Goal: Task Accomplishment & Management: Use online tool/utility

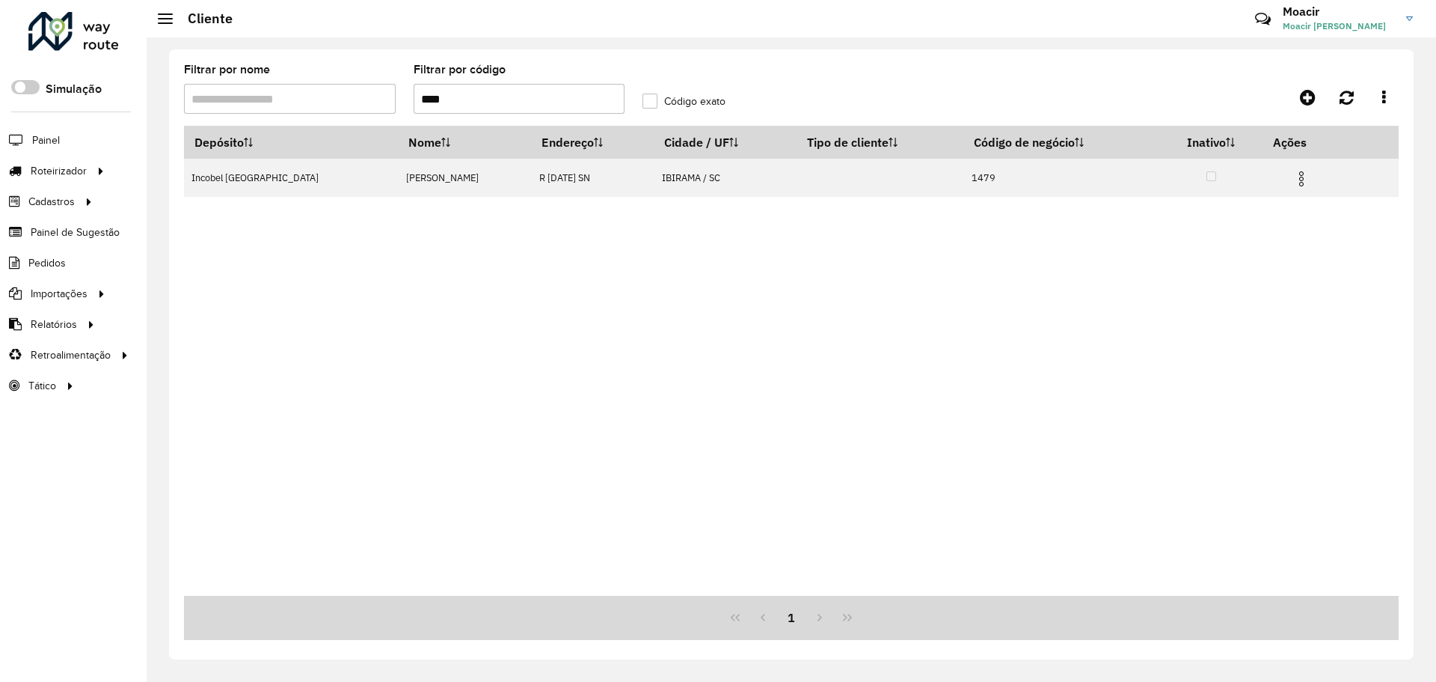
drag, startPoint x: 492, startPoint y: 102, endPoint x: 129, endPoint y: 50, distance: 365.8
click at [171, 43] on div "Filtrar por nome Filtrar por código **** Código exato Depósito Nome Endereço Ci…" at bounding box center [792, 359] width 1290 height 644
type input "****"
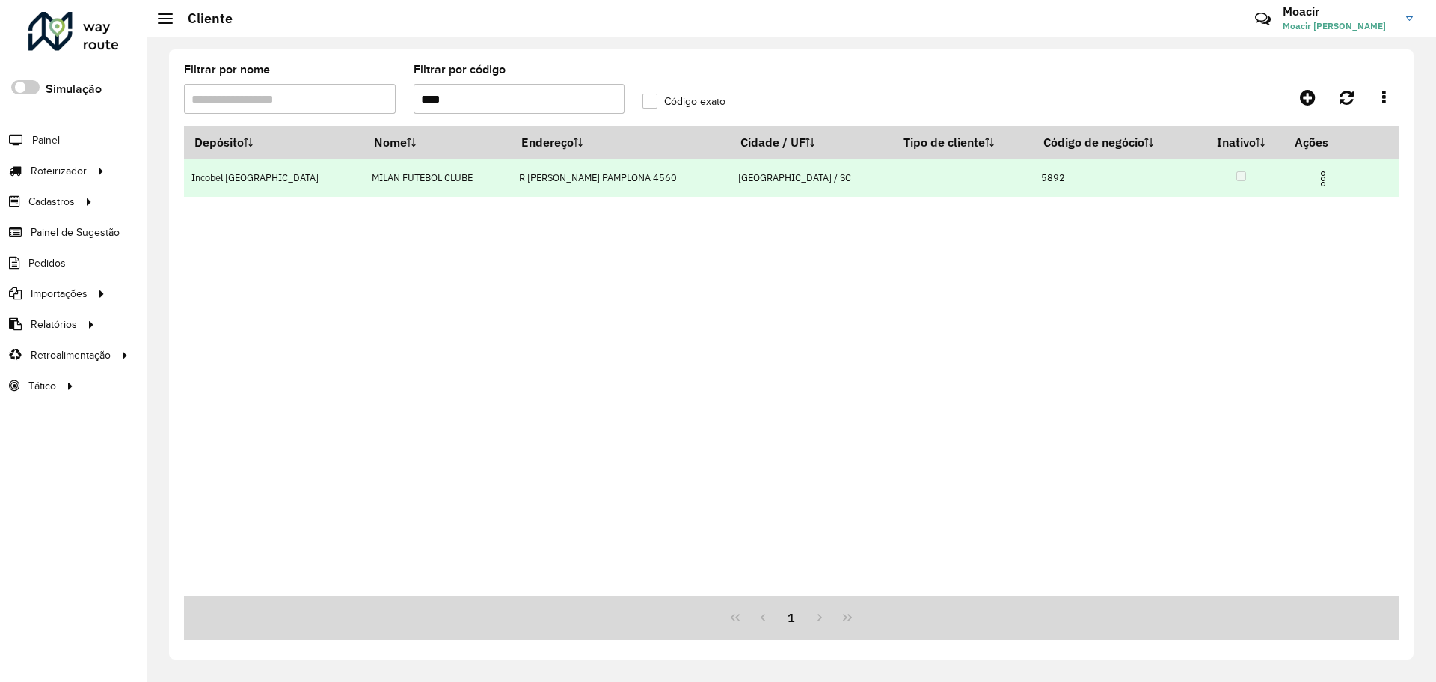
click at [1315, 176] on img at bounding box center [1324, 179] width 18 height 18
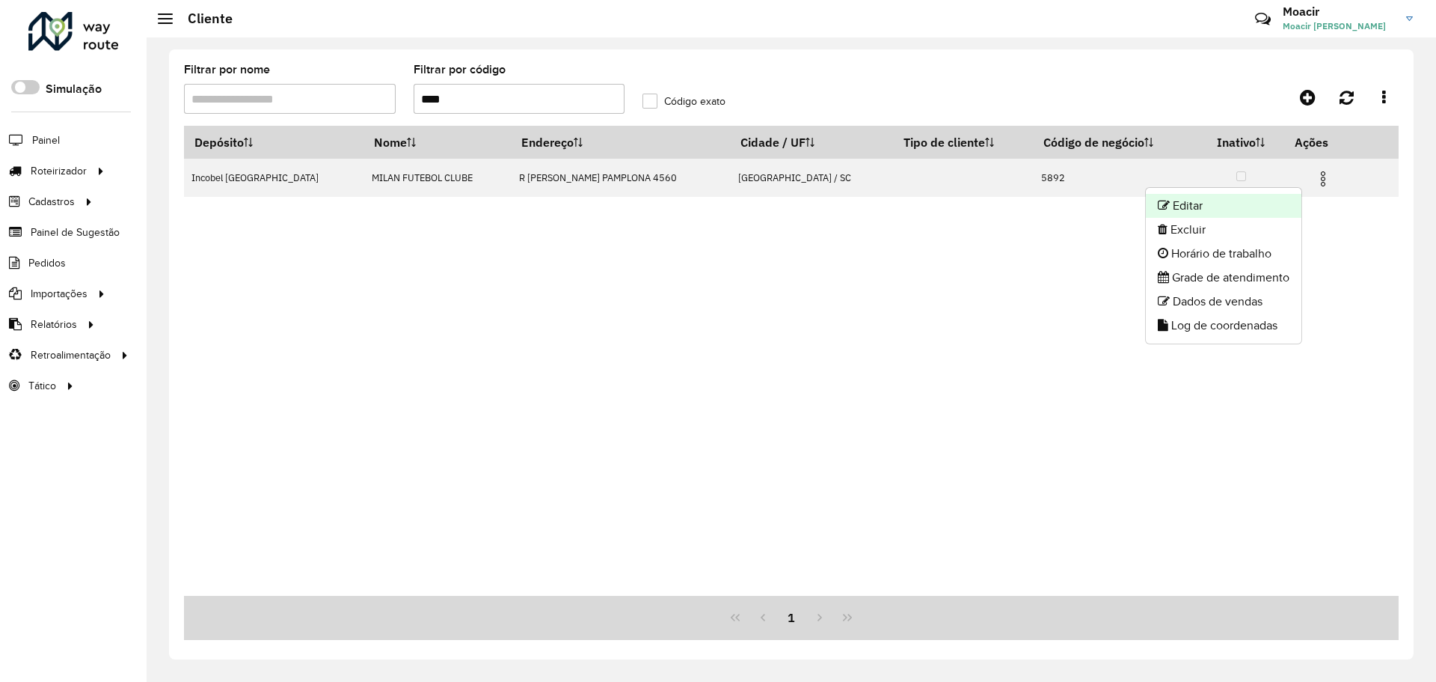
click at [1242, 208] on li "Editar" at bounding box center [1224, 206] width 156 height 24
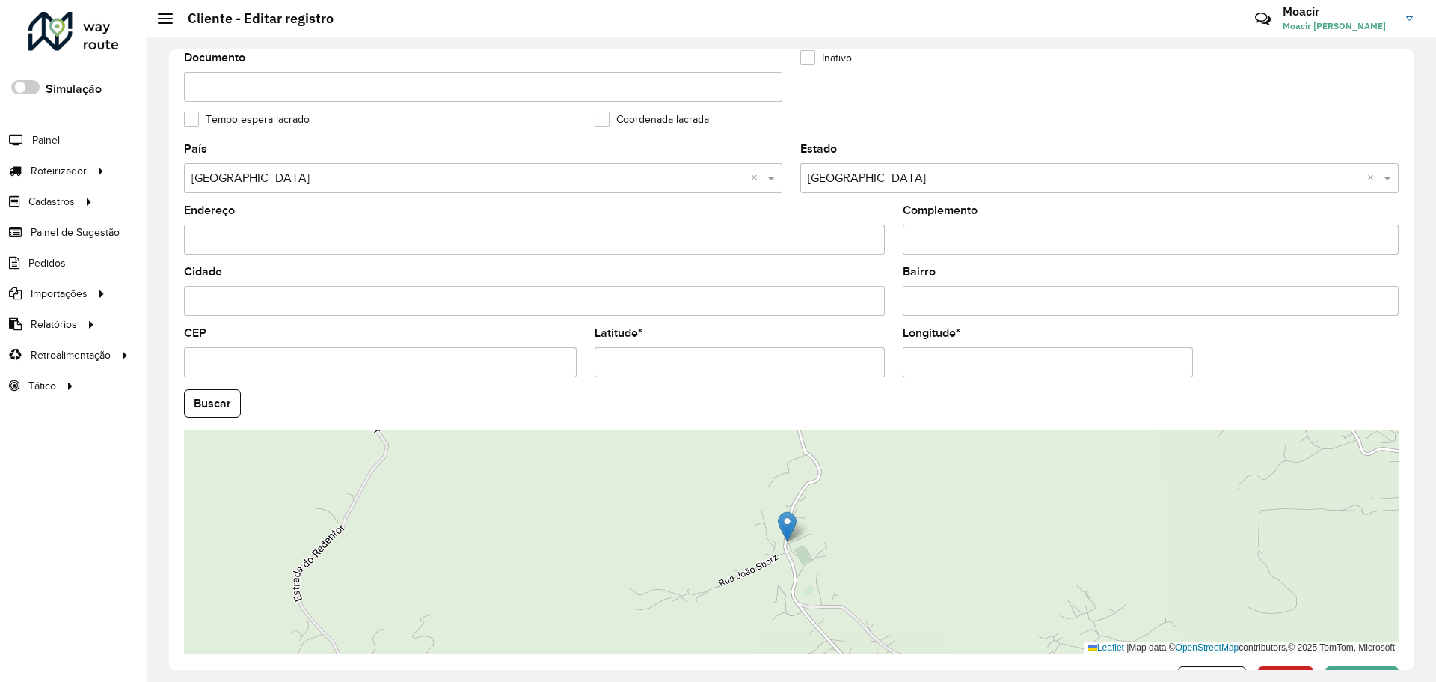
scroll to position [383, 0]
click at [222, 357] on input "CEP" at bounding box center [380, 359] width 393 height 30
type input "*********"
click at [662, 352] on input "*********" at bounding box center [740, 359] width 290 height 30
type input "**********"
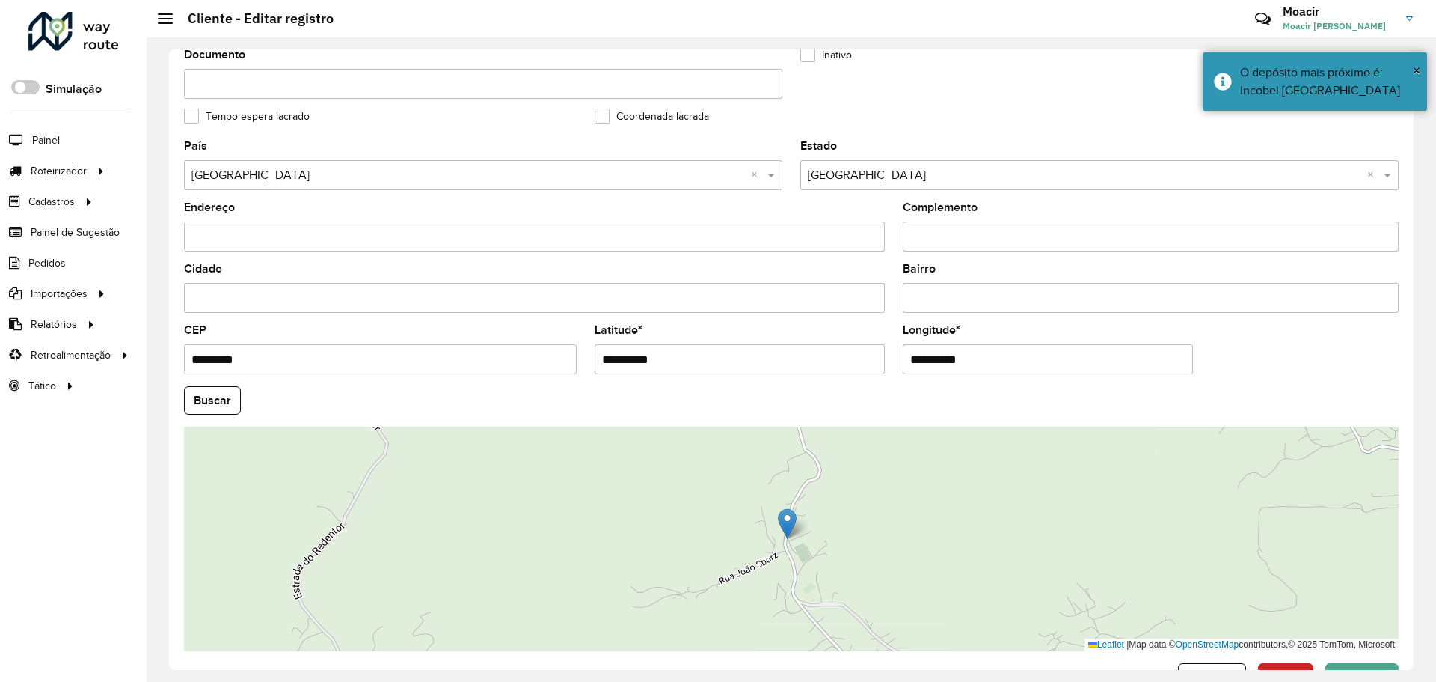
type input "**********"
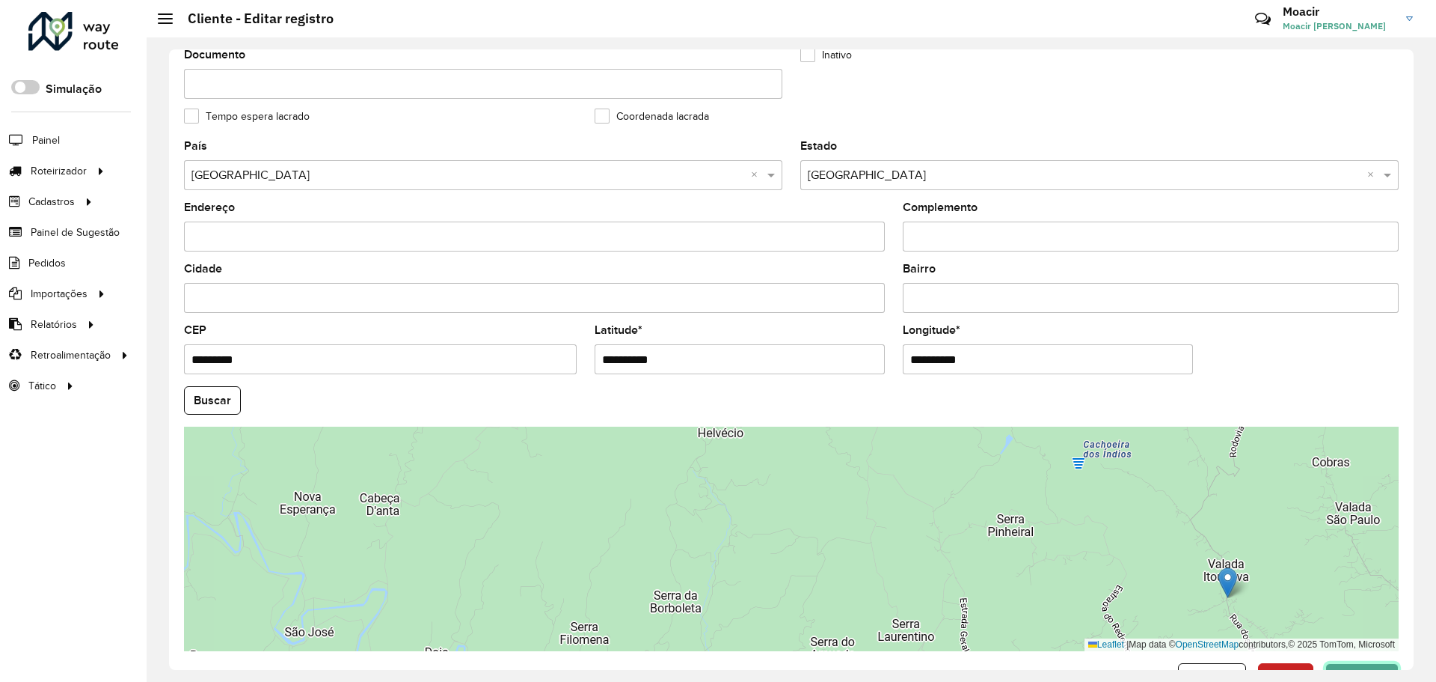
click at [1350, 664] on button "Confirmar" at bounding box center [1362, 677] width 73 height 28
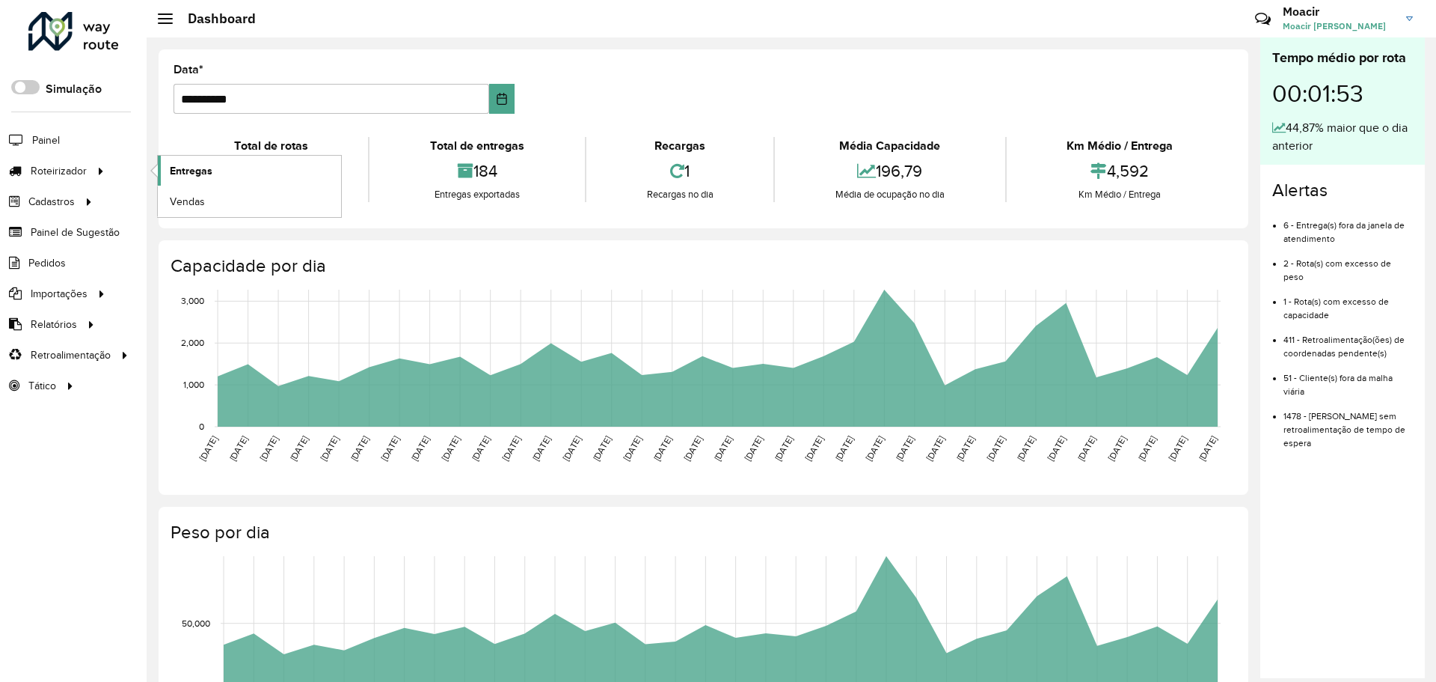
click at [175, 171] on span "Entregas" at bounding box center [191, 171] width 43 height 16
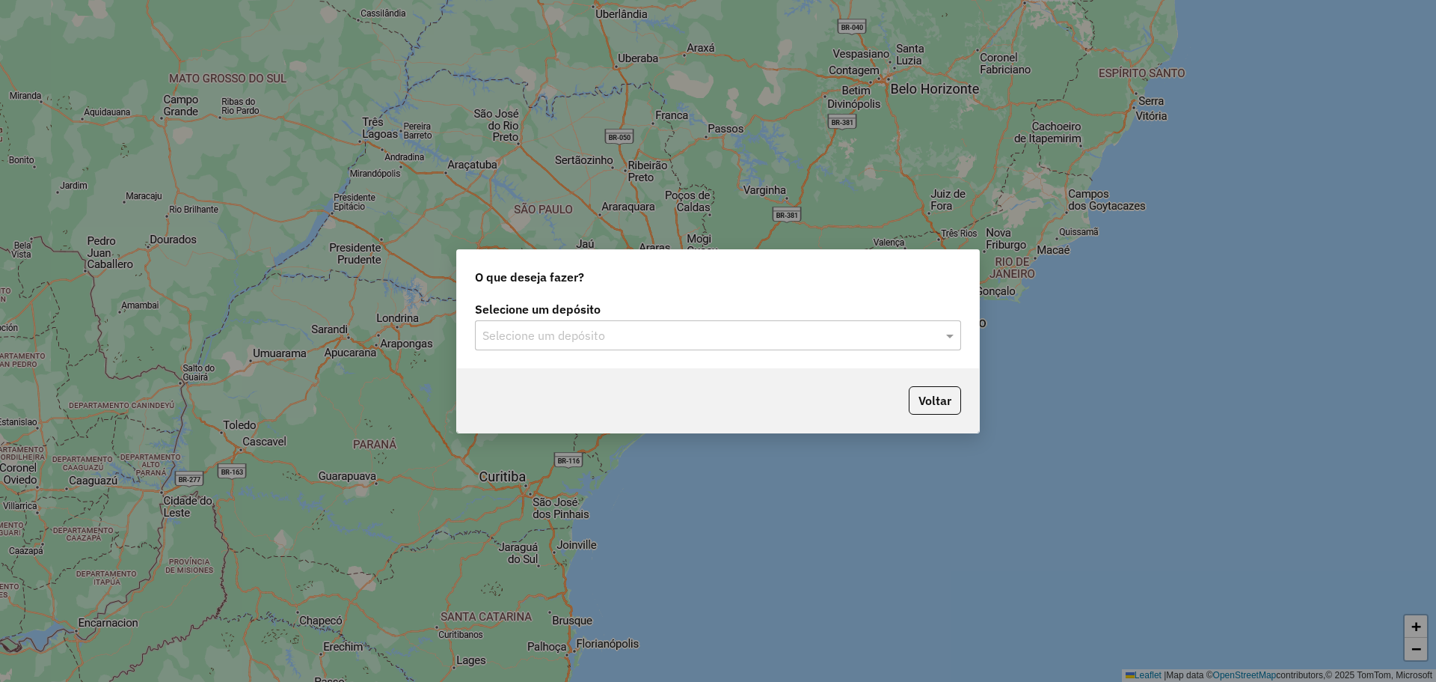
click at [640, 334] on input "text" at bounding box center [703, 336] width 441 height 18
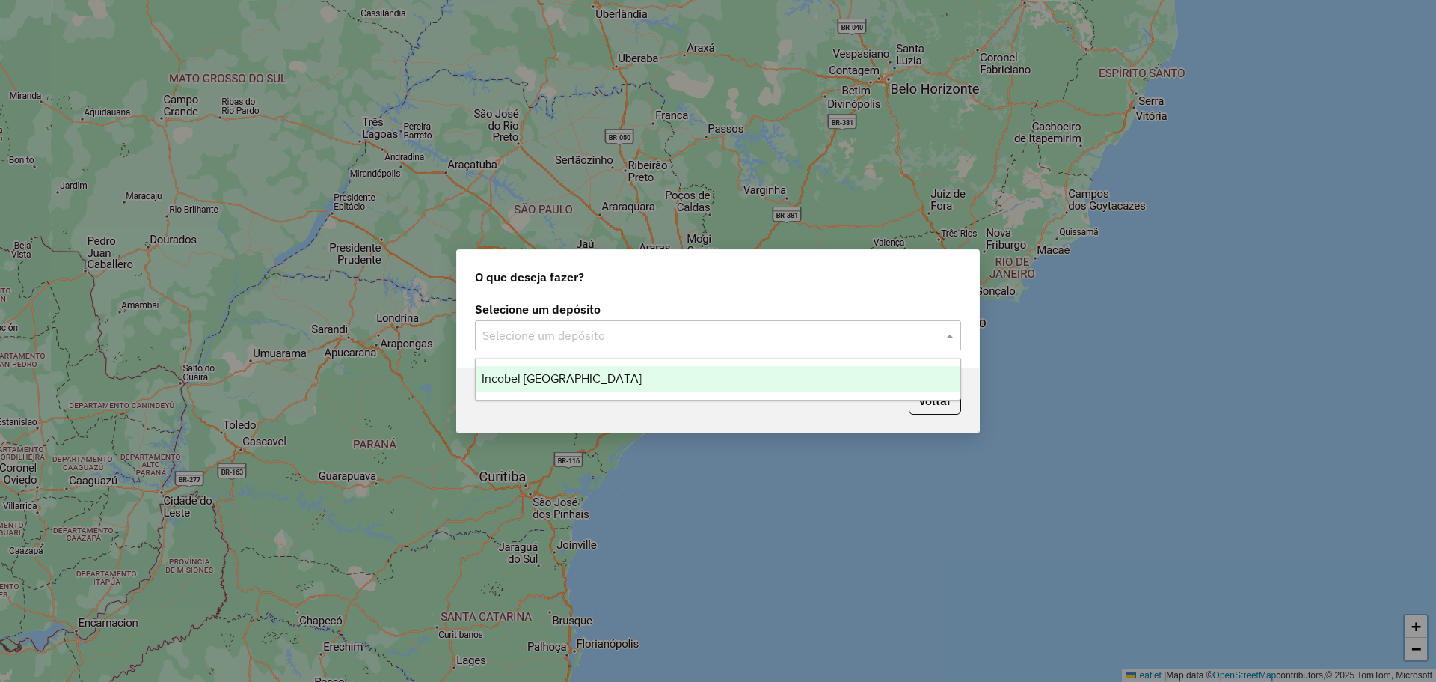
click at [583, 373] on div "Incobel [GEOGRAPHIC_DATA]" at bounding box center [718, 378] width 485 height 25
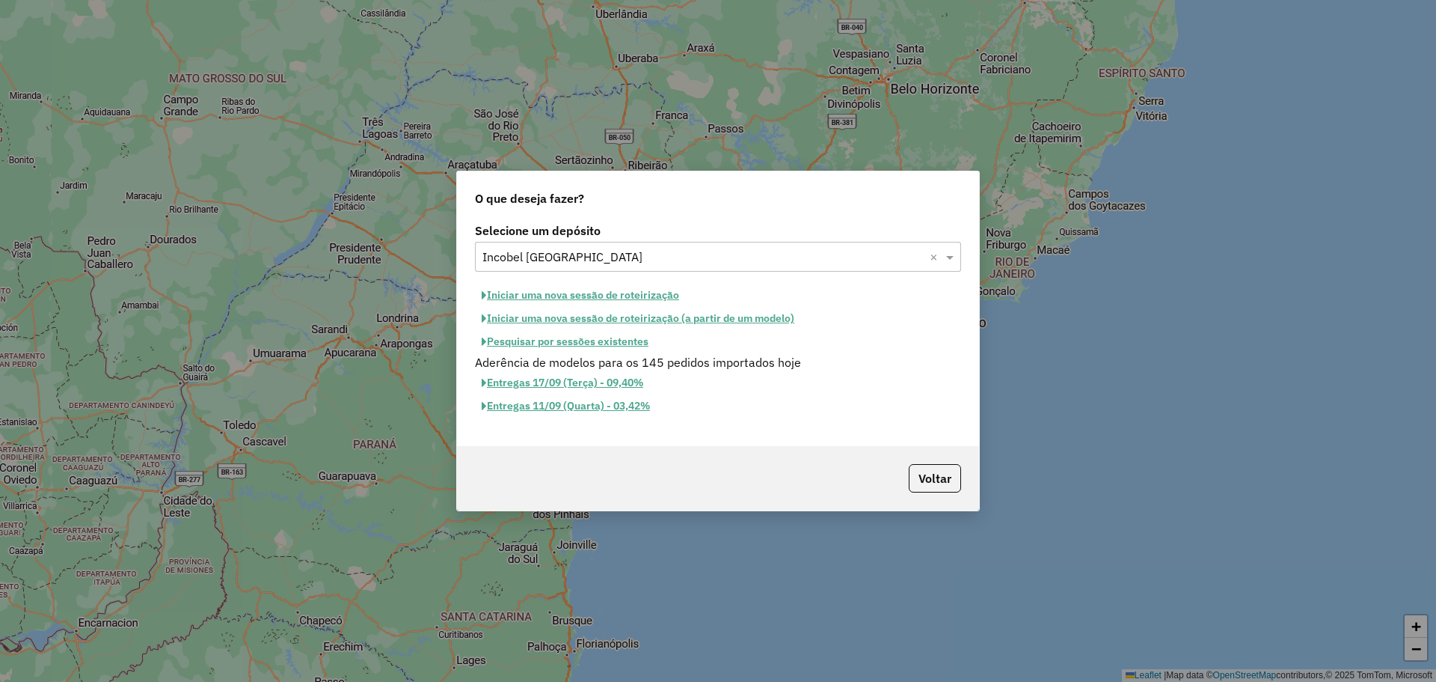
click at [583, 295] on button "Iniciar uma nova sessão de roteirização" at bounding box center [580, 295] width 211 height 23
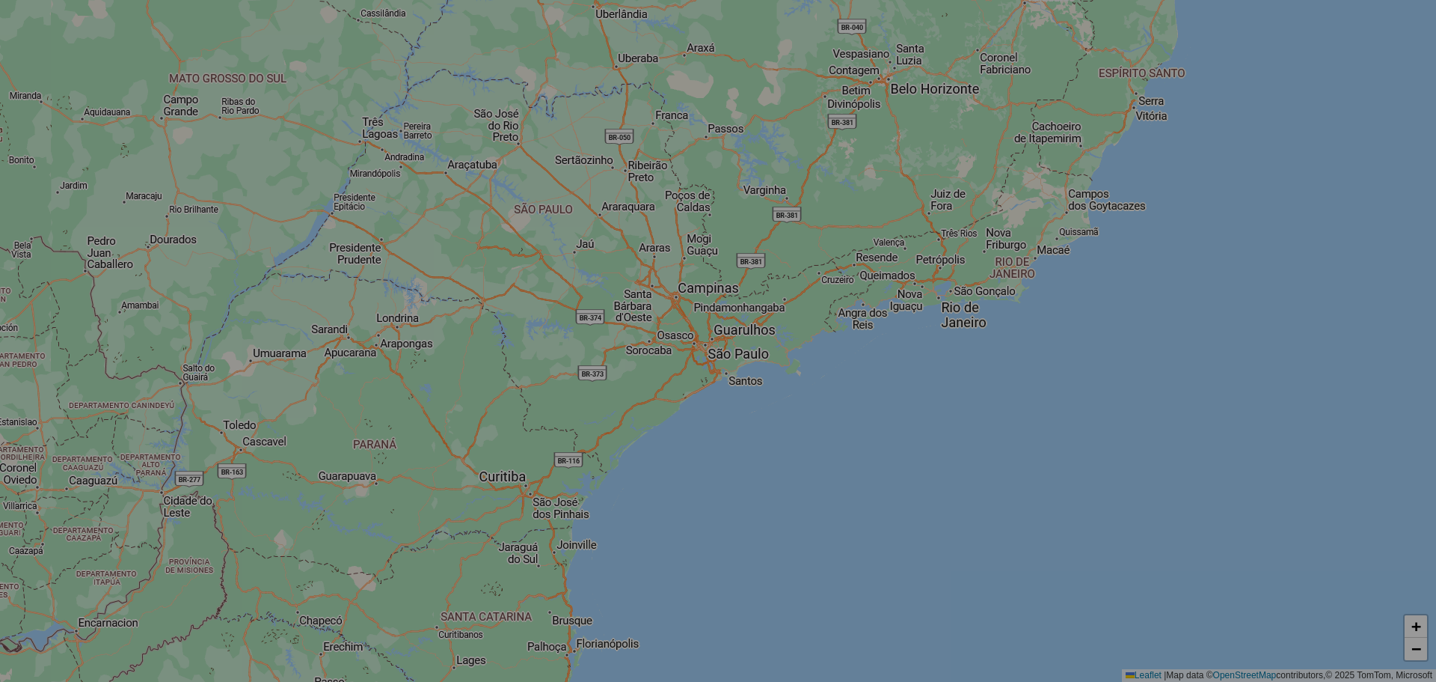
select select "*"
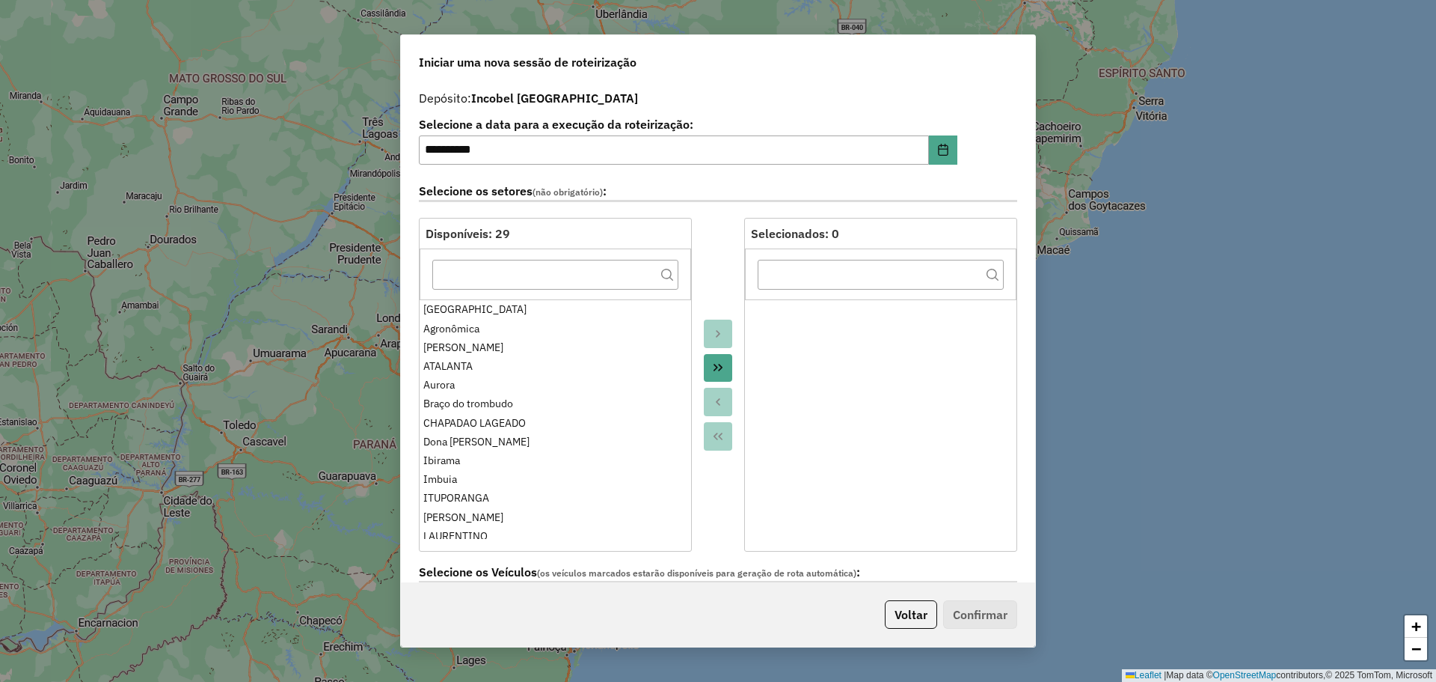
click at [722, 366] on button "Move All to Target" at bounding box center [718, 368] width 28 height 28
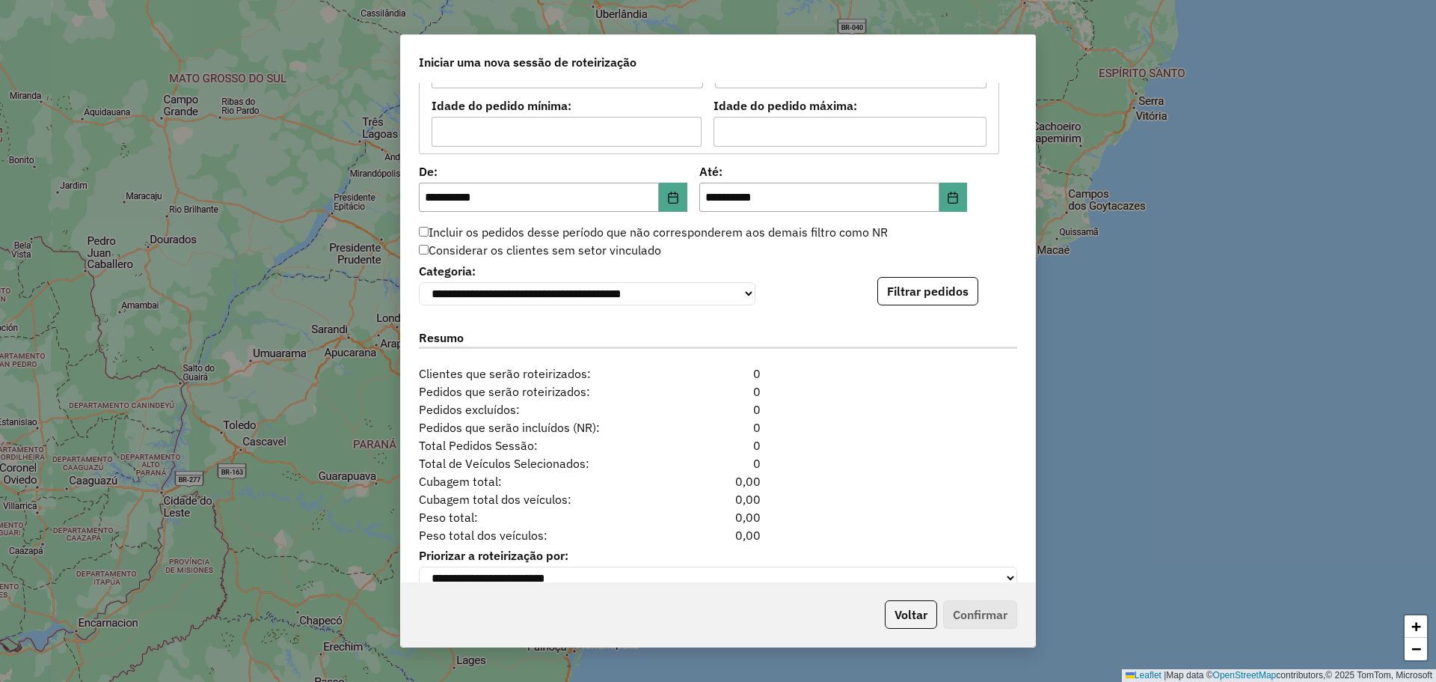
scroll to position [1398, 0]
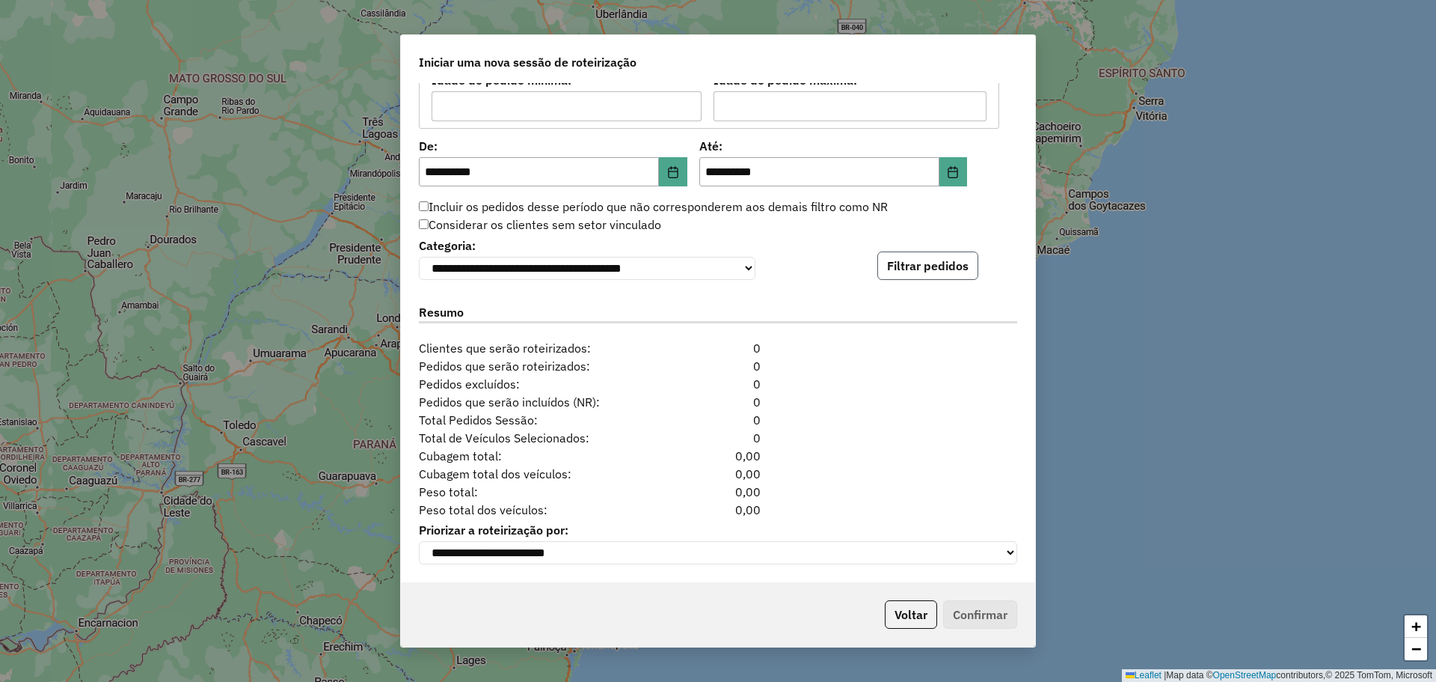
click at [949, 260] on button "Filtrar pedidos" at bounding box center [928, 265] width 101 height 28
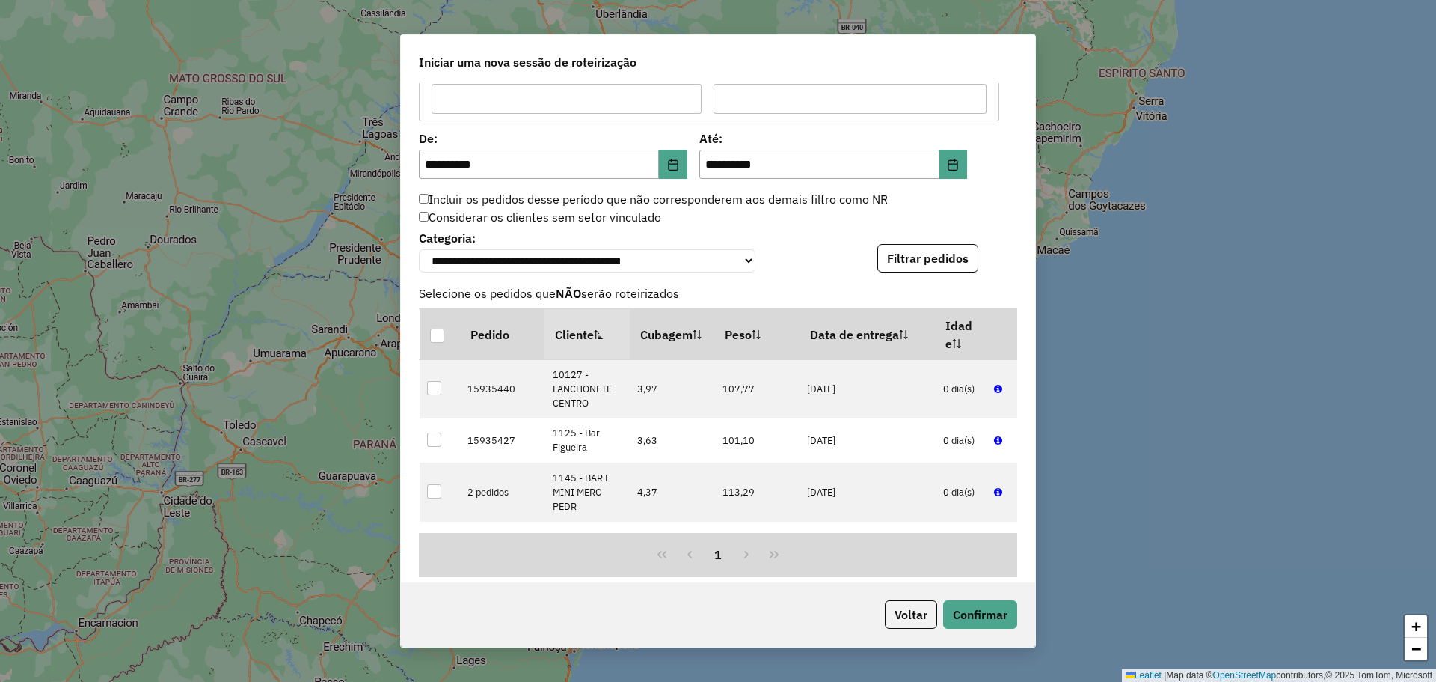
scroll to position [1707, 0]
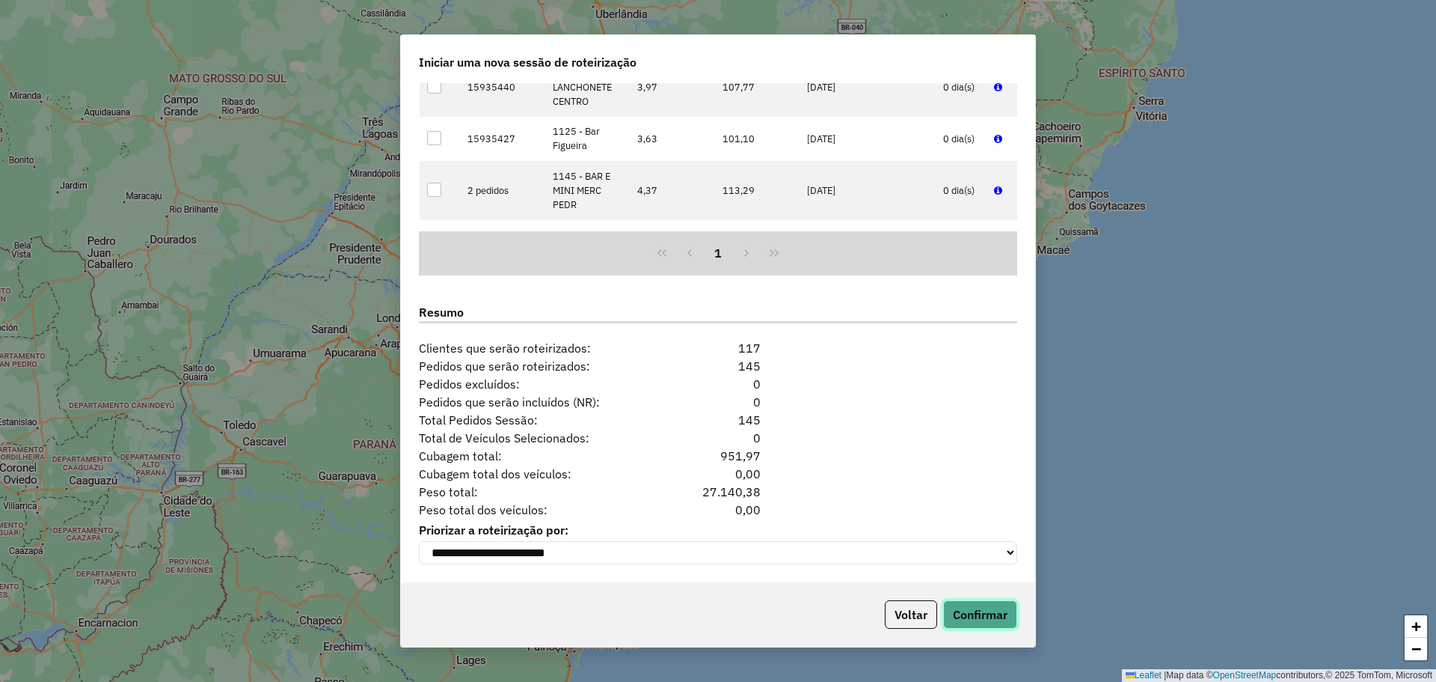
drag, startPoint x: 992, startPoint y: 614, endPoint x: 990, endPoint y: 605, distance: 9.3
click at [991, 611] on button "Confirmar" at bounding box center [980, 614] width 74 height 28
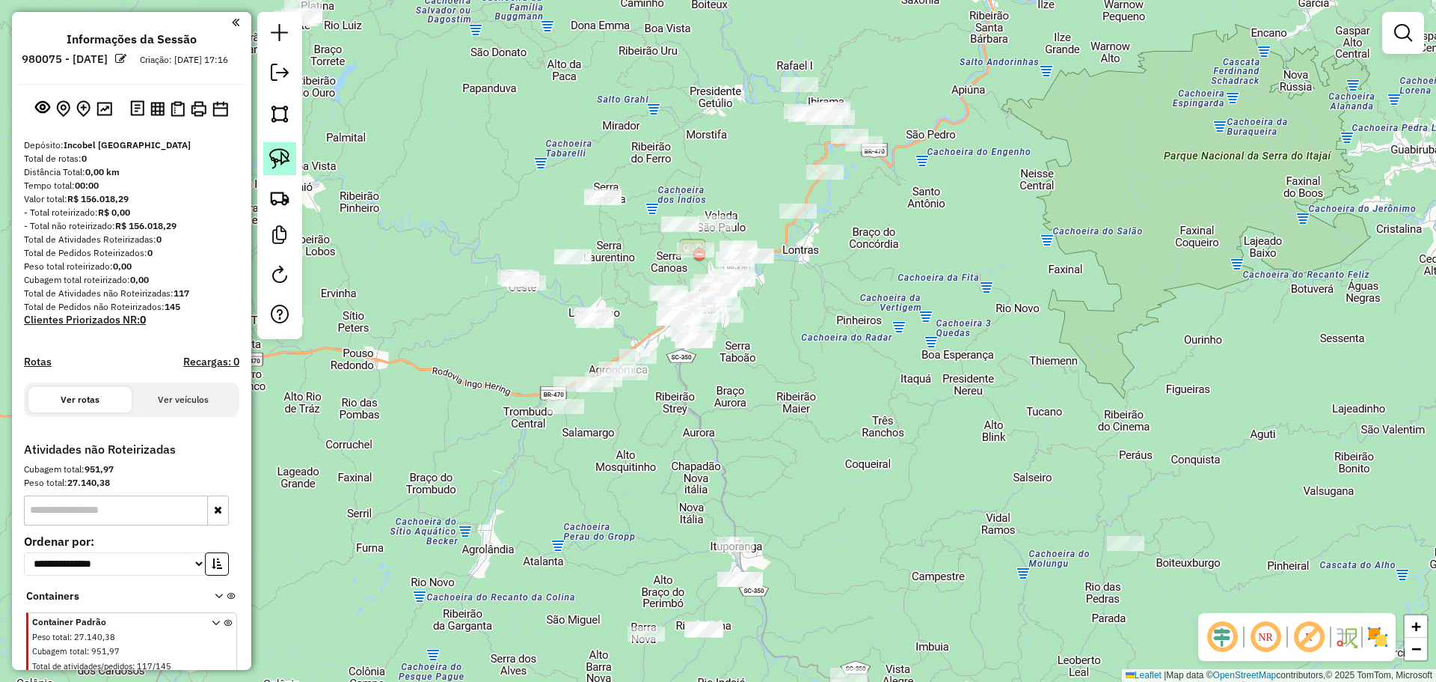
click at [293, 156] on link at bounding box center [279, 158] width 33 height 33
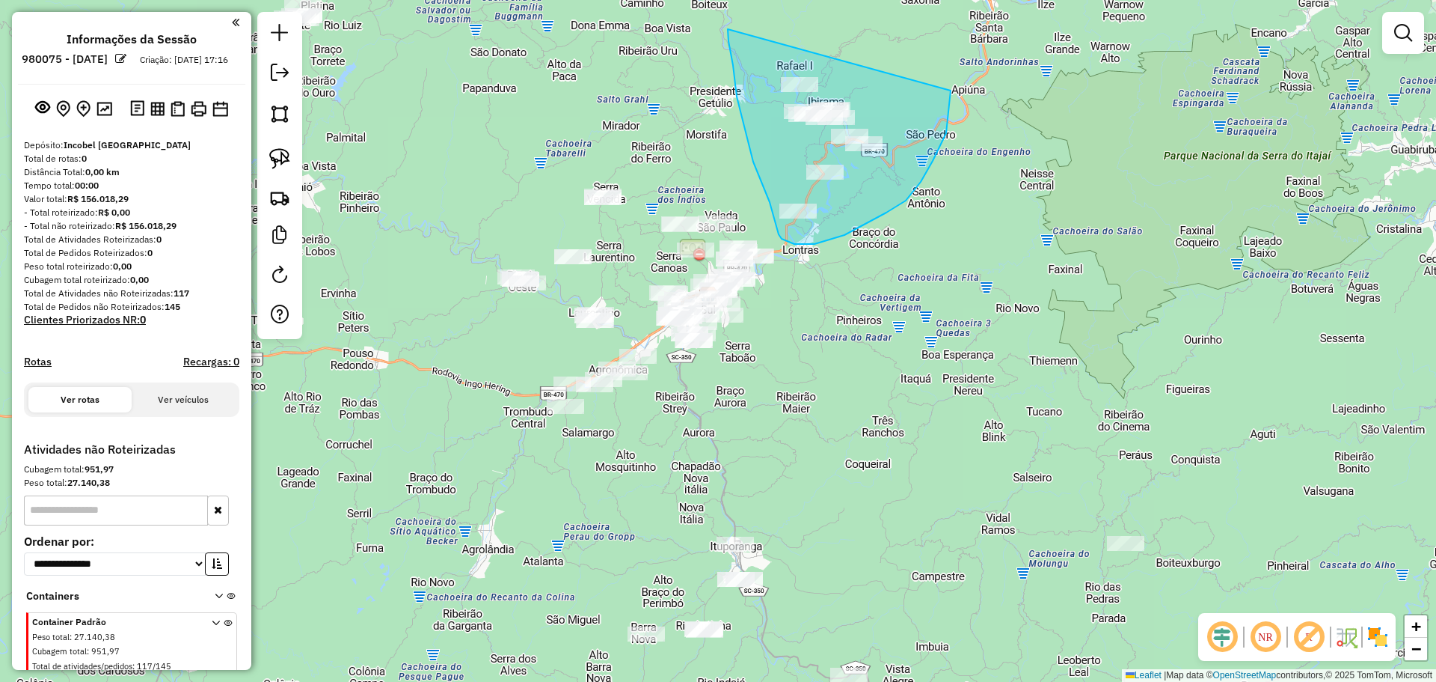
drag, startPoint x: 728, startPoint y: 29, endPoint x: 946, endPoint y: 81, distance: 224.5
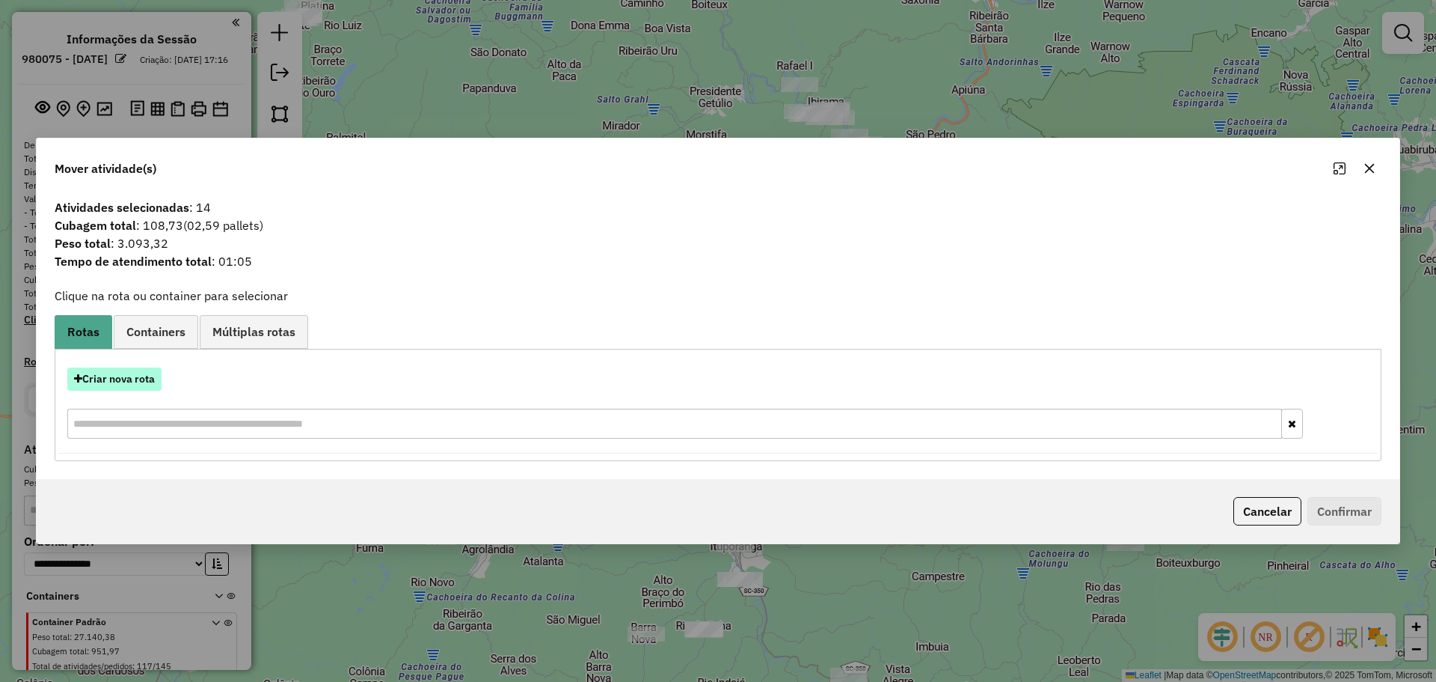
click at [141, 382] on button "Criar nova rota" at bounding box center [114, 378] width 94 height 23
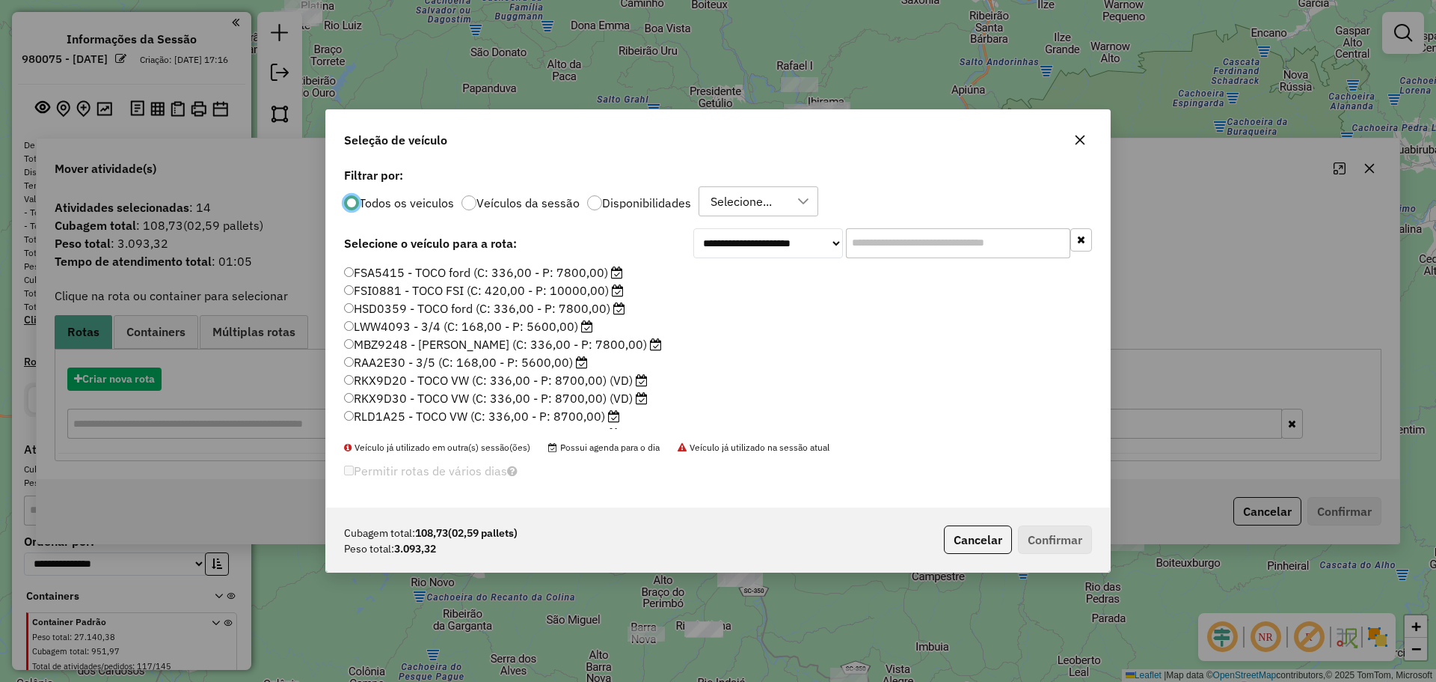
scroll to position [8, 4]
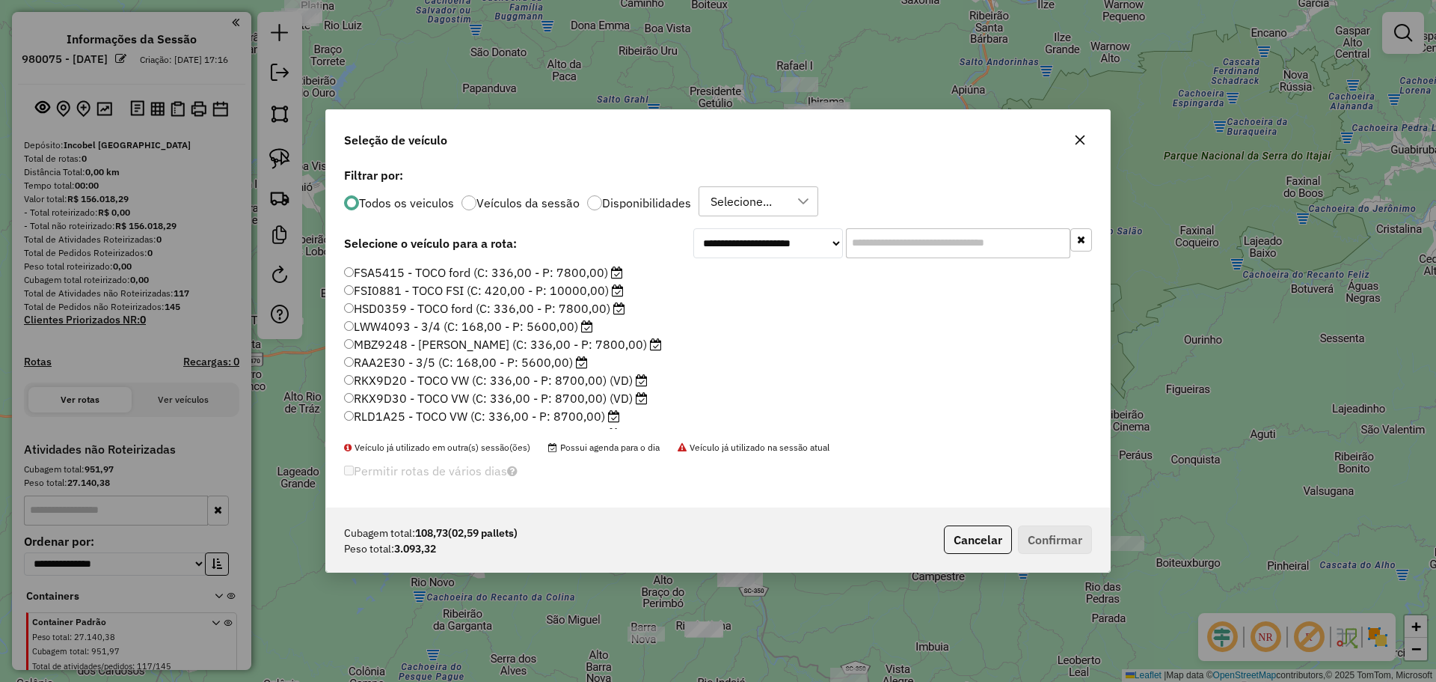
click at [386, 420] on label "RLD1A25 - TOCO VW (C: 336,00 - P: 8700,00)" at bounding box center [482, 416] width 276 height 18
drag, startPoint x: 1062, startPoint y: 554, endPoint x: 1060, endPoint y: 545, distance: 9.1
click at [1062, 554] on div "Cubagem total: 108,73 (02,59 pallets) Peso total: 3.093,32 Cancelar Confirmar" at bounding box center [718, 539] width 784 height 64
click at [1041, 541] on button "Confirmar" at bounding box center [1055, 539] width 74 height 28
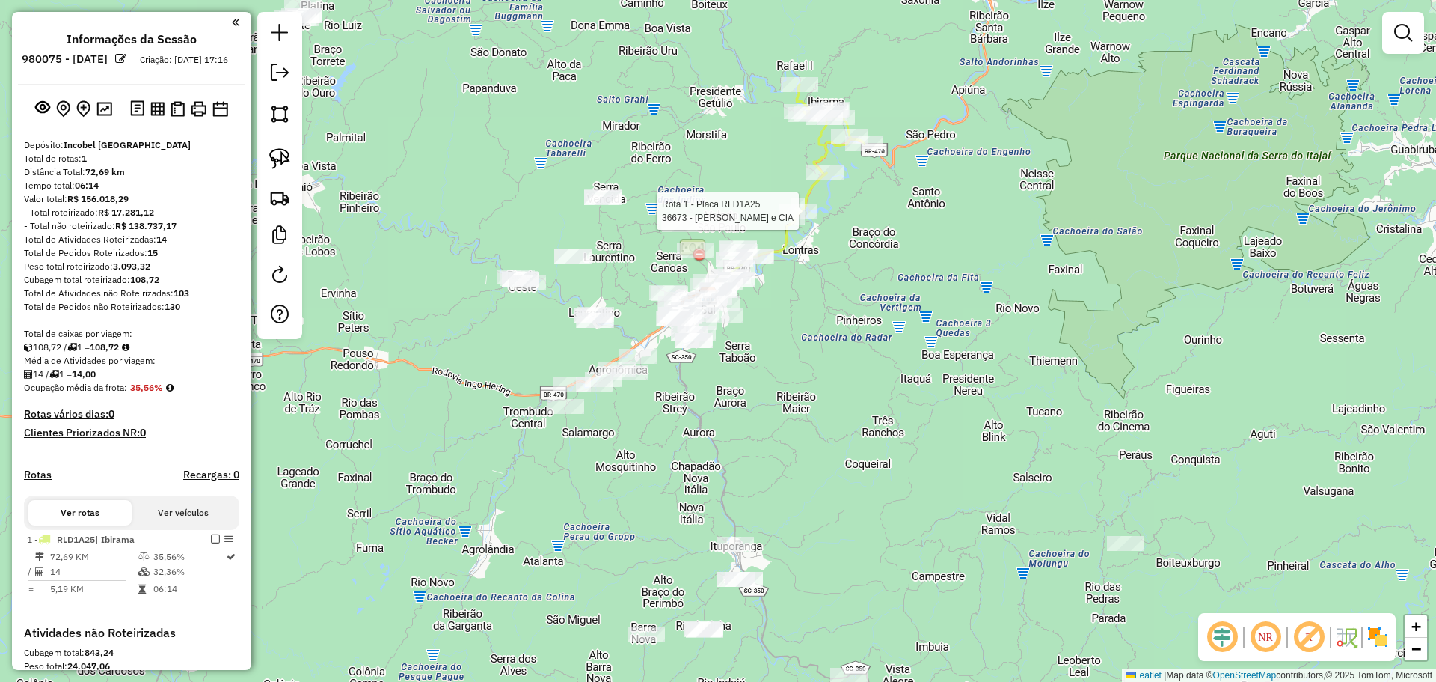
scroll to position [238, 0]
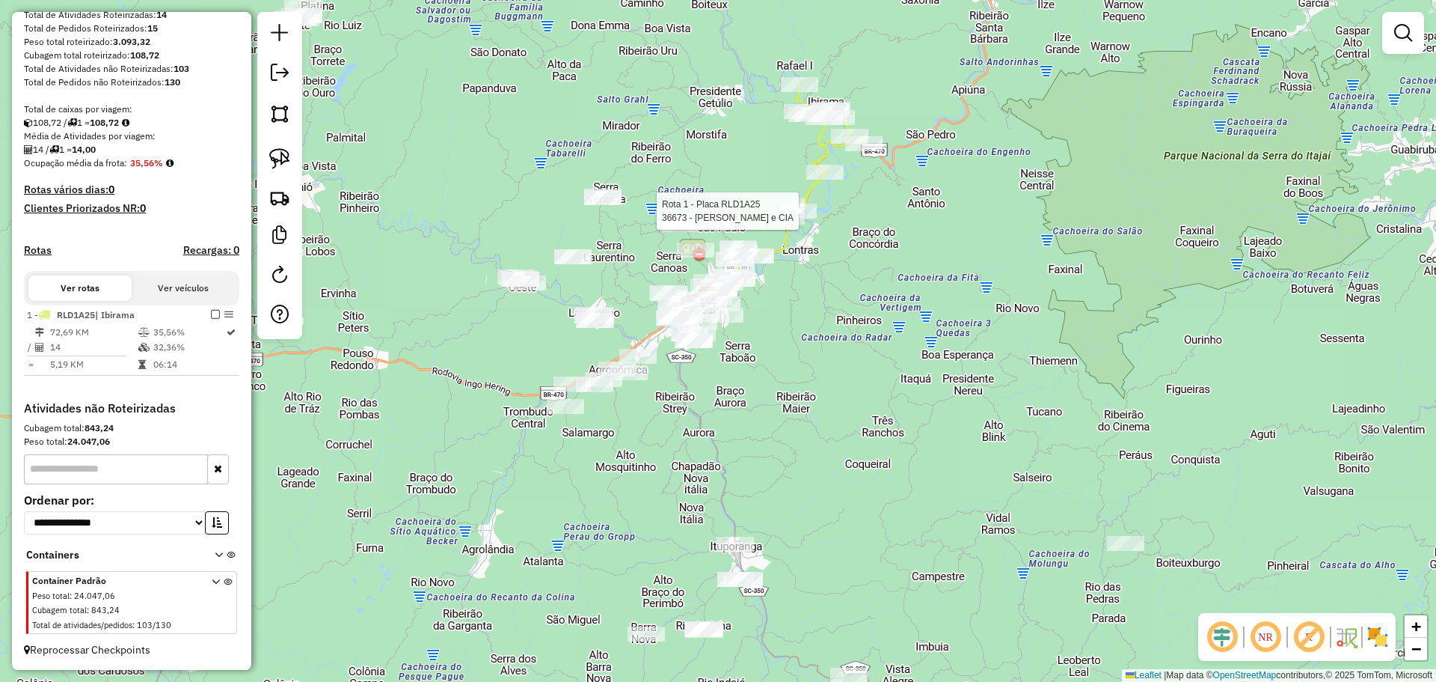
select select "**********"
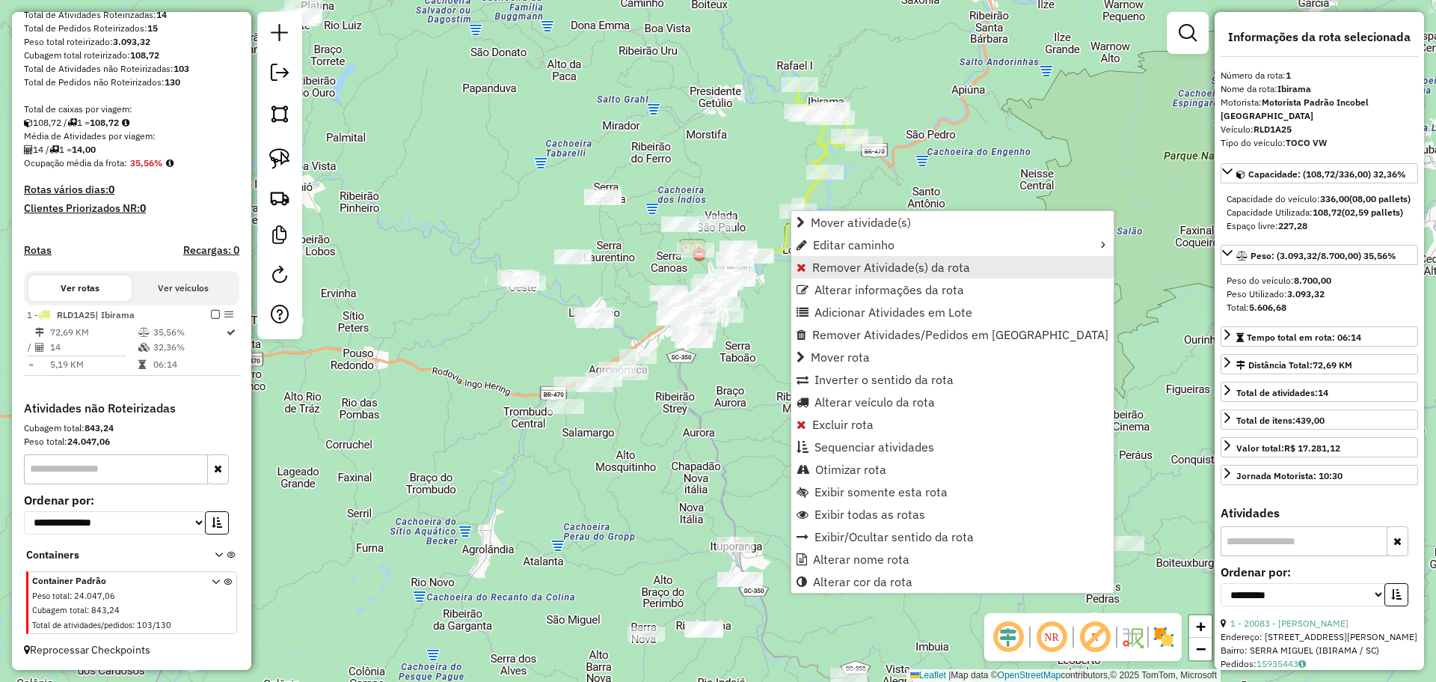
click at [845, 265] on span "Remover Atividade(s) da rota" at bounding box center [892, 267] width 158 height 12
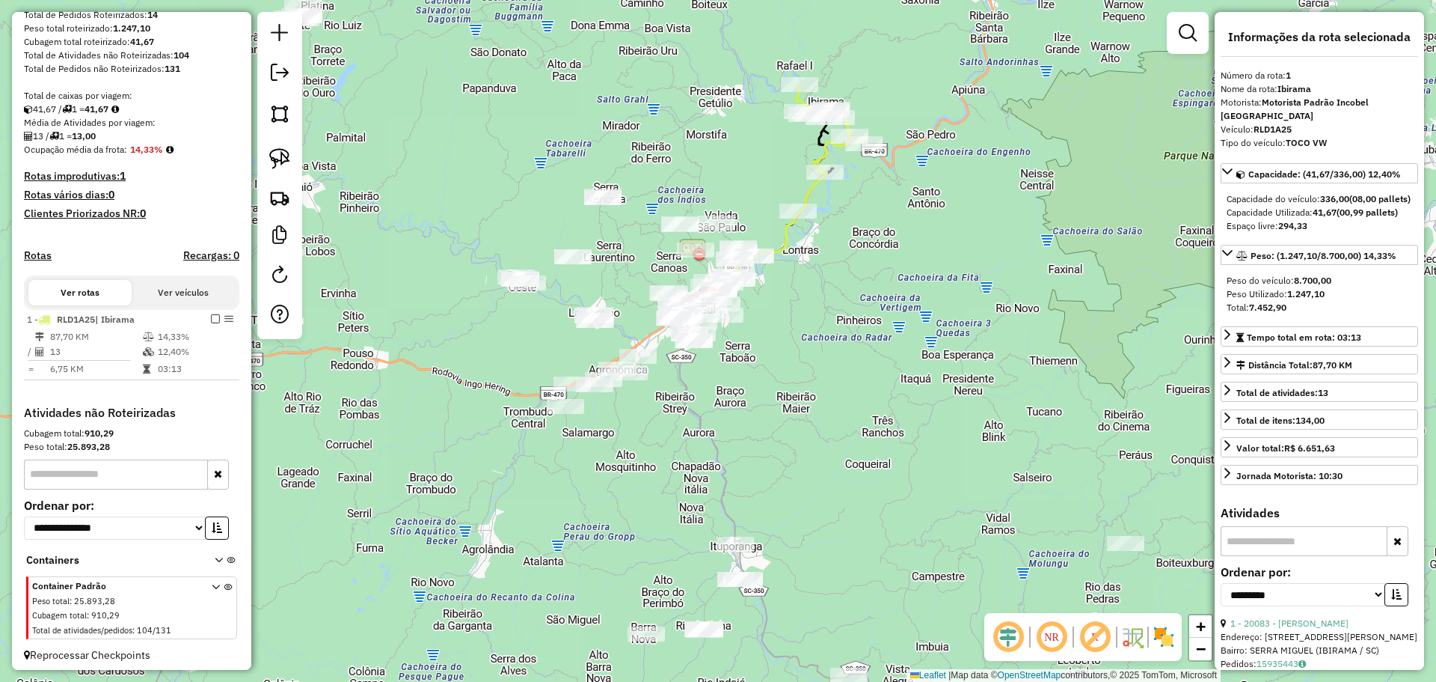
scroll to position [257, 0]
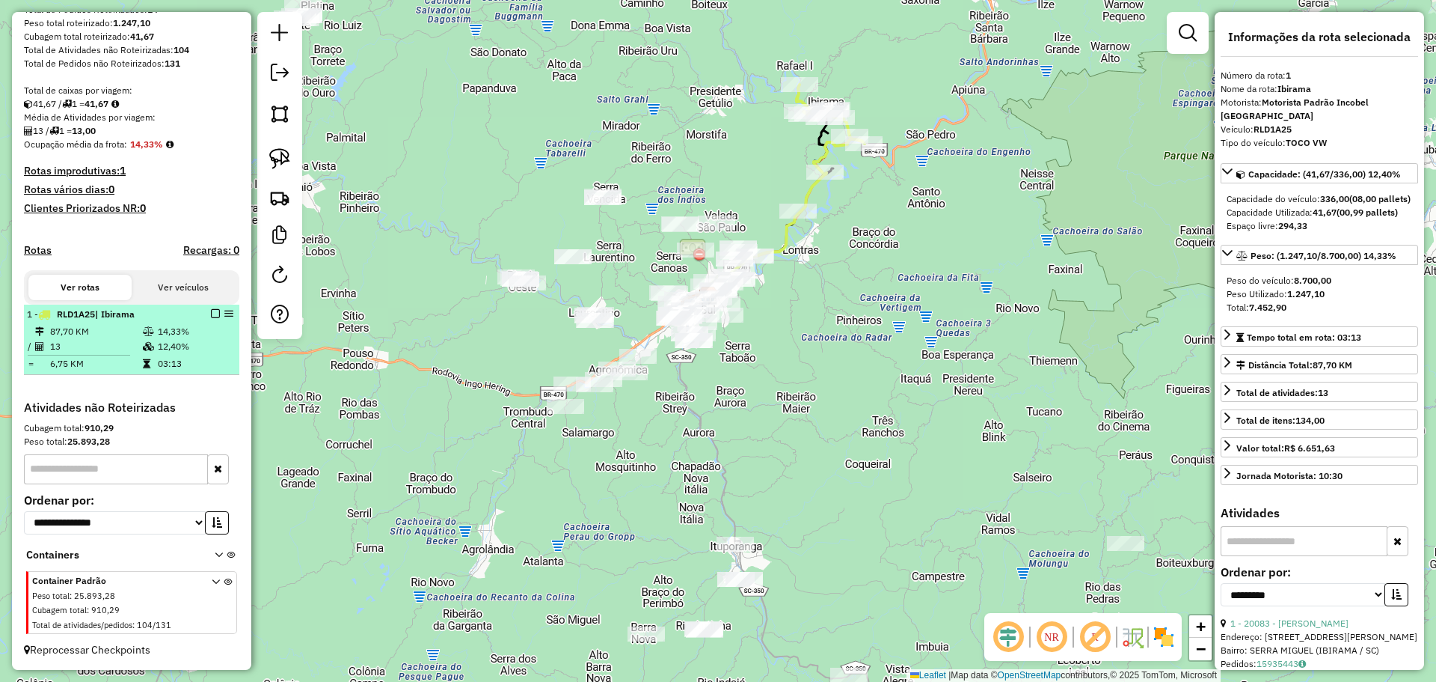
click at [211, 313] on em at bounding box center [215, 313] width 9 height 9
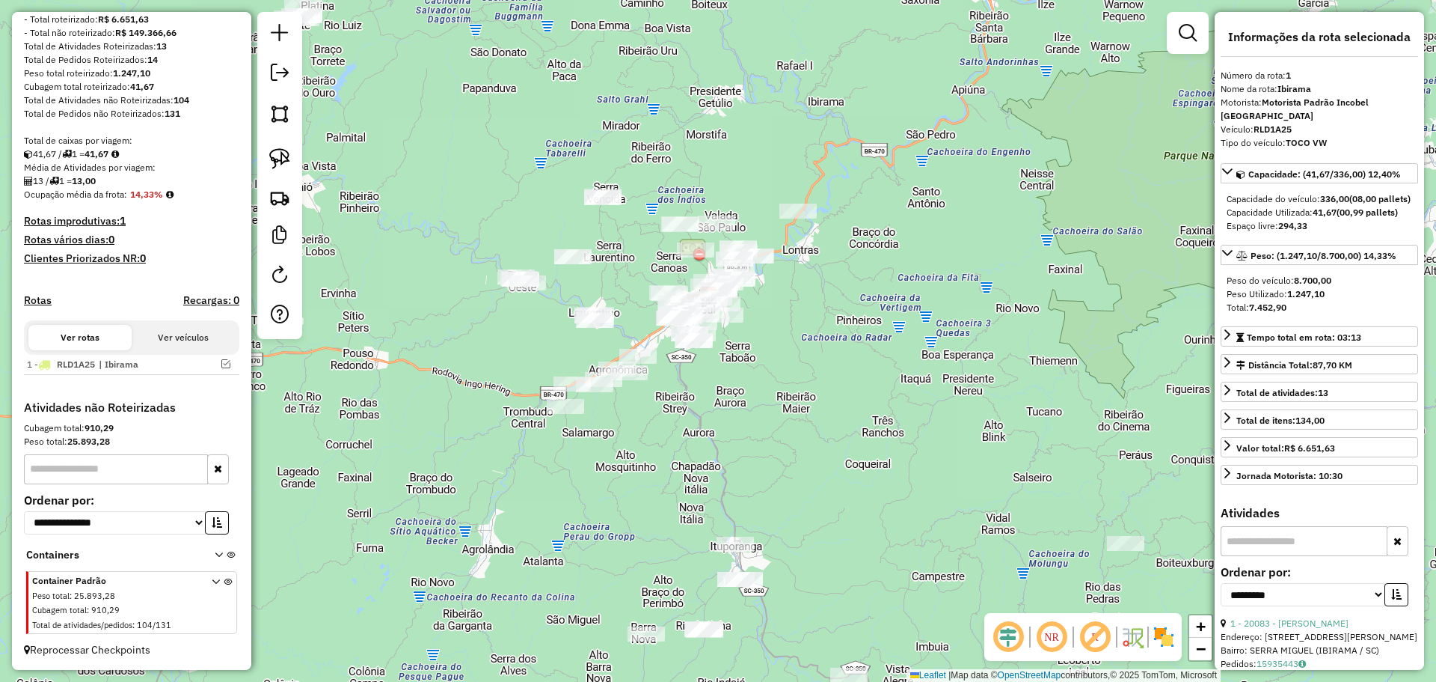
scroll to position [206, 0]
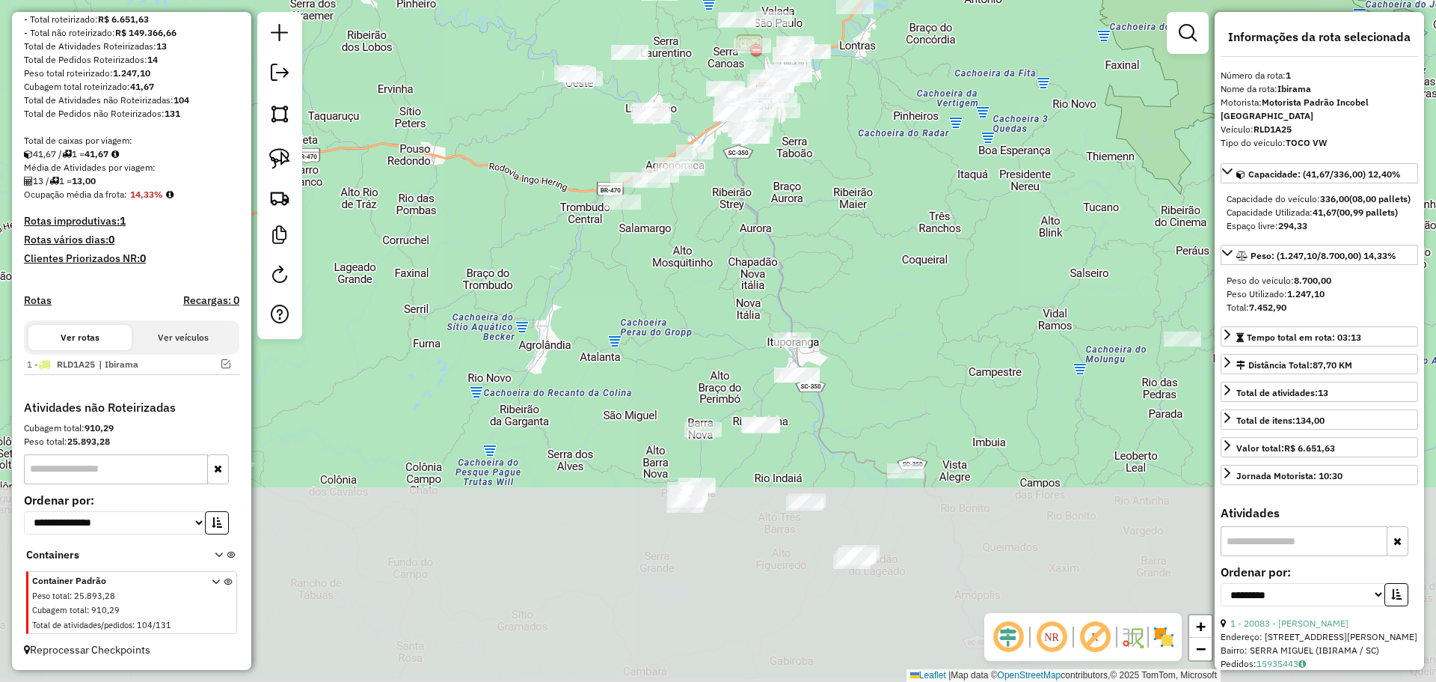
drag, startPoint x: 902, startPoint y: 326, endPoint x: 920, endPoint y: 260, distance: 68.1
click at [920, 260] on div "Janela de atendimento Grade de atendimento Capacidade Transportadoras Veículos …" at bounding box center [718, 341] width 1436 height 682
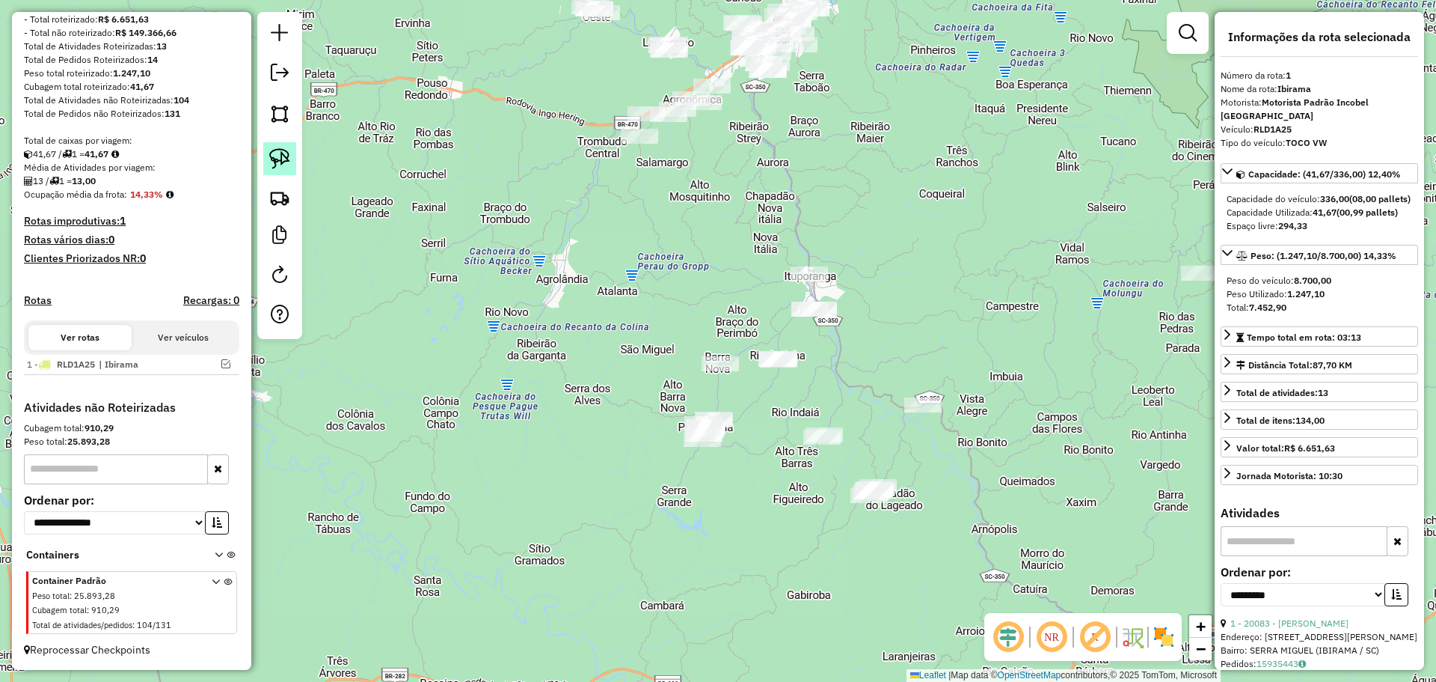
click at [285, 156] on img at bounding box center [279, 158] width 21 height 21
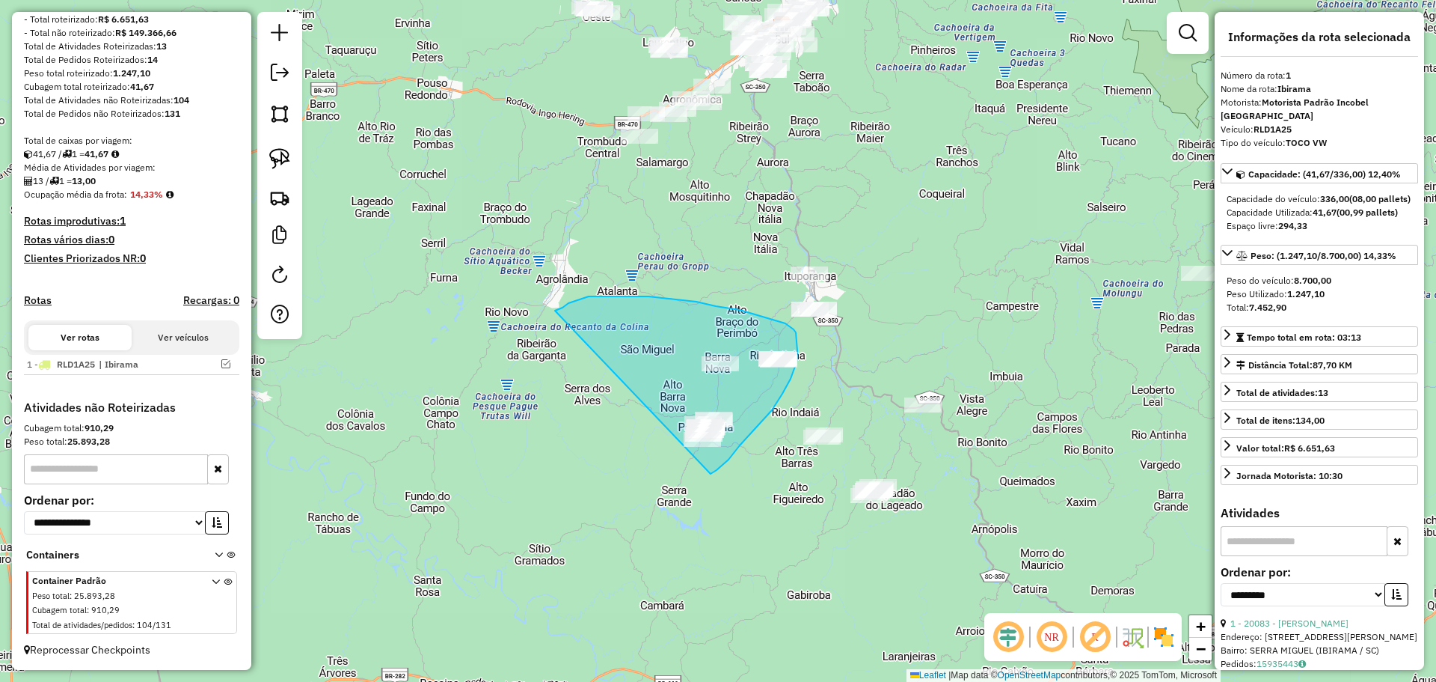
drag, startPoint x: 569, startPoint y: 303, endPoint x: 693, endPoint y: 482, distance: 217.7
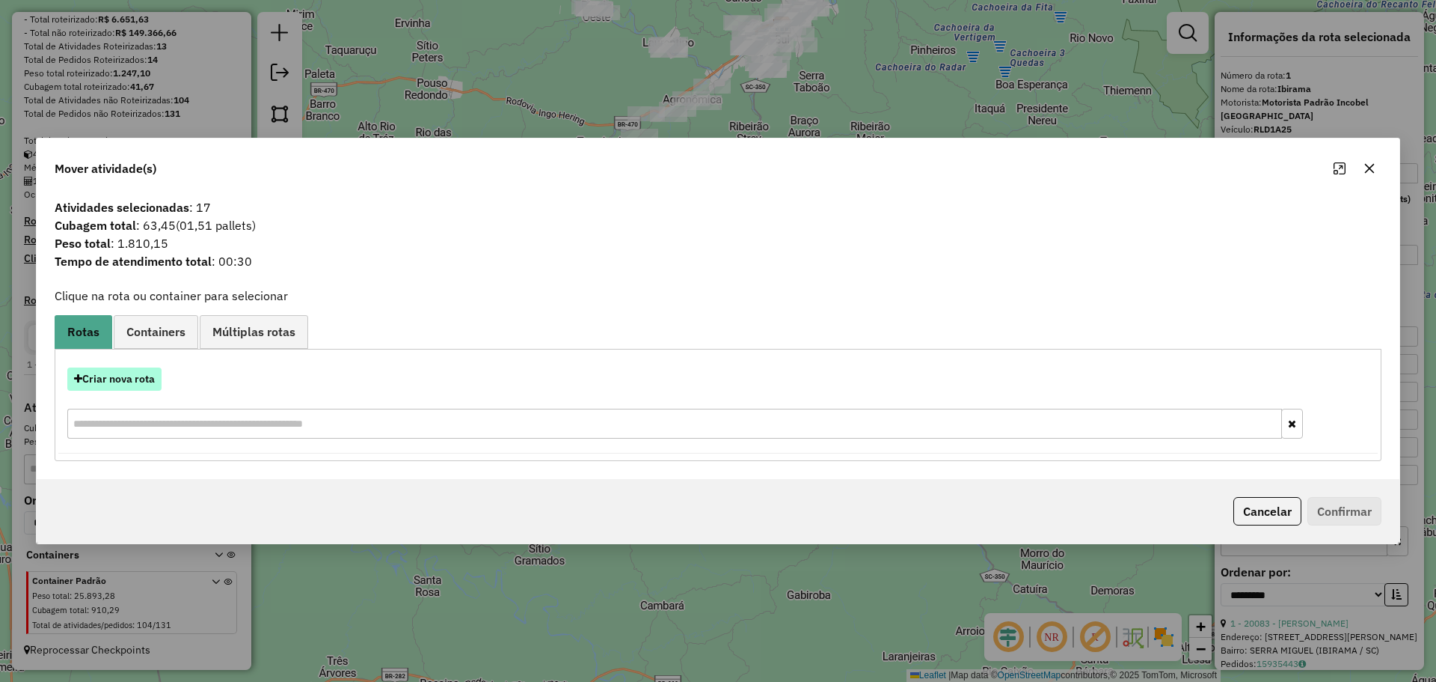
click at [123, 375] on button "Criar nova rota" at bounding box center [114, 378] width 94 height 23
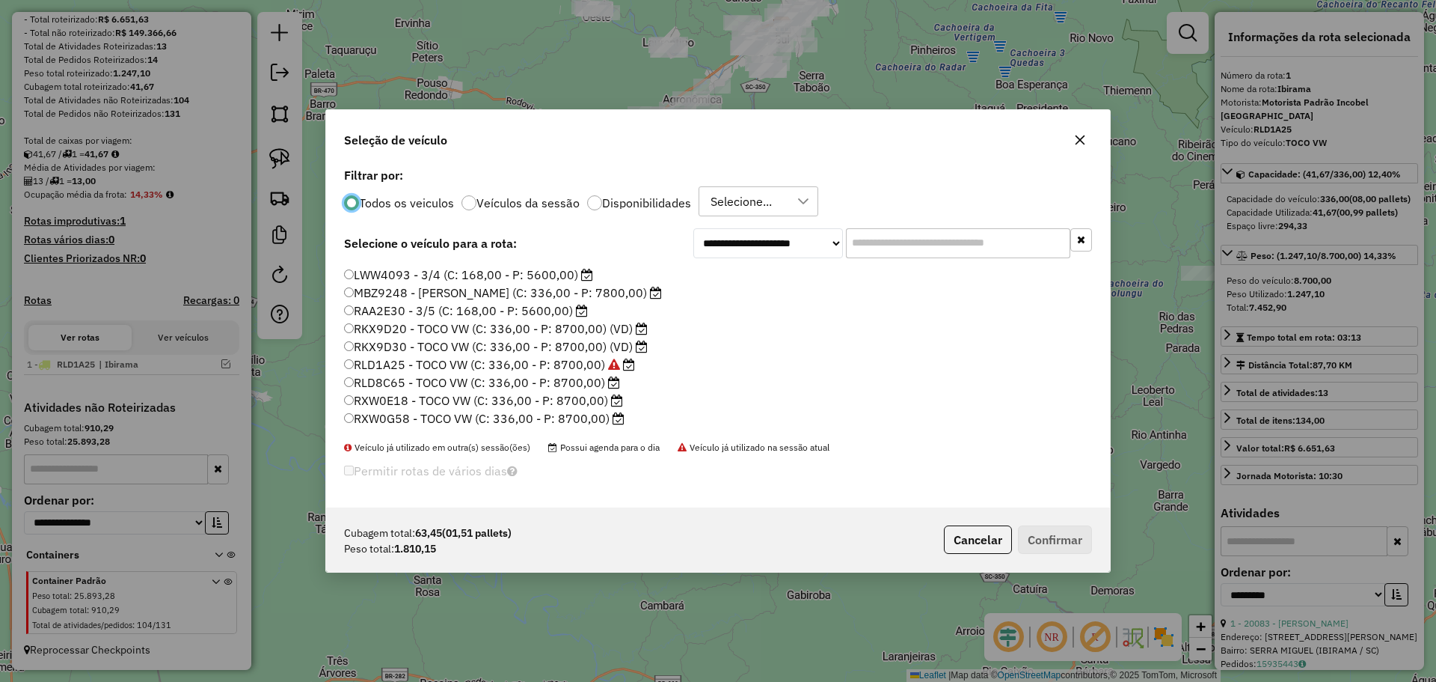
scroll to position [75, 0]
click at [367, 357] on label "RLD8C65 - TOCO VW (C: 336,00 - P: 8700,00)" at bounding box center [482, 359] width 276 height 18
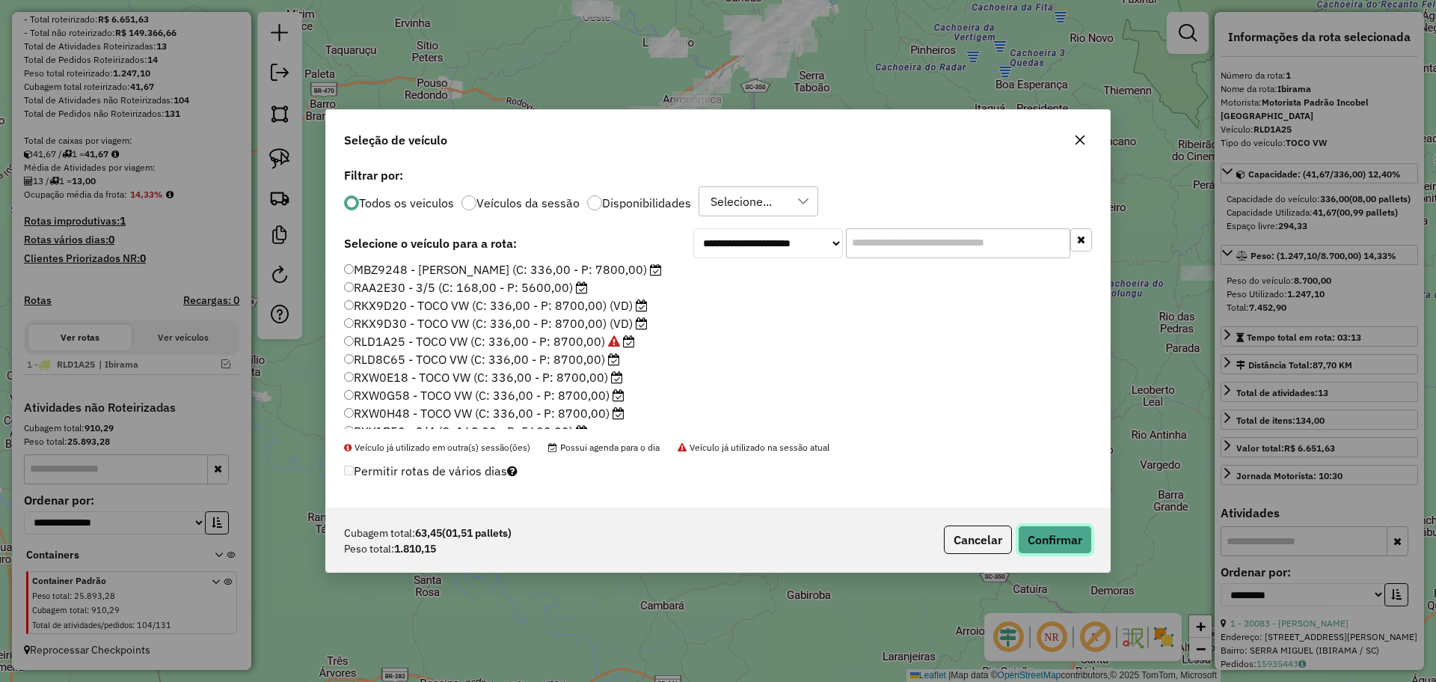
click at [1042, 536] on button "Confirmar" at bounding box center [1055, 539] width 74 height 28
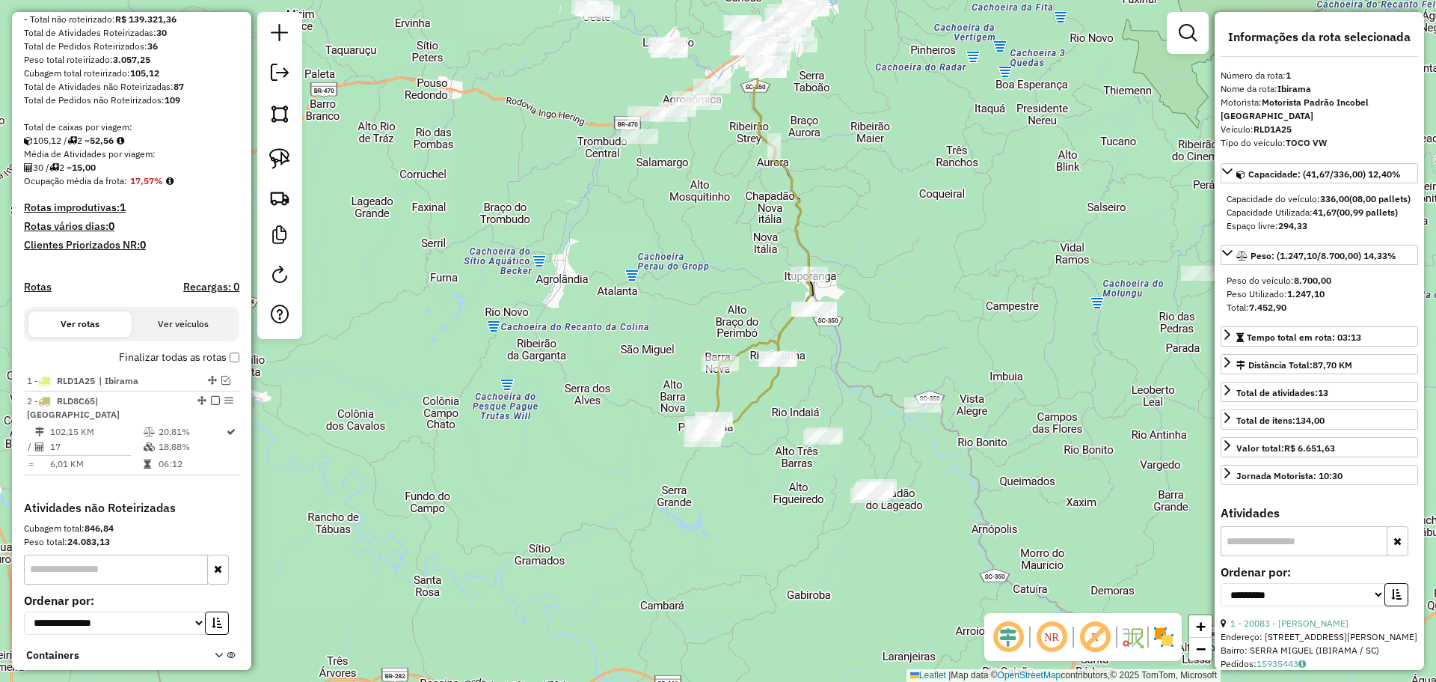
scroll to position [307, 0]
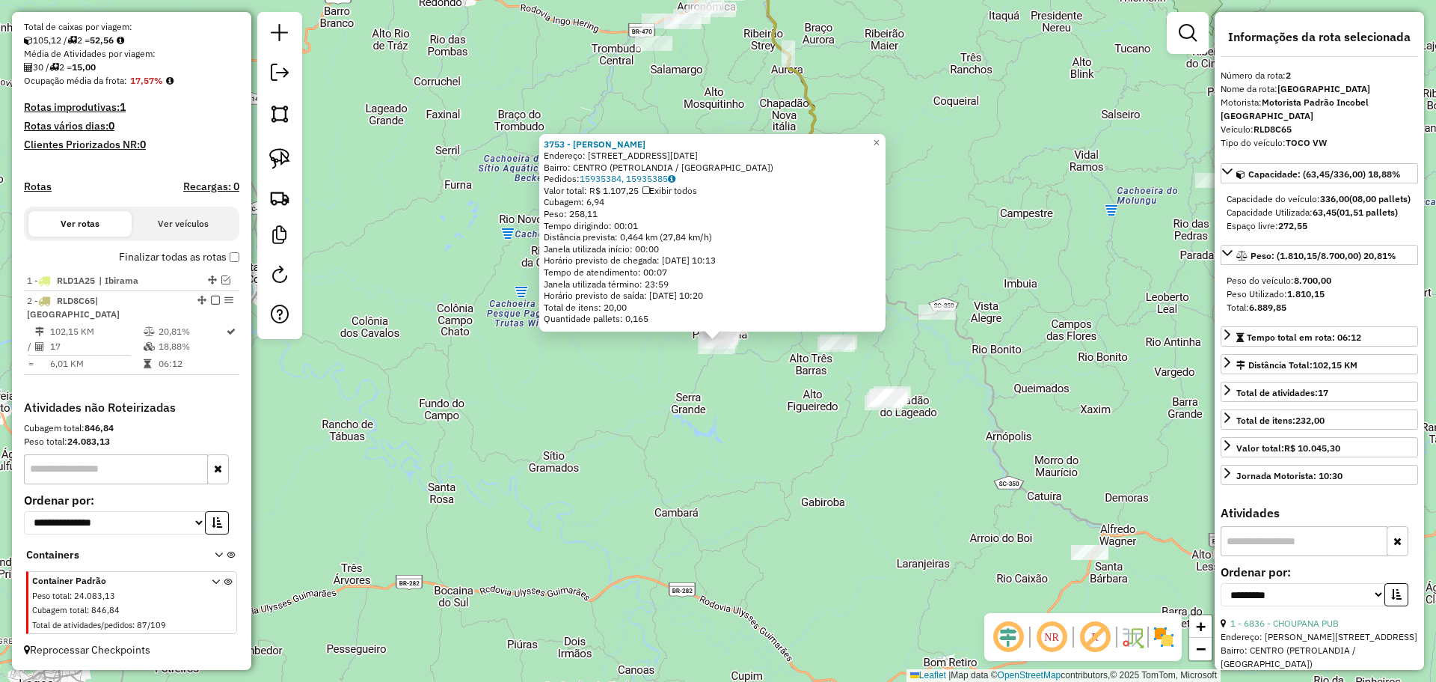
click at [717, 483] on div "3753 - [PERSON_NAME]: [STREET_ADDRESS][DATE] Bairro: CENTRO (PETROLANDIA / [GEO…" at bounding box center [718, 341] width 1436 height 682
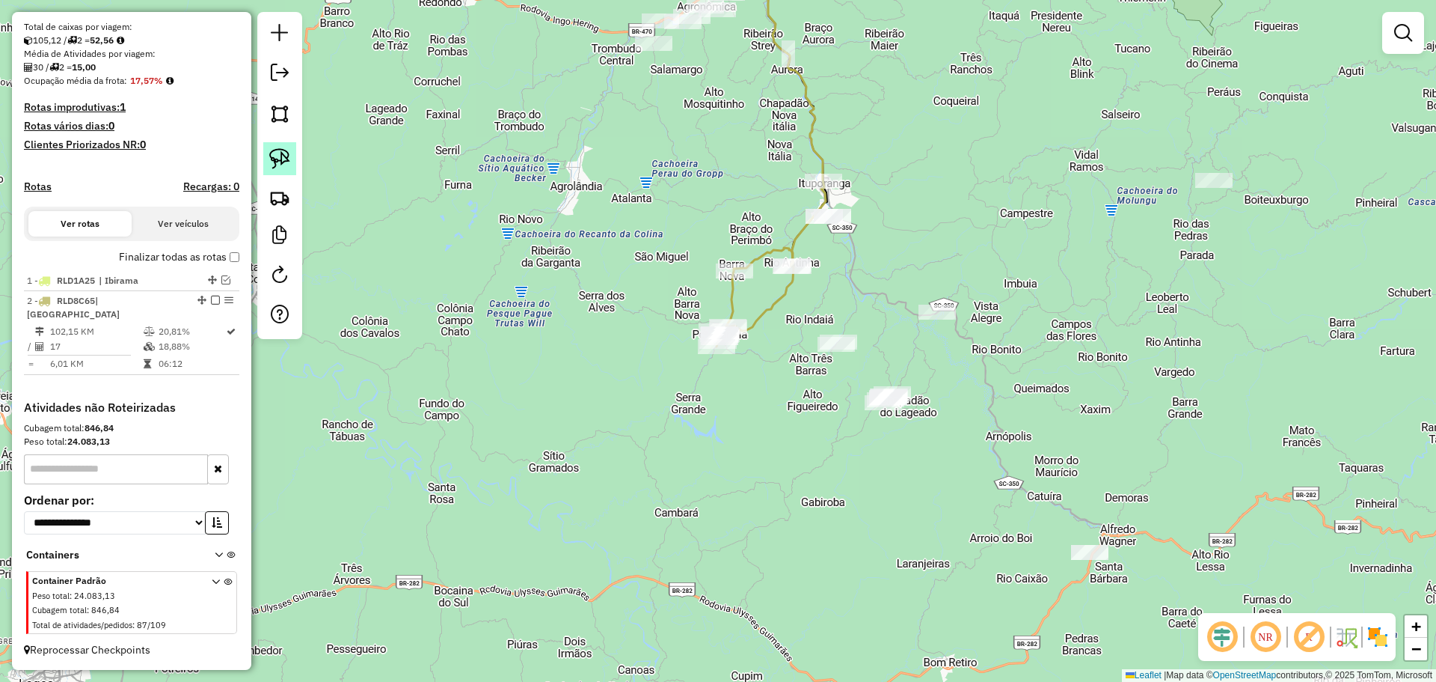
click at [274, 162] on img at bounding box center [279, 158] width 21 height 21
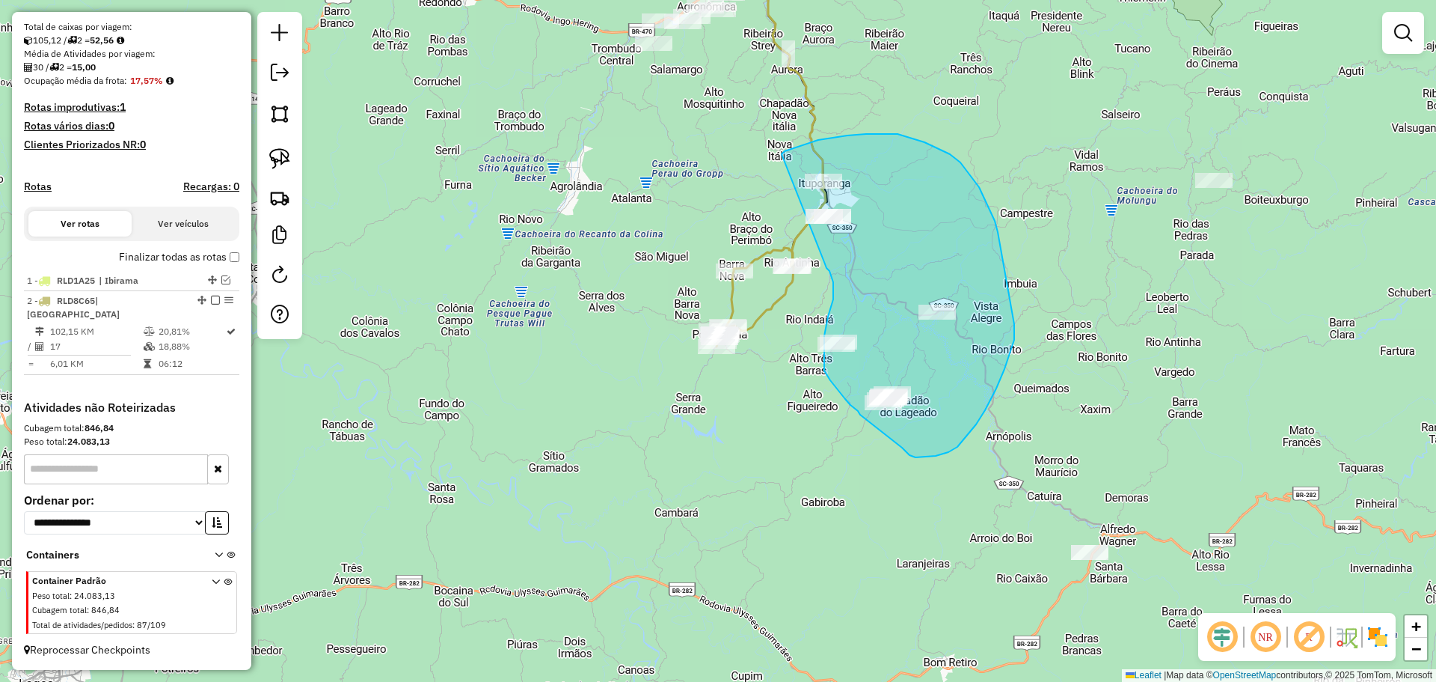
drag, startPoint x: 866, startPoint y: 134, endPoint x: 824, endPoint y: 262, distance: 134.6
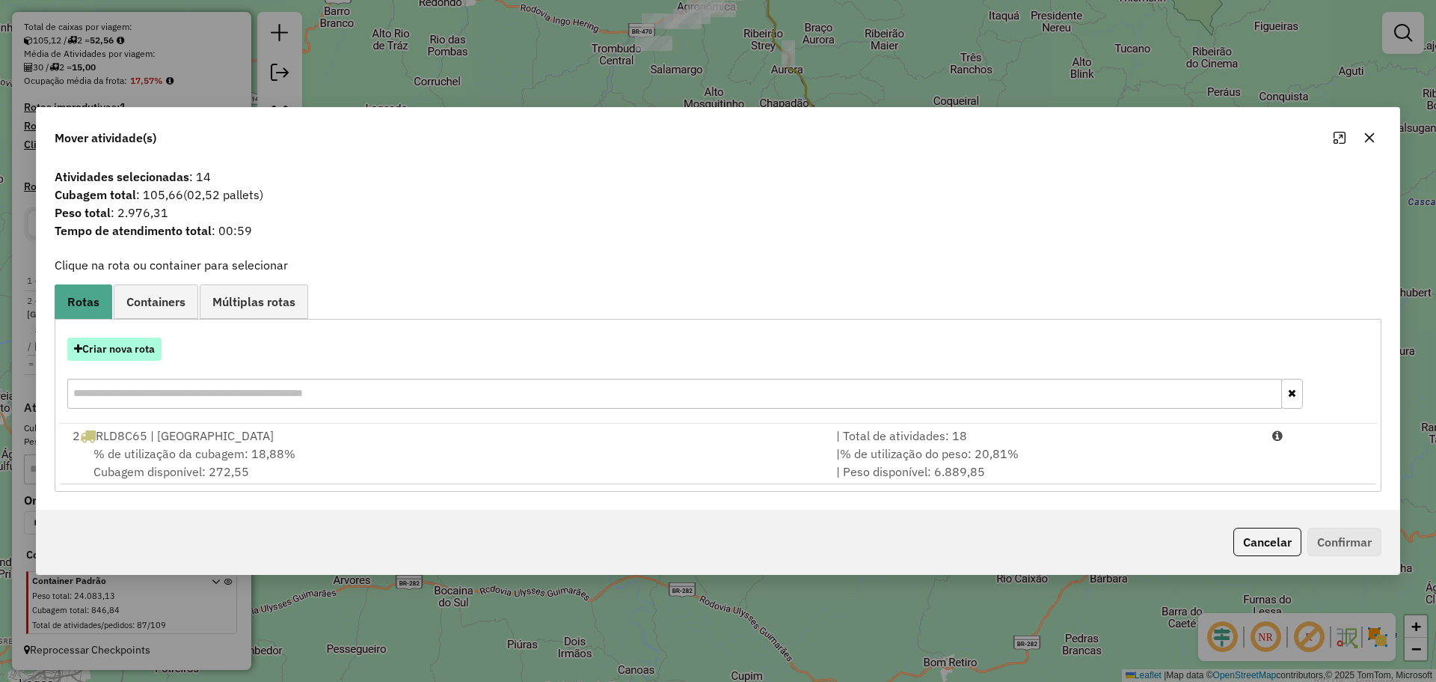
click at [139, 354] on button "Criar nova rota" at bounding box center [114, 348] width 94 height 23
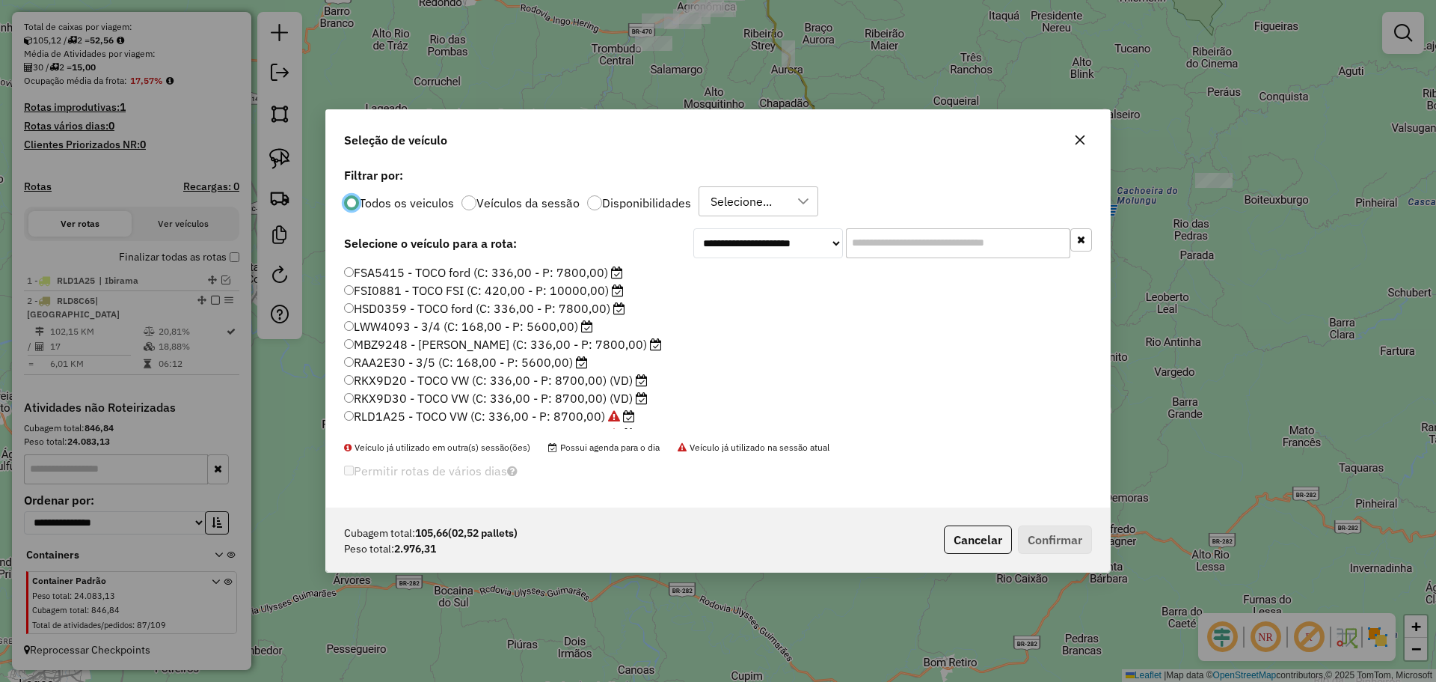
scroll to position [8, 4]
click at [360, 360] on label "RAA2E30 - 3/5 (C: 168,00 - P: 5600,00)" at bounding box center [465, 362] width 243 height 18
click at [1050, 537] on button "Confirmar" at bounding box center [1055, 539] width 74 height 28
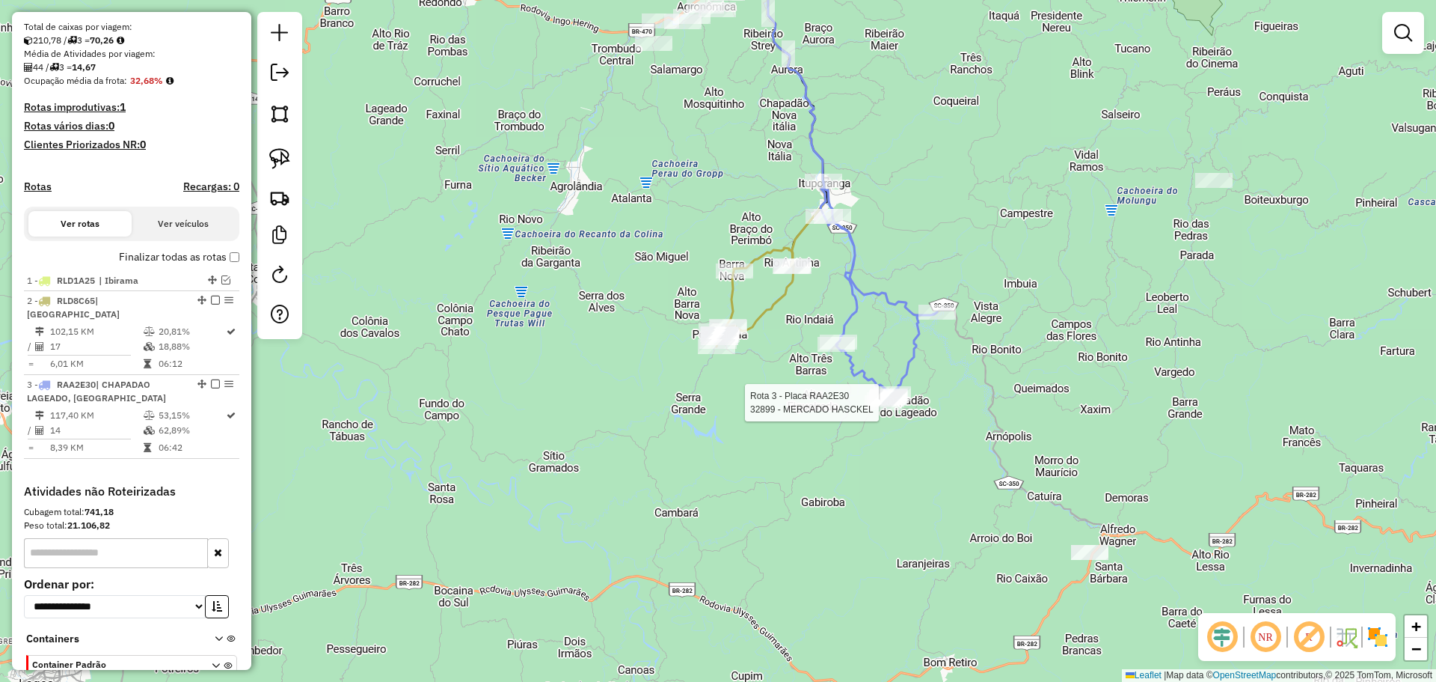
select select "**********"
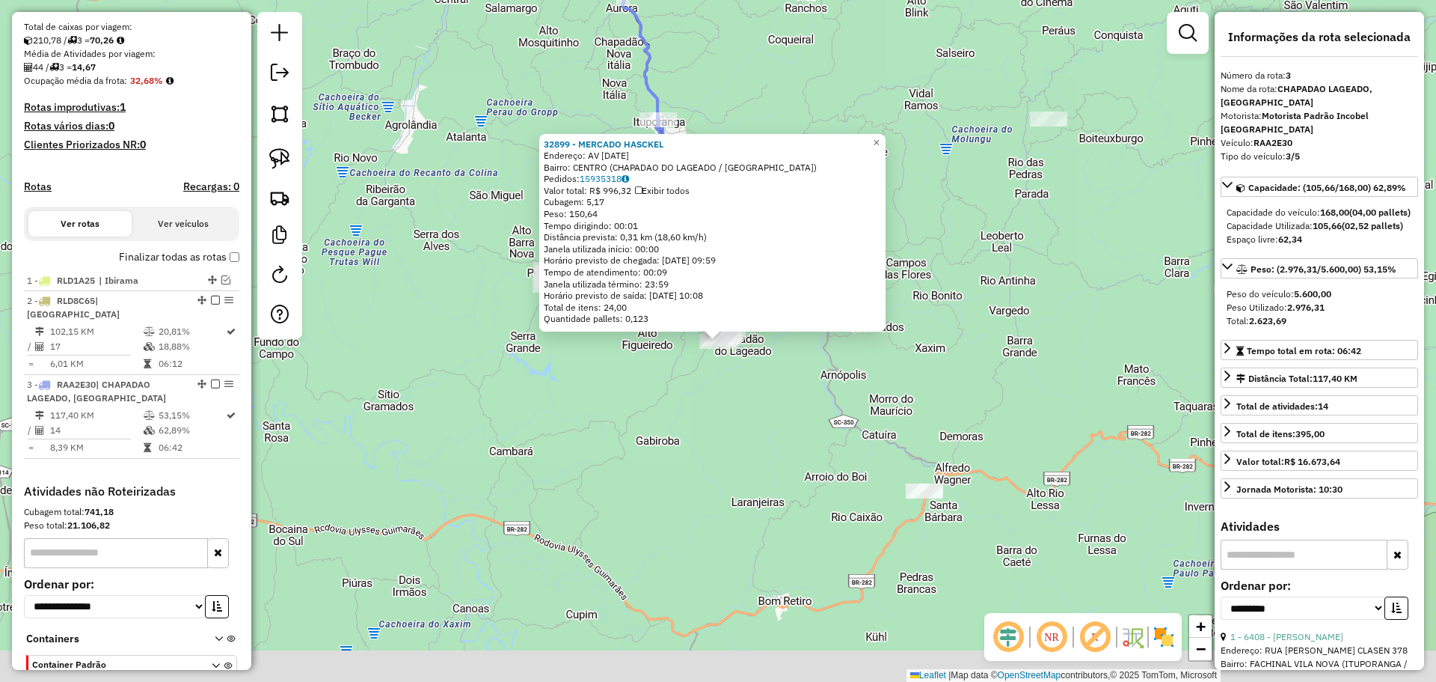
scroll to position [391, 0]
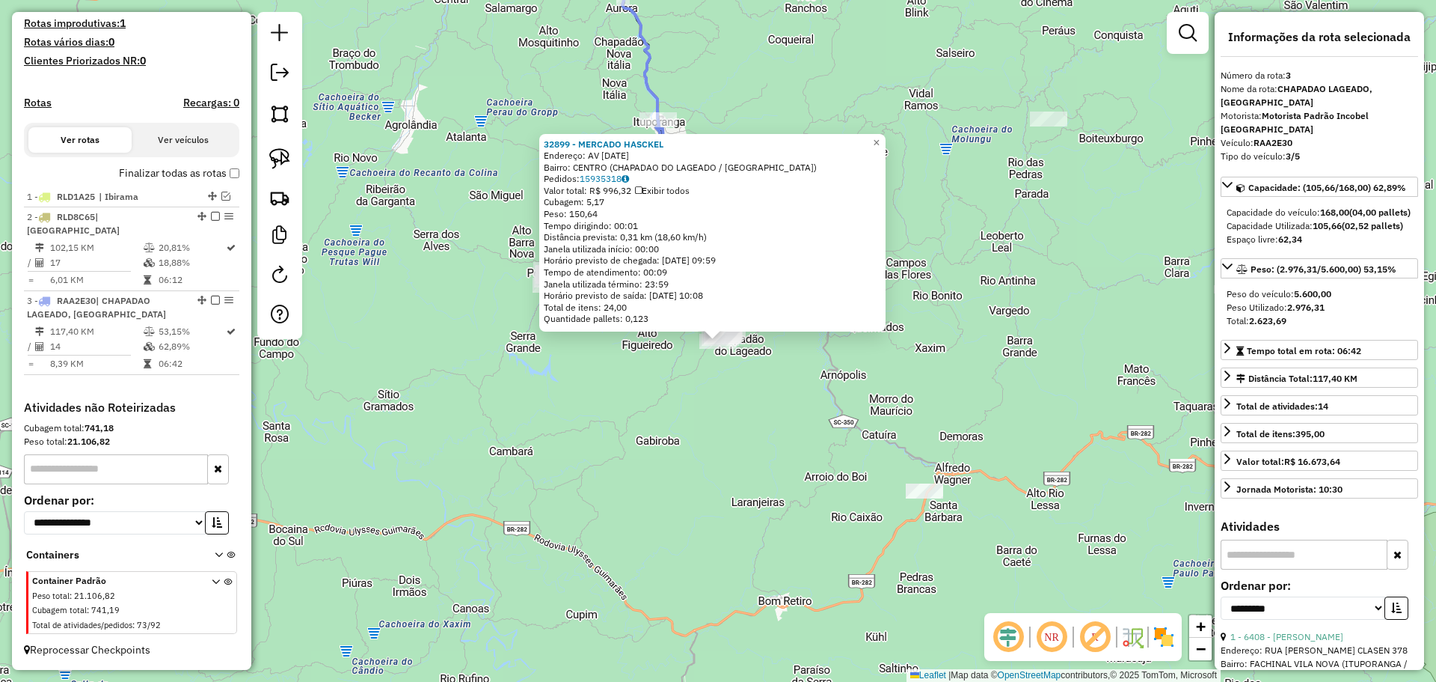
click at [742, 417] on div "32899 - MERCADO HASCKEL Endereço: AV [DATE] Bairro: [GEOGRAPHIC_DATA] (CHAPADAO…" at bounding box center [718, 341] width 1436 height 682
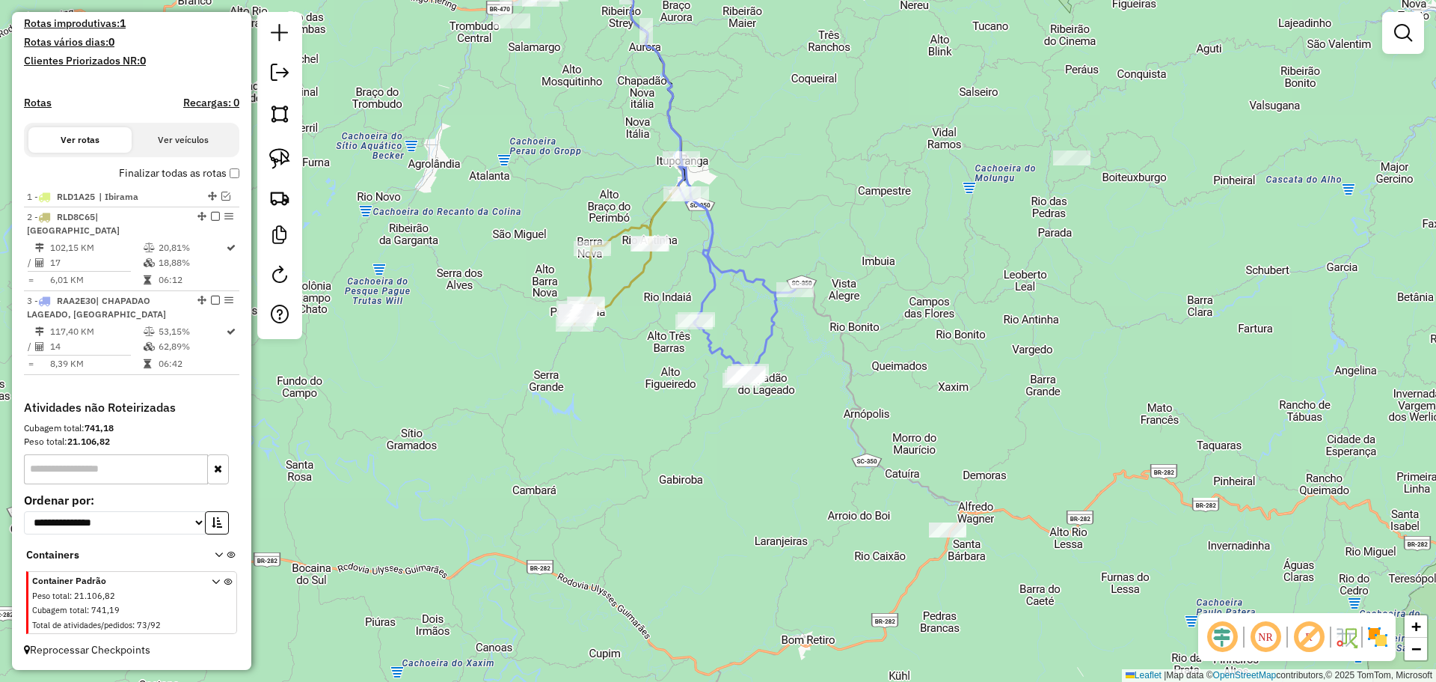
drag, startPoint x: 754, startPoint y: 183, endPoint x: 816, endPoint y: 287, distance: 121.4
click at [816, 287] on div "Janela de atendimento Grade de atendimento Capacidade Transportadoras Veículos …" at bounding box center [718, 341] width 1436 height 682
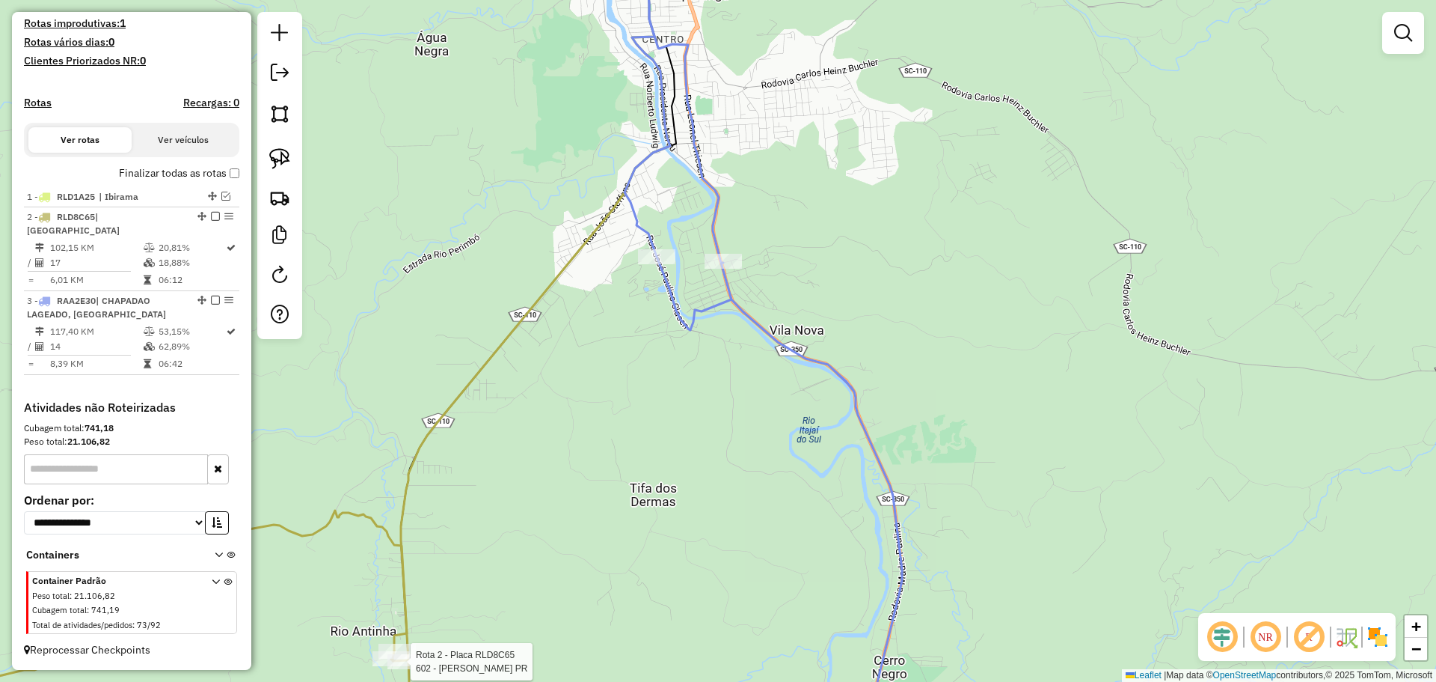
select select "**********"
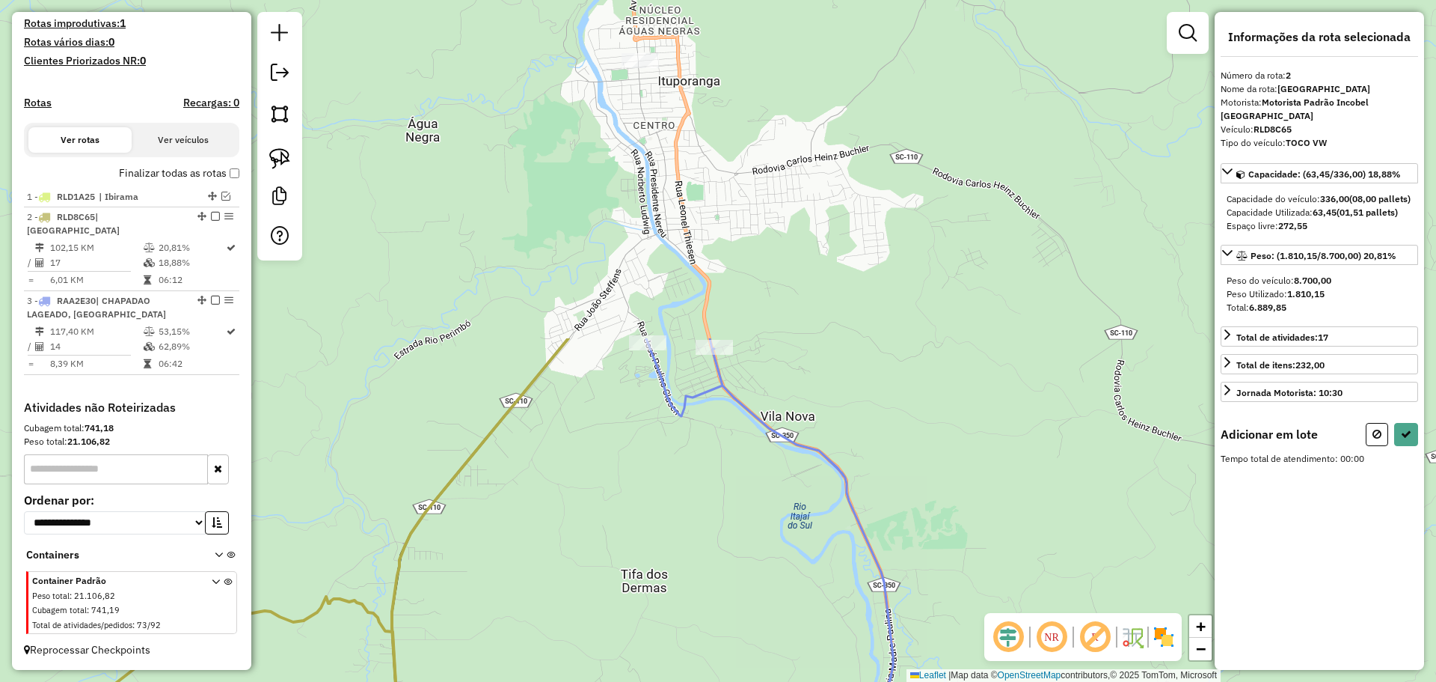
click at [638, 564] on div "Janela de atendimento Grade de atendimento Capacidade Transportadoras Veículos …" at bounding box center [718, 341] width 1436 height 682
drag, startPoint x: 286, startPoint y: 152, endPoint x: 429, endPoint y: 232, distance: 164.5
click at [285, 152] on img at bounding box center [279, 158] width 21 height 21
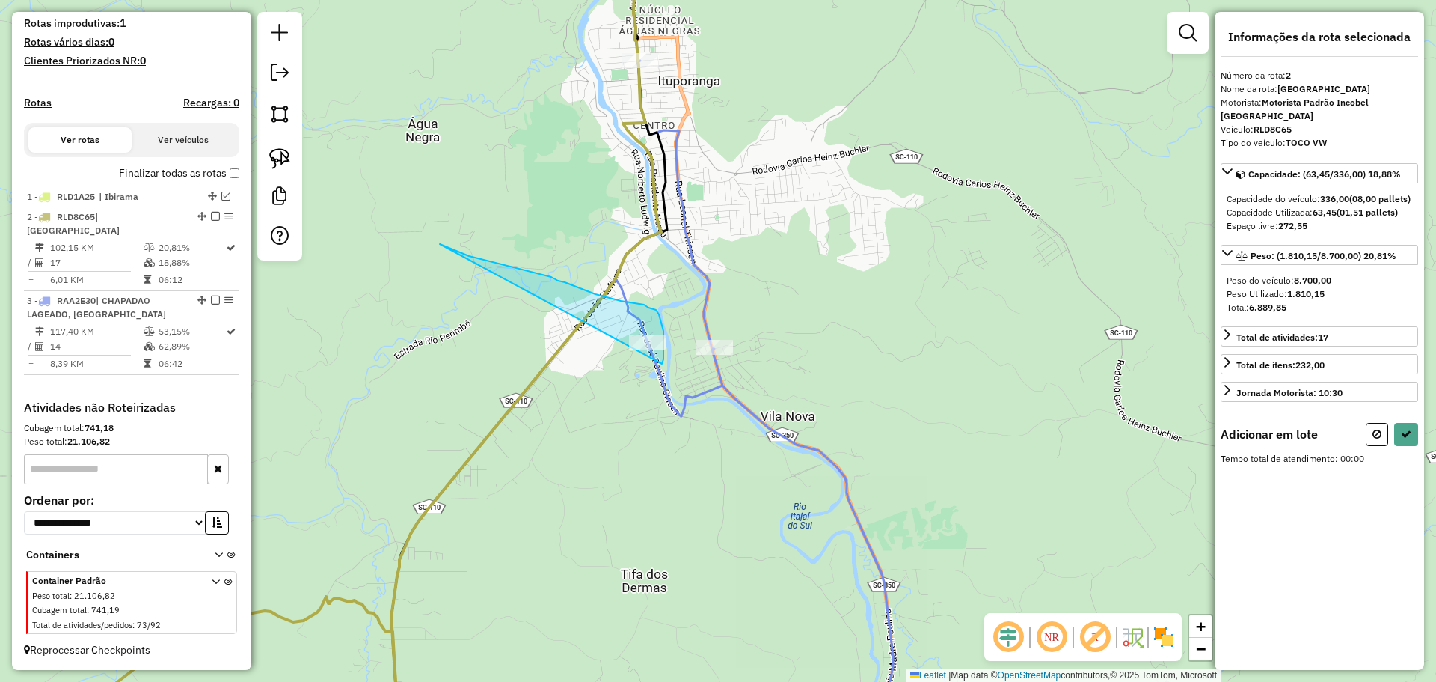
drag, startPoint x: 527, startPoint y: 270, endPoint x: 662, endPoint y: 364, distance: 164.0
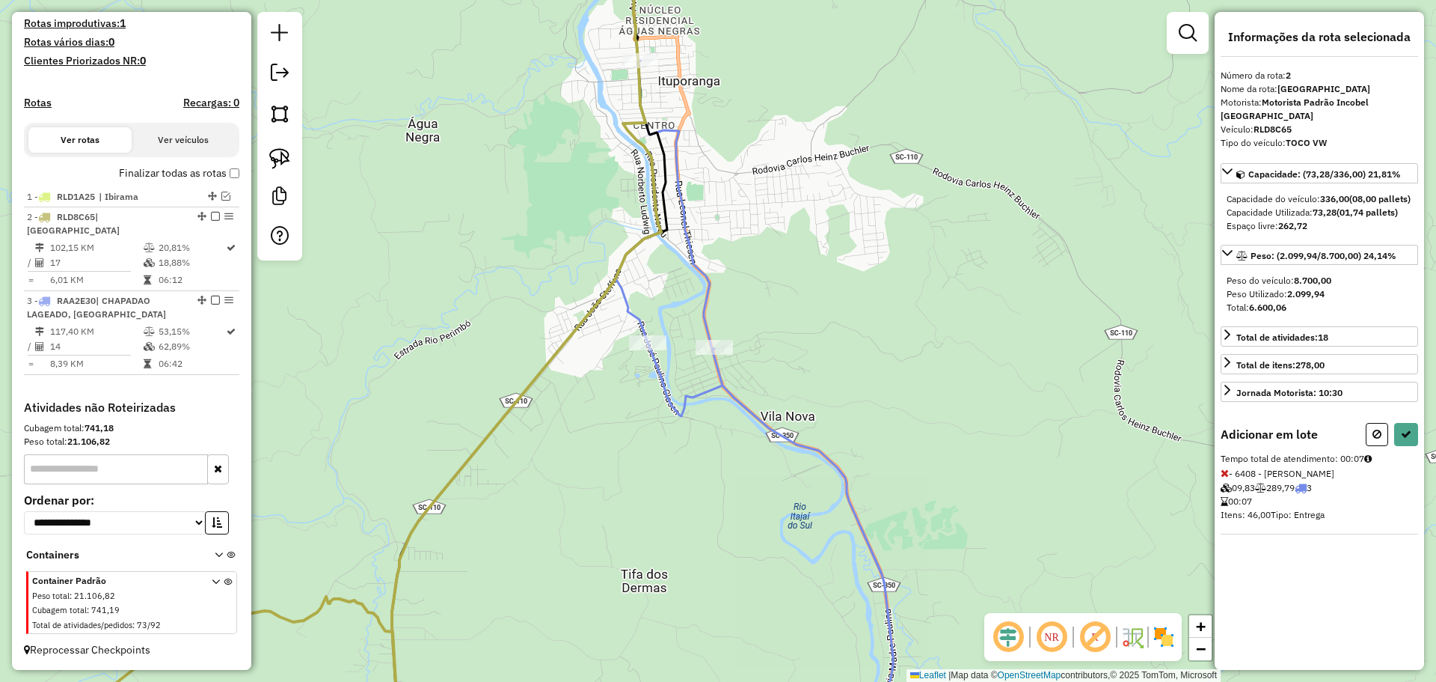
select select "**********"
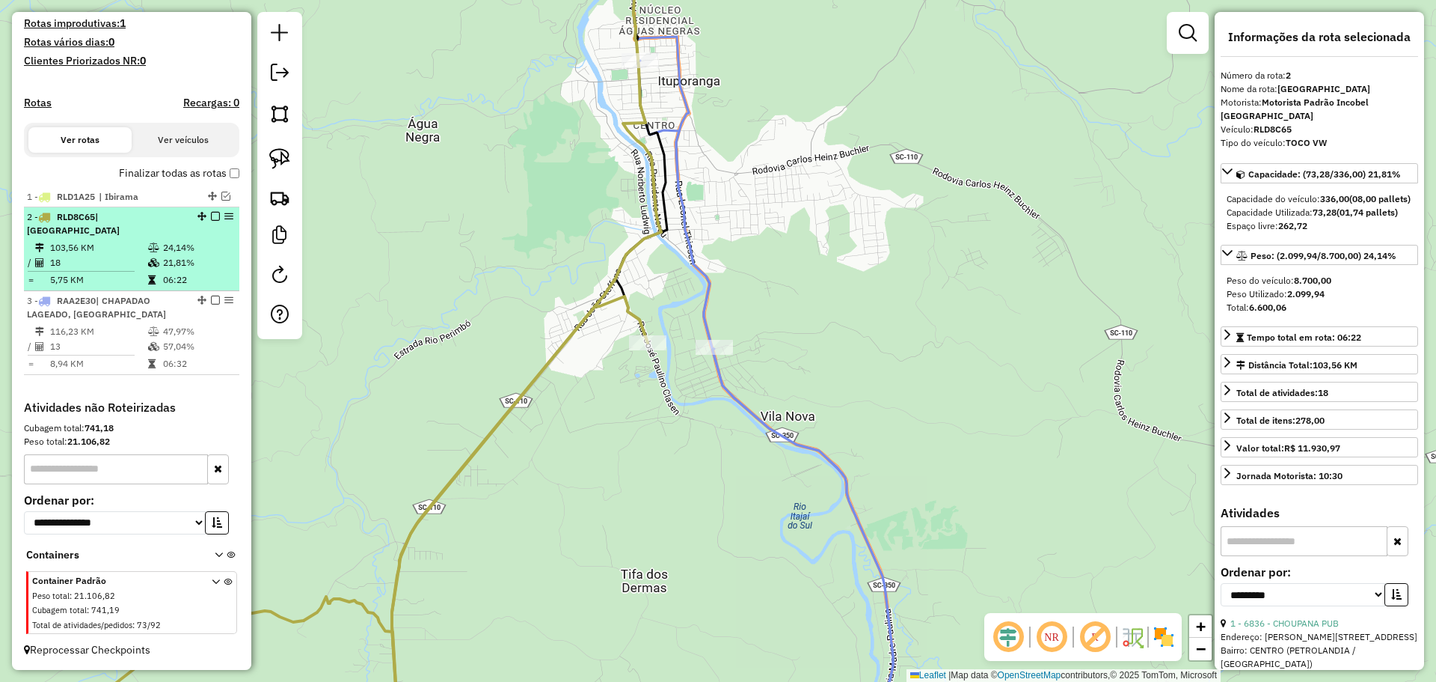
click at [211, 221] on em at bounding box center [215, 216] width 9 height 9
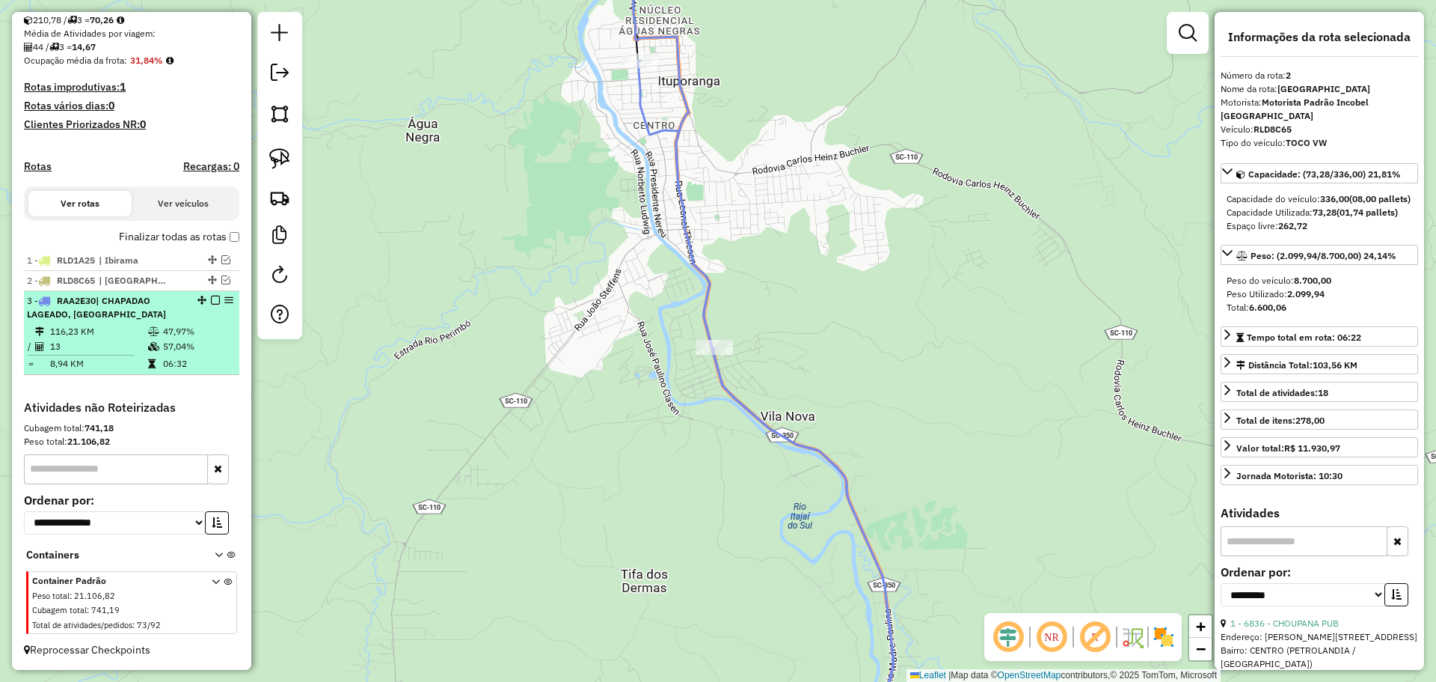
click at [214, 299] on em at bounding box center [215, 300] width 9 height 9
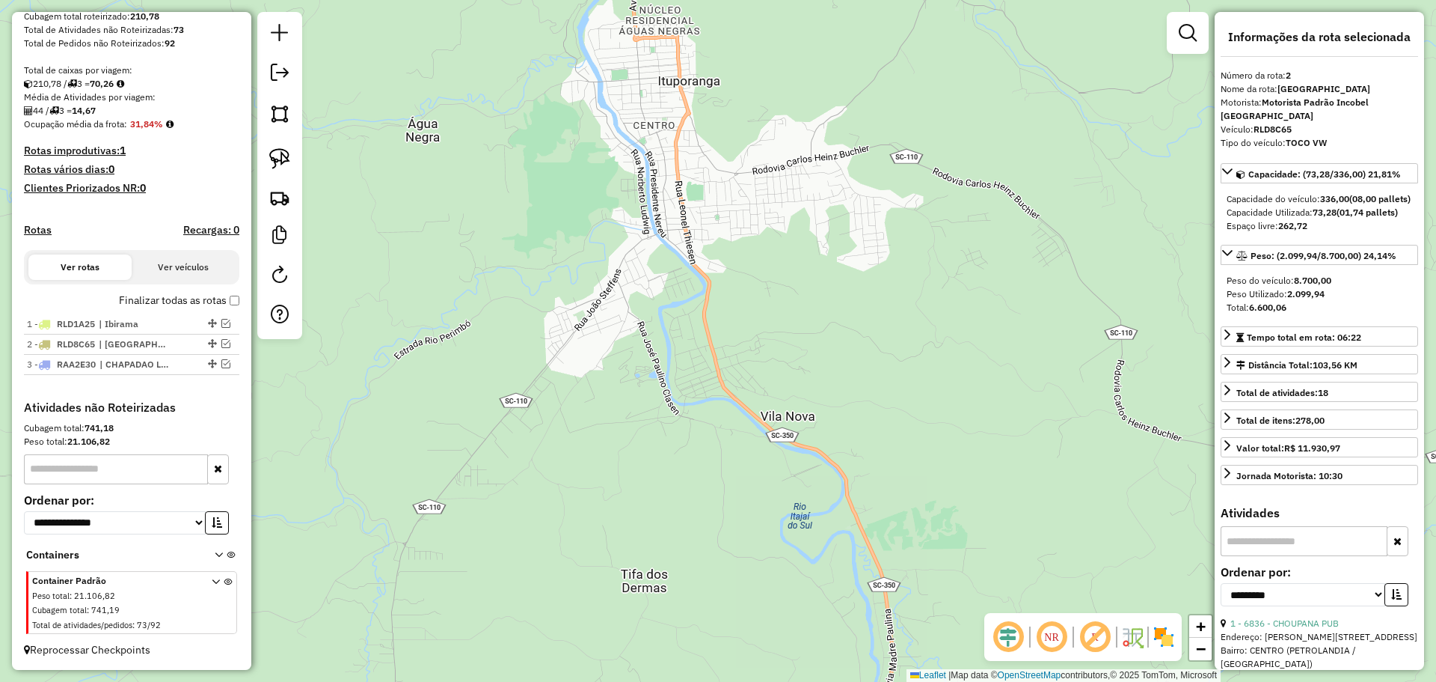
scroll to position [277, 0]
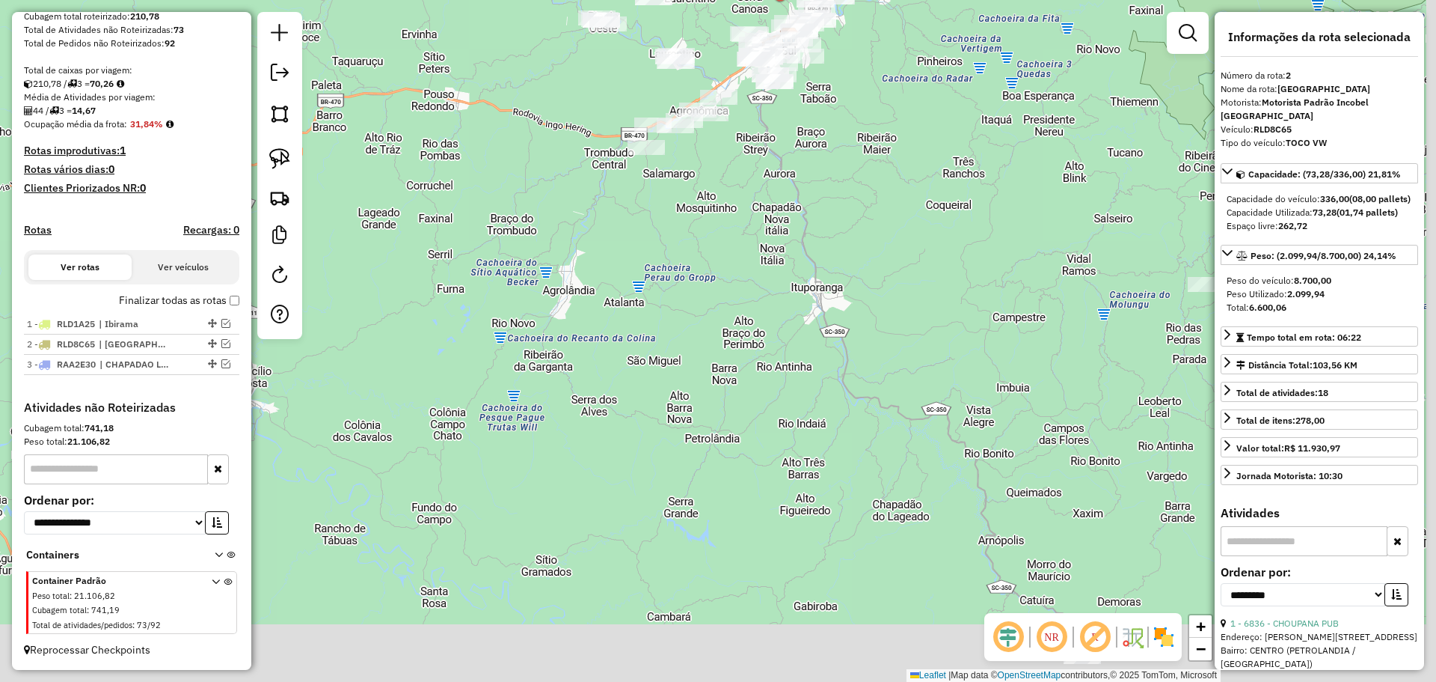
drag, startPoint x: 914, startPoint y: 512, endPoint x: 769, endPoint y: 196, distance: 347.5
click at [774, 199] on div "Janela de atendimento Grade de atendimento Capacidade Transportadoras Veículos …" at bounding box center [718, 341] width 1436 height 682
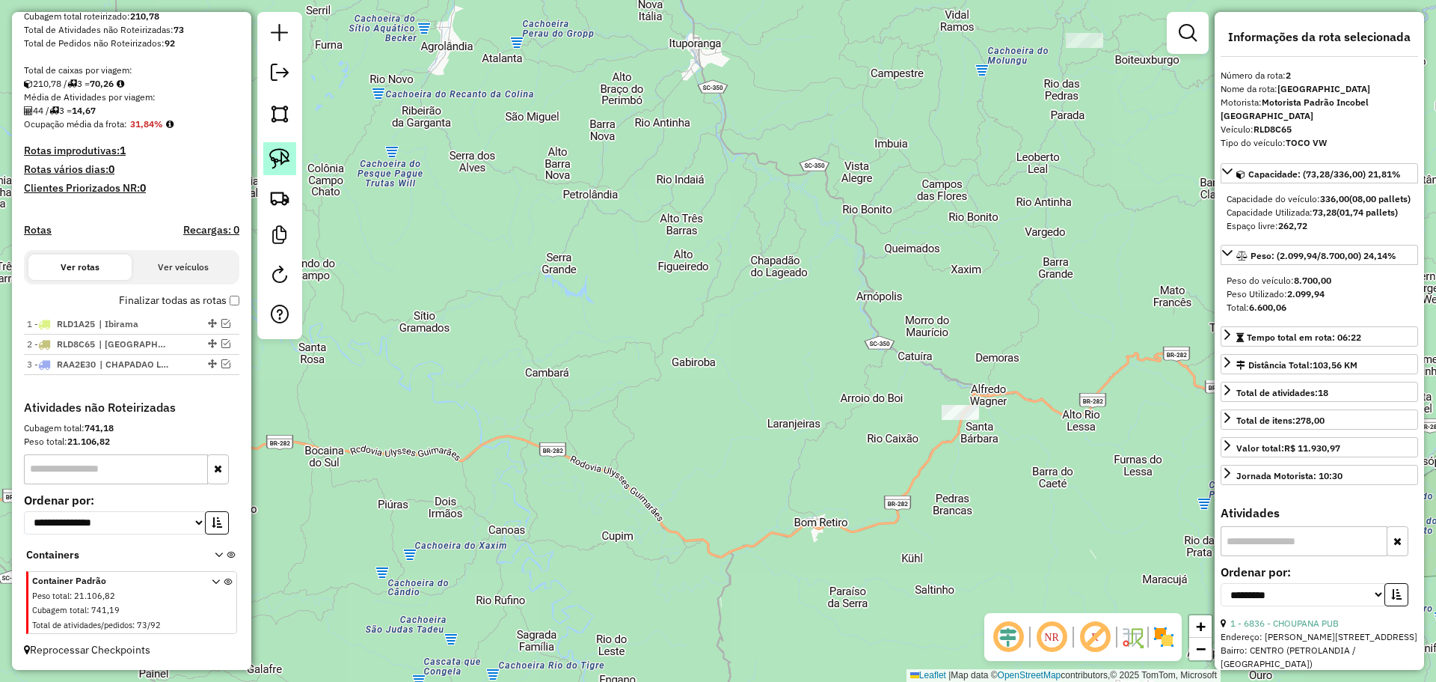
click at [282, 156] on img at bounding box center [279, 158] width 21 height 21
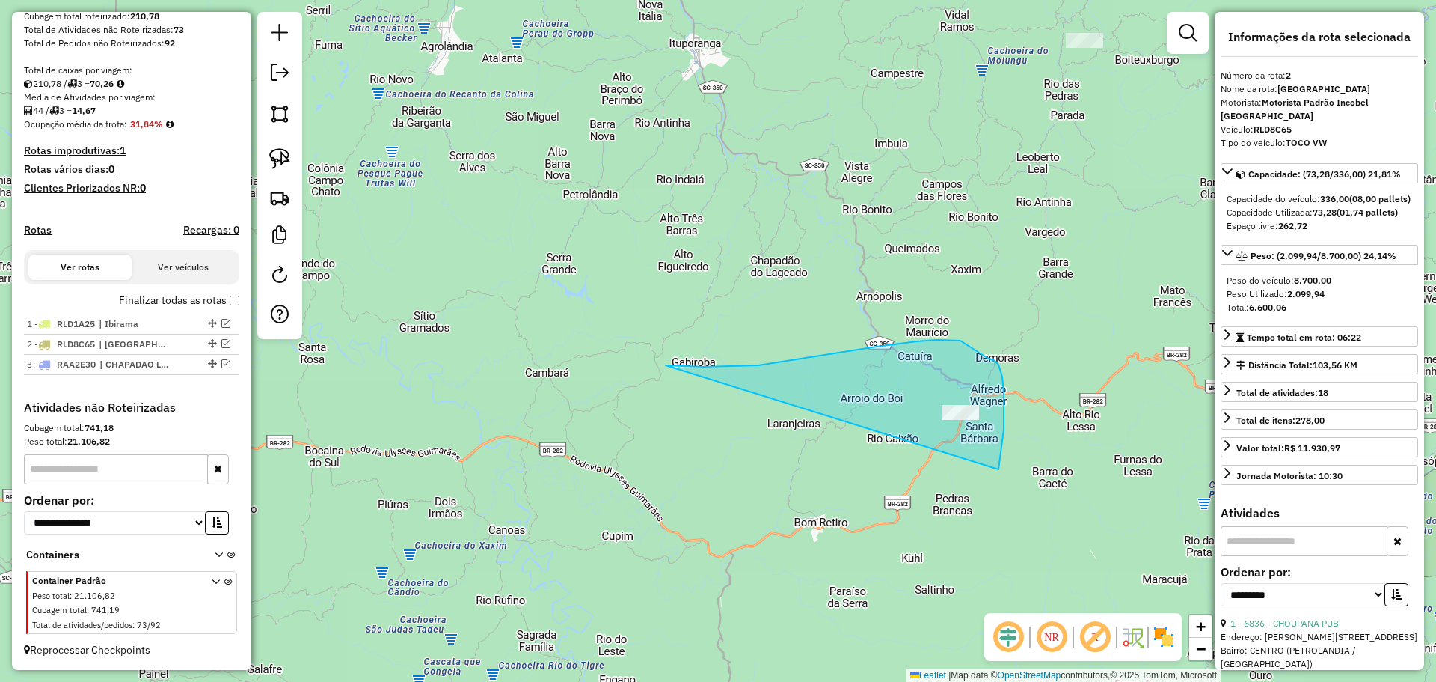
drag, startPoint x: 666, startPoint y: 365, endPoint x: 999, endPoint y: 469, distance: 348.8
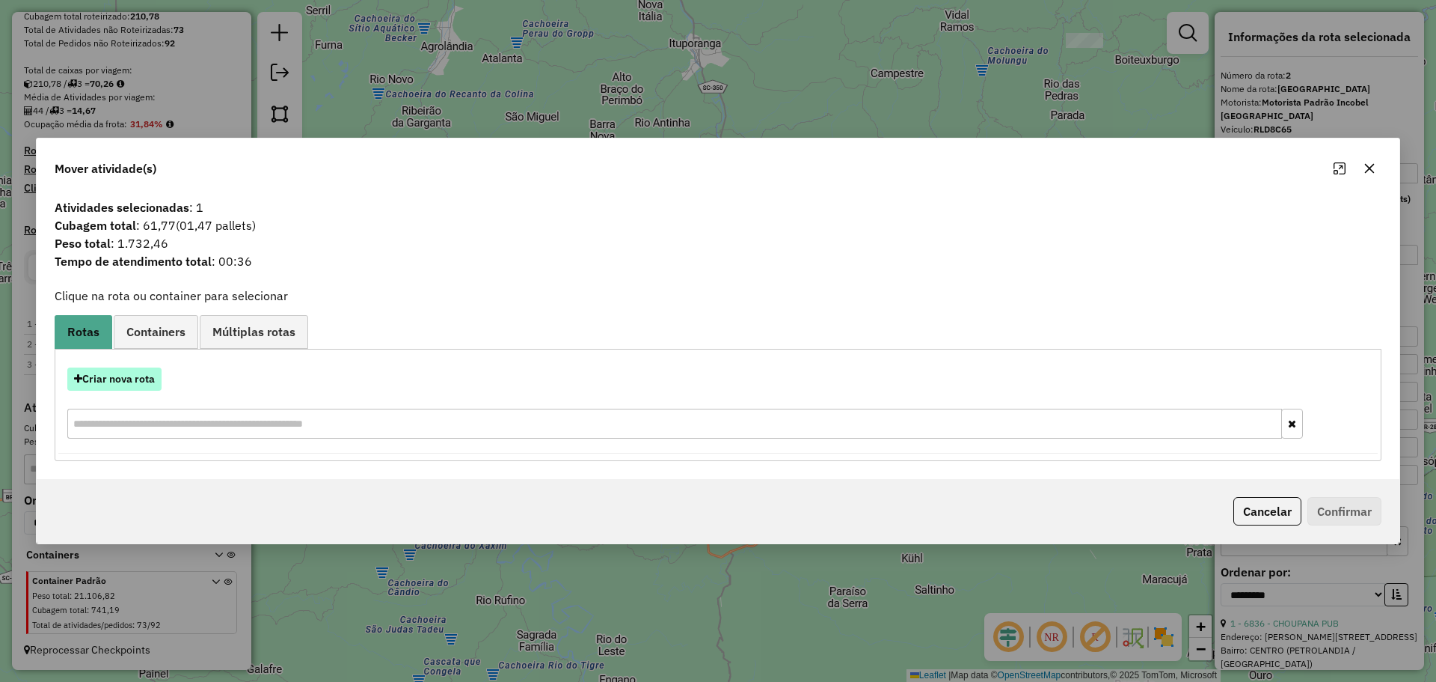
click at [123, 379] on button "Criar nova rota" at bounding box center [114, 378] width 94 height 23
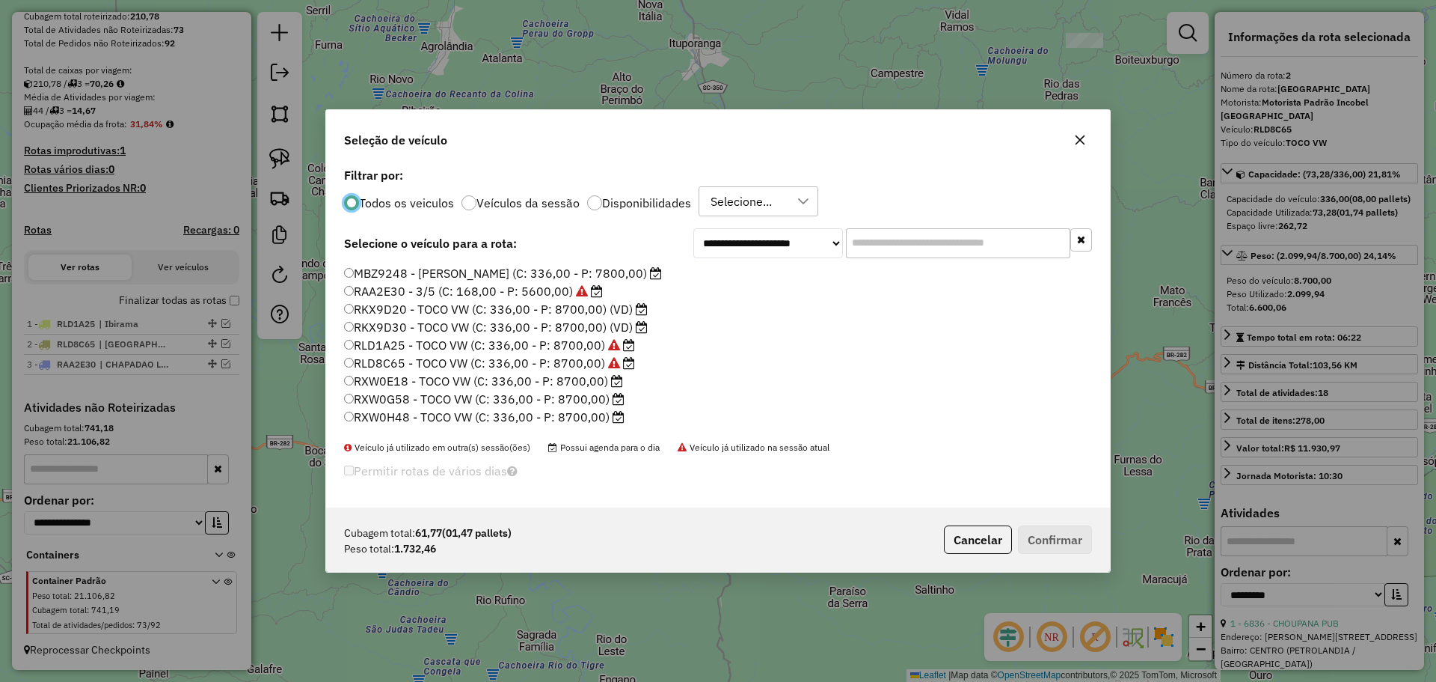
scroll to position [141, 0]
click at [396, 347] on label "RXW0H48 - TOCO VW (C: 336,00 - P: 8700,00)" at bounding box center [484, 347] width 281 height 18
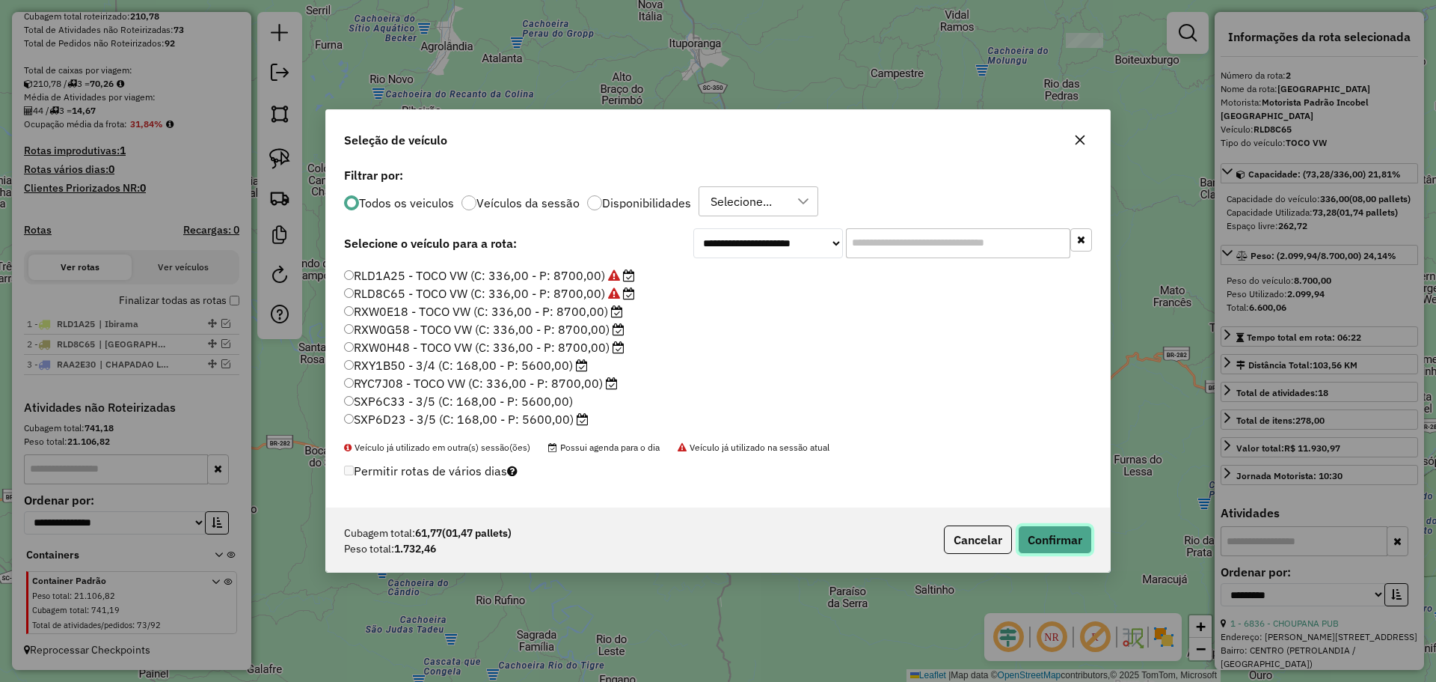
click at [1046, 539] on button "Confirmar" at bounding box center [1055, 539] width 74 height 28
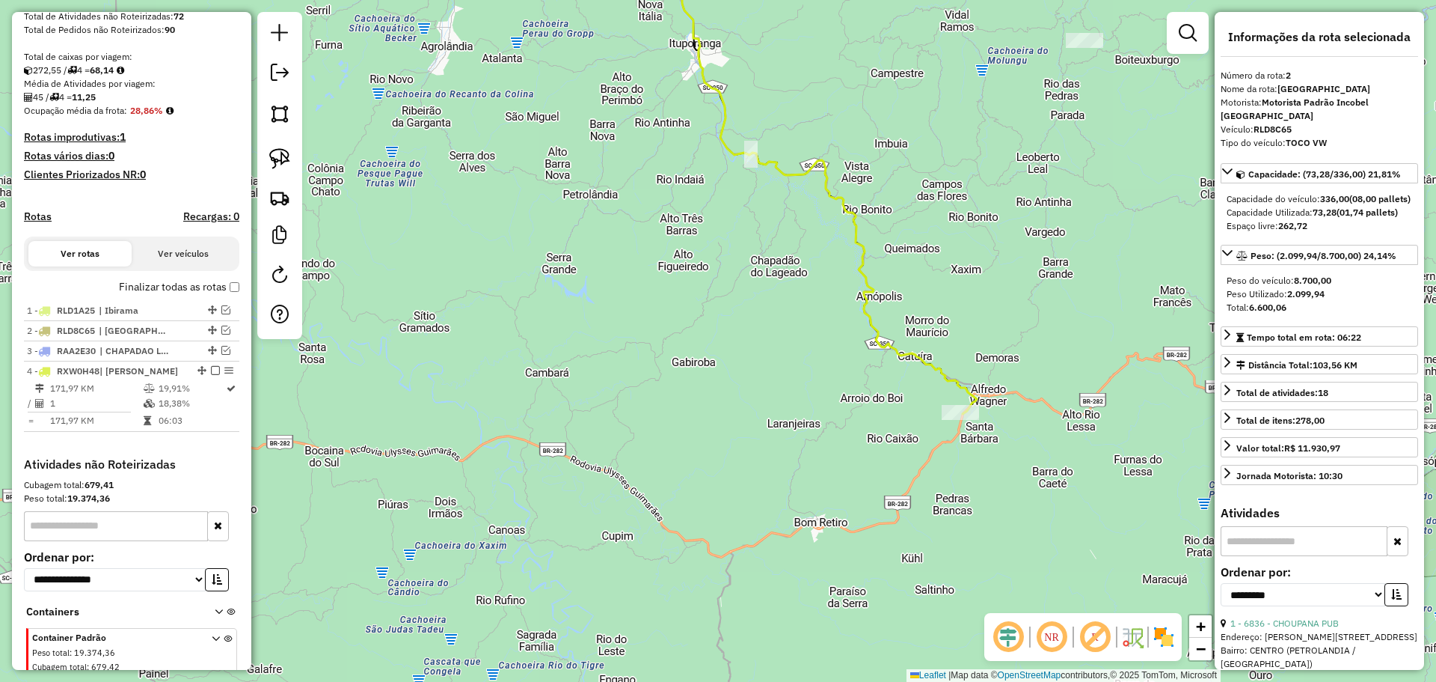
scroll to position [347, 0]
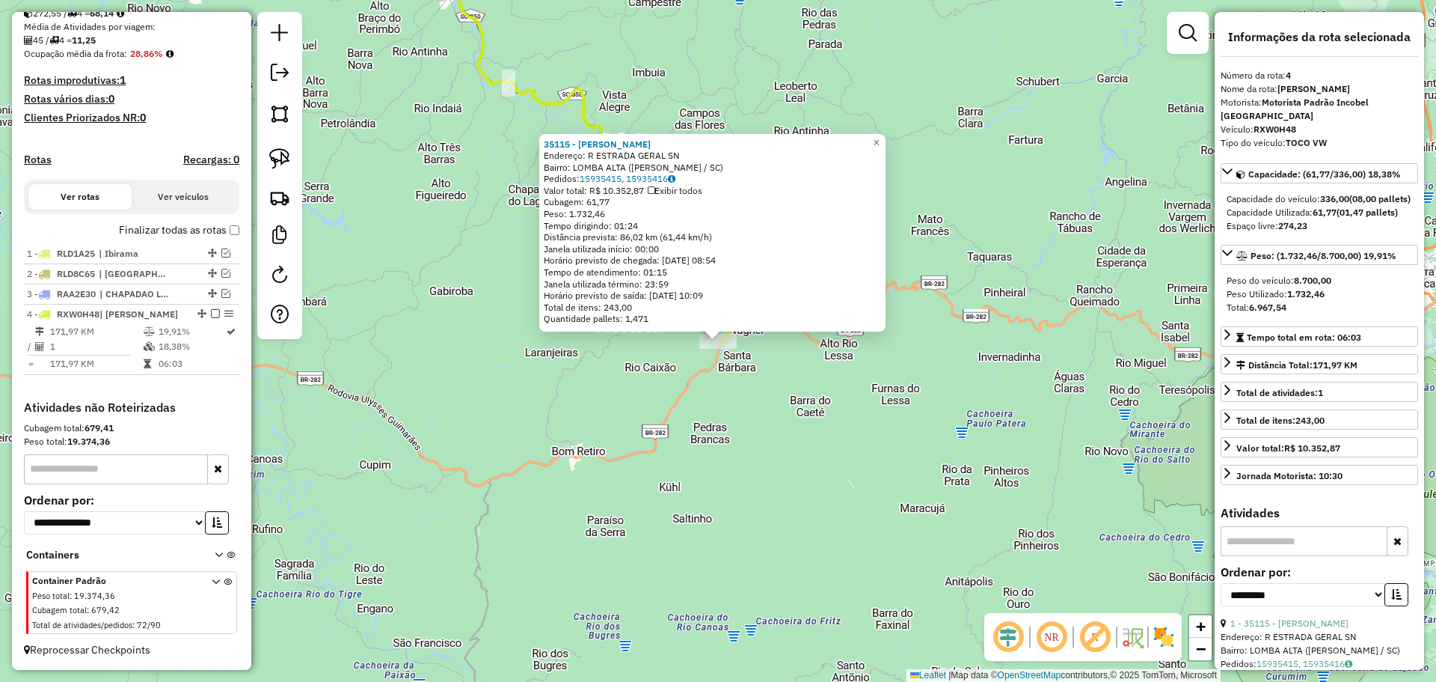
click at [895, 479] on div "35115 - [PERSON_NAME]: R ESTRADA GERAL SN Bairro: LOMBA ALTA ([PERSON_NAME] / […" at bounding box center [718, 341] width 1436 height 682
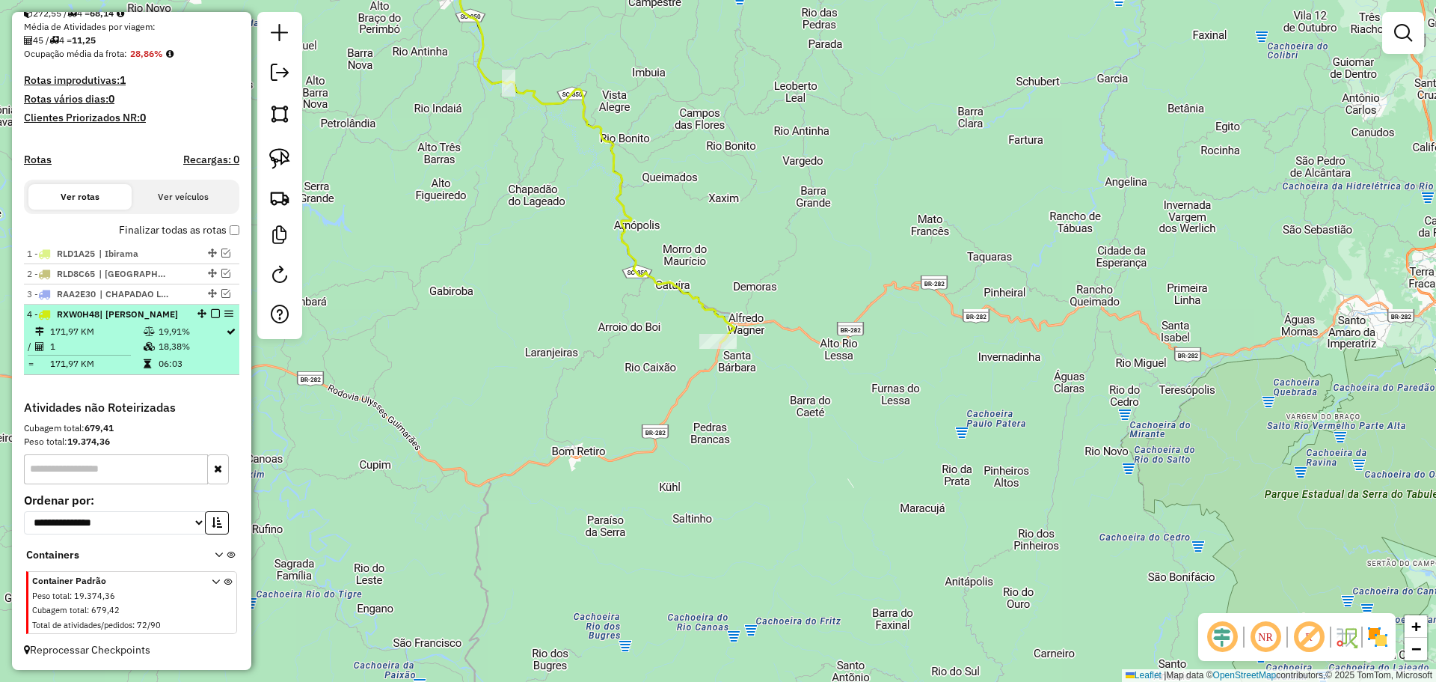
click at [211, 310] on em at bounding box center [215, 313] width 9 height 9
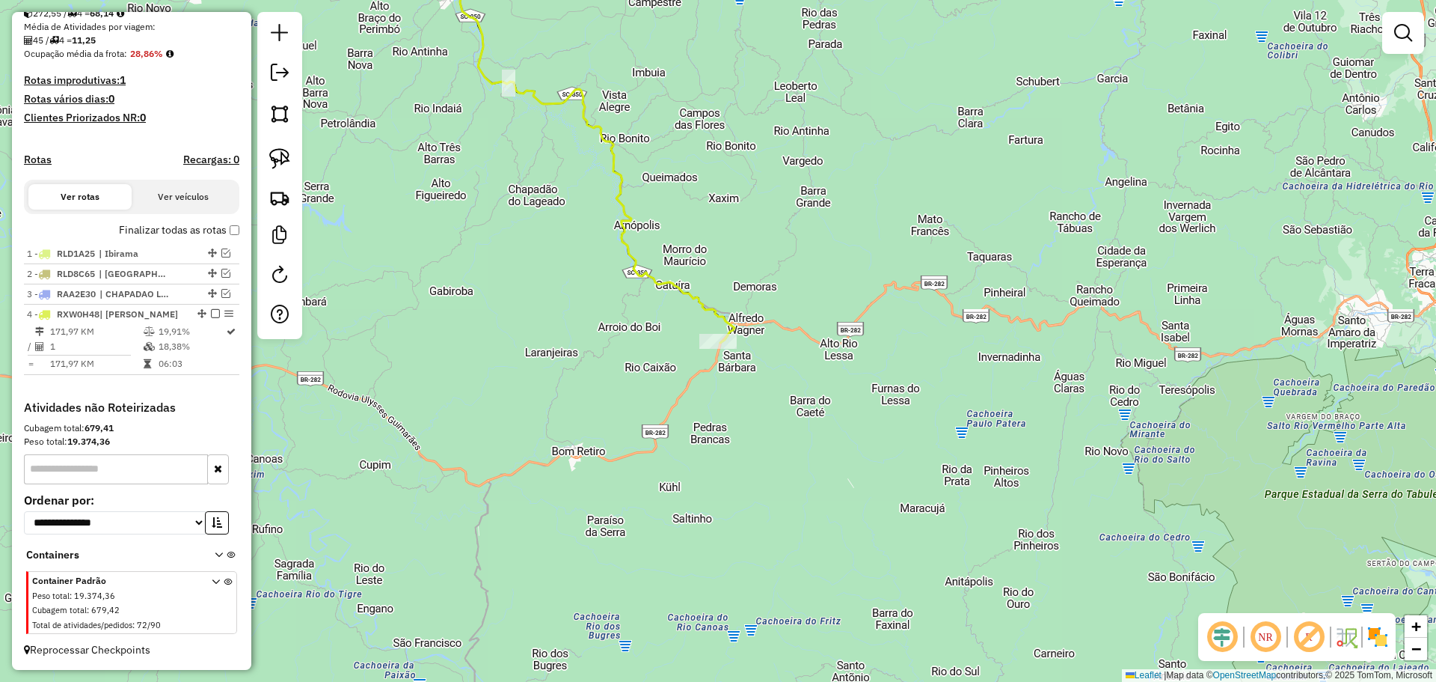
scroll to position [297, 0]
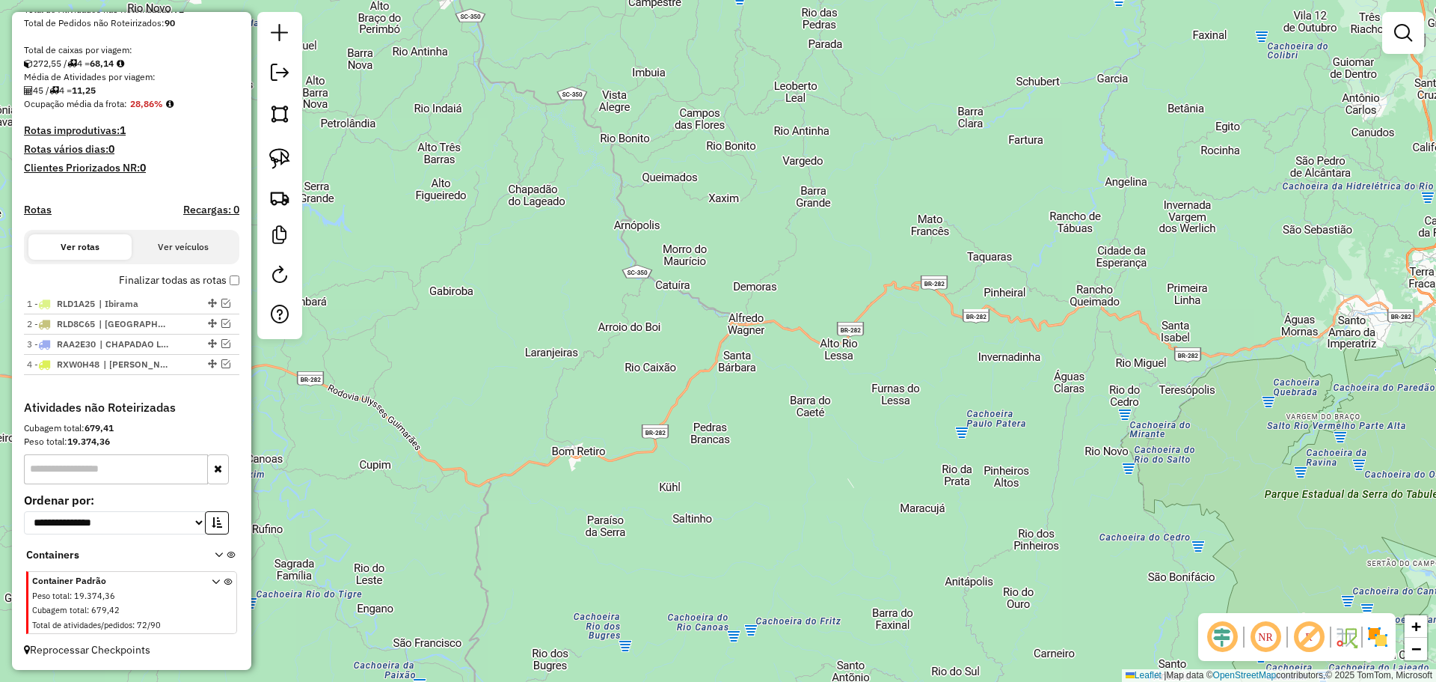
drag, startPoint x: 570, startPoint y: 174, endPoint x: 700, endPoint y: 430, distance: 287.1
click at [700, 430] on div "Janela de atendimento Grade de atendimento Capacidade Transportadoras Veículos …" at bounding box center [718, 341] width 1436 height 682
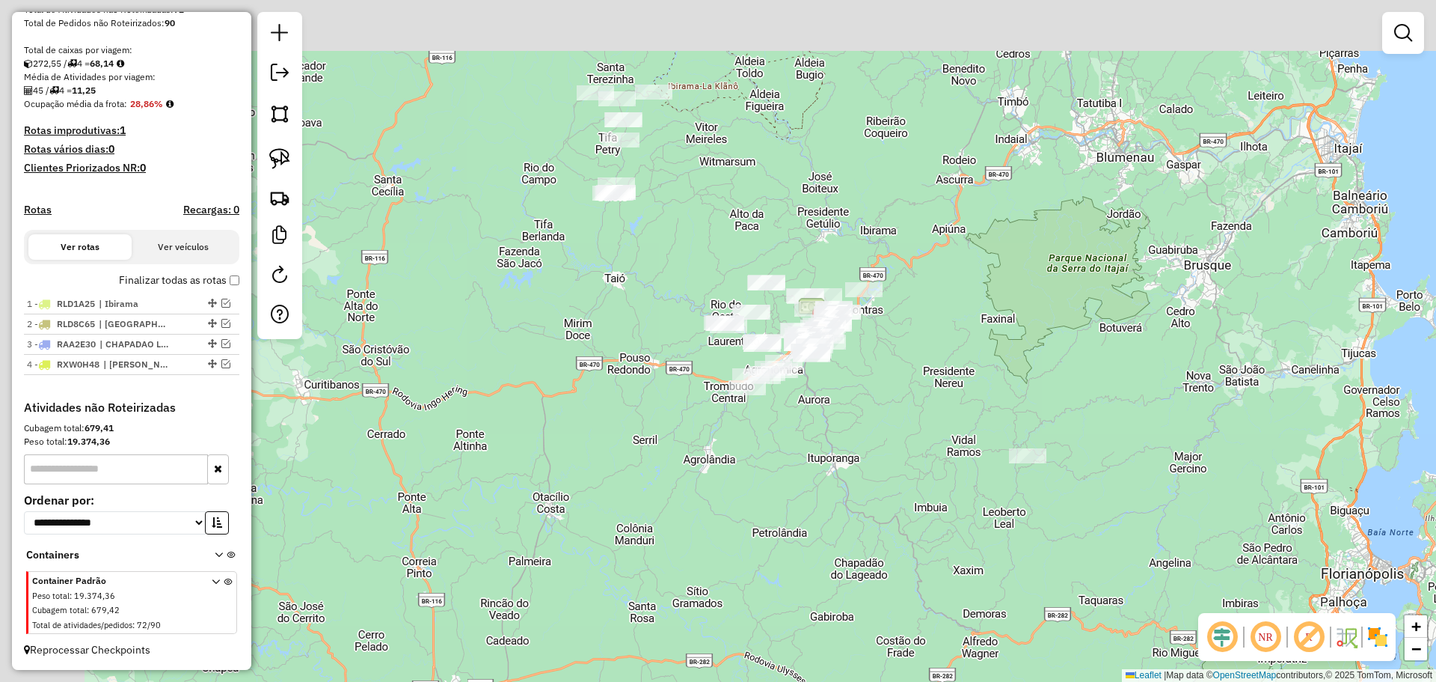
drag, startPoint x: 736, startPoint y: 435, endPoint x: 779, endPoint y: 485, distance: 65.2
click at [779, 485] on div "Janela de atendimento Grade de atendimento Capacidade Transportadoras Veículos …" at bounding box center [718, 341] width 1436 height 682
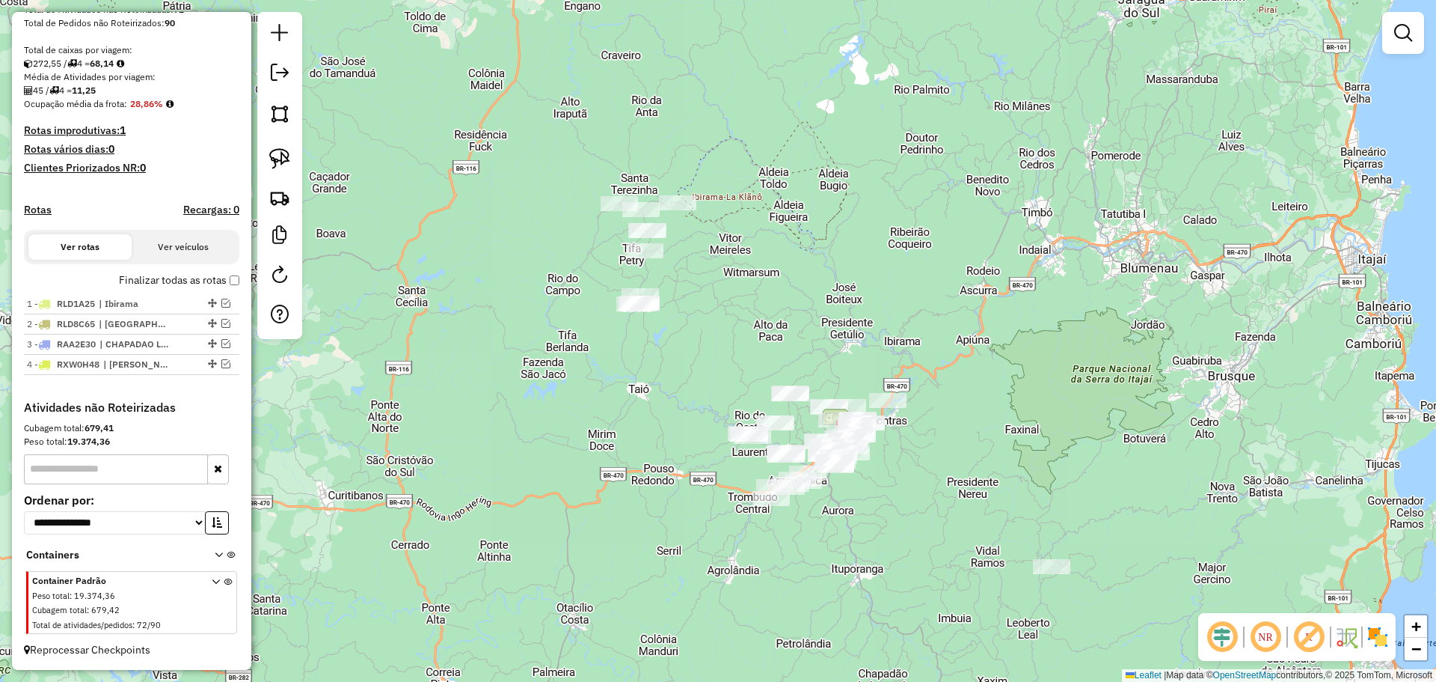
drag, startPoint x: 754, startPoint y: 304, endPoint x: 754, endPoint y: 335, distance: 31.4
click at [754, 333] on div "Janela de atendimento Grade de atendimento Capacidade Transportadoras Veículos …" at bounding box center [718, 341] width 1436 height 682
click at [276, 156] on img at bounding box center [279, 158] width 21 height 21
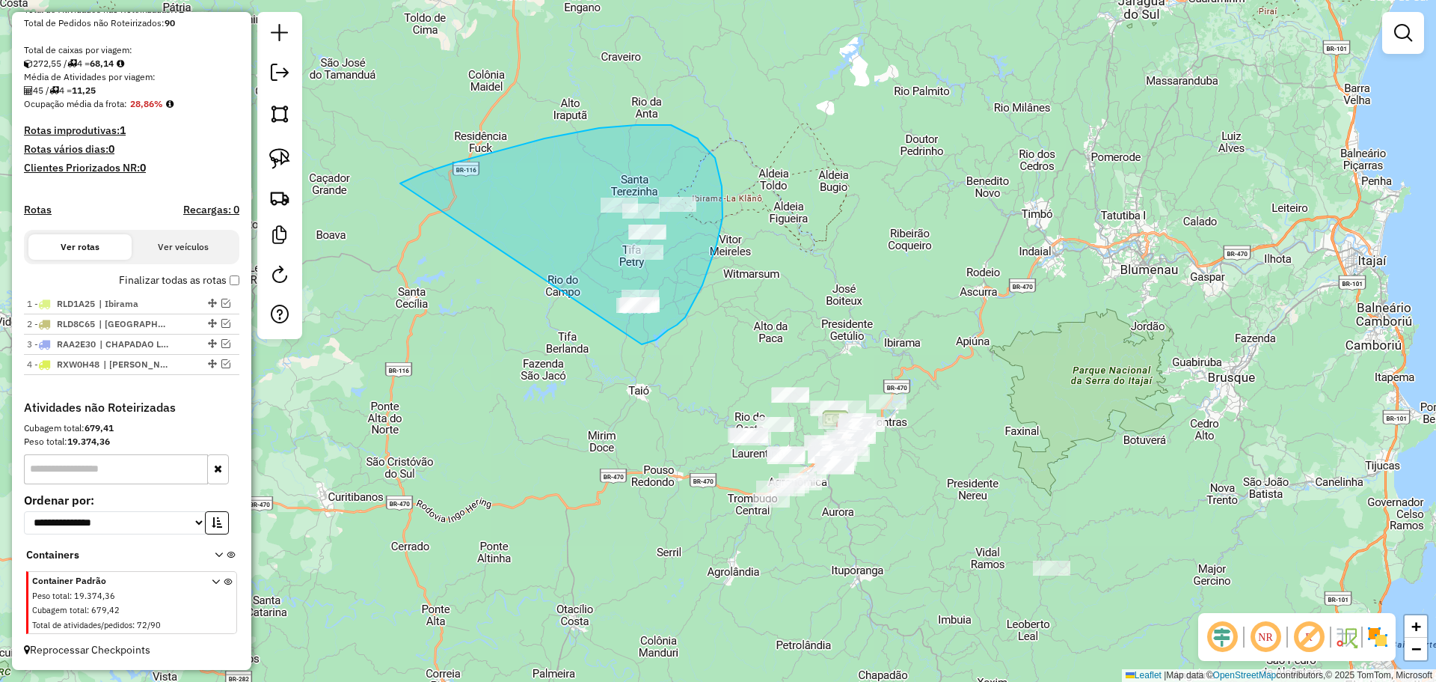
drag, startPoint x: 621, startPoint y: 126, endPoint x: 637, endPoint y: 343, distance: 218.3
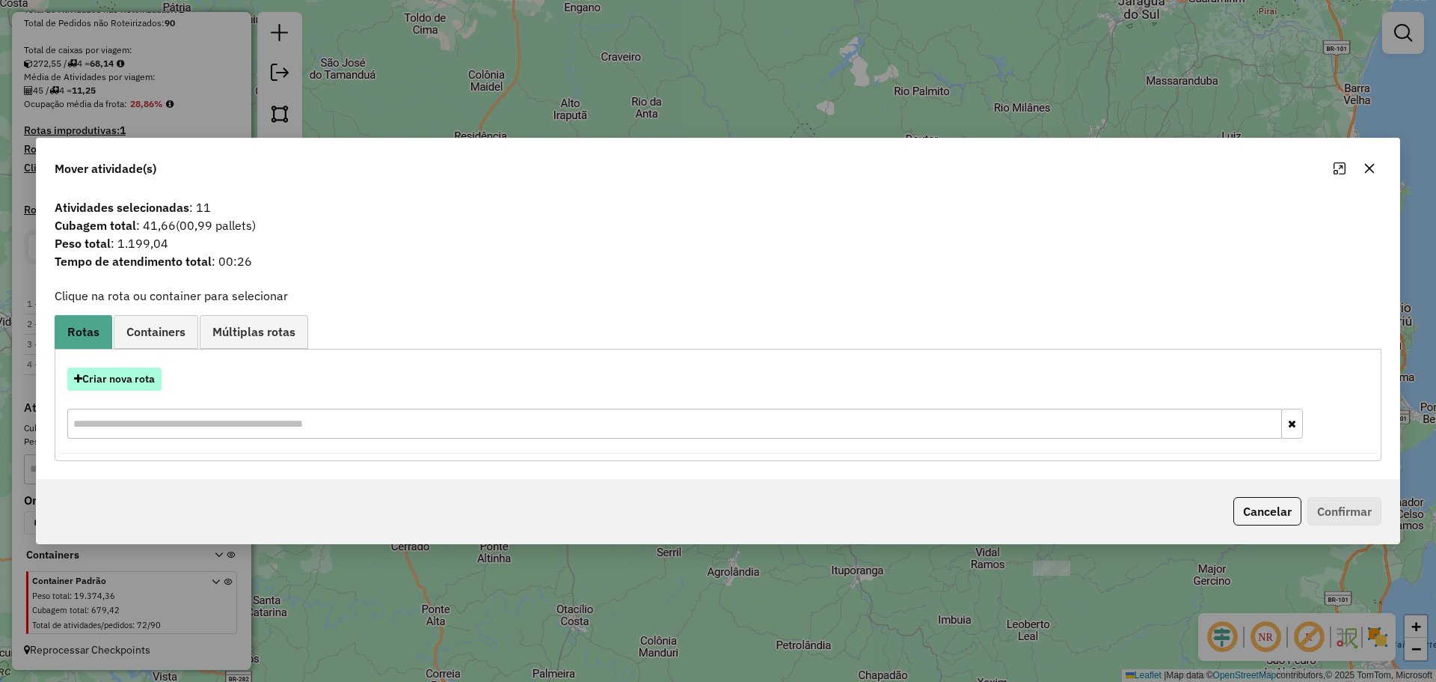
click at [147, 378] on button "Criar nova rota" at bounding box center [114, 378] width 94 height 23
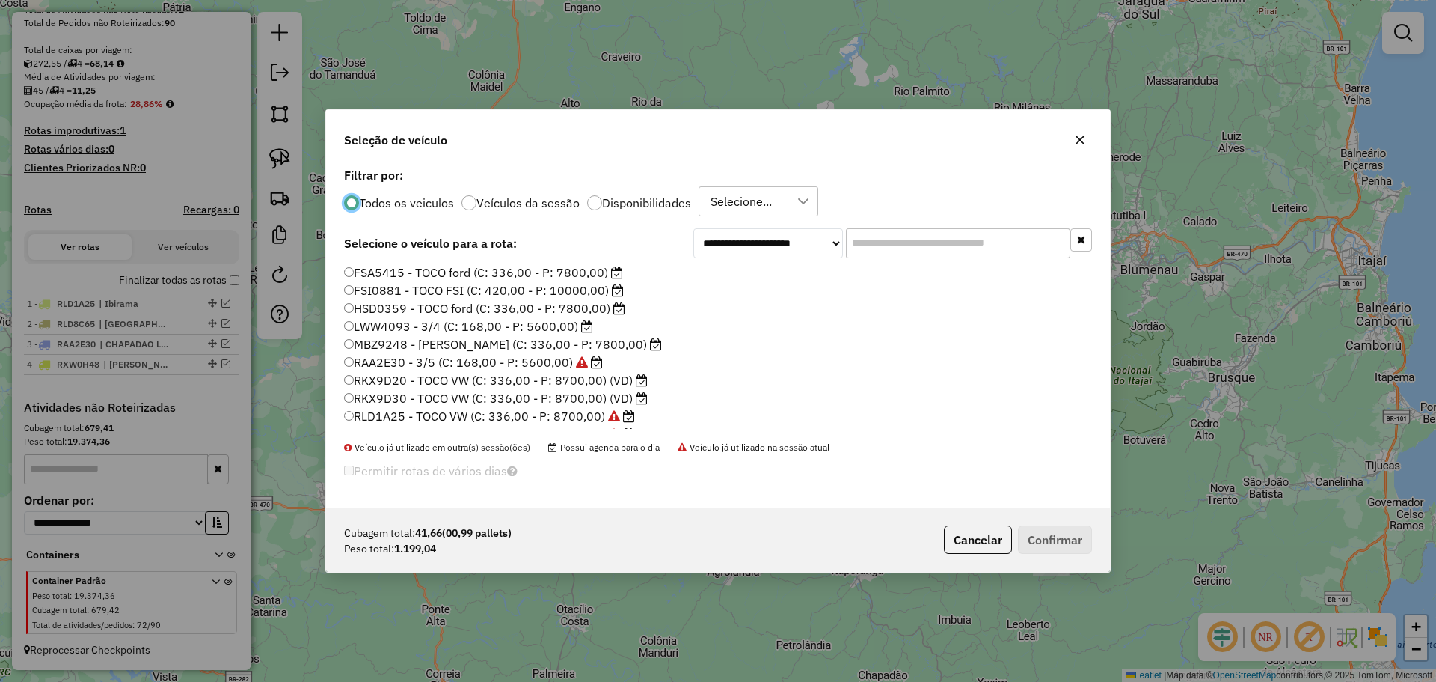
scroll to position [8, 4]
click at [405, 381] on label "RKX9D20 - TOCO VW (C: 336,00 - P: 8700,00) (VD)" at bounding box center [496, 380] width 304 height 18
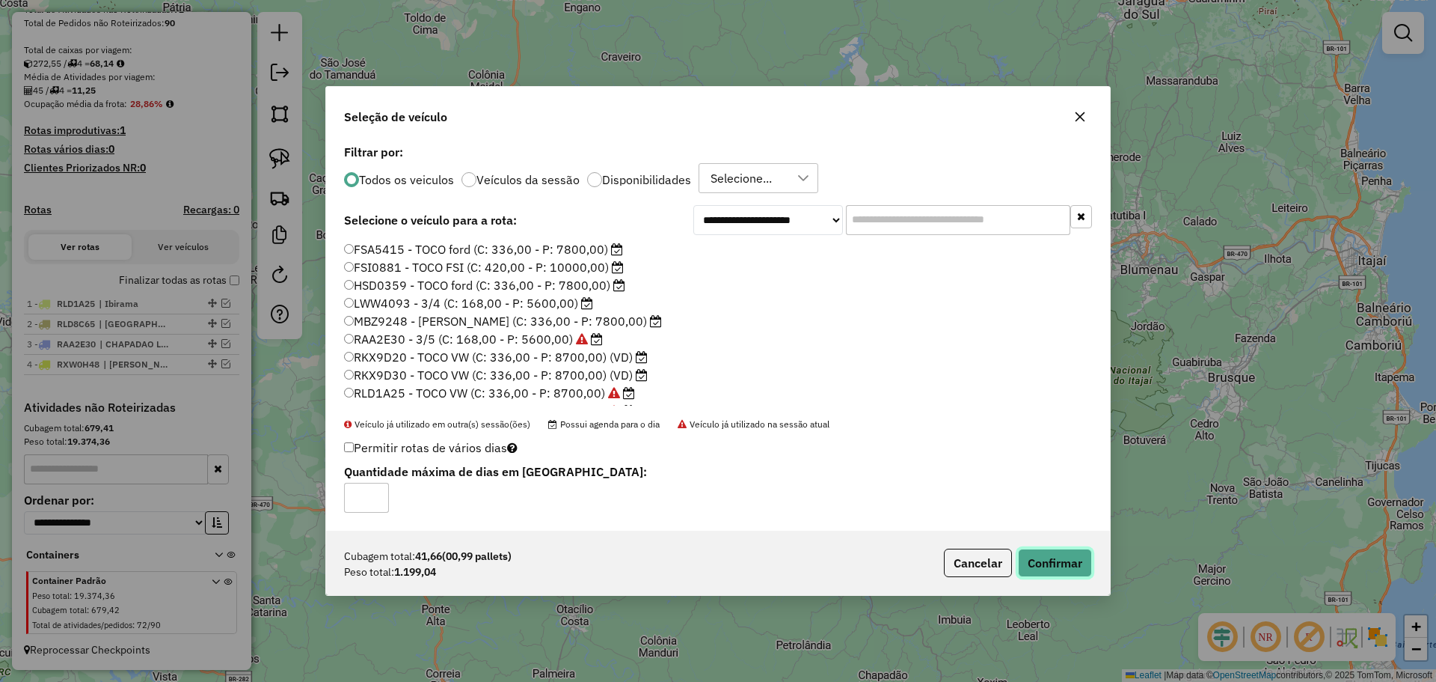
click at [1047, 563] on button "Confirmar" at bounding box center [1055, 562] width 74 height 28
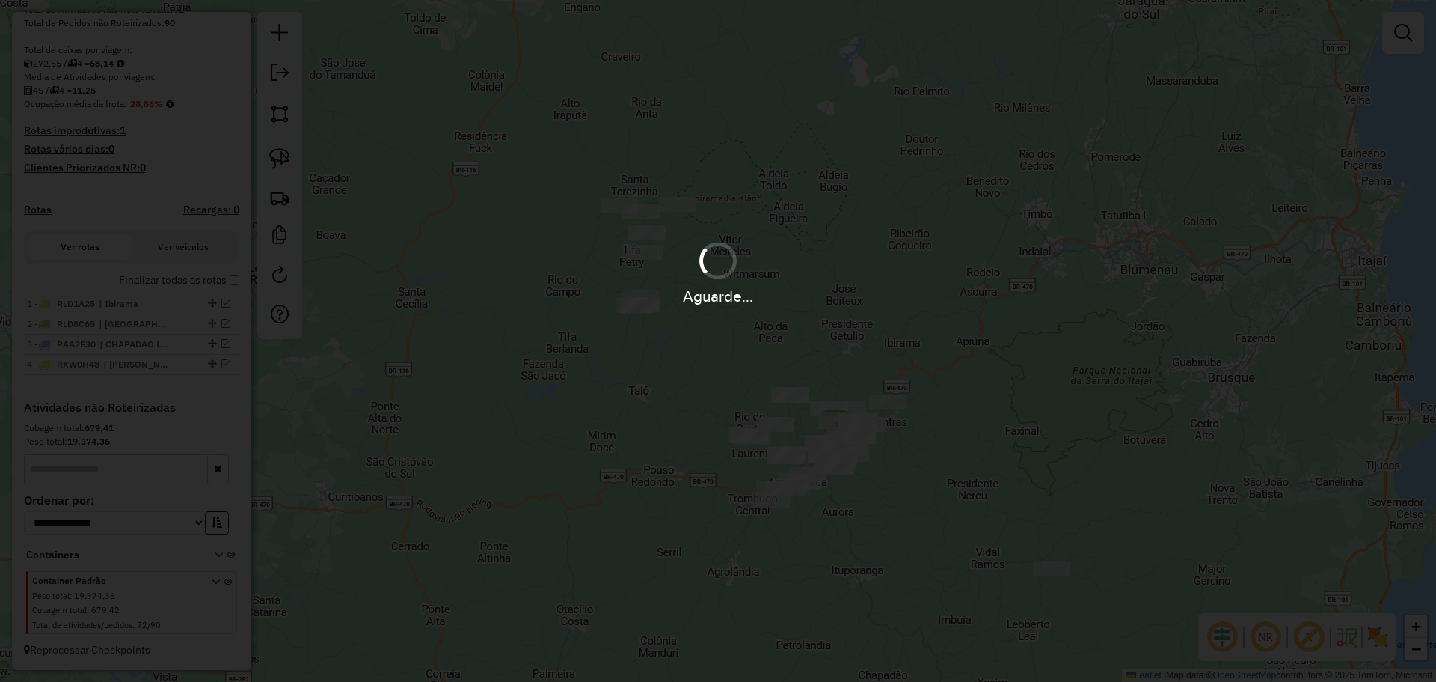
scroll to position [367, 0]
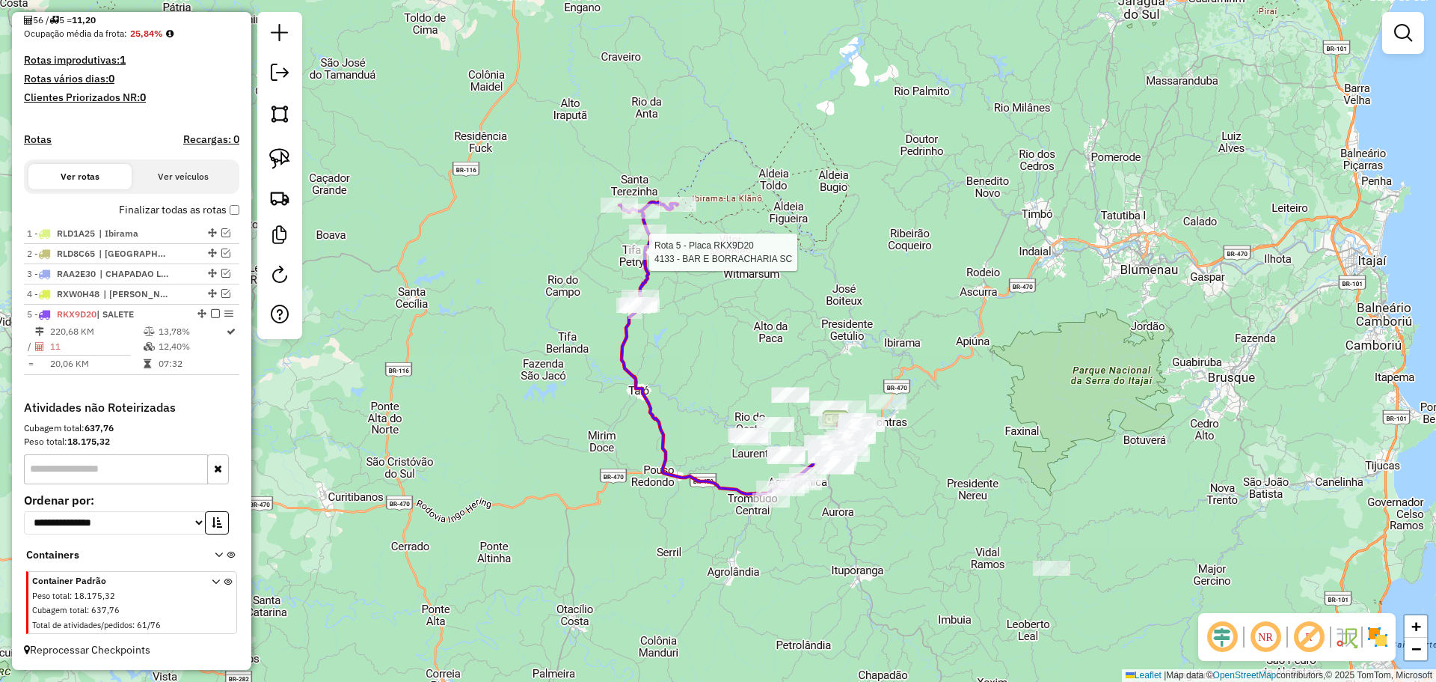
select select "**********"
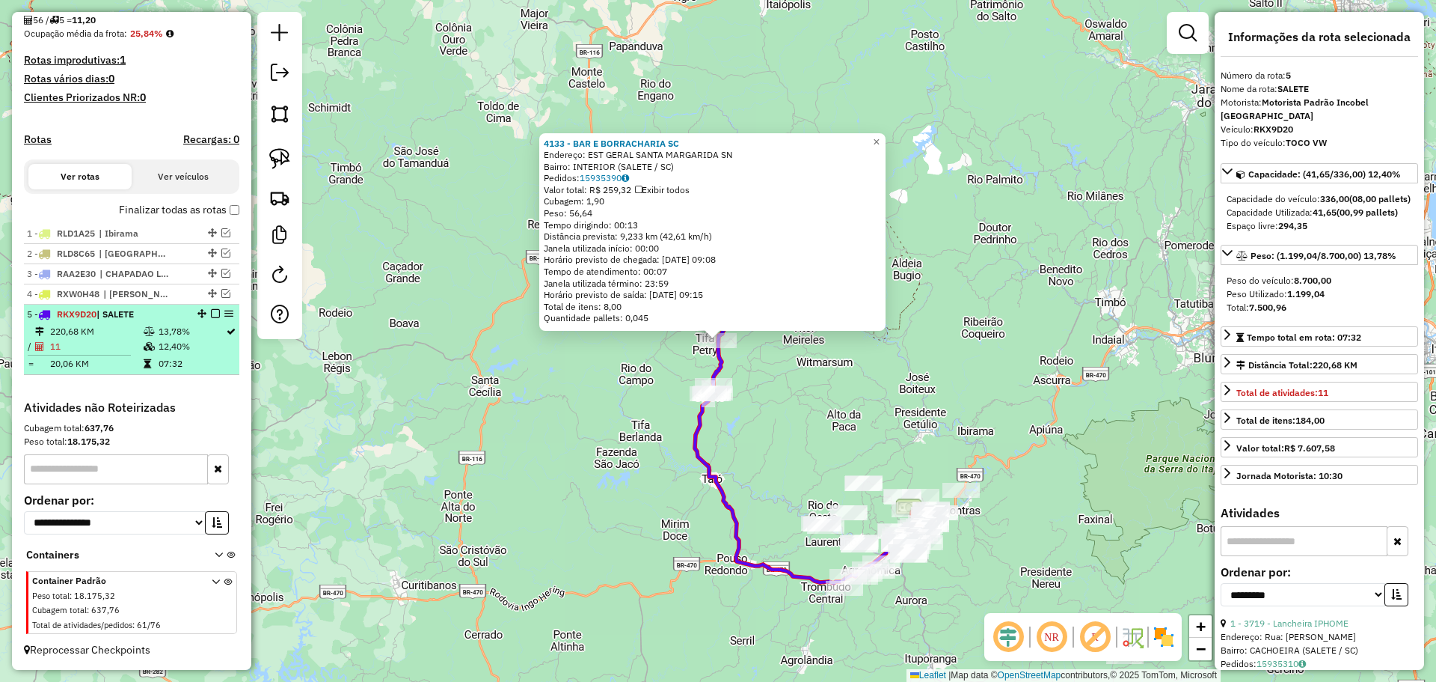
click at [211, 316] on em at bounding box center [215, 313] width 9 height 9
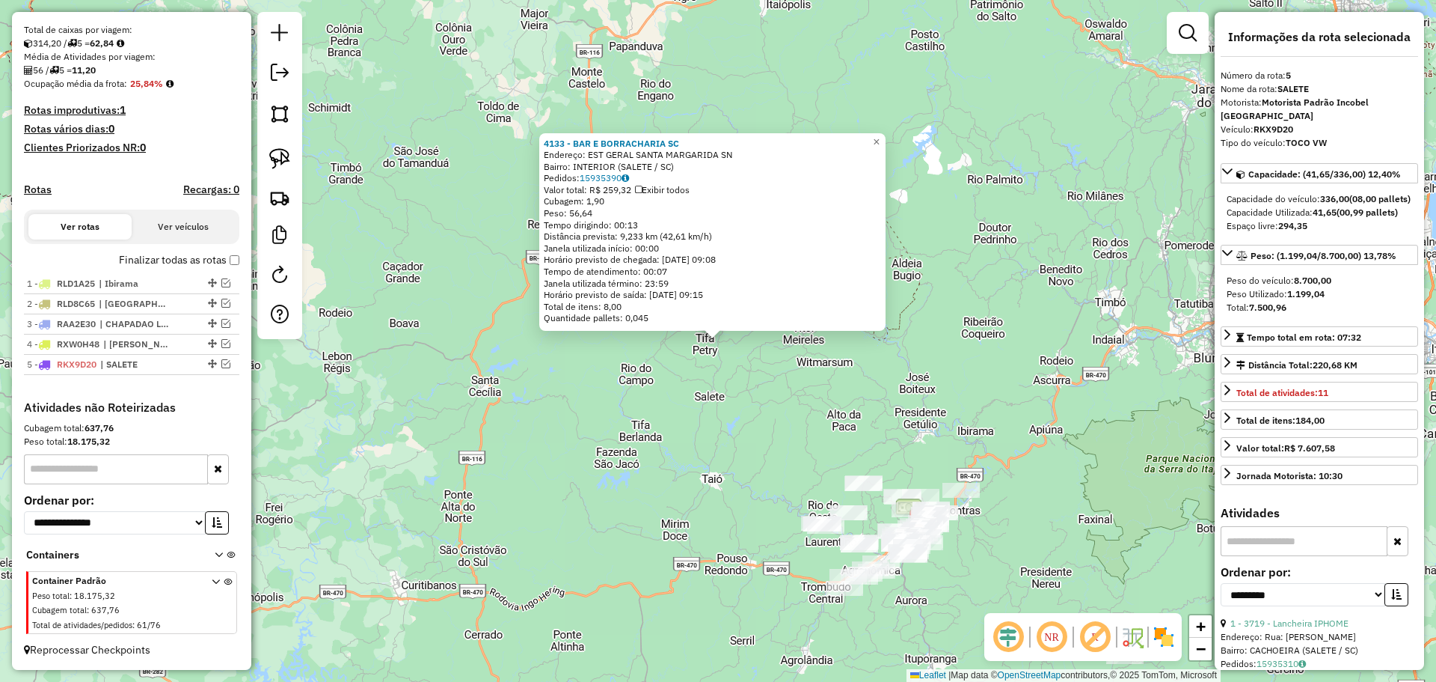
scroll to position [317, 0]
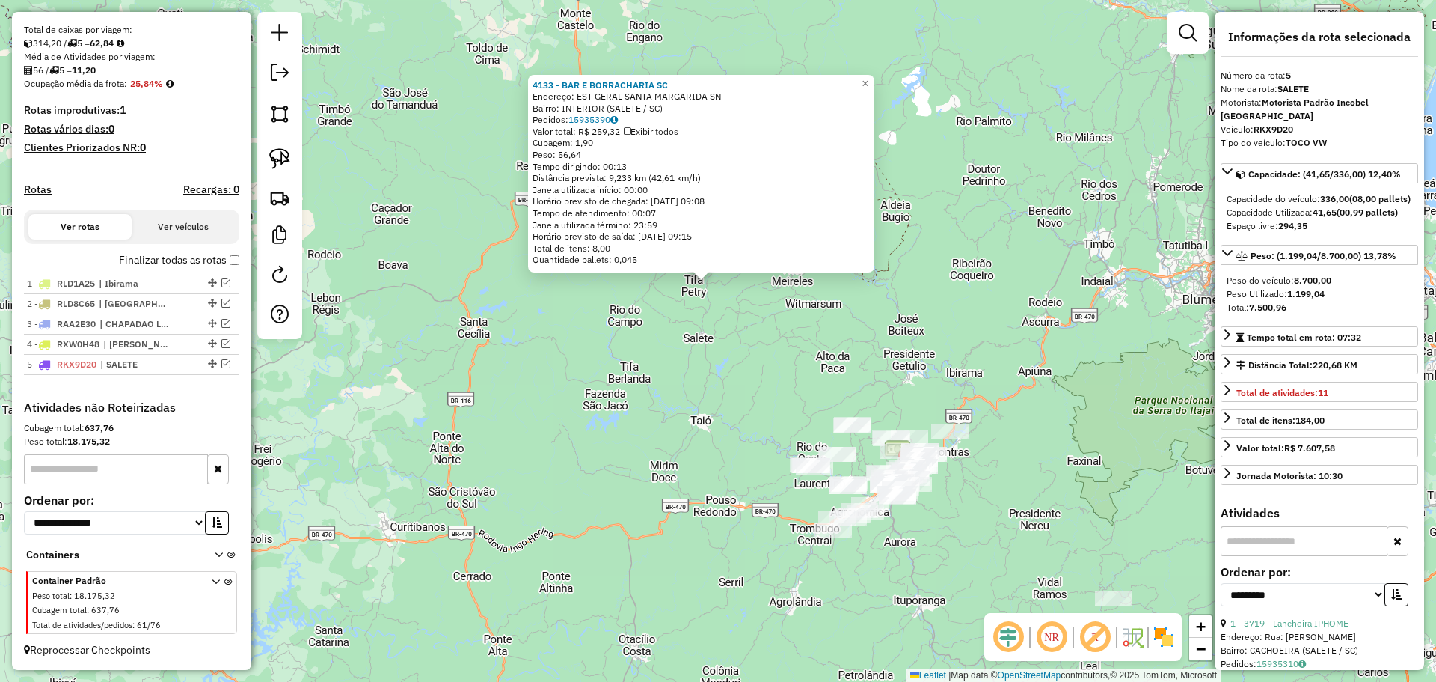
drag, startPoint x: 896, startPoint y: 386, endPoint x: 872, endPoint y: 248, distance: 139.7
click at [872, 250] on div "4133 - BAR E BORRACHARIA SC Endereço: EST GERAL SANTA MARGARIDA SN Bairro: INTE…" at bounding box center [718, 341] width 1436 height 682
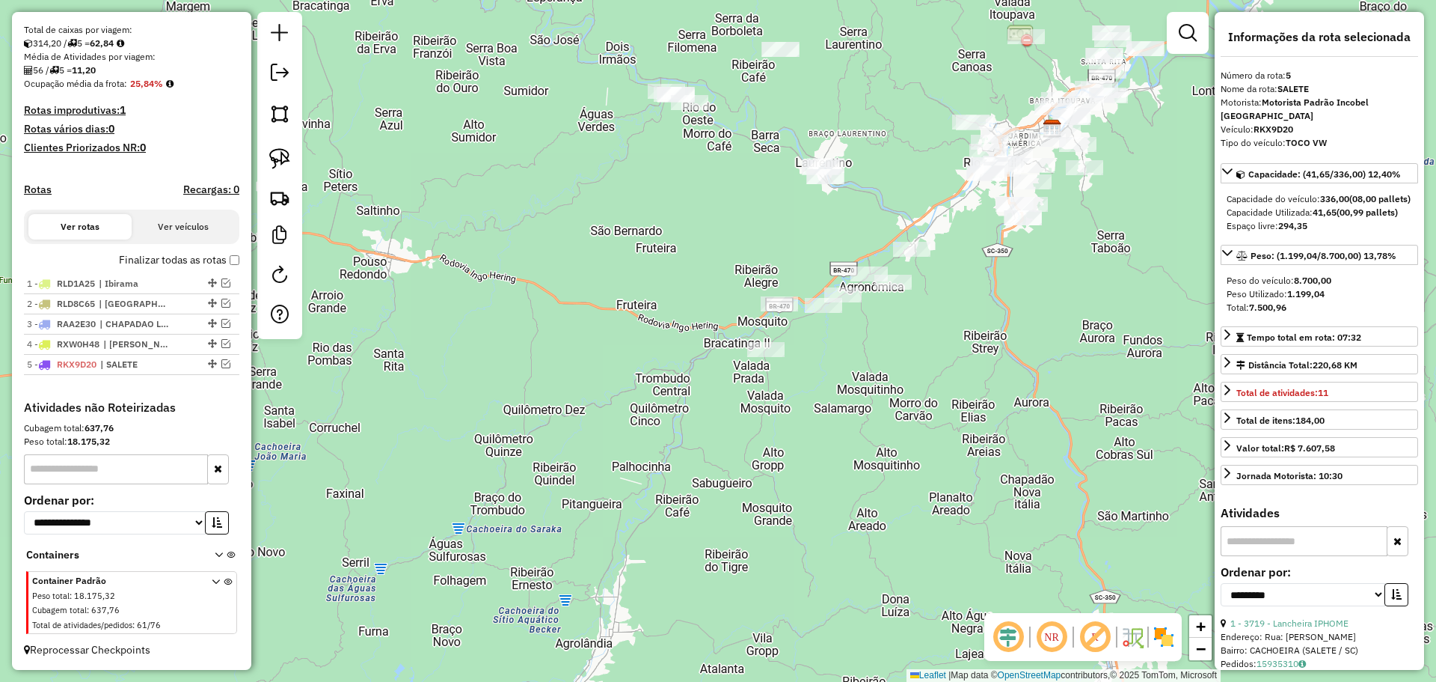
drag, startPoint x: 274, startPoint y: 156, endPoint x: 462, endPoint y: 248, distance: 209.5
click at [275, 156] on img at bounding box center [279, 158] width 21 height 21
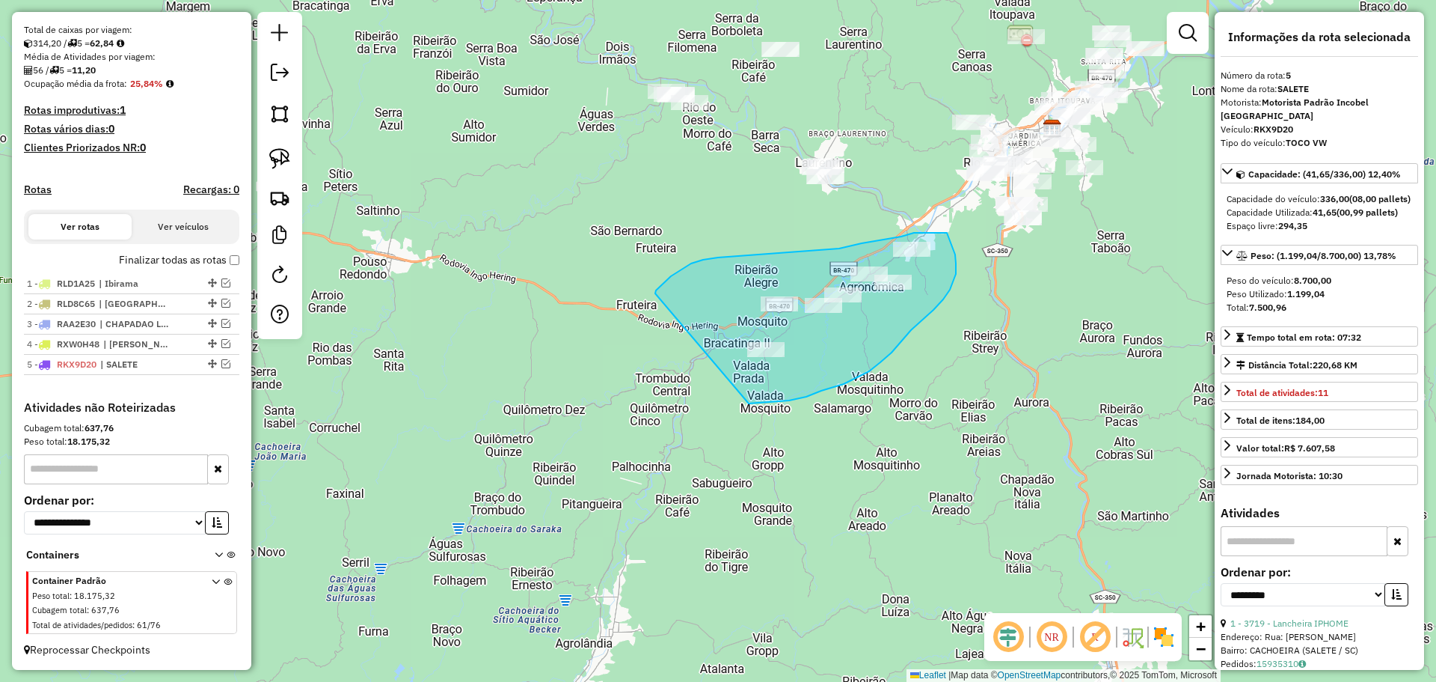
drag, startPoint x: 655, startPoint y: 293, endPoint x: 697, endPoint y: 401, distance: 115.6
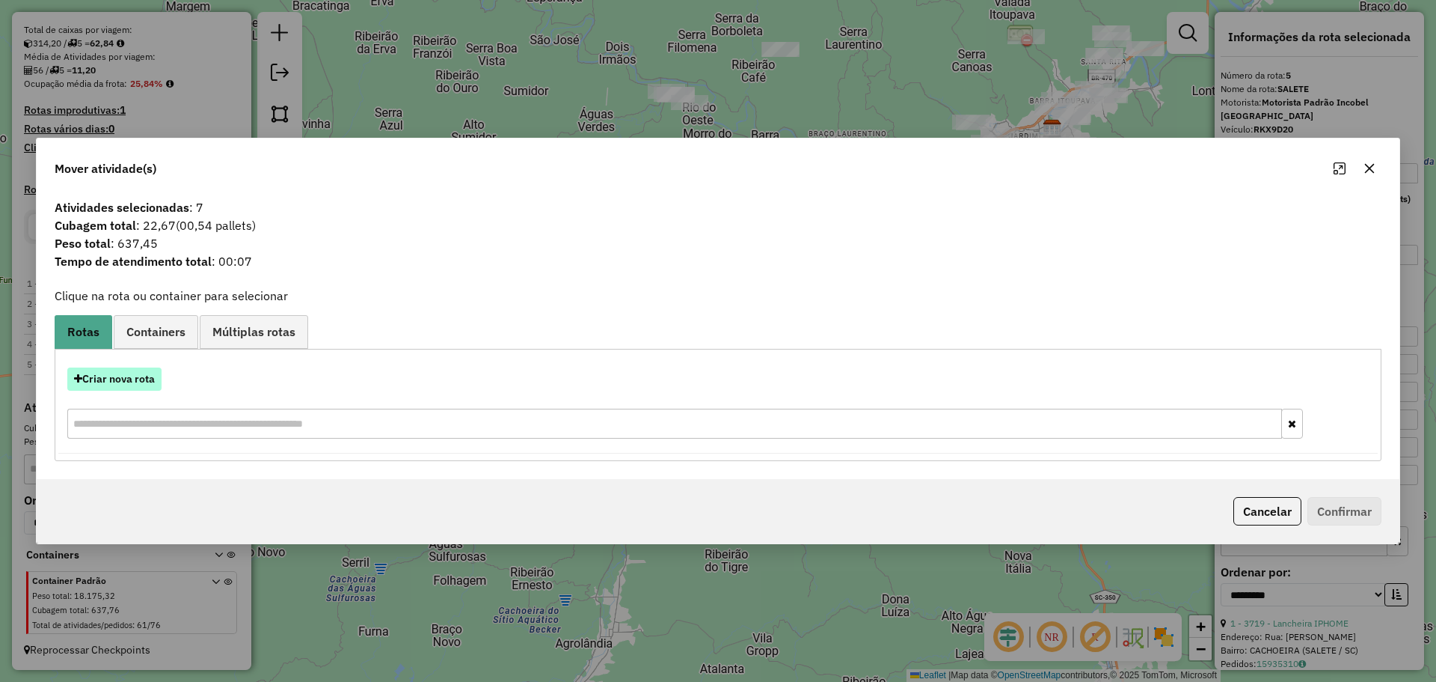
click at [126, 378] on button "Criar nova rota" at bounding box center [114, 378] width 94 height 23
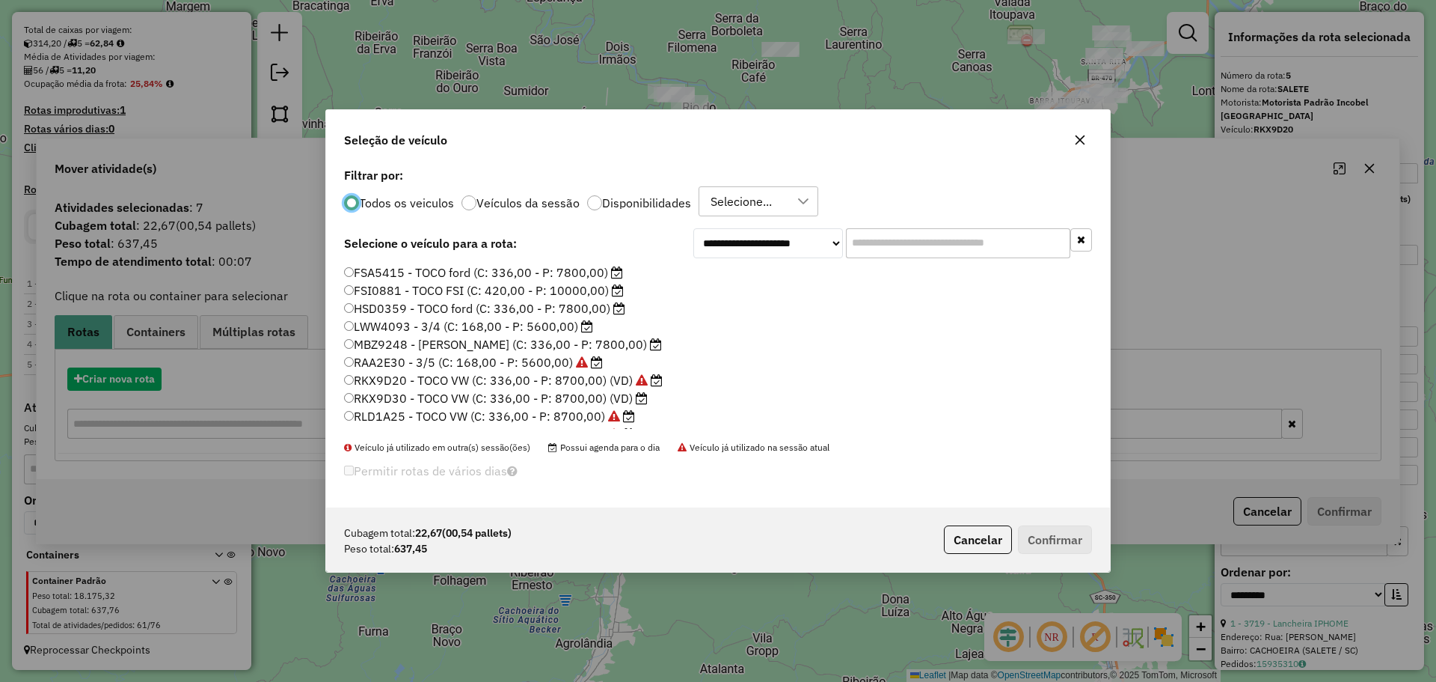
scroll to position [8, 4]
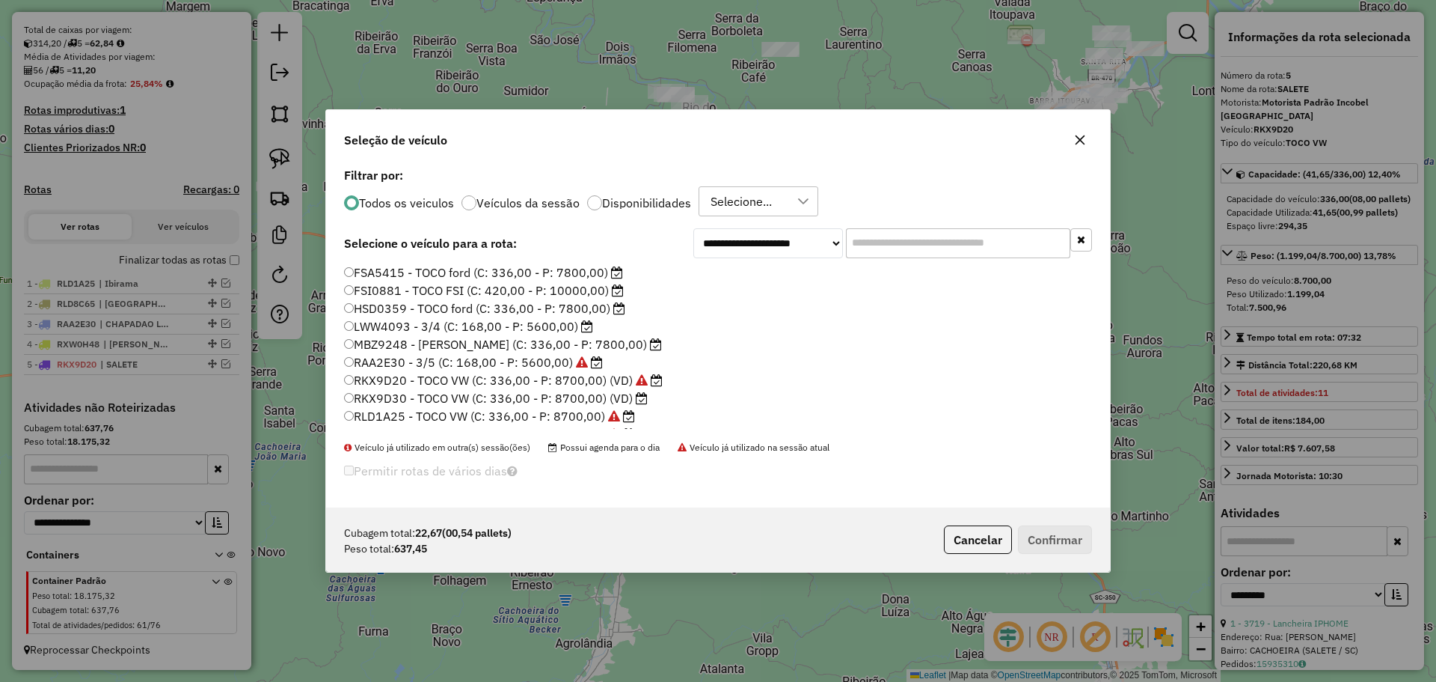
click at [393, 399] on label "RKX9D30 - TOCO VW (C: 336,00 - P: 8700,00) (VD)" at bounding box center [496, 398] width 304 height 18
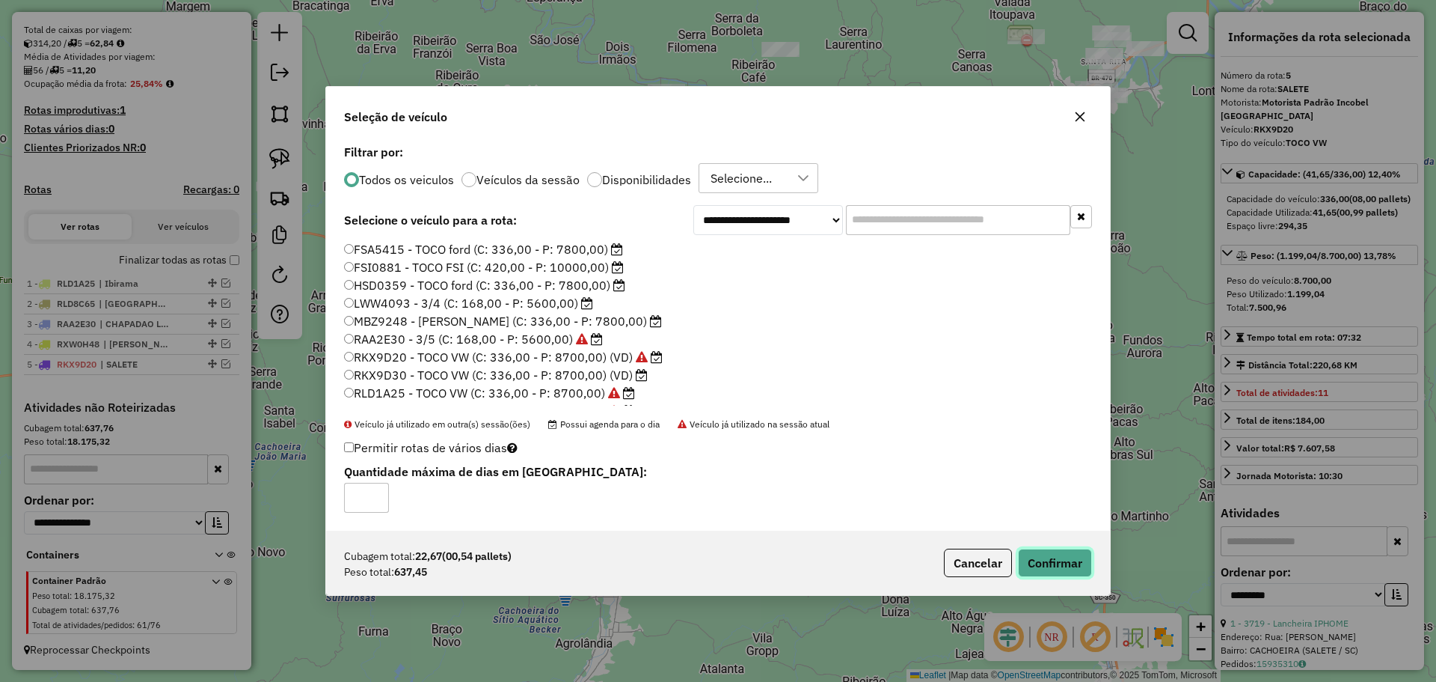
click at [1069, 565] on button "Confirmar" at bounding box center [1055, 562] width 74 height 28
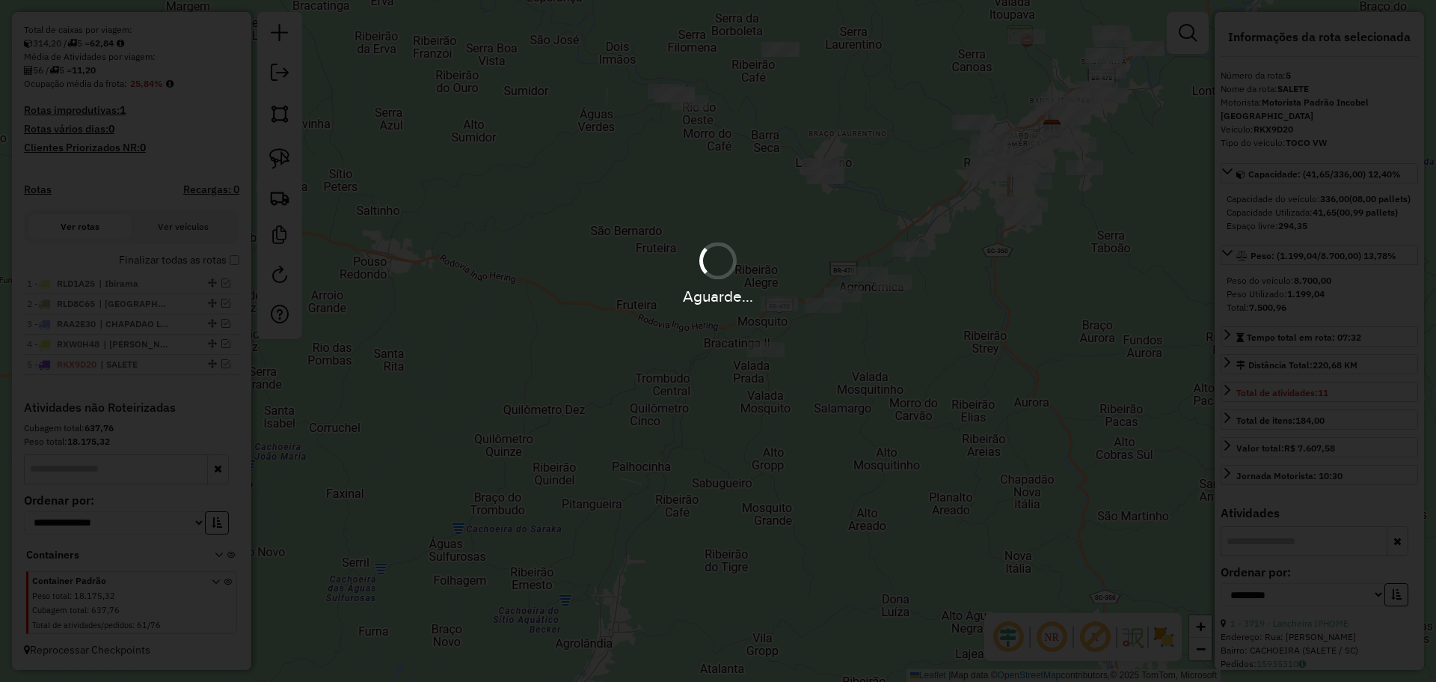
scroll to position [388, 0]
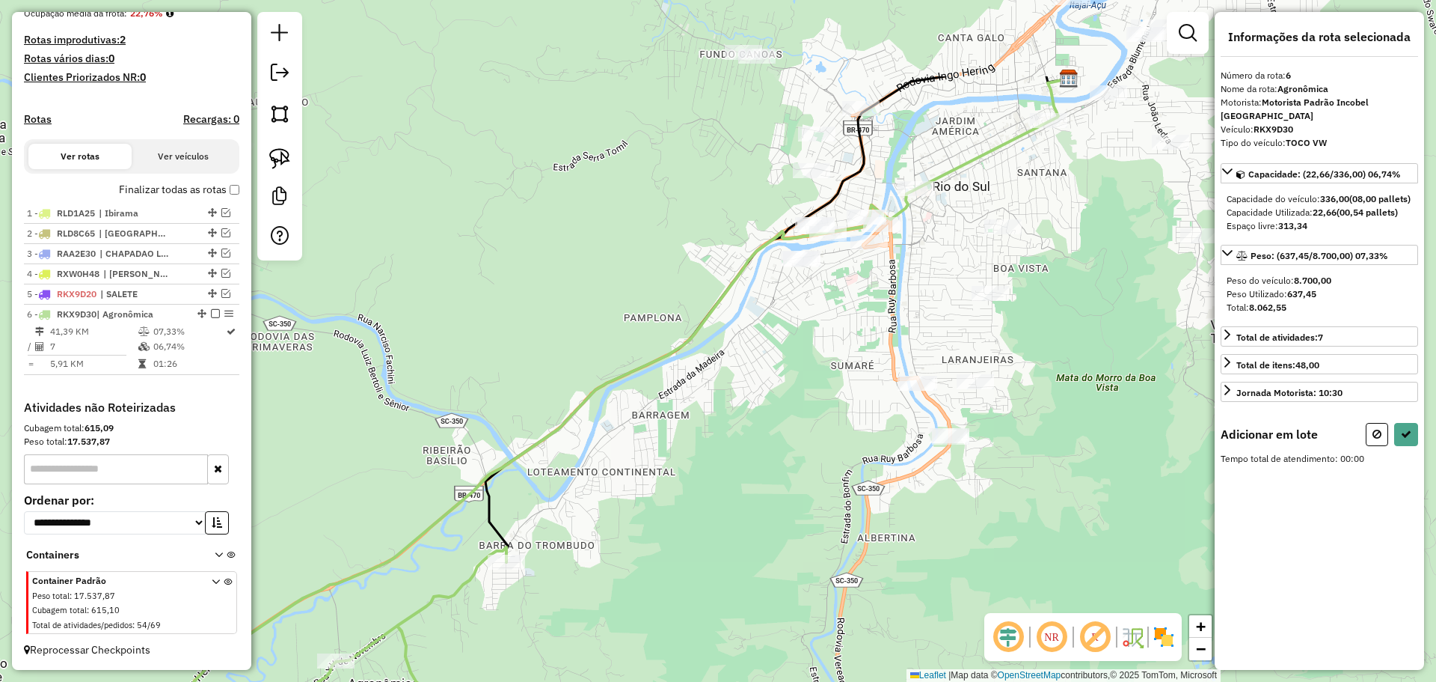
drag, startPoint x: 807, startPoint y: 350, endPoint x: 800, endPoint y: 374, distance: 25.1
click at [803, 368] on div "Janela de atendimento Grade de atendimento Capacidade Transportadoras Veículos …" at bounding box center [718, 341] width 1436 height 682
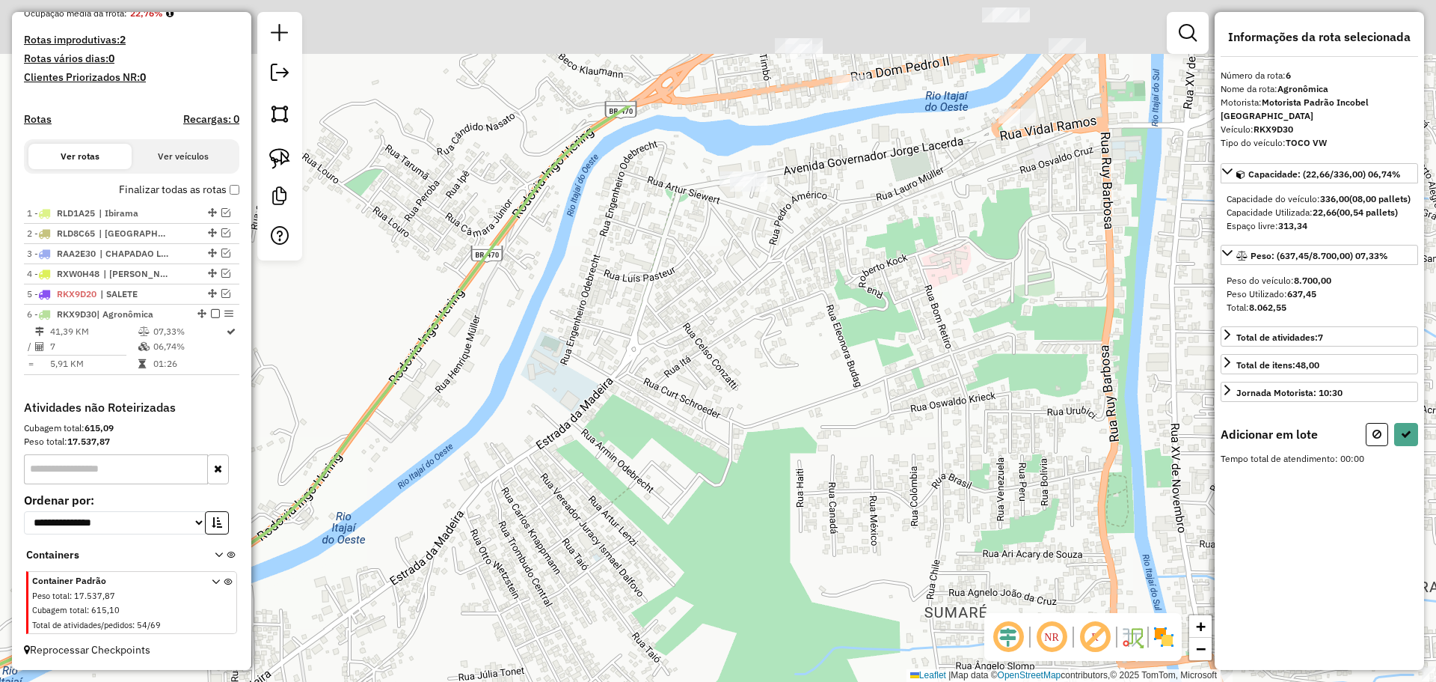
drag, startPoint x: 849, startPoint y: 180, endPoint x: 778, endPoint y: 355, distance: 188.3
click at [793, 373] on div "Janela de atendimento Grade de atendimento Capacidade Transportadoras Veículos …" at bounding box center [718, 341] width 1436 height 682
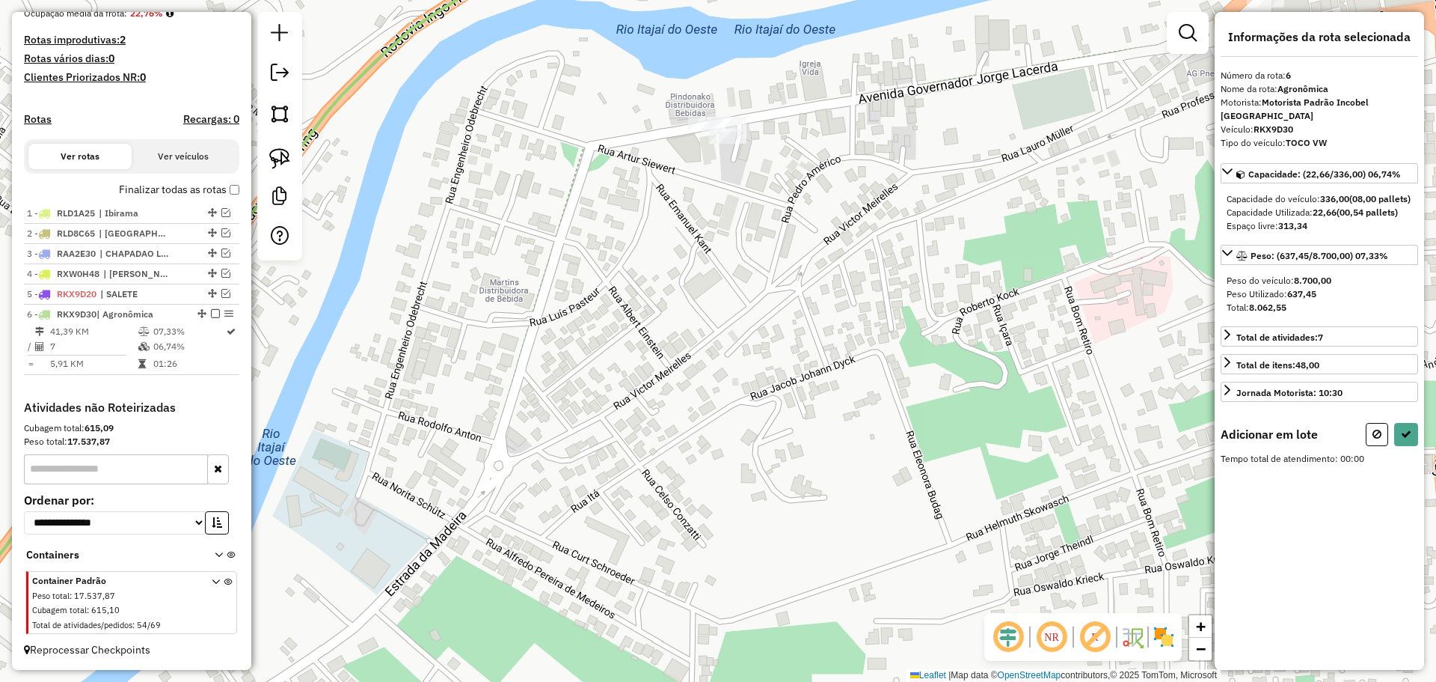
drag, startPoint x: 284, startPoint y: 156, endPoint x: 414, endPoint y: 165, distance: 130.5
click at [284, 156] on img at bounding box center [279, 158] width 21 height 21
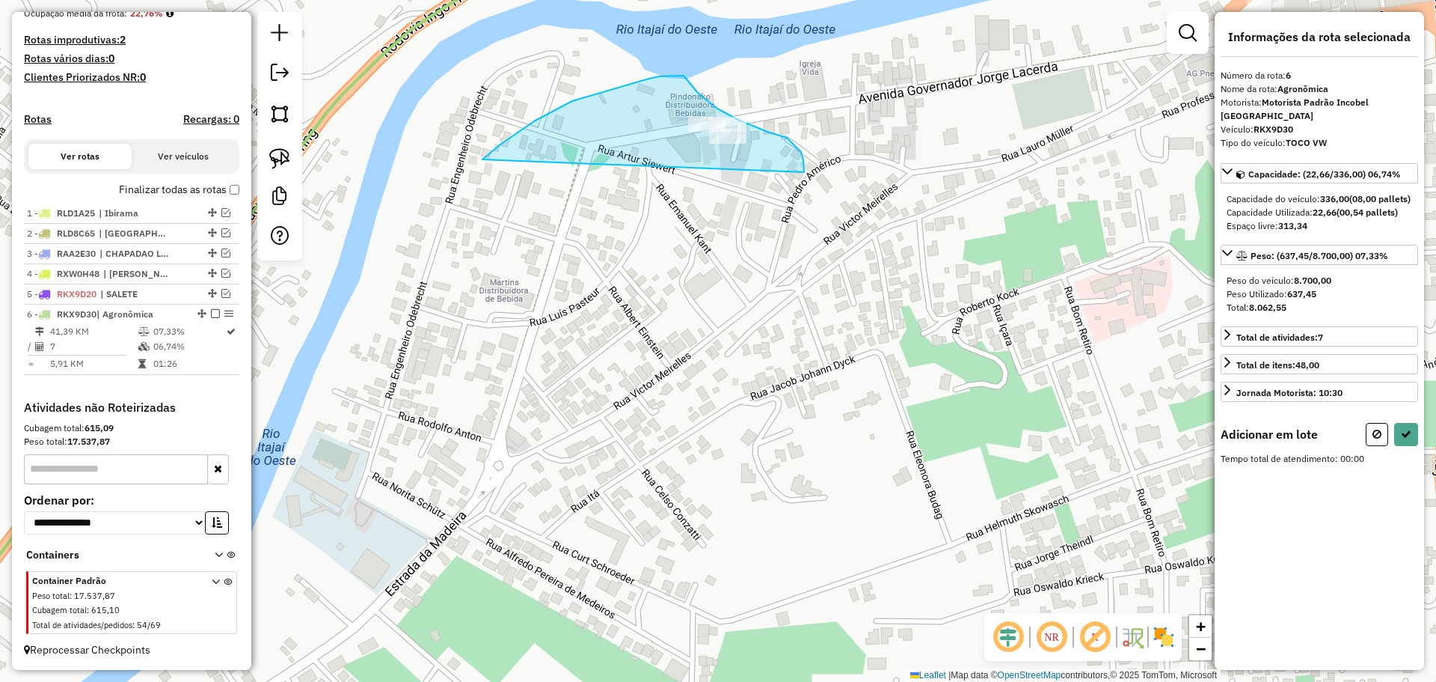
drag, startPoint x: 534, startPoint y: 121, endPoint x: 804, endPoint y: 172, distance: 274.8
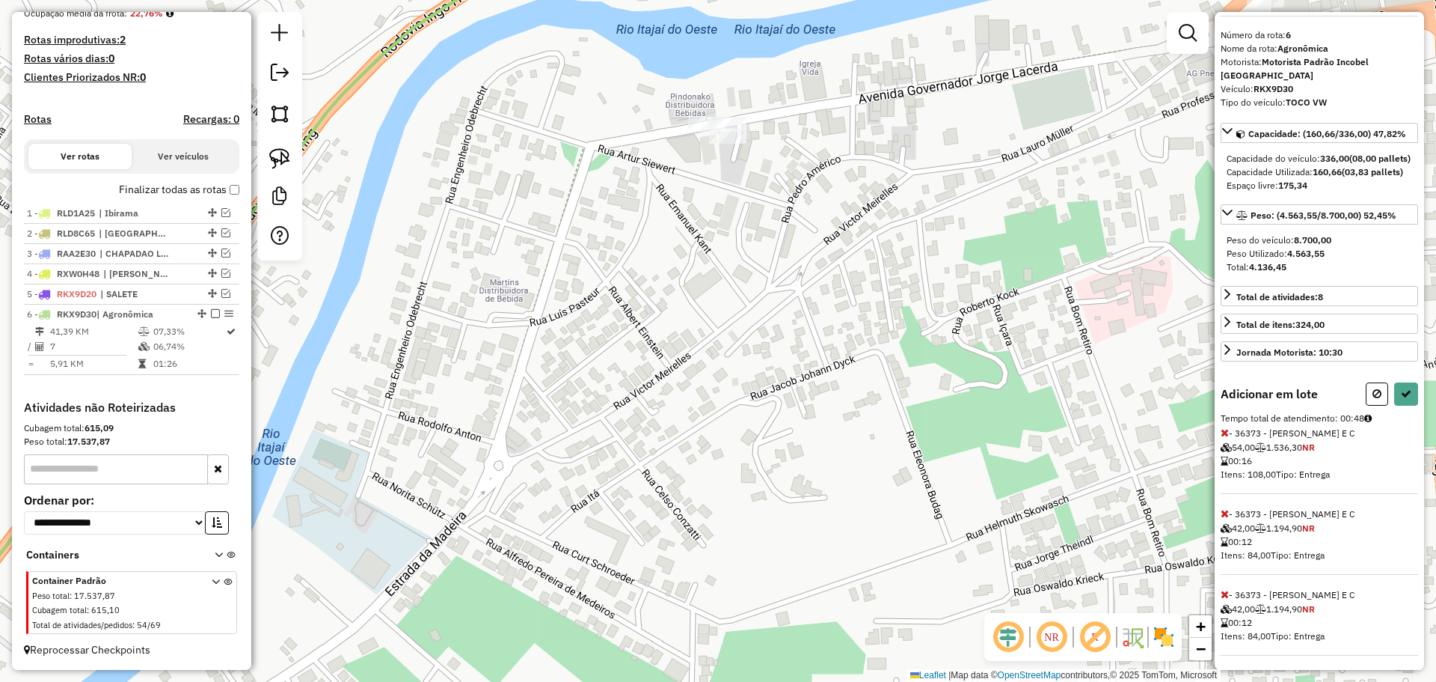
scroll to position [58, 0]
select select "**********"
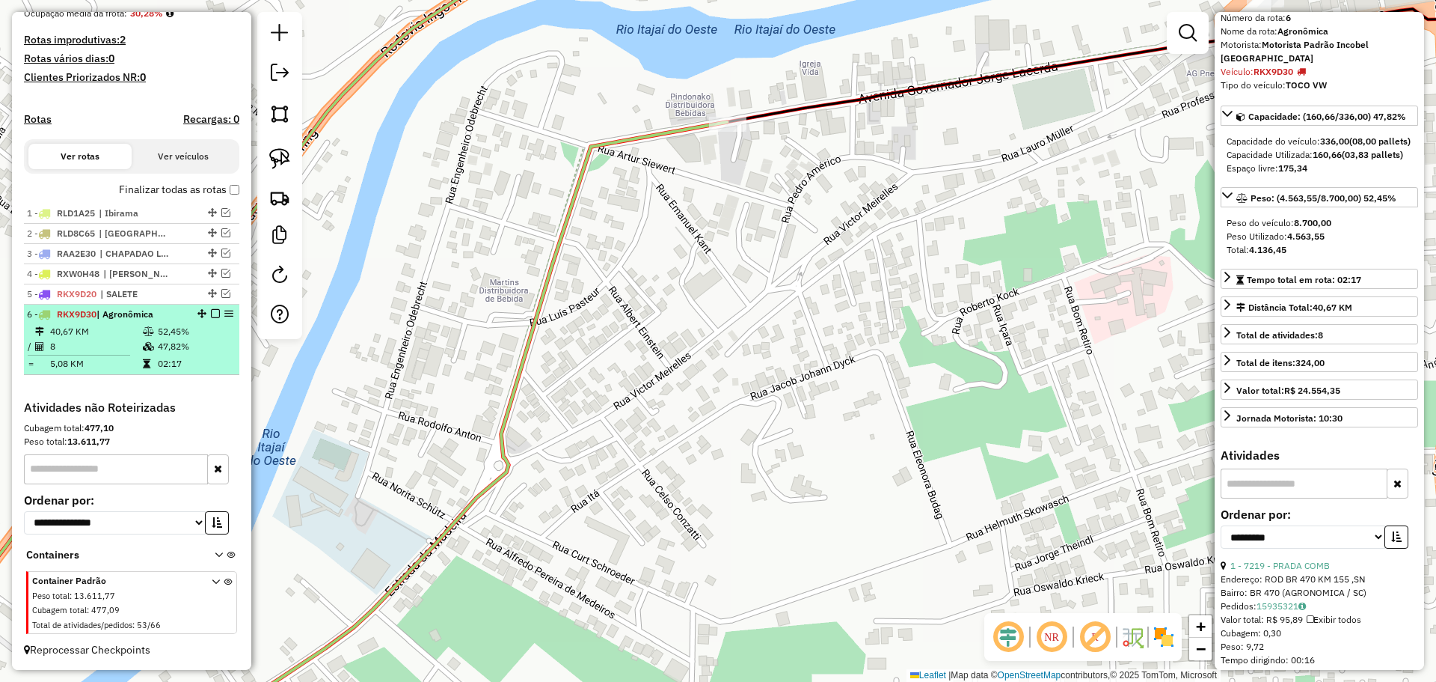
click at [211, 309] on em at bounding box center [215, 313] width 9 height 9
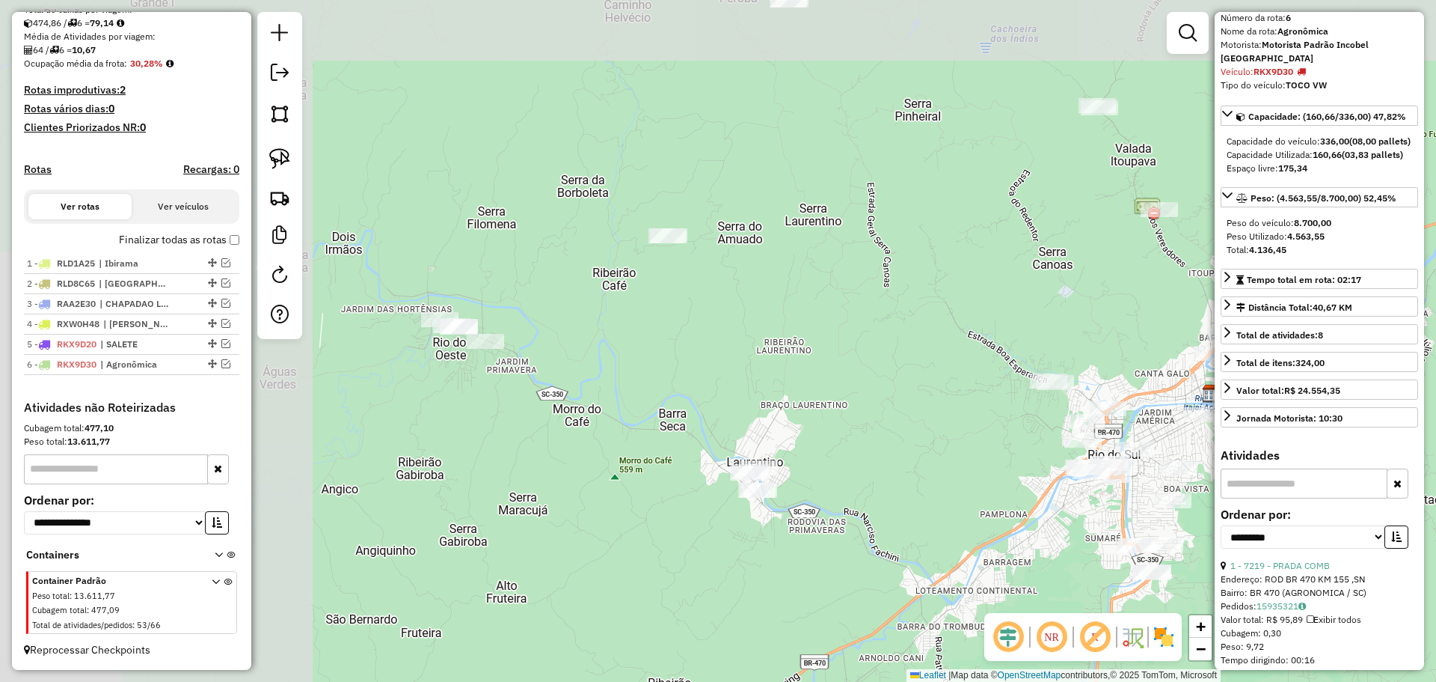
drag, startPoint x: 573, startPoint y: 383, endPoint x: 950, endPoint y: 517, distance: 400.2
click at [950, 517] on div "Janela de atendimento Grade de atendimento Capacidade Transportadoras Veículos …" at bounding box center [718, 341] width 1436 height 682
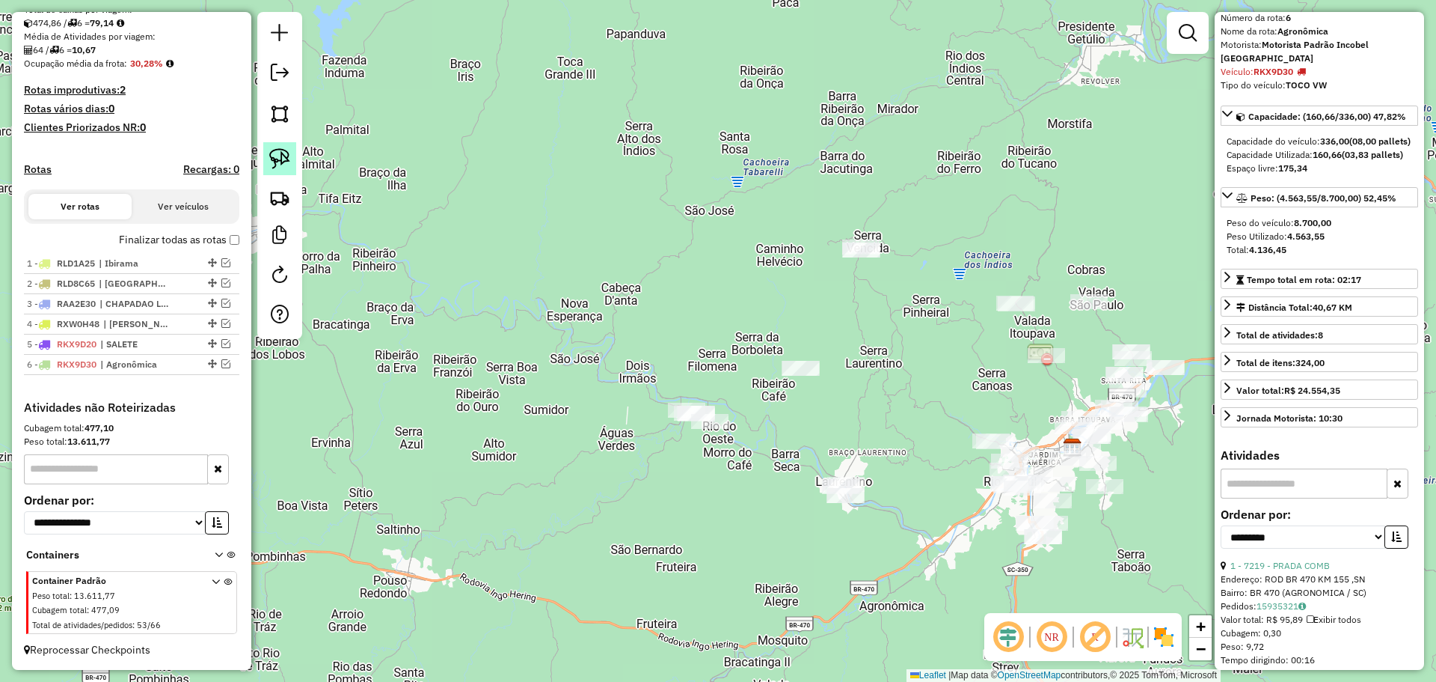
click at [285, 156] on img at bounding box center [279, 158] width 21 height 21
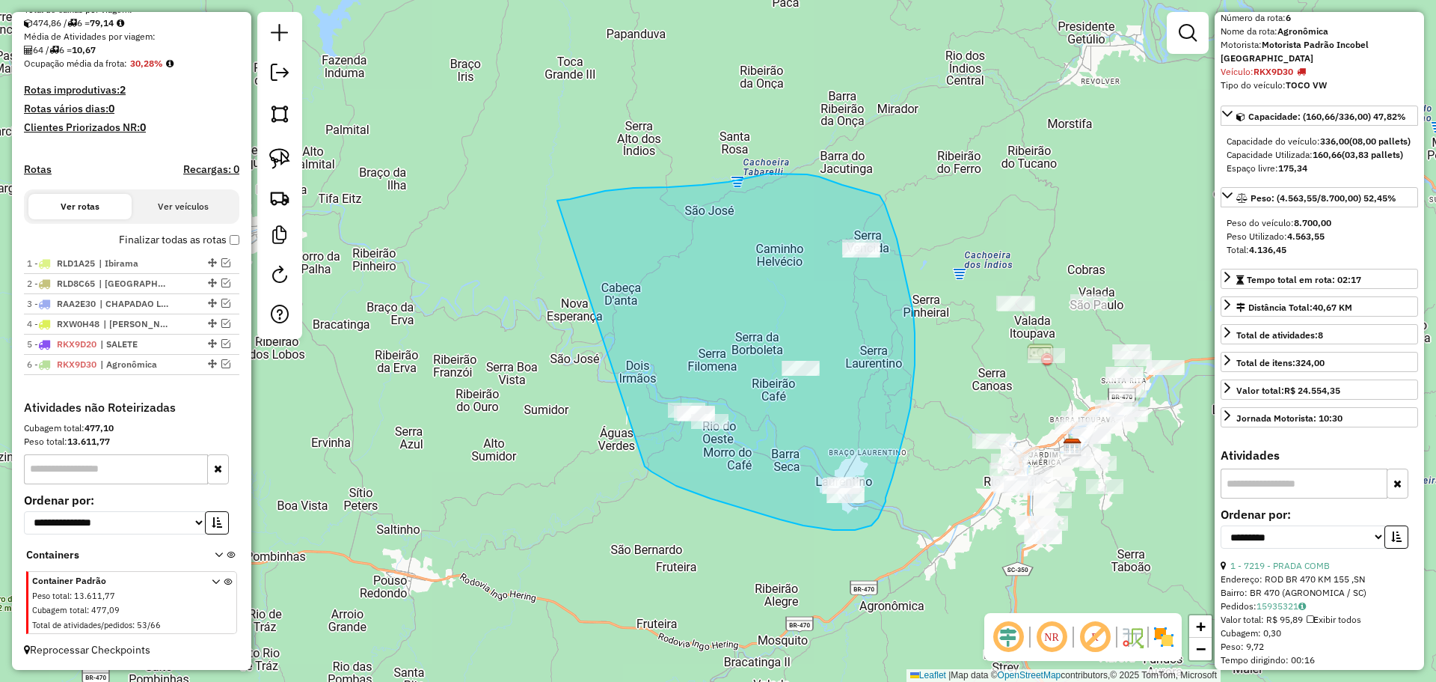
drag, startPoint x: 634, startPoint y: 188, endPoint x: 615, endPoint y: 378, distance: 191.0
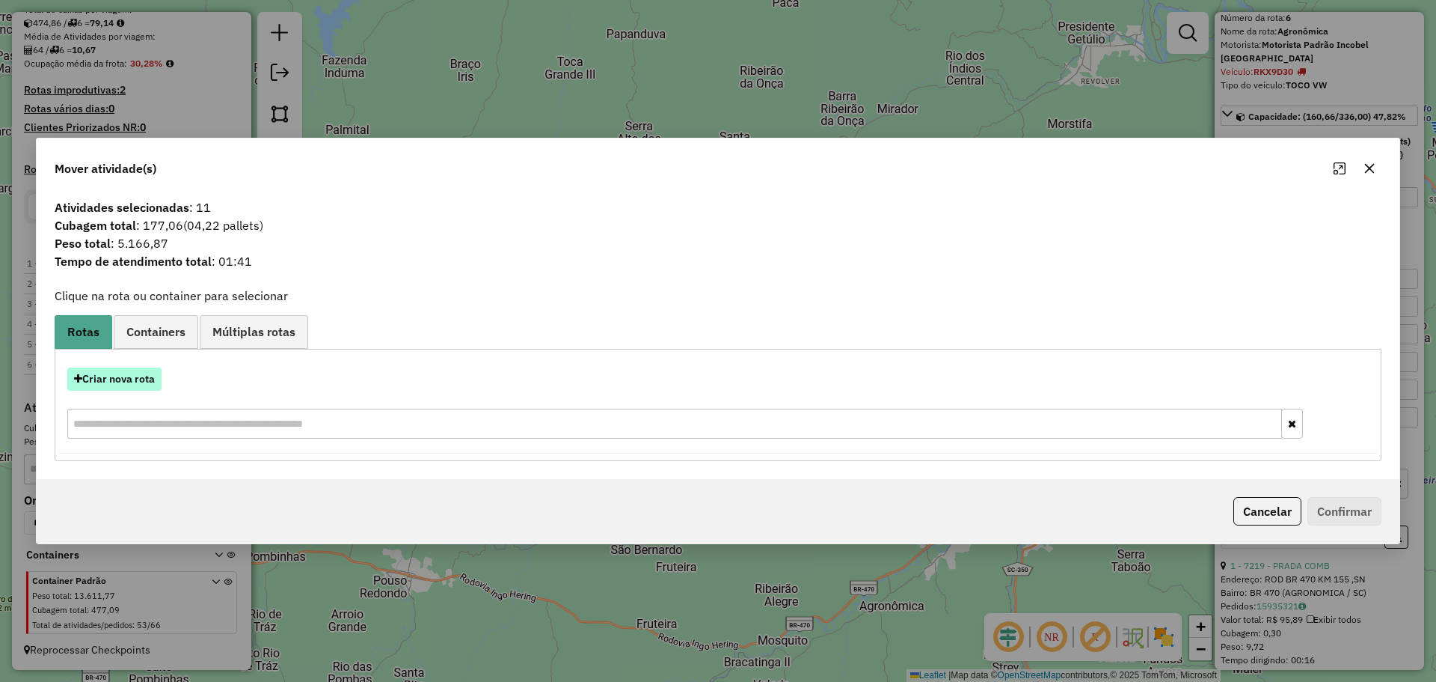
click at [150, 378] on button "Criar nova rota" at bounding box center [114, 378] width 94 height 23
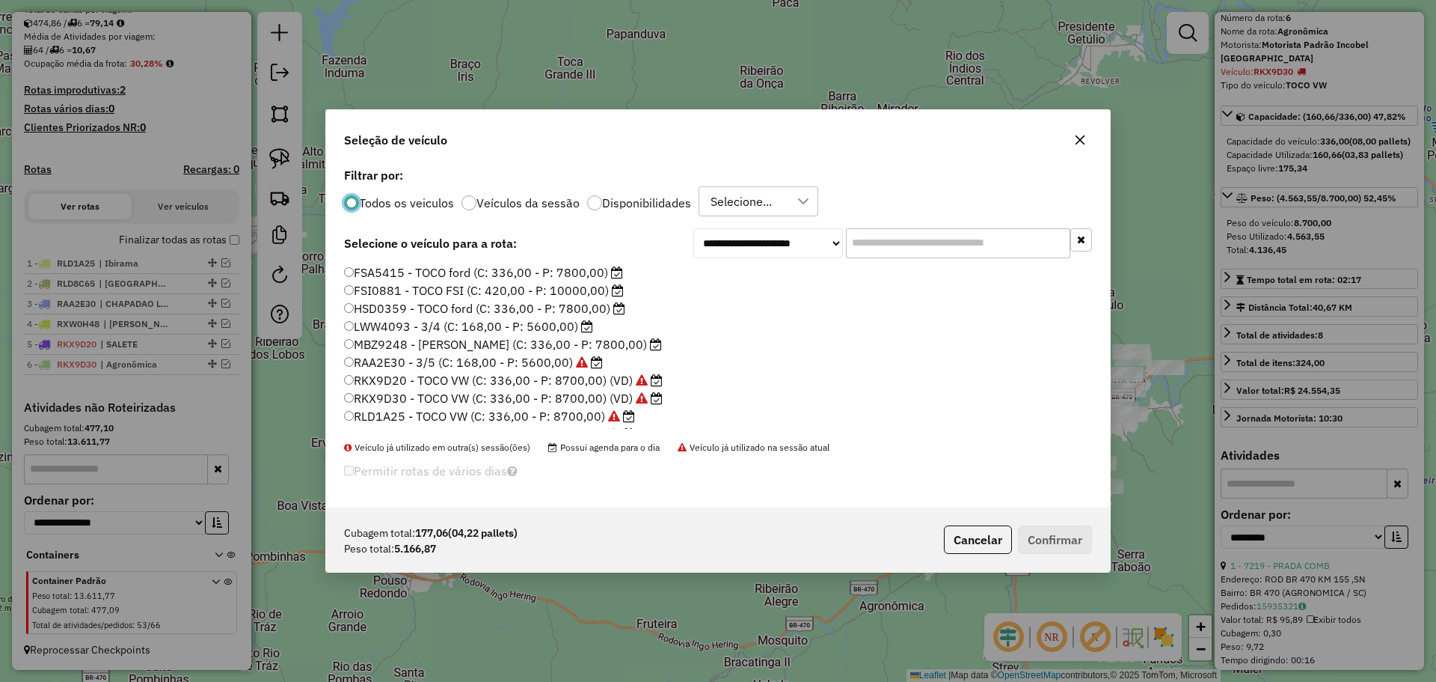
scroll to position [141, 0]
drag, startPoint x: 411, startPoint y: 382, endPoint x: 432, endPoint y: 394, distance: 24.1
click at [411, 382] on label "RYC7J08 - TOCO VW (C: 336,00 - P: 8700,00)" at bounding box center [481, 383] width 274 height 18
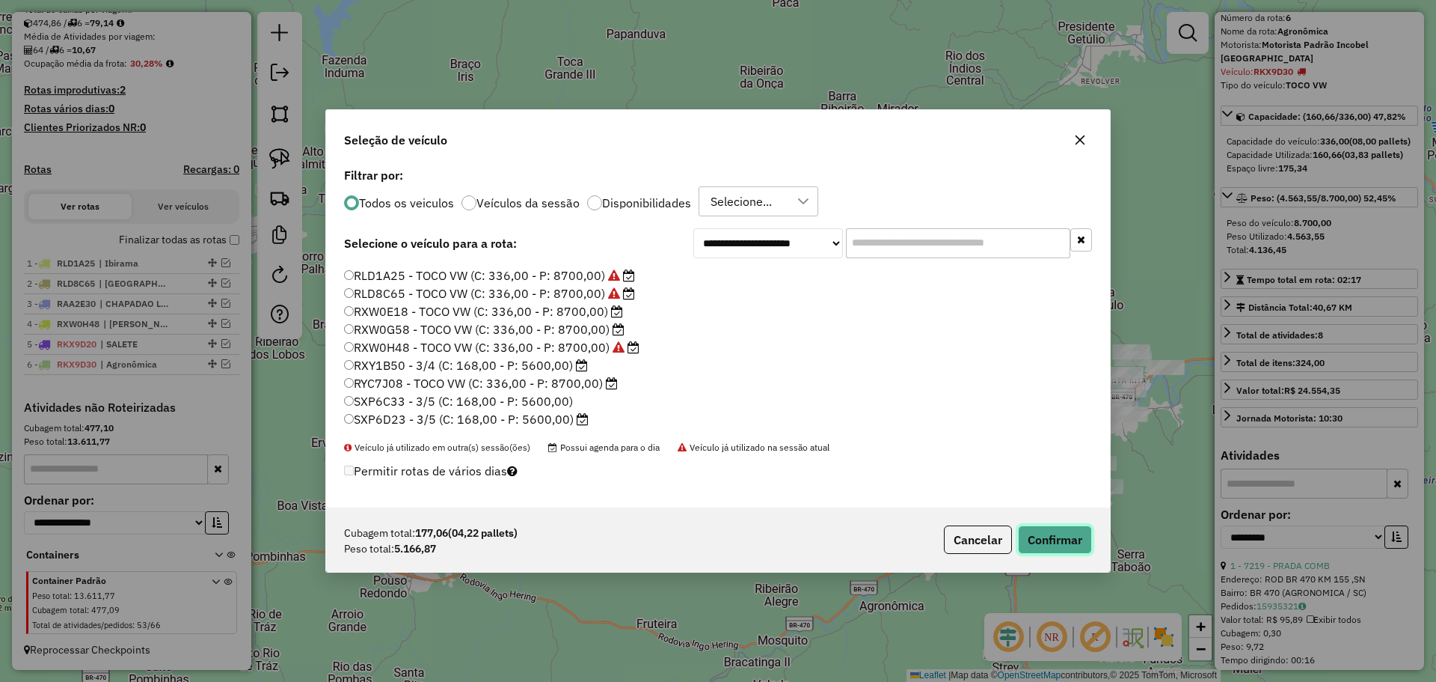
click at [1069, 544] on button "Confirmar" at bounding box center [1055, 539] width 74 height 28
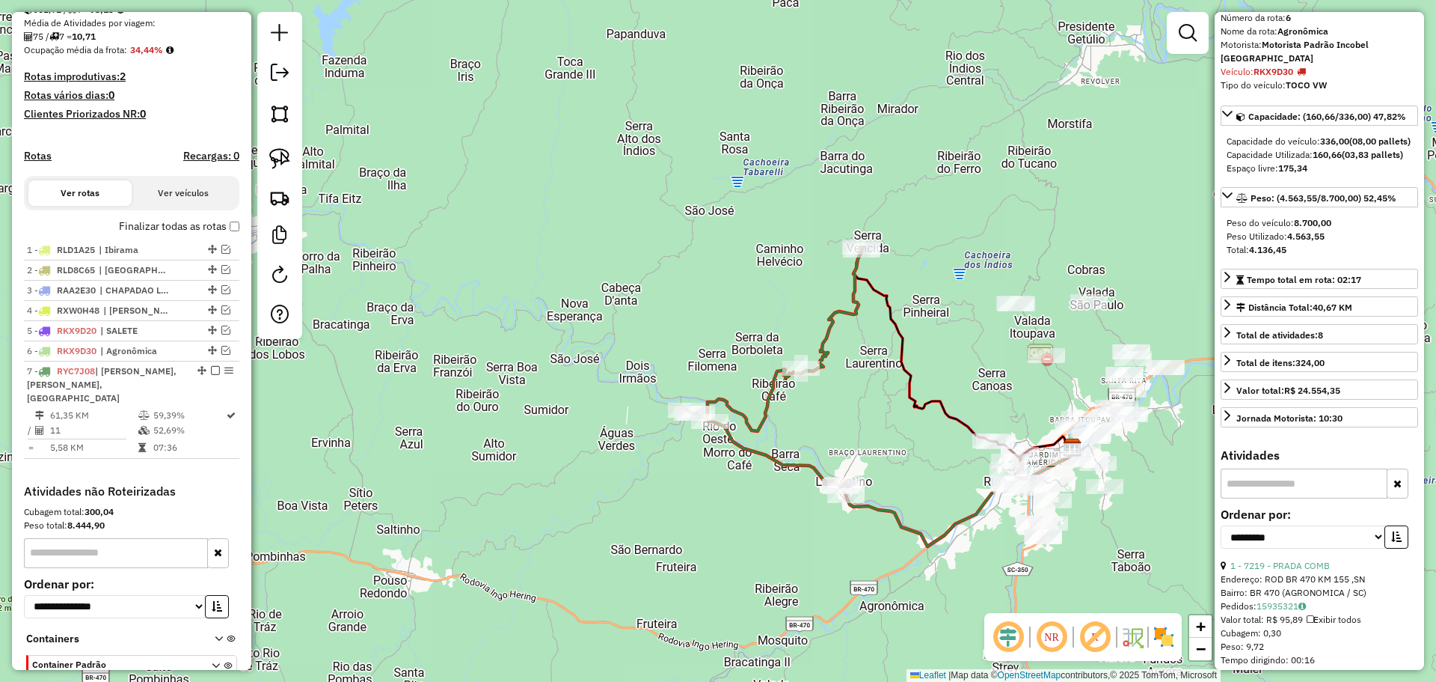
scroll to position [421, 0]
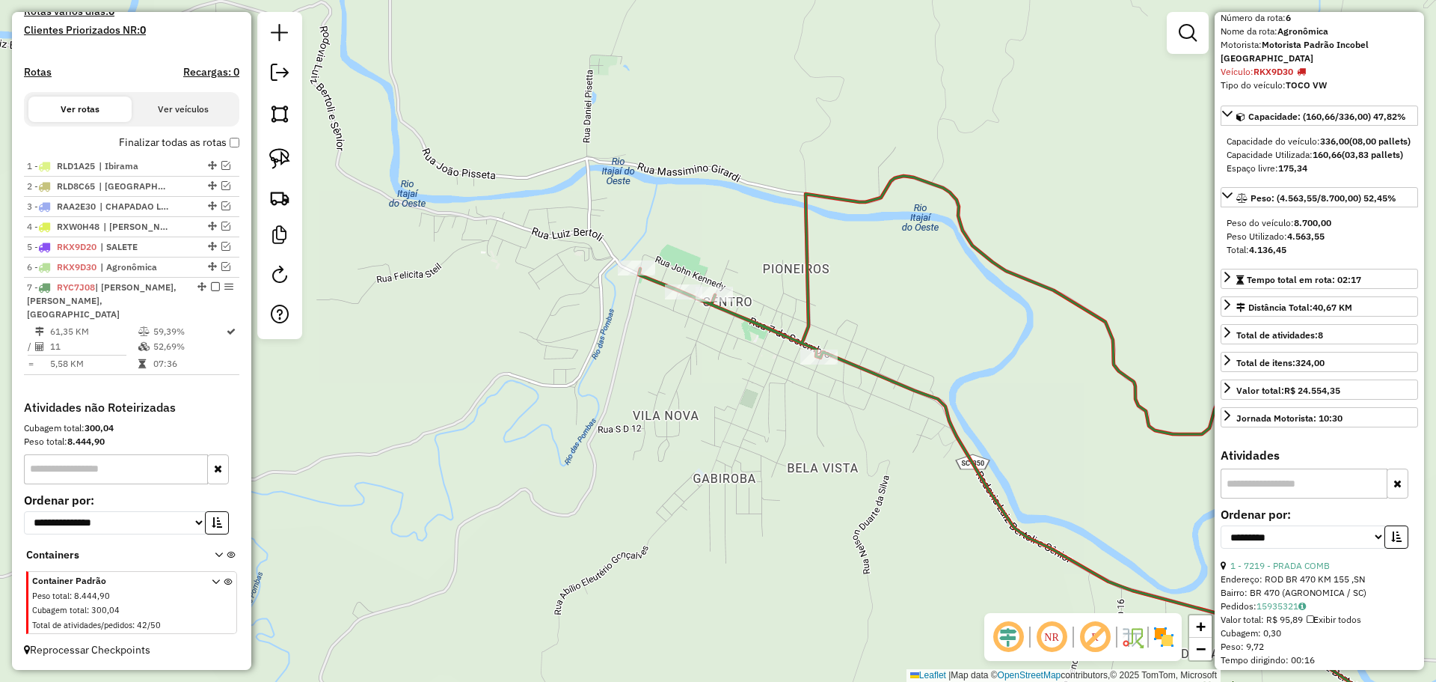
drag, startPoint x: 683, startPoint y: 378, endPoint x: 682, endPoint y: 414, distance: 36.7
click at [687, 418] on div "Janela de atendimento Grade de atendimento Capacidade Transportadoras Veículos …" at bounding box center [718, 341] width 1436 height 682
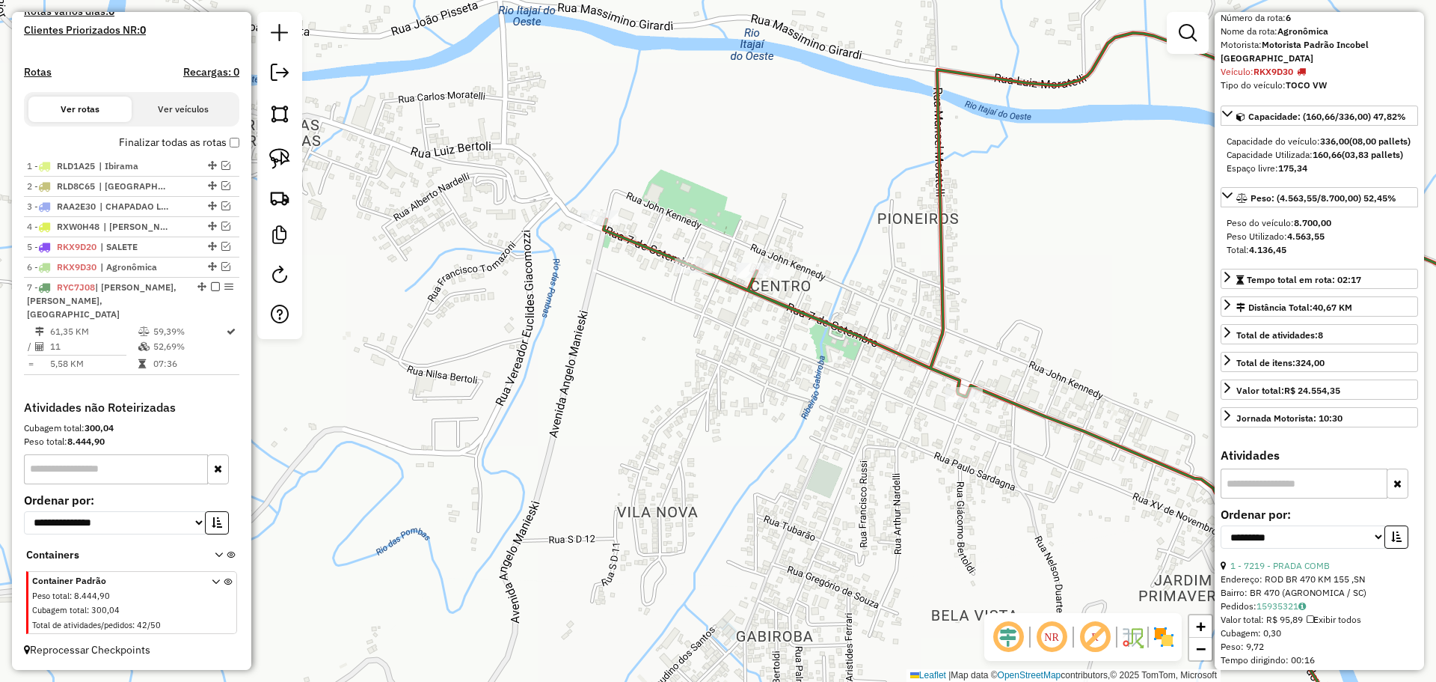
drag, startPoint x: 289, startPoint y: 161, endPoint x: 351, endPoint y: 183, distance: 65.8
click at [289, 161] on img at bounding box center [279, 158] width 21 height 21
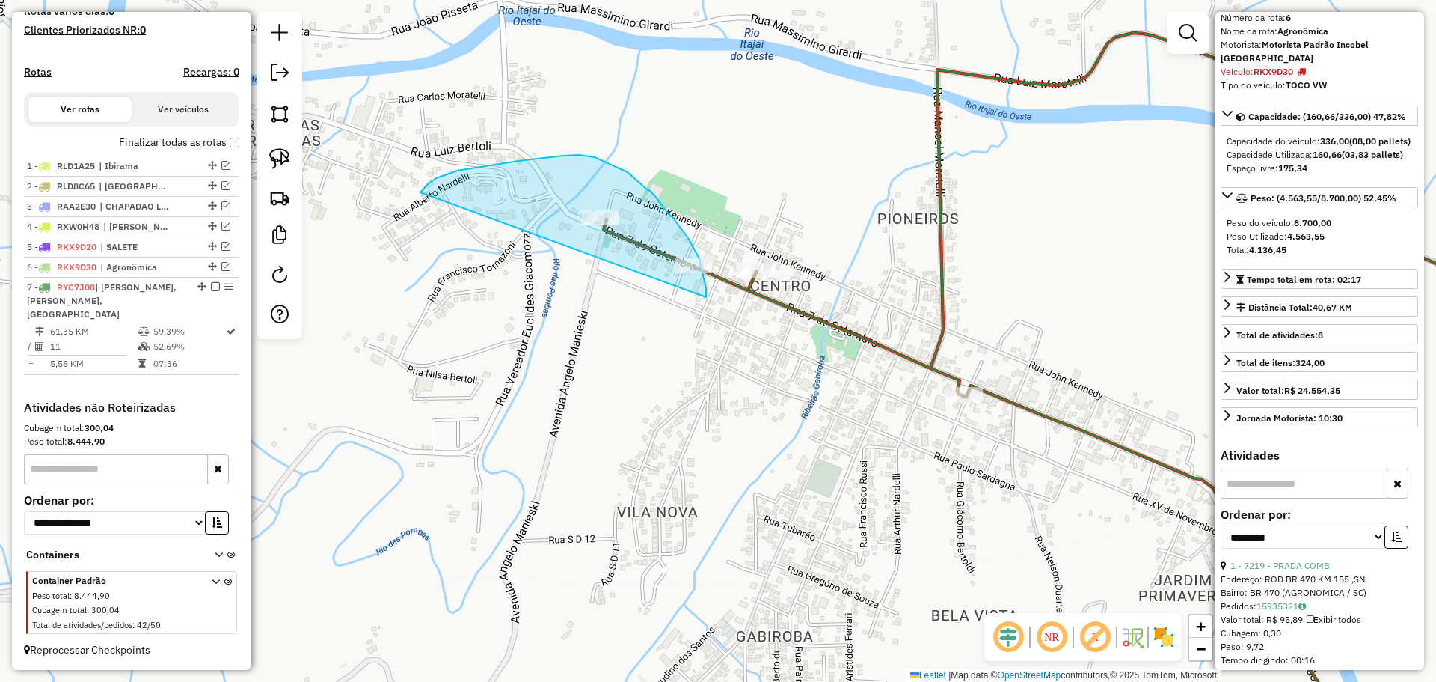
drag, startPoint x: 428, startPoint y: 184, endPoint x: 706, endPoint y: 298, distance: 300.0
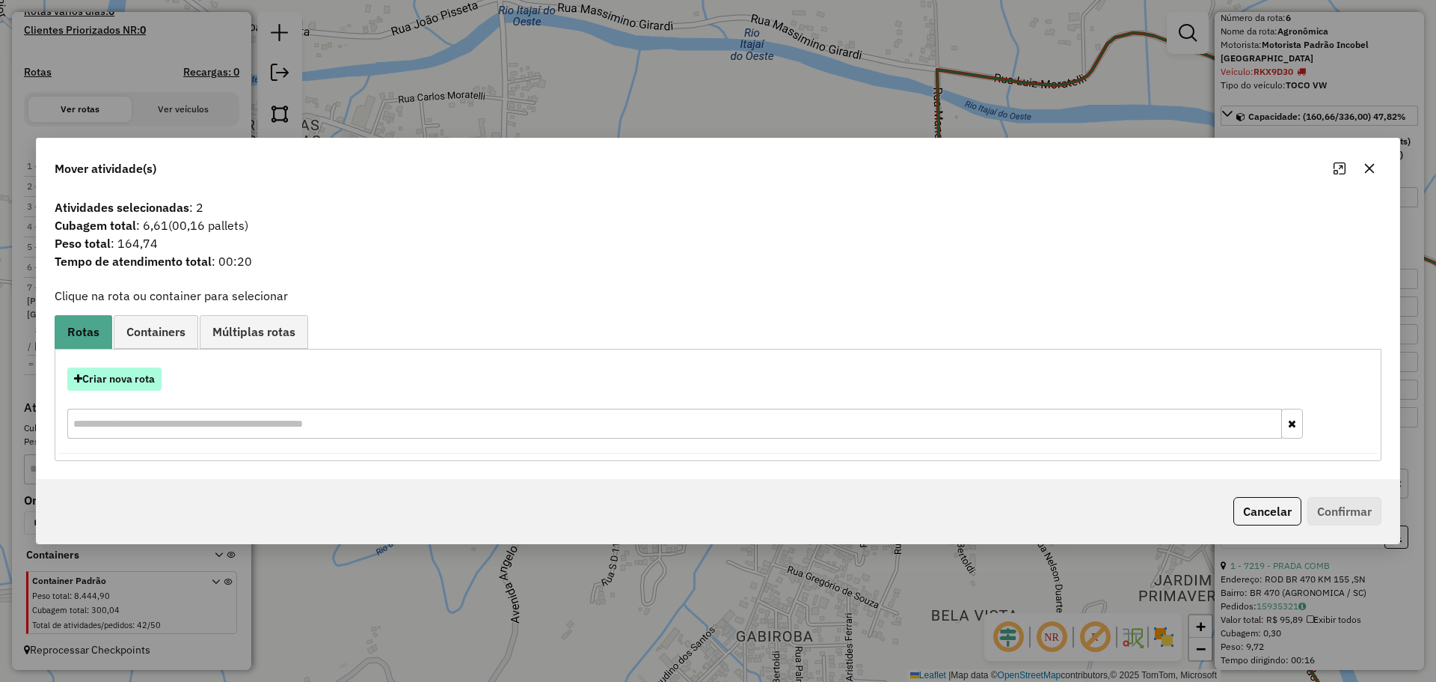
click at [125, 377] on button "Criar nova rota" at bounding box center [114, 378] width 94 height 23
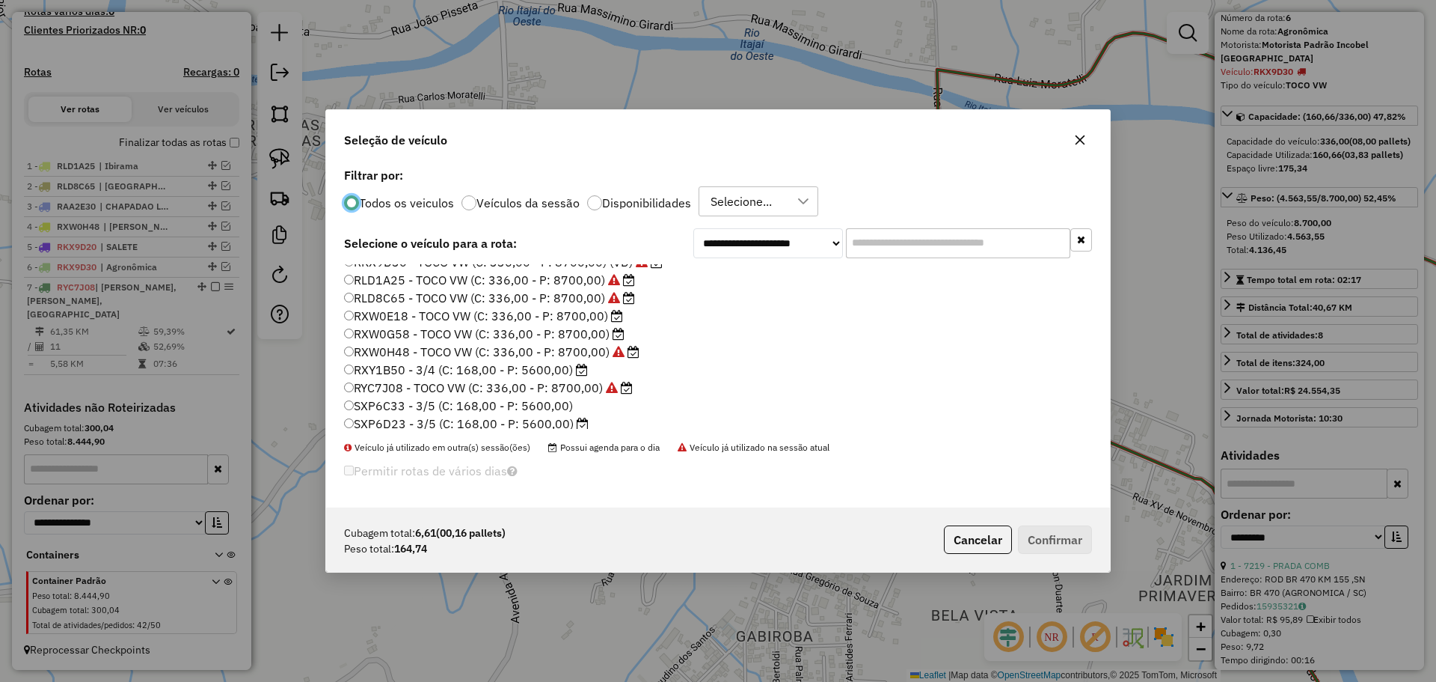
scroll to position [141, 0]
click at [397, 331] on label "RXW0G58 - TOCO VW (C: 336,00 - P: 8700,00)" at bounding box center [484, 329] width 281 height 18
click at [1037, 539] on button "Confirmar" at bounding box center [1055, 539] width 74 height 28
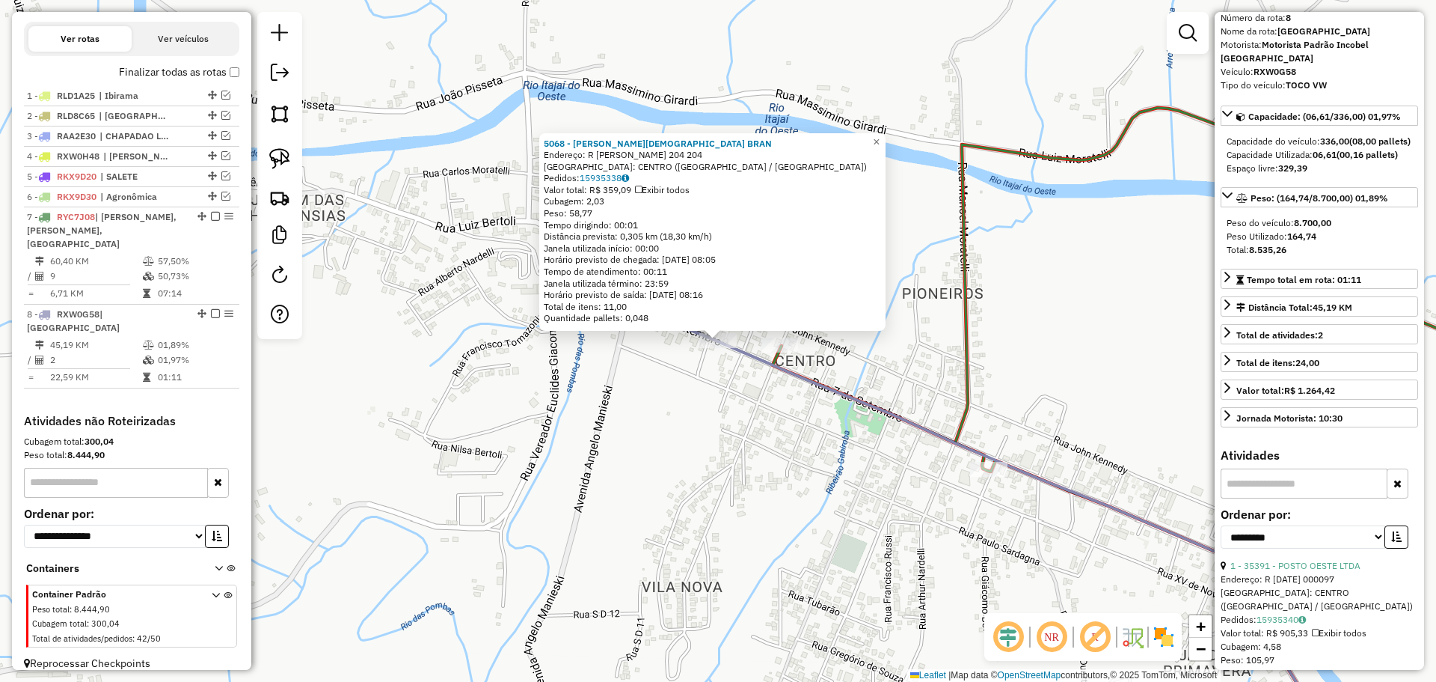
scroll to position [0, 0]
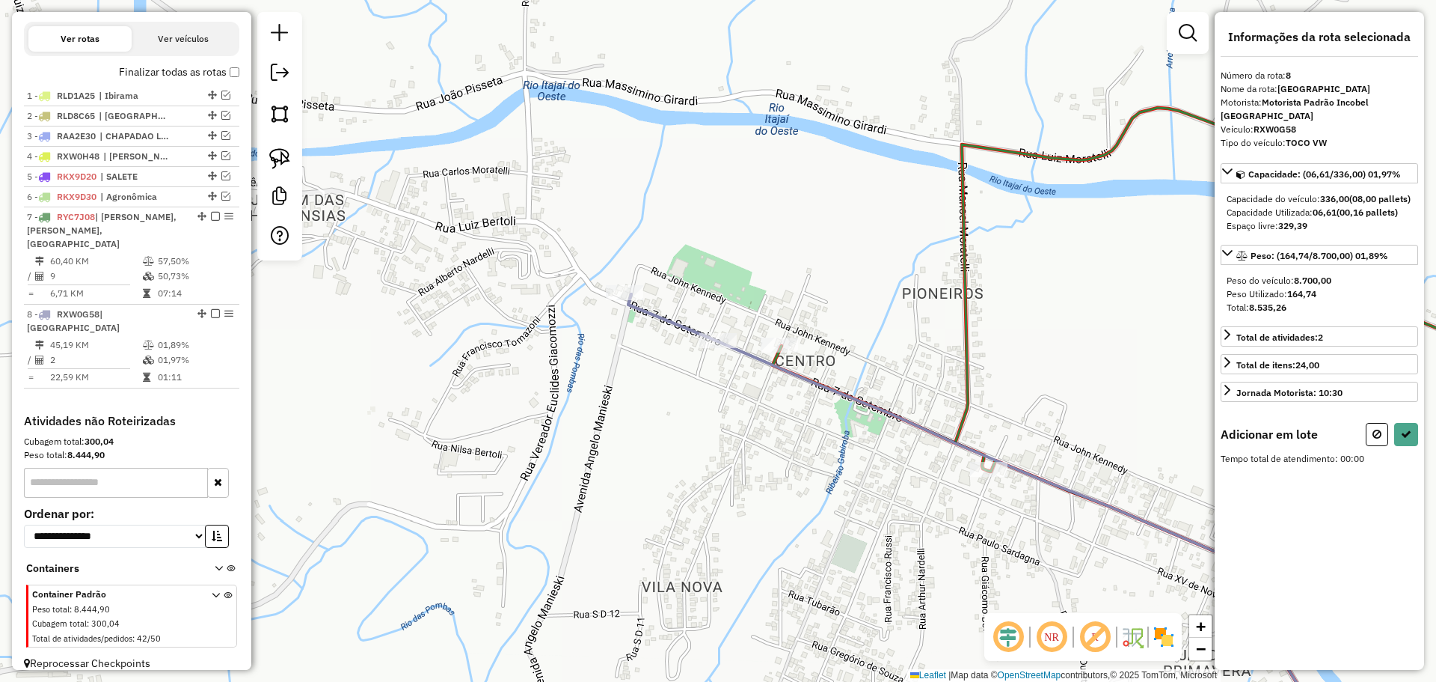
drag, startPoint x: 884, startPoint y: 516, endPoint x: 602, endPoint y: 333, distance: 335.8
click at [602, 333] on div "Janela de atendimento Grade de atendimento Capacidade Transportadoras Veículos …" at bounding box center [718, 341] width 1436 height 682
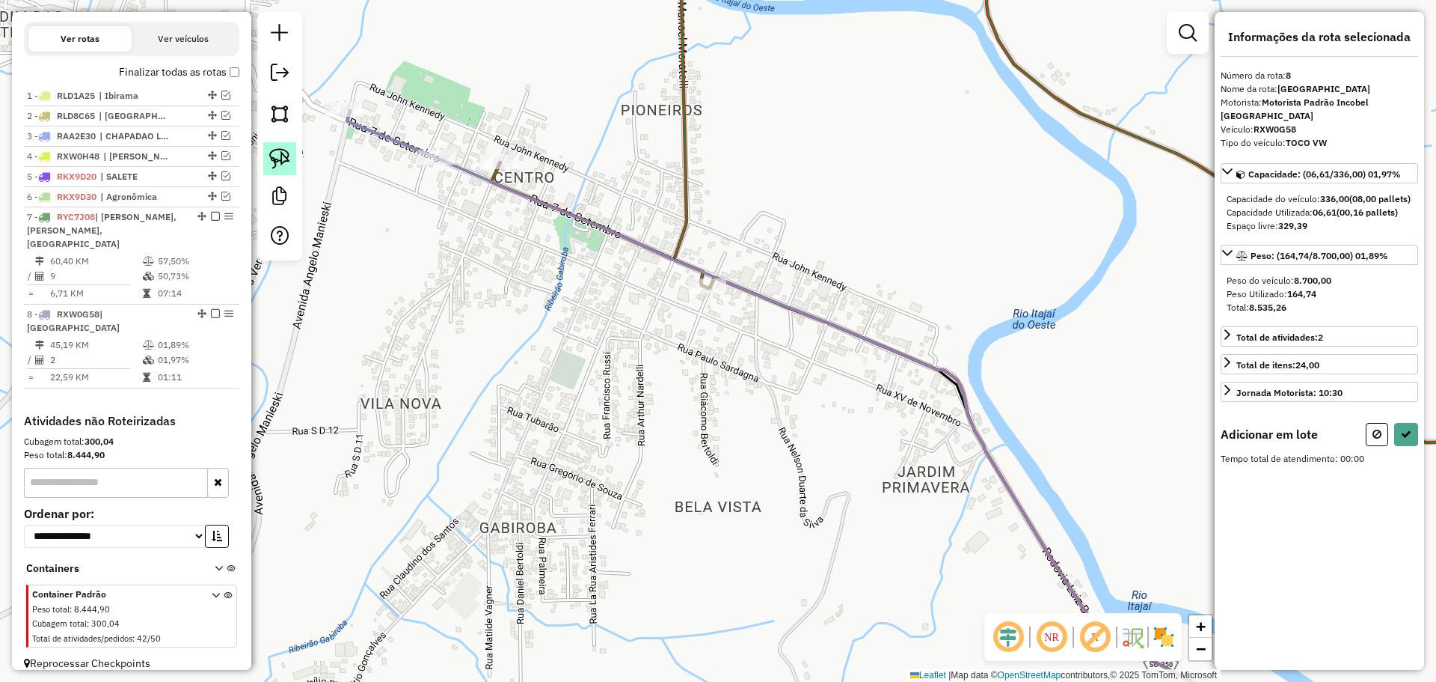
click at [281, 159] on img at bounding box center [279, 158] width 21 height 21
drag, startPoint x: 539, startPoint y: 307, endPoint x: 738, endPoint y: 328, distance: 199.4
select select "**********"
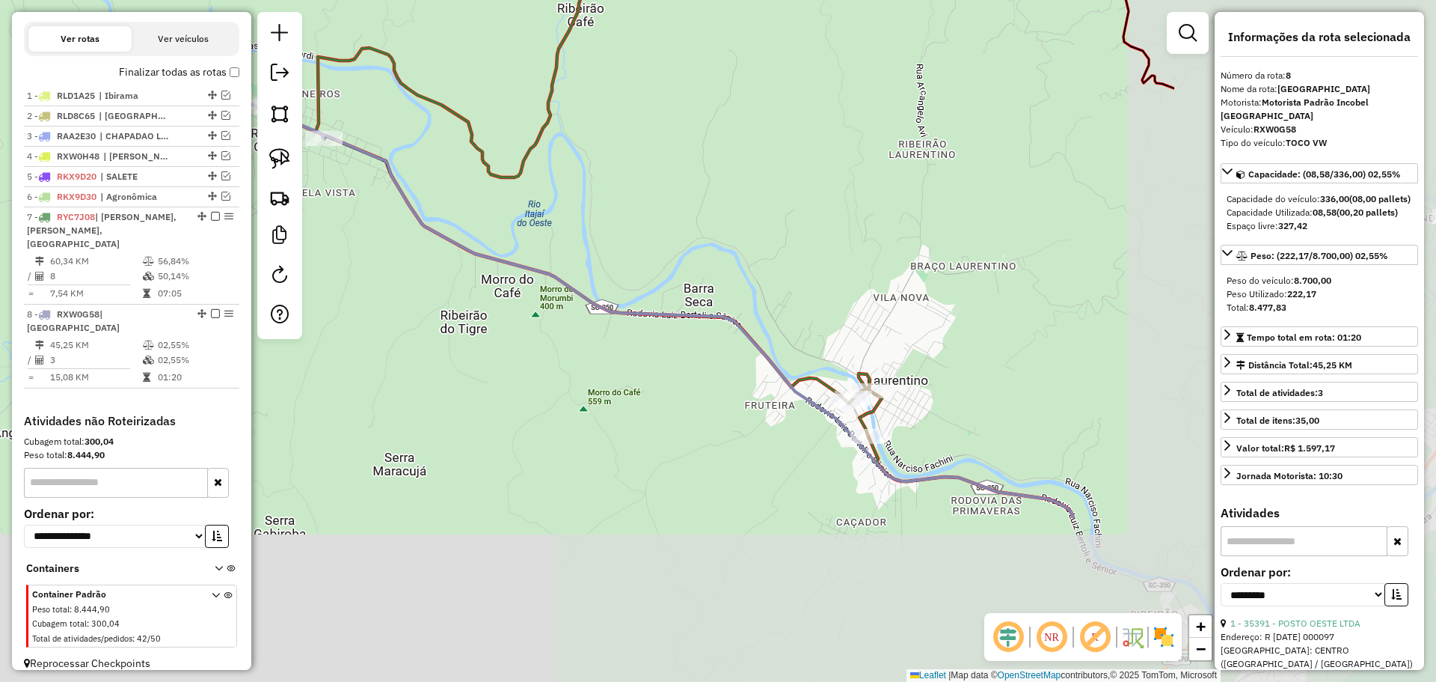
drag, startPoint x: 990, startPoint y: 480, endPoint x: 626, endPoint y: 276, distance: 417.1
click at [626, 276] on div "Janela de atendimento Grade de atendimento Capacidade Transportadoras Veículos …" at bounding box center [718, 341] width 1436 height 682
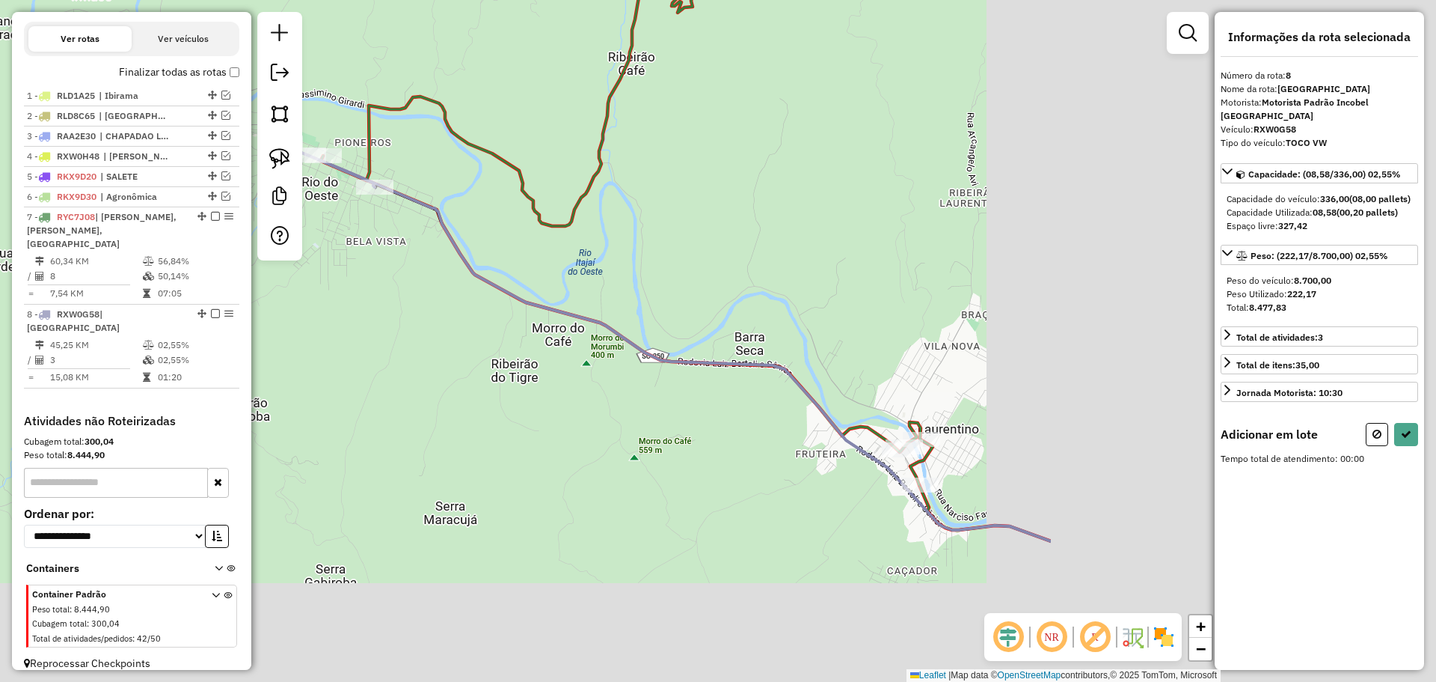
drag, startPoint x: 1122, startPoint y: 462, endPoint x: 568, endPoint y: 272, distance: 585.8
click at [568, 272] on div "Janela de atendimento Grade de atendimento Capacidade Transportadoras Veículos …" at bounding box center [718, 341] width 1436 height 682
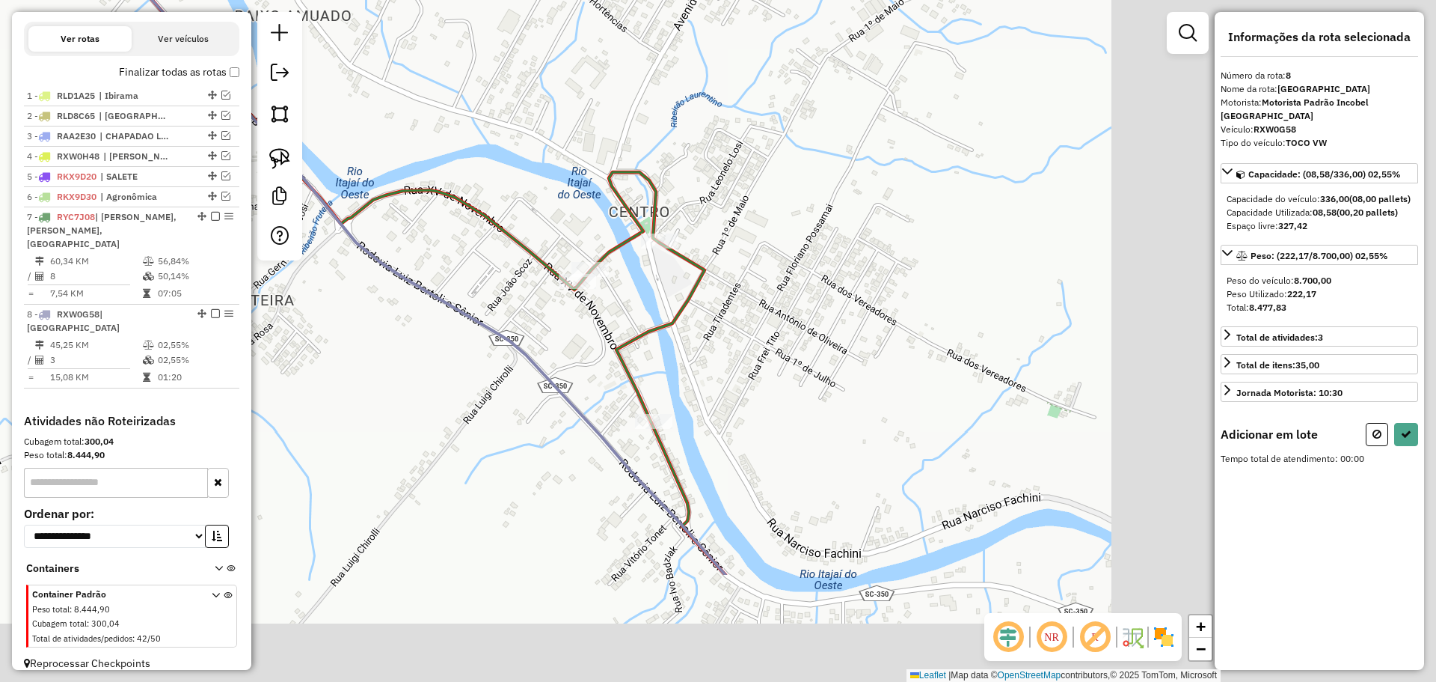
drag, startPoint x: 1071, startPoint y: 498, endPoint x: 578, endPoint y: 319, distance: 524.5
click at [578, 319] on div "Janela de atendimento Grade de atendimento Capacidade Transportadoras Veículos …" at bounding box center [718, 341] width 1436 height 682
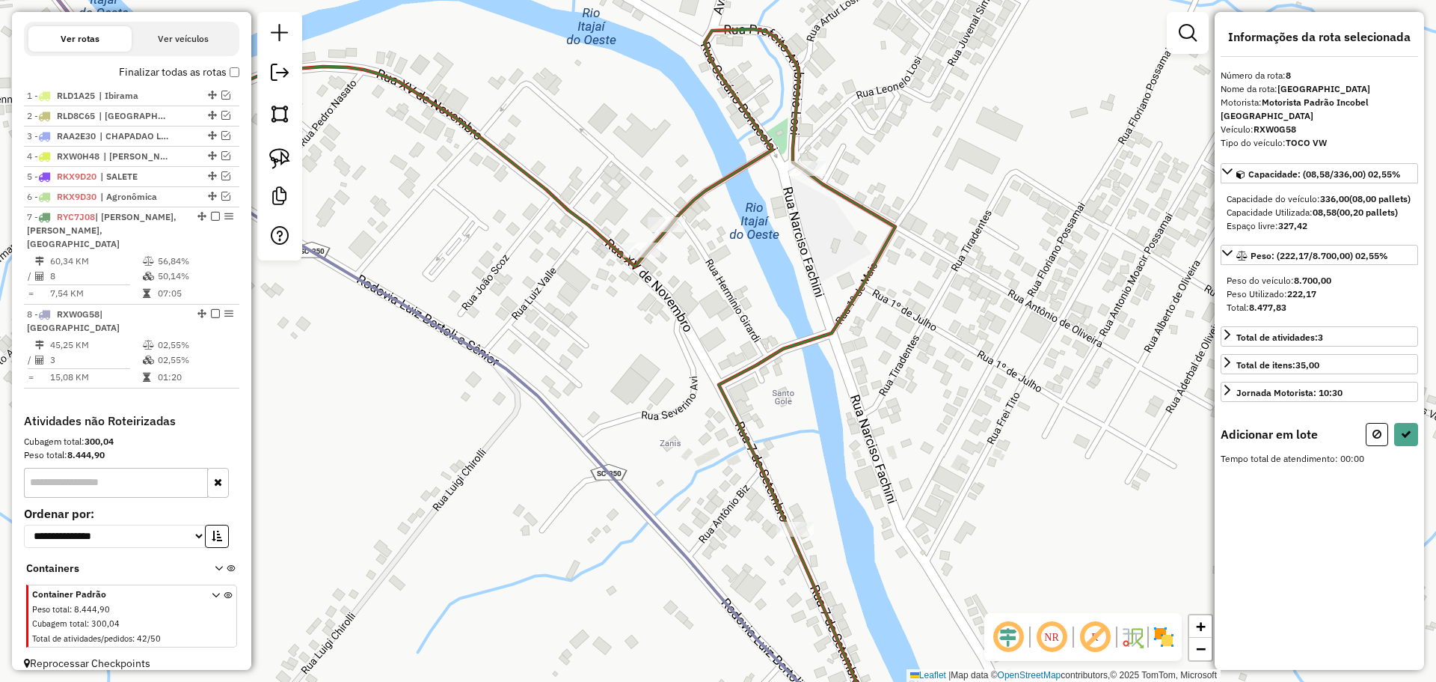
drag, startPoint x: 462, startPoint y: 198, endPoint x: 526, endPoint y: 212, distance: 65.2
click at [526, 212] on div "Janela de atendimento Grade de atendimento Capacidade Transportadoras Veículos …" at bounding box center [718, 341] width 1436 height 682
click at [287, 156] on img at bounding box center [279, 158] width 21 height 21
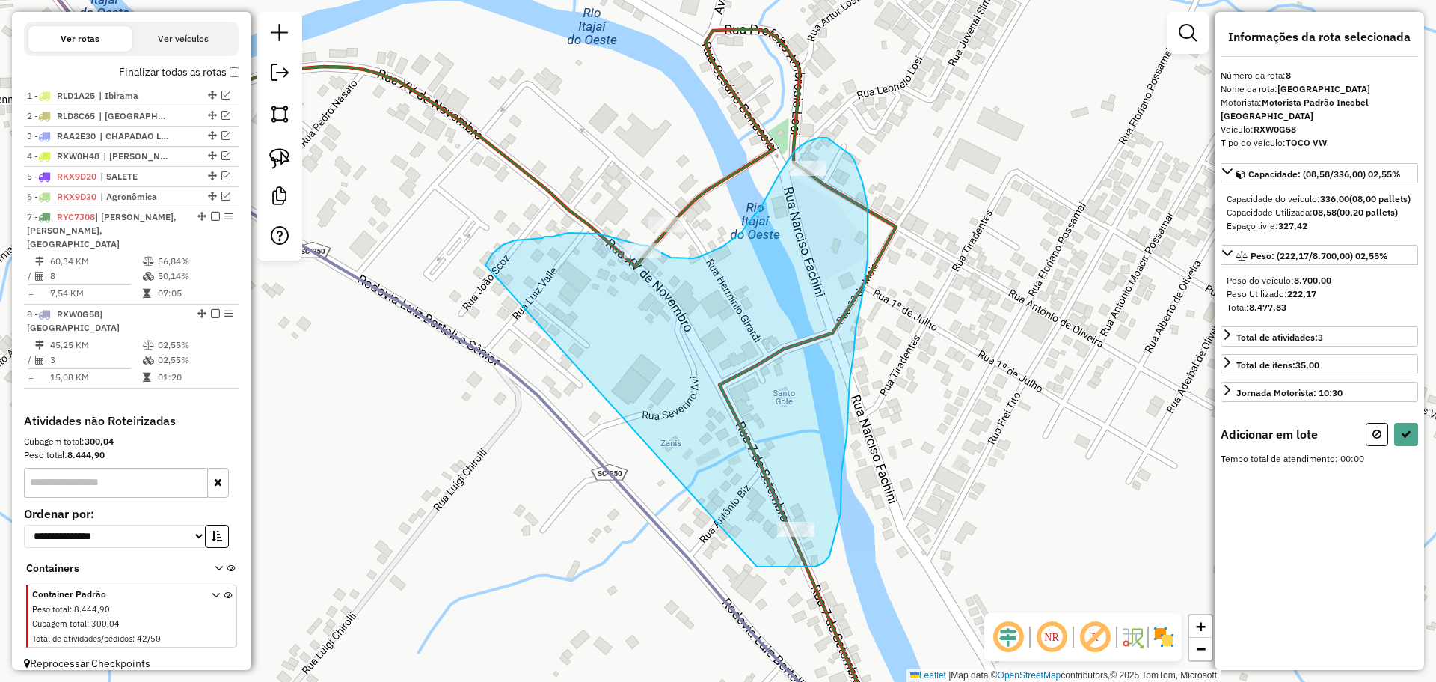
drag, startPoint x: 487, startPoint y: 261, endPoint x: 743, endPoint y: 563, distance: 395.5
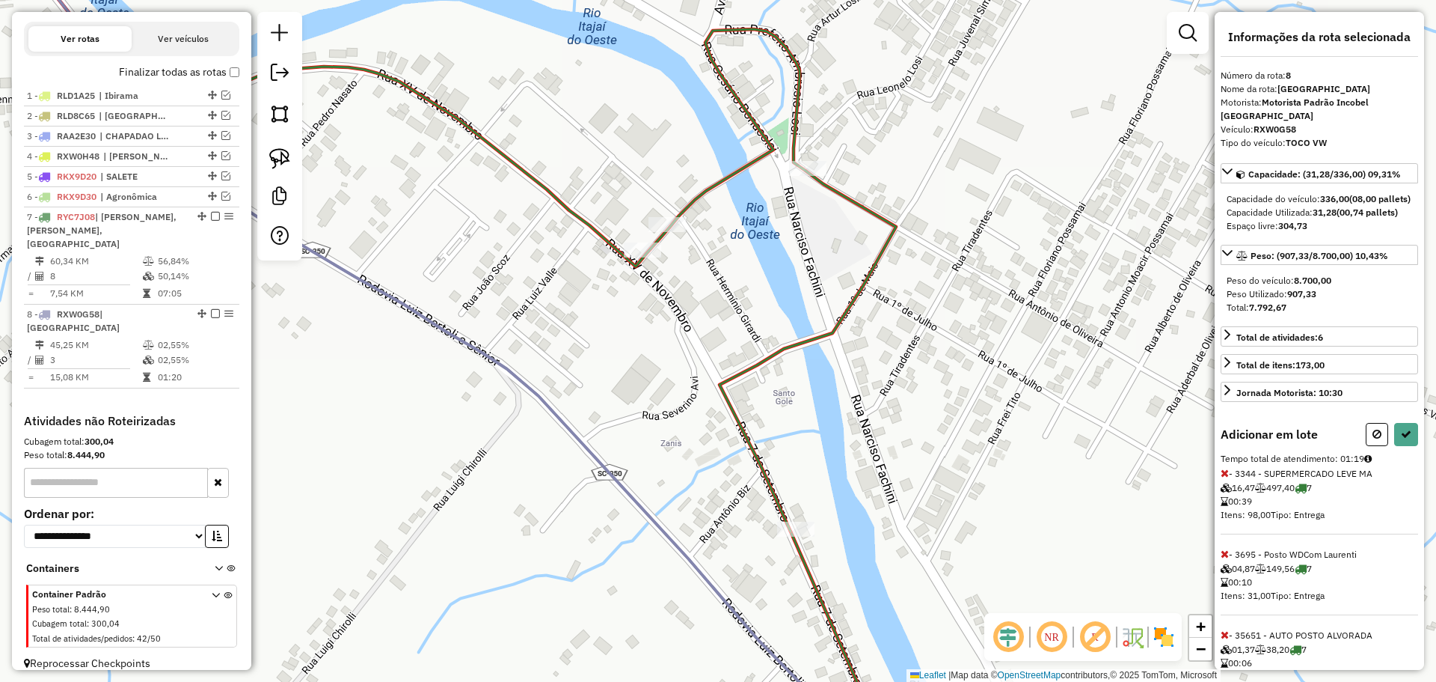
select select "**********"
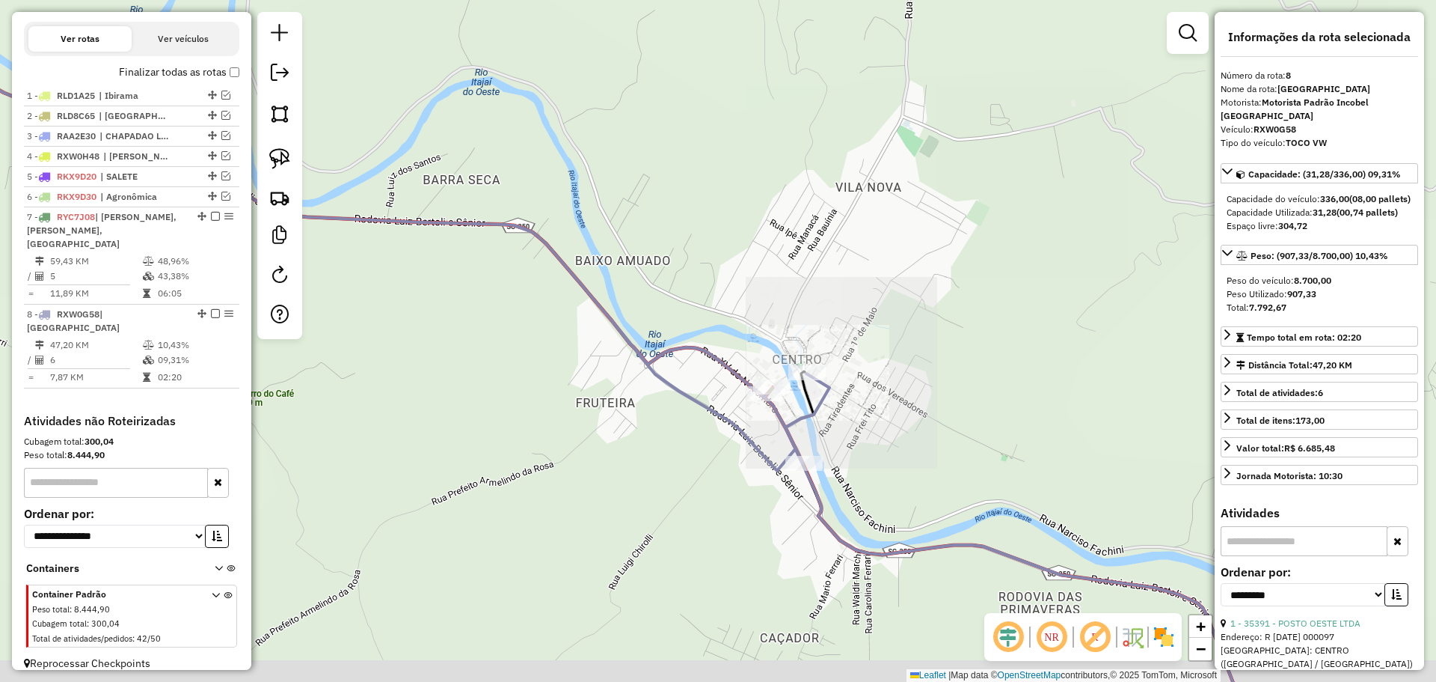
drag, startPoint x: 888, startPoint y: 515, endPoint x: 655, endPoint y: 245, distance: 355.9
click at [645, 233] on div "Janela de atendimento Grade de atendimento Capacidade Transportadoras Veículos …" at bounding box center [718, 341] width 1436 height 682
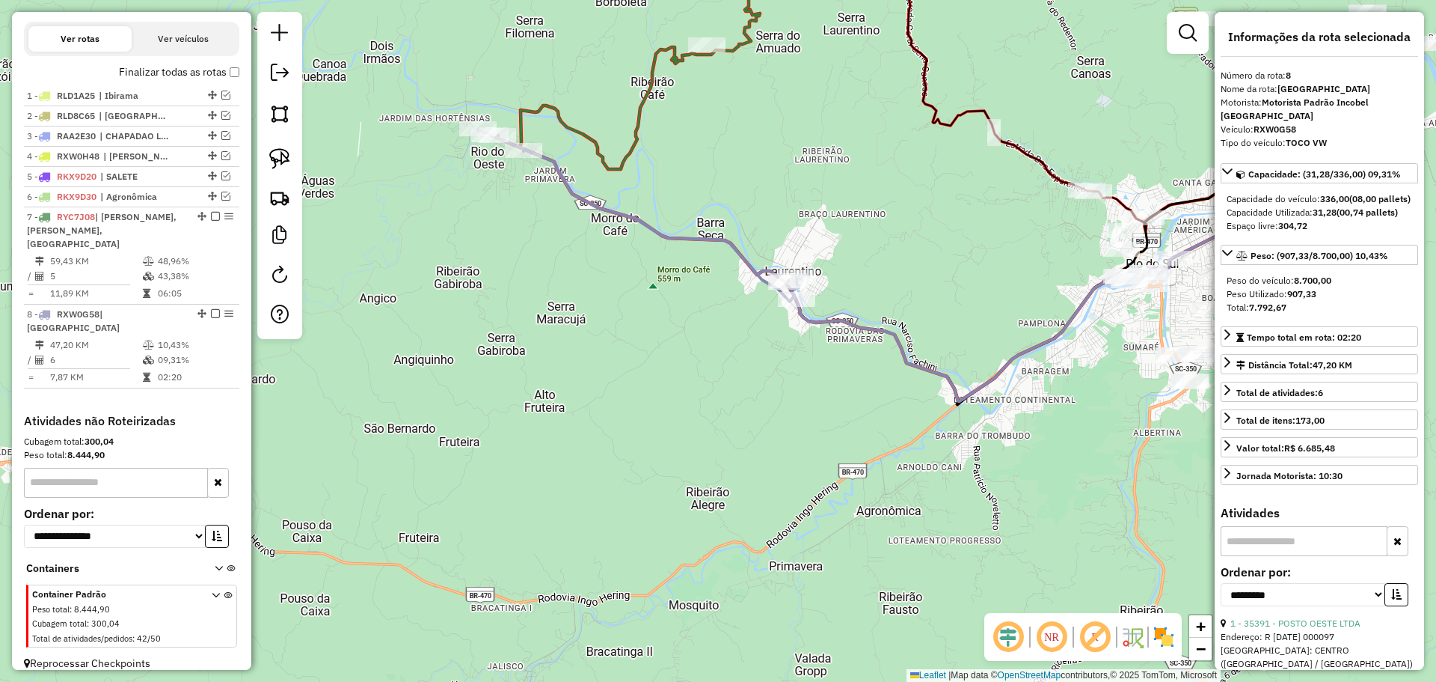
drag, startPoint x: 682, startPoint y: 227, endPoint x: 684, endPoint y: 367, distance: 139.9
click at [683, 367] on div "Janela de atendimento Grade de atendimento Capacidade Transportadoras Veículos …" at bounding box center [718, 341] width 1436 height 682
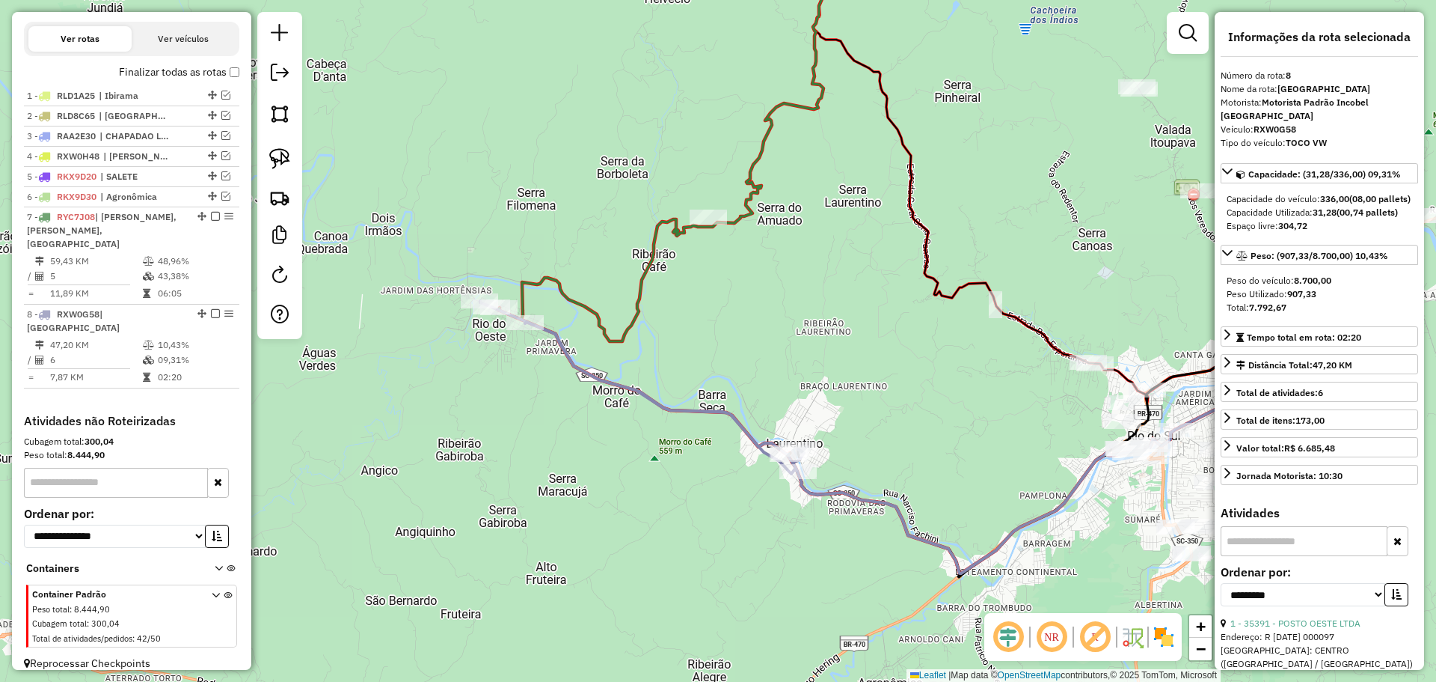
drag, startPoint x: 711, startPoint y: 303, endPoint x: 711, endPoint y: 405, distance: 101.8
click at [711, 405] on div "Janela de atendimento Grade de atendimento Capacidade Transportadoras Veículos …" at bounding box center [718, 341] width 1436 height 682
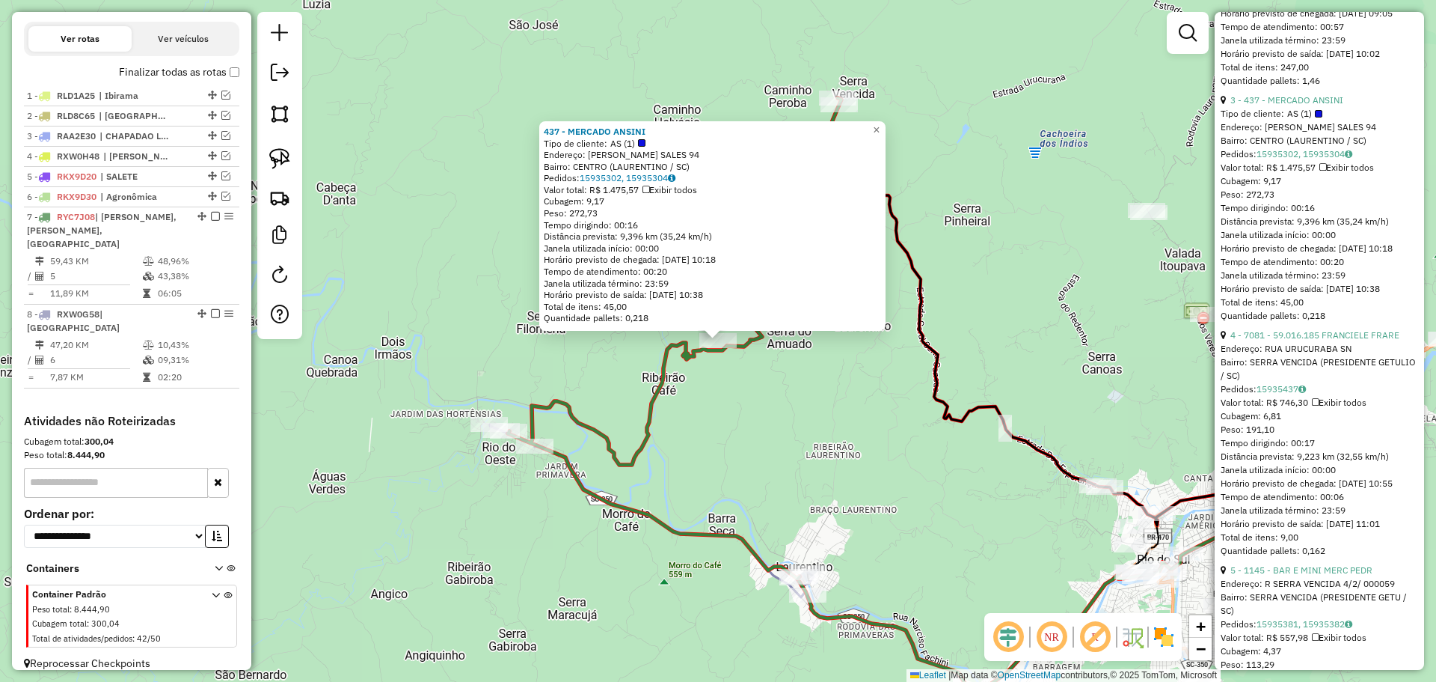
scroll to position [1047, 0]
click at [1258, 340] on link "4 - 7081 - 59.016.185 FRANCIELE FRARE" at bounding box center [1315, 333] width 169 height 11
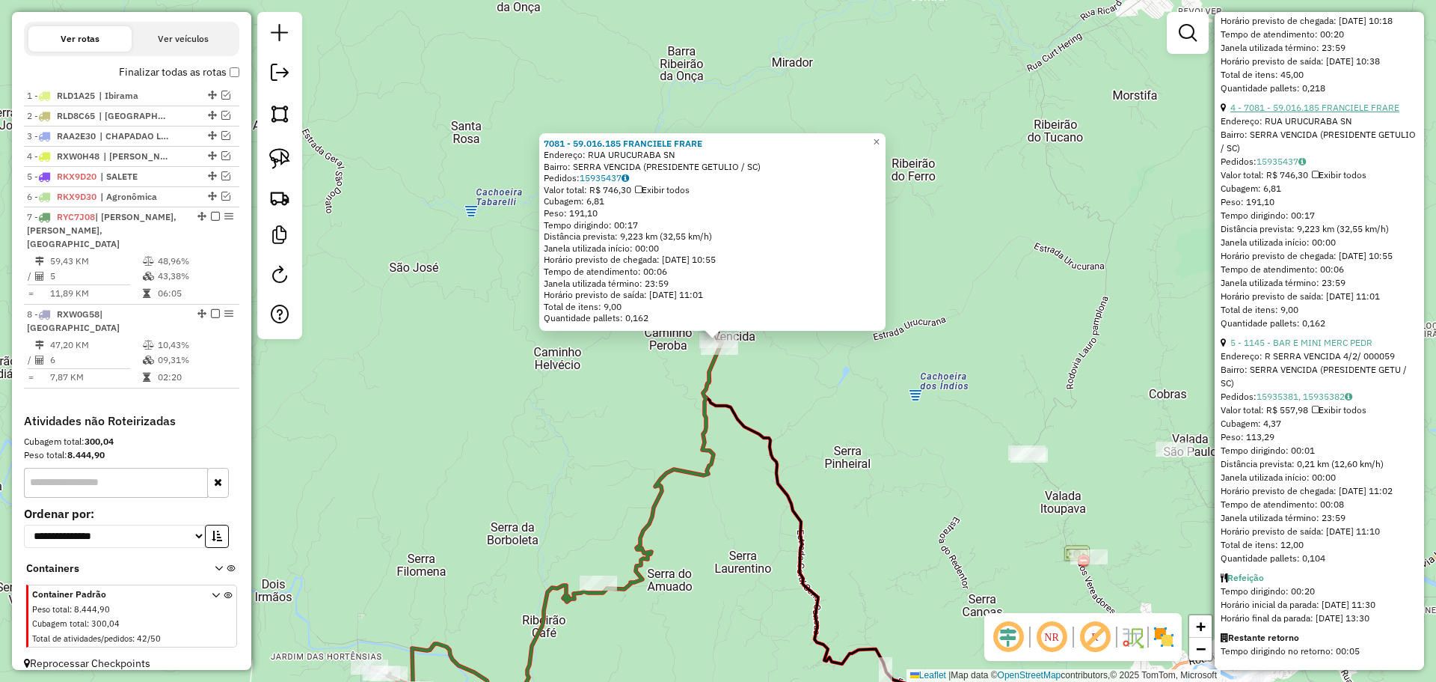
scroll to position [1341, 0]
click at [830, 438] on div "7081 - 59.016.185 [GEOGRAPHIC_DATA] FRARE Endereço: RUA URUCURABA SN Bairro: SE…" at bounding box center [718, 341] width 1436 height 682
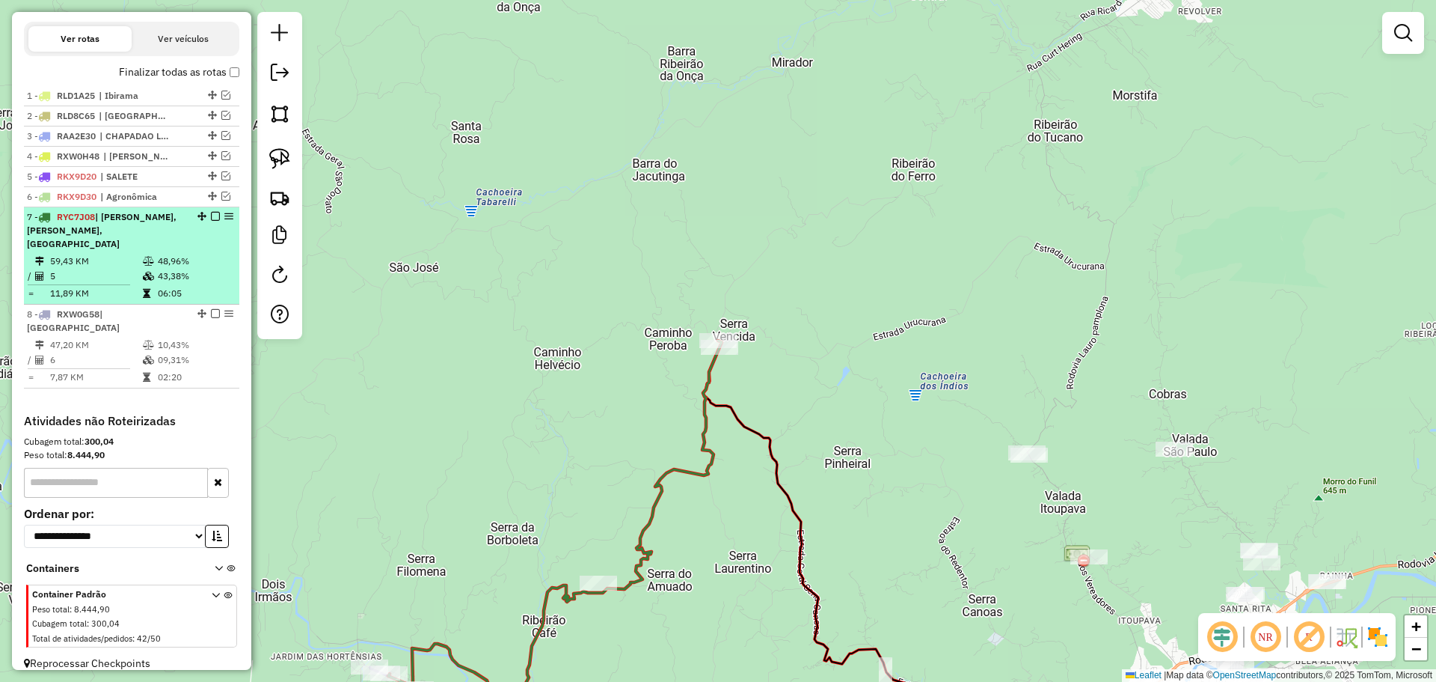
click at [211, 221] on em at bounding box center [215, 216] width 9 height 9
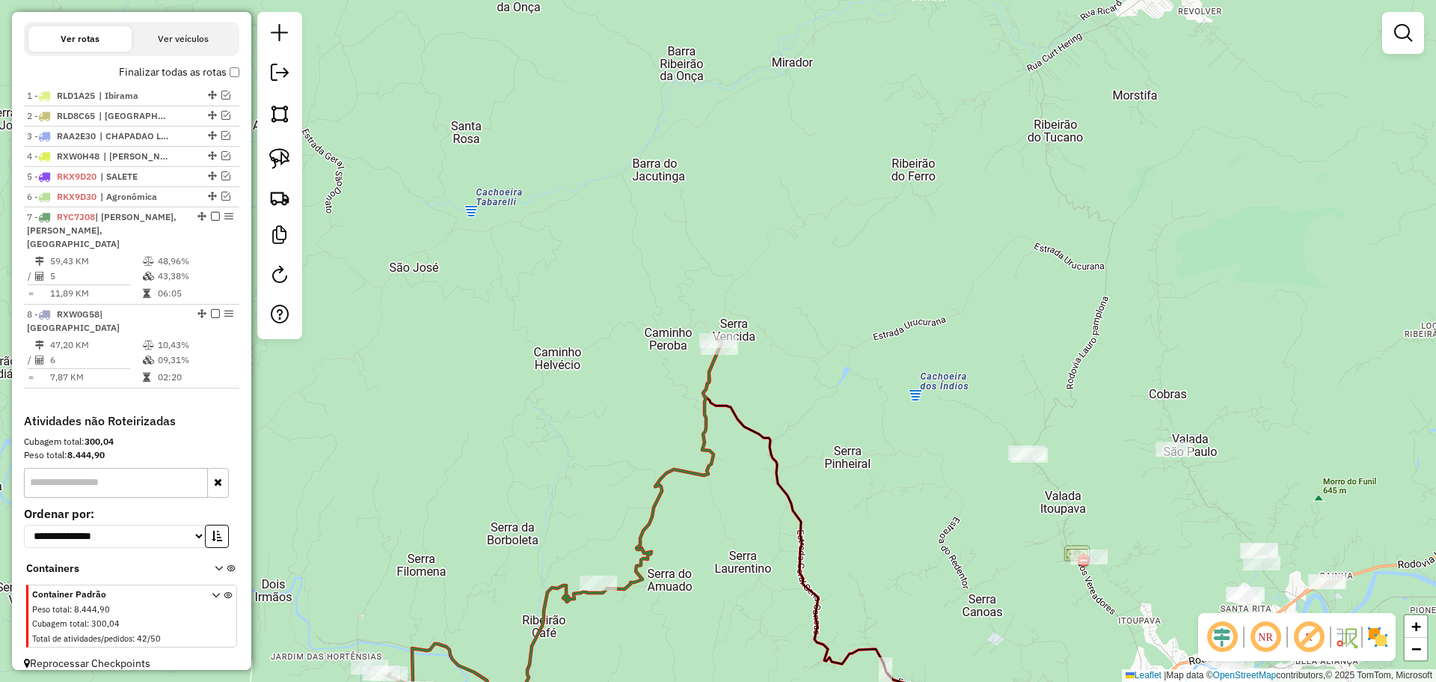
scroll to position [428, 0]
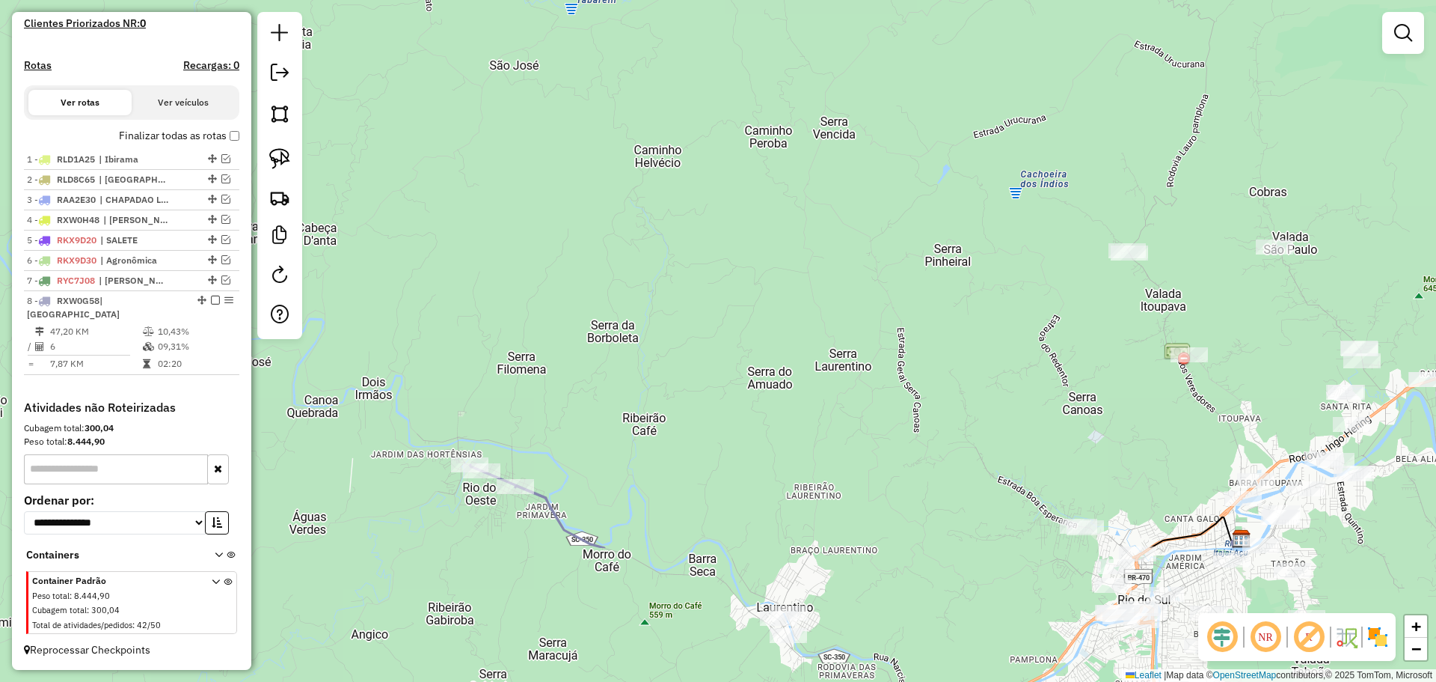
drag, startPoint x: 887, startPoint y: 345, endPoint x: 979, endPoint y: 245, distance: 136.0
click at [974, 248] on div "Janela de atendimento Grade de atendimento Capacidade Transportadoras Veículos …" at bounding box center [718, 341] width 1436 height 682
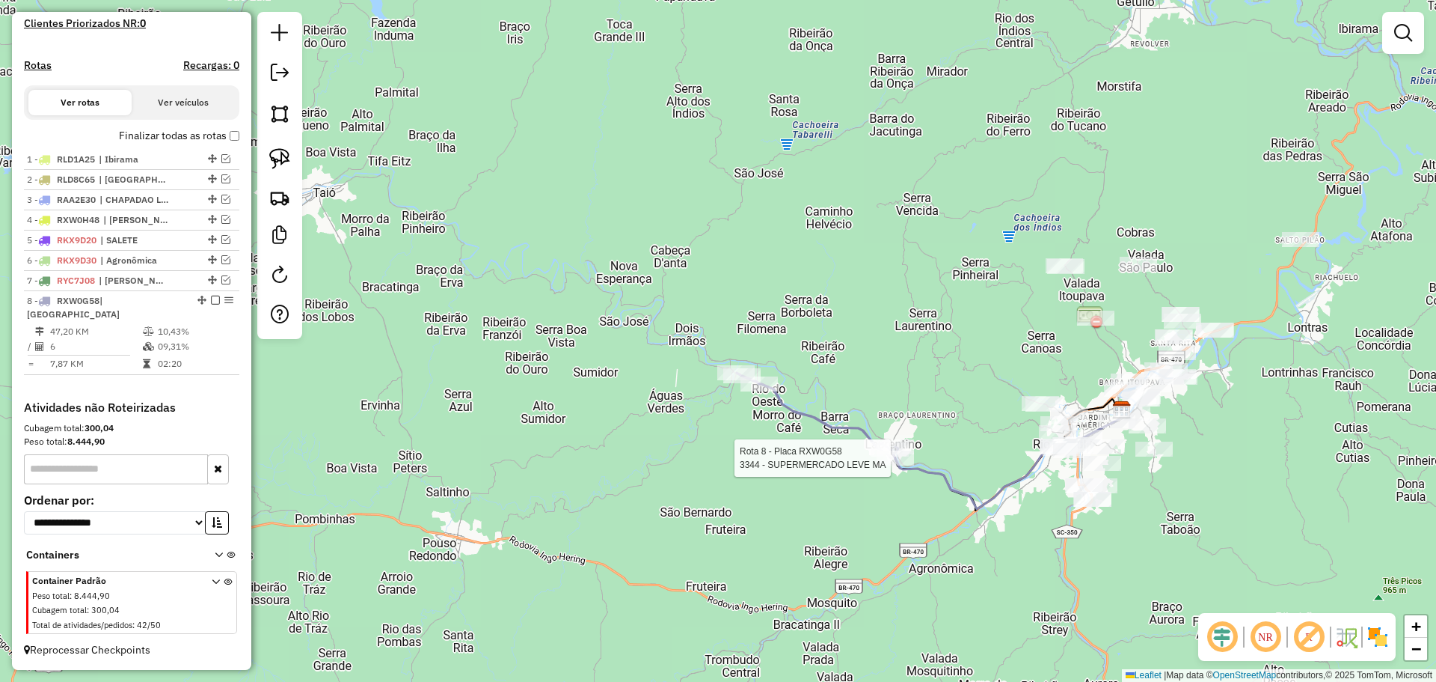
select select "**********"
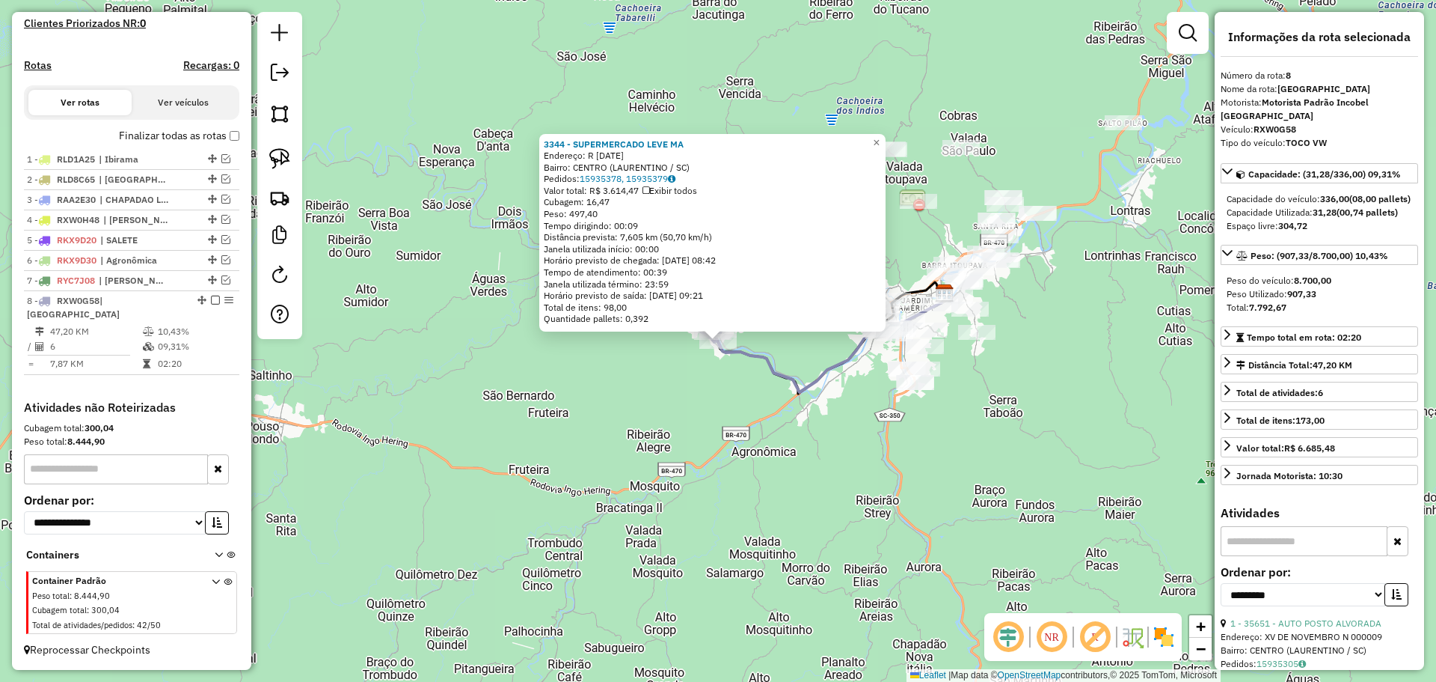
click at [672, 438] on div "3344 - SUPERMERCADO LEVE MA Endereço: R [DATE] Bairro: CENTRO (LAURENTINO / [GE…" at bounding box center [718, 341] width 1436 height 682
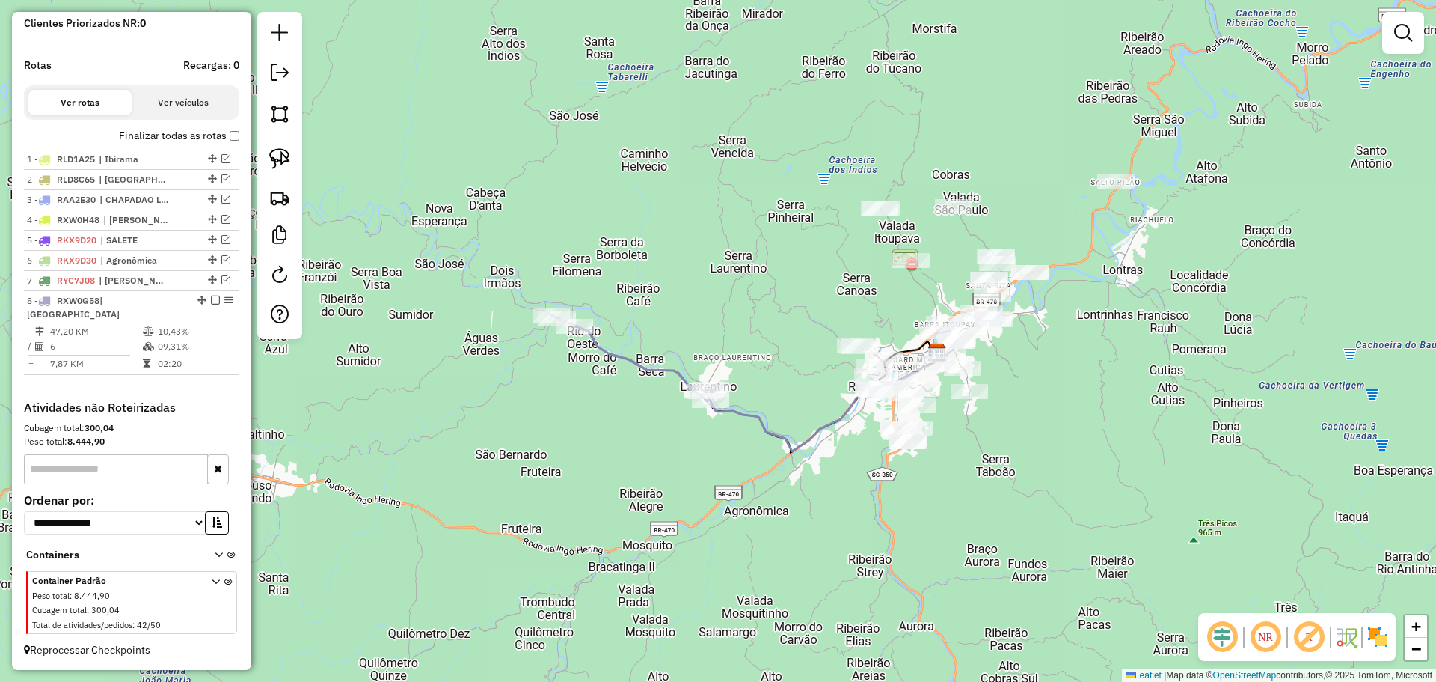
drag, startPoint x: 1062, startPoint y: 324, endPoint x: 1055, endPoint y: 383, distance: 59.6
click at [1055, 383] on div "Janela de atendimento Grade de atendimento Capacidade Transportadoras Veículos …" at bounding box center [718, 341] width 1436 height 682
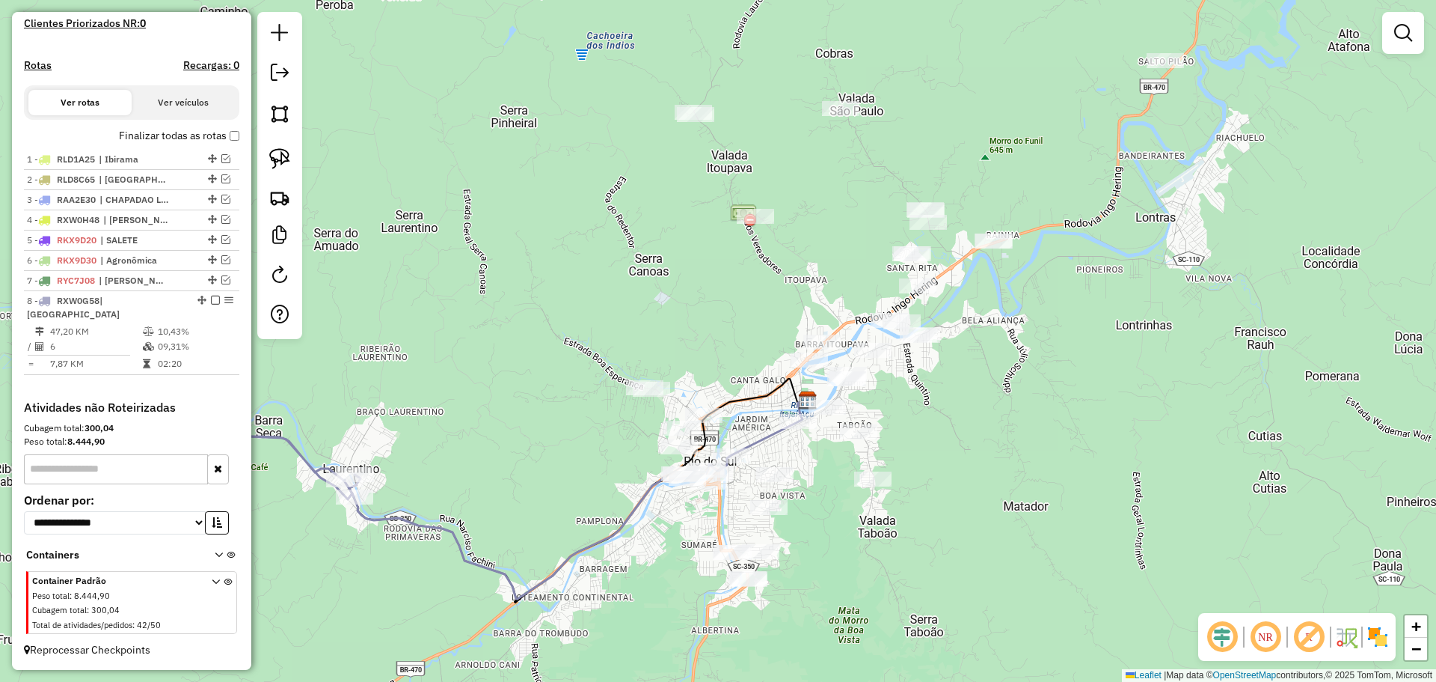
drag, startPoint x: 687, startPoint y: 265, endPoint x: 679, endPoint y: 291, distance: 27.2
click at [679, 291] on div "Janela de atendimento Grade de atendimento Capacidade Transportadoras Veículos …" at bounding box center [718, 341] width 1436 height 682
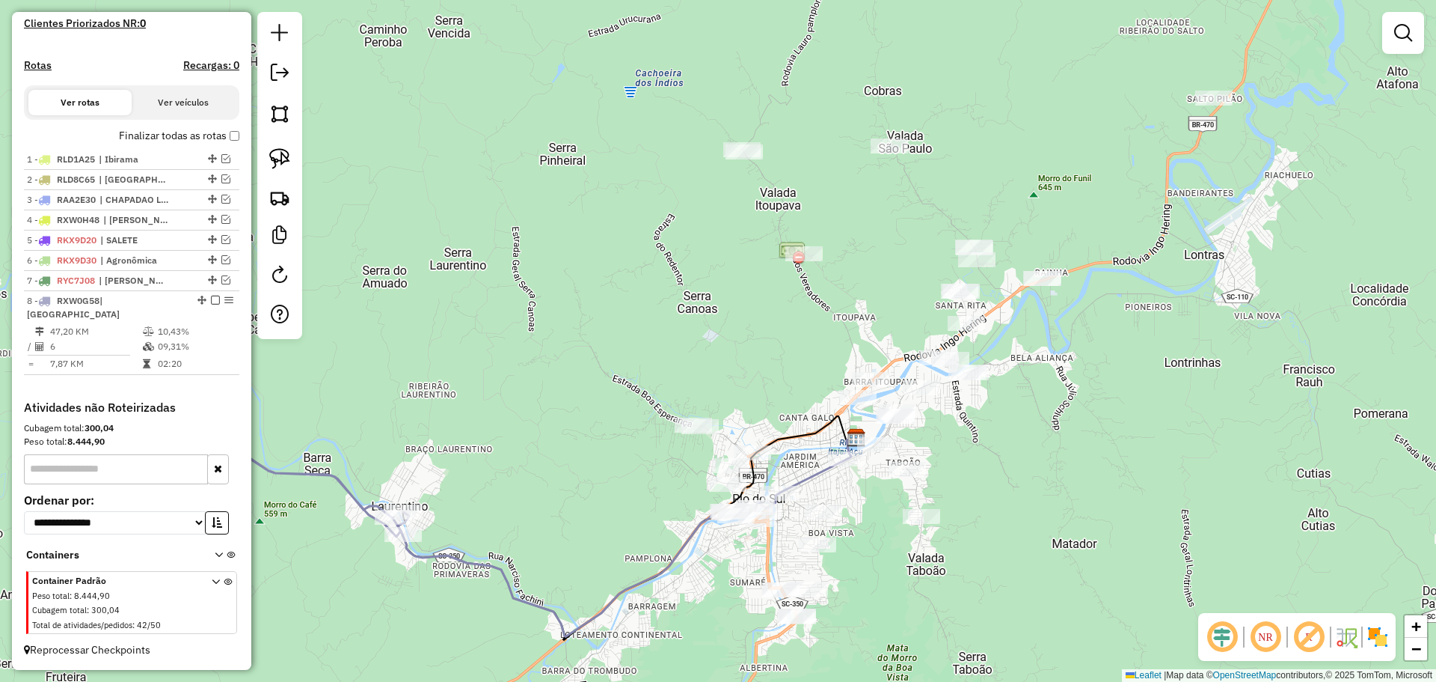
drag, startPoint x: 613, startPoint y: 72, endPoint x: 640, endPoint y: 73, distance: 27.7
click at [655, 79] on div "Janela de atendimento Grade de atendimento Capacidade Transportadoras Veículos …" at bounding box center [718, 341] width 1436 height 682
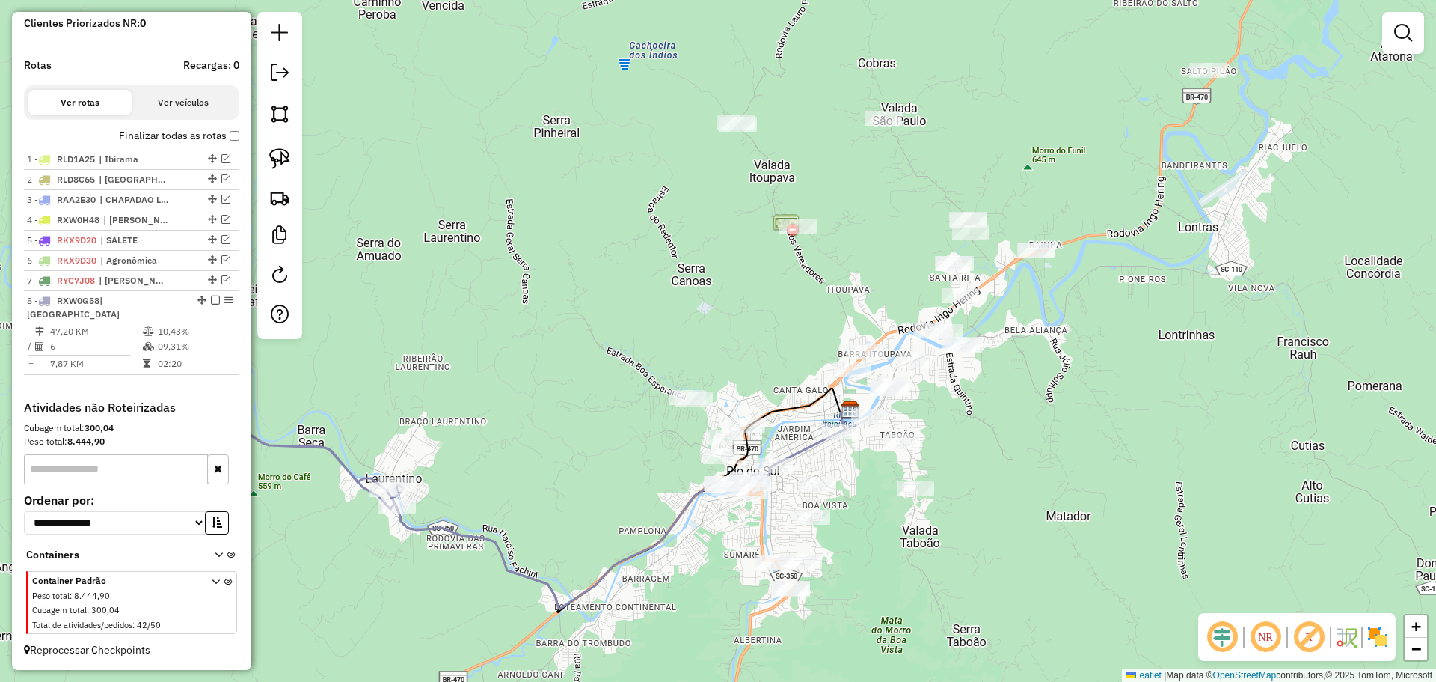
click at [707, 62] on div "Janela de atendimento Grade de atendimento Capacidade Transportadoras Veículos …" at bounding box center [718, 341] width 1436 height 682
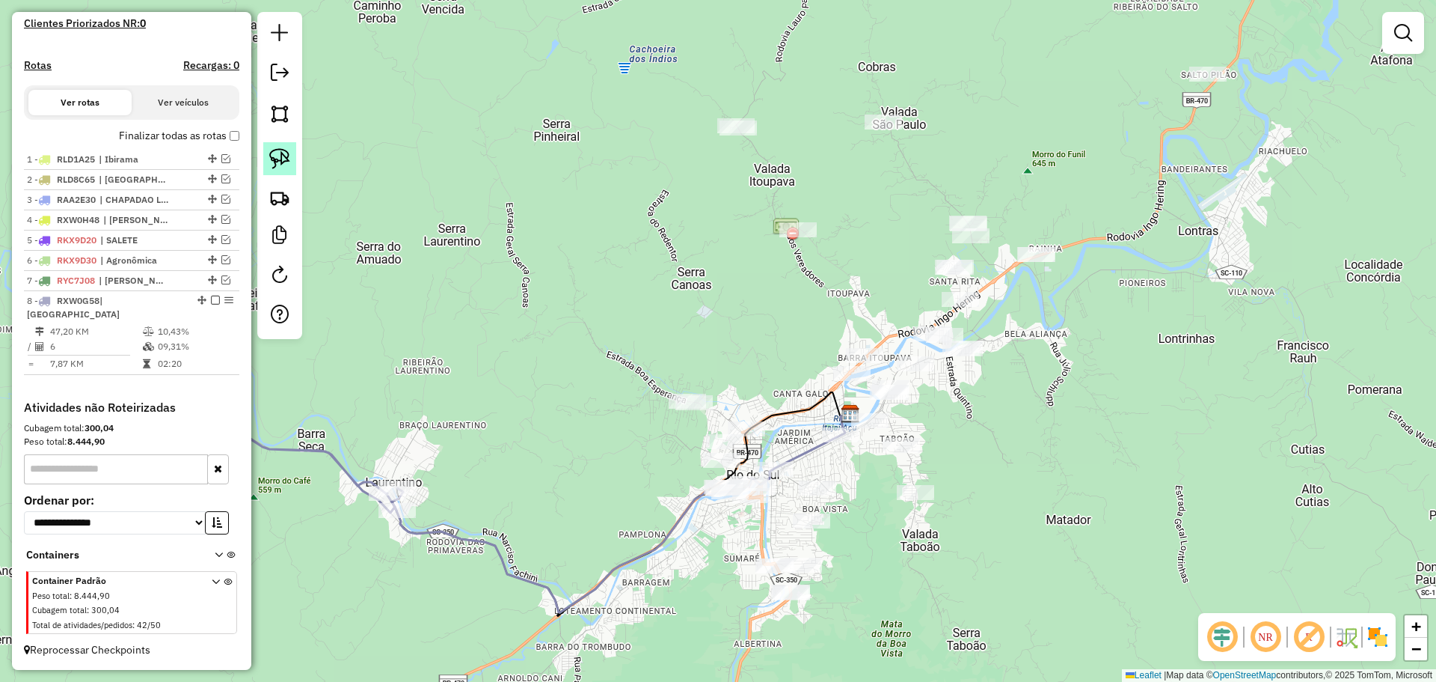
click at [270, 152] on img at bounding box center [279, 158] width 21 height 21
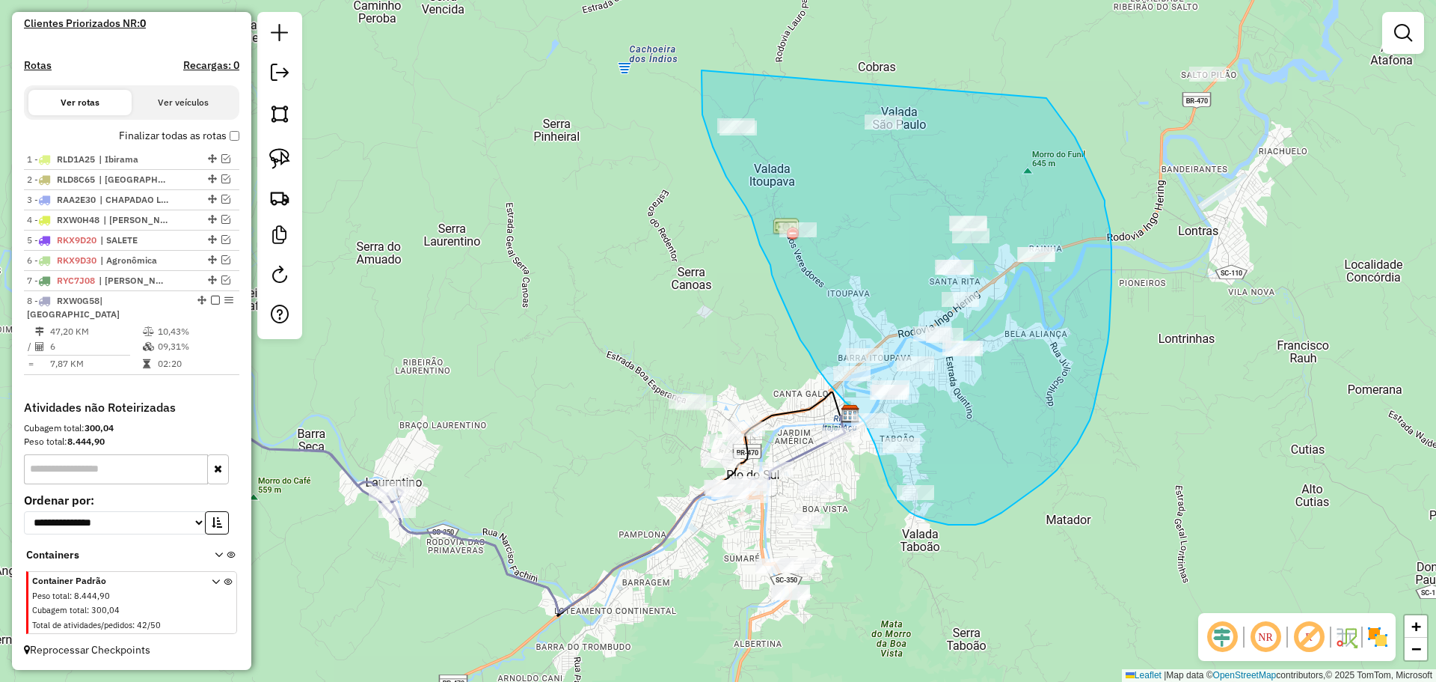
drag, startPoint x: 702, startPoint y: 70, endPoint x: 1047, endPoint y: 98, distance: 346.0
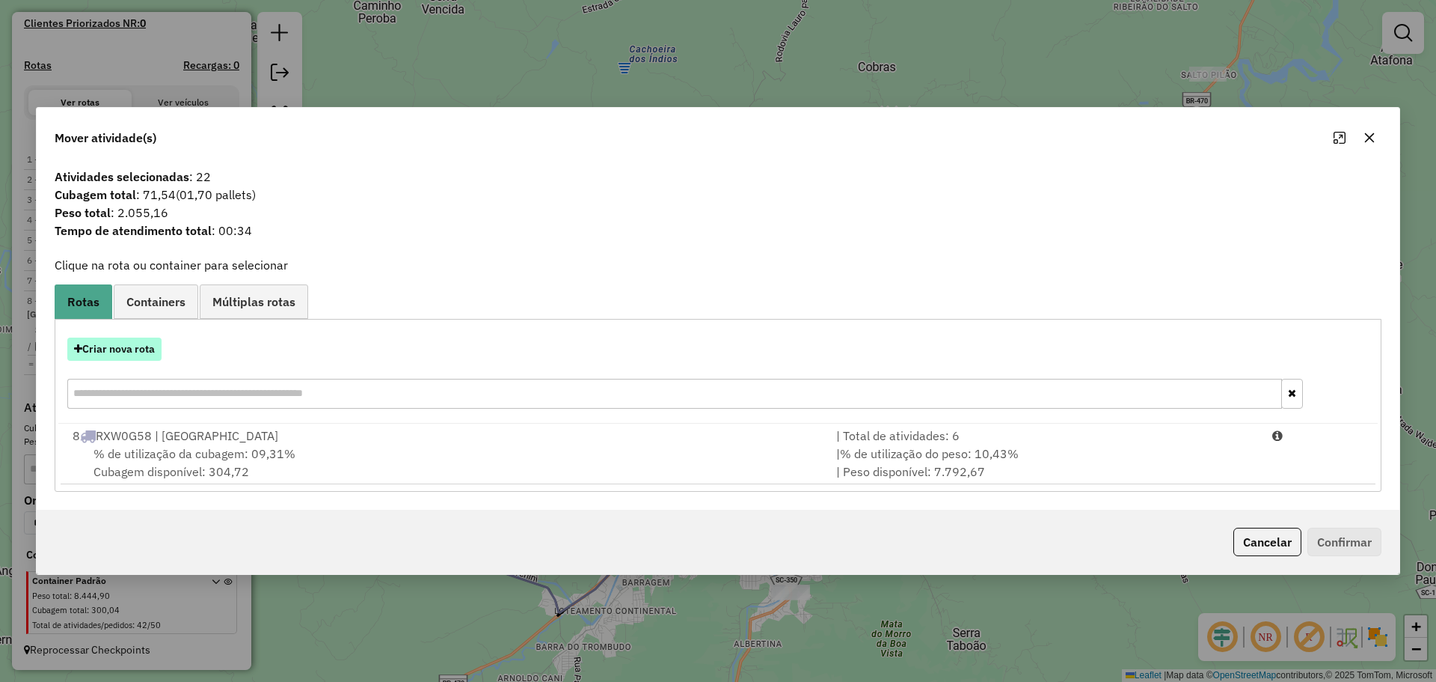
click at [146, 349] on button "Criar nova rota" at bounding box center [114, 348] width 94 height 23
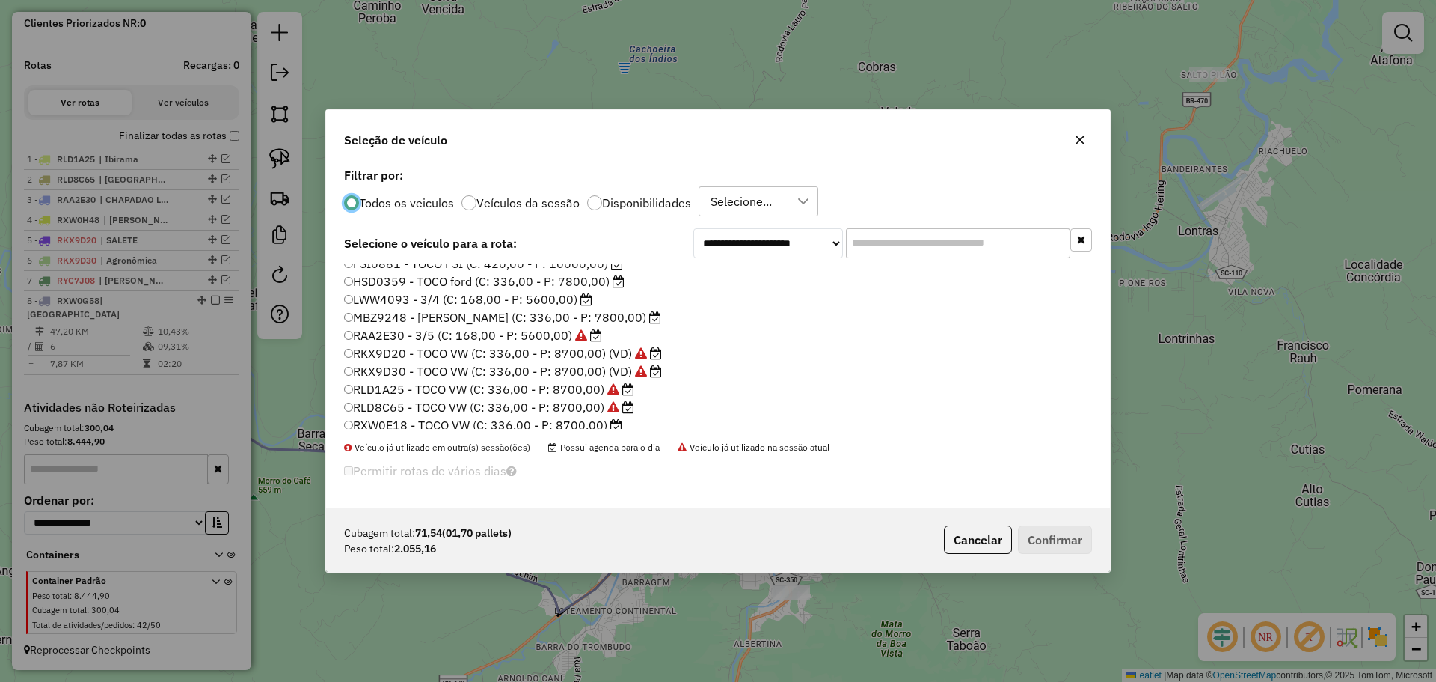
scroll to position [0, 0]
click at [371, 274] on label "FSA5415 - TOCO ford (C: 336,00 - P: 7800,00)" at bounding box center [483, 272] width 278 height 18
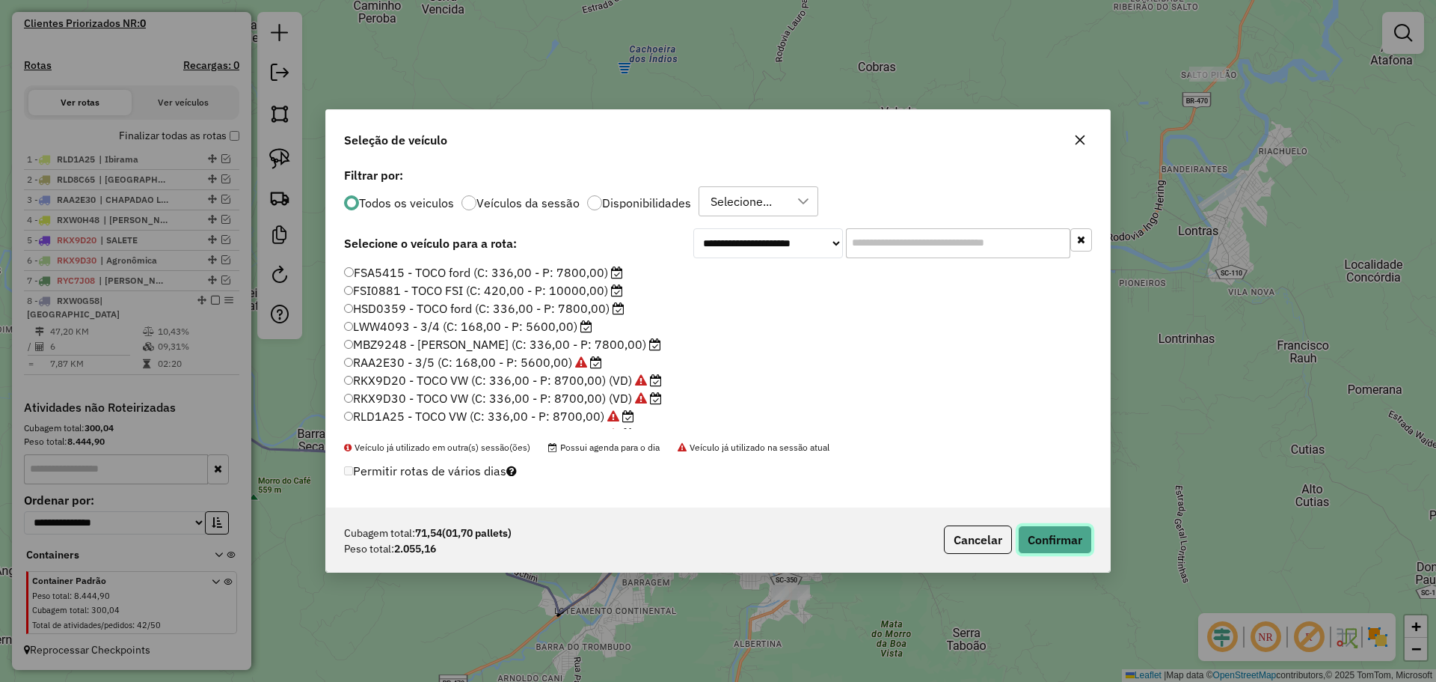
click at [1056, 538] on button "Confirmar" at bounding box center [1055, 539] width 74 height 28
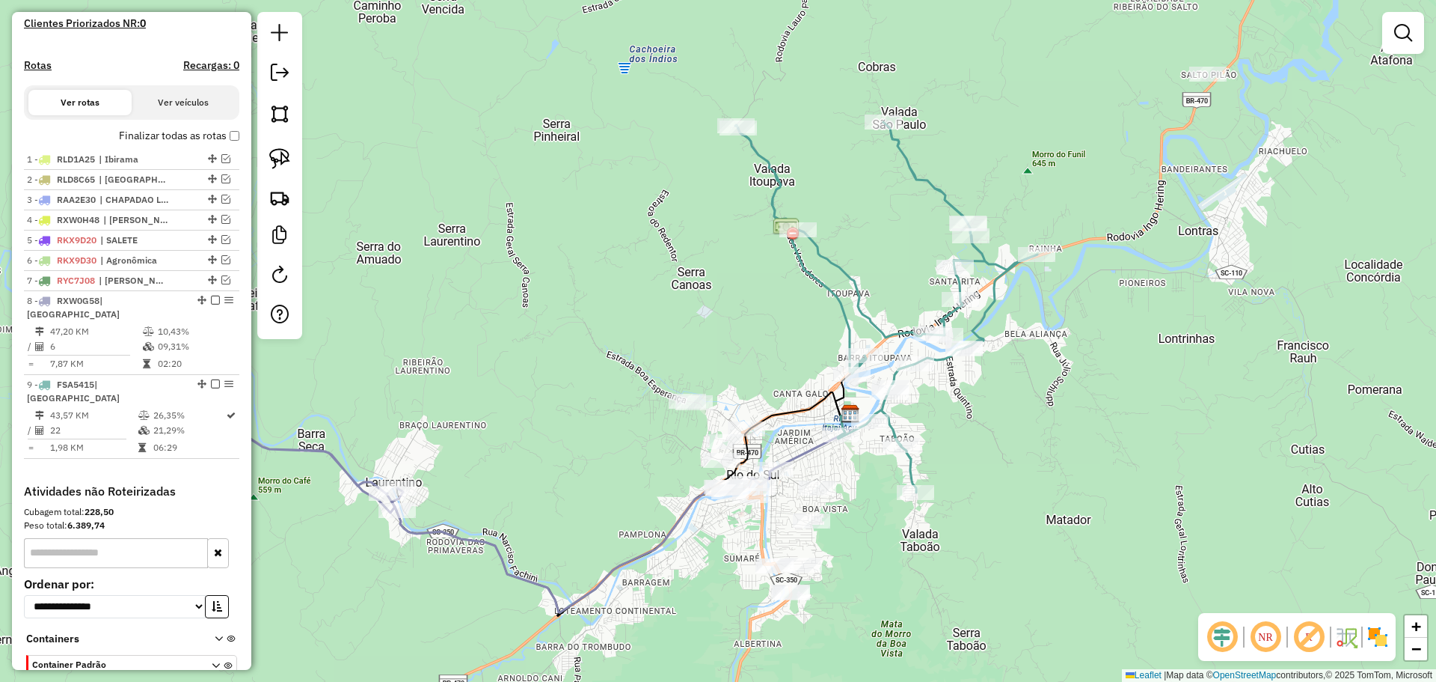
scroll to position [492, 0]
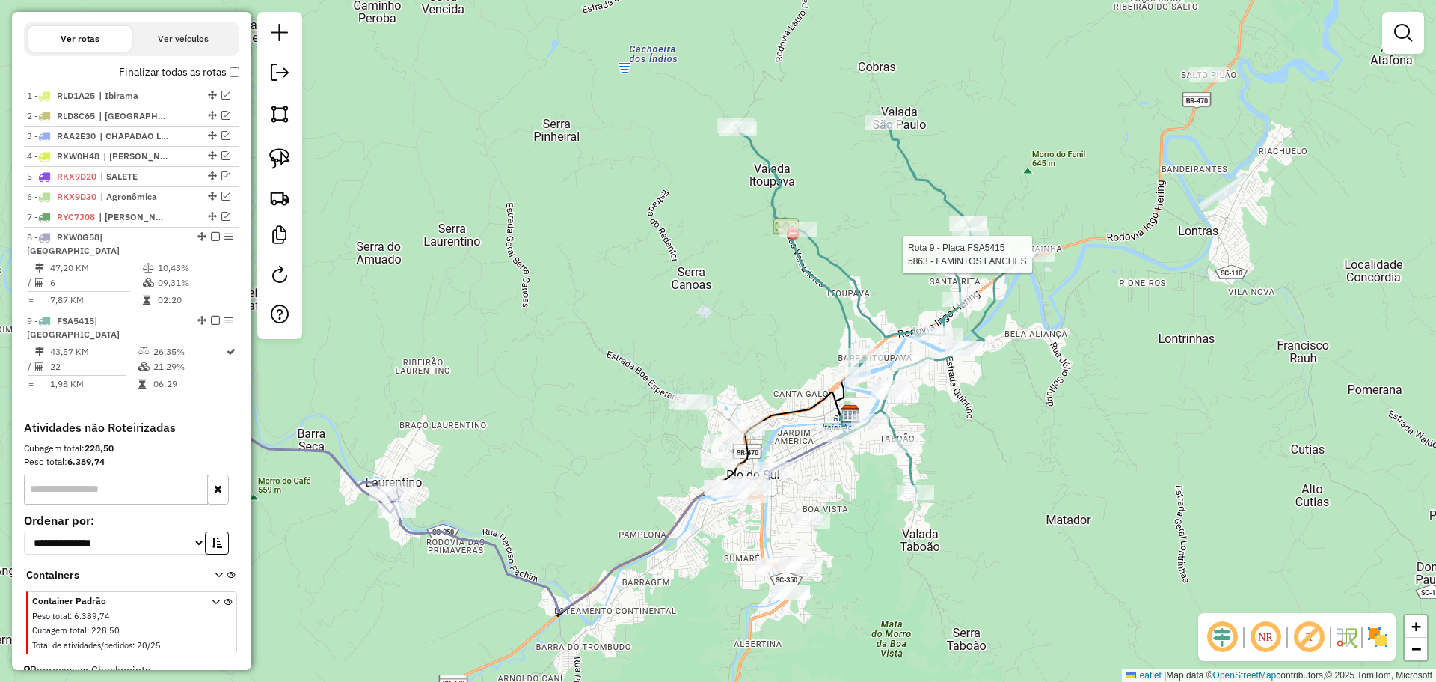
select select "**********"
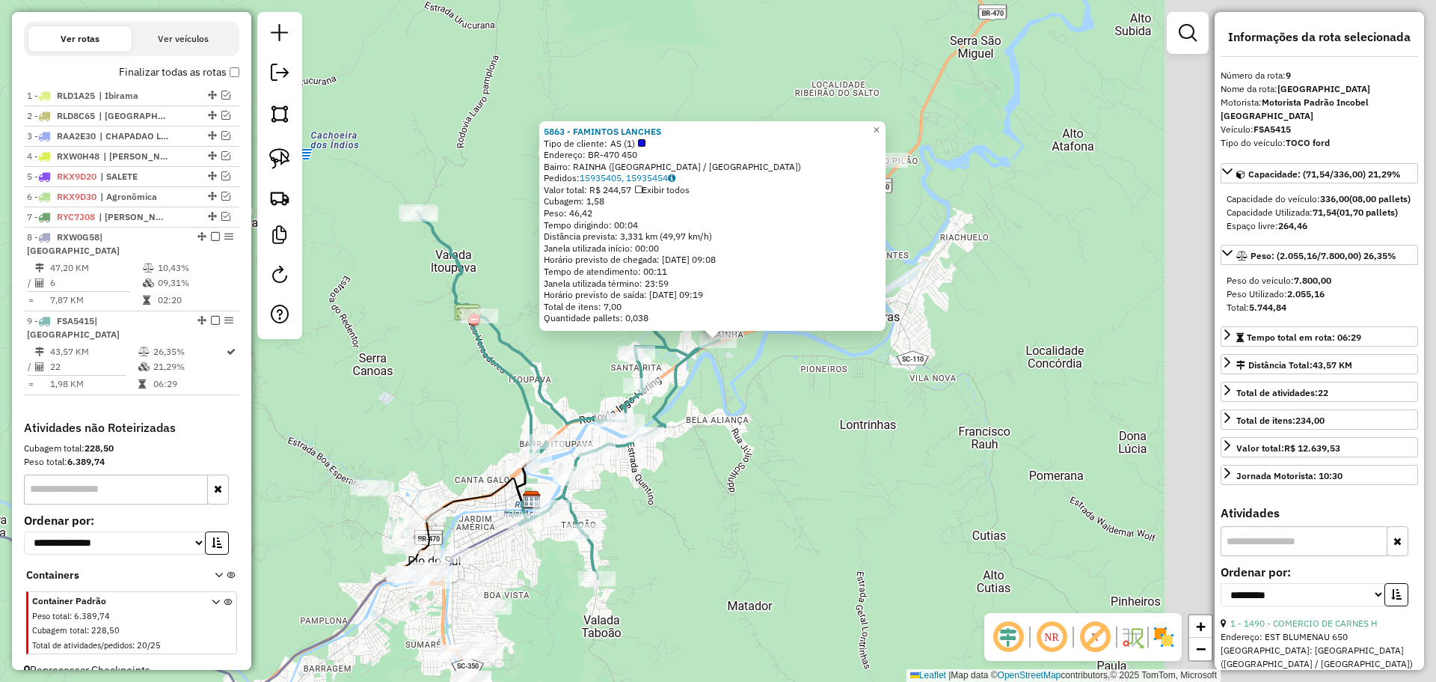
scroll to position [498, 0]
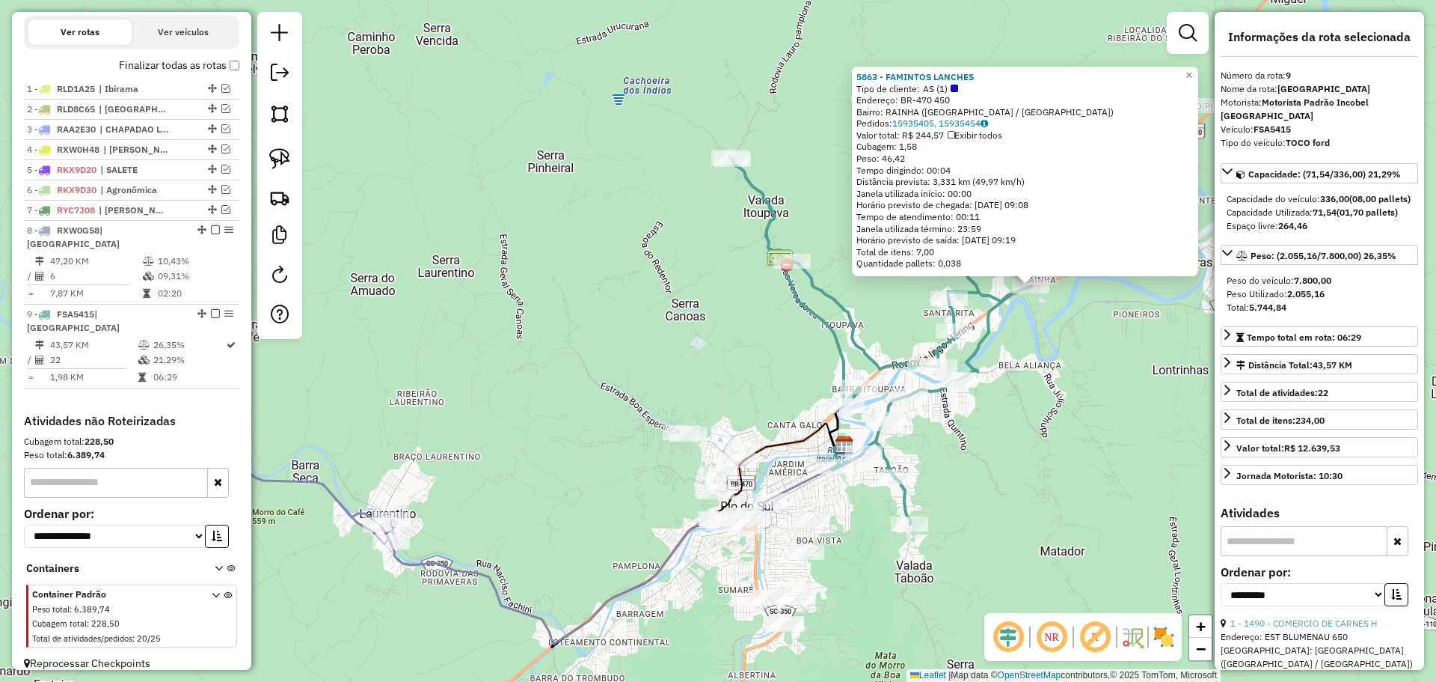
drag, startPoint x: 976, startPoint y: 397, endPoint x: 1087, endPoint y: 396, distance: 111.5
click at [1087, 396] on div "5863 - FAMINTOS LANCHES Tipo de cliente: AS (1) Endereço: BR-470 450 Bairro: RA…" at bounding box center [718, 341] width 1436 height 682
click at [1086, 397] on div "5863 - FAMINTOS LANCHES Tipo de cliente: AS (1) Endereço: BR-470 450 Bairro: RA…" at bounding box center [718, 341] width 1436 height 682
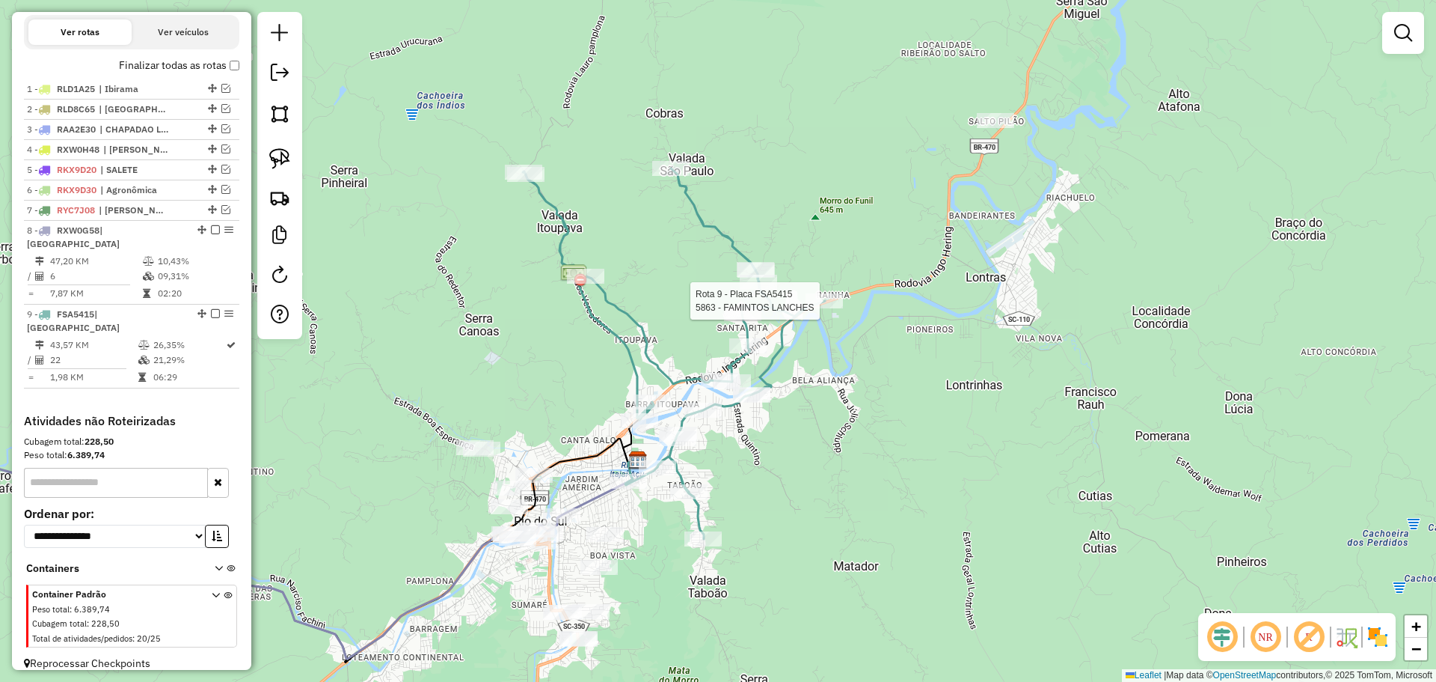
select select "**********"
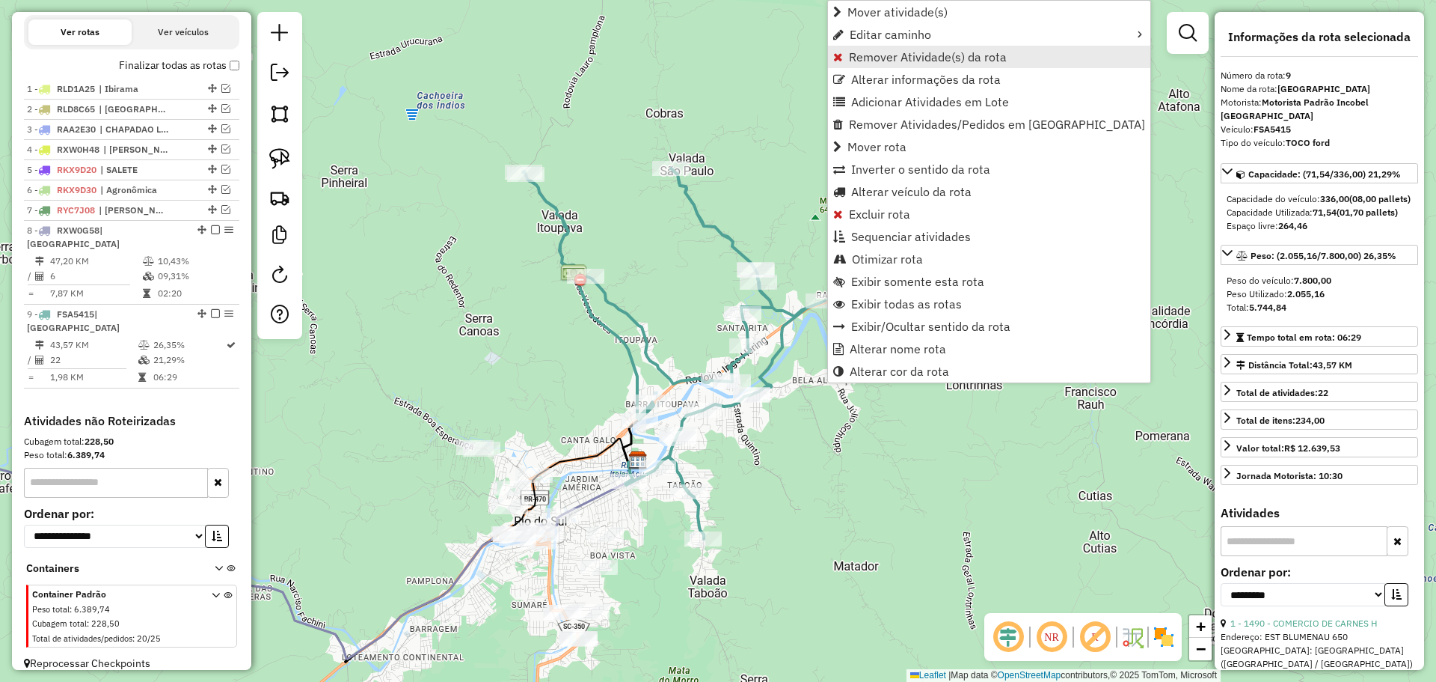
click at [893, 61] on span "Remover Atividade(s) da rota" at bounding box center [928, 57] width 158 height 12
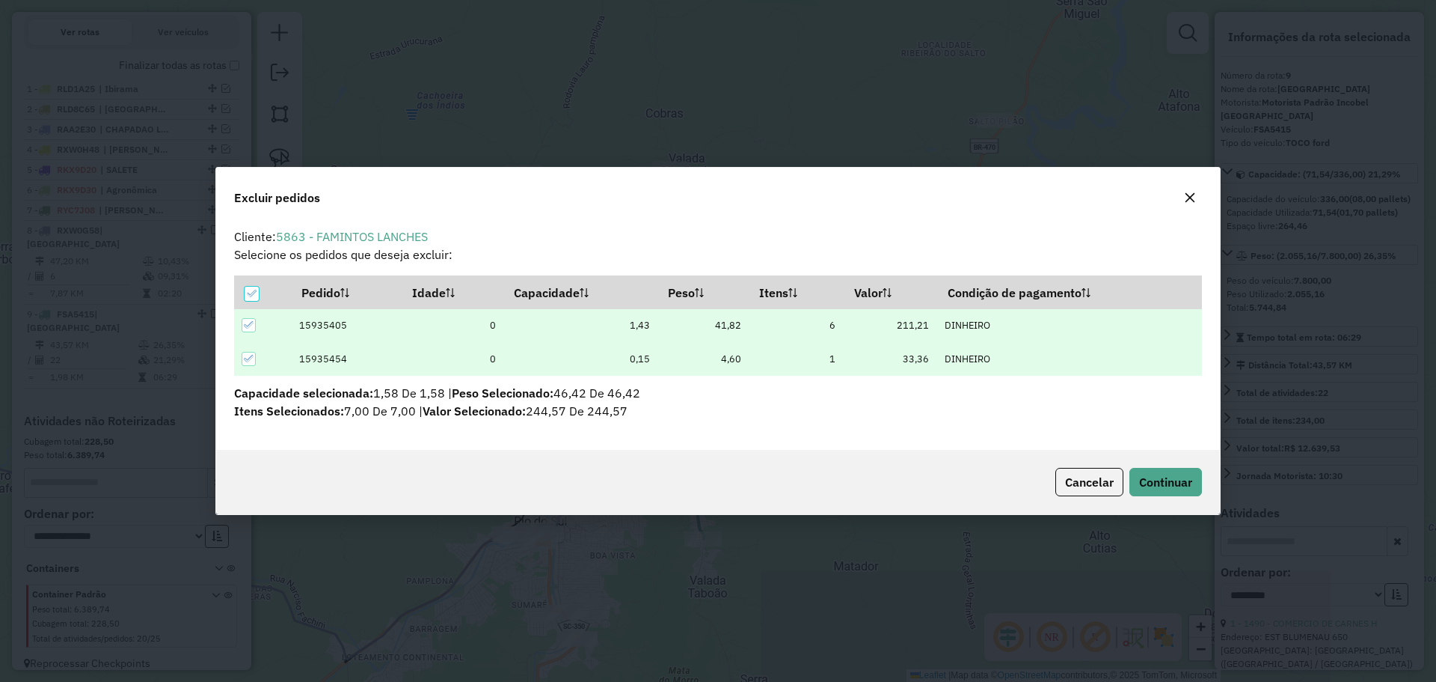
scroll to position [0, 0]
drag, startPoint x: 1172, startPoint y: 479, endPoint x: 1165, endPoint y: 482, distance: 8.1
click at [1172, 479] on span "Continuar" at bounding box center [1165, 481] width 53 height 15
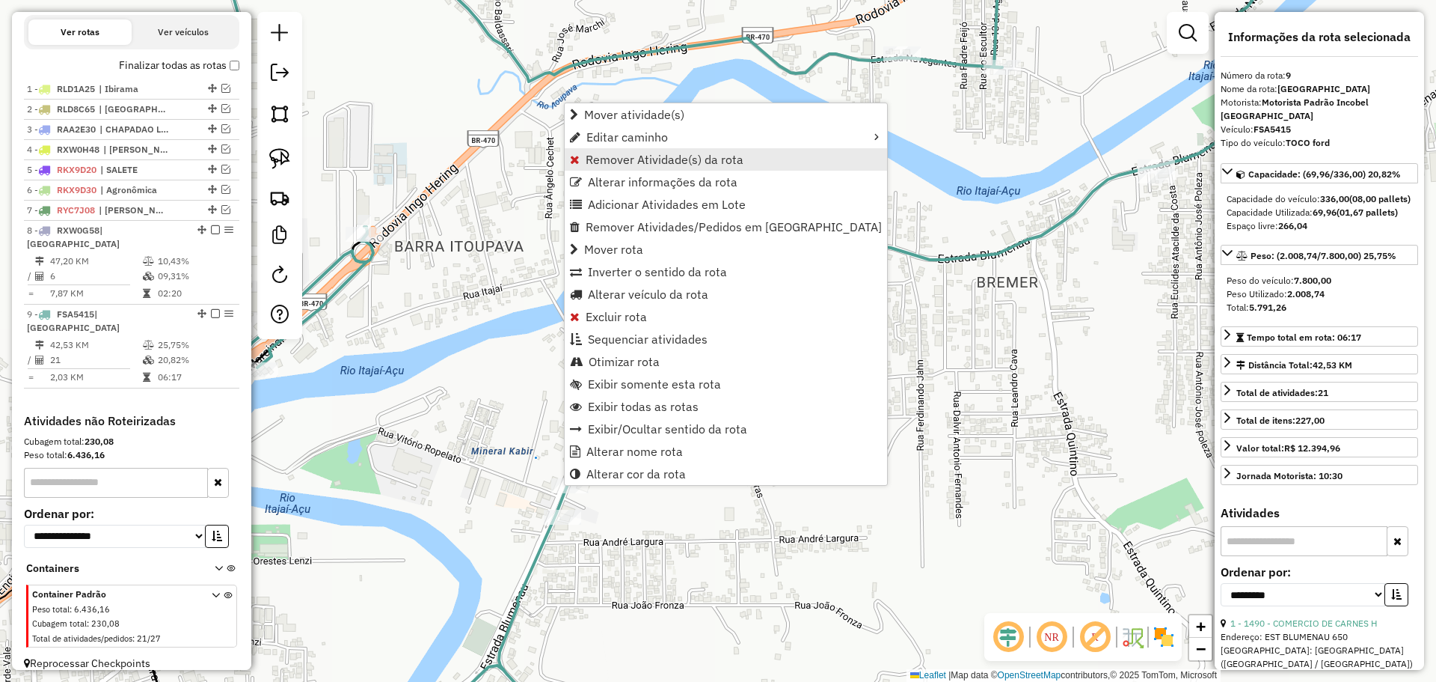
click at [605, 157] on span "Remover Atividade(s) da rota" at bounding box center [665, 159] width 158 height 12
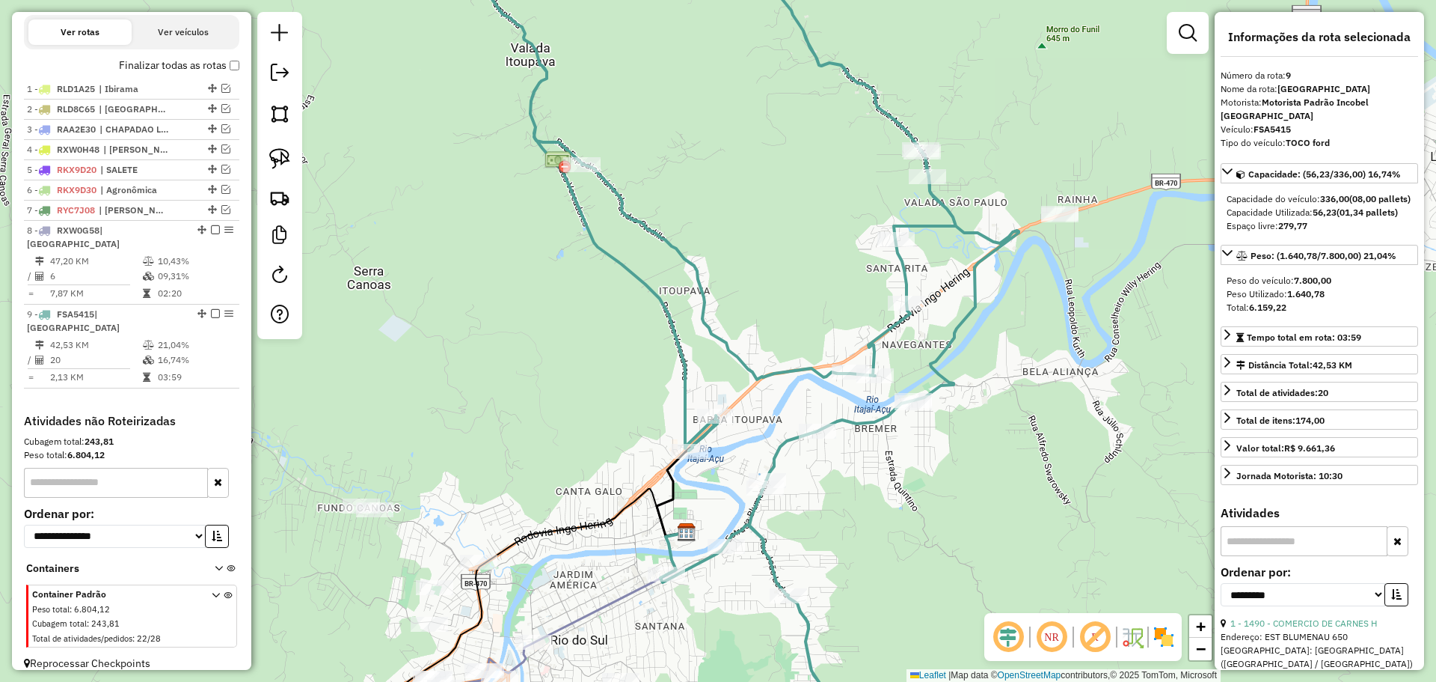
click at [928, 374] on div "Janela de atendimento Grade de atendimento Capacidade Transportadoras Veículos …" at bounding box center [718, 341] width 1436 height 682
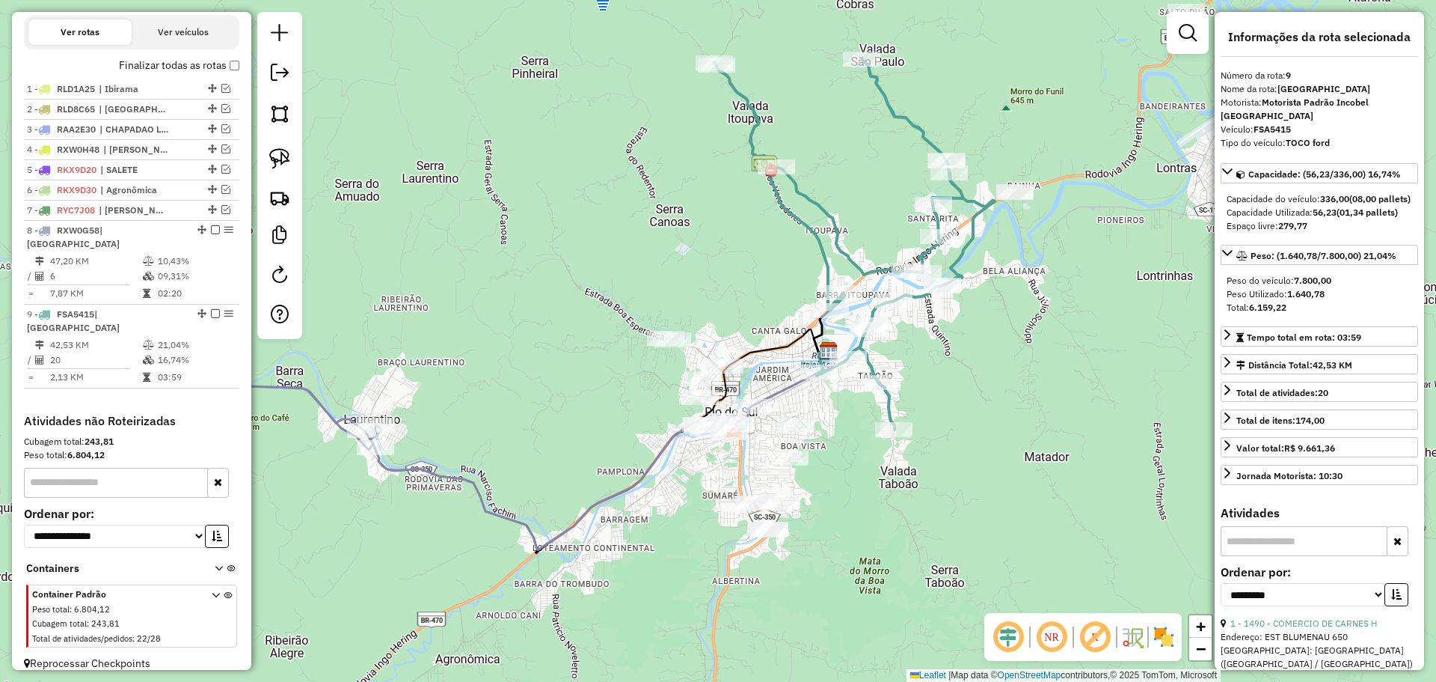
drag, startPoint x: 792, startPoint y: 499, endPoint x: 847, endPoint y: 436, distance: 83.8
click at [847, 436] on div "Janela de atendimento Grade de atendimento Capacidade Transportadoras Veículos …" at bounding box center [718, 341] width 1436 height 682
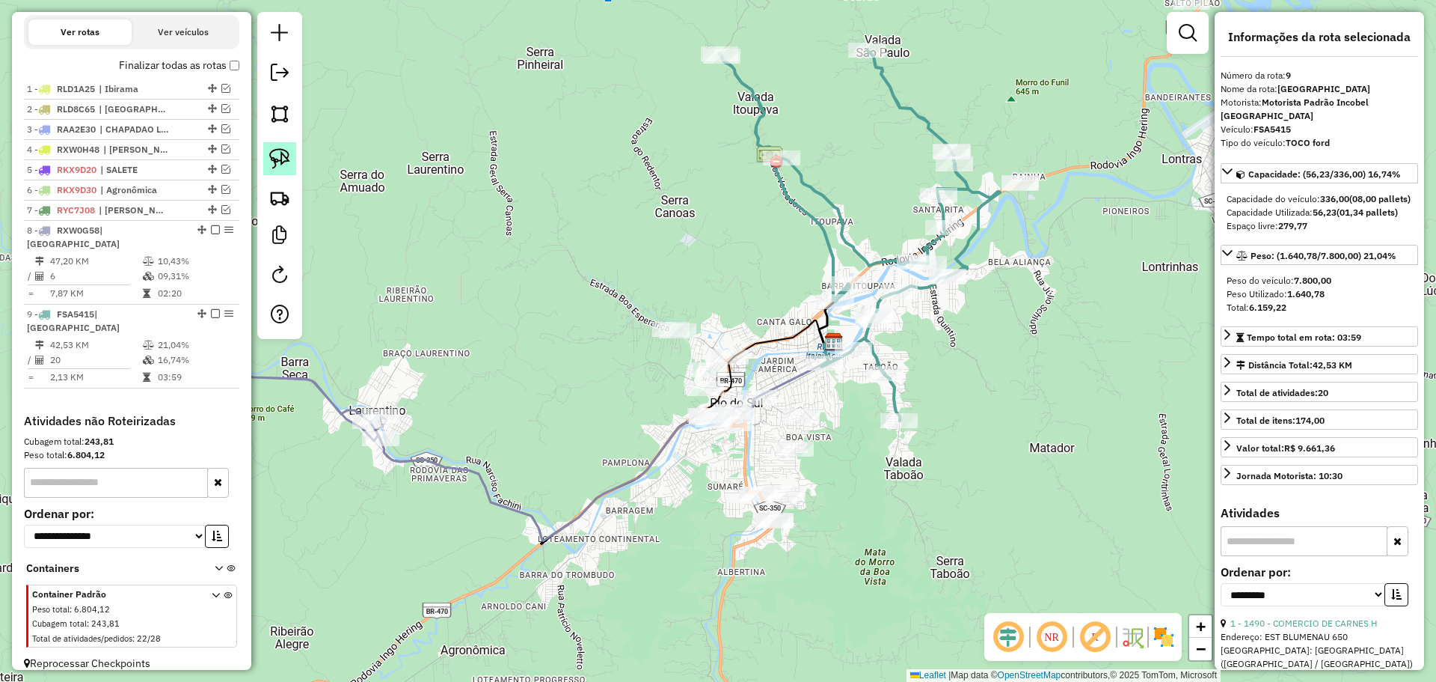
click at [279, 150] on img at bounding box center [279, 158] width 21 height 21
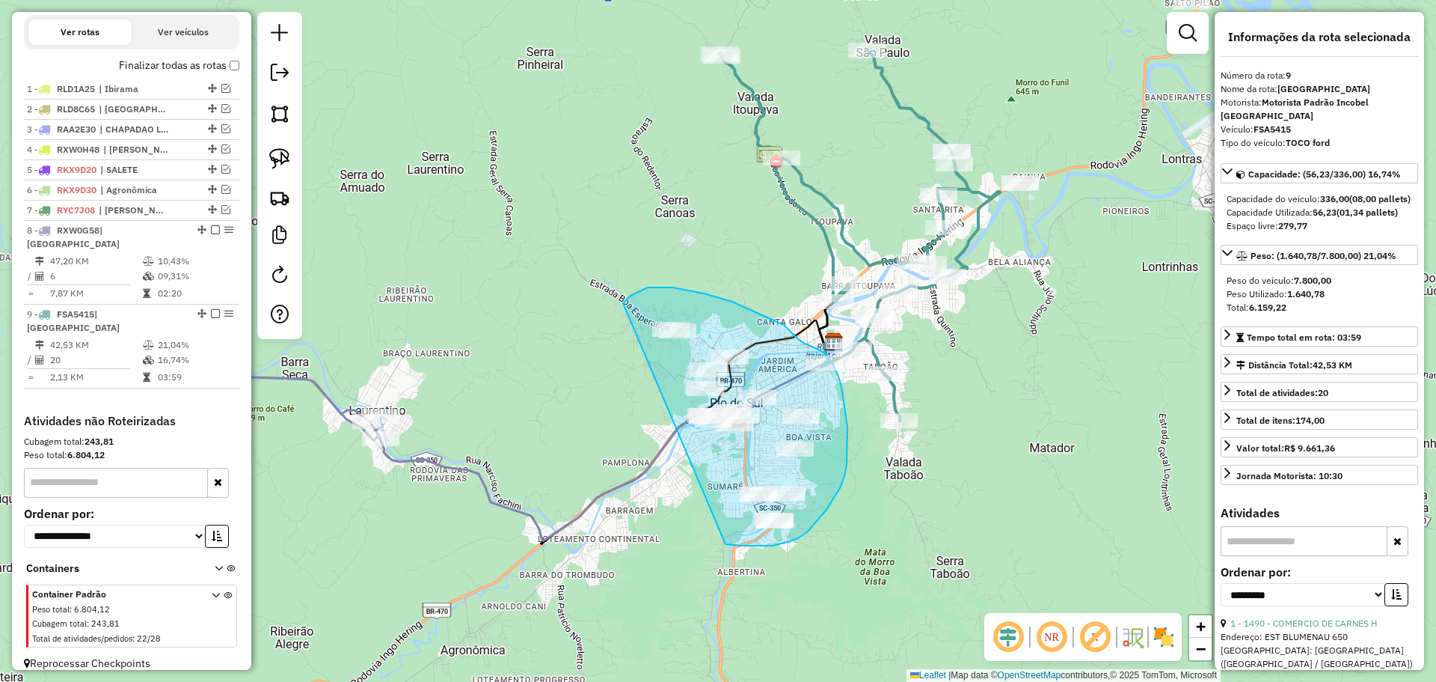
drag, startPoint x: 626, startPoint y: 299, endPoint x: 735, endPoint y: 521, distance: 247.6
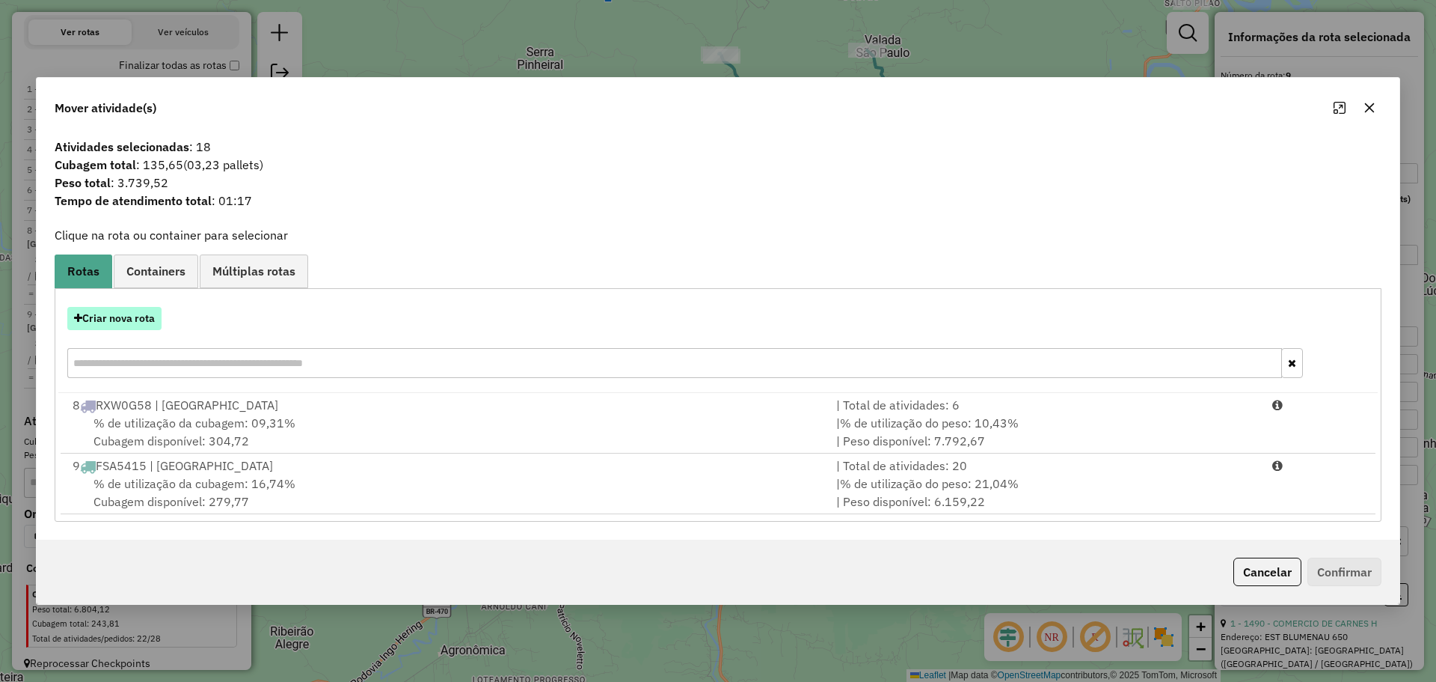
click at [139, 320] on button "Criar nova rota" at bounding box center [114, 318] width 94 height 23
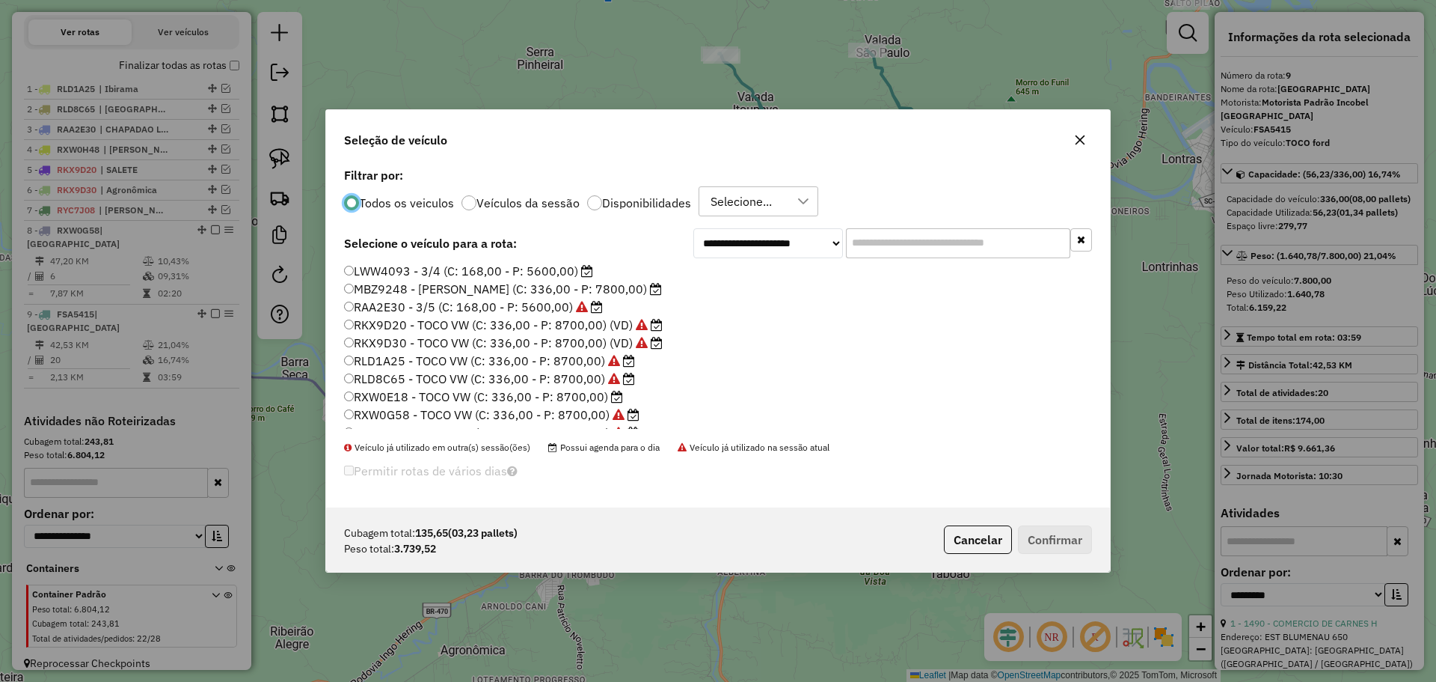
scroll to position [141, 0]
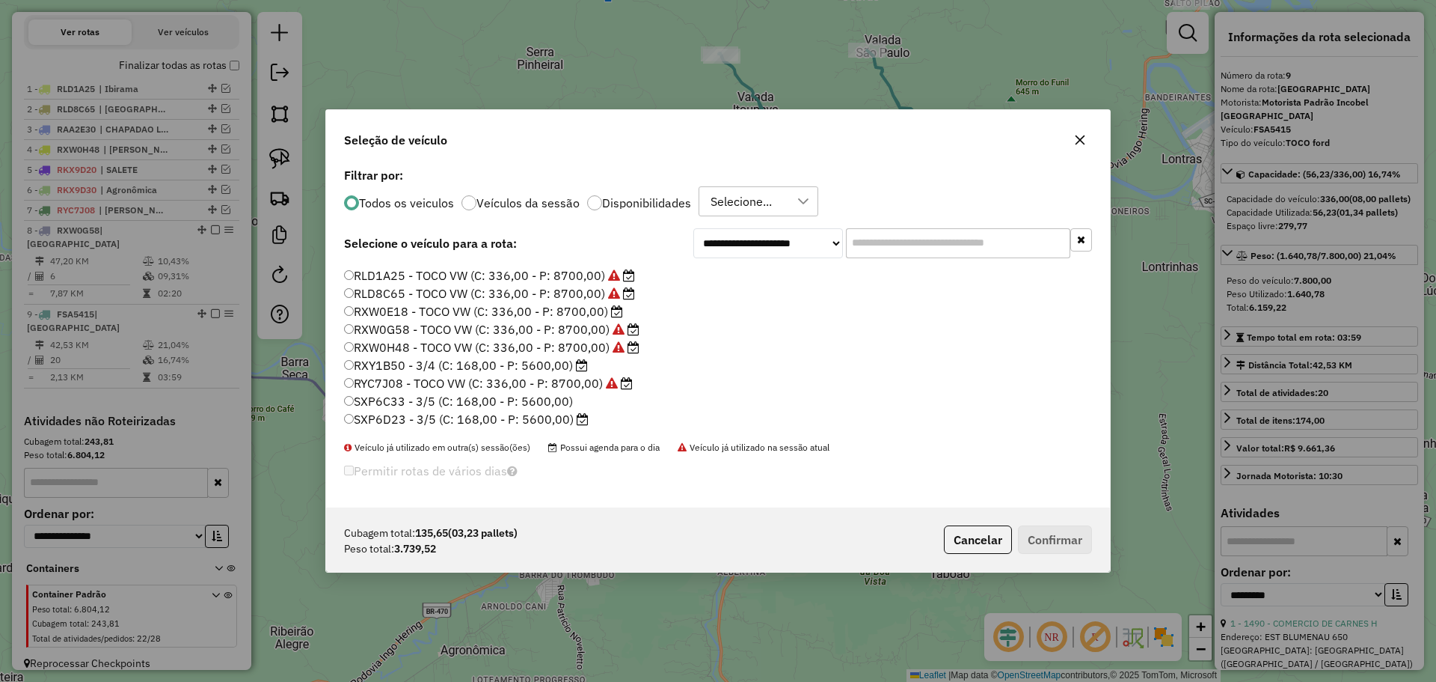
click at [391, 417] on label "SXP6D23 - 3/5 (C: 168,00 - P: 5600,00)" at bounding box center [466, 419] width 245 height 18
click at [1071, 536] on button "Confirmar" at bounding box center [1055, 539] width 74 height 28
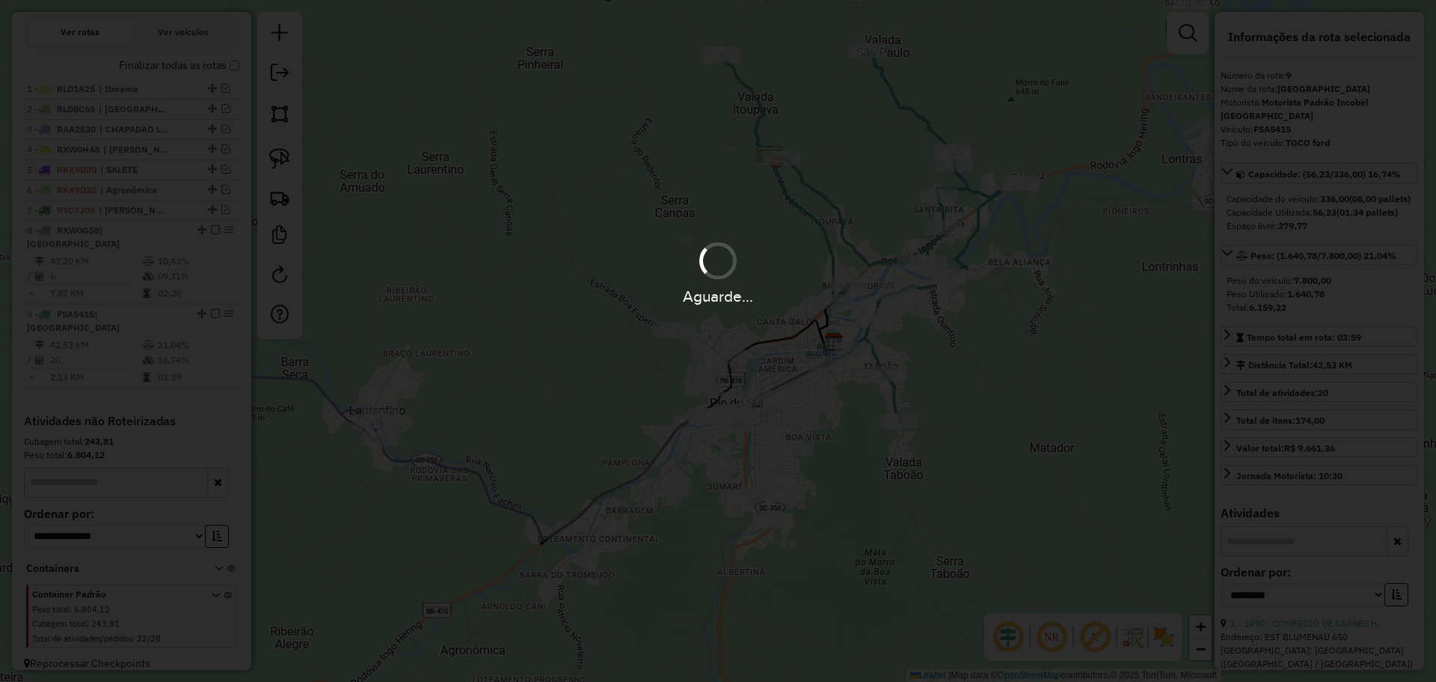
scroll to position [569, 0]
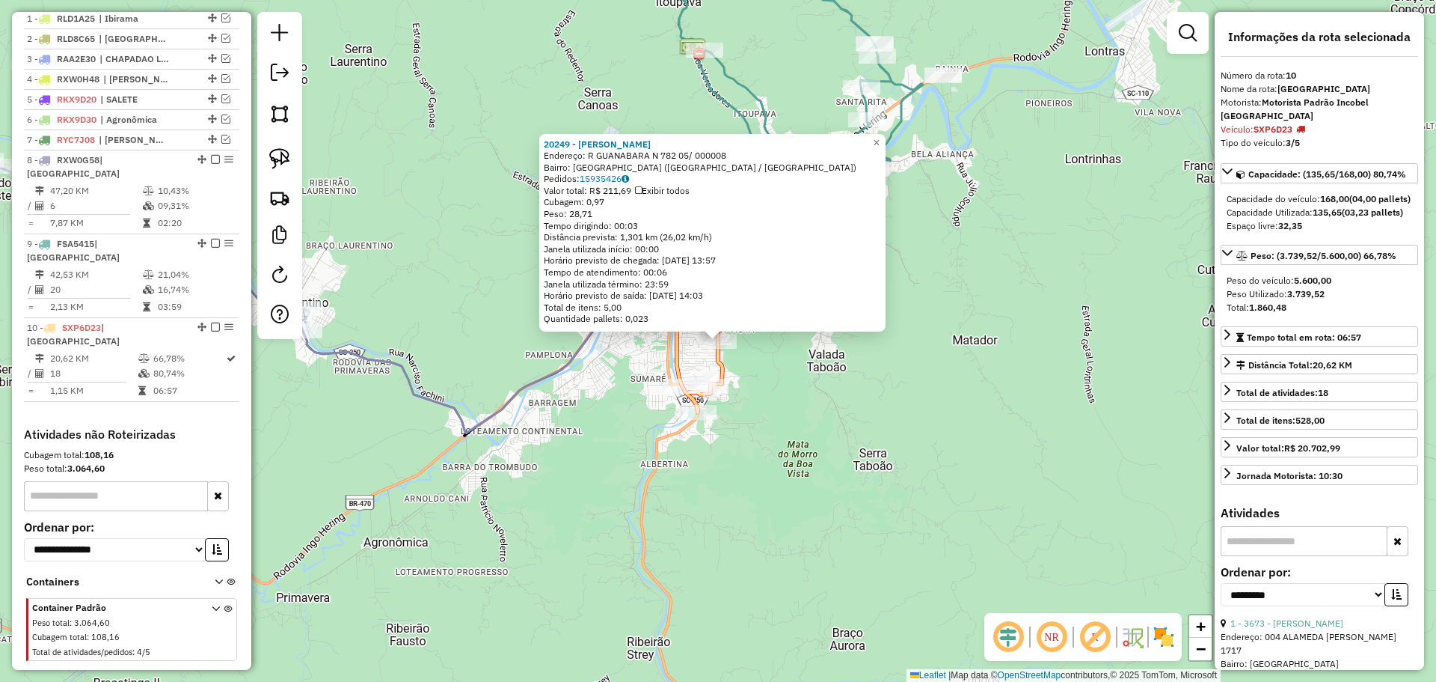
click at [794, 396] on div "20249 - [PERSON_NAME]: R GUANABARA N 782 05/ 000008 Bairro: [GEOGRAPHIC_DATA] (…" at bounding box center [718, 341] width 1436 height 682
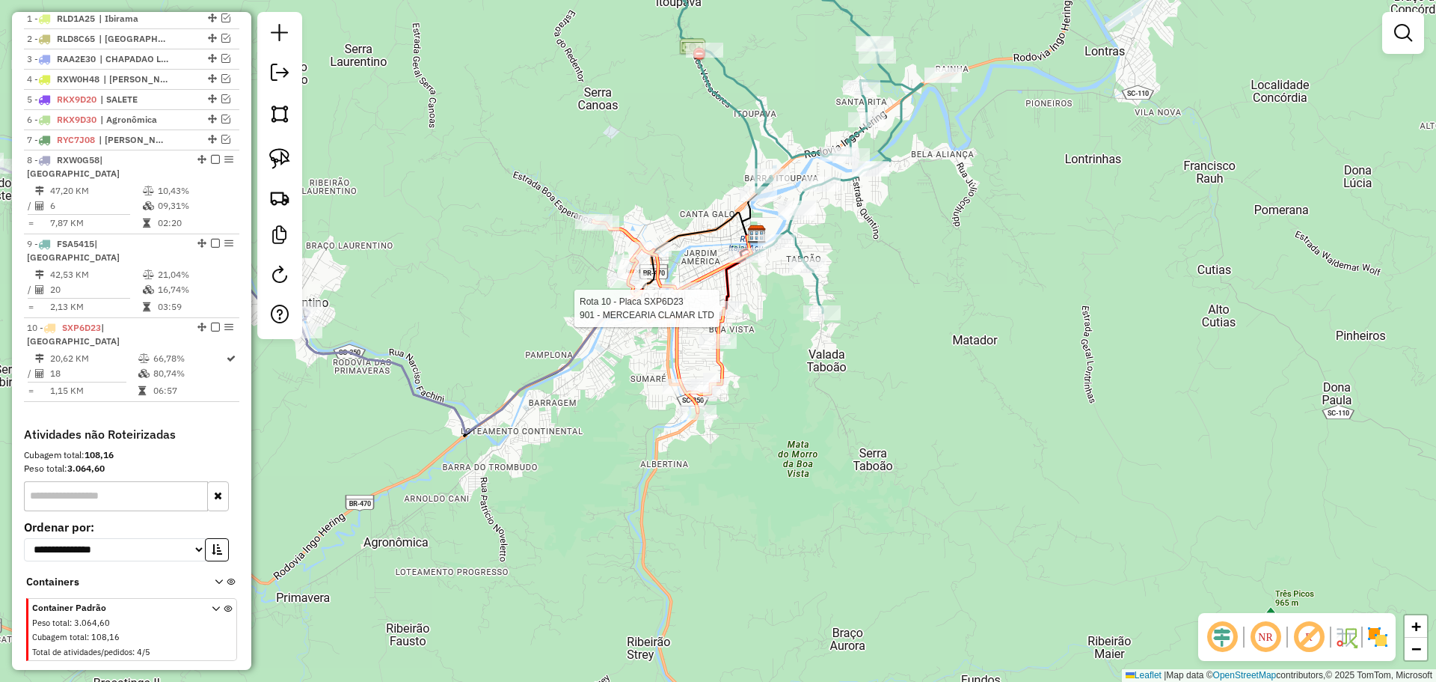
select select "**********"
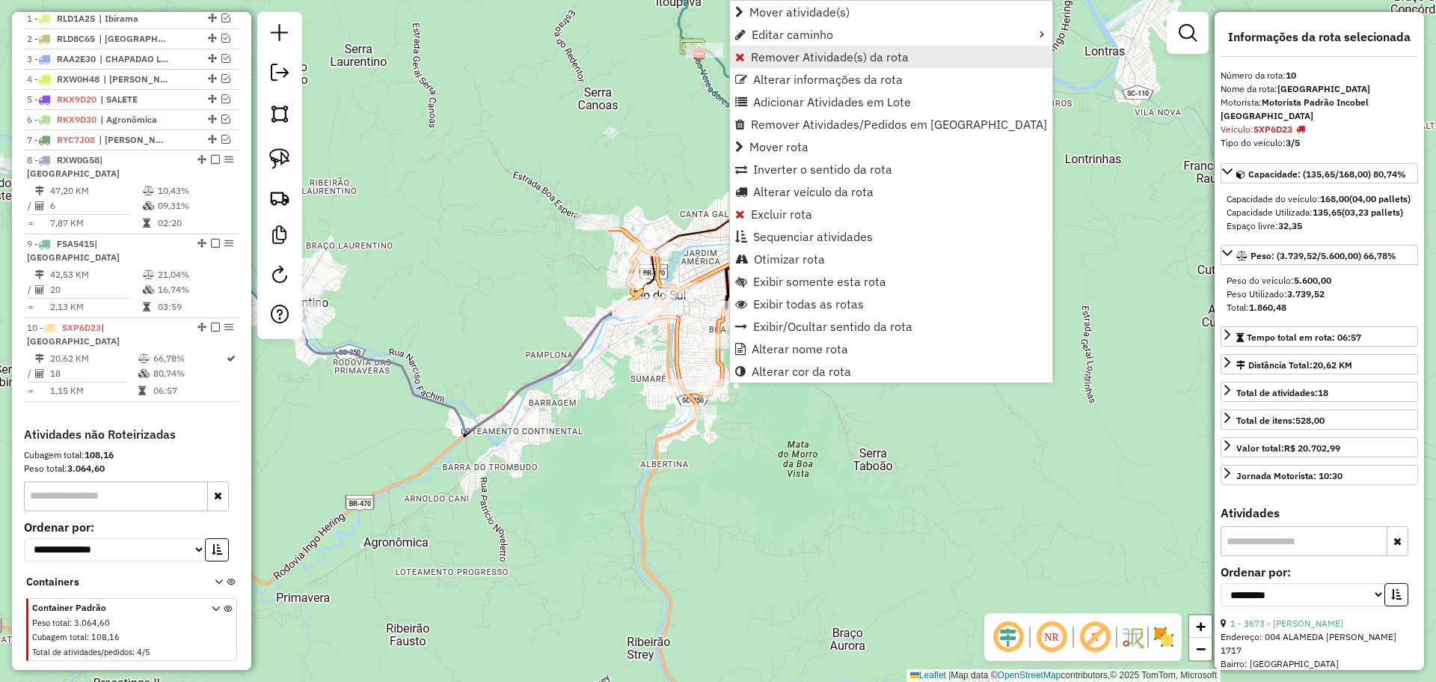
click at [771, 49] on link "Remover Atividade(s) da rota" at bounding box center [891, 57] width 322 height 22
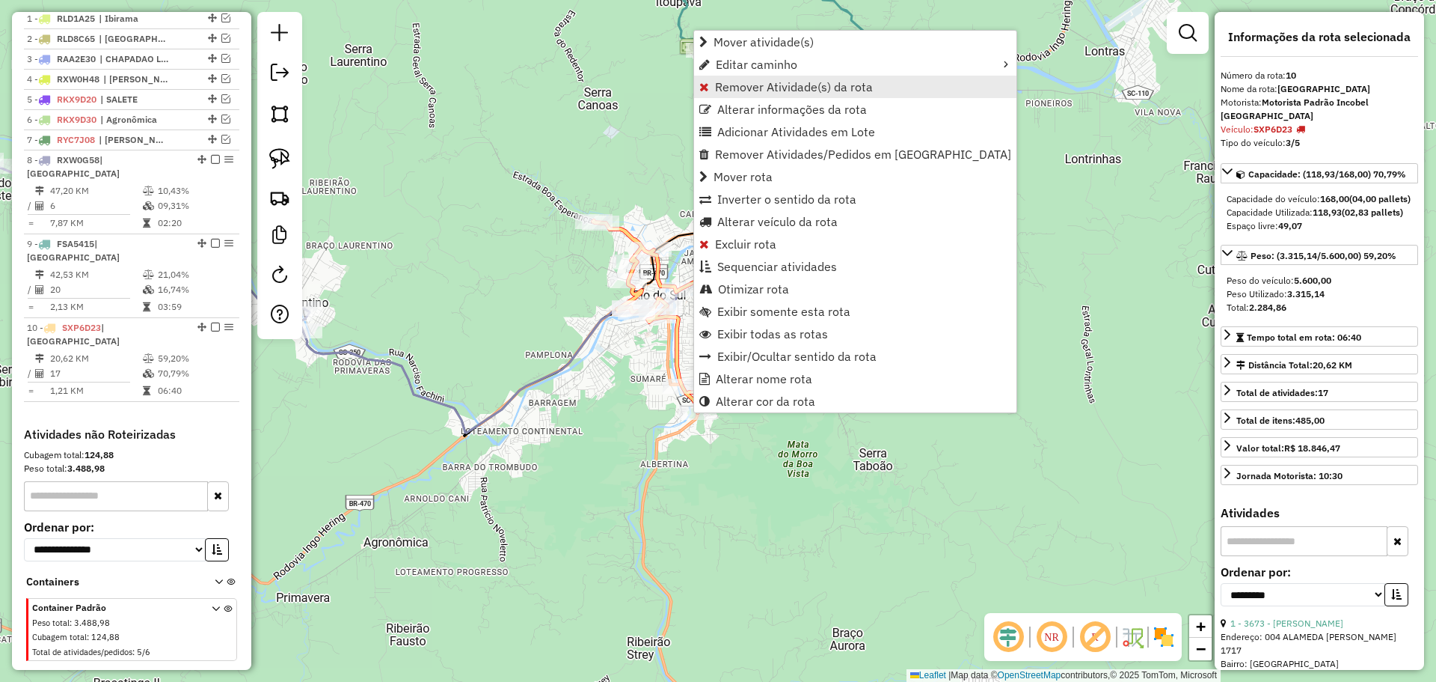
click at [725, 82] on span "Remover Atividade(s) da rota" at bounding box center [794, 87] width 158 height 12
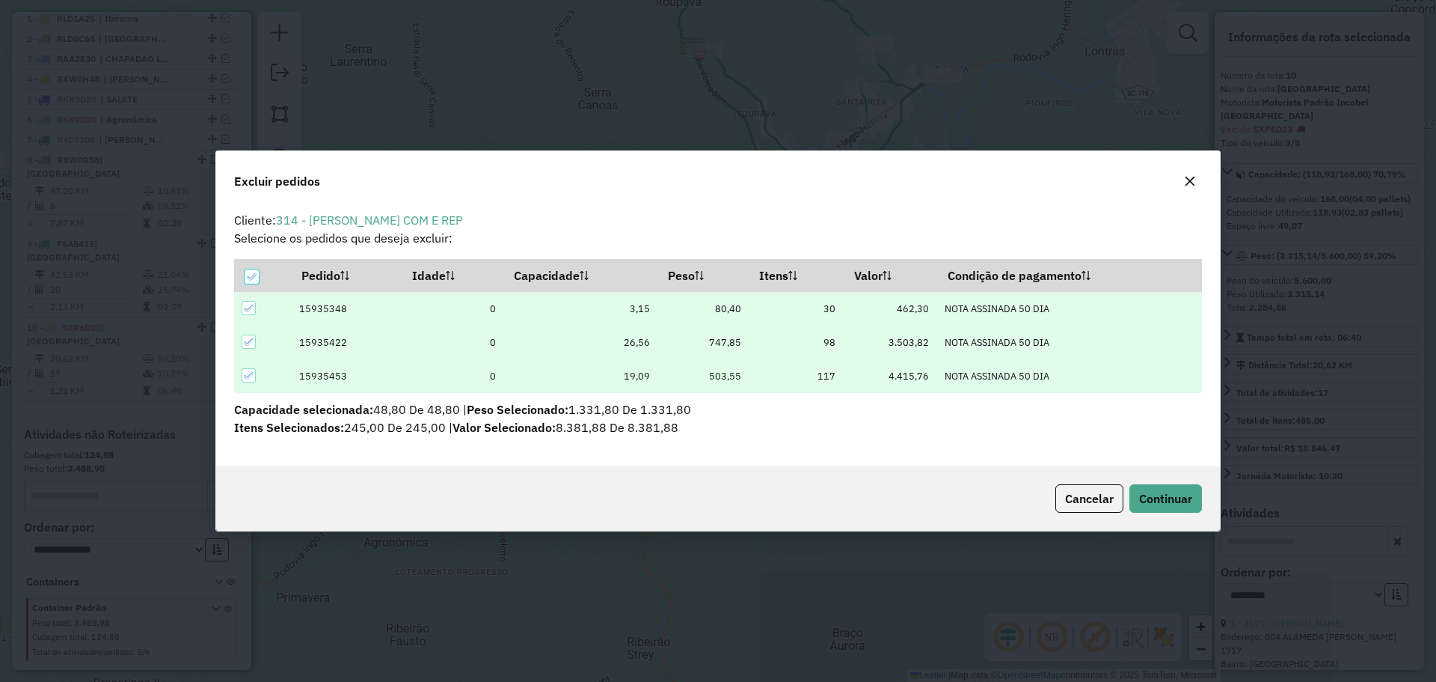
scroll to position [0, 0]
click at [1191, 507] on button "Continuar" at bounding box center [1166, 498] width 73 height 28
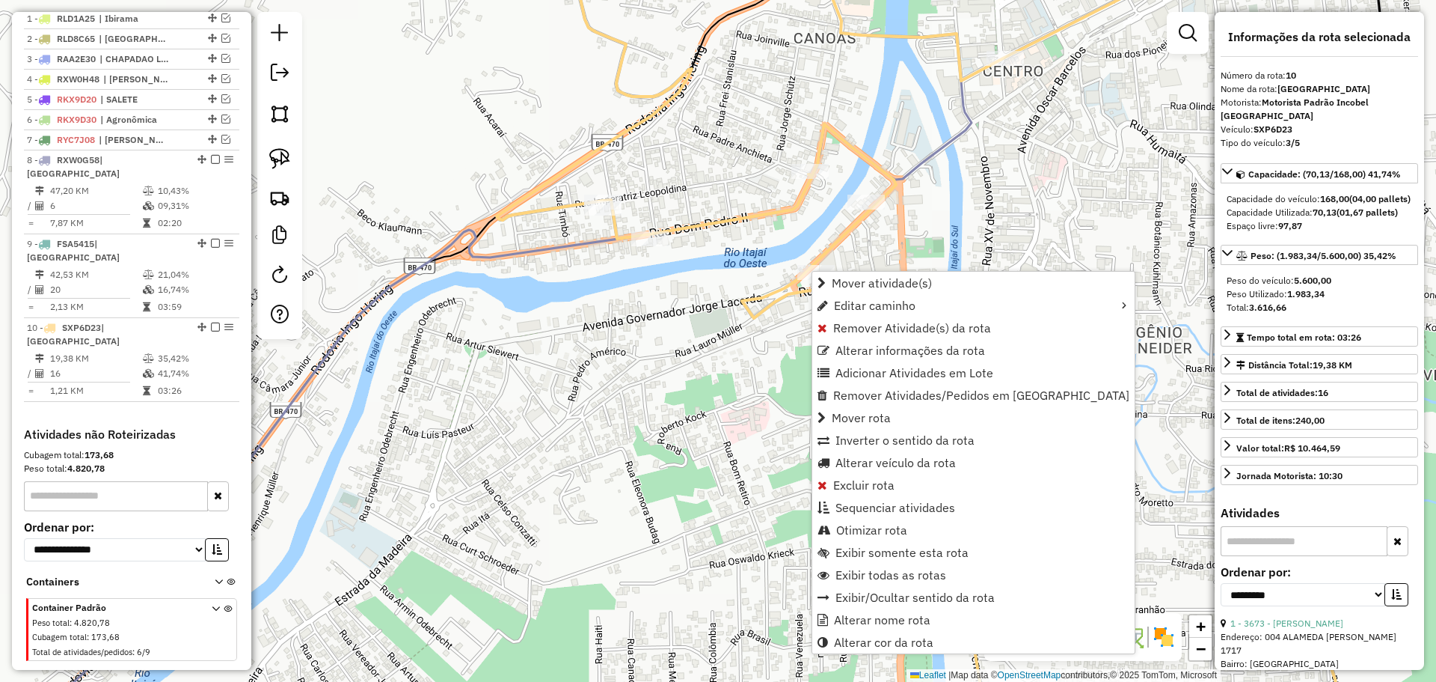
click at [839, 324] on span "Remover Atividade(s) da rota" at bounding box center [912, 328] width 158 height 12
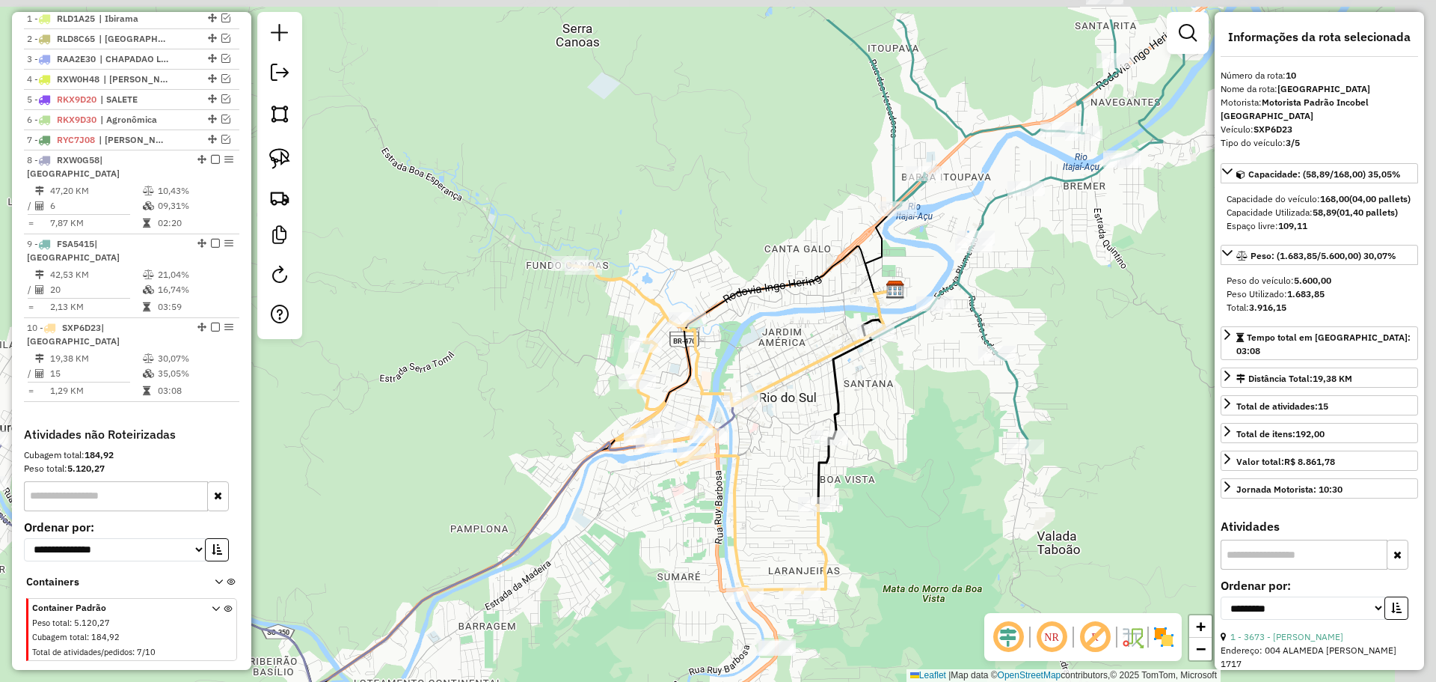
drag, startPoint x: 1156, startPoint y: 338, endPoint x: 909, endPoint y: 426, distance: 262.0
click at [909, 426] on div "Janela de atendimento Grade de atendimento Capacidade Transportadoras Veículos …" at bounding box center [718, 341] width 1436 height 682
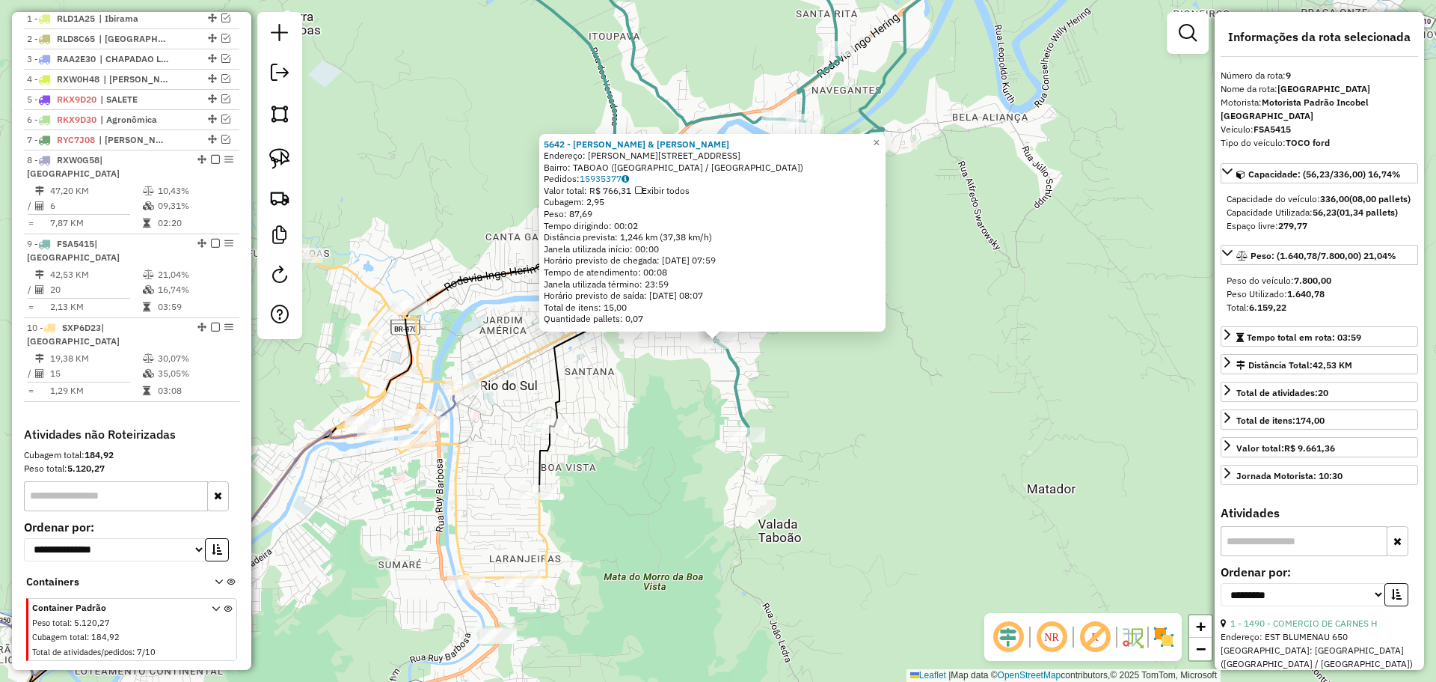
click at [940, 429] on div "5642 - [PERSON_NAME] & [PERSON_NAME]: [STREET_ADDRESS][PERSON_NAME] Bairro: TAB…" at bounding box center [718, 341] width 1436 height 682
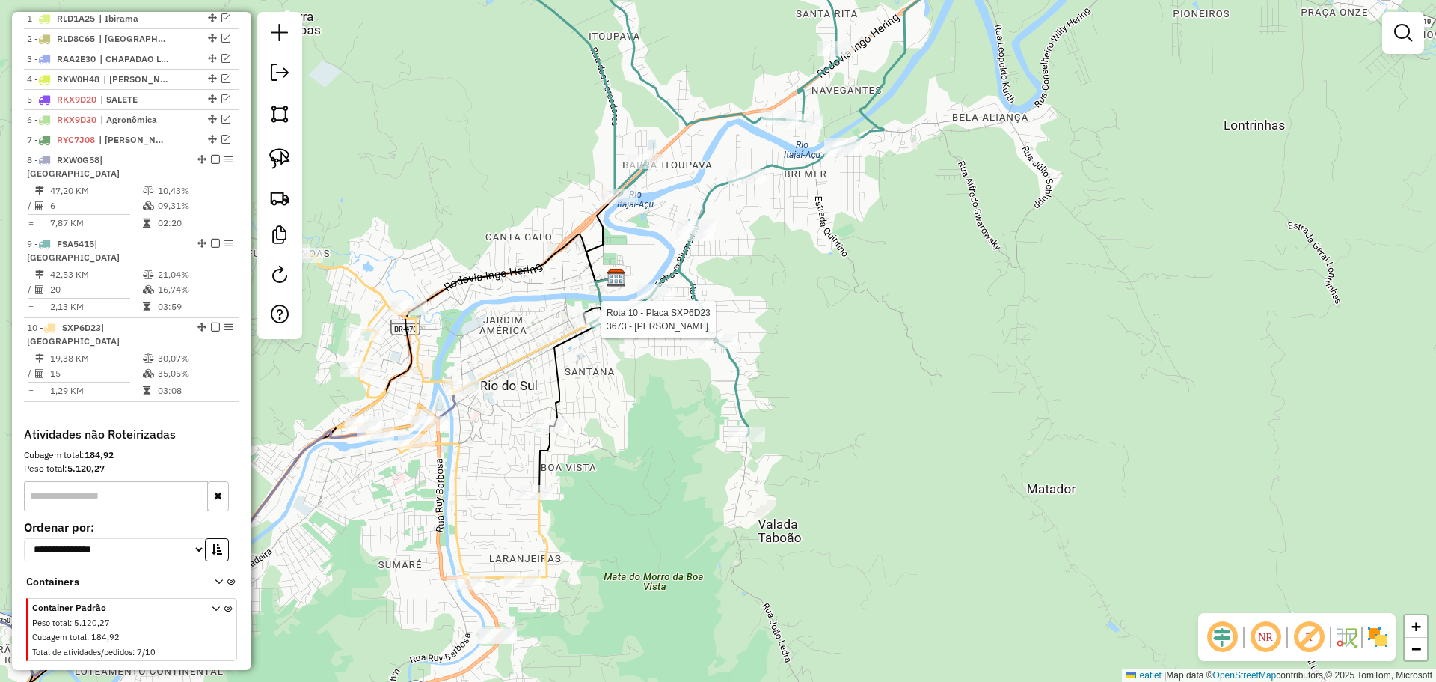
select select "**********"
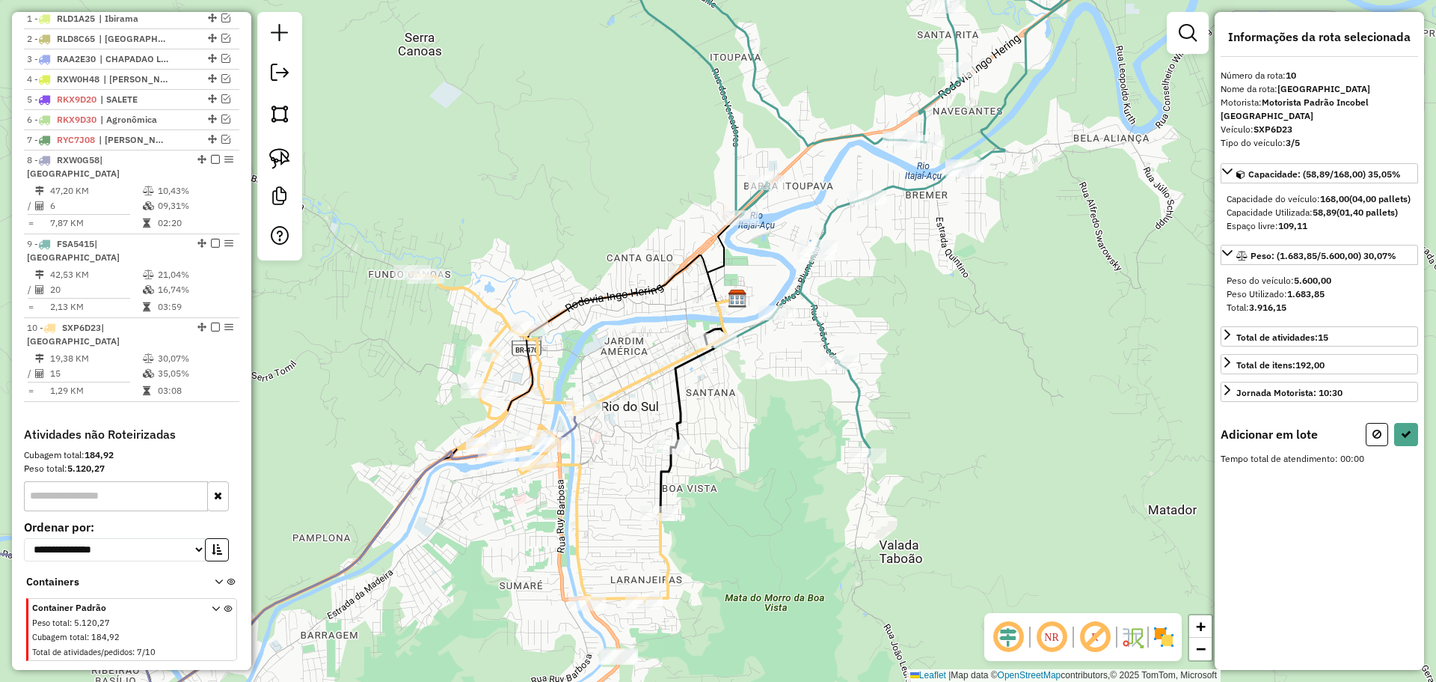
drag, startPoint x: 287, startPoint y: 156, endPoint x: 406, endPoint y: 234, distance: 142.1
click at [287, 156] on img at bounding box center [279, 158] width 21 height 21
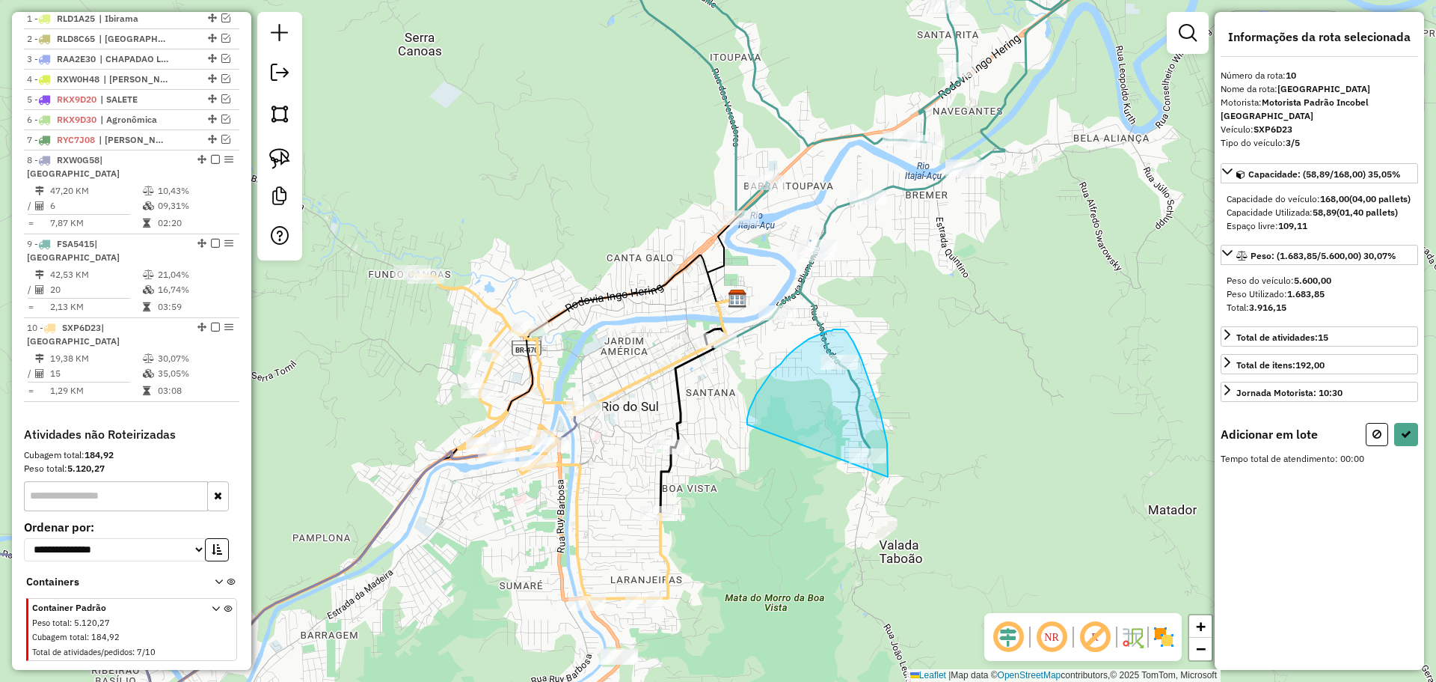
drag, startPoint x: 747, startPoint y: 424, endPoint x: 888, endPoint y: 501, distance: 160.0
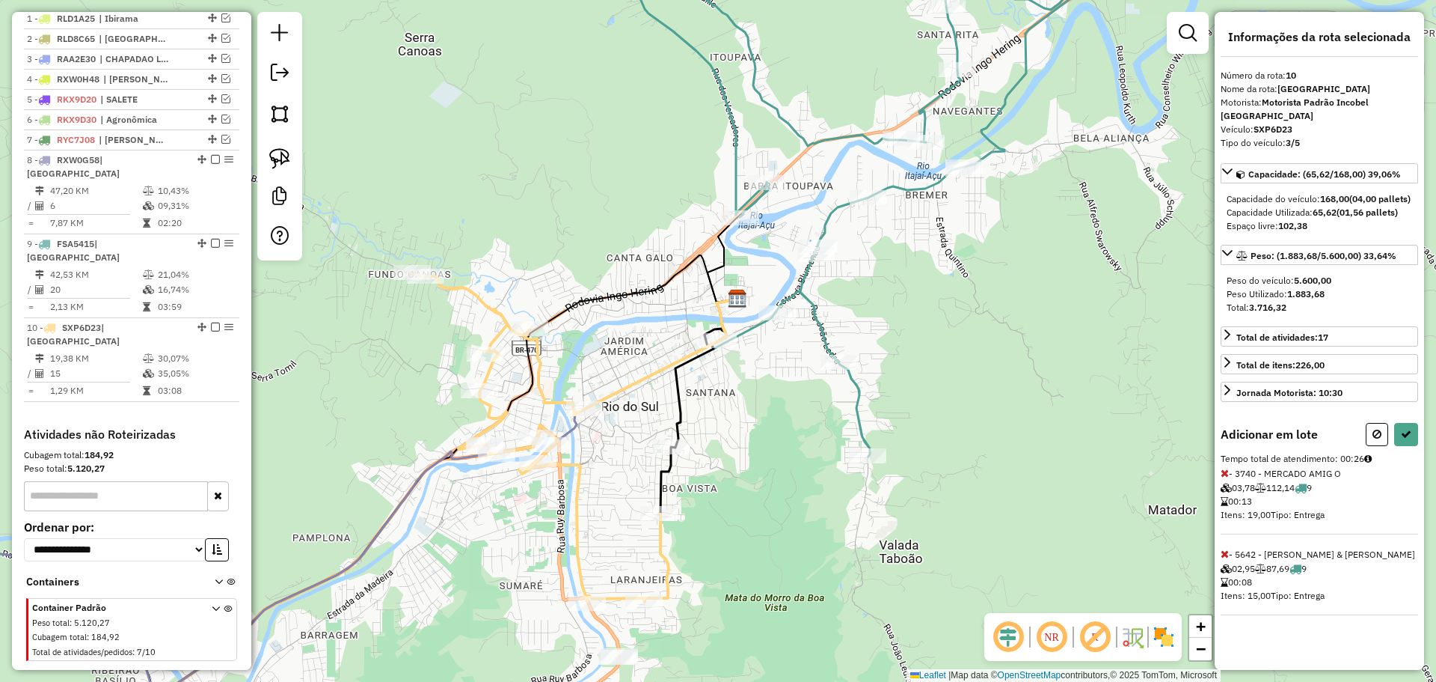
select select "**********"
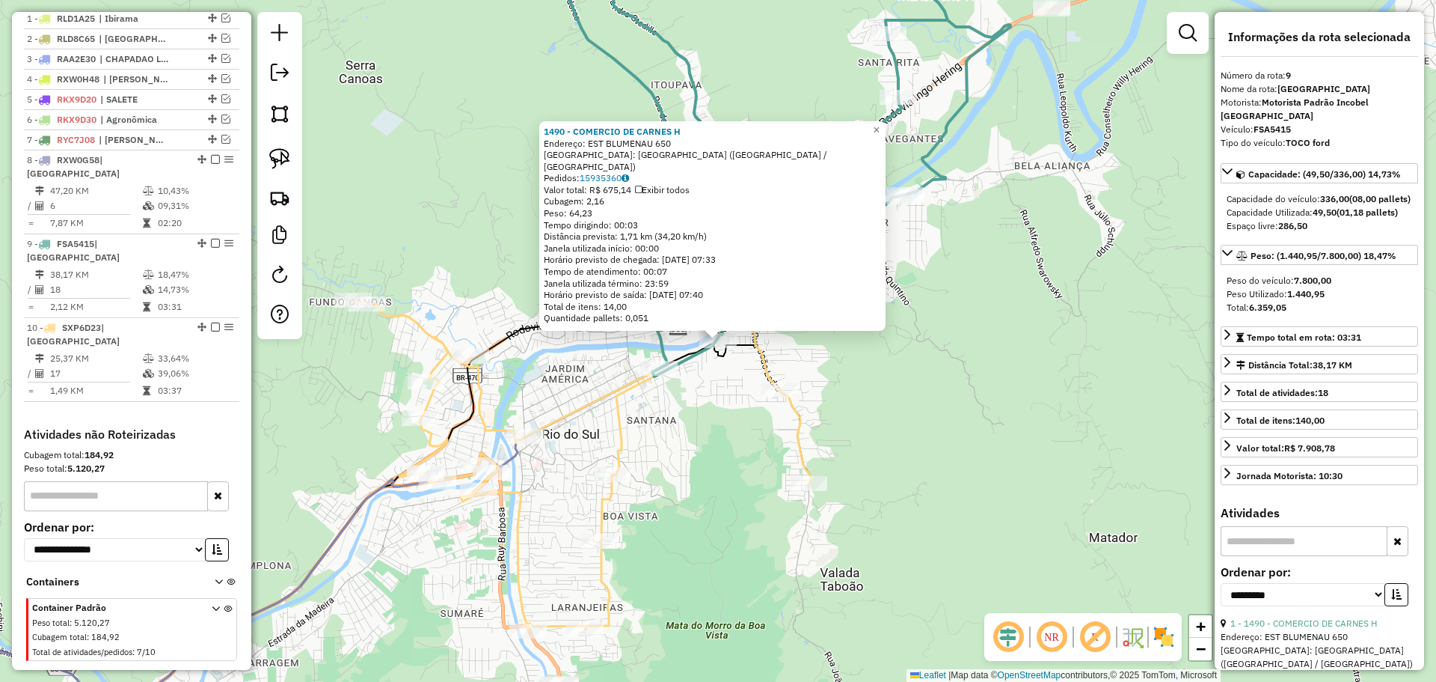
click at [730, 422] on div "1490 - COMERCIO DE CARNES H Endereço: EST BLUMENAU 650 Bairro: [GEOGRAPHIC_DATA…" at bounding box center [718, 341] width 1436 height 682
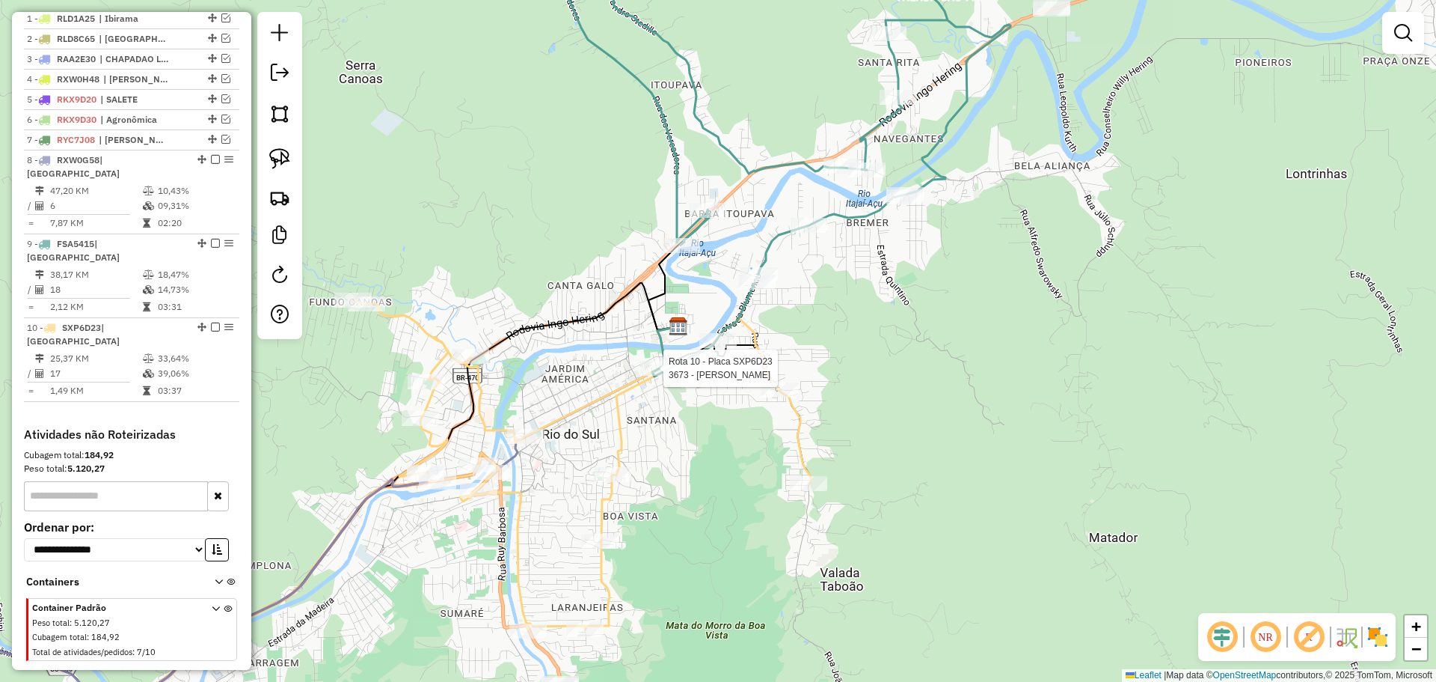
select select "**********"
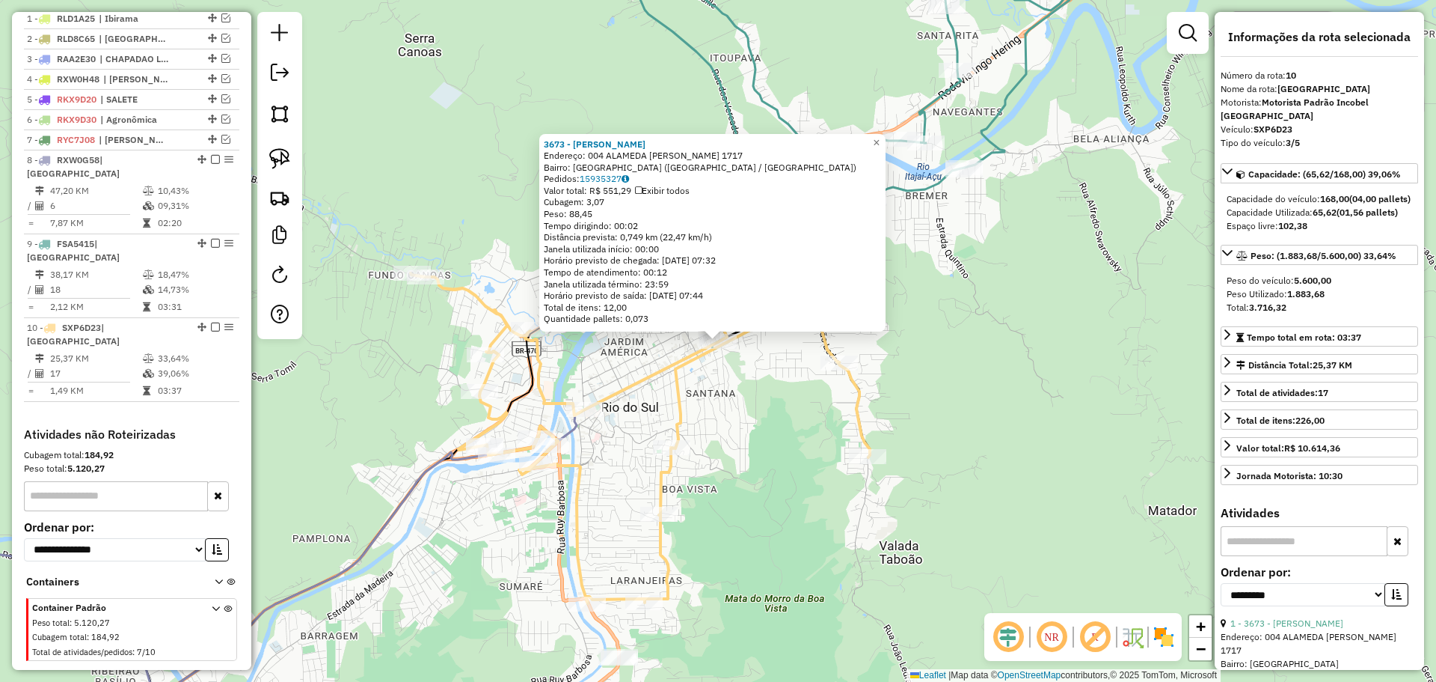
click at [715, 450] on div "3673 - [PERSON_NAME]: 004 ALAMEDA [PERSON_NAME] 1717 Bairro: [GEOGRAPHIC_DATA] …" at bounding box center [718, 341] width 1436 height 682
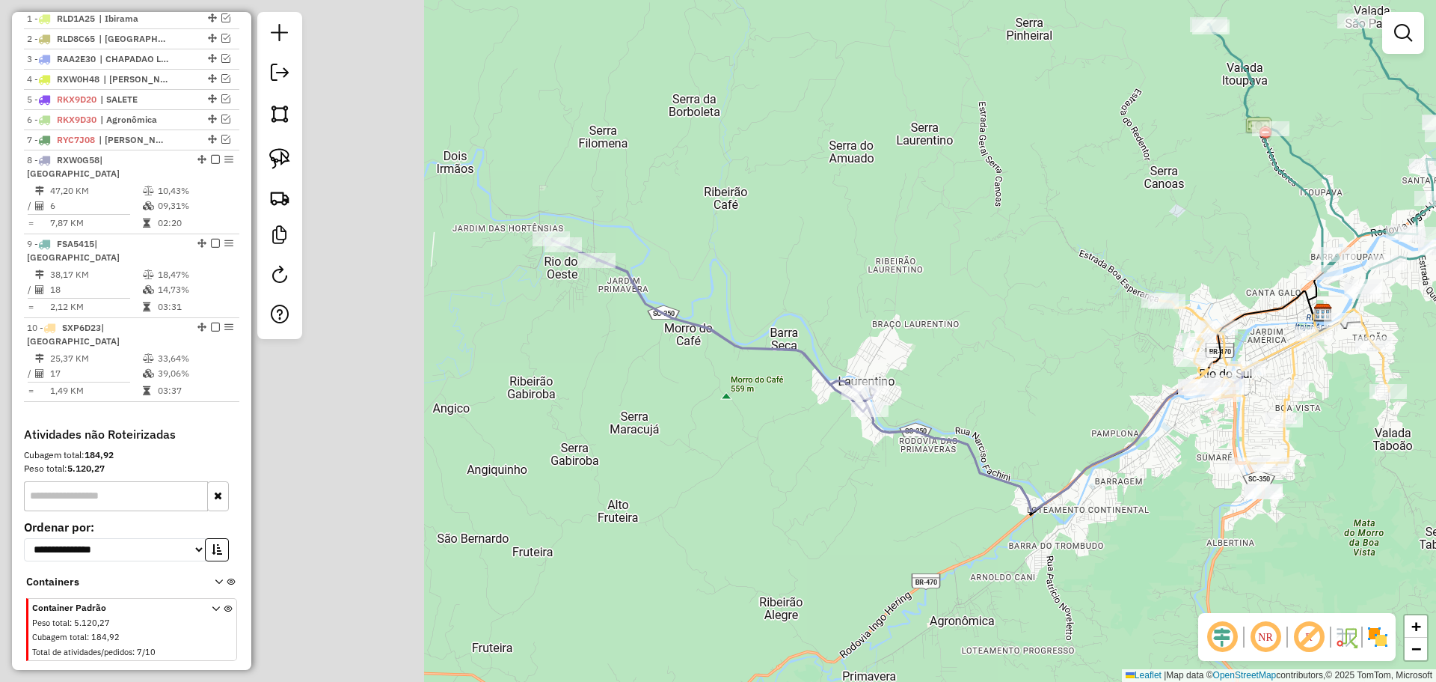
drag, startPoint x: 498, startPoint y: 380, endPoint x: 1017, endPoint y: 367, distance: 519.4
click at [1017, 367] on div "Janela de atendimento Grade de atendimento Capacidade Transportadoras Veículos …" at bounding box center [718, 341] width 1436 height 682
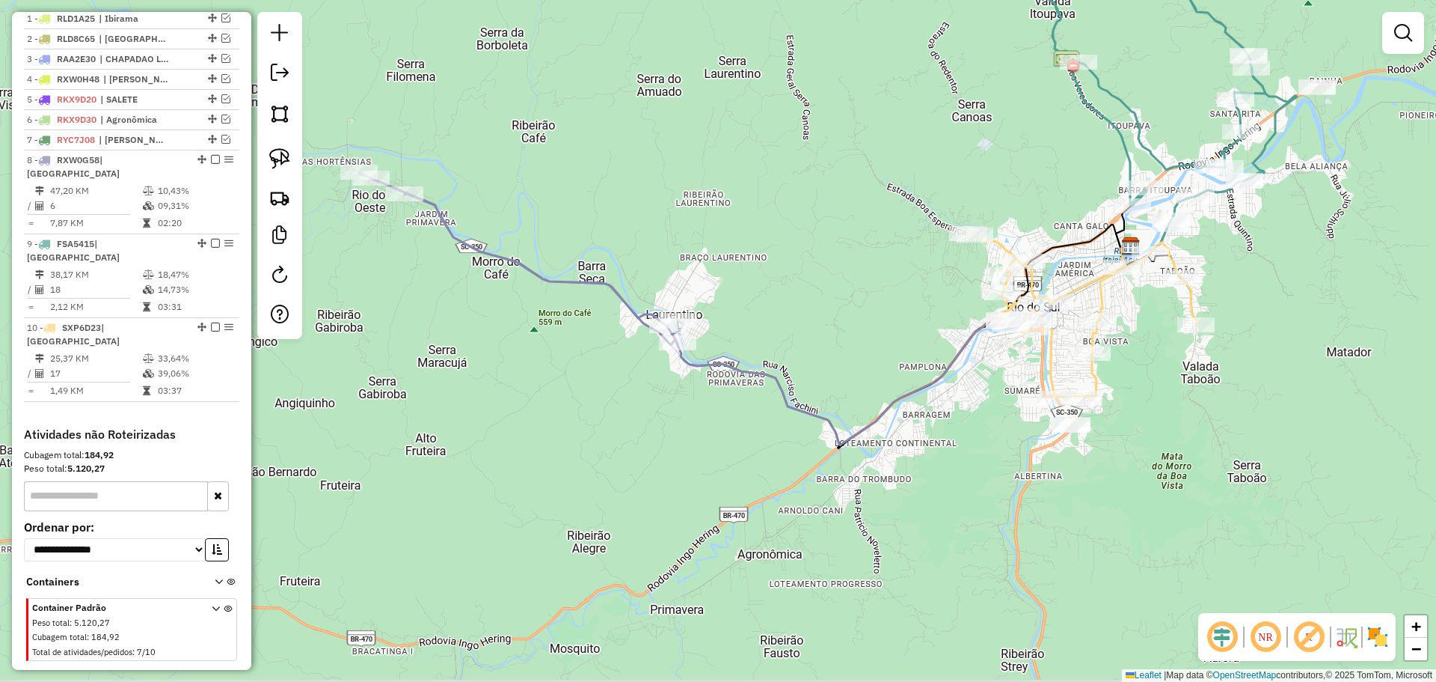
drag, startPoint x: 1078, startPoint y: 385, endPoint x: 858, endPoint y: 314, distance: 231.2
click at [858, 314] on div "Janela de atendimento Grade de atendimento Capacidade Transportadoras Veículos …" at bounding box center [718, 341] width 1436 height 682
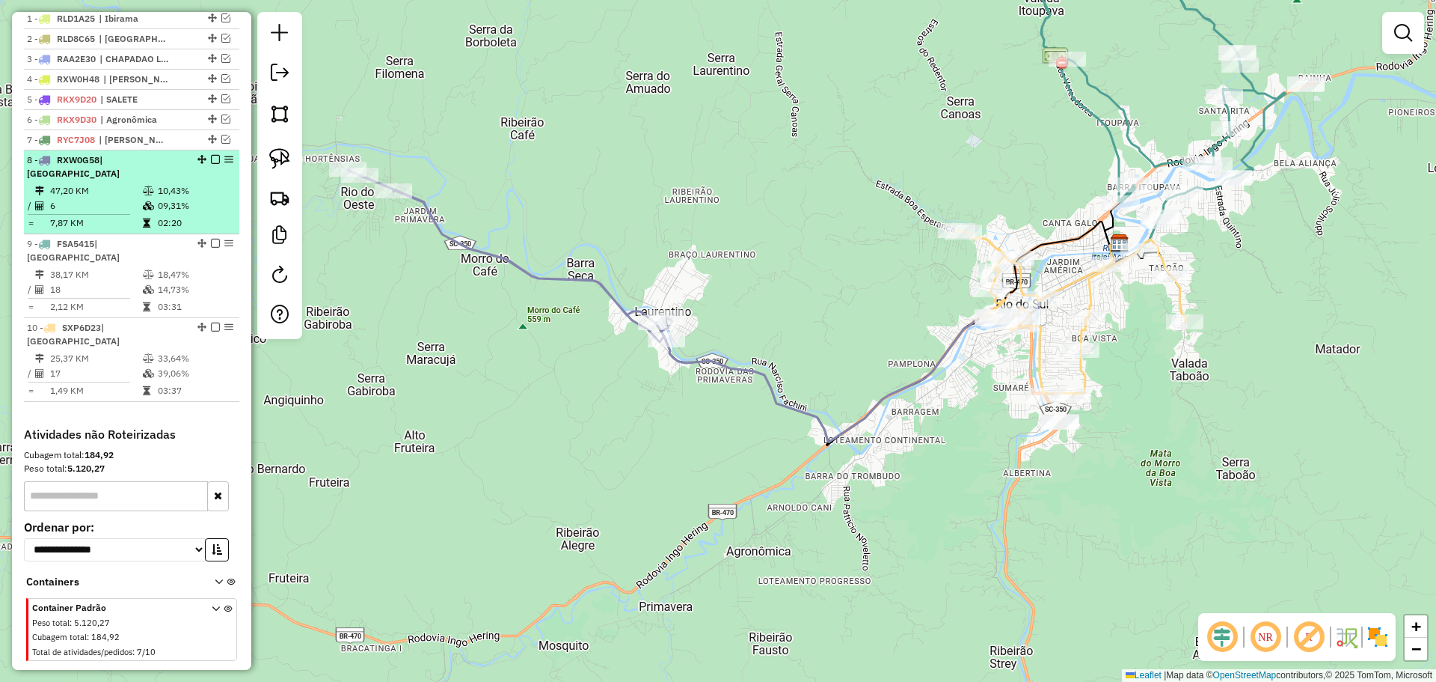
click at [211, 164] on em at bounding box center [215, 159] width 9 height 9
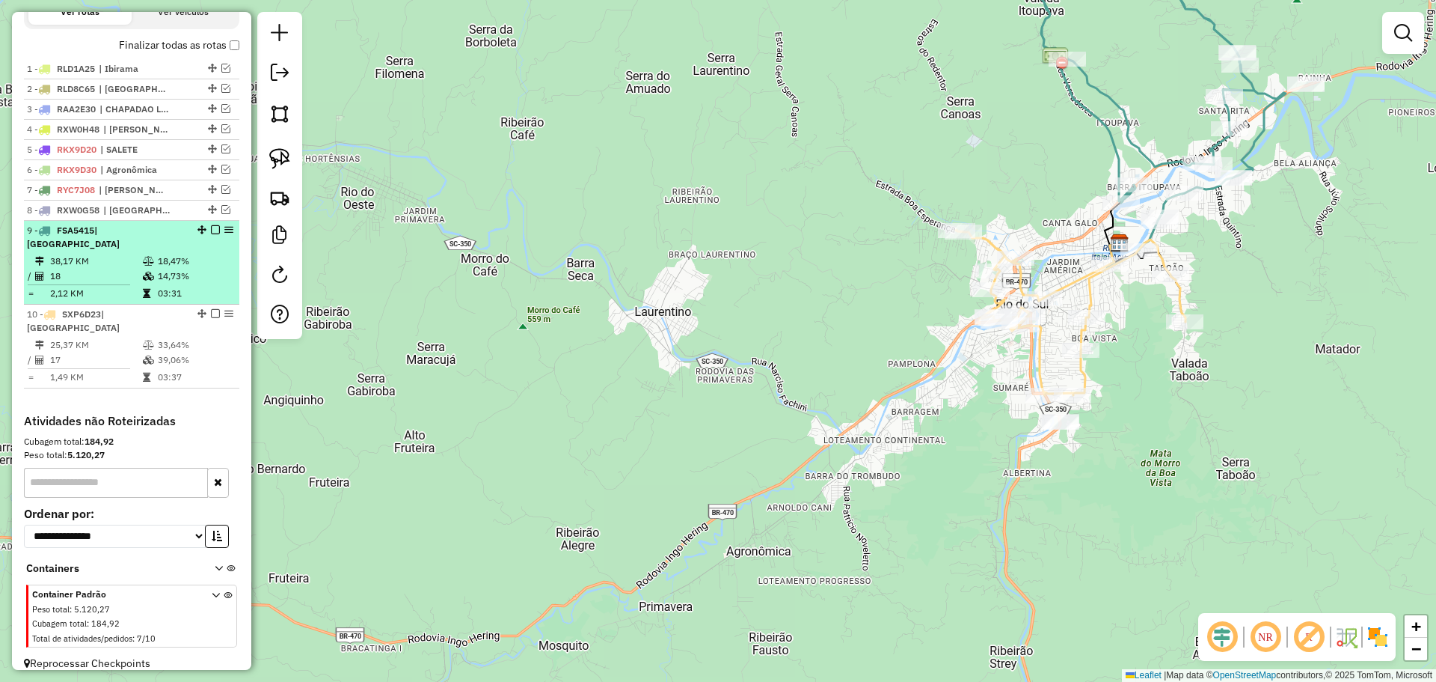
click at [211, 234] on em at bounding box center [215, 229] width 9 height 9
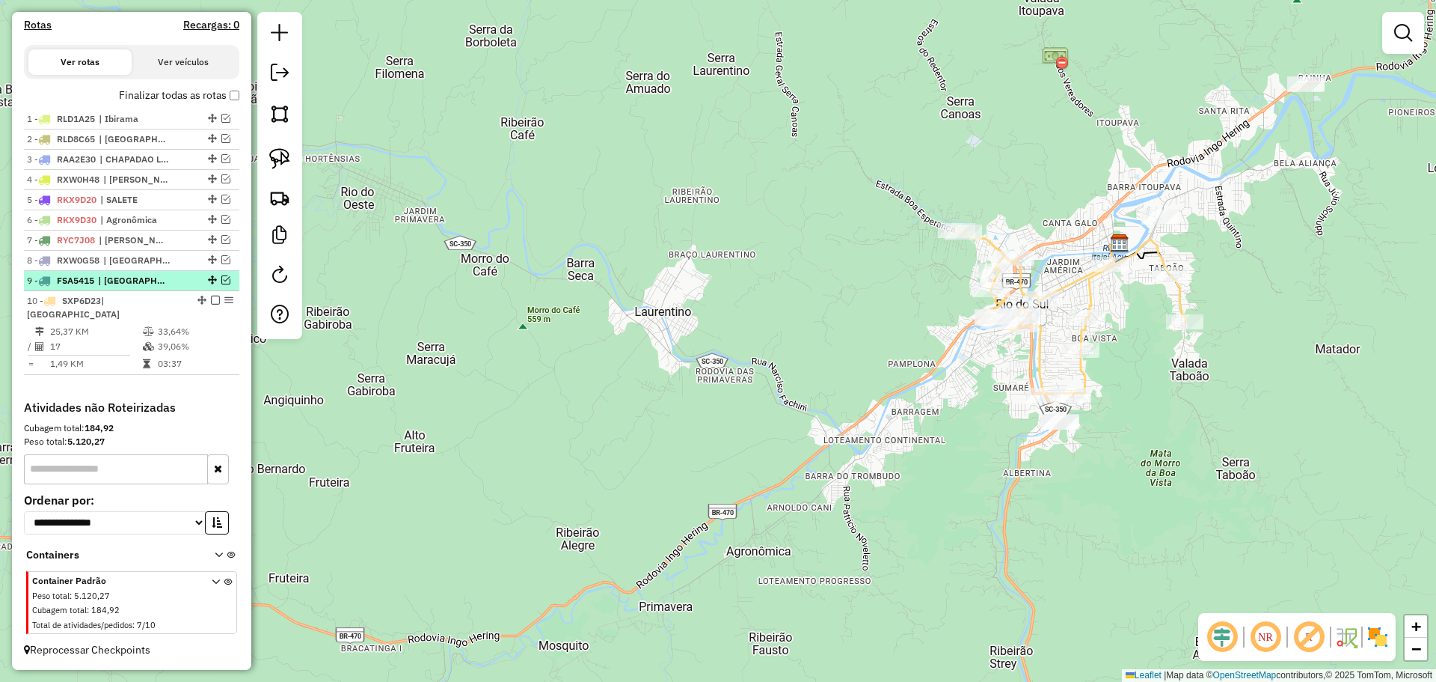
scroll to position [468, 0]
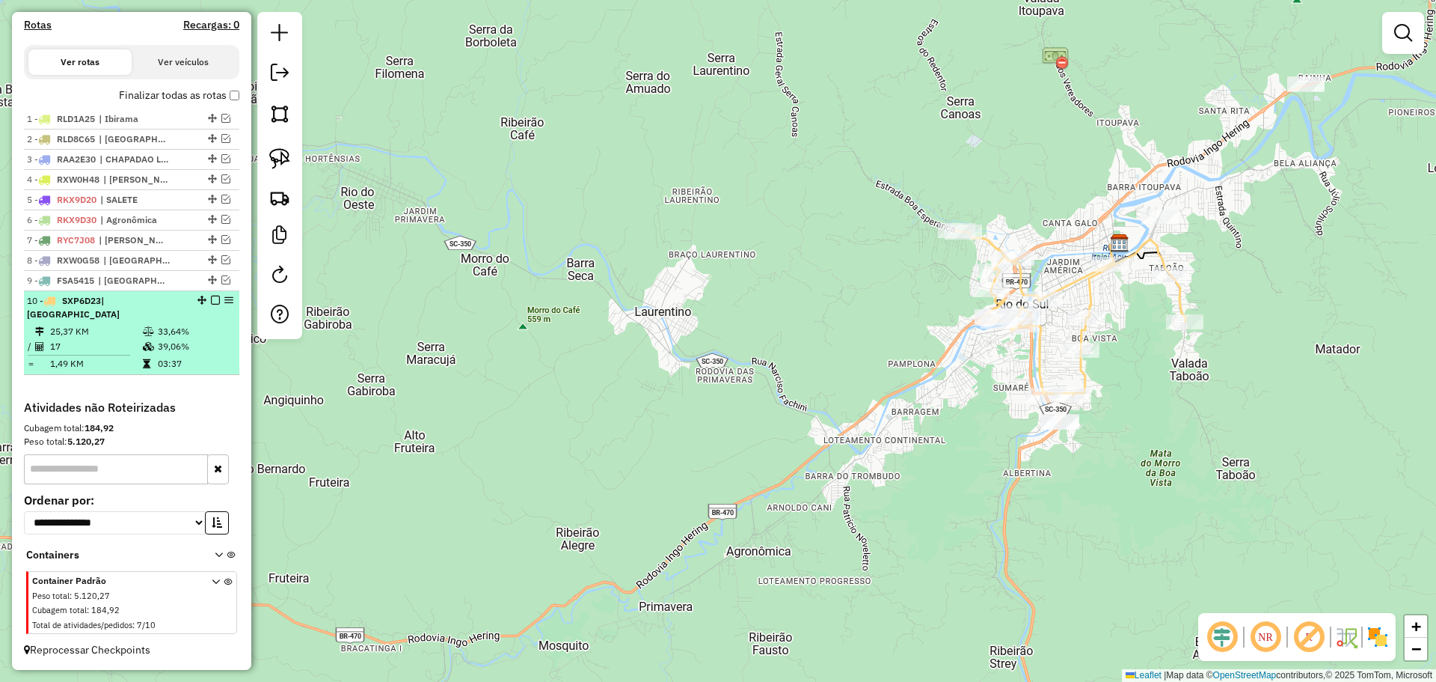
click at [211, 305] on em at bounding box center [215, 300] width 9 height 9
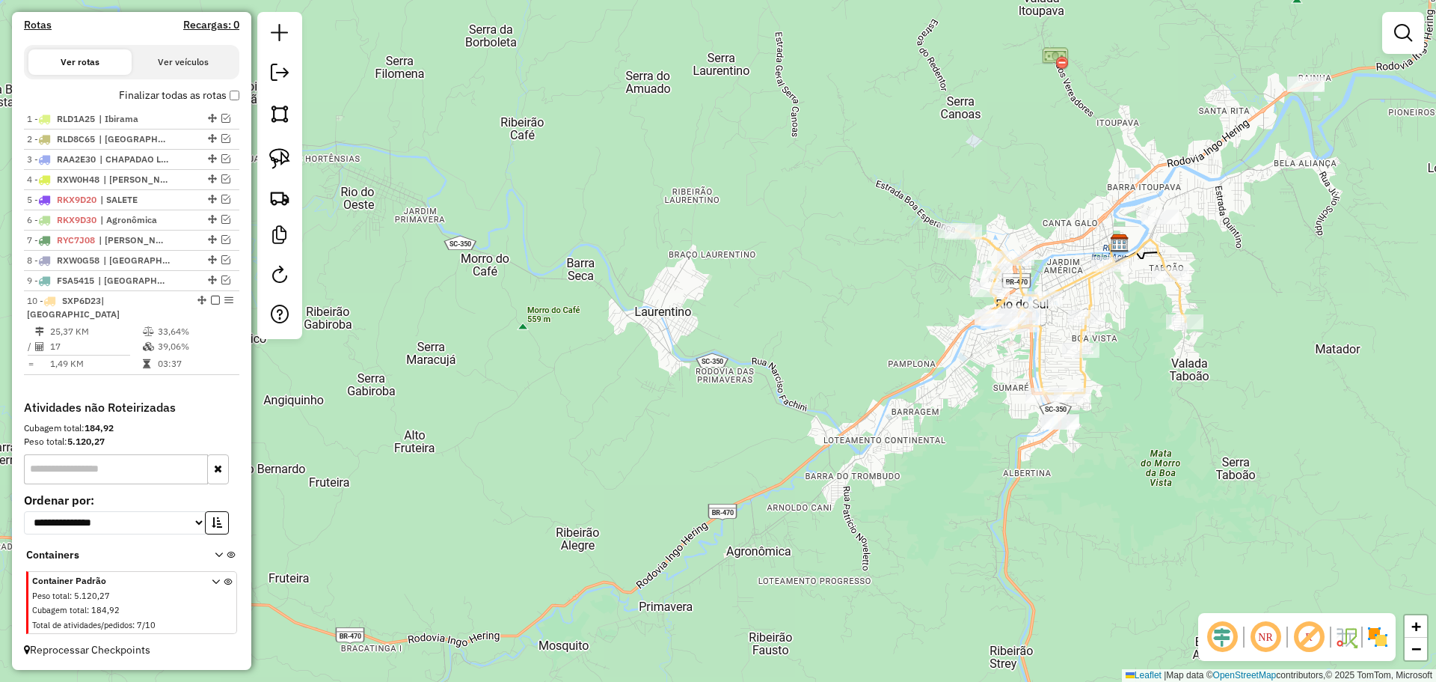
scroll to position [418, 0]
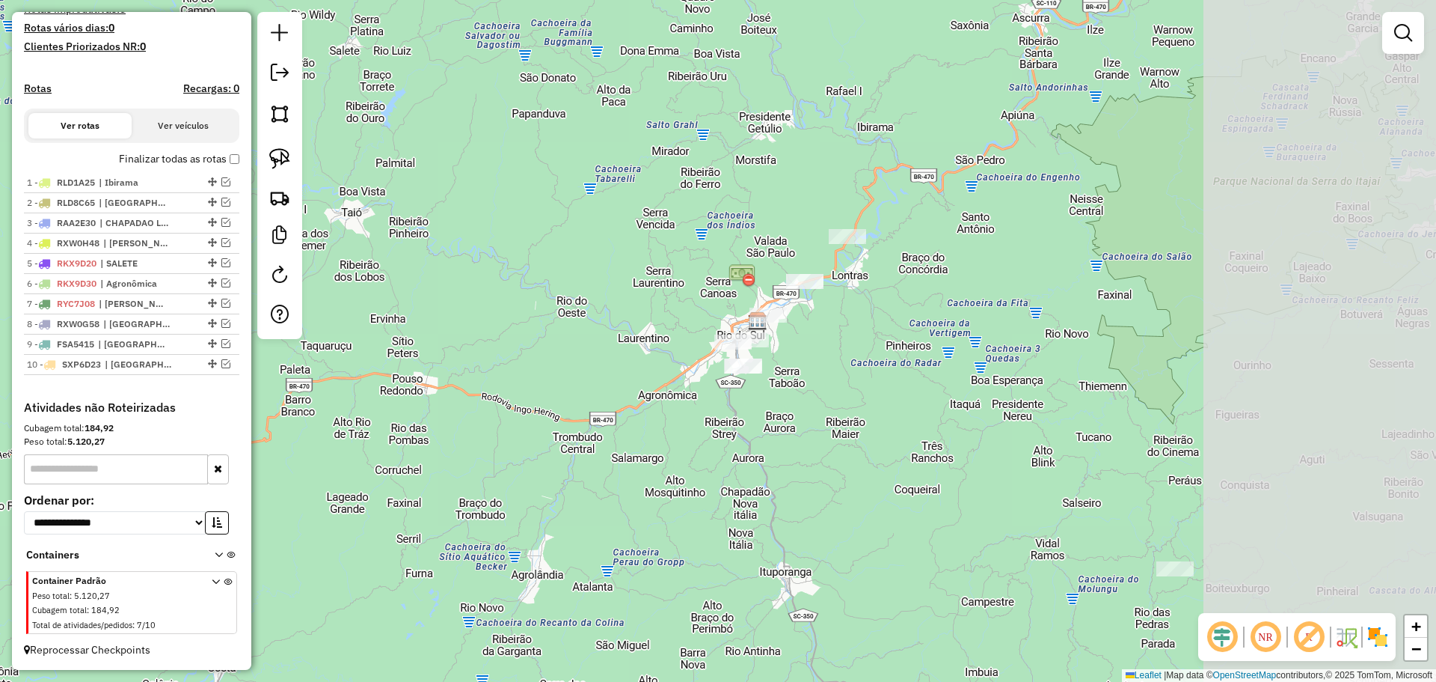
drag, startPoint x: 1162, startPoint y: 432, endPoint x: 816, endPoint y: 399, distance: 347.2
click at [816, 399] on div "Janela de atendimento Grade de atendimento Capacidade Transportadoras Veículos …" at bounding box center [718, 341] width 1436 height 682
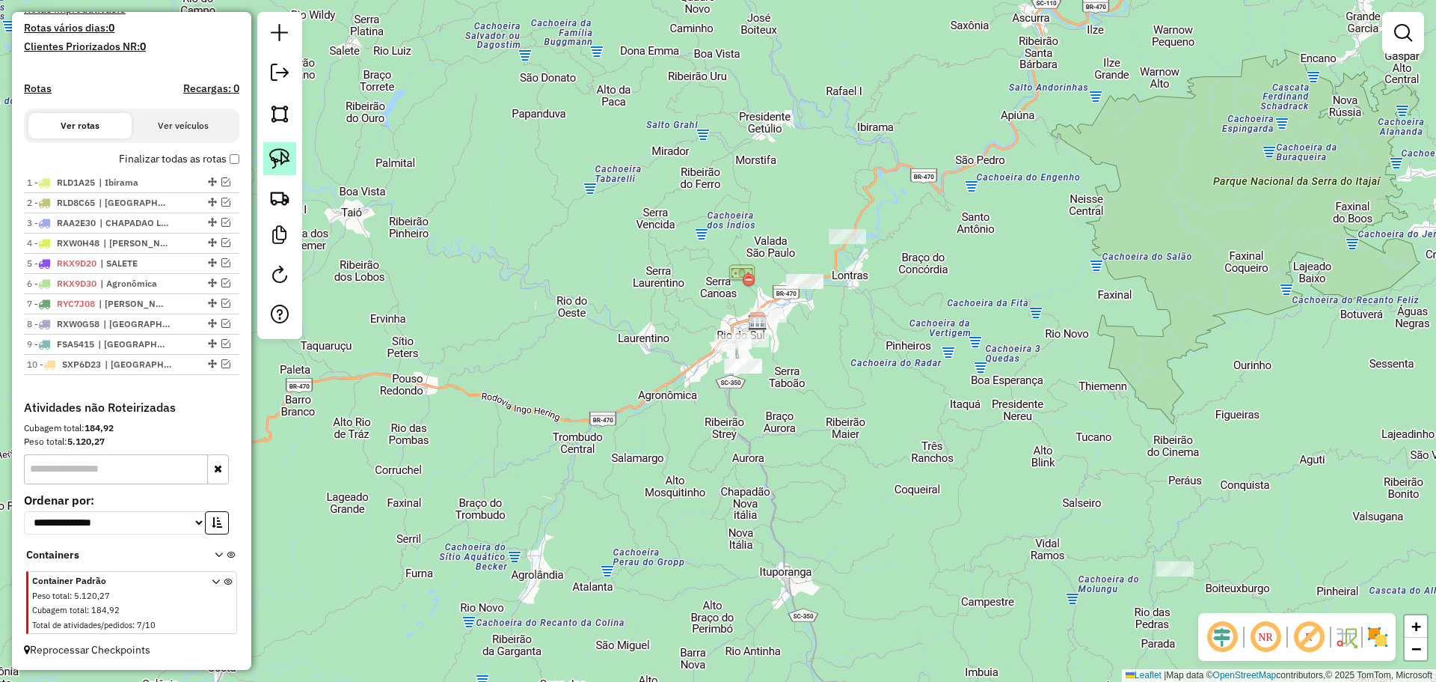
click at [293, 156] on link at bounding box center [279, 158] width 33 height 33
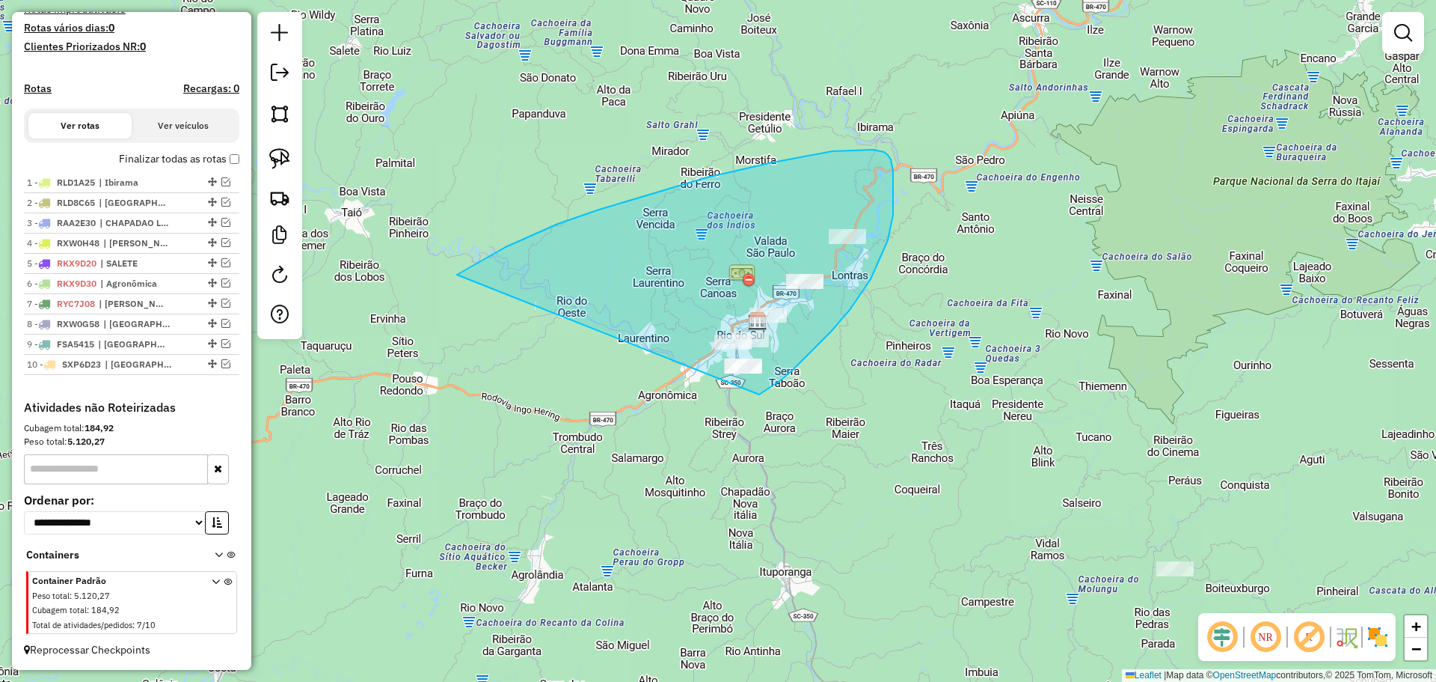
drag, startPoint x: 707, startPoint y: 177, endPoint x: 759, endPoint y: 394, distance: 223.2
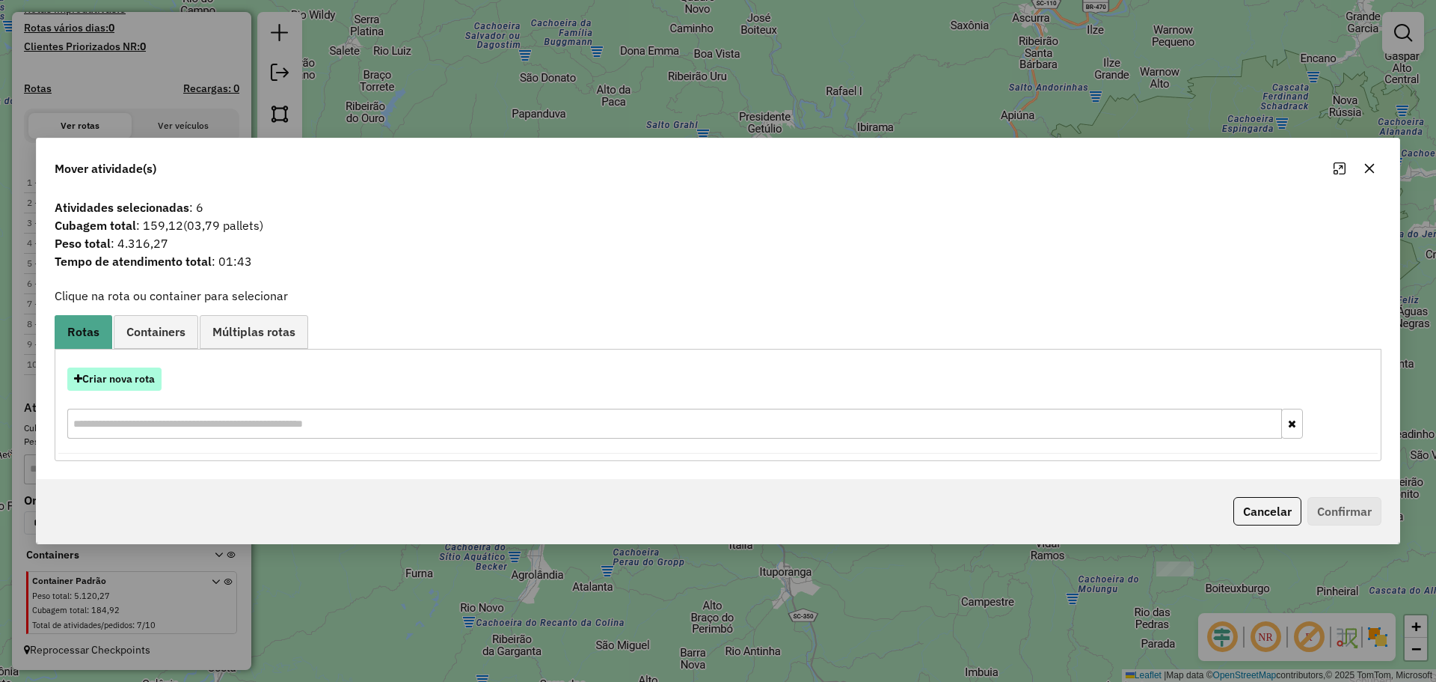
click at [158, 377] on button "Criar nova rota" at bounding box center [114, 378] width 94 height 23
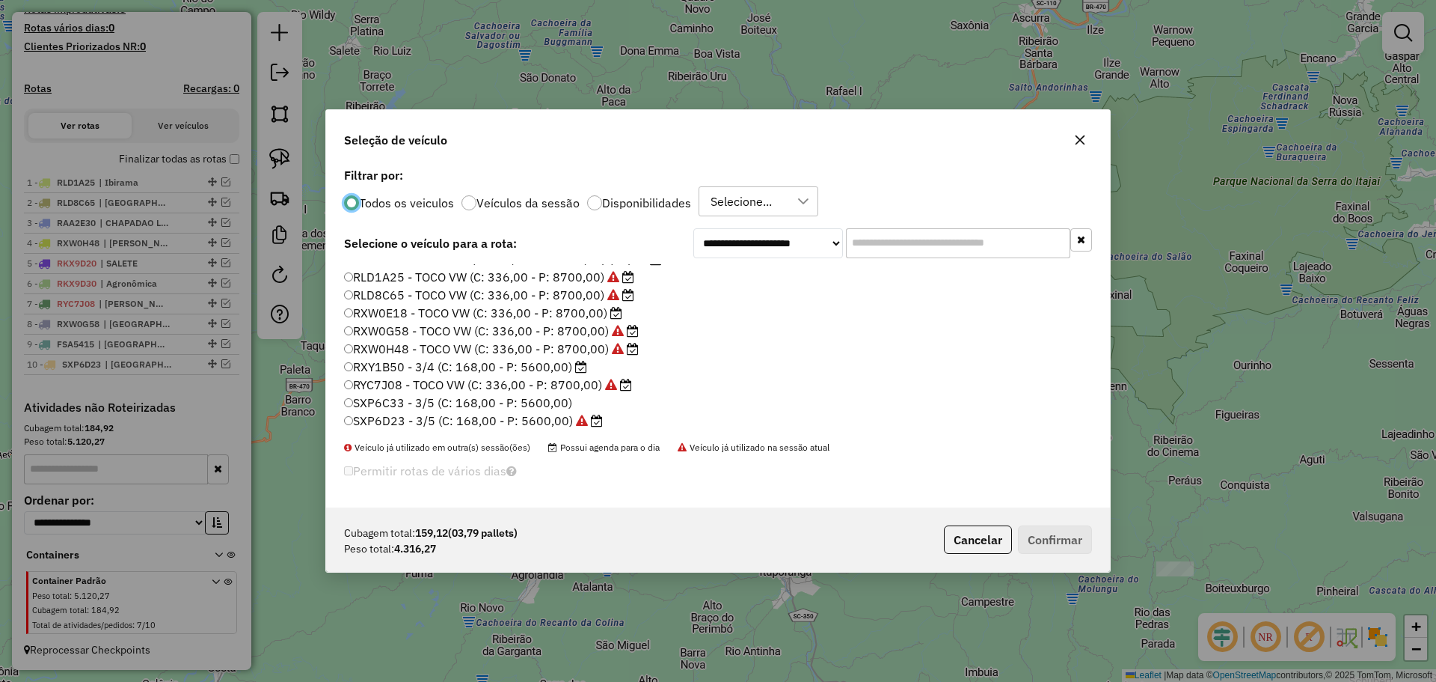
scroll to position [141, 0]
click at [413, 367] on label "RXY1B50 - 3/4 (C: 168,00 - P: 5600,00)" at bounding box center [465, 365] width 243 height 18
click at [1081, 543] on button "Confirmar" at bounding box center [1055, 539] width 74 height 28
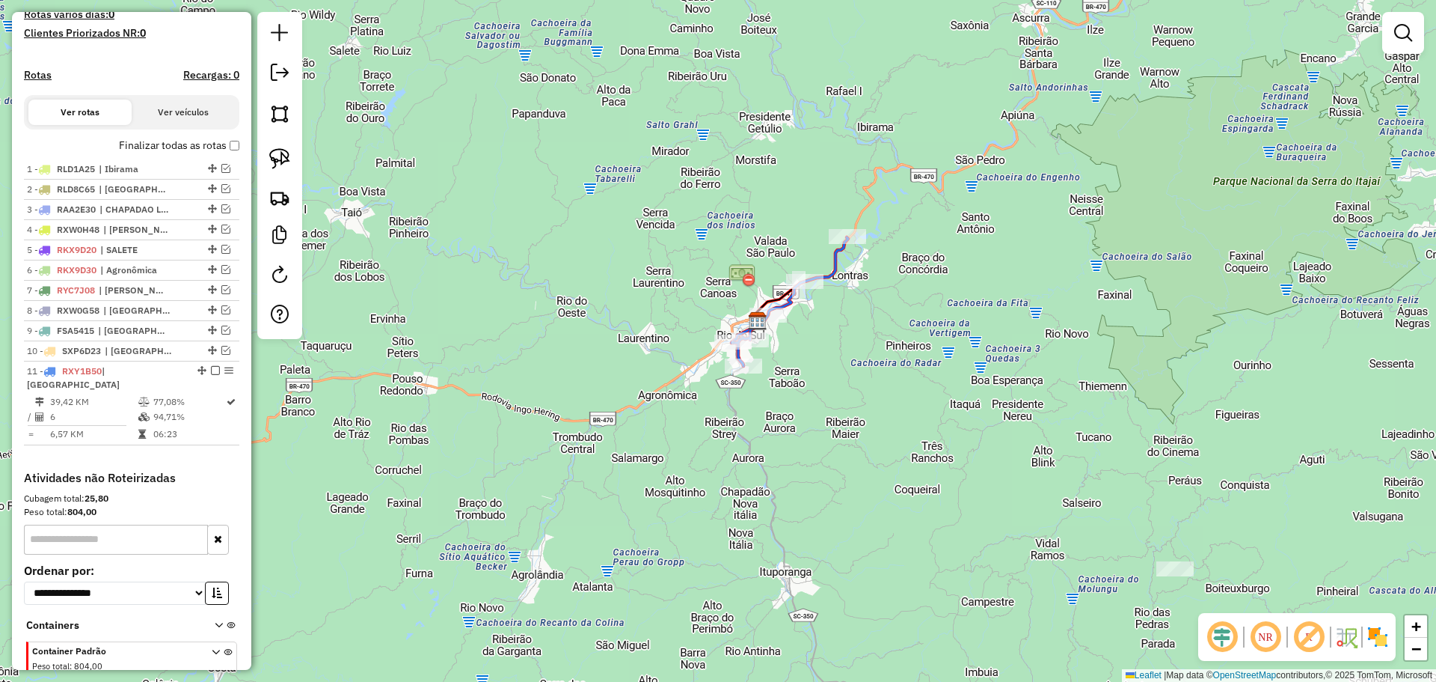
scroll to position [489, 0]
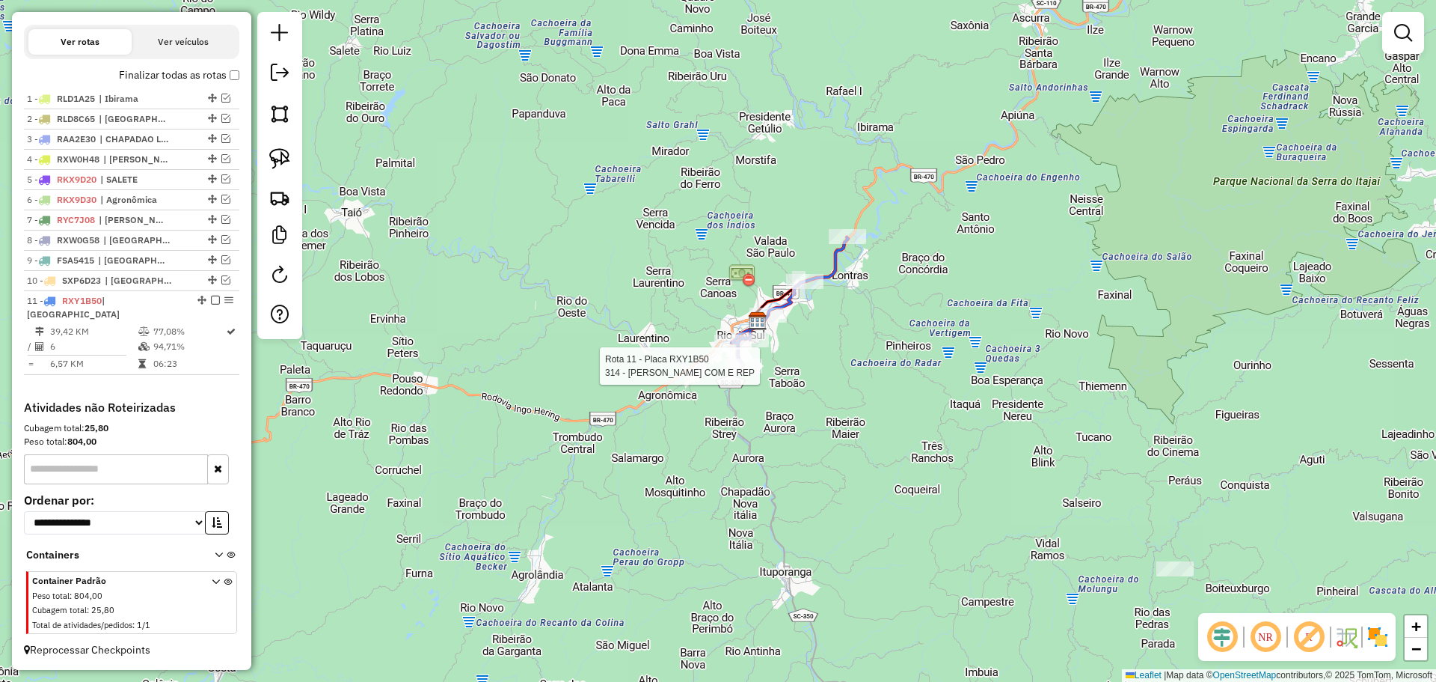
select select "**********"
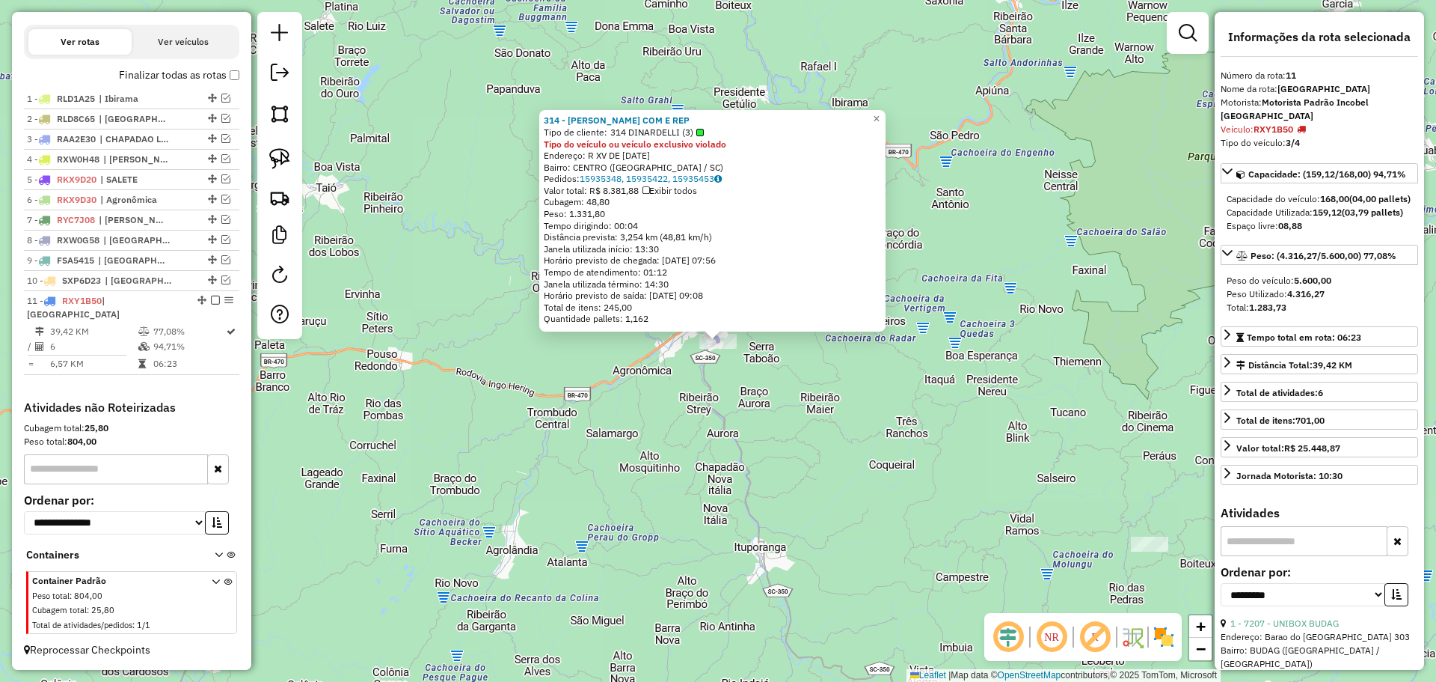
click at [729, 420] on div "314 - DINARDELLI COM E REP Tipo de cliente: 314 DINARDELLI (3) Tipo do veículo …" at bounding box center [718, 341] width 1436 height 682
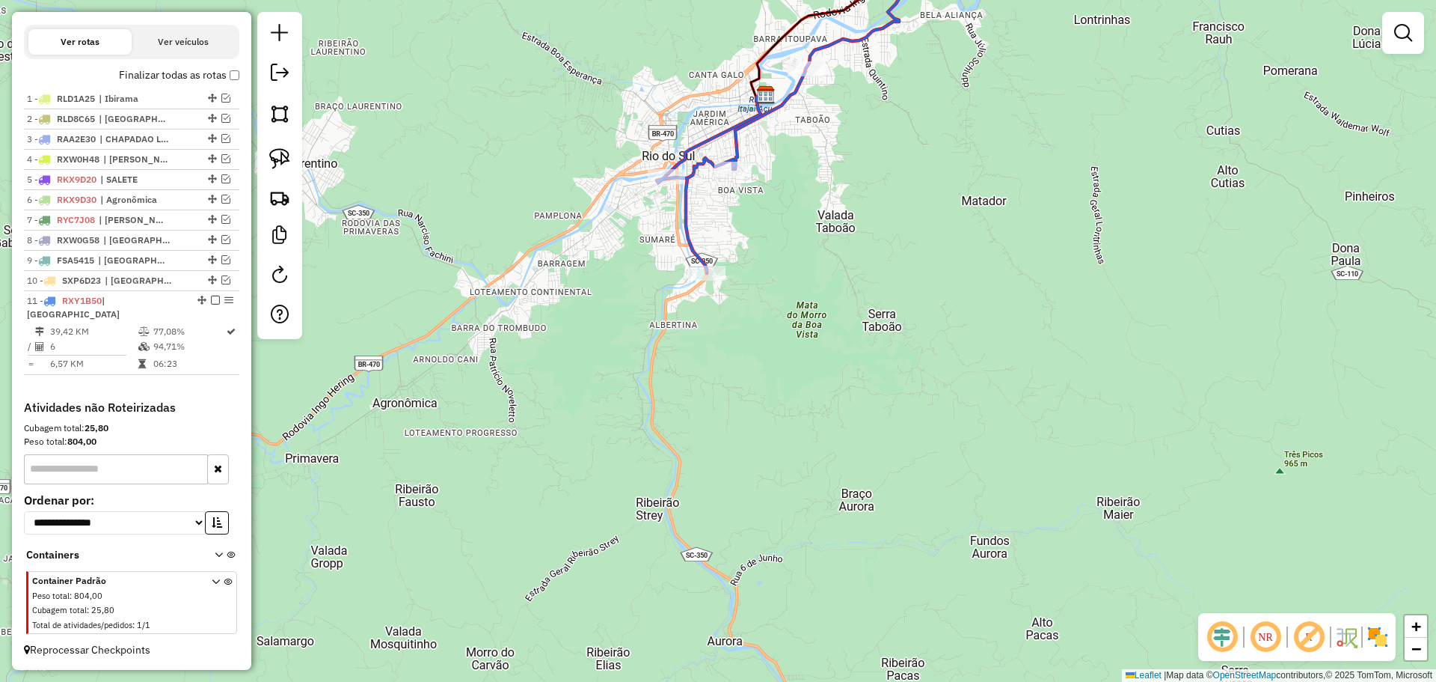
drag, startPoint x: 278, startPoint y: 156, endPoint x: 362, endPoint y: 200, distance: 95.4
click at [278, 156] on img at bounding box center [279, 158] width 21 height 21
drag, startPoint x: 584, startPoint y: 288, endPoint x: 737, endPoint y: 322, distance: 156.3
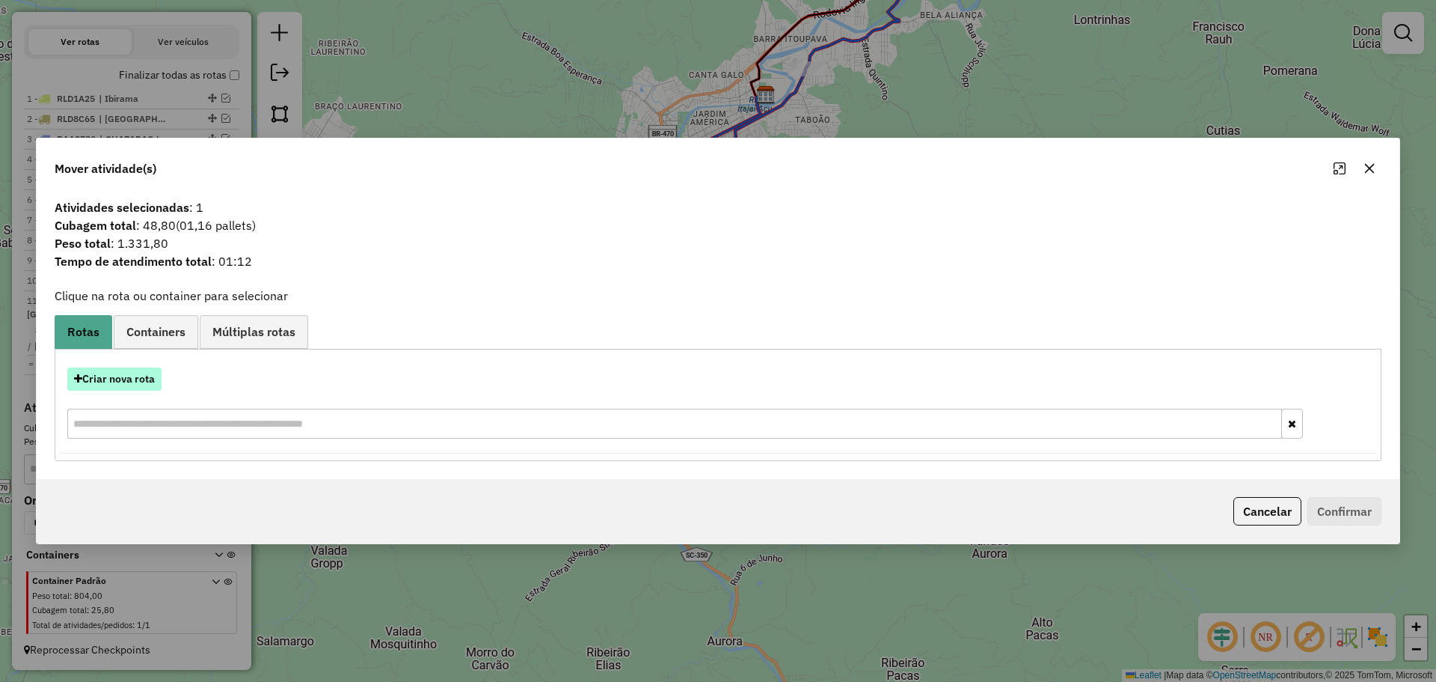
click at [148, 378] on button "Criar nova rota" at bounding box center [114, 378] width 94 height 23
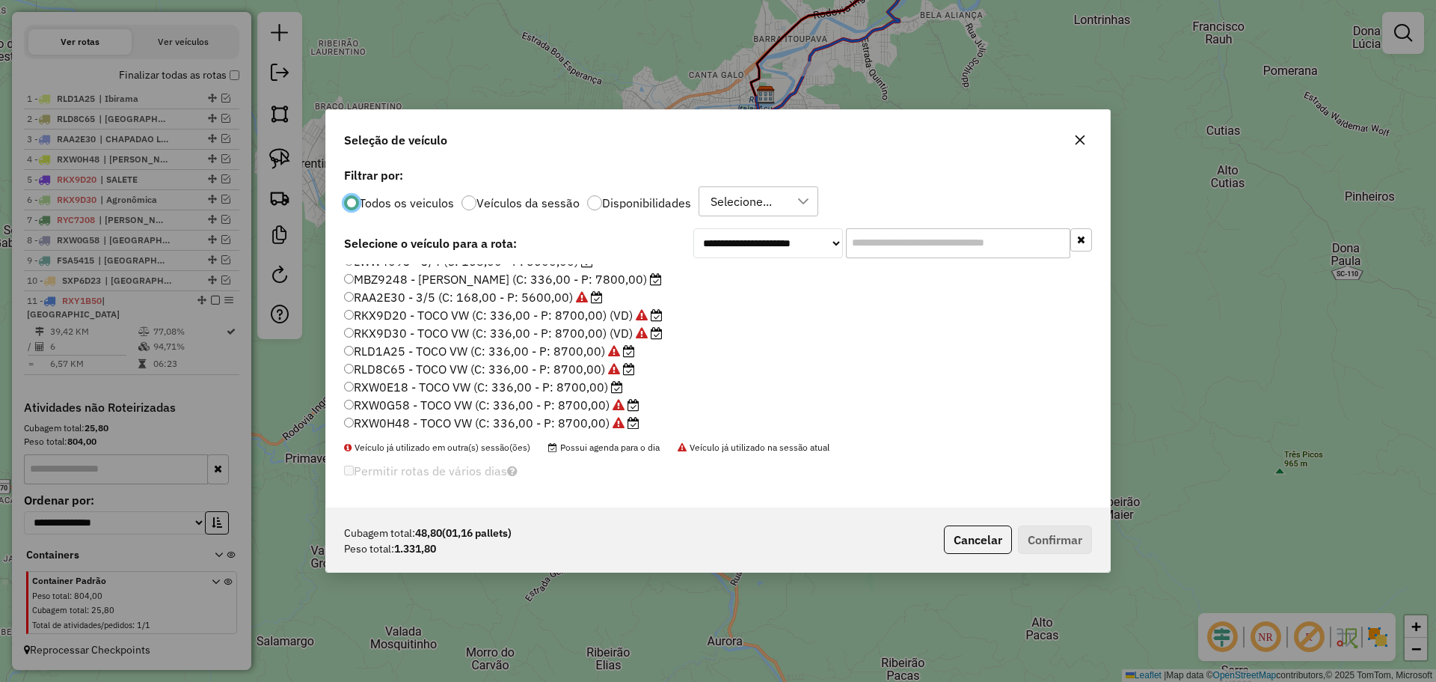
scroll to position [141, 0]
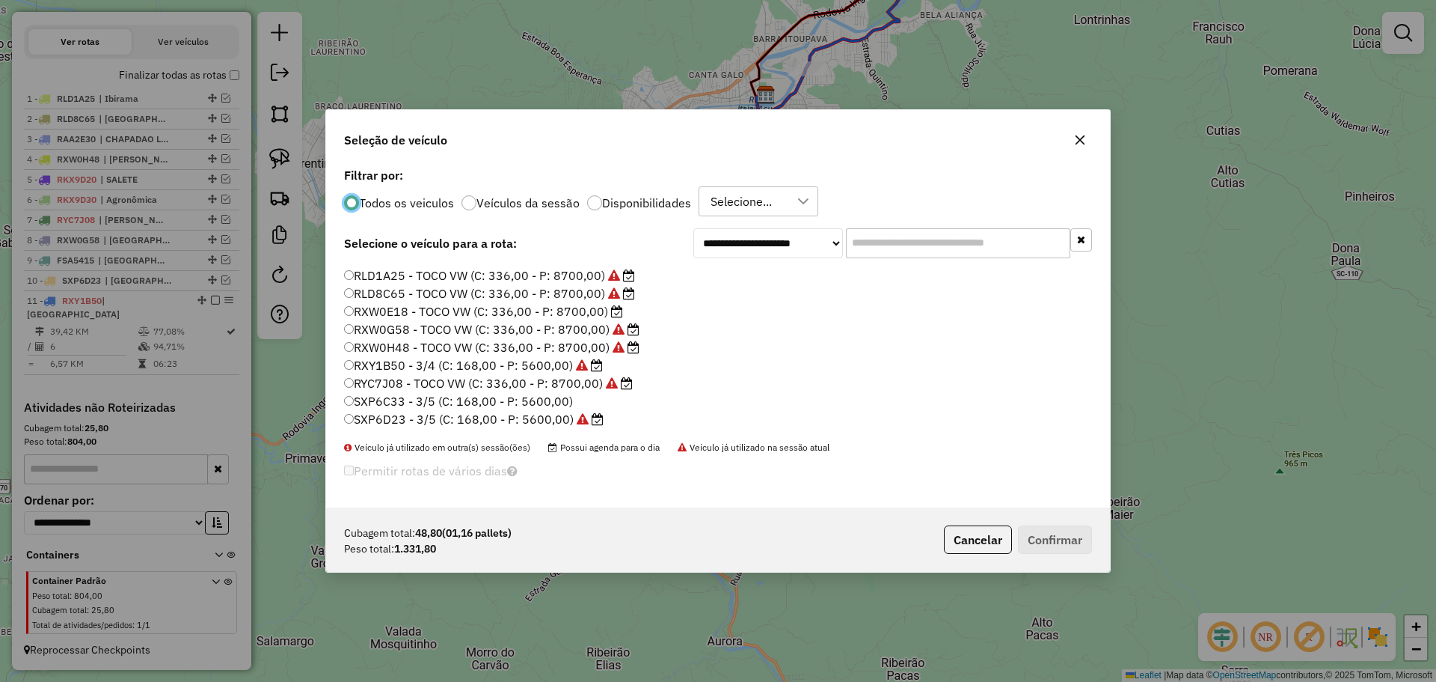
click at [414, 351] on label "RXW0H48 - TOCO VW (C: 336,00 - P: 8700,00)" at bounding box center [492, 347] width 296 height 18
click at [1050, 537] on button "Confirmar" at bounding box center [1055, 539] width 74 height 28
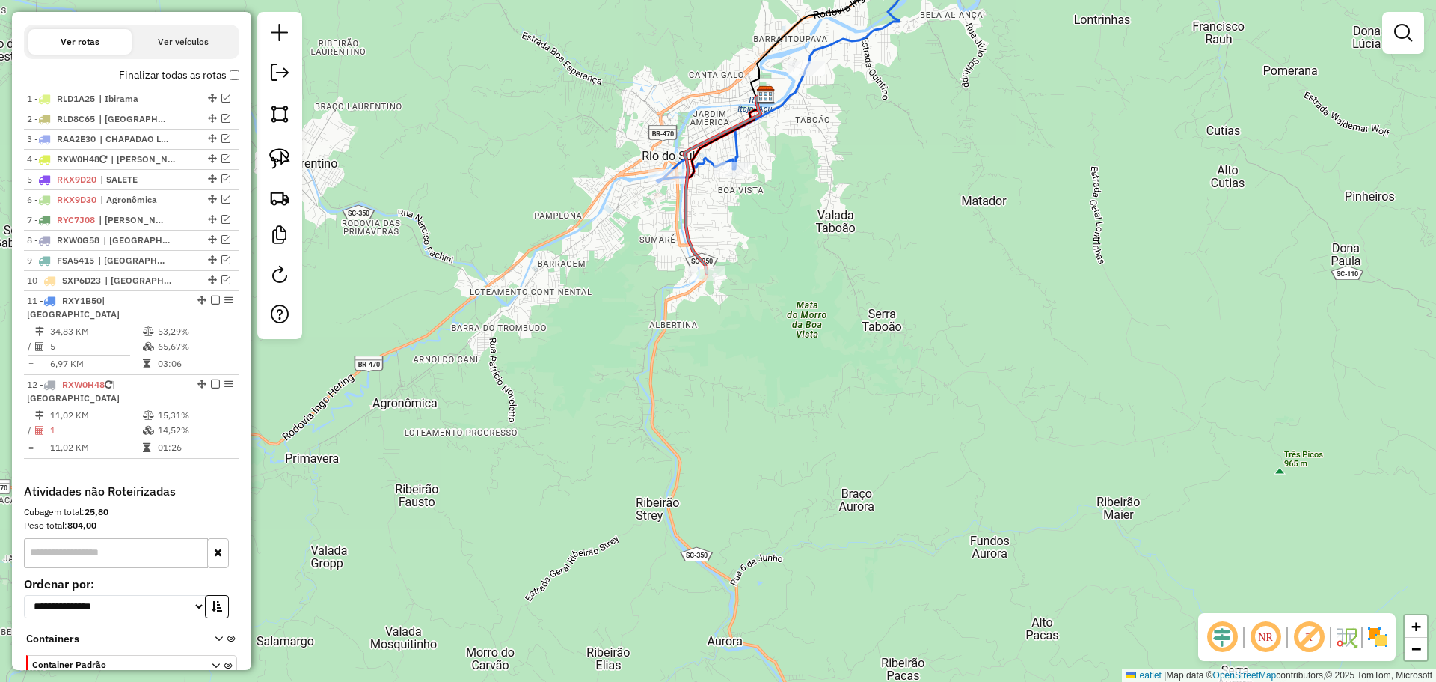
scroll to position [559, 0]
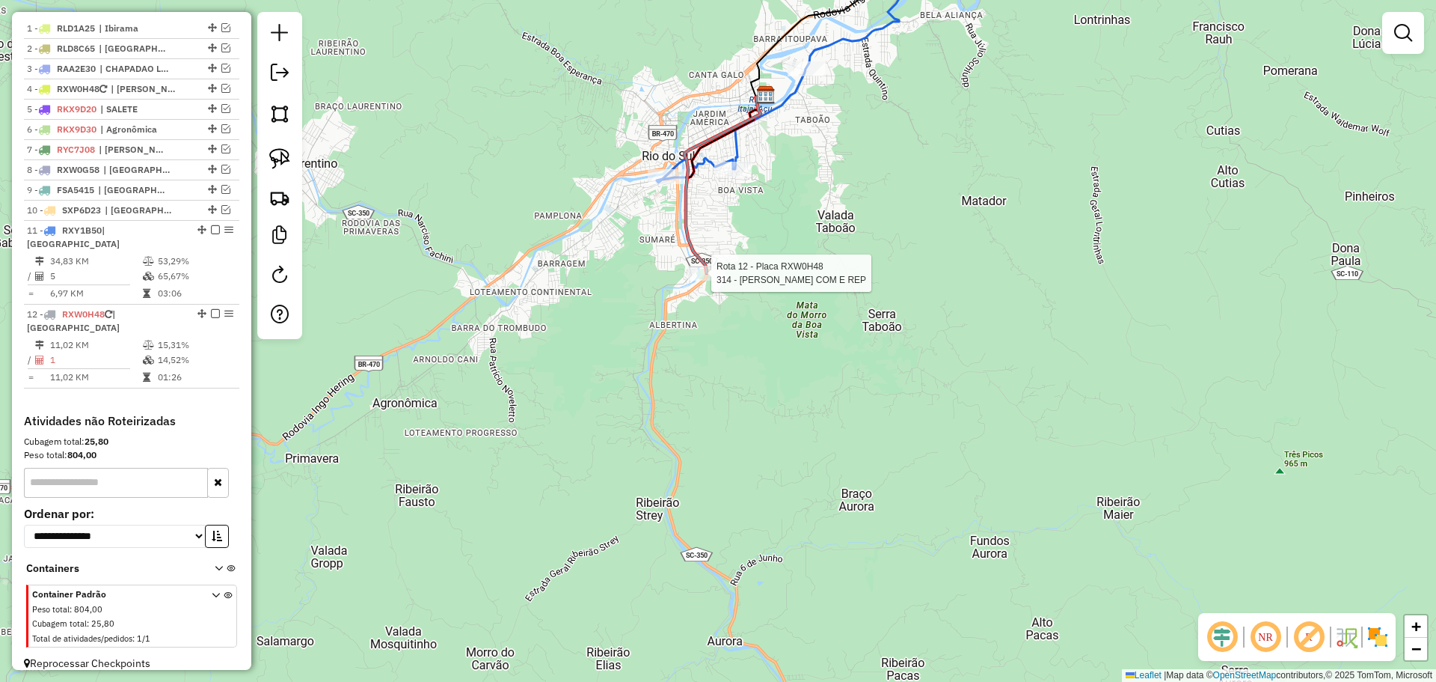
select select "**********"
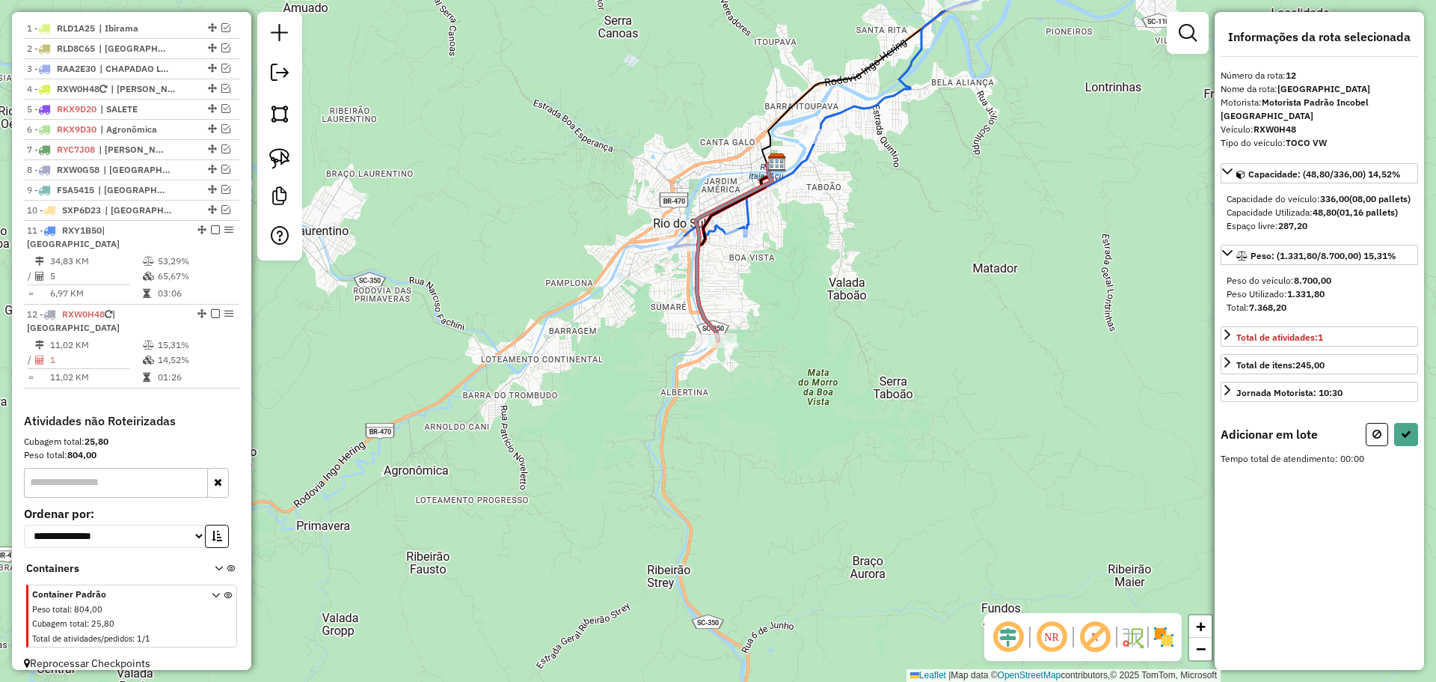
drag, startPoint x: 278, startPoint y: 155, endPoint x: 392, endPoint y: 195, distance: 121.4
click at [278, 155] on img at bounding box center [279, 158] width 21 height 21
drag, startPoint x: 540, startPoint y: 198, endPoint x: 695, endPoint y: 266, distance: 169.2
select select "**********"
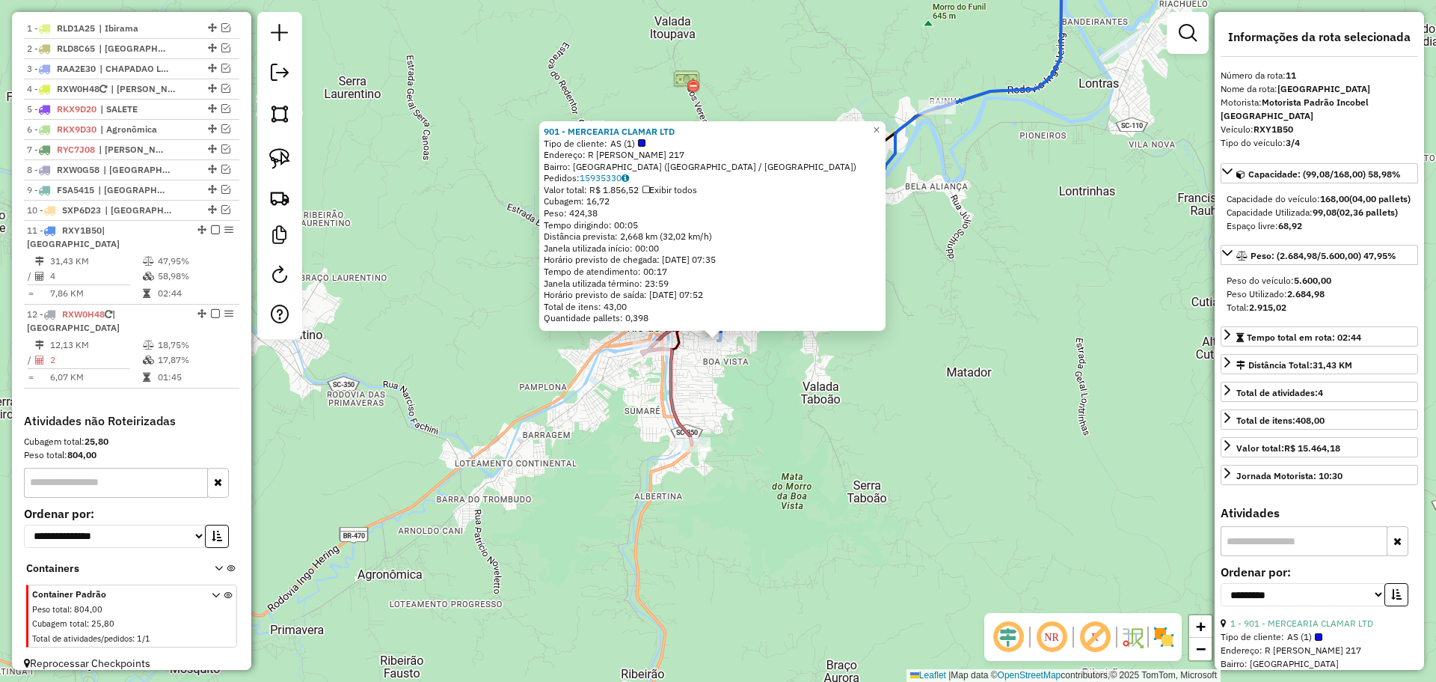
click at [932, 447] on div "901 - MERCEARIA CLAMAR LTD Tipo de cliente: AS (1) Endereço: R [PERSON_NAME] 21…" at bounding box center [718, 341] width 1436 height 682
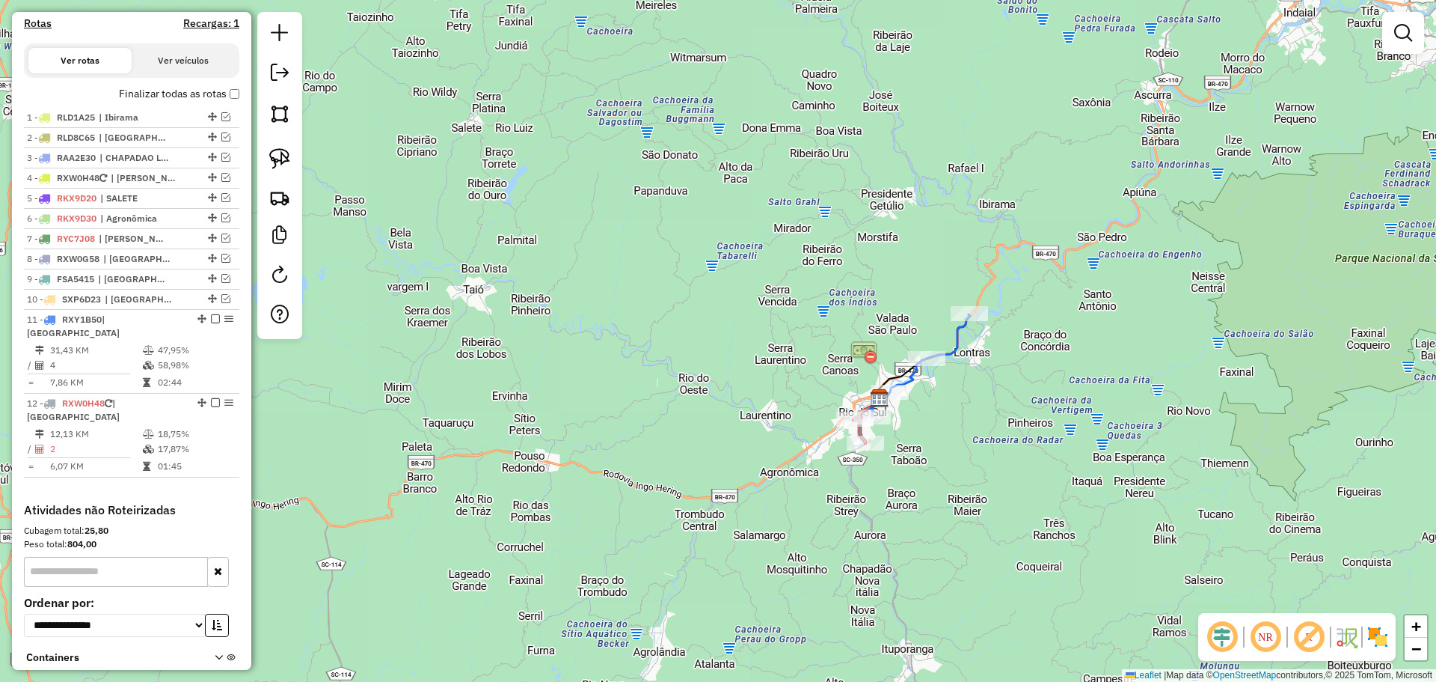
scroll to position [409, 0]
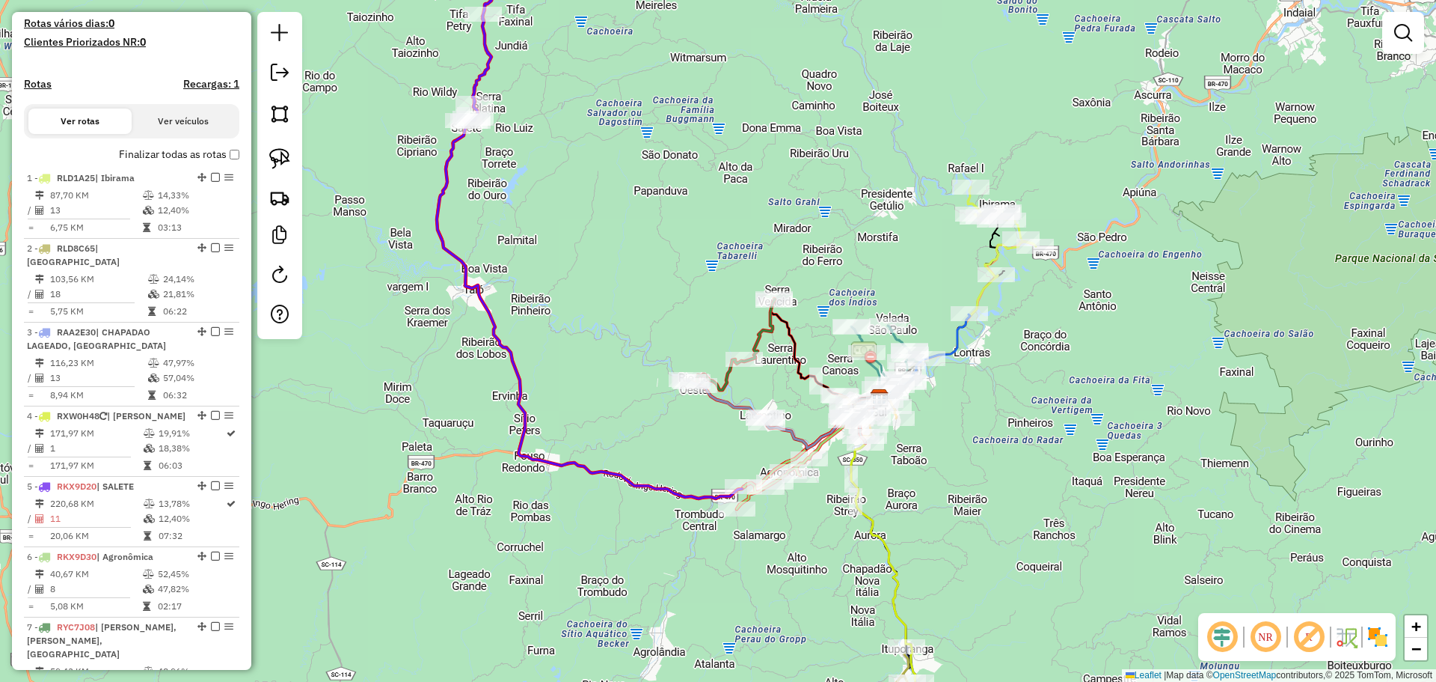
drag, startPoint x: 1129, startPoint y: 643, endPoint x: 1054, endPoint y: 401, distance: 253.7
click at [1054, 403] on div "Janela de atendimento Grade de atendimento Capacidade Transportadoras Veículos …" at bounding box center [718, 341] width 1436 height 682
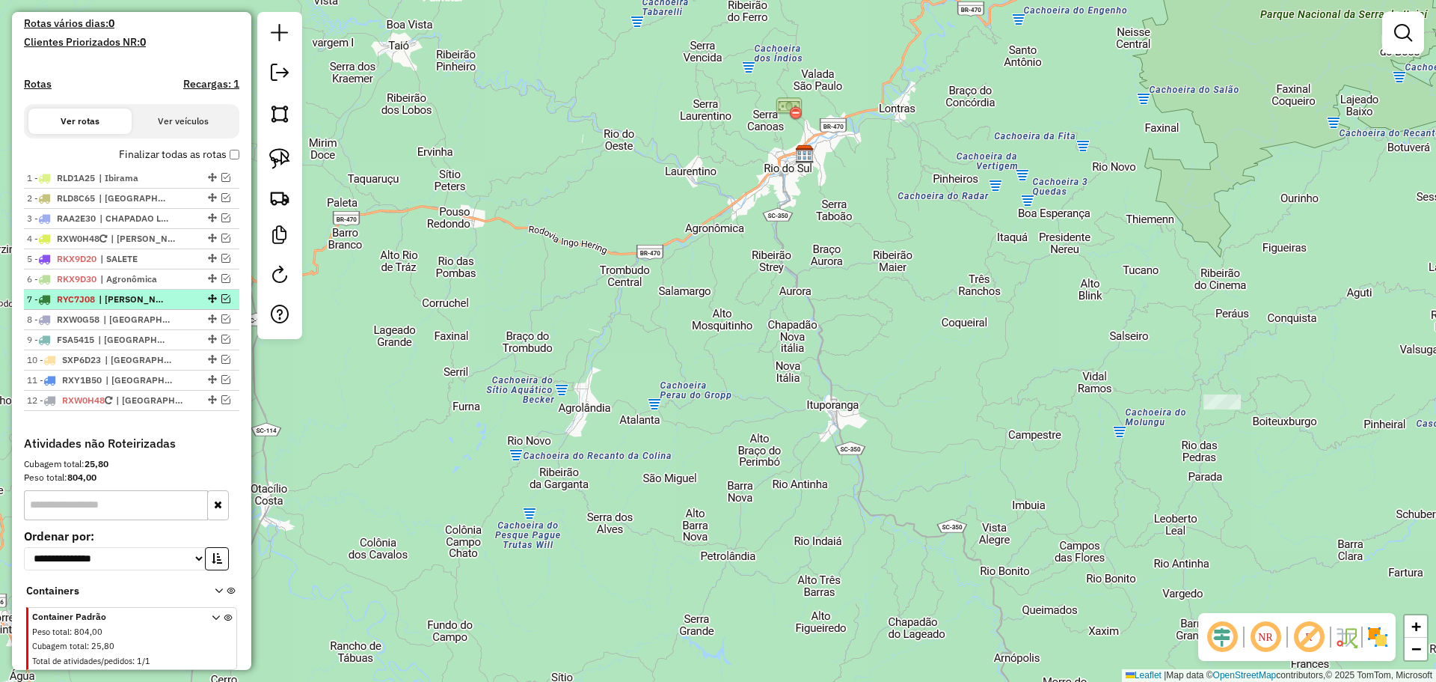
click at [232, 310] on li "7 - RYC7J08 | LAURENTINO, Presidente [PERSON_NAME], [GEOGRAPHIC_DATA]" at bounding box center [131, 300] width 215 height 20
select select "**********"
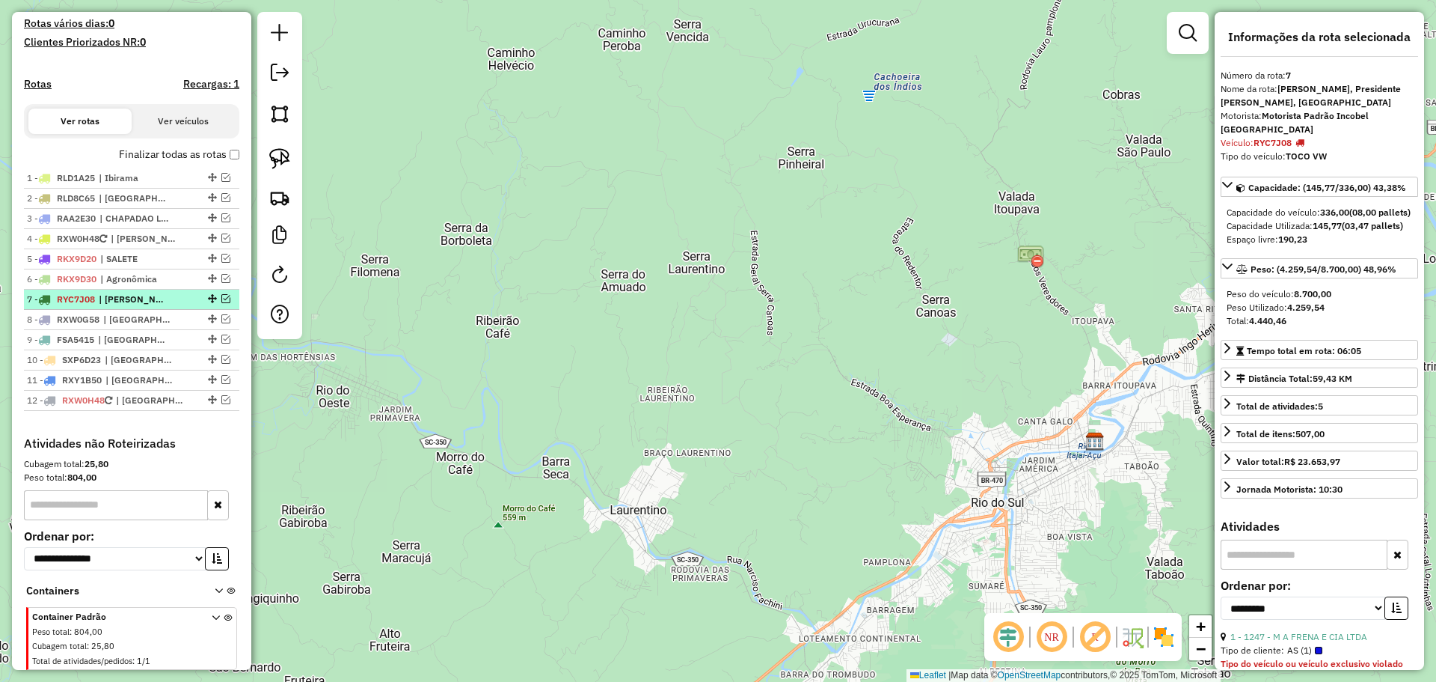
click at [222, 303] on em at bounding box center [225, 298] width 9 height 9
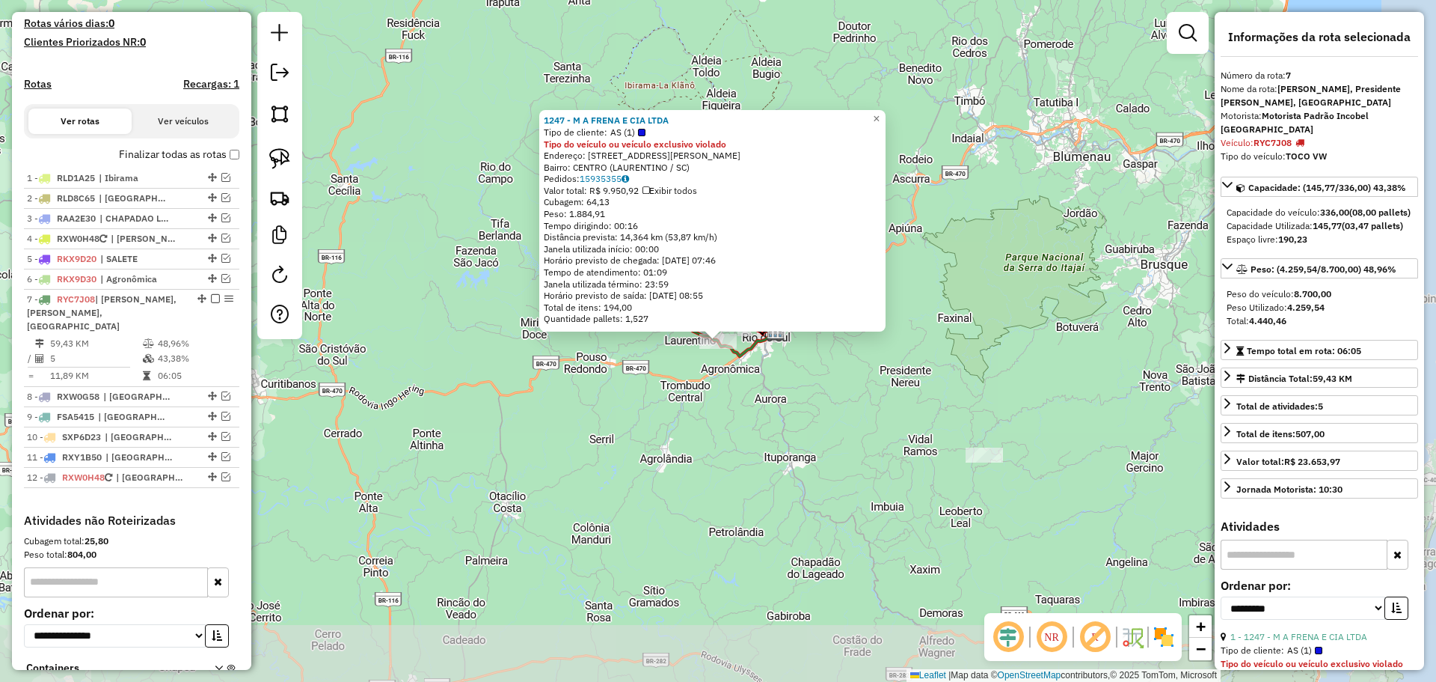
scroll to position [522, 0]
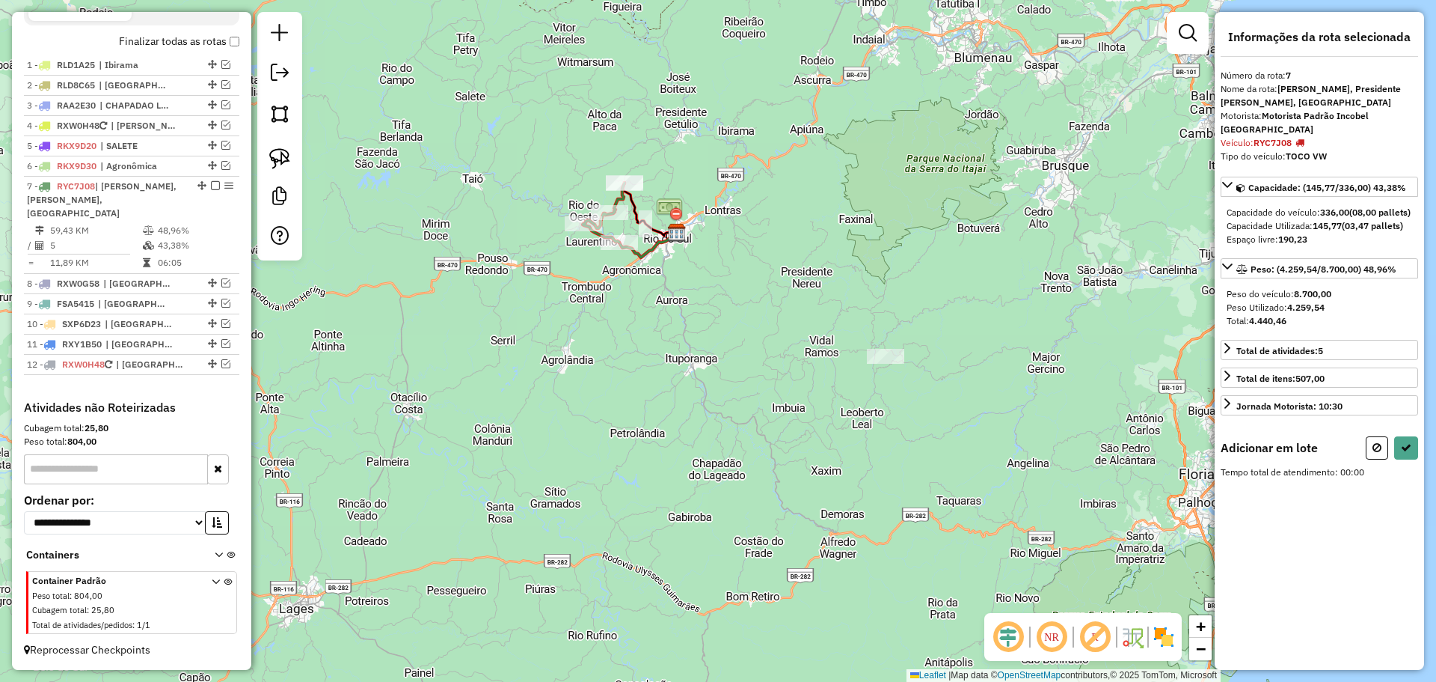
drag, startPoint x: 878, startPoint y: 524, endPoint x: 780, endPoint y: 426, distance: 139.7
click at [780, 426] on div "Janela de atendimento Grade de atendimento Capacidade Transportadoras Veículos …" at bounding box center [718, 341] width 1436 height 682
drag, startPoint x: 278, startPoint y: 150, endPoint x: 418, endPoint y: 239, distance: 165.8
click at [278, 150] on img at bounding box center [279, 158] width 21 height 21
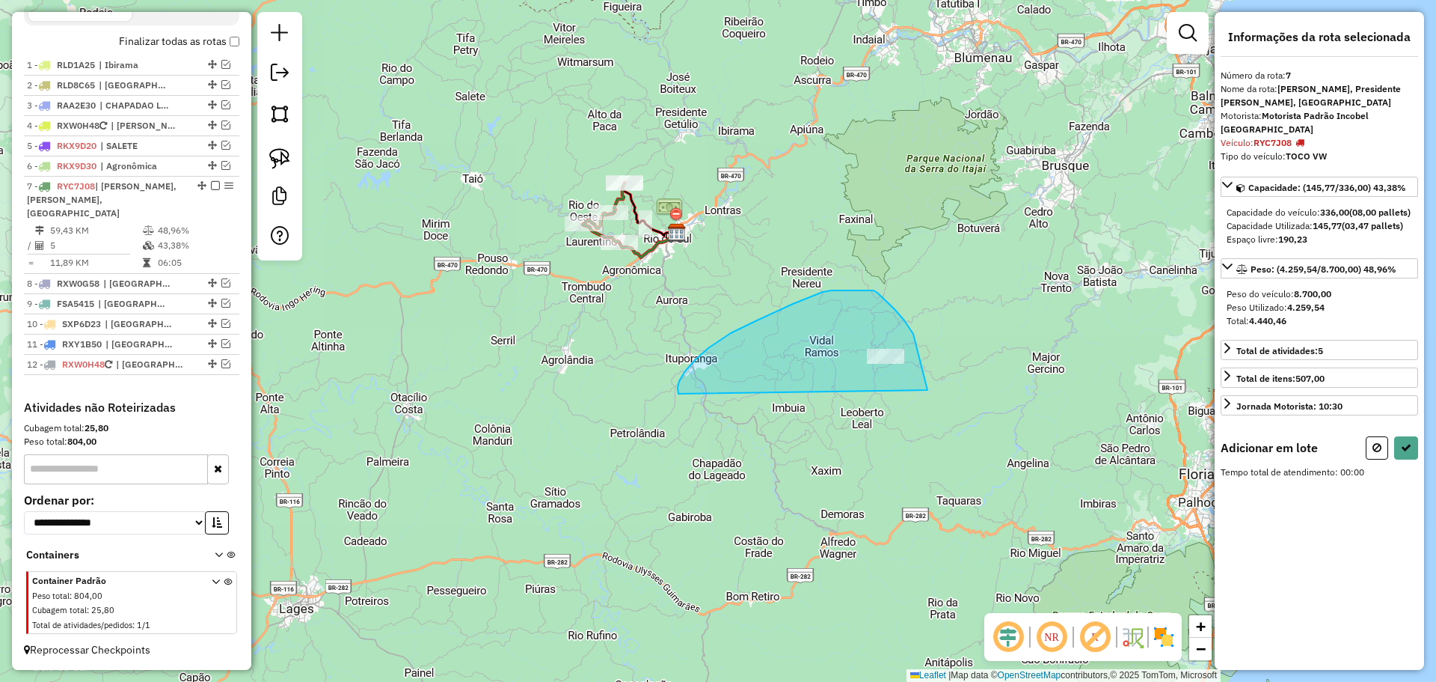
drag, startPoint x: 678, startPoint y: 388, endPoint x: 928, endPoint y: 390, distance: 249.9
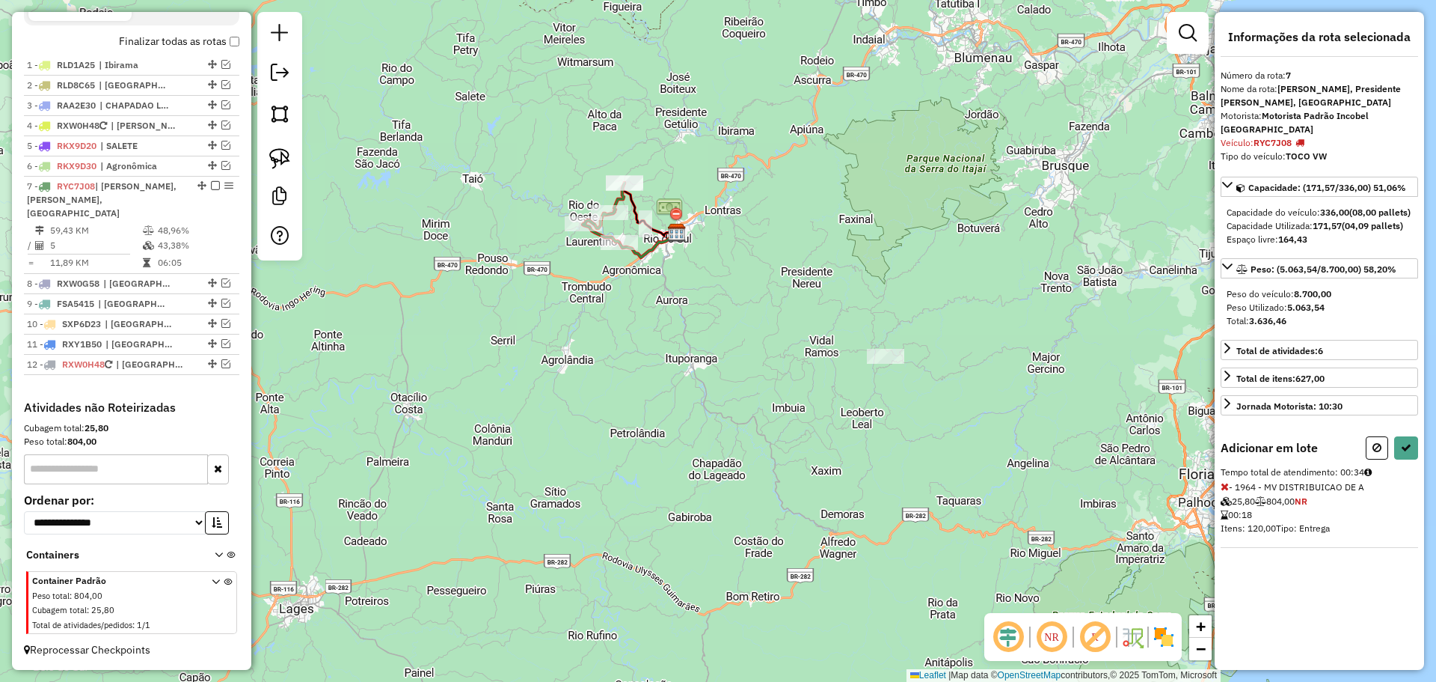
select select "**********"
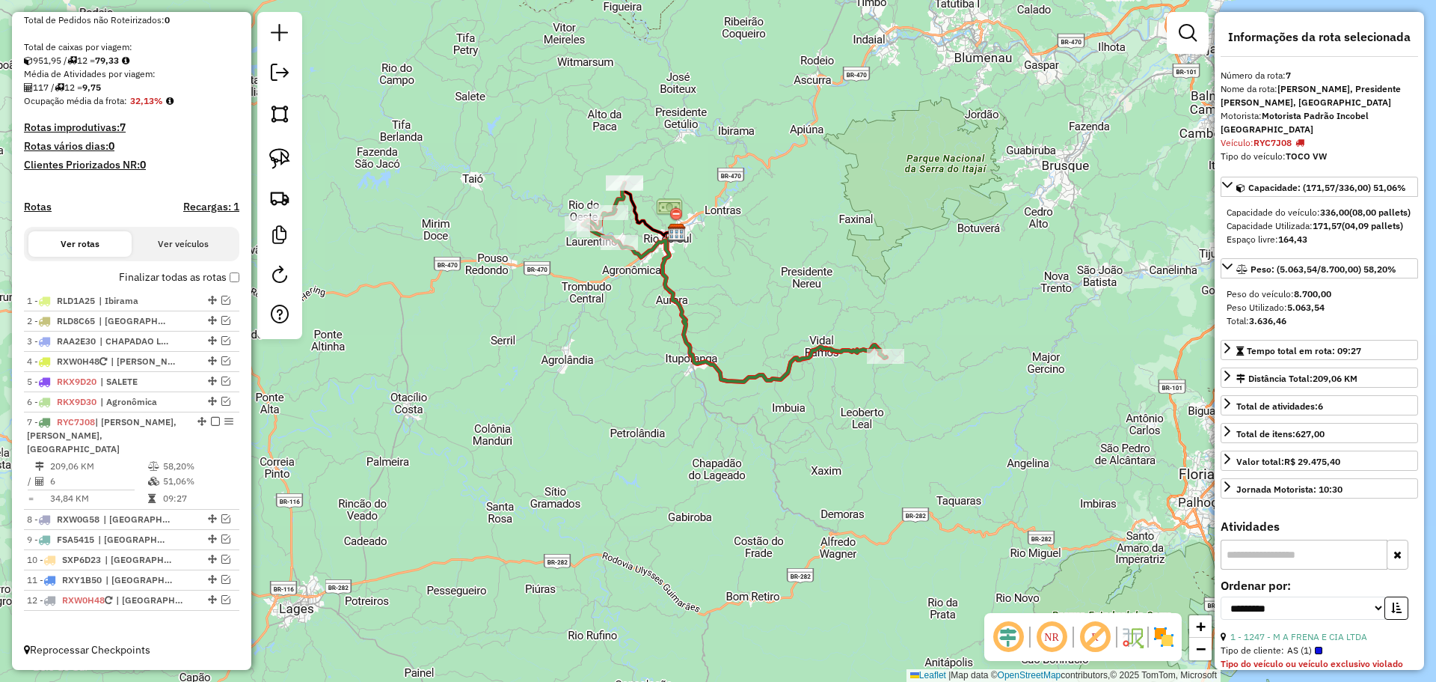
scroll to position [287, 0]
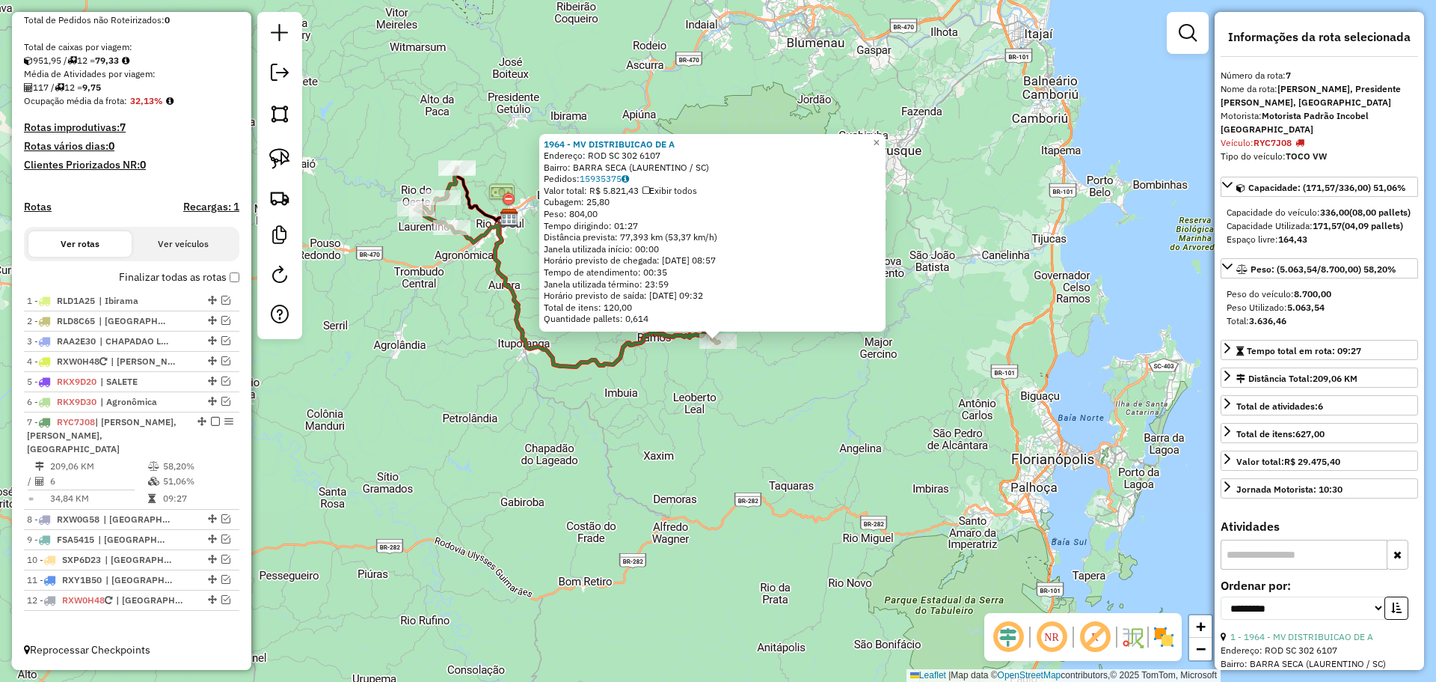
click at [788, 429] on div "1964 - MV DISTRIBUICAO DE A Endereço: ROD SC 302 6107 Bairro: BARRA SECA (LAURE…" at bounding box center [718, 341] width 1436 height 682
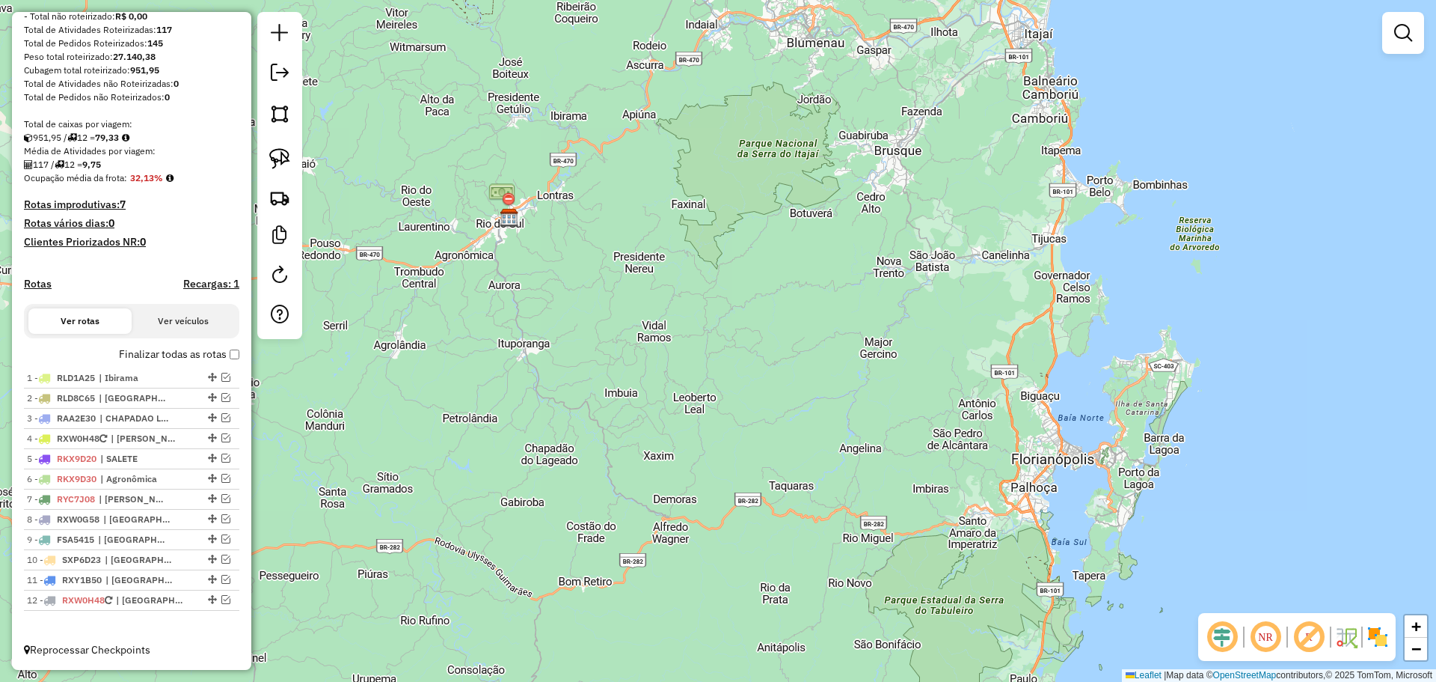
scroll to position [223, 0]
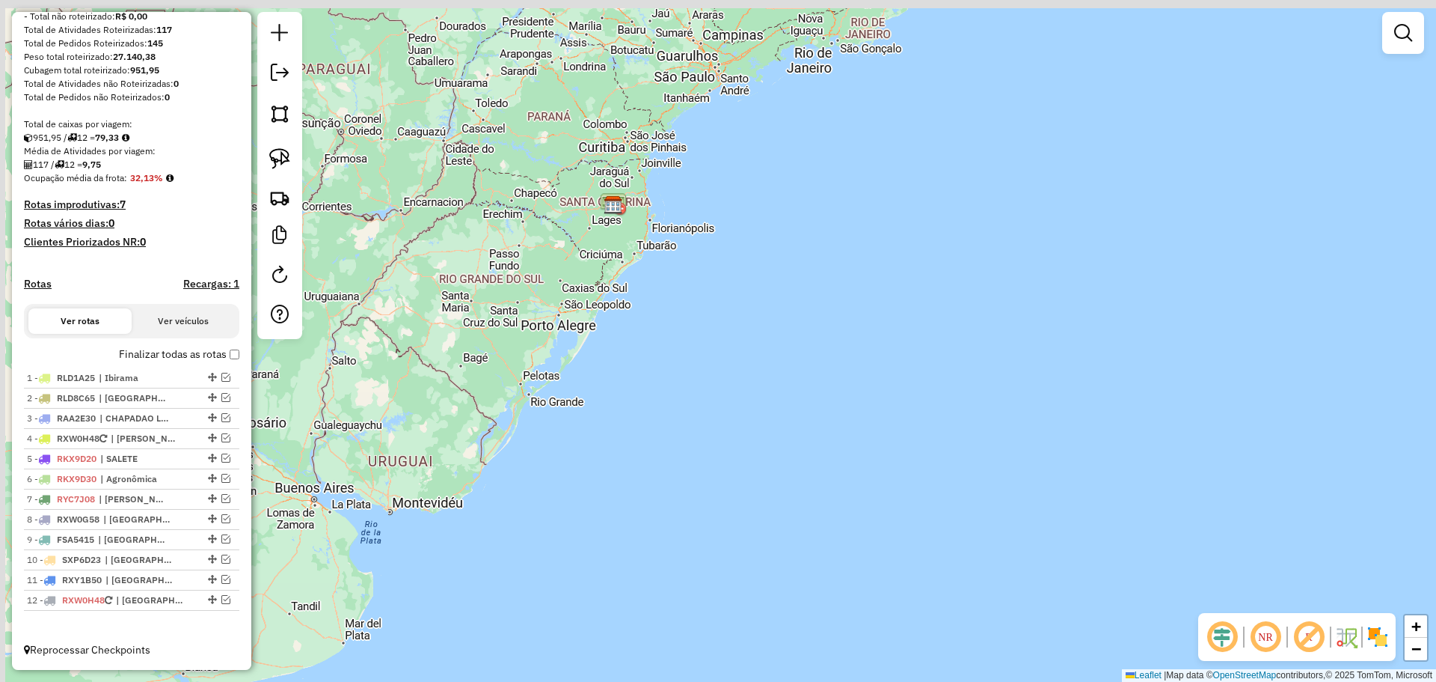
drag, startPoint x: 613, startPoint y: 396, endPoint x: 686, endPoint y: 503, distance: 129.7
click at [685, 503] on div "Janela de atendimento Grade de atendimento Capacidade Transportadoras Veículos …" at bounding box center [718, 341] width 1436 height 682
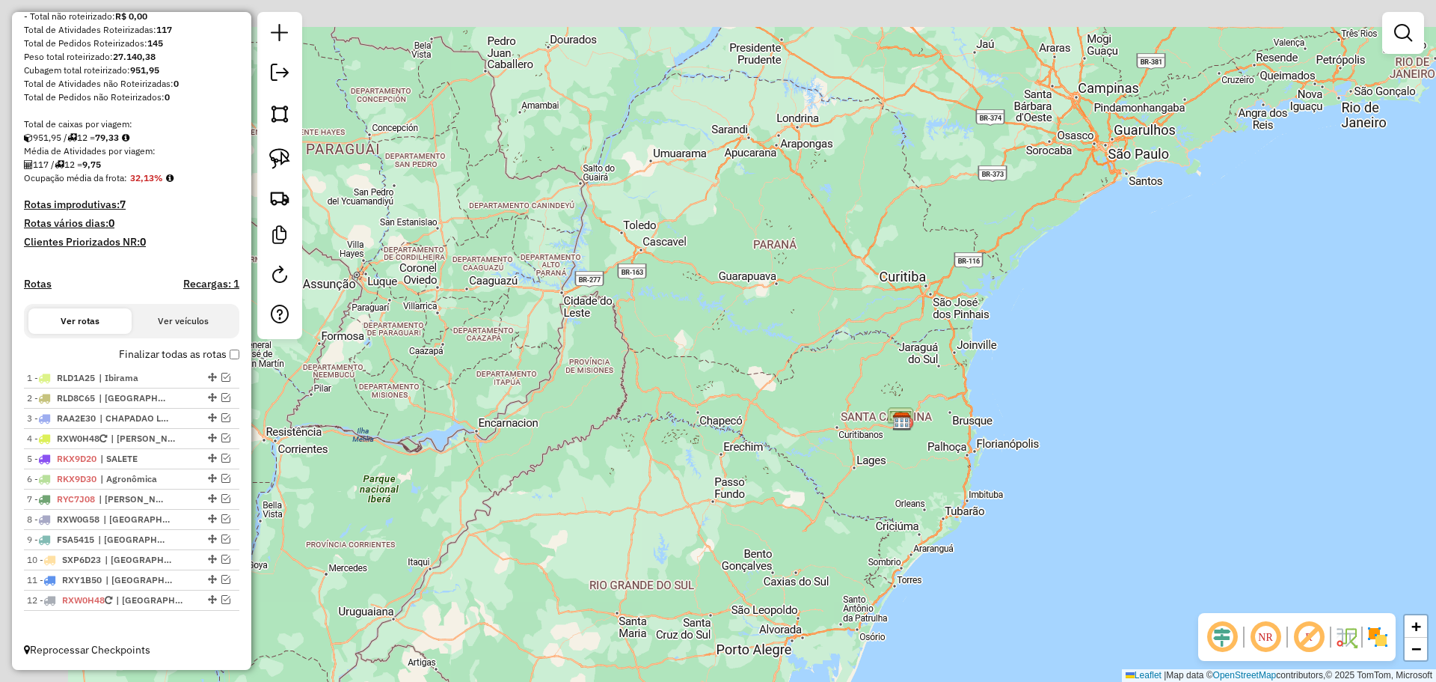
drag, startPoint x: 700, startPoint y: 268, endPoint x: 852, endPoint y: 456, distance: 241.5
click at [852, 456] on div "Janela de atendimento Grade de atendimento Capacidade Transportadoras Veículos …" at bounding box center [718, 341] width 1436 height 682
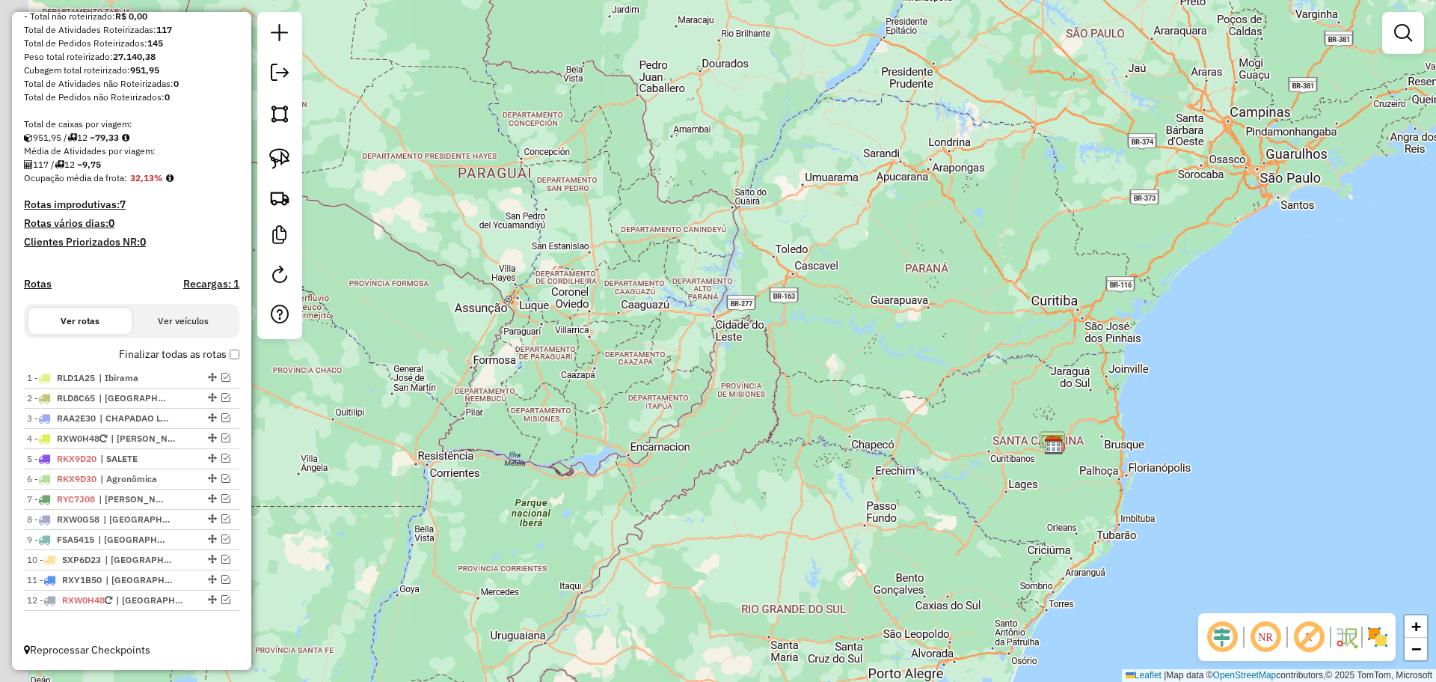
drag, startPoint x: 650, startPoint y: 334, endPoint x: 1188, endPoint y: 398, distance: 541.8
click at [1188, 398] on div "Janela de atendimento Grade de atendimento Capacidade Transportadoras Veículos …" at bounding box center [718, 341] width 1436 height 682
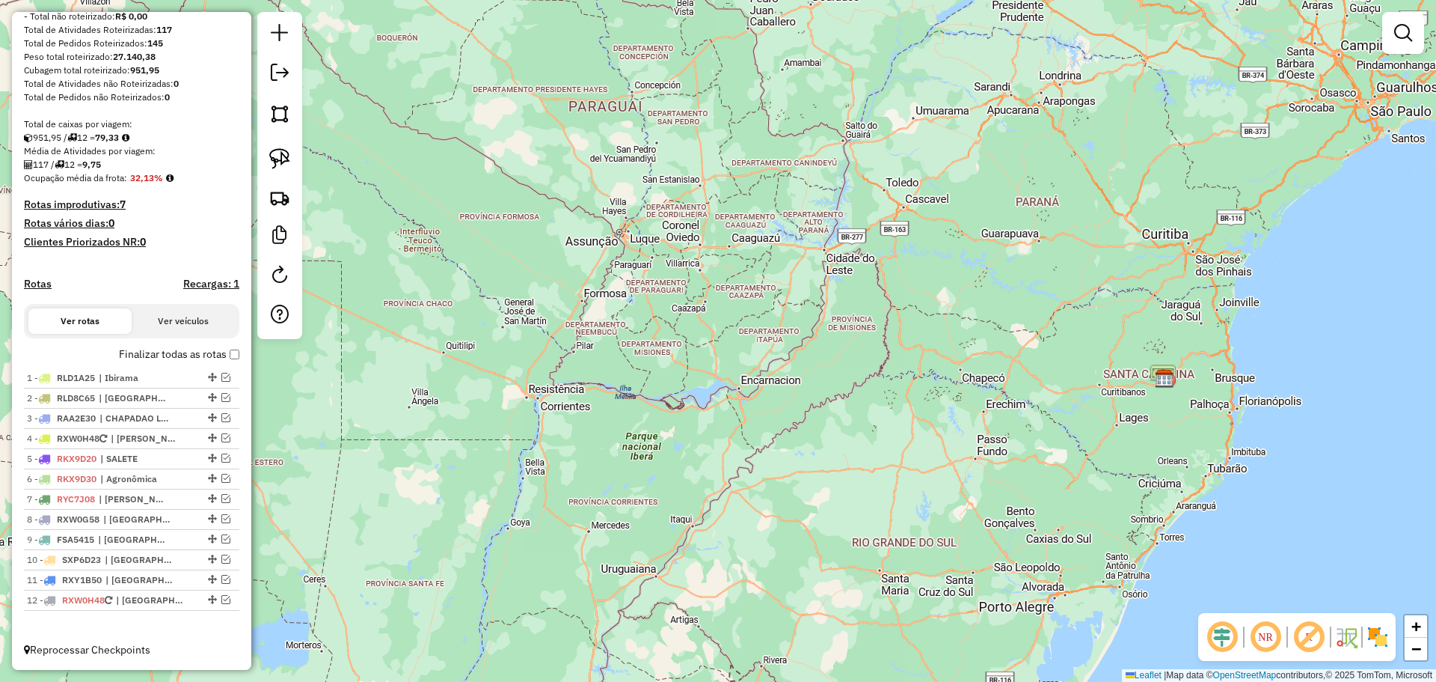
drag, startPoint x: 1169, startPoint y: 421, endPoint x: 890, endPoint y: 312, distance: 299.7
click at [893, 314] on div "Janela de atendimento Grade de atendimento Capacidade Transportadoras Veículos …" at bounding box center [718, 341] width 1436 height 682
click at [223, 374] on em at bounding box center [225, 377] width 9 height 9
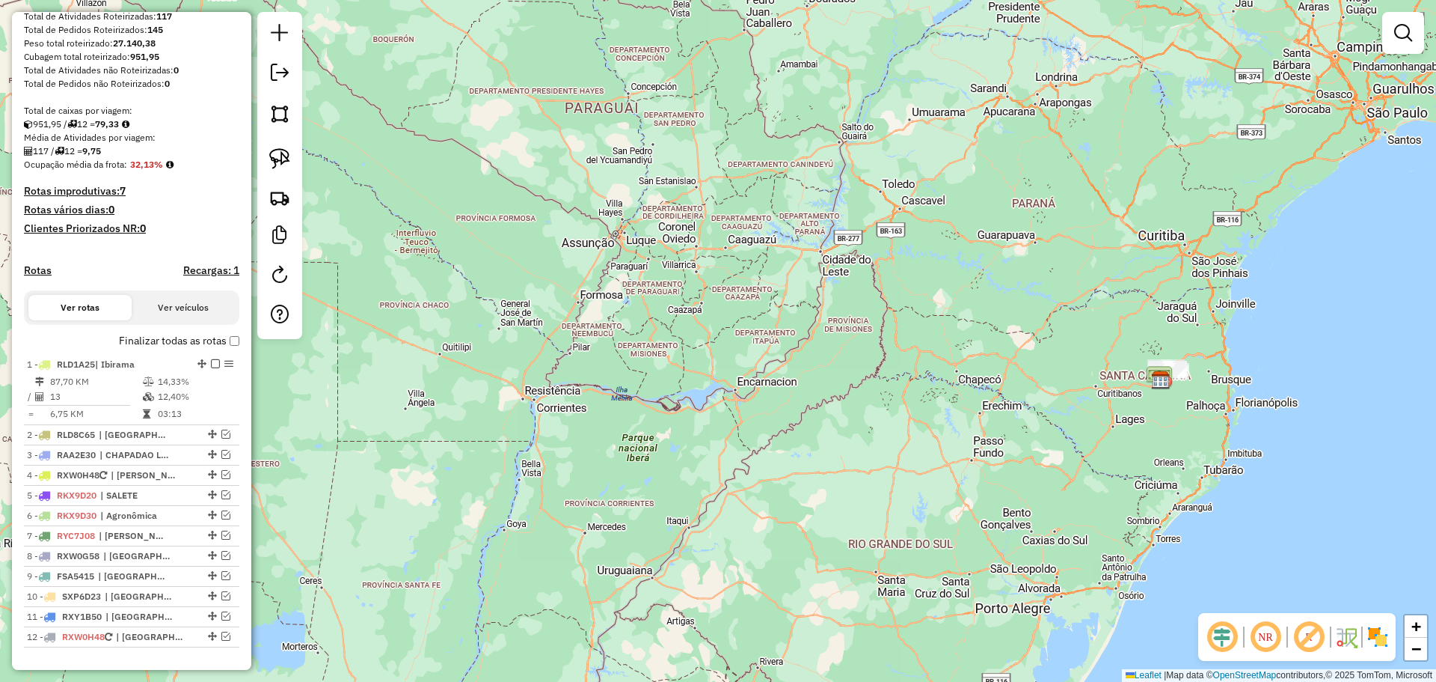
drag, startPoint x: 1172, startPoint y: 432, endPoint x: 1104, endPoint y: 477, distance: 81.1
click at [1123, 478] on div "Janela de atendimento Grade de atendimento Capacidade Transportadoras Veículos …" at bounding box center [718, 341] width 1436 height 682
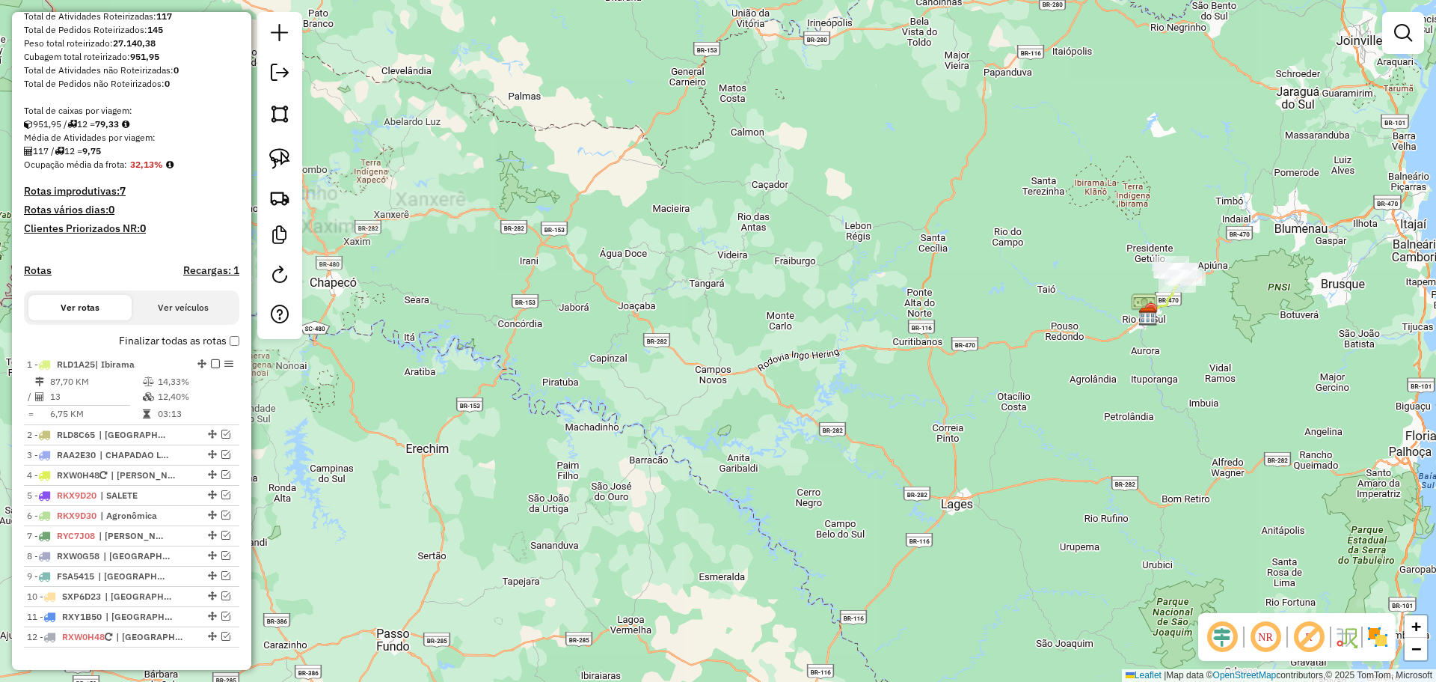
drag, startPoint x: 1242, startPoint y: 371, endPoint x: 1072, endPoint y: 485, distance: 204.4
click at [1072, 485] on div "Janela de atendimento Grade de atendimento Capacidade Transportadoras Veículos …" at bounding box center [718, 341] width 1436 height 682
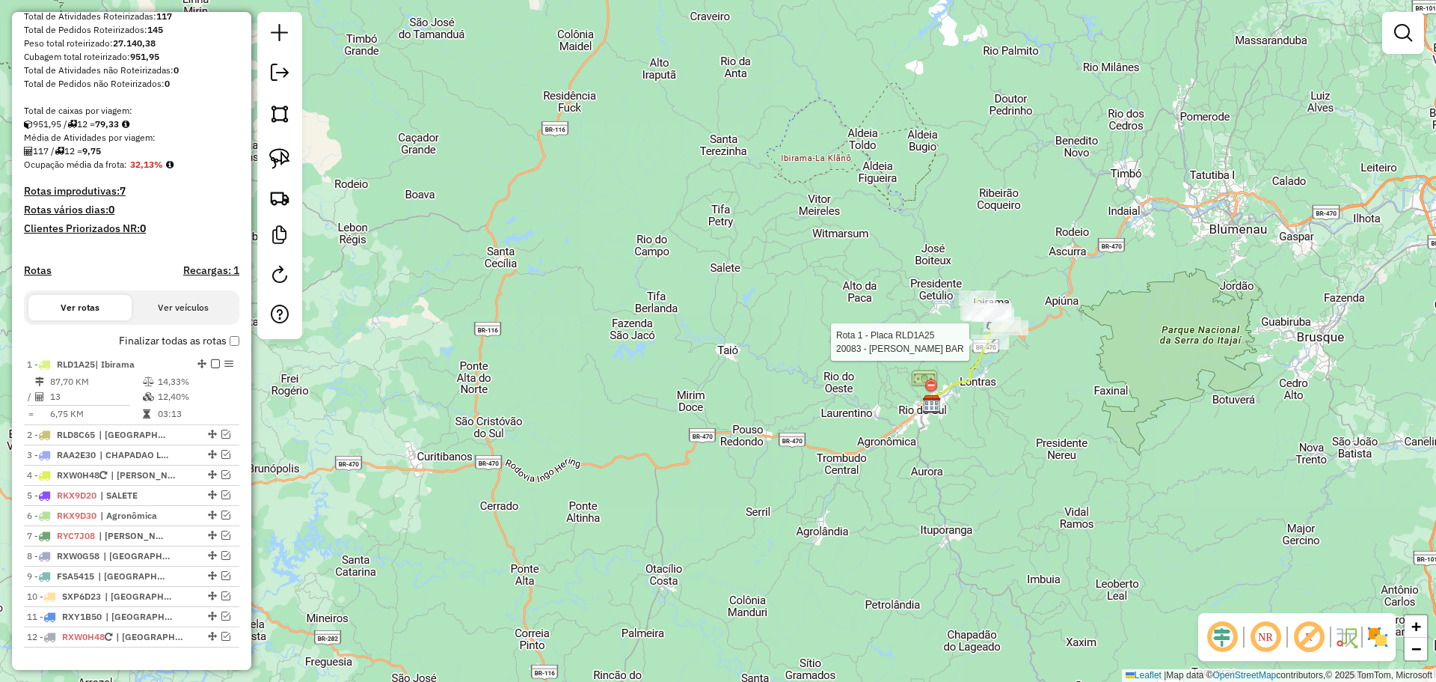
select select "**********"
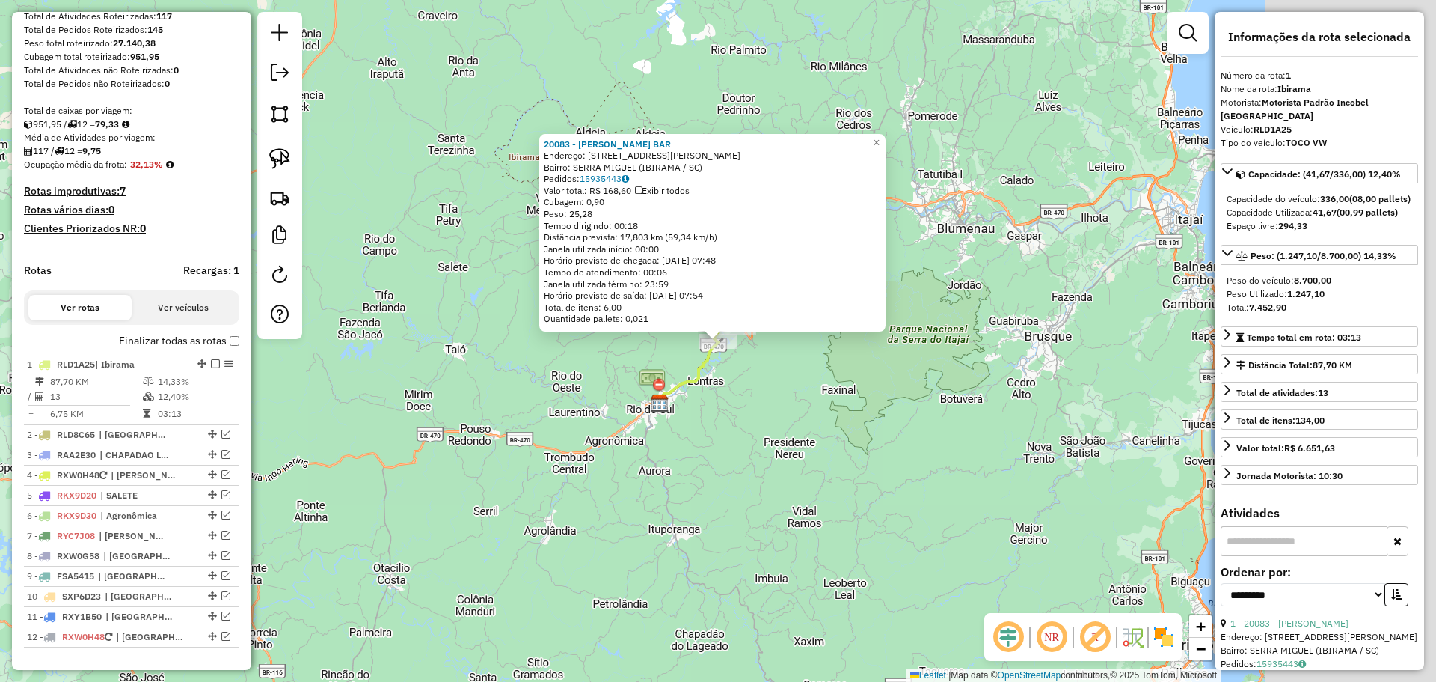
scroll to position [273, 0]
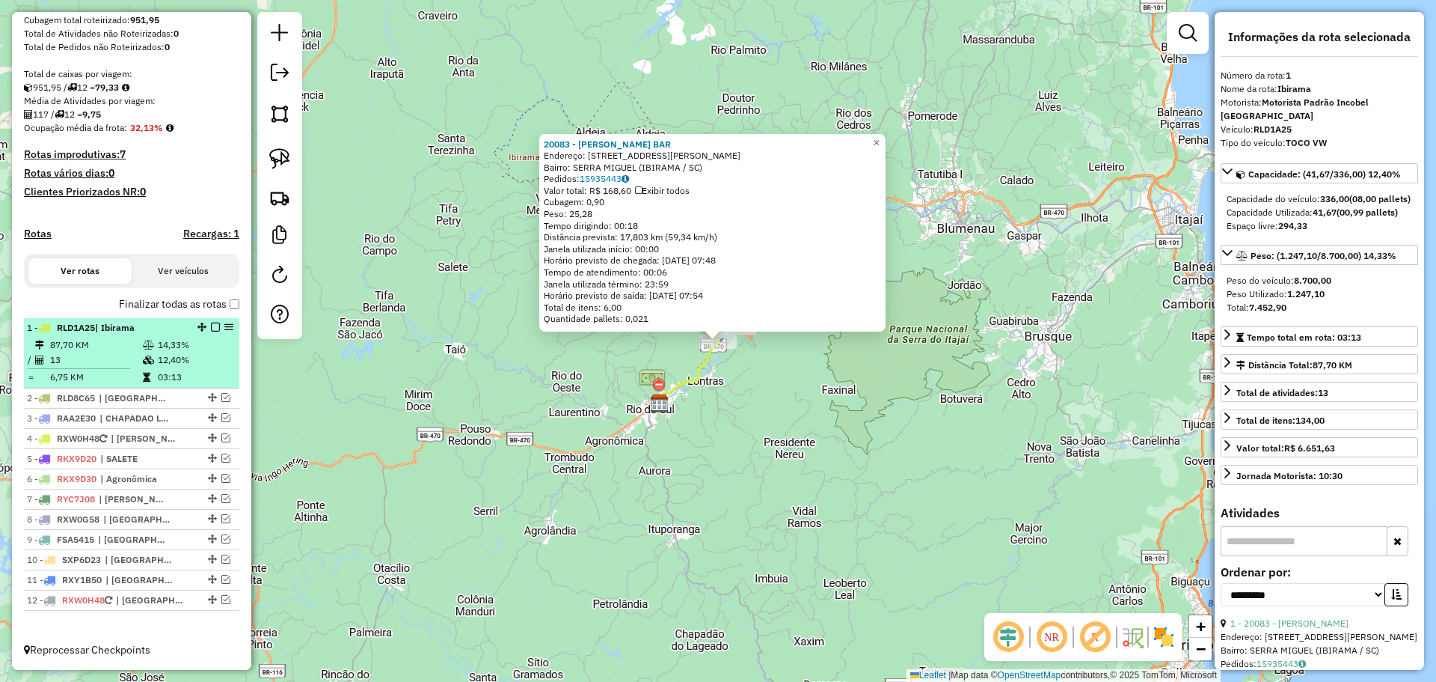
click at [212, 324] on em at bounding box center [215, 326] width 9 height 9
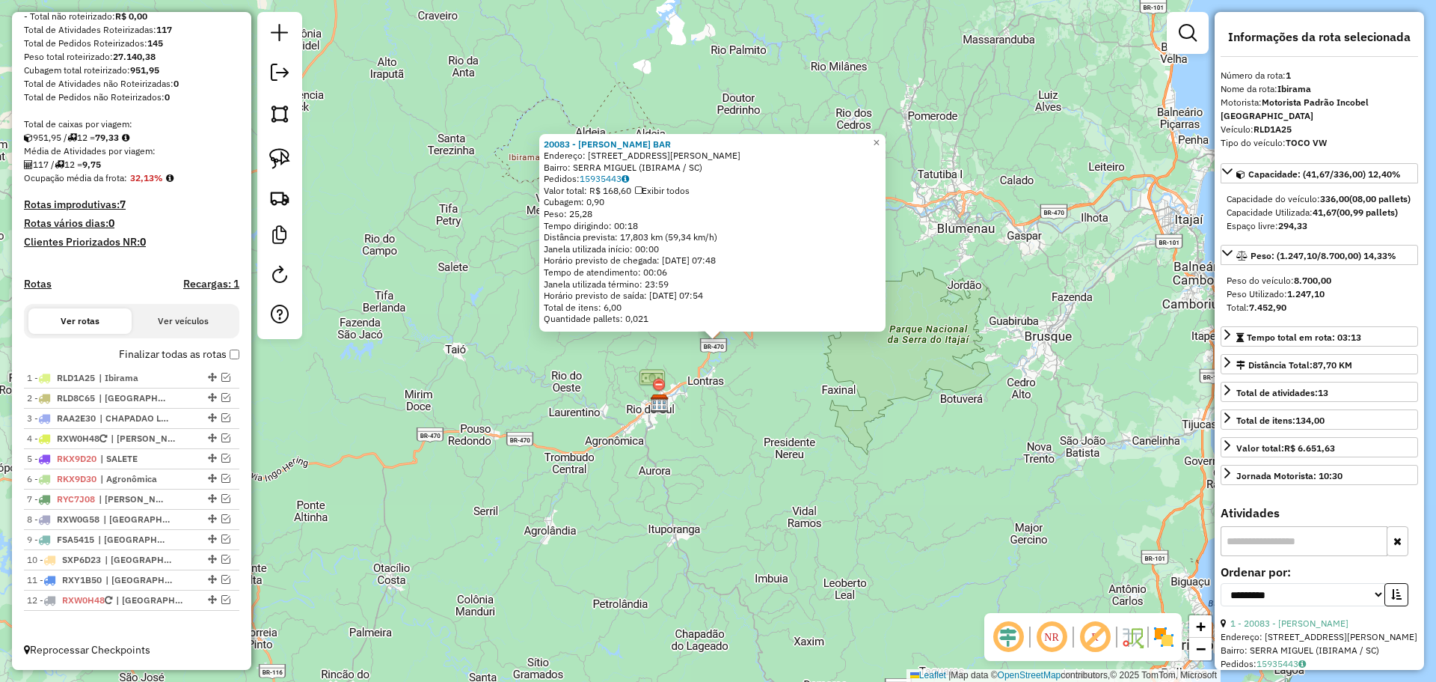
drag, startPoint x: 221, startPoint y: 397, endPoint x: 254, endPoint y: 403, distance: 33.6
click at [221, 397] on em at bounding box center [225, 397] width 9 height 9
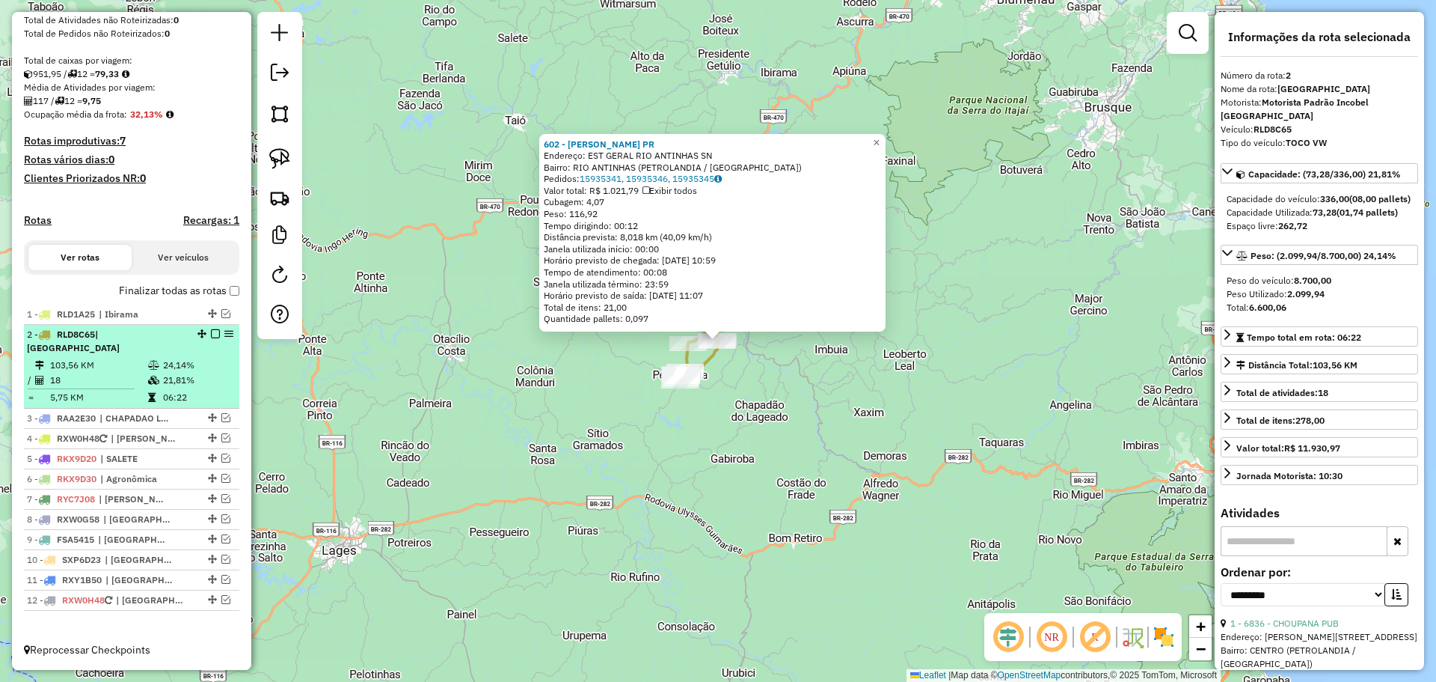
click at [211, 338] on em at bounding box center [215, 333] width 9 height 9
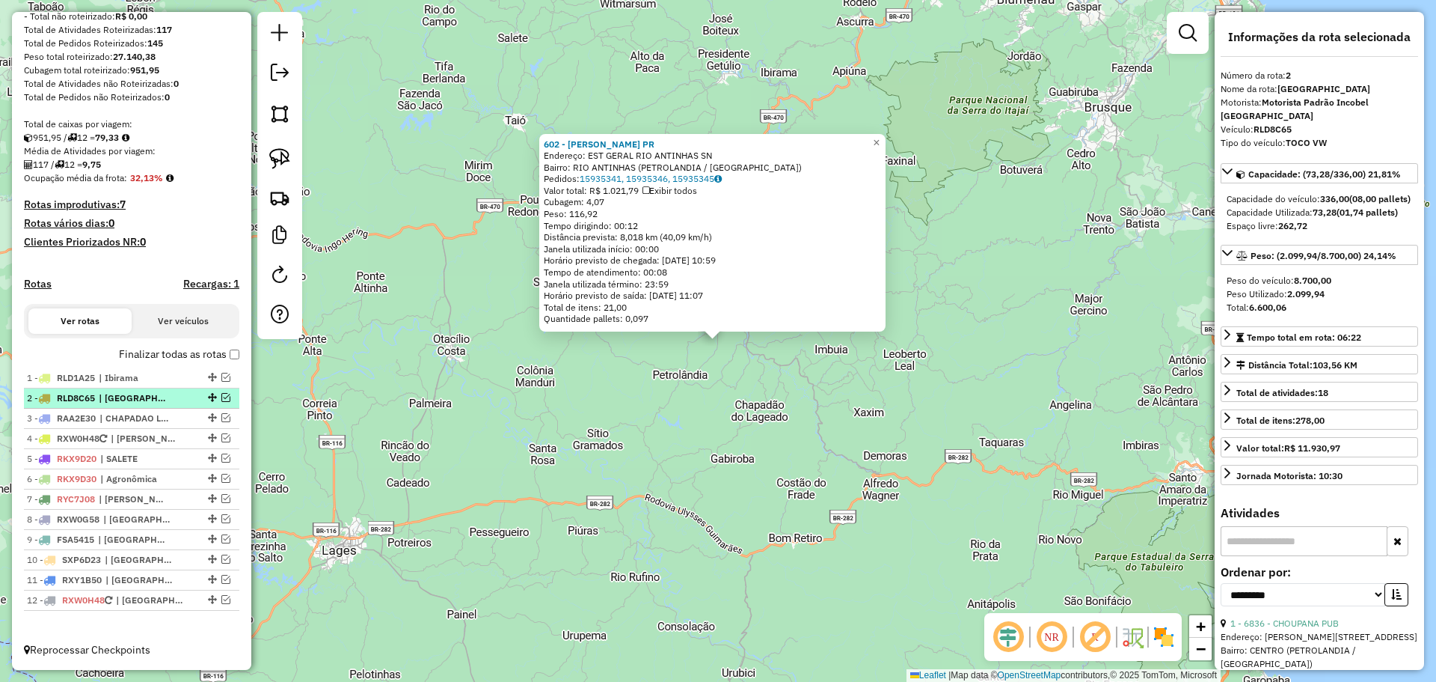
scroll to position [223, 0]
click at [221, 416] on em at bounding box center [225, 417] width 9 height 9
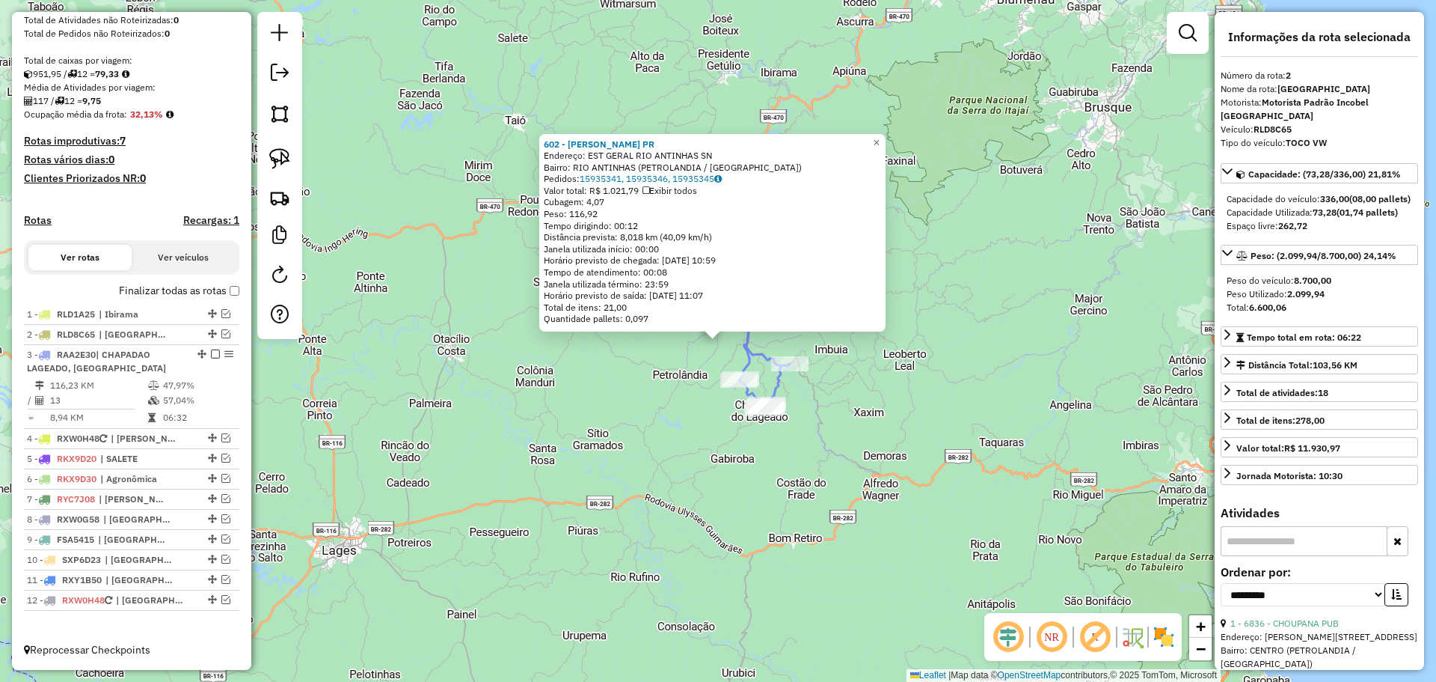
drag, startPoint x: 617, startPoint y: 451, endPoint x: 735, endPoint y: 454, distance: 117.5
click at [617, 450] on div "602 - [PERSON_NAME] PR Endereço: EST GERAL RIO ANTINHAS SN Bairro: RIO ANTINHAS…" at bounding box center [718, 341] width 1436 height 682
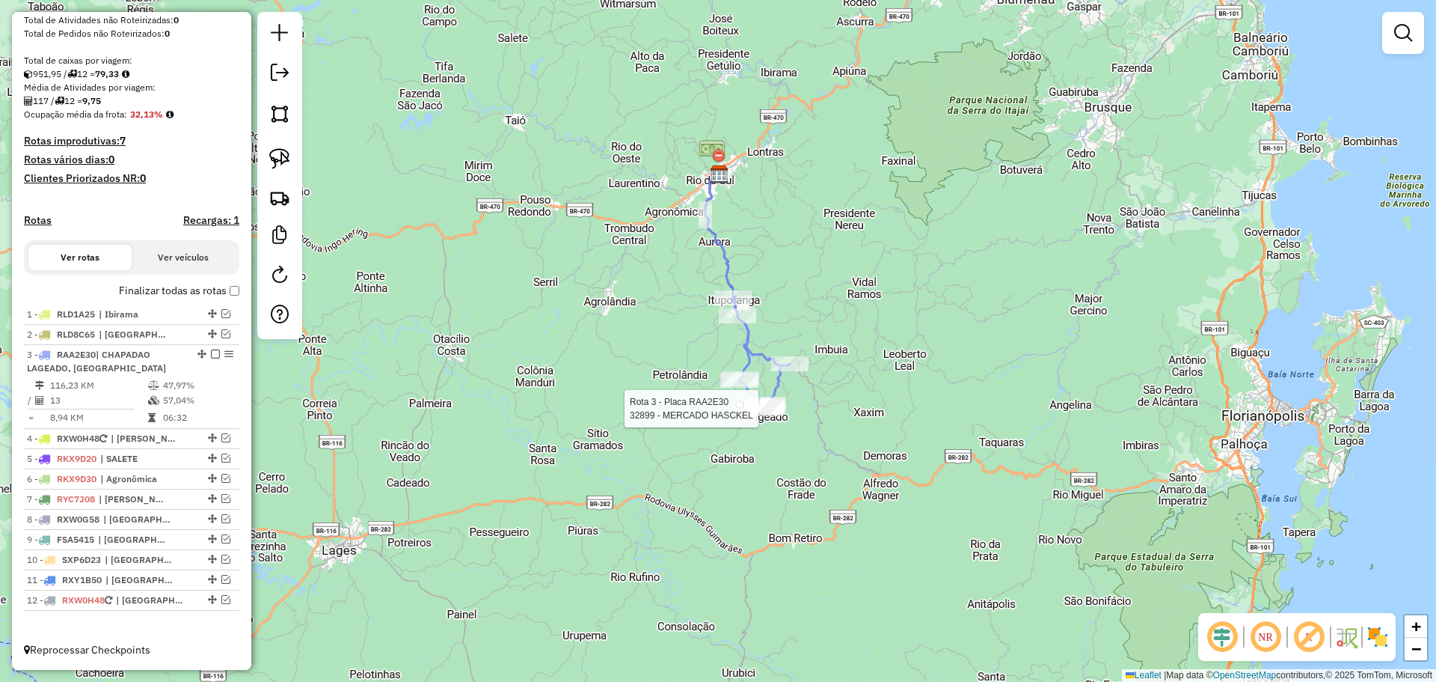
select select "**********"
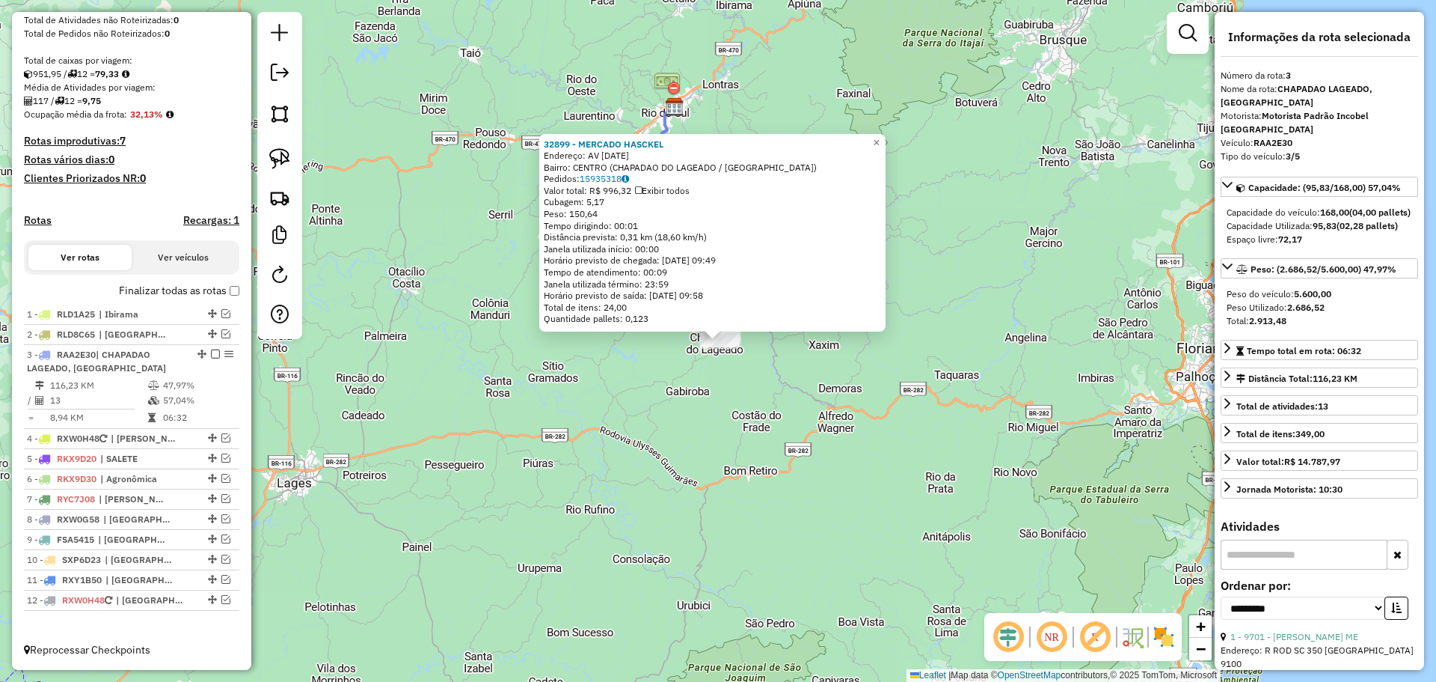
scroll to position [287, 0]
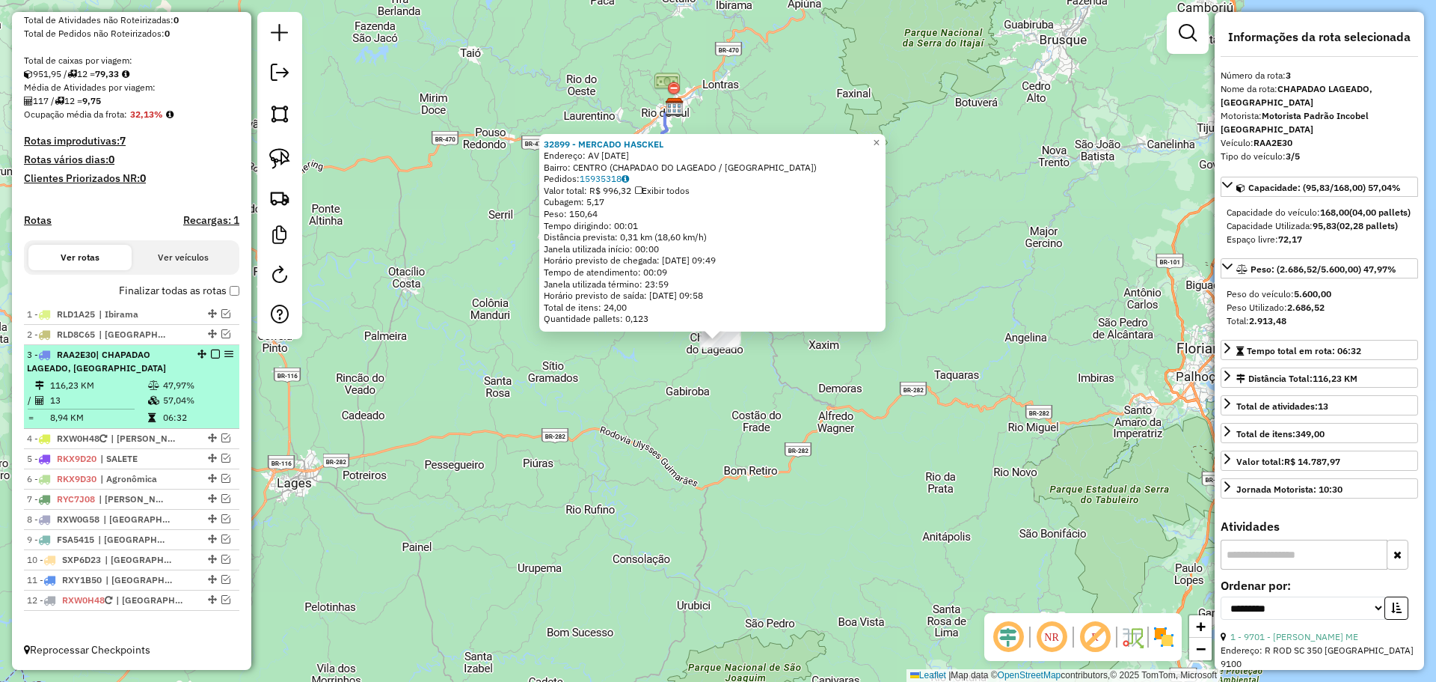
click at [211, 354] on em at bounding box center [215, 353] width 9 height 9
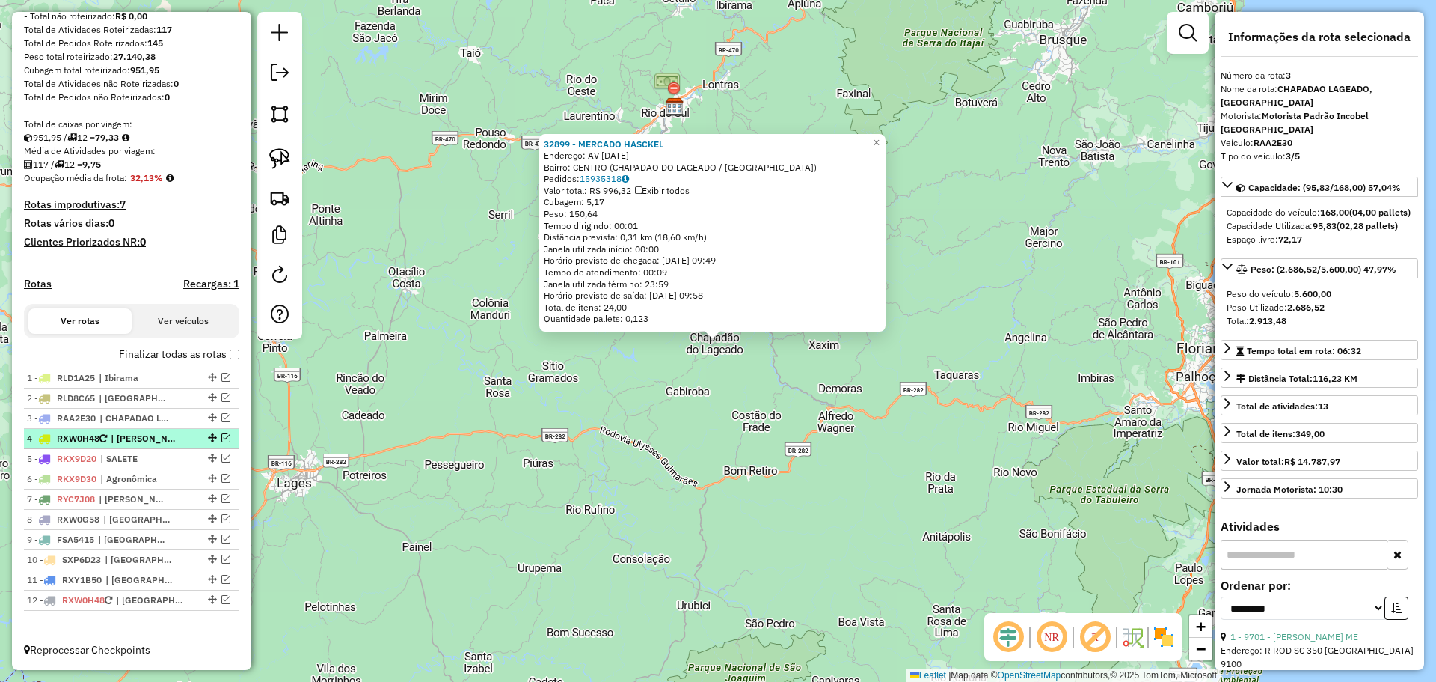
click at [225, 437] on em at bounding box center [225, 437] width 9 height 9
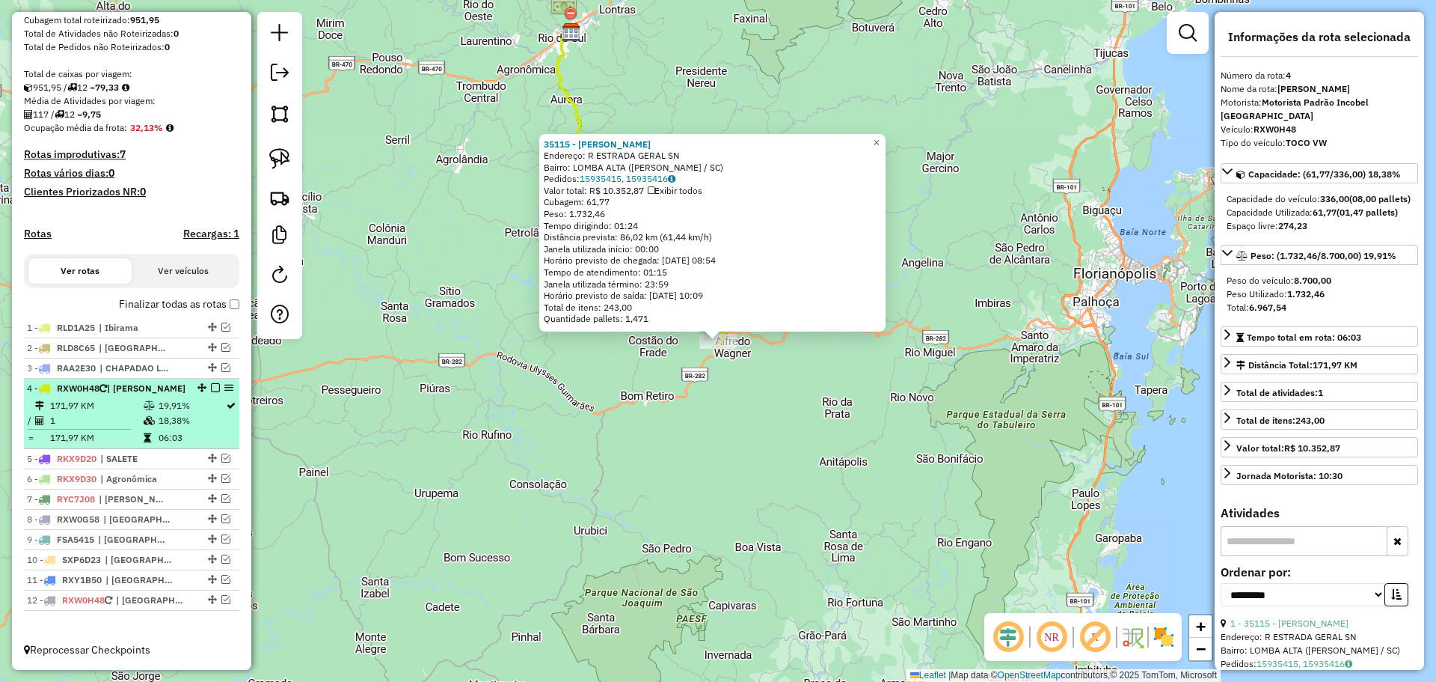
click at [211, 383] on em at bounding box center [215, 387] width 9 height 9
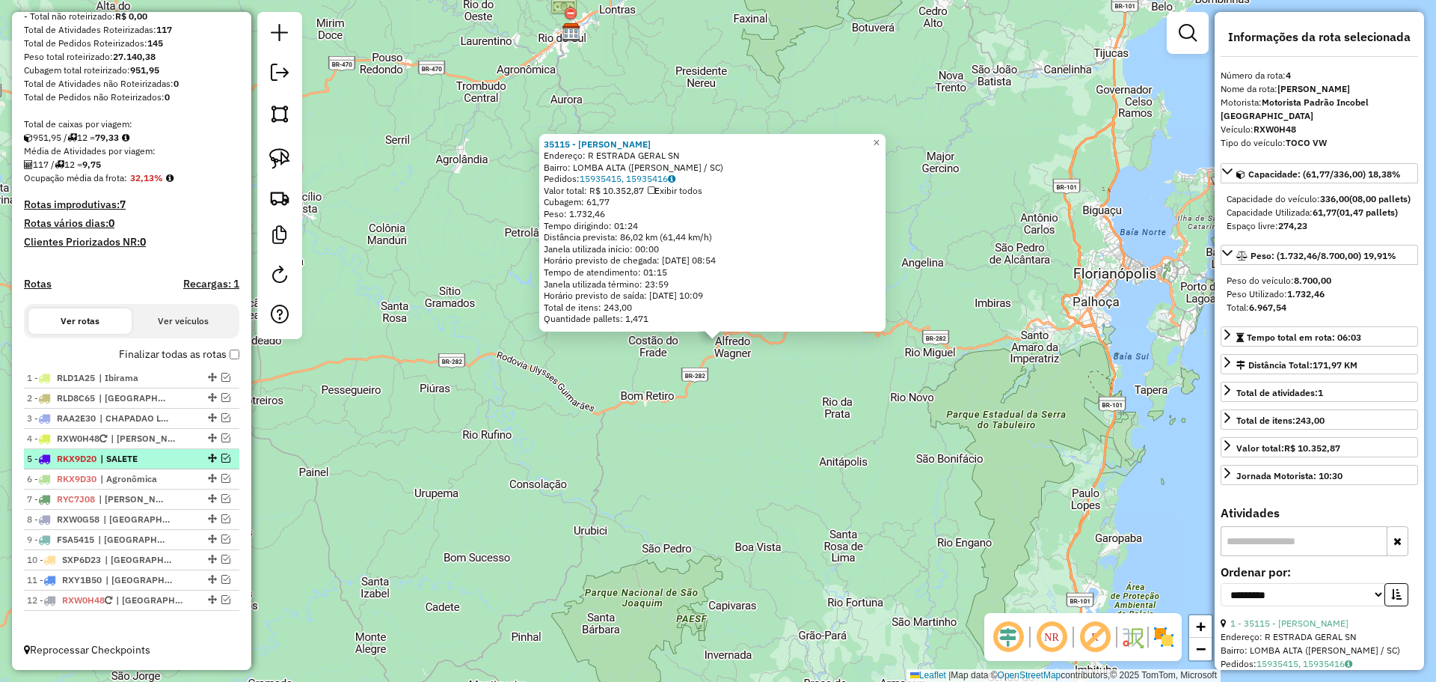
click at [221, 457] on em at bounding box center [225, 457] width 9 height 9
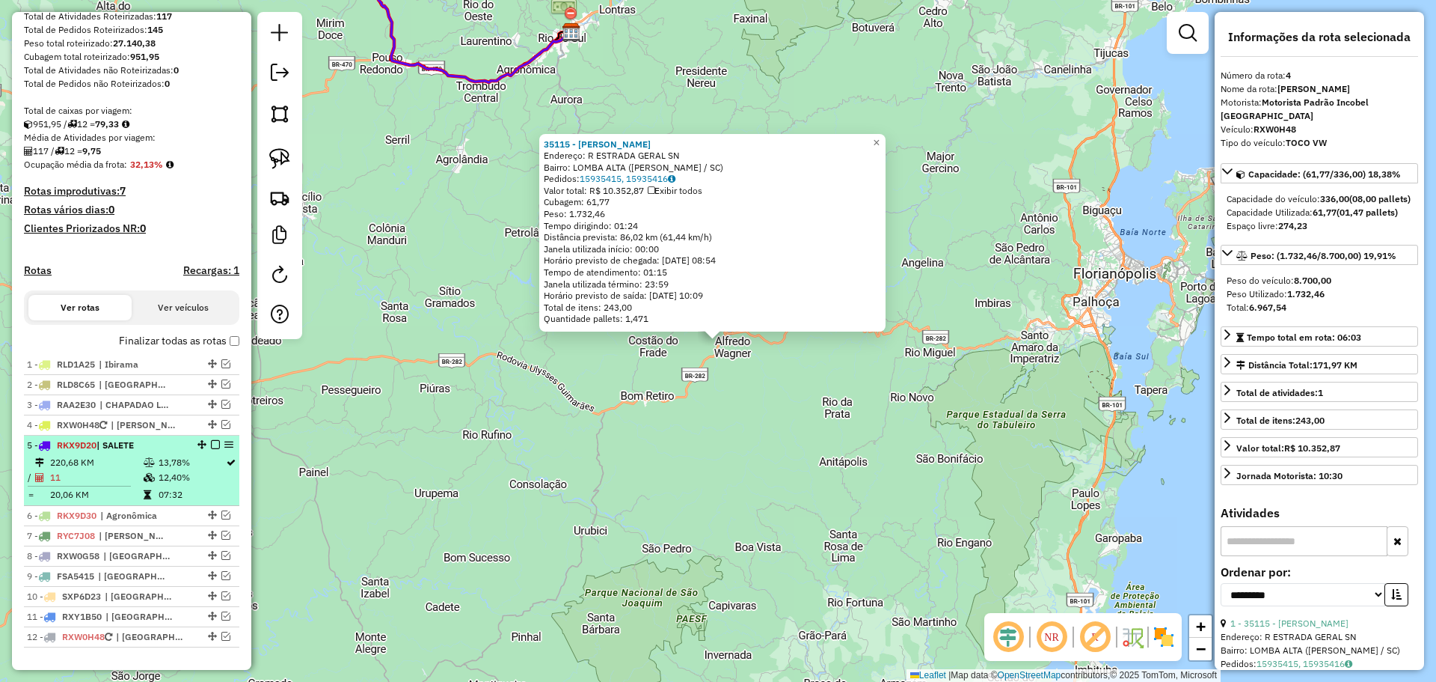
scroll to position [273, 0]
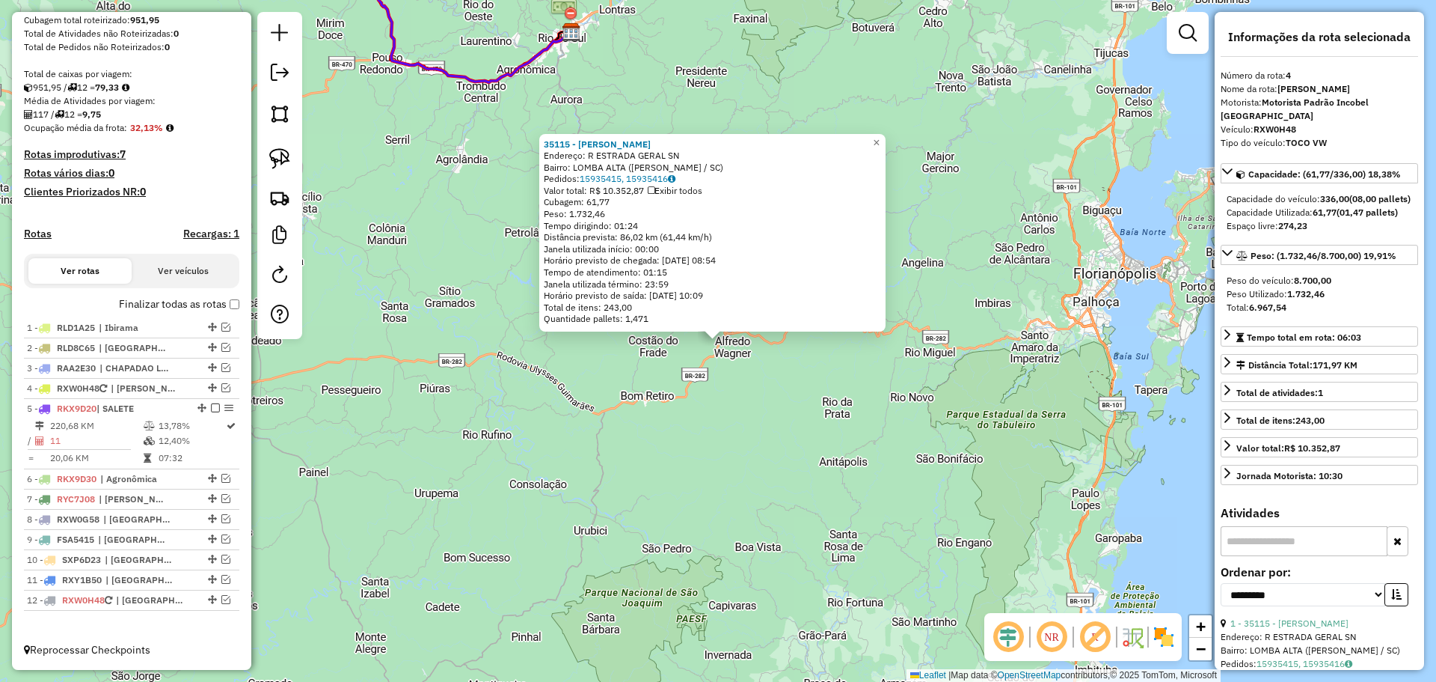
click at [447, 480] on div "35115 - [PERSON_NAME]: R ESTRADA GERAL SN Bairro: LOMBA ALTA ([PERSON_NAME] / […" at bounding box center [718, 341] width 1436 height 682
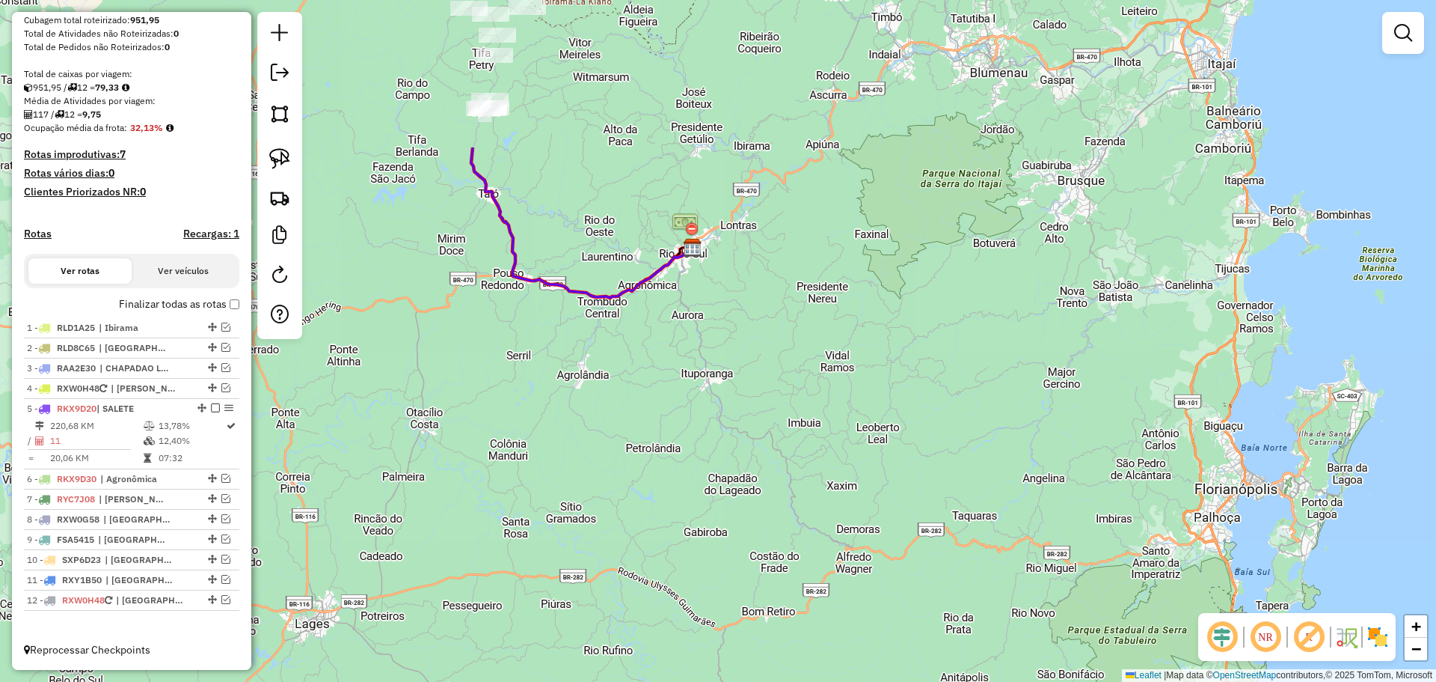
drag, startPoint x: 426, startPoint y: 217, endPoint x: 596, endPoint y: 499, distance: 329.2
click at [596, 505] on div "Janela de atendimento Grade de atendimento Capacidade Transportadoras Veículos …" at bounding box center [718, 341] width 1436 height 682
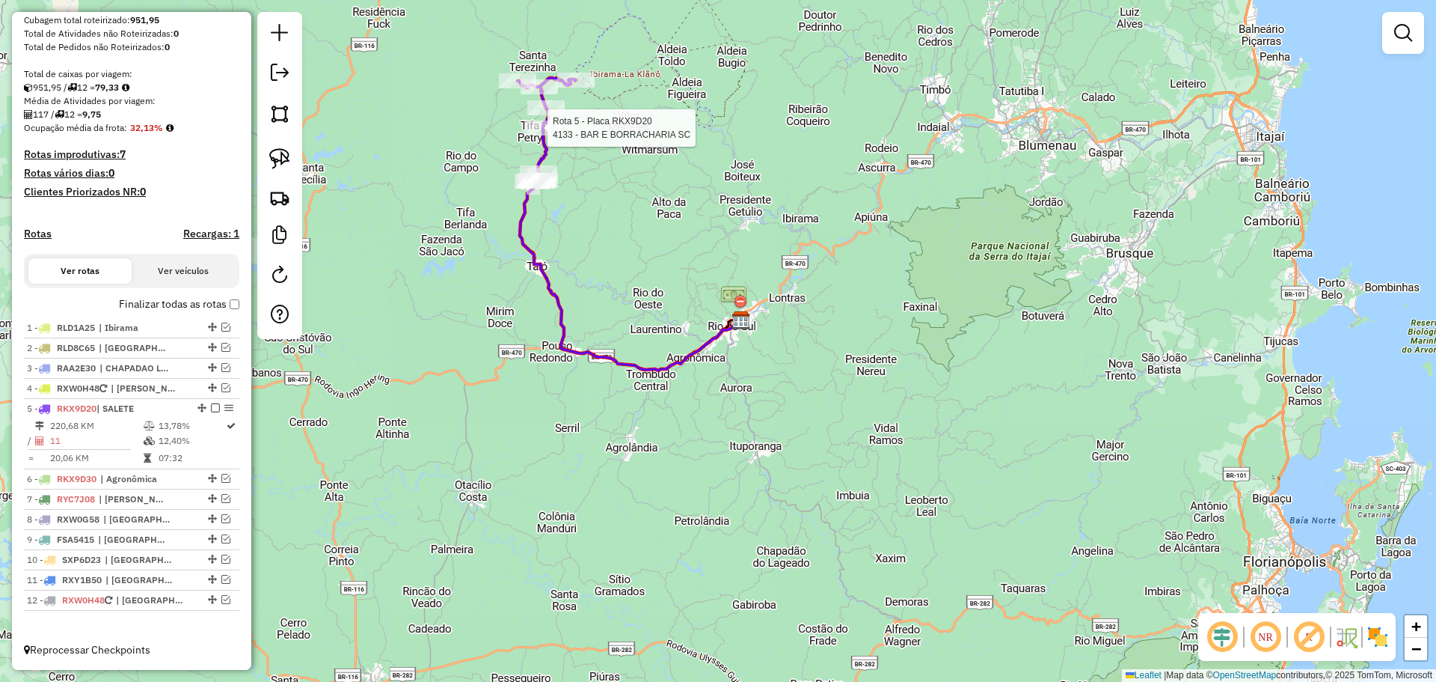
select select "**********"
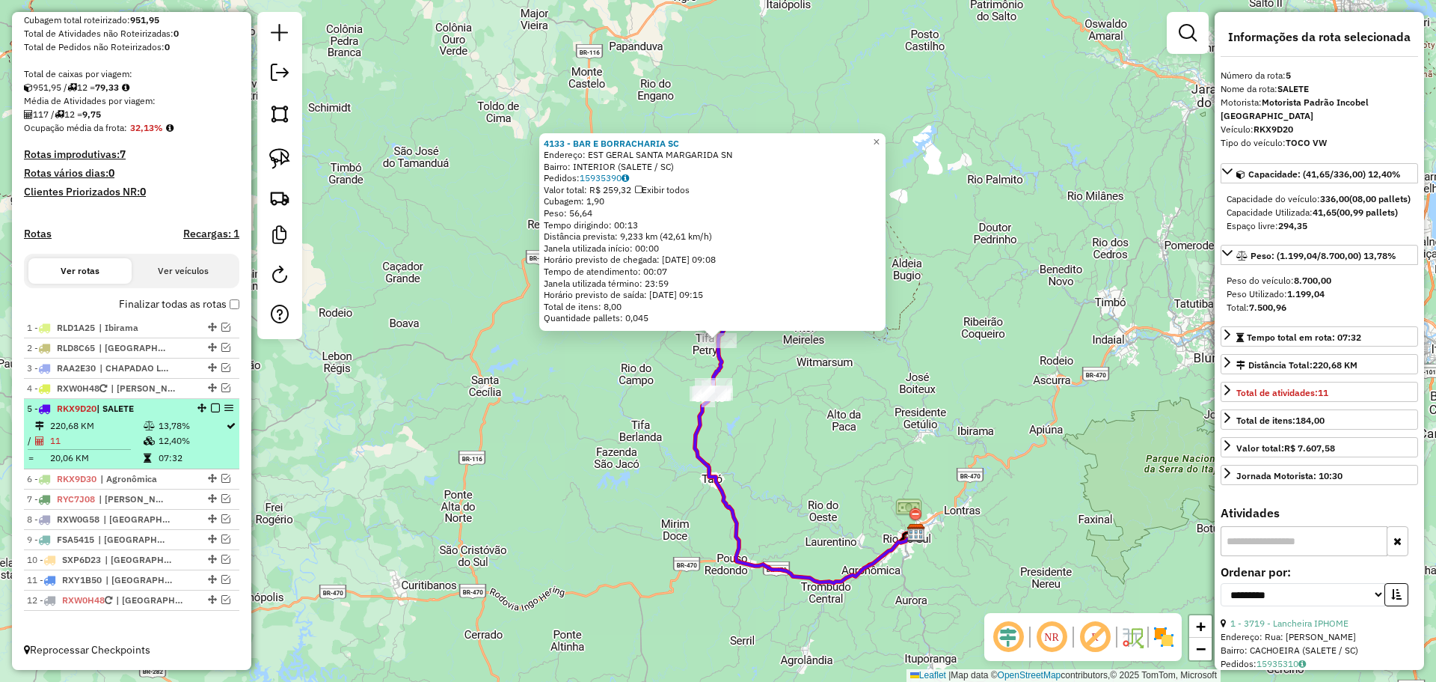
click at [212, 406] on em at bounding box center [215, 407] width 9 height 9
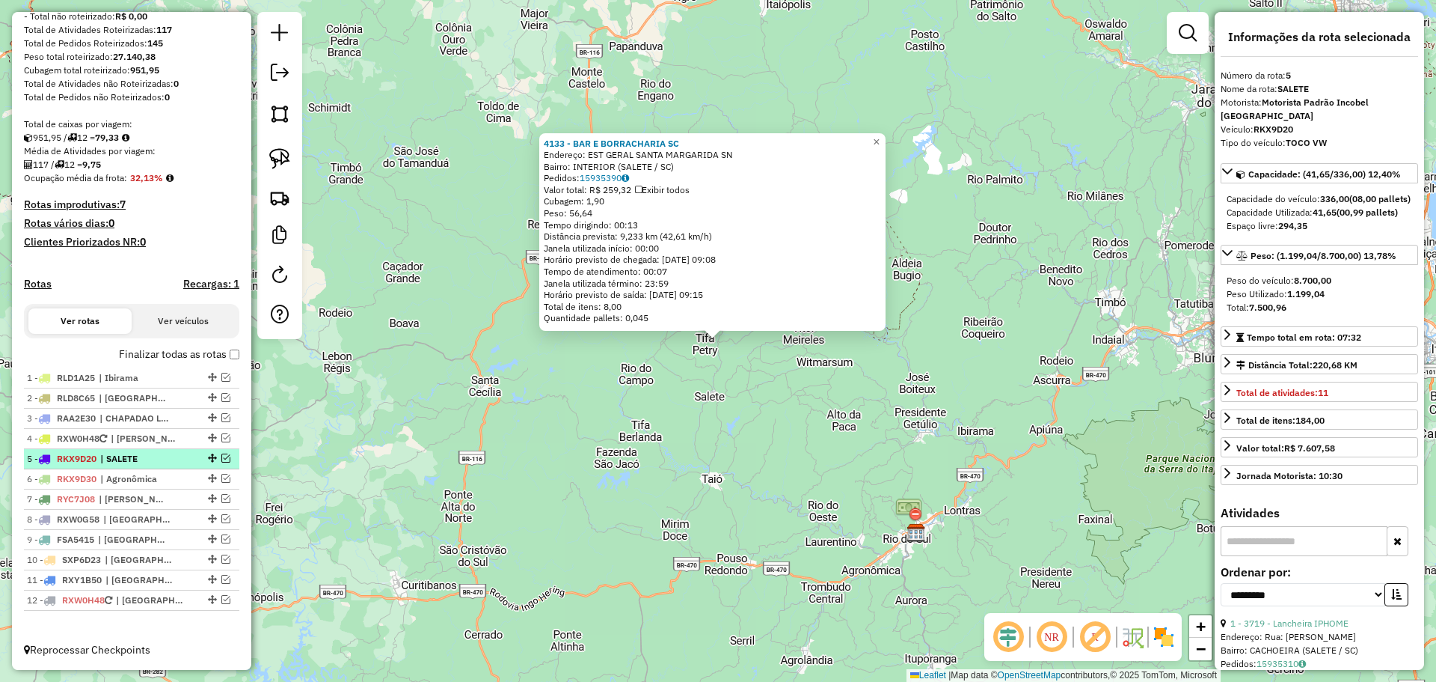
scroll to position [223, 0]
click at [224, 477] on em at bounding box center [225, 478] width 9 height 9
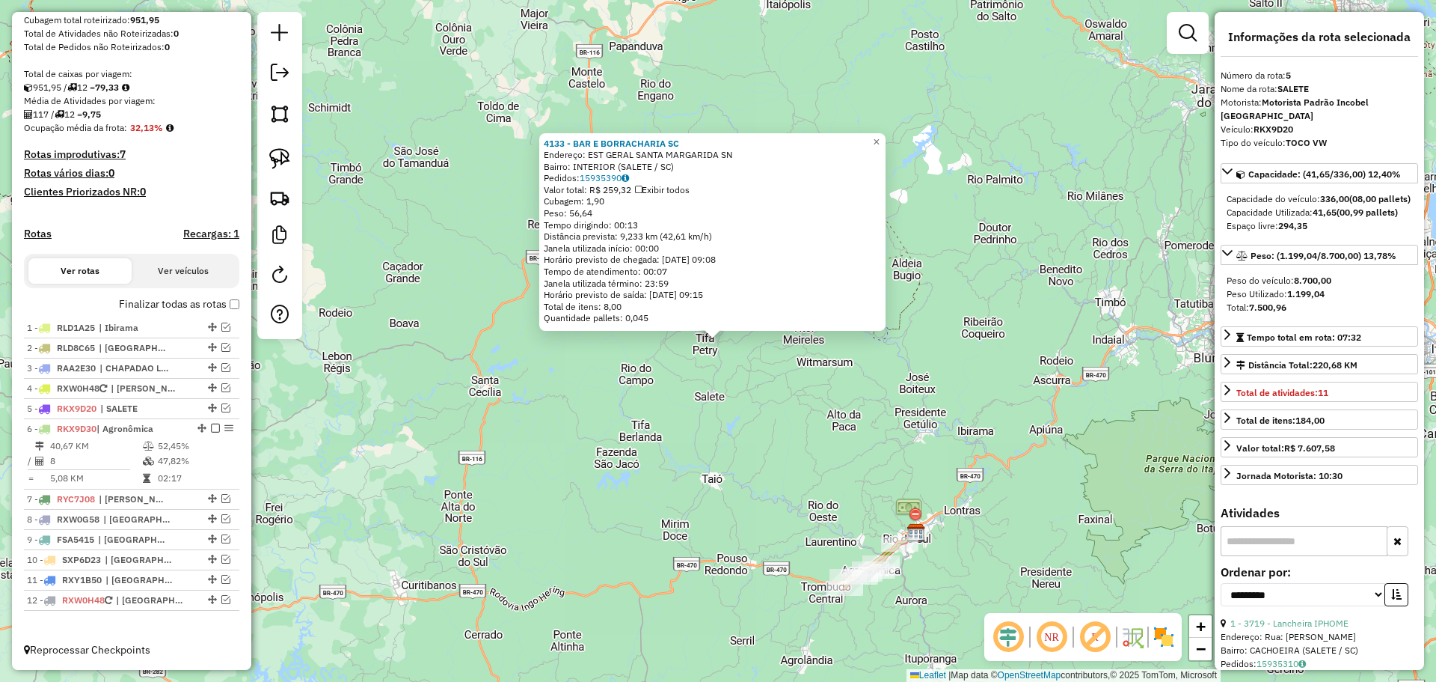
click at [527, 487] on div "4133 - BAR E BORRACHARIA SC Endereço: EST GERAL SANTA MARGARIDA SN Bairro: INTE…" at bounding box center [718, 341] width 1436 height 682
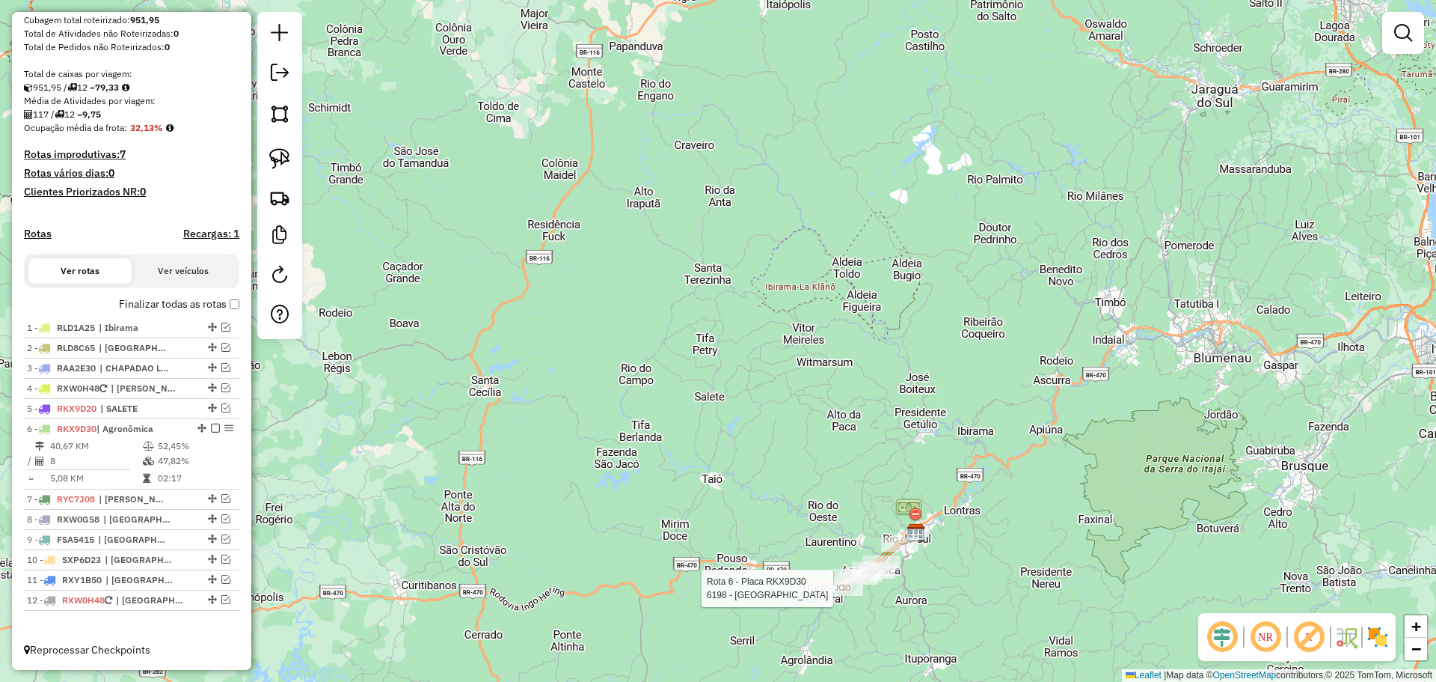
select select "**********"
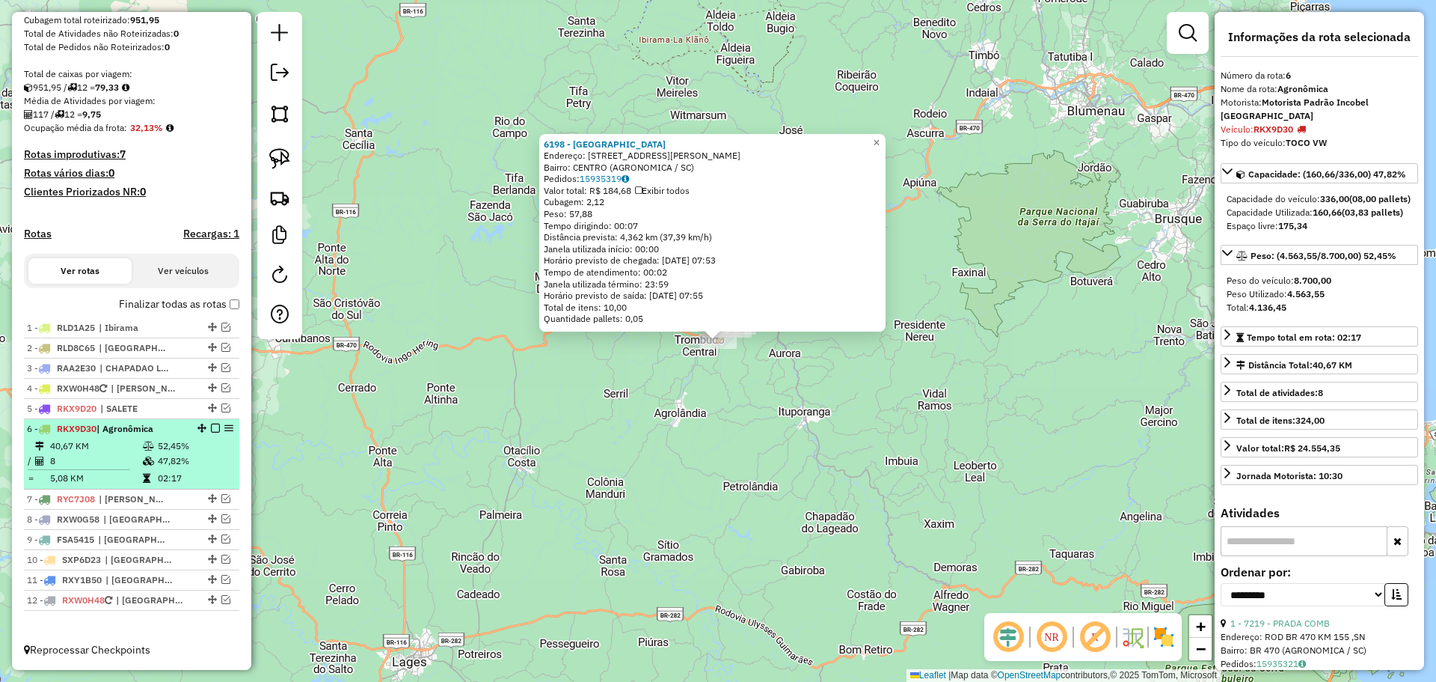
click at [211, 428] on em at bounding box center [215, 427] width 9 height 9
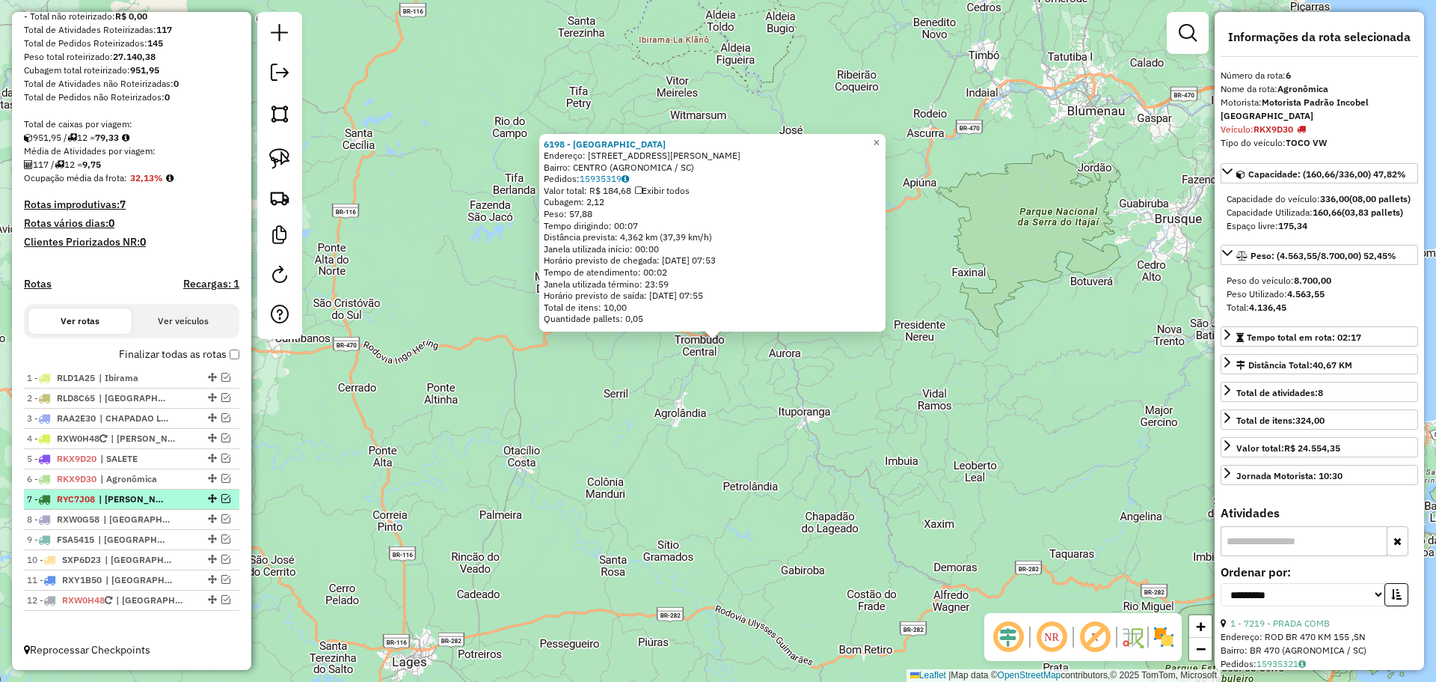
click at [221, 496] on em at bounding box center [225, 498] width 9 height 9
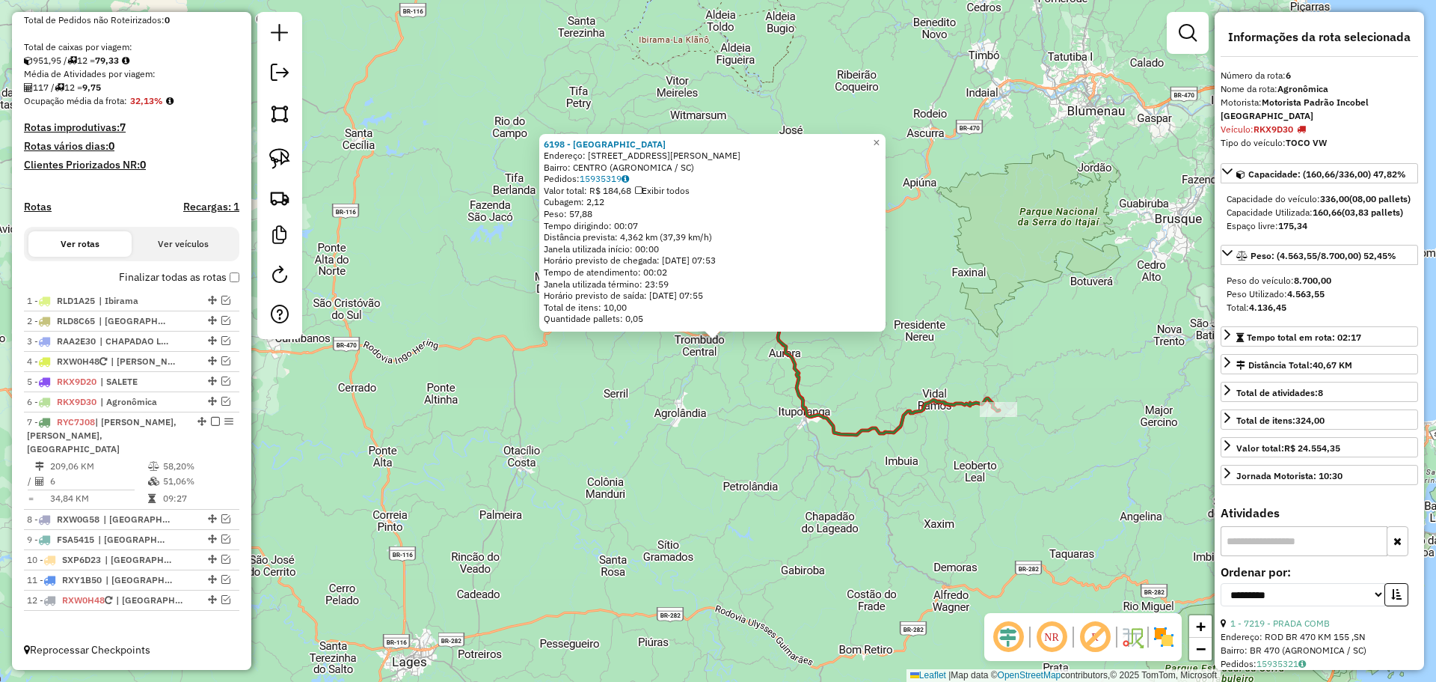
click at [611, 459] on div "6198 - [GEOGRAPHIC_DATA] Endereço: [STREET_ADDRESS][PERSON_NAME] Pedidos: 15935…" at bounding box center [718, 341] width 1436 height 682
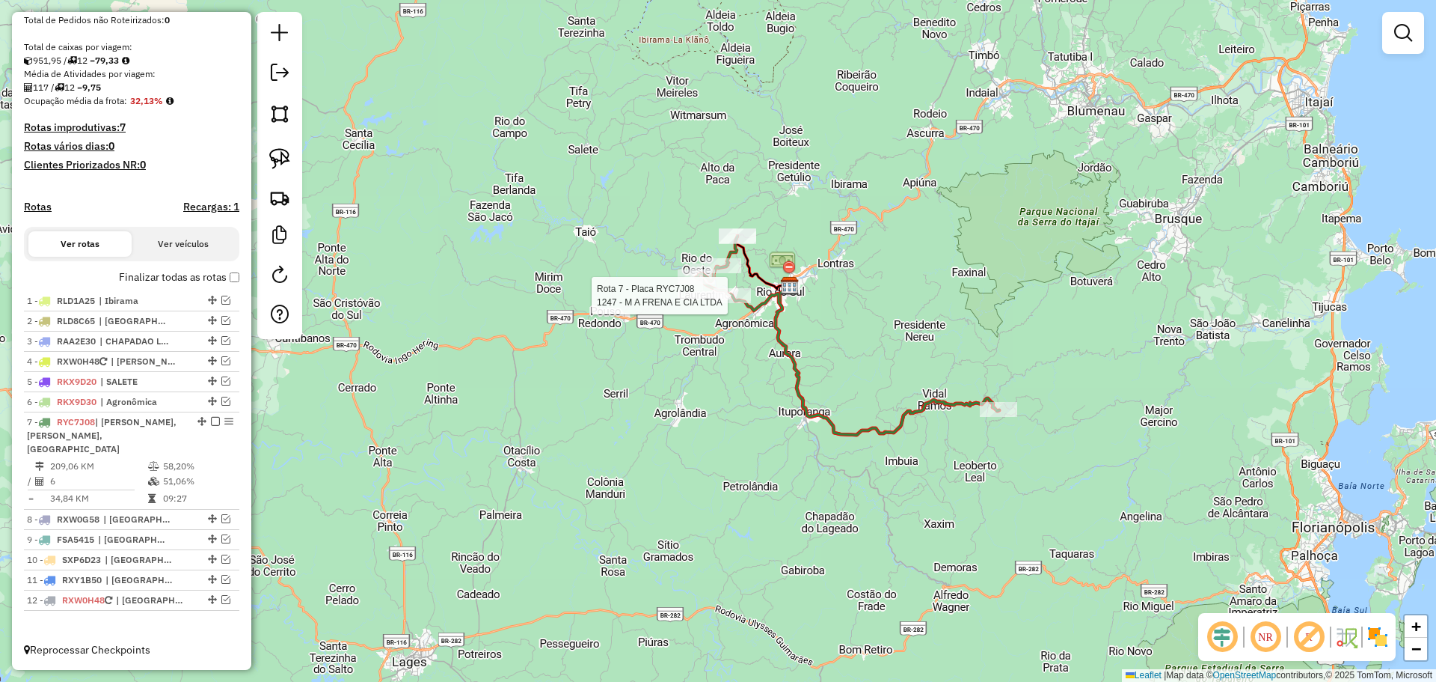
select select "**********"
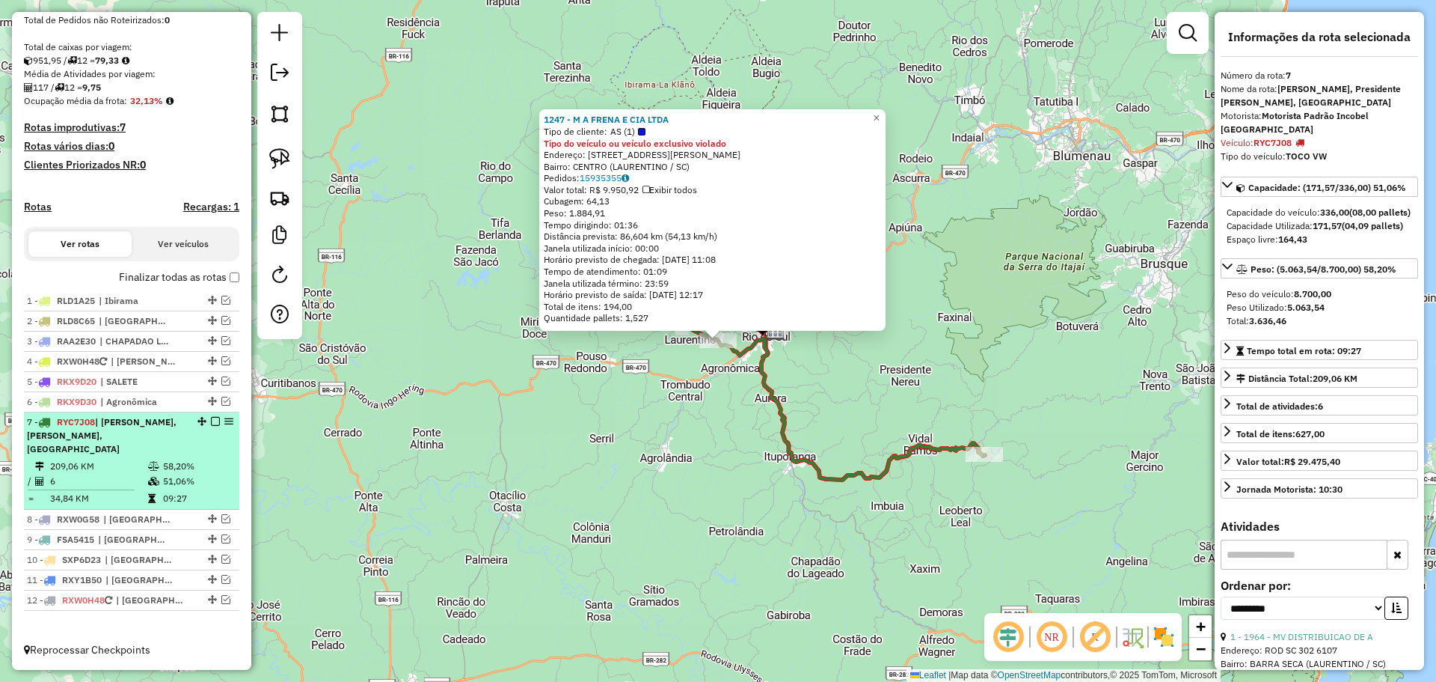
click at [213, 426] on em at bounding box center [215, 421] width 9 height 9
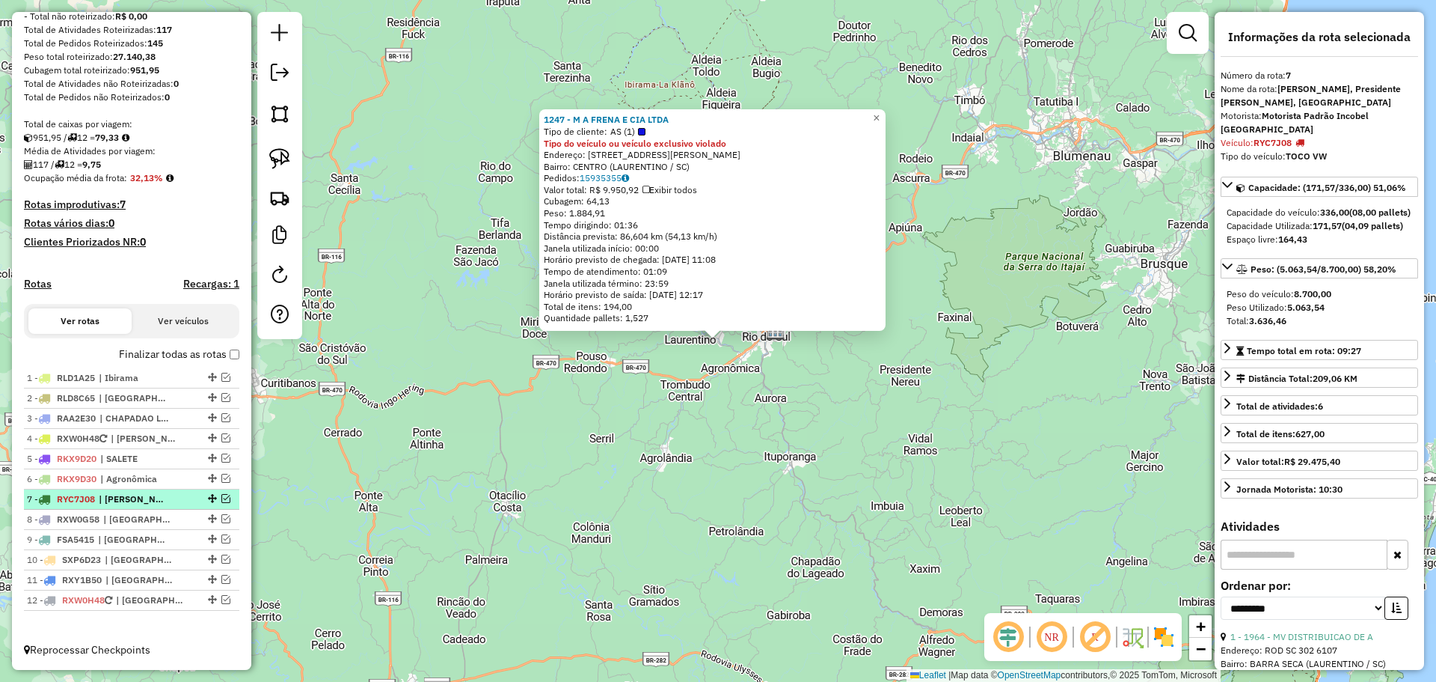
scroll to position [223, 0]
click at [221, 515] on em at bounding box center [225, 518] width 9 height 9
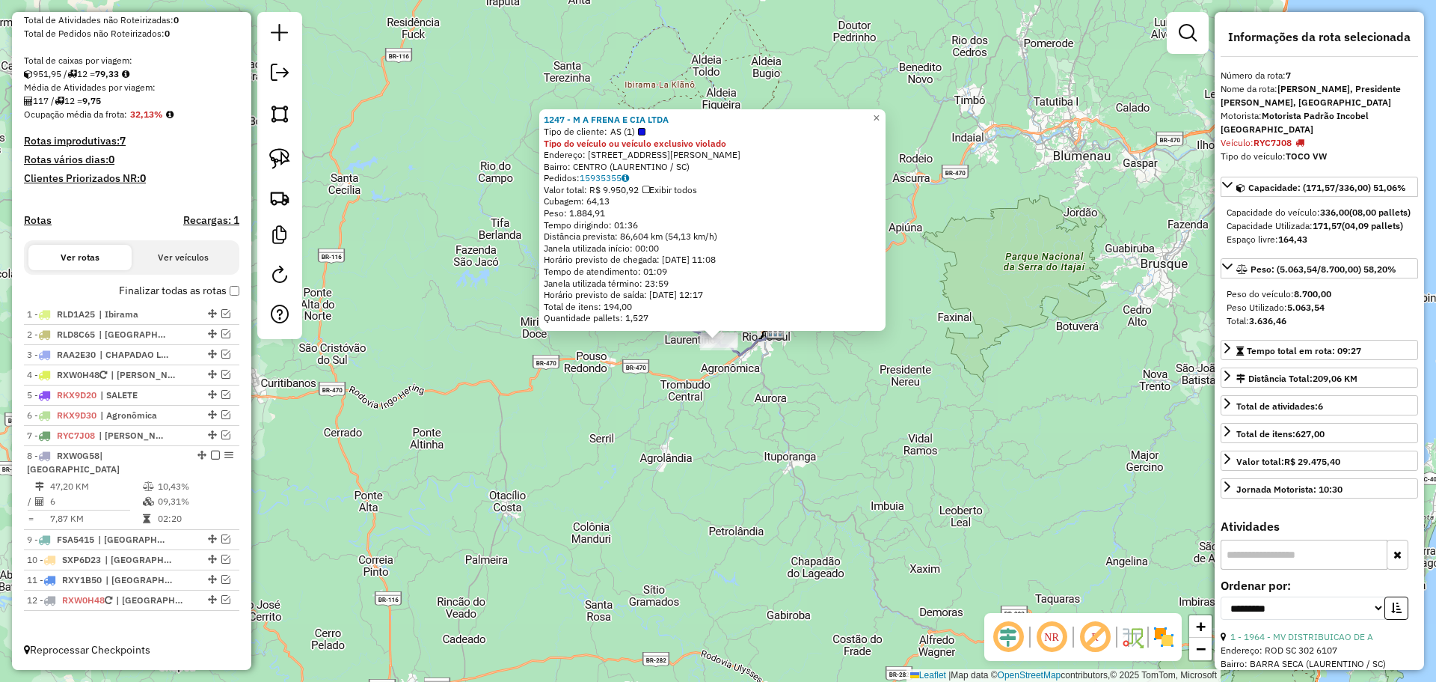
click at [534, 507] on div "1247 - M A FRENA E CIA LTDA Tipo de cliente: AS (1) Tipo do veículo ou veículo …" at bounding box center [718, 341] width 1436 height 682
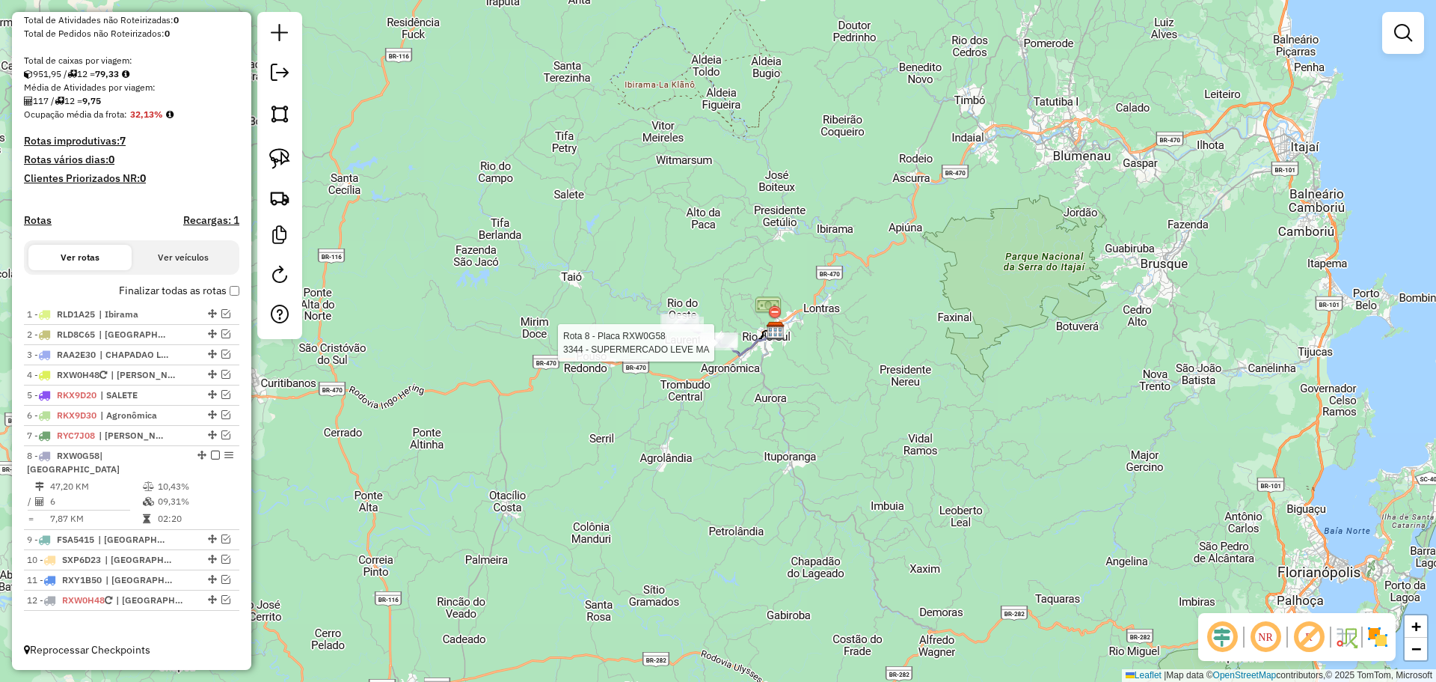
select select "**********"
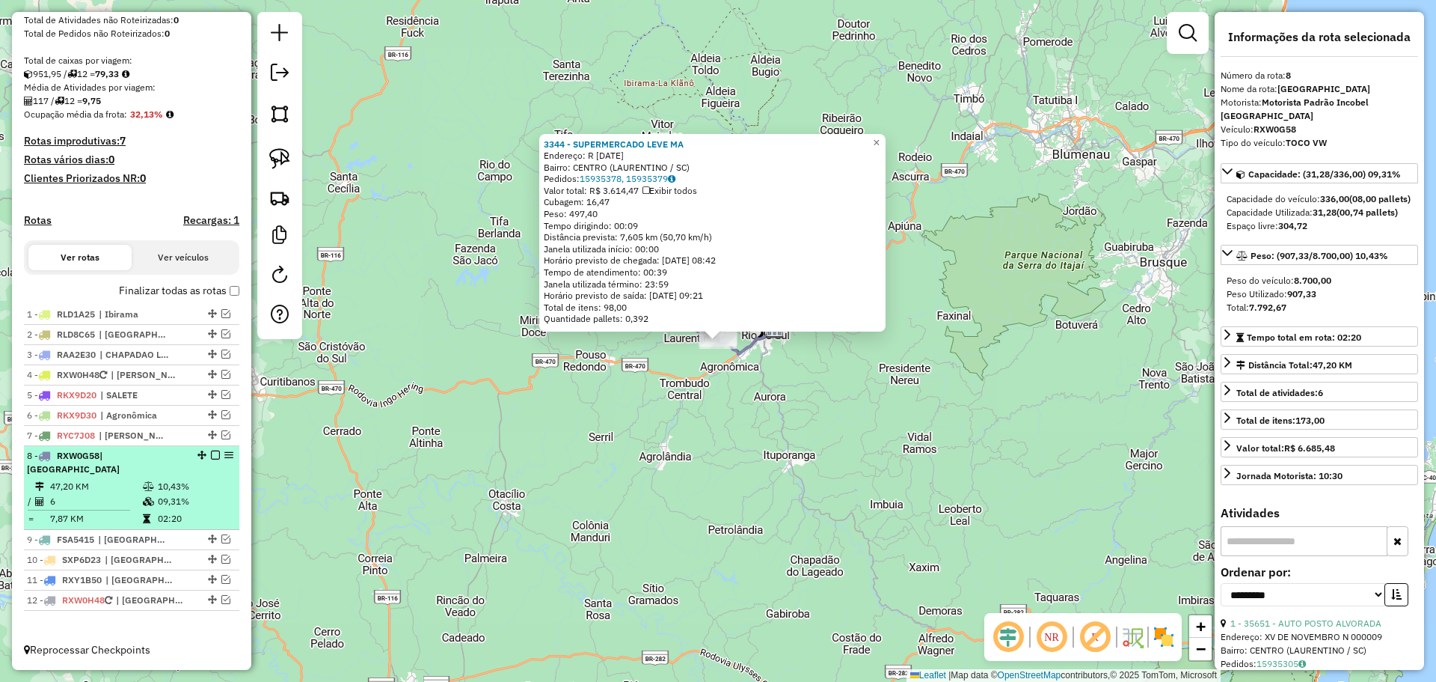
click at [211, 459] on em at bounding box center [215, 454] width 9 height 9
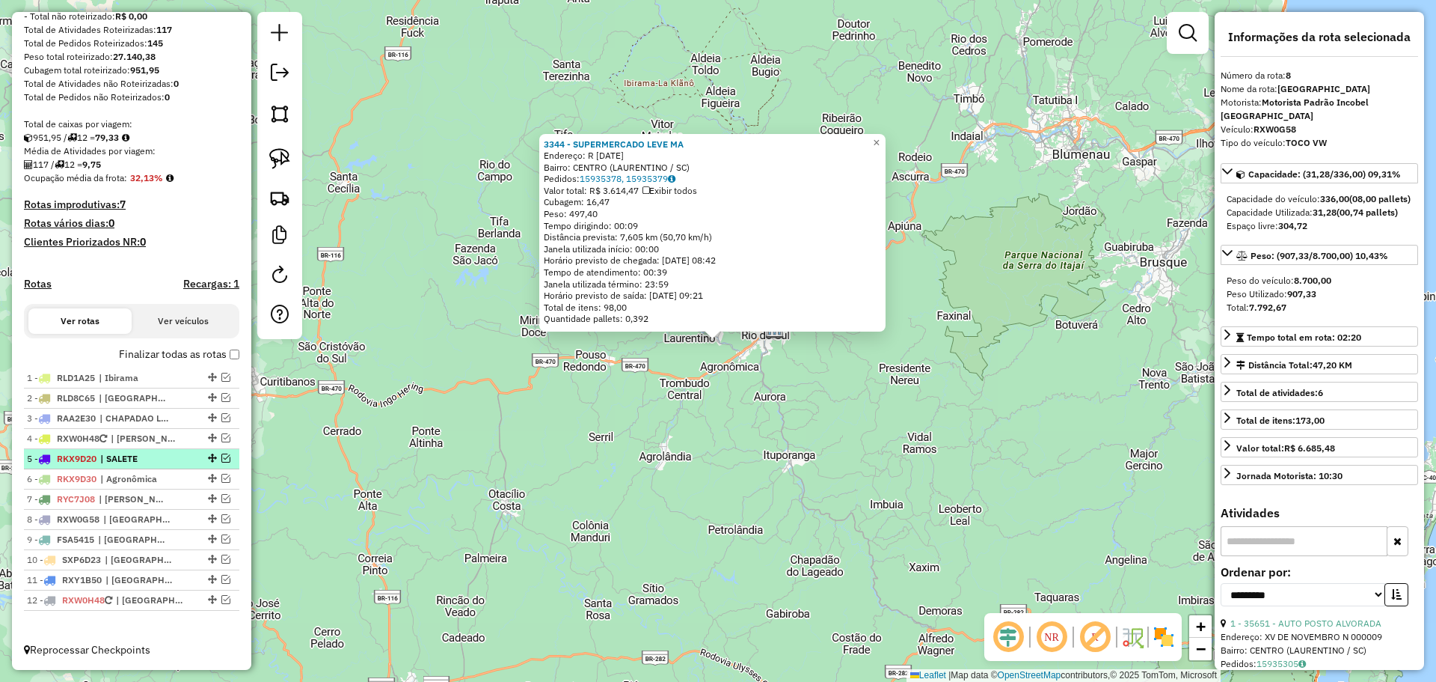
scroll to position [223, 0]
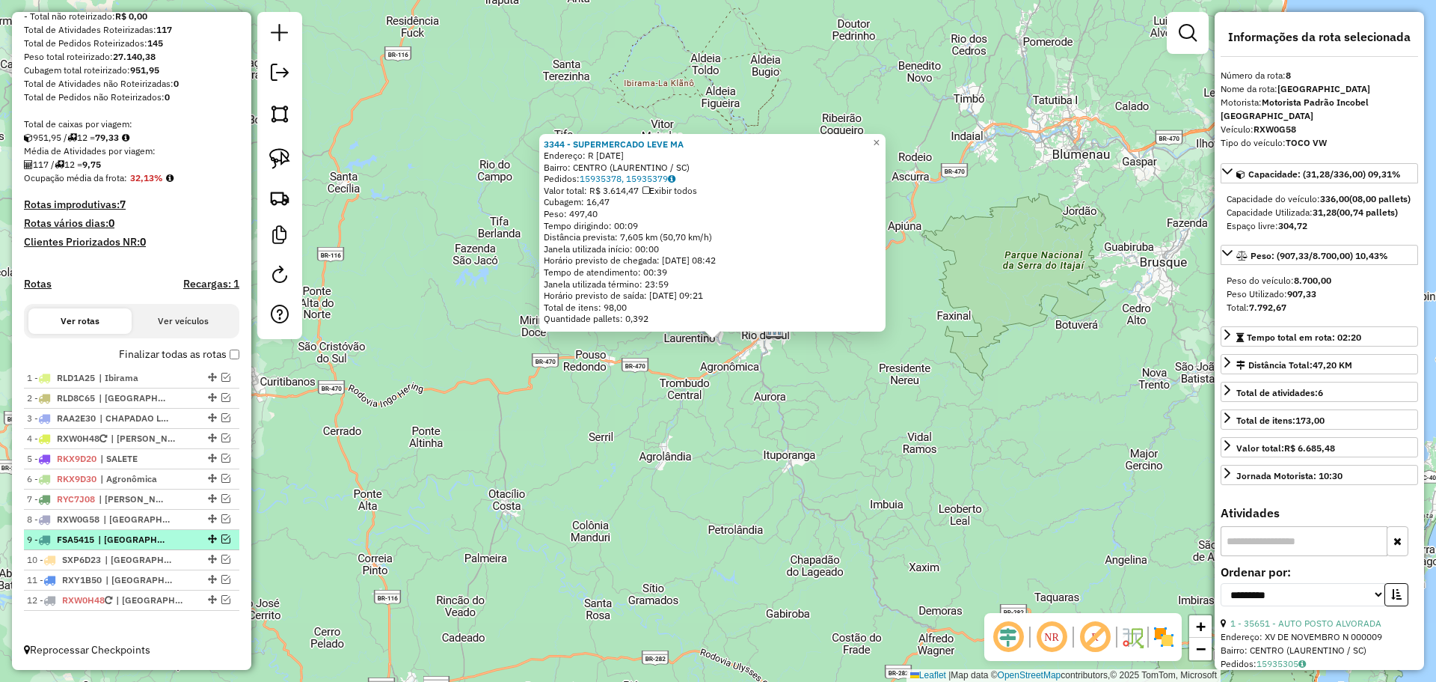
click at [221, 536] on em at bounding box center [225, 538] width 9 height 9
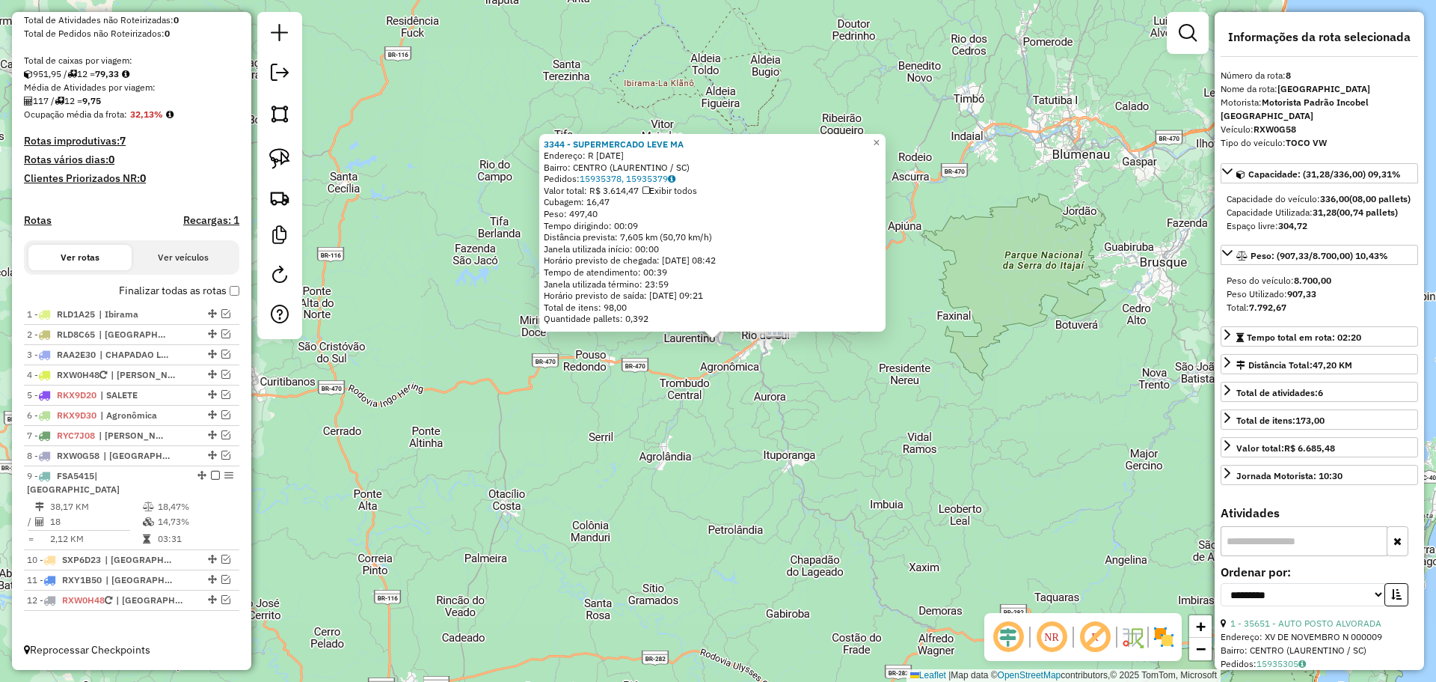
click at [485, 523] on div "3344 - SUPERMERCADO LEVE MA Endereço: R [DATE] Bairro: CENTRO (LAURENTINO / [GE…" at bounding box center [718, 341] width 1436 height 682
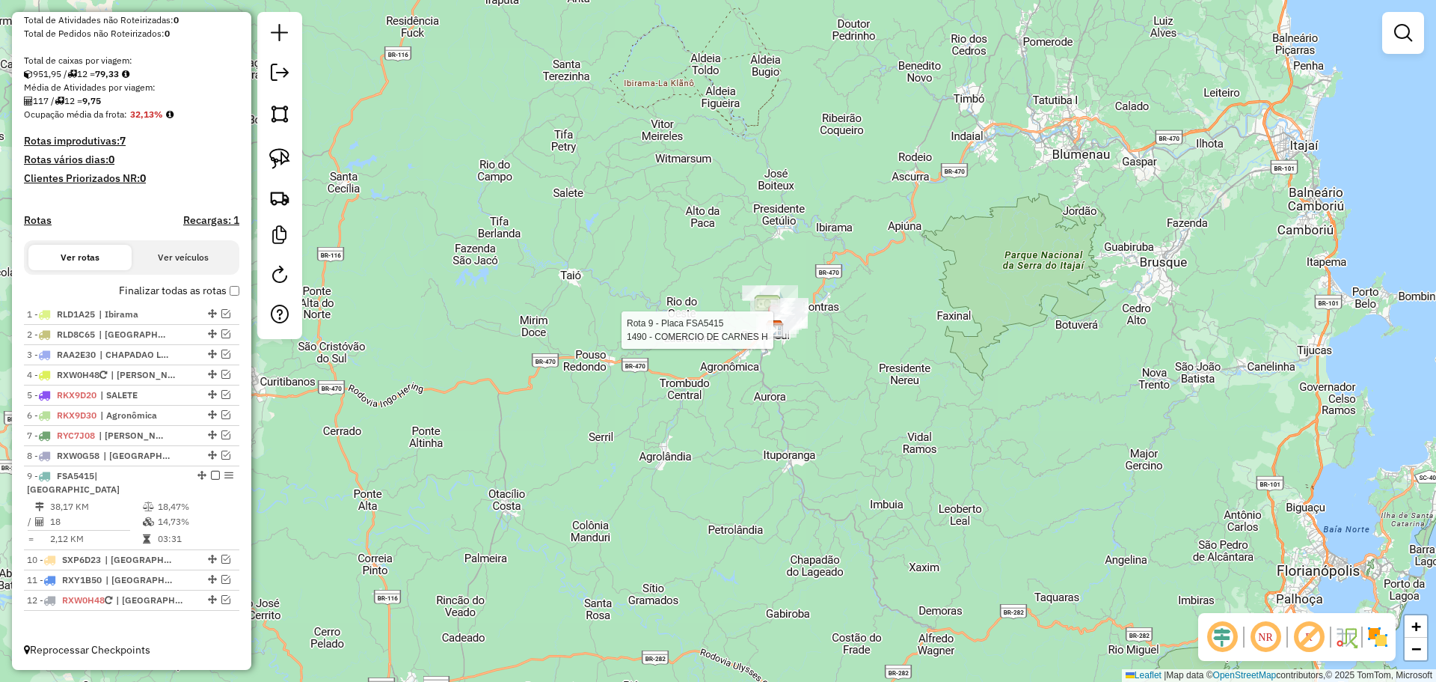
select select "**********"
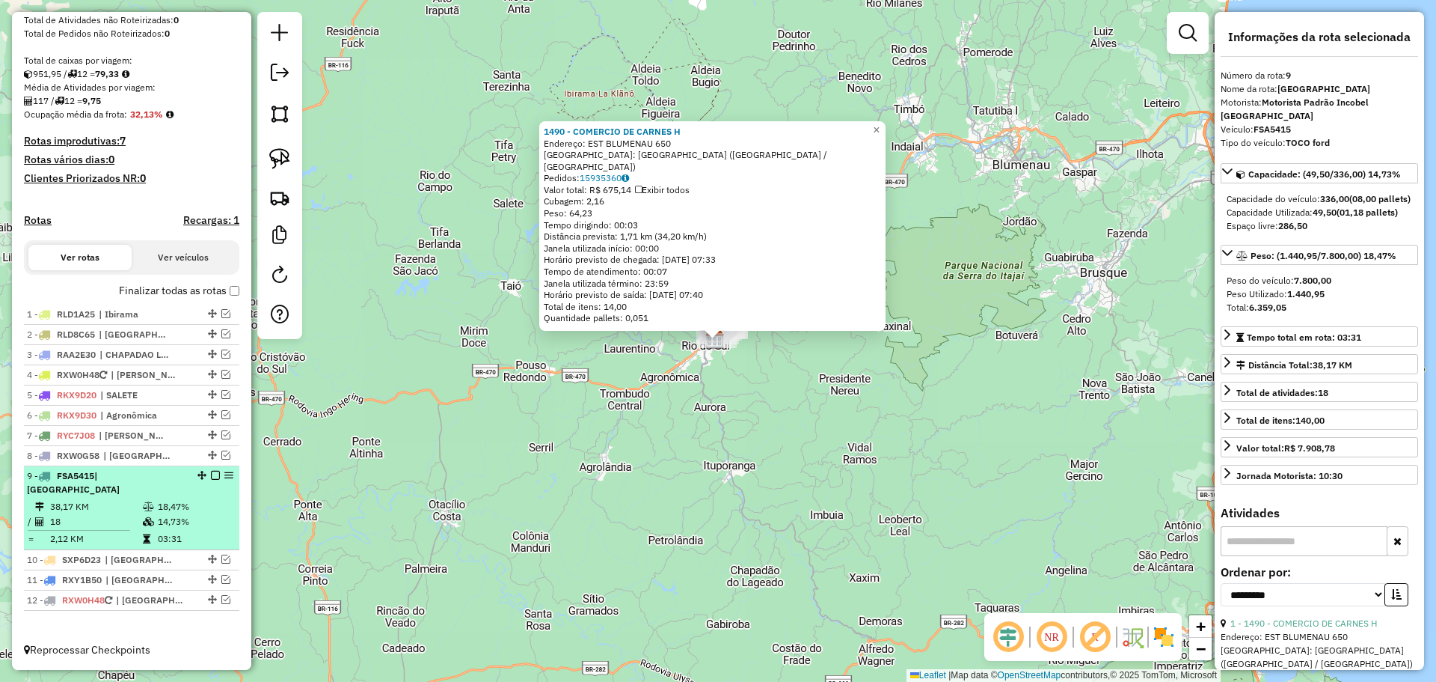
click at [211, 480] on em at bounding box center [215, 475] width 9 height 9
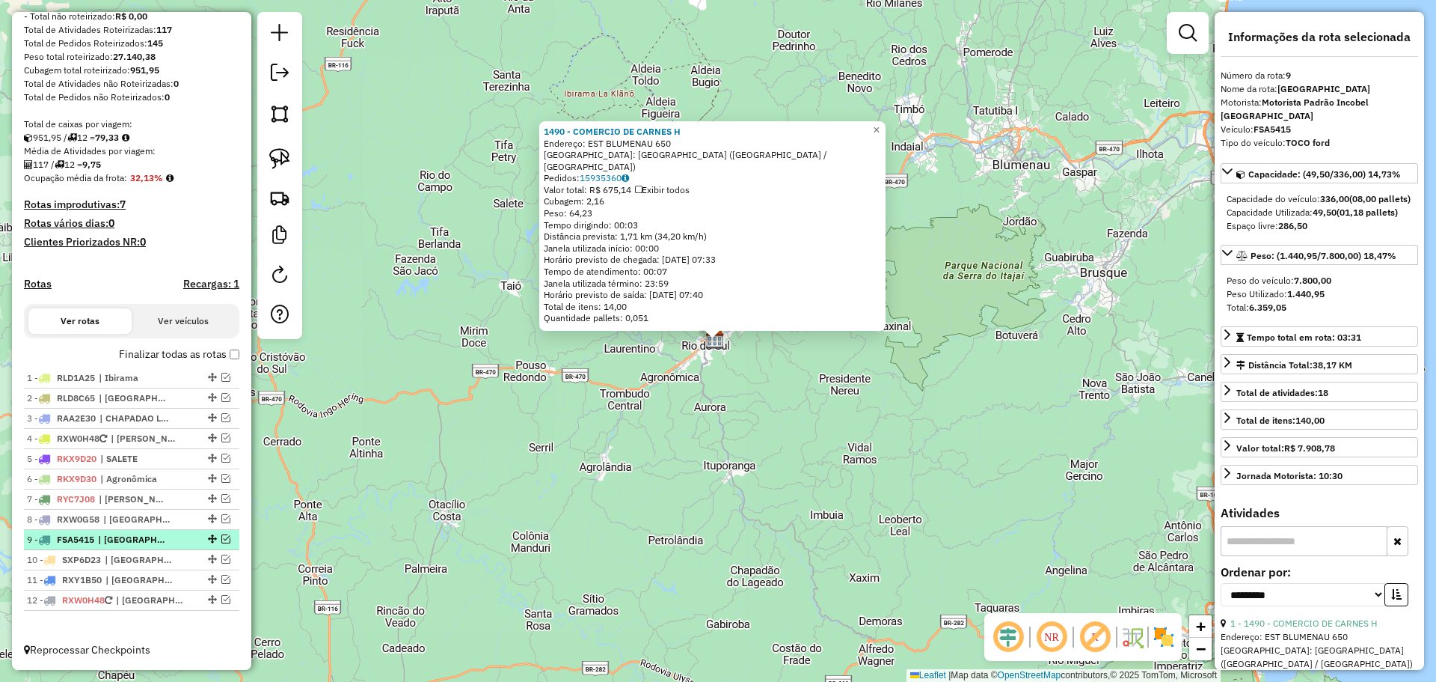
scroll to position [223, 0]
click at [222, 560] on em at bounding box center [225, 558] width 9 height 9
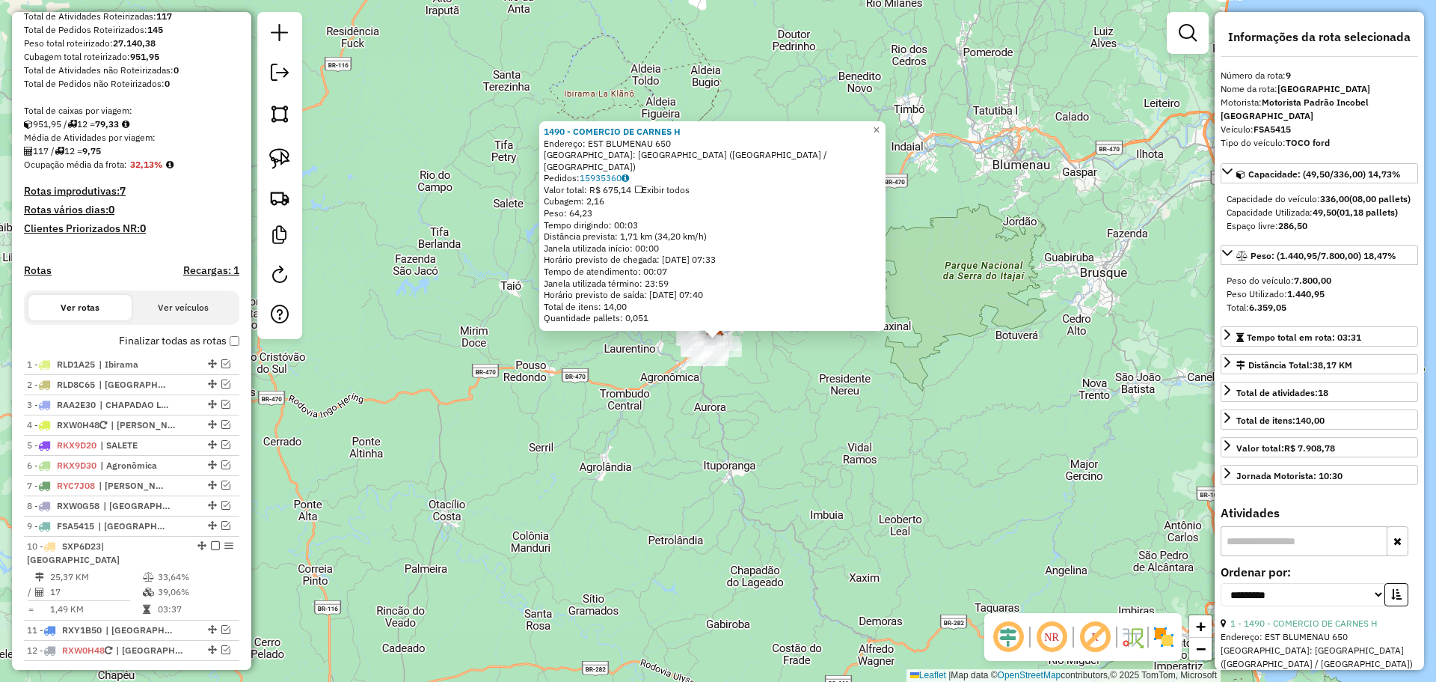
scroll to position [273, 0]
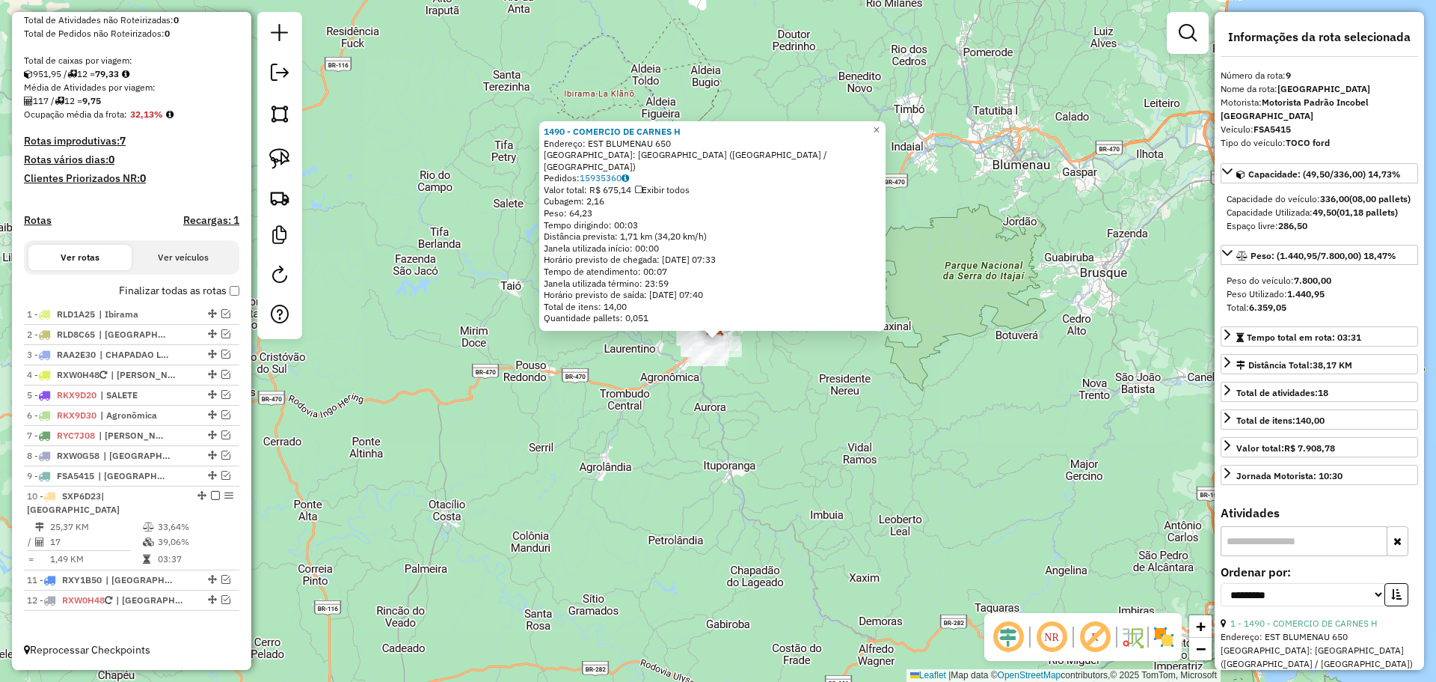
click at [602, 527] on div "1490 - COMERCIO DE CARNES H Endereço: EST BLUMENAU 650 Bairro: [GEOGRAPHIC_DATA…" at bounding box center [718, 341] width 1436 height 682
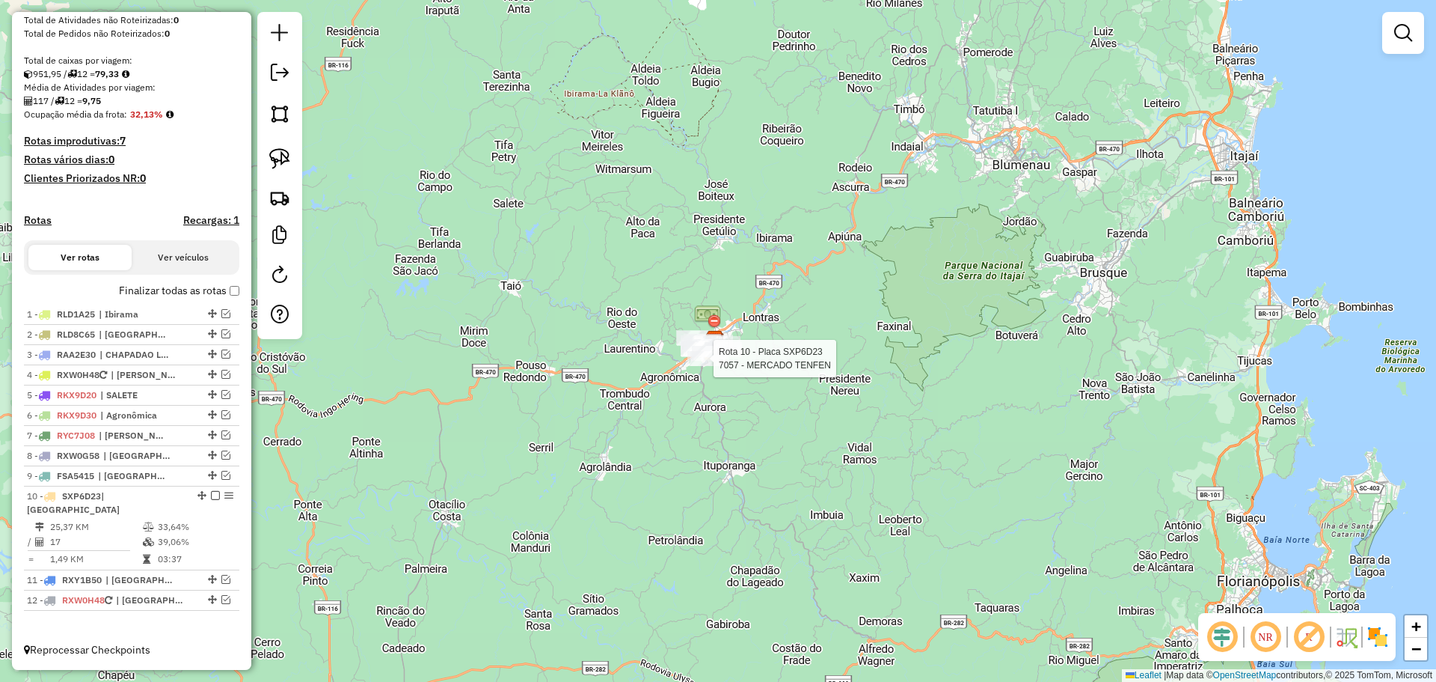
select select "**********"
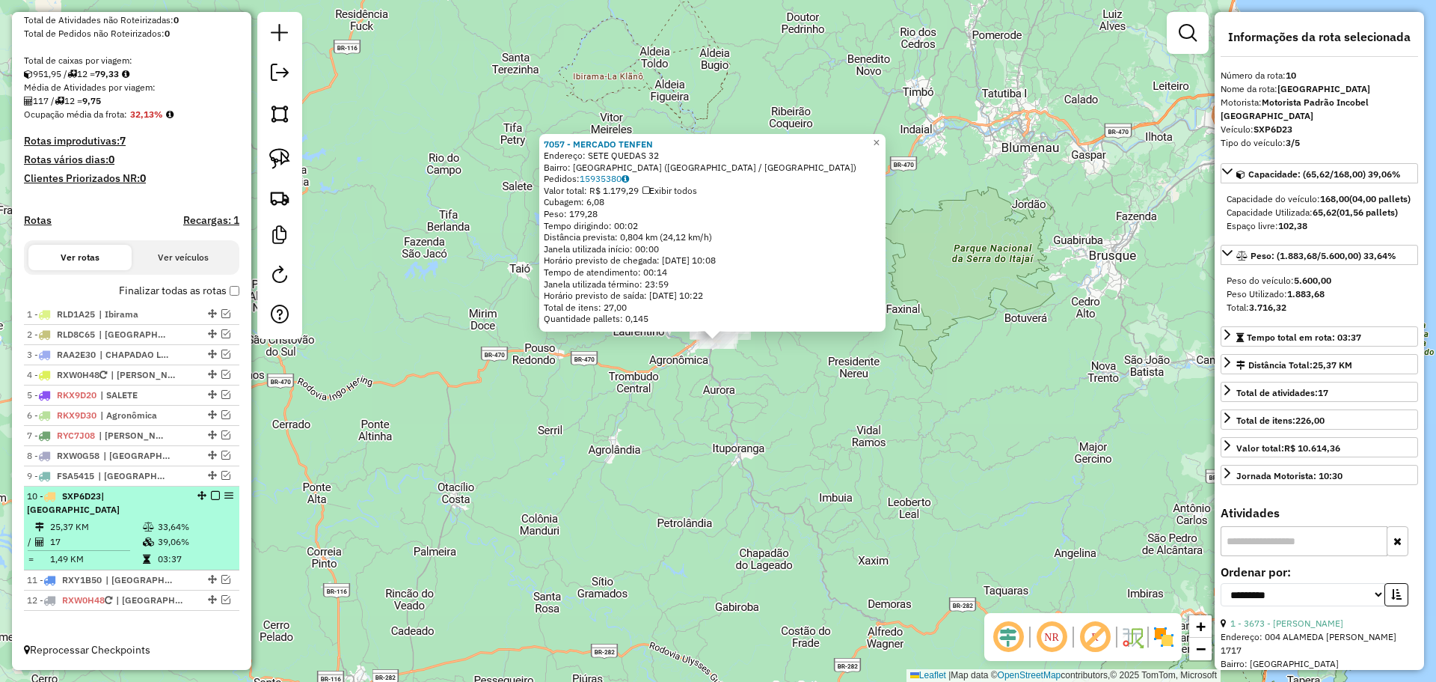
click at [211, 500] on em at bounding box center [215, 495] width 9 height 9
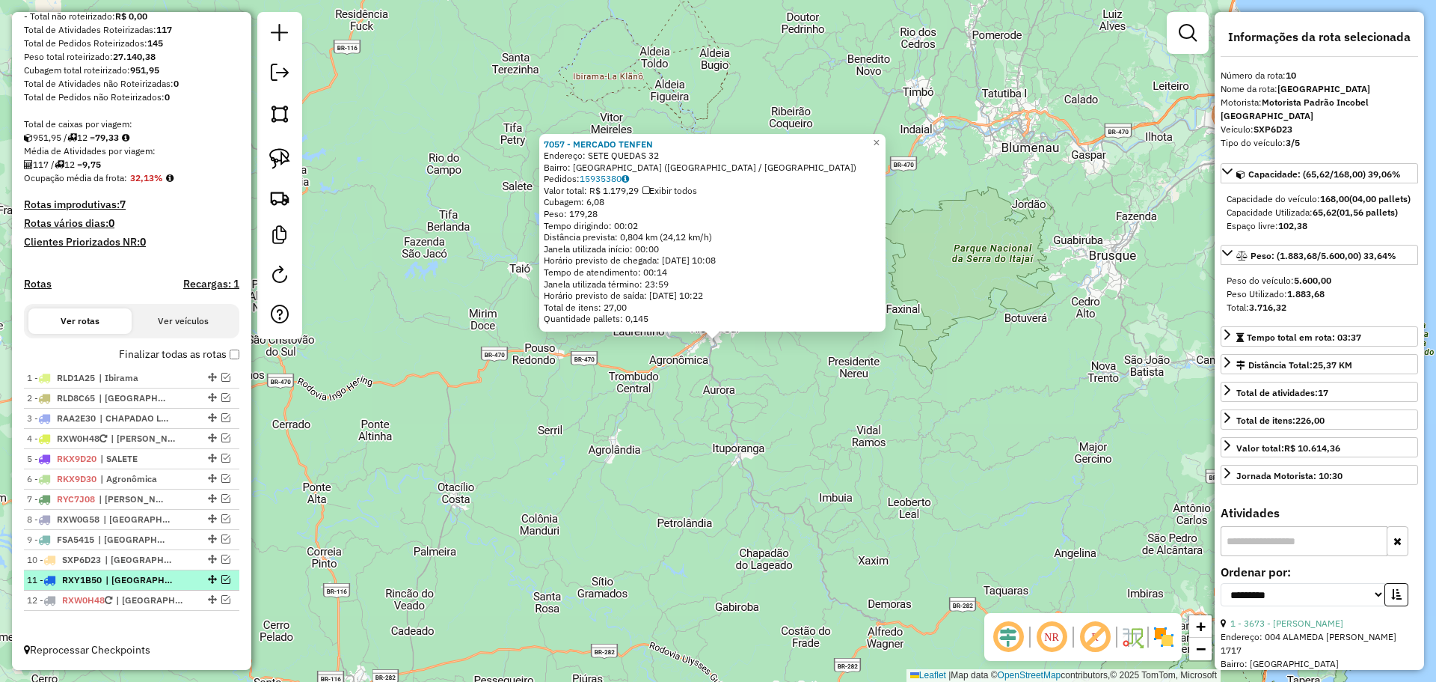
click at [222, 578] on em at bounding box center [225, 579] width 9 height 9
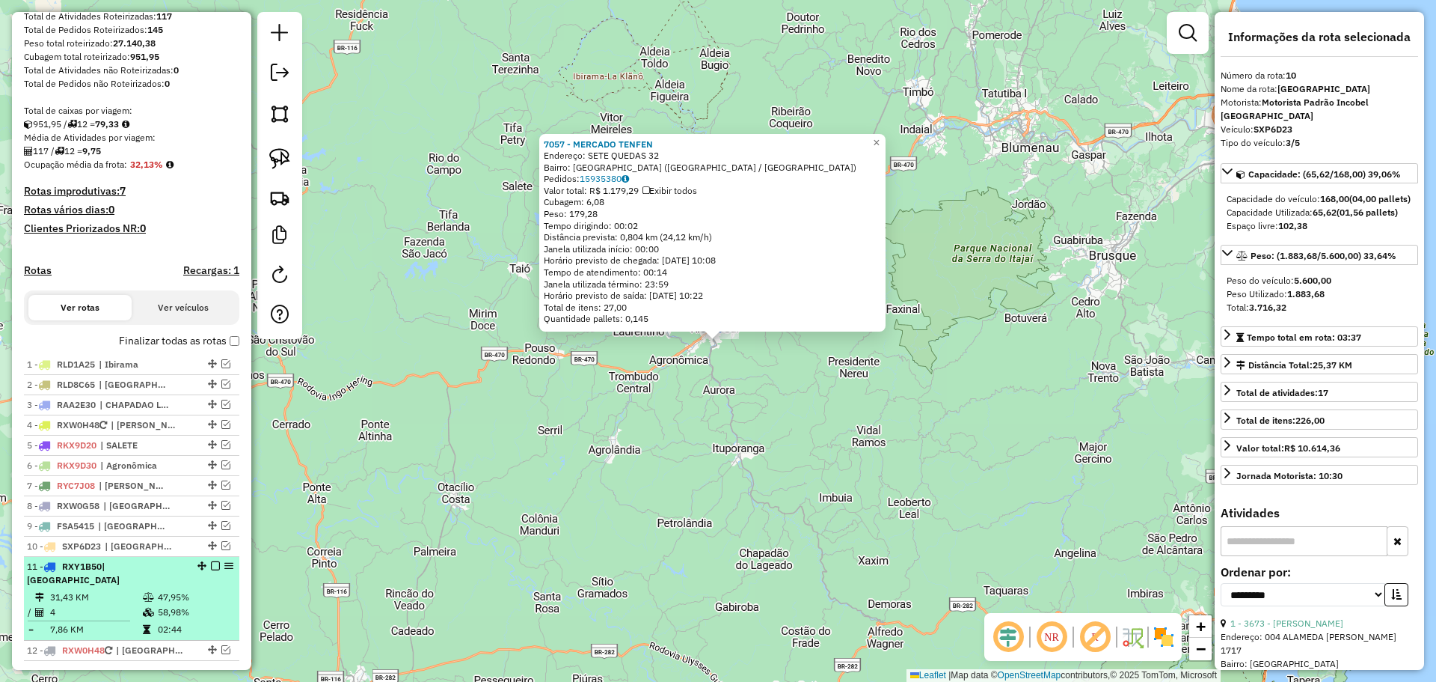
scroll to position [273, 0]
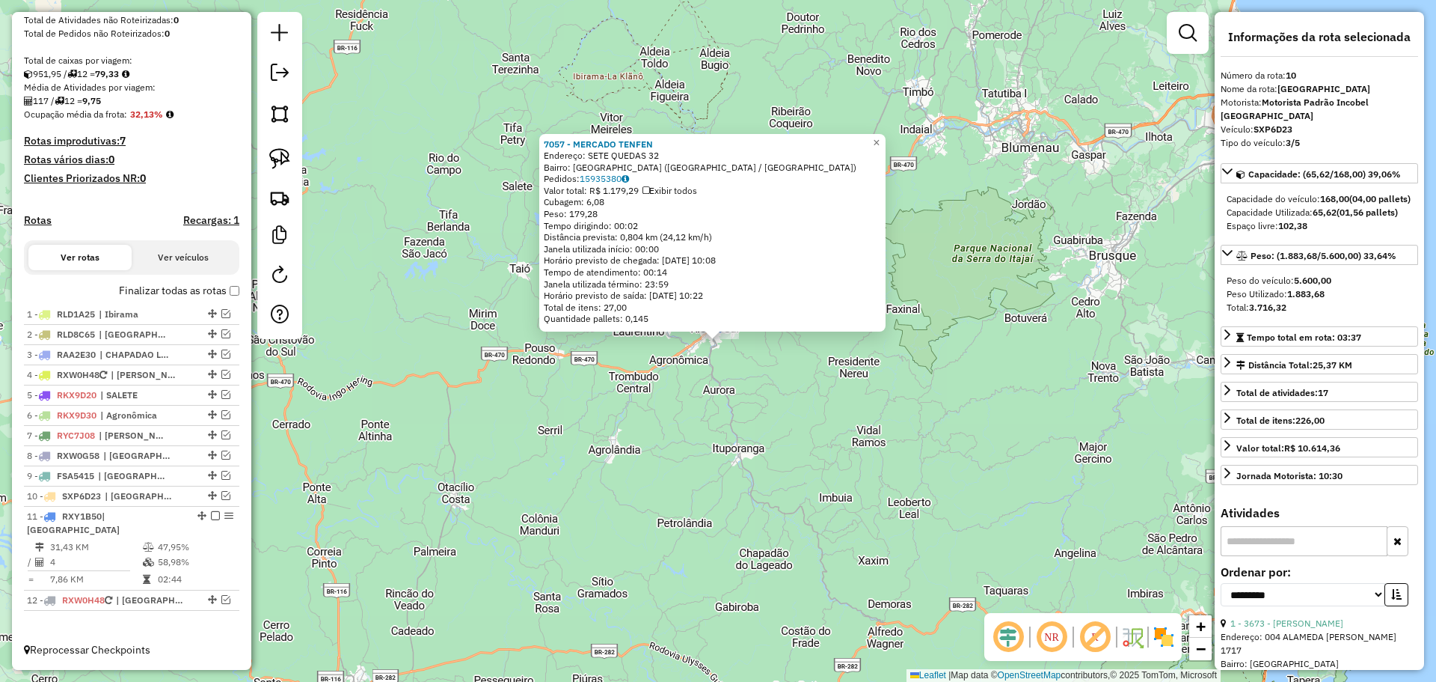
click at [458, 546] on div "7057 - MERCADO TENFEN Endereço: SETE QUEDAS 32 Bairro: [GEOGRAPHIC_DATA] ([GEOG…" at bounding box center [718, 341] width 1436 height 682
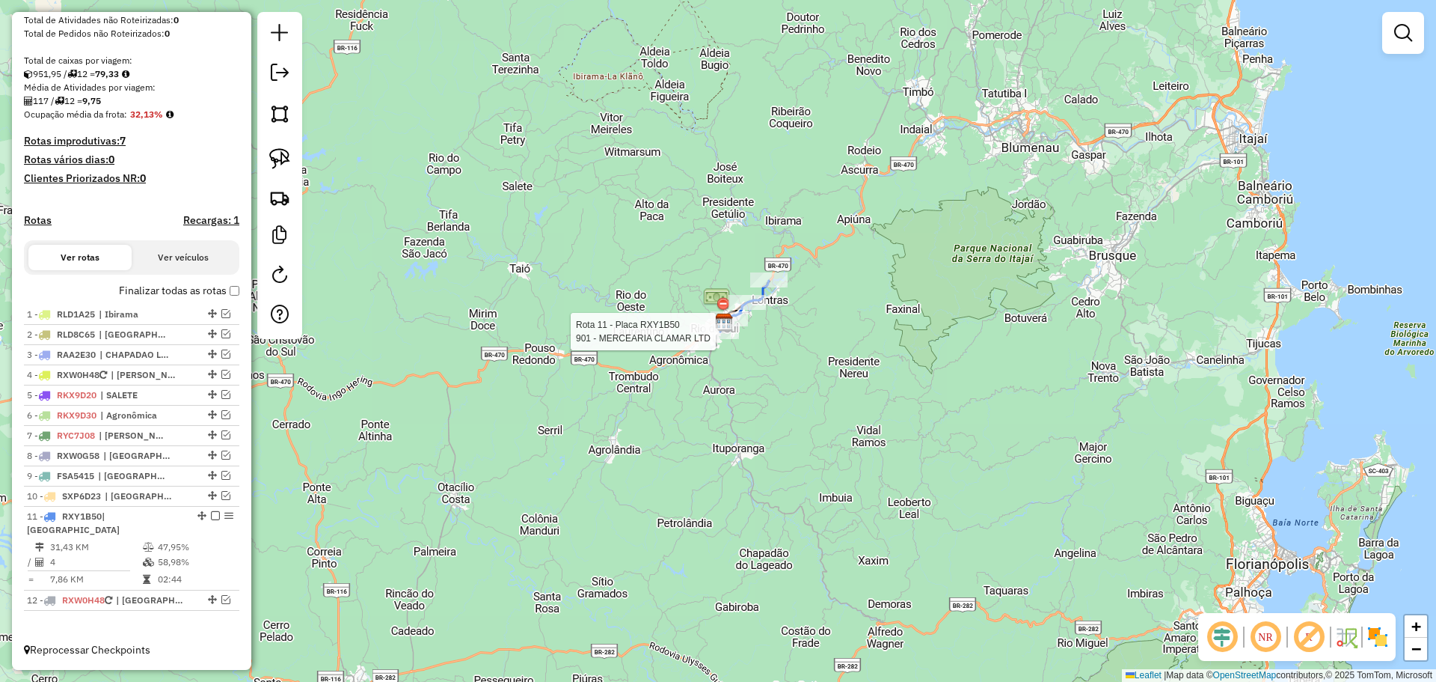
select select "**********"
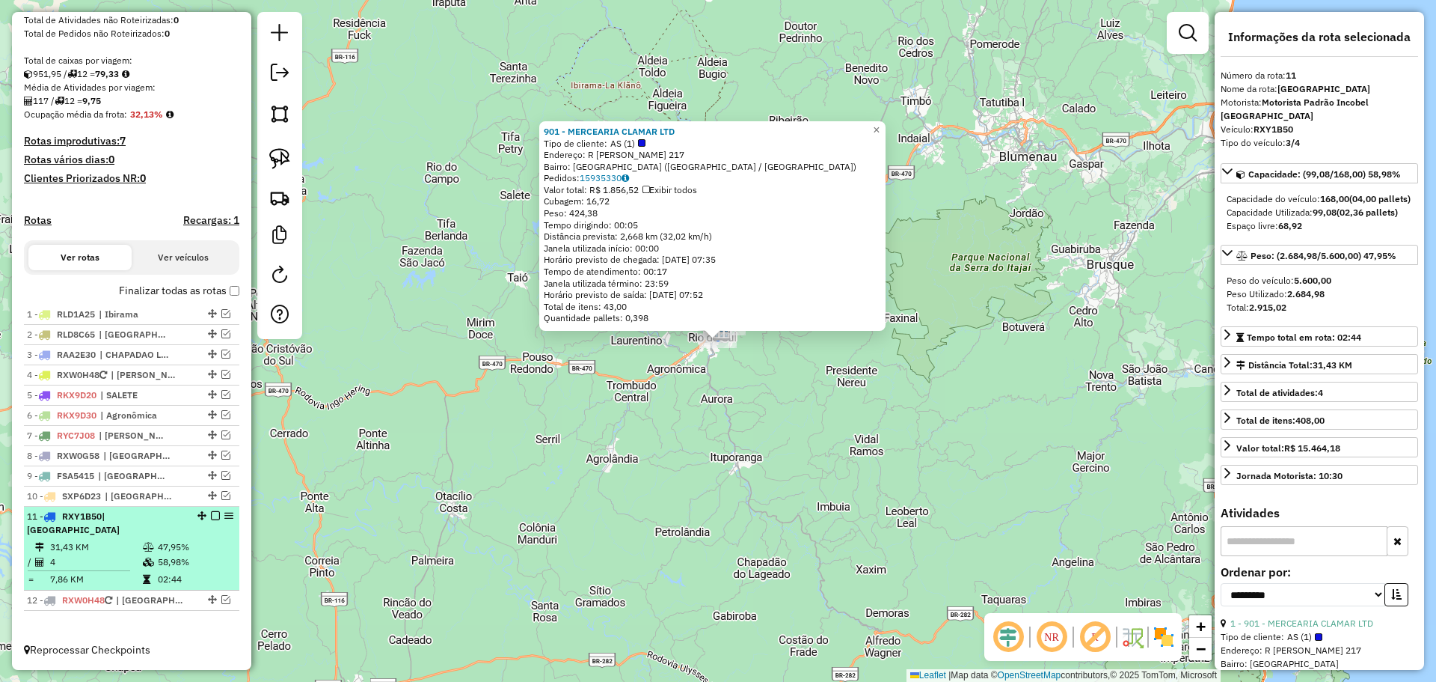
click at [211, 520] on em at bounding box center [215, 515] width 9 height 9
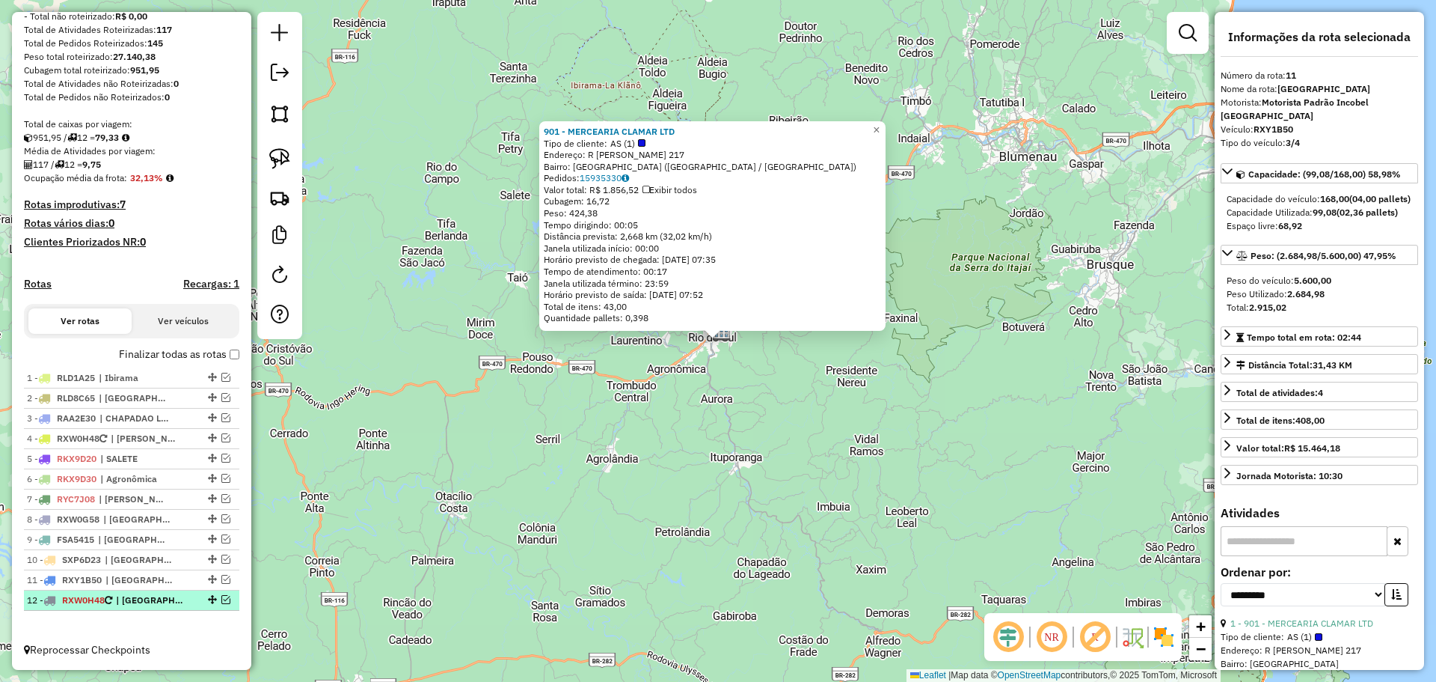
click at [221, 599] on em at bounding box center [225, 599] width 9 height 9
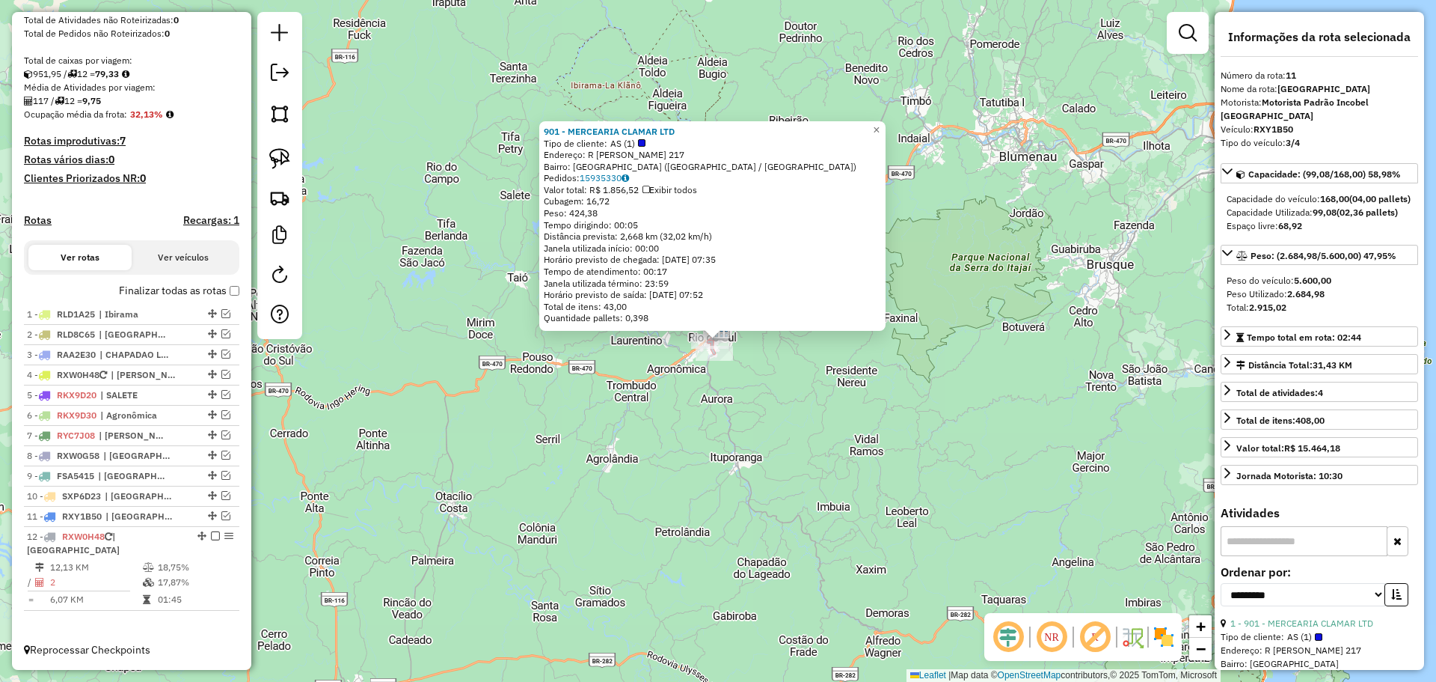
click at [726, 513] on div "901 - MERCEARIA CLAMAR LTD Tipo de cliente: AS (1) Endereço: R [PERSON_NAME] 21…" at bounding box center [718, 341] width 1436 height 682
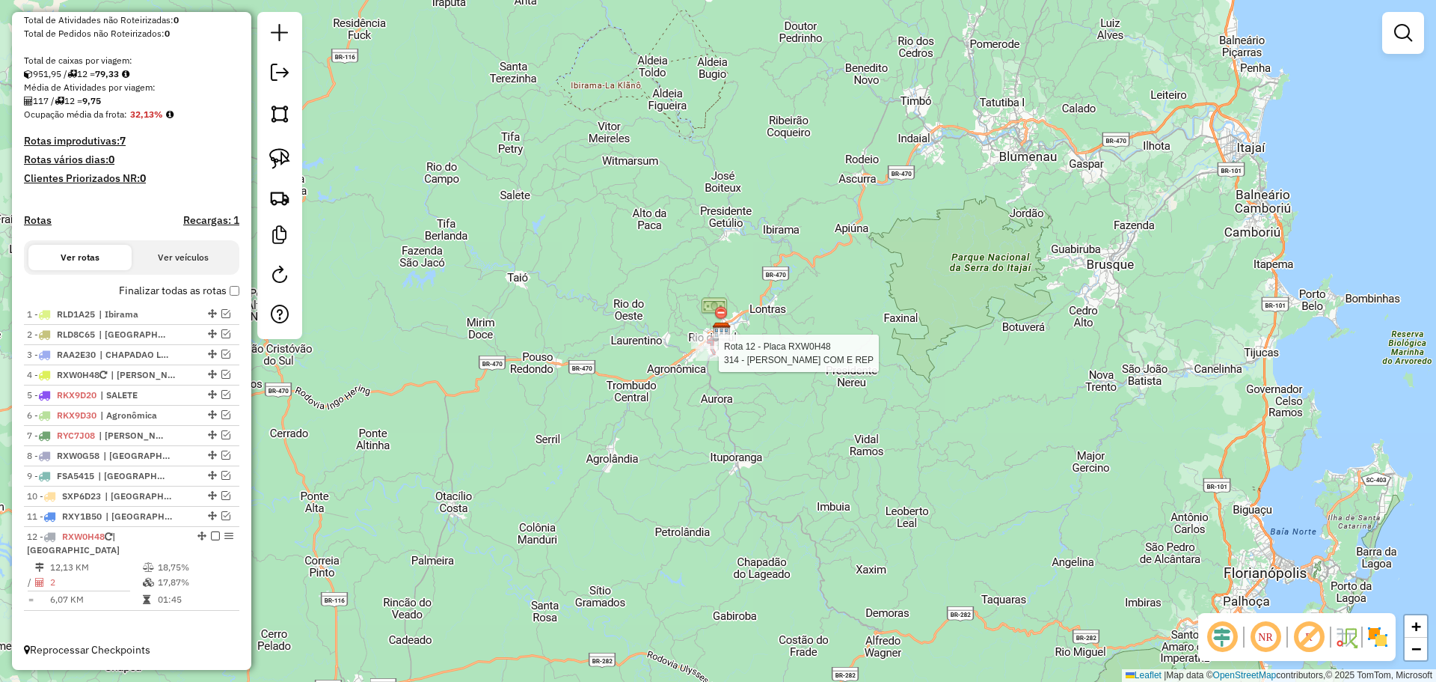
select select "**********"
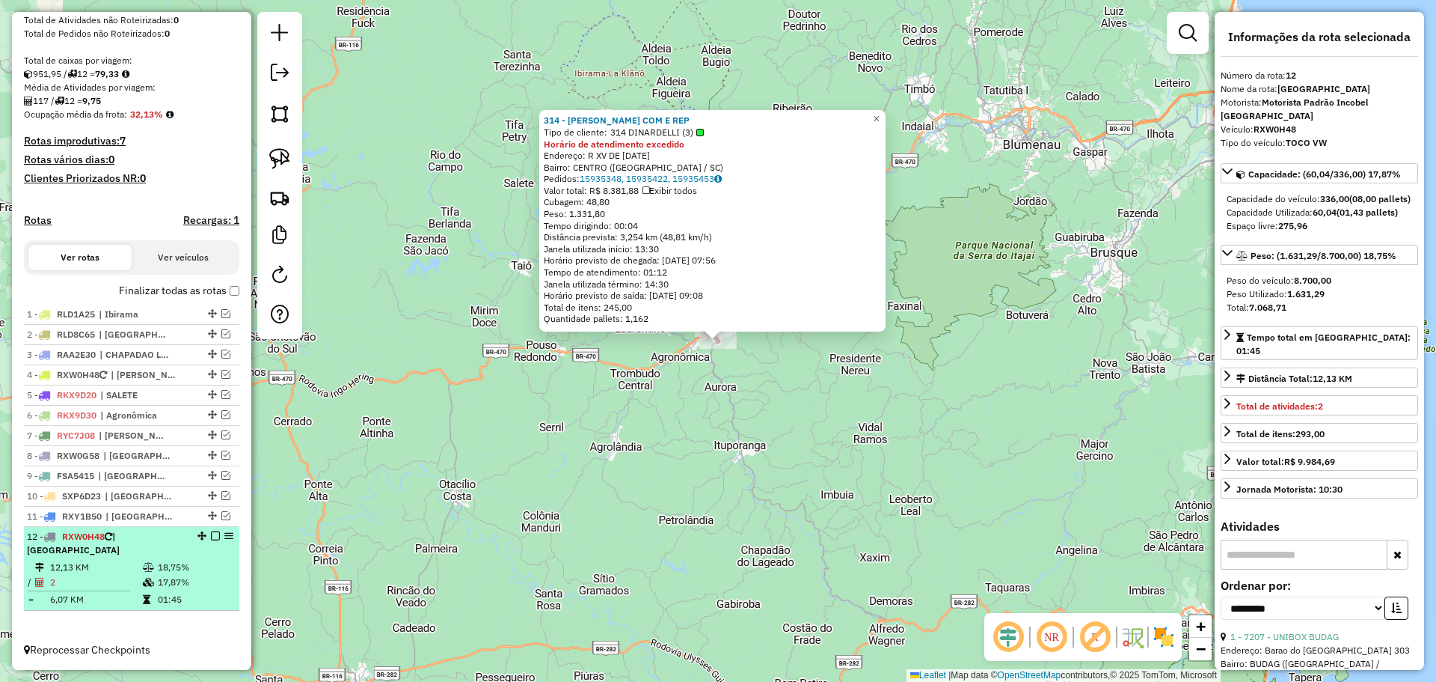
click at [211, 540] on em at bounding box center [215, 535] width 9 height 9
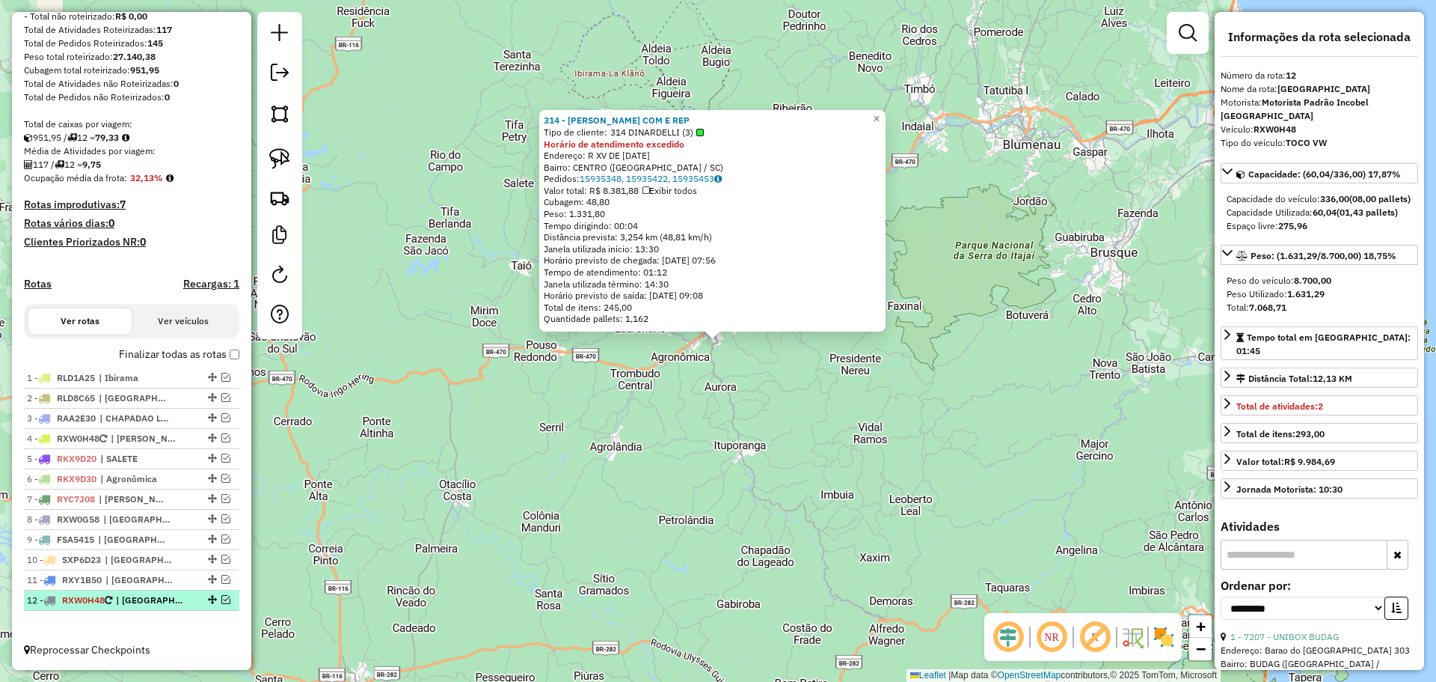
scroll to position [223, 0]
click at [235, 352] on div "Depósito: Incobel [GEOGRAPHIC_DATA] Total de rotas: 12 Distância Total: 1.104,1…" at bounding box center [131, 282] width 227 height 707
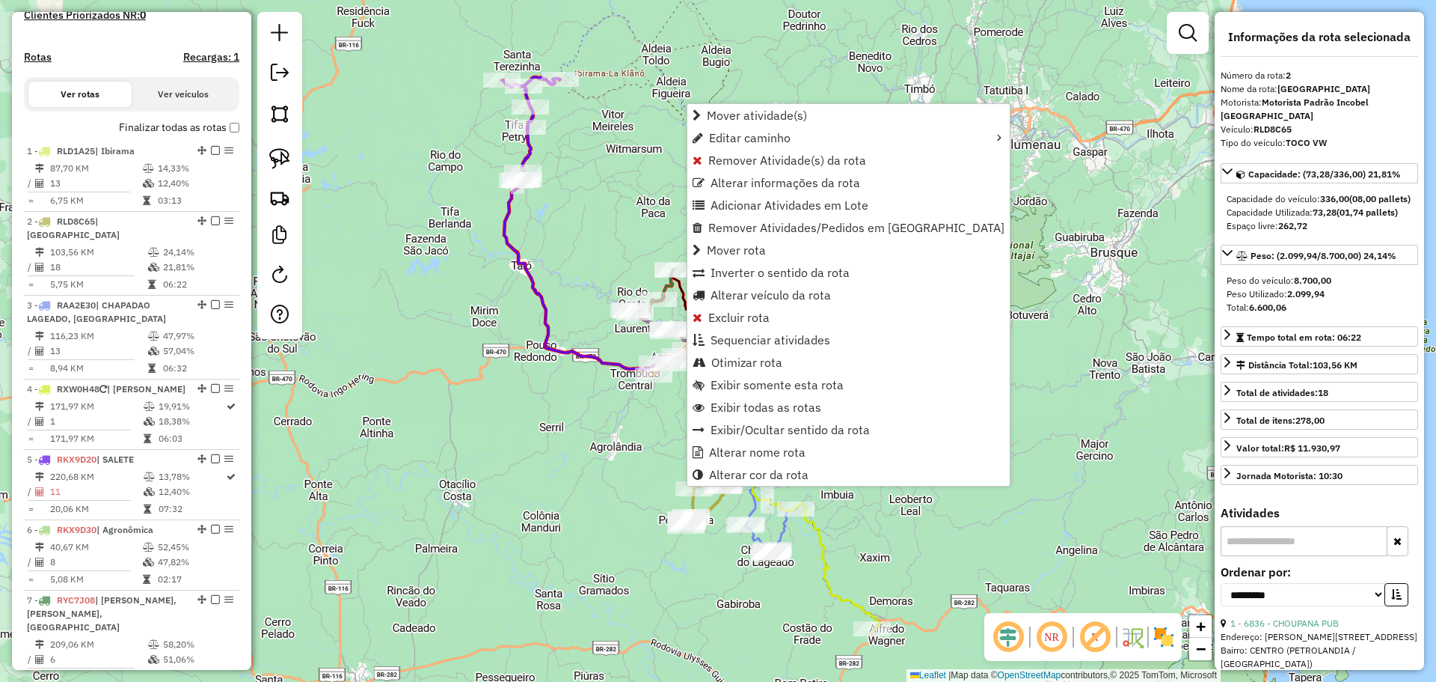
scroll to position [649, 0]
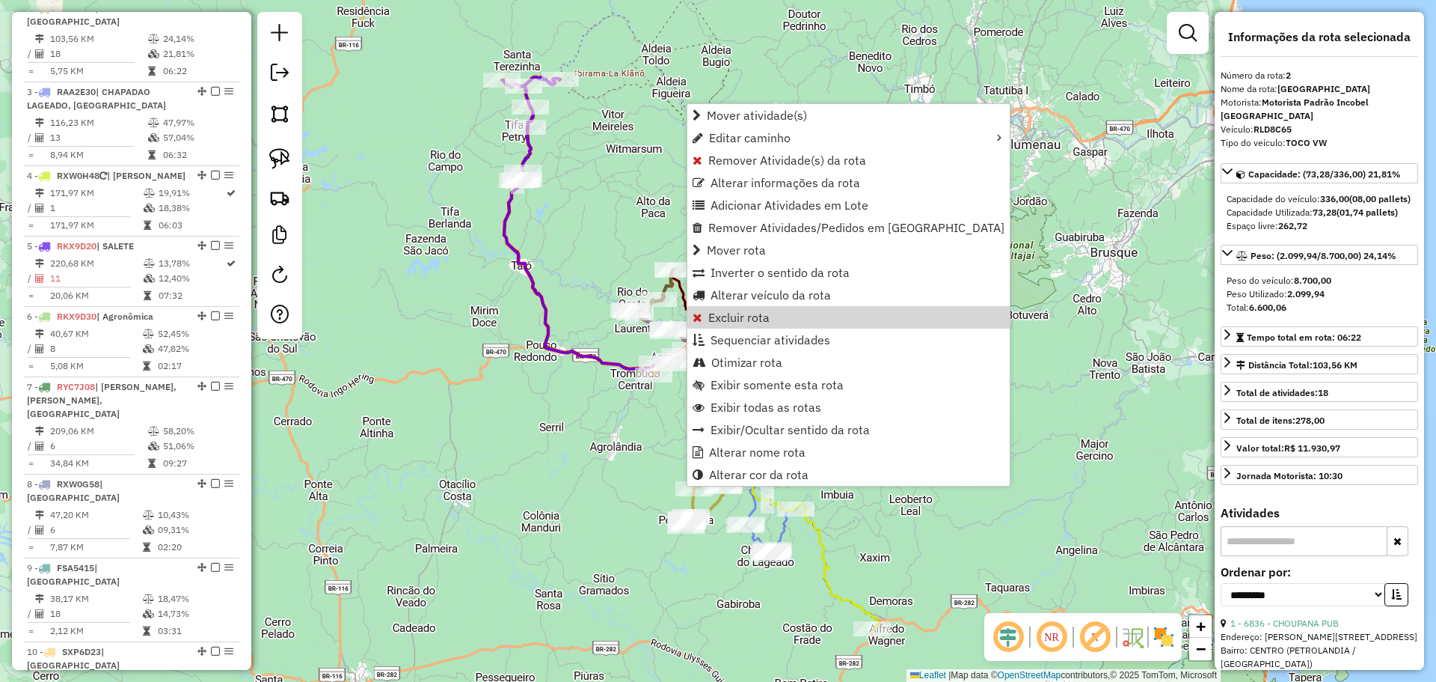
click at [579, 427] on div "Rota 8 - Placa RXW0G58 3344 - SUPERMERCADO LEVE MA Janela de atendimento Grade …" at bounding box center [718, 341] width 1436 height 682
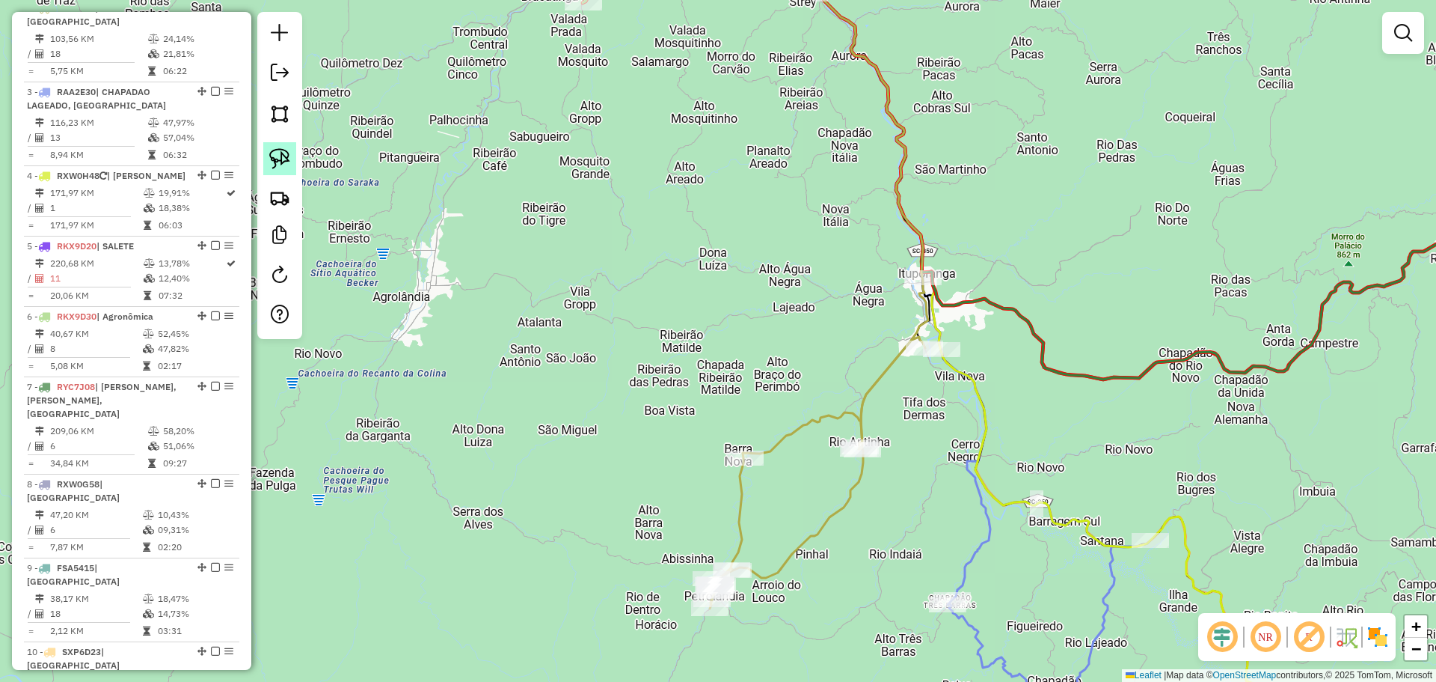
click at [282, 161] on img at bounding box center [279, 158] width 21 height 21
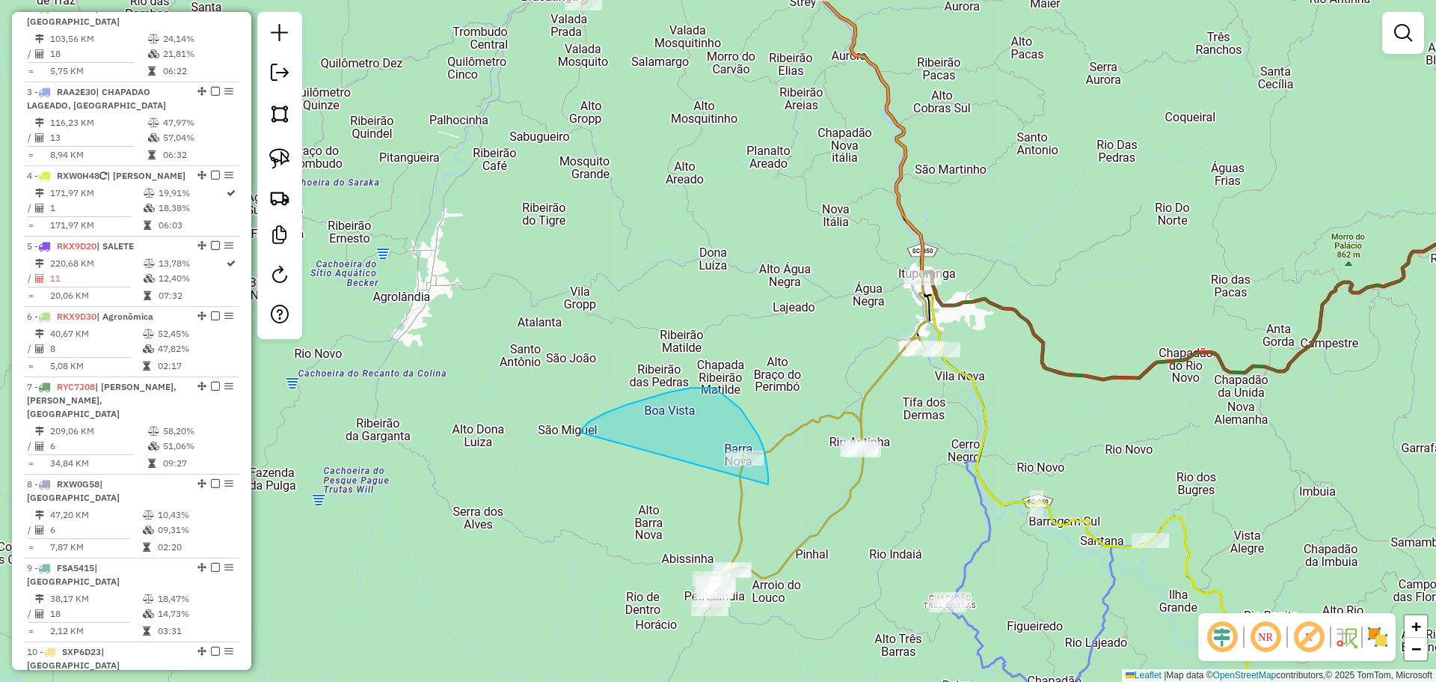
drag, startPoint x: 581, startPoint y: 432, endPoint x: 768, endPoint y: 484, distance: 194.0
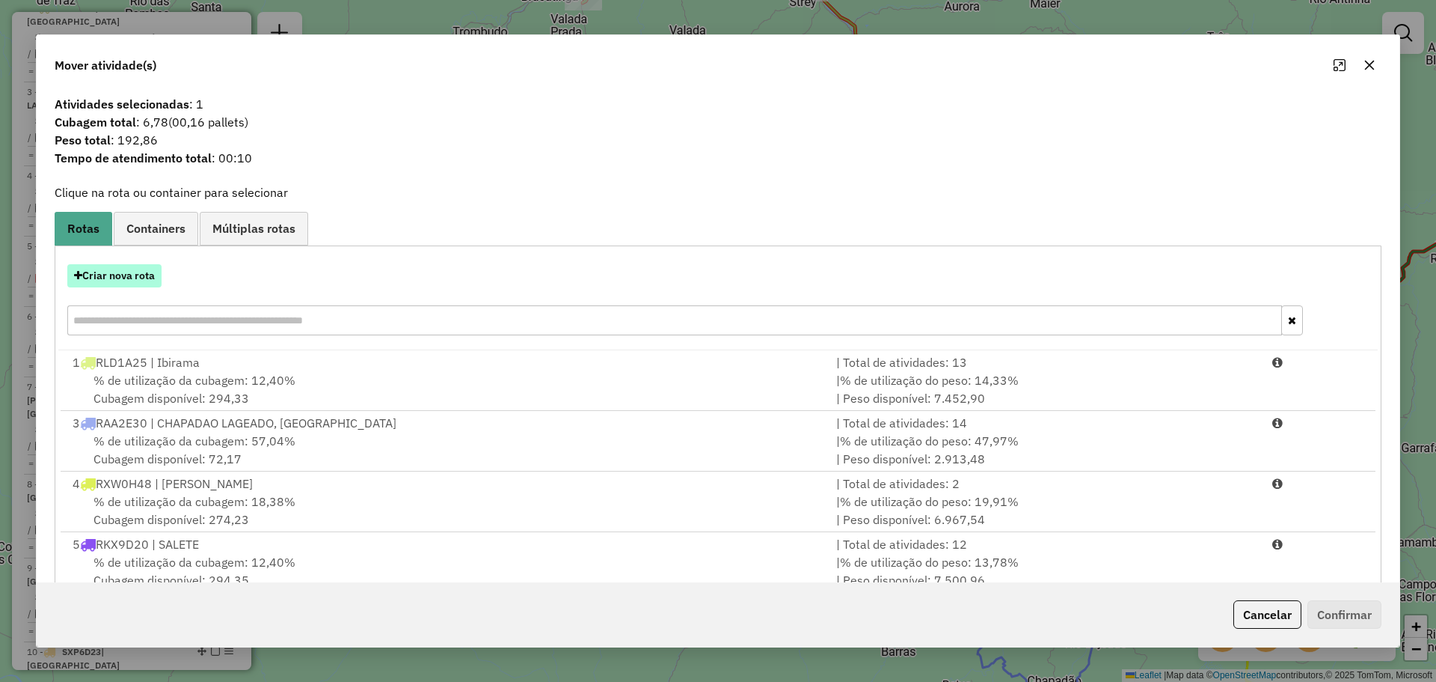
click at [139, 272] on button "Criar nova rota" at bounding box center [114, 275] width 94 height 23
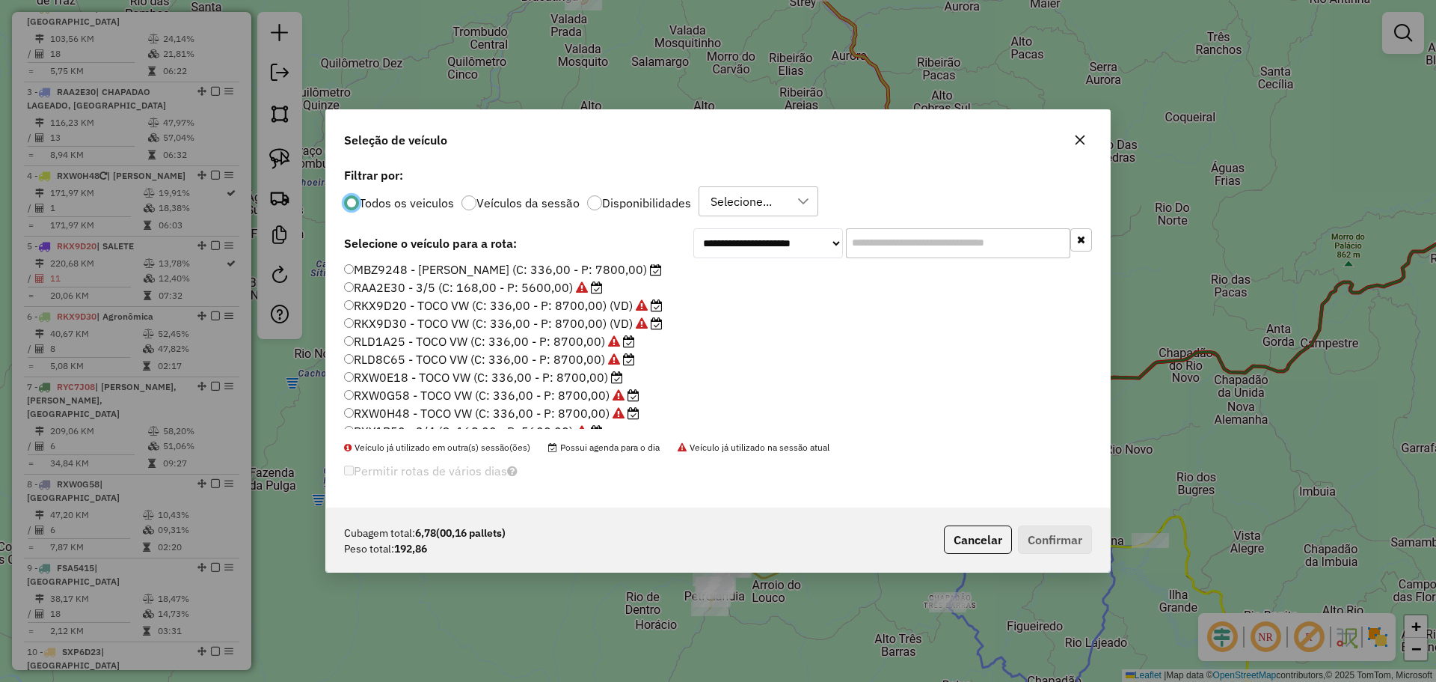
scroll to position [141, 0]
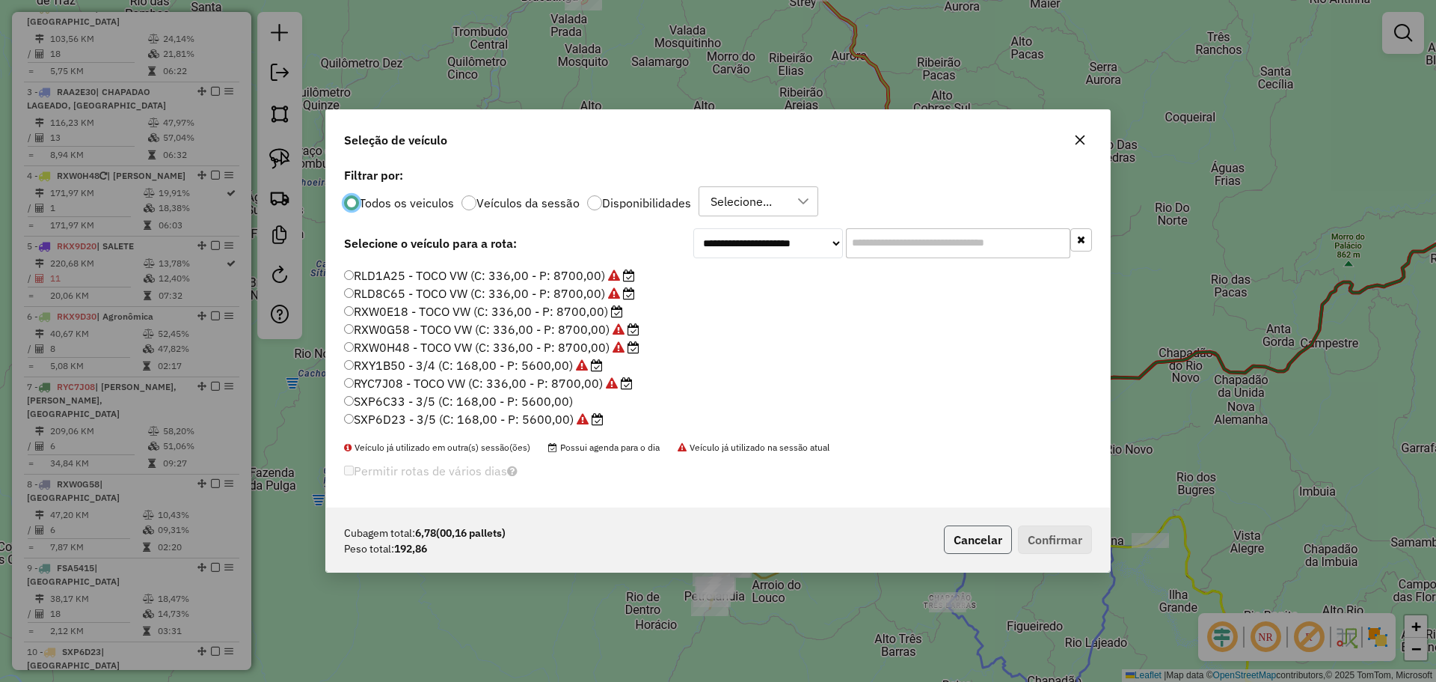
click at [973, 536] on button "Cancelar" at bounding box center [978, 539] width 68 height 28
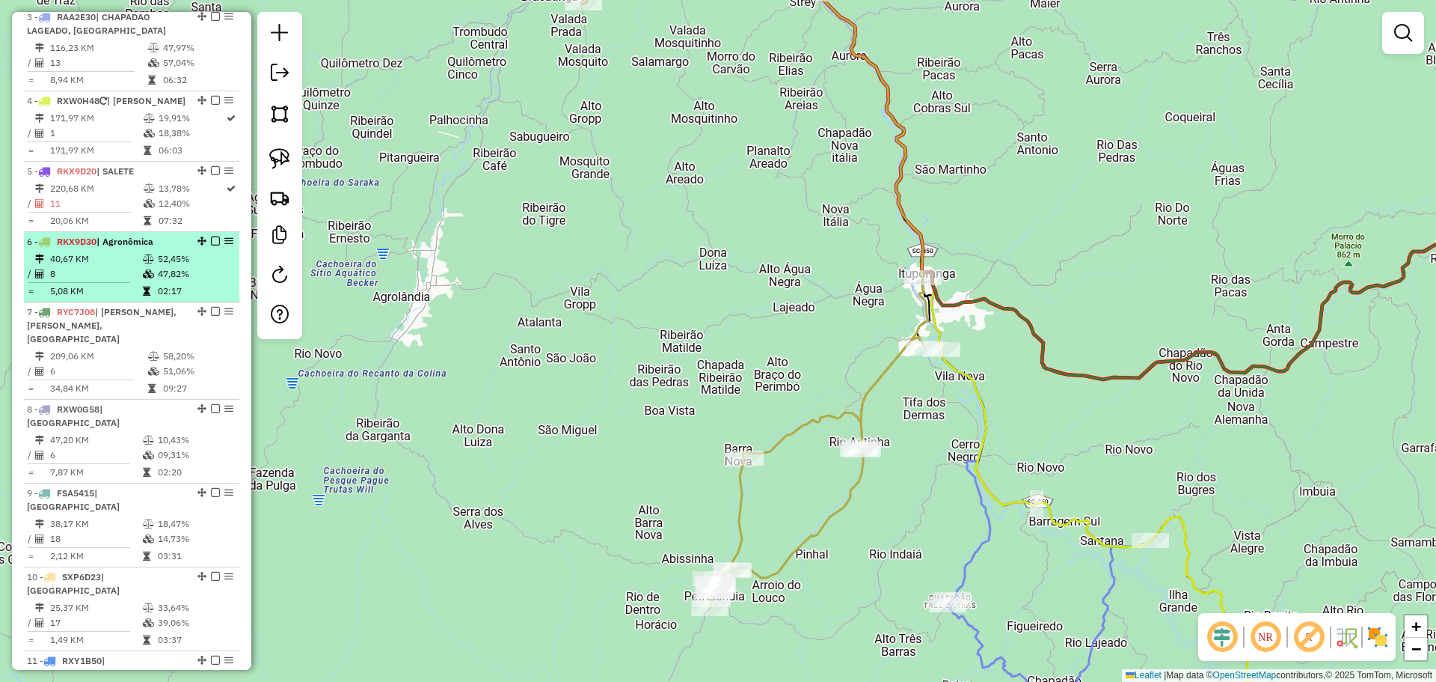
scroll to position [799, 0]
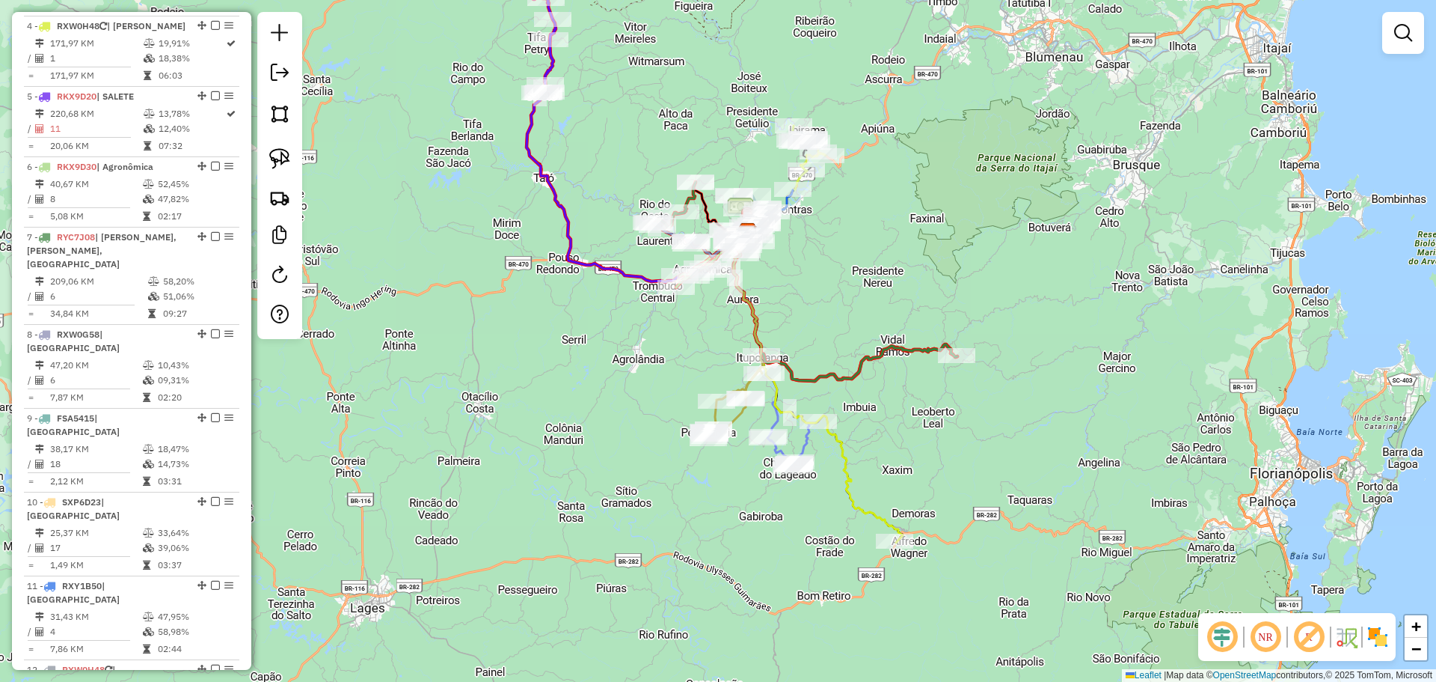
click at [801, 355] on div "Janela de atendimento Grade de atendimento Capacidade Transportadoras Veículos …" at bounding box center [718, 341] width 1436 height 682
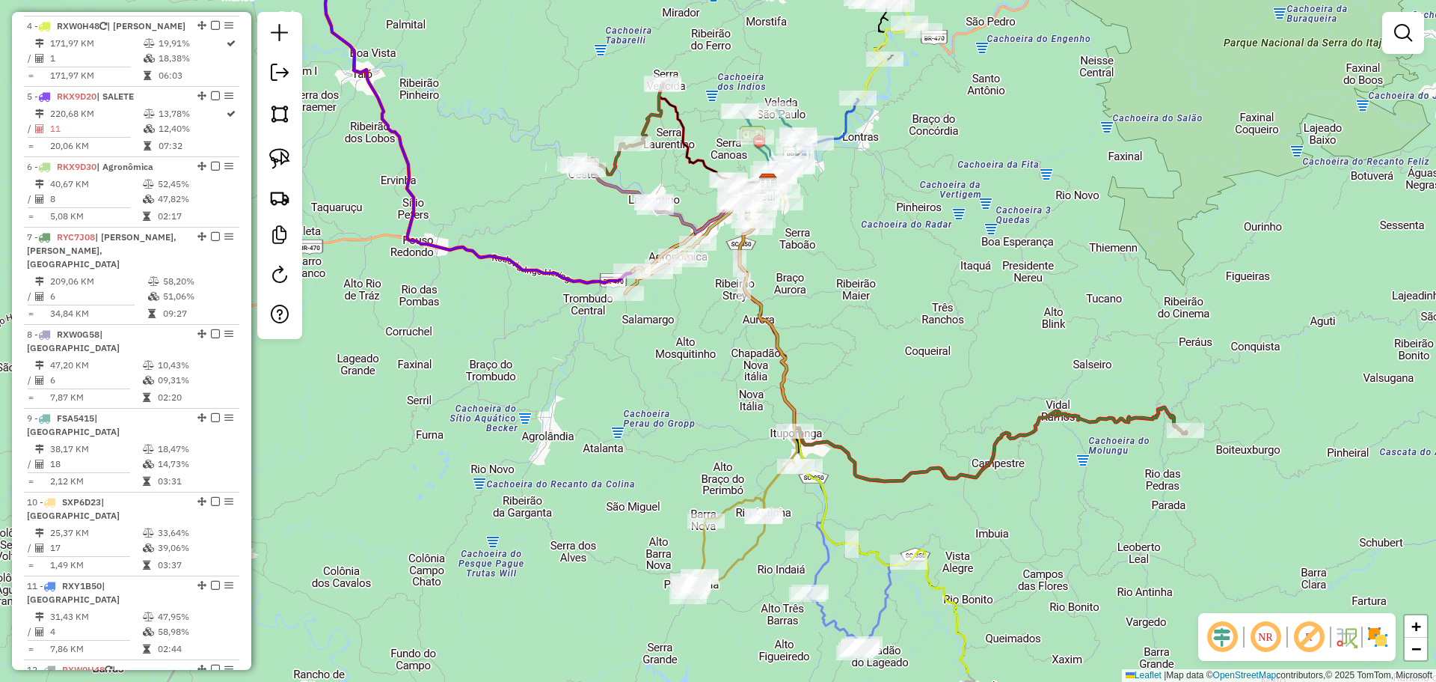
drag, startPoint x: 907, startPoint y: 369, endPoint x: 912, endPoint y: 348, distance: 21.6
click at [912, 348] on div "Janela de atendimento Grade de atendimento Capacidade Transportadoras Veículos …" at bounding box center [718, 341] width 1436 height 682
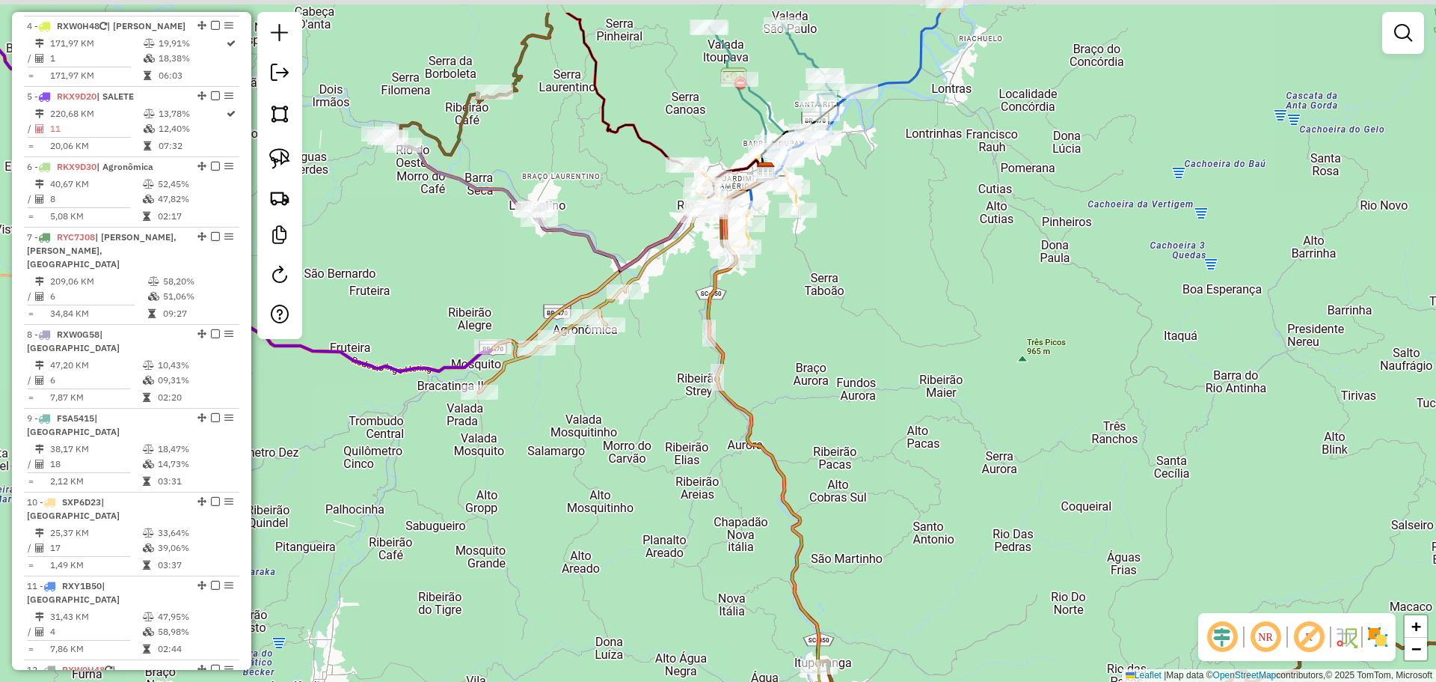
drag, startPoint x: 798, startPoint y: 200, endPoint x: 792, endPoint y: 276, distance: 76.5
click at [792, 276] on div "Janela de atendimento Grade de atendimento Capacidade Transportadoras Veículos …" at bounding box center [718, 341] width 1436 height 682
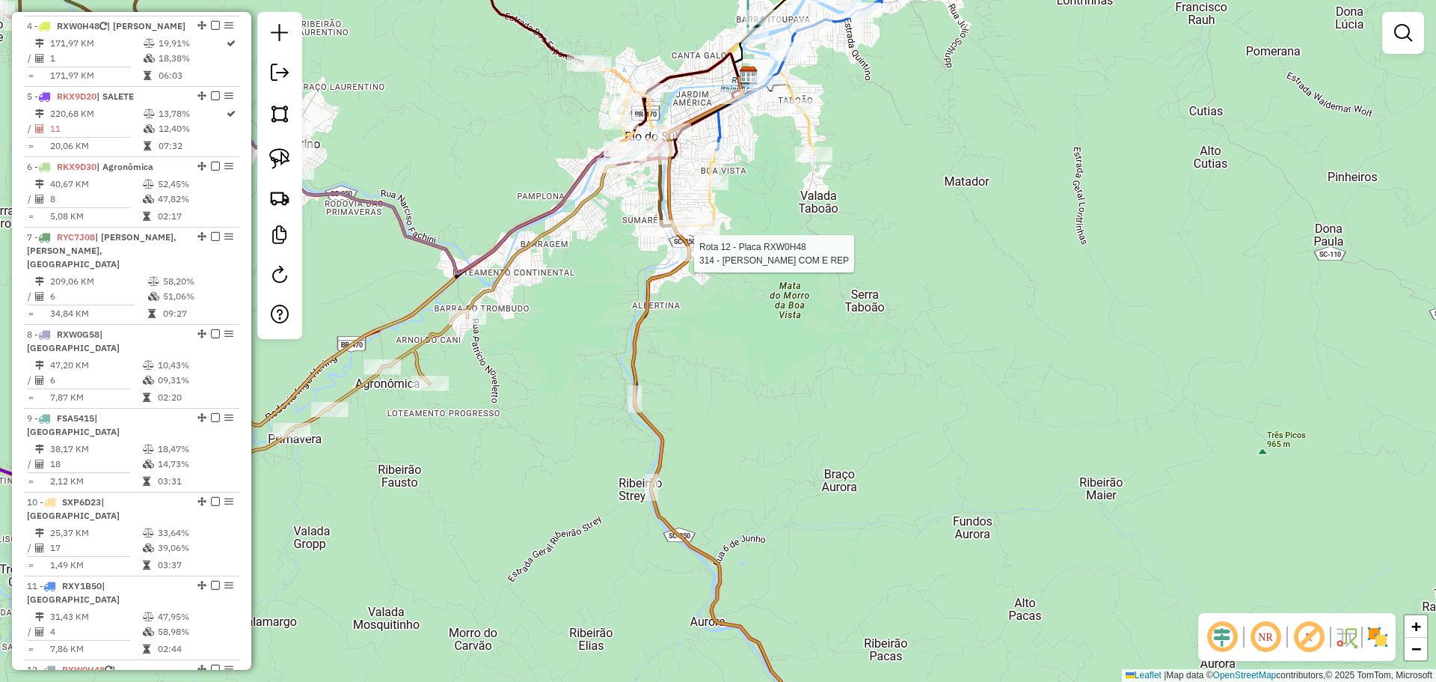
scroll to position [865, 0]
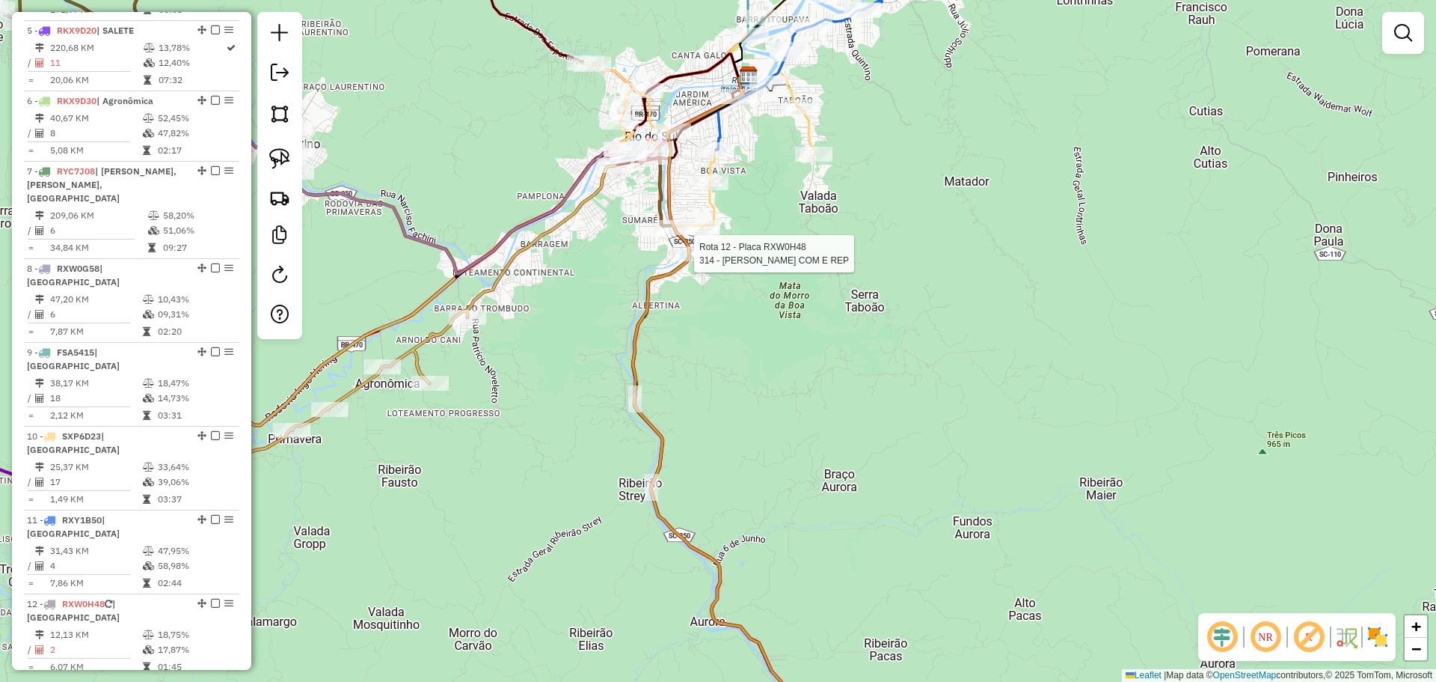
select select "**********"
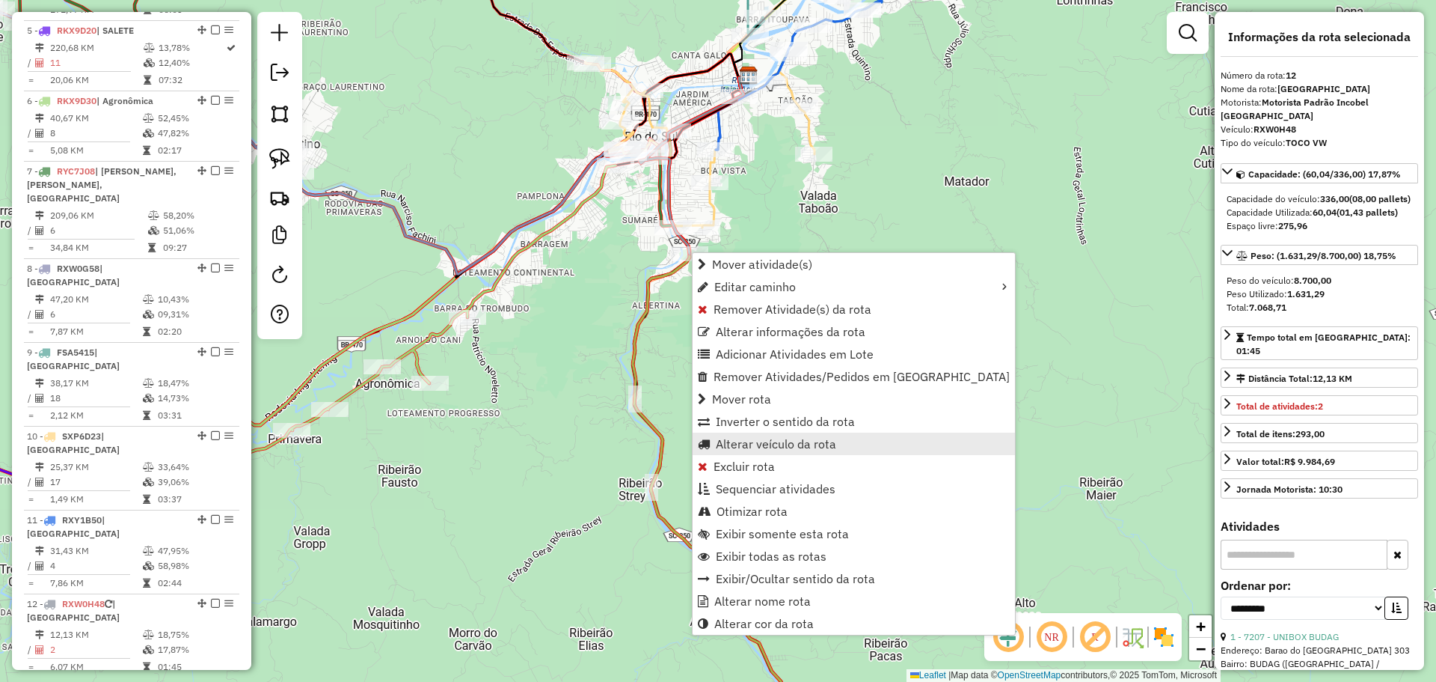
click at [817, 440] on span "Alterar veículo da rota" at bounding box center [776, 444] width 120 height 12
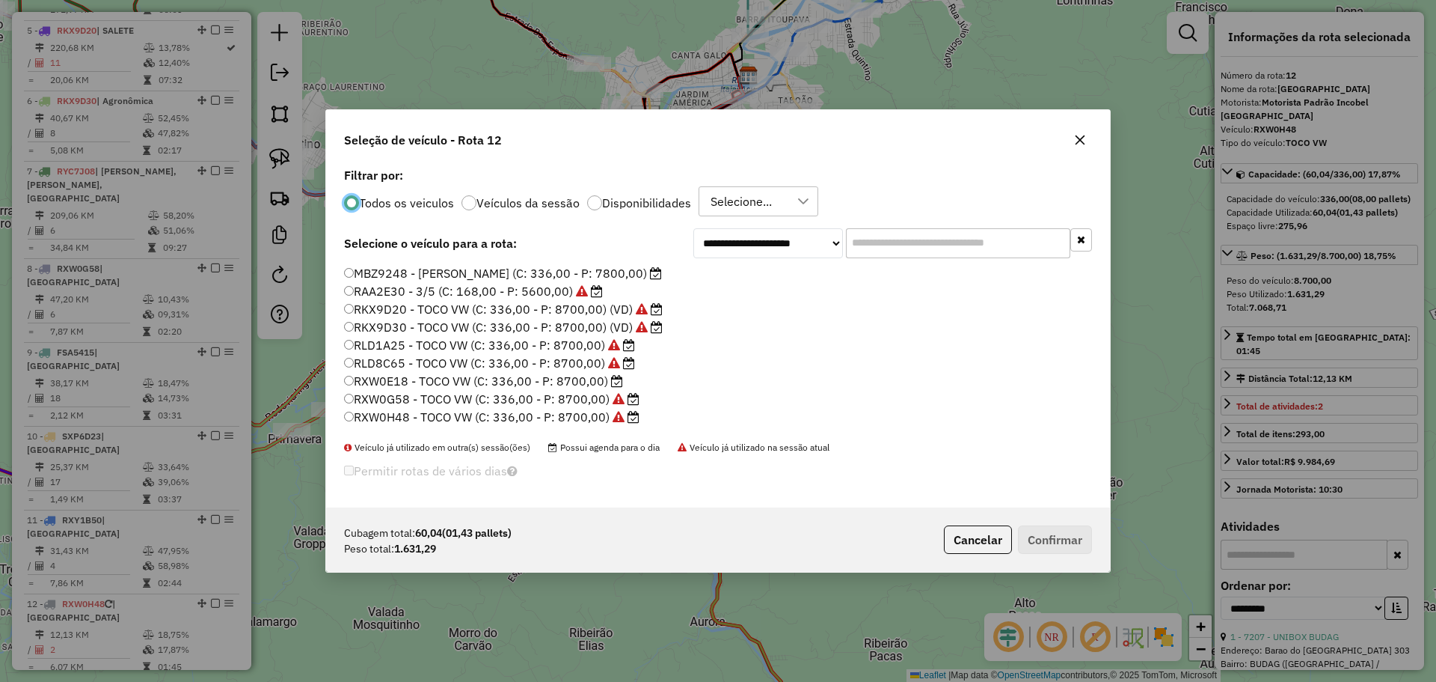
scroll to position [141, 0]
click at [411, 310] on label "RXW0E18 - TOCO VW (C: 336,00 - P: 8700,00)" at bounding box center [483, 311] width 279 height 18
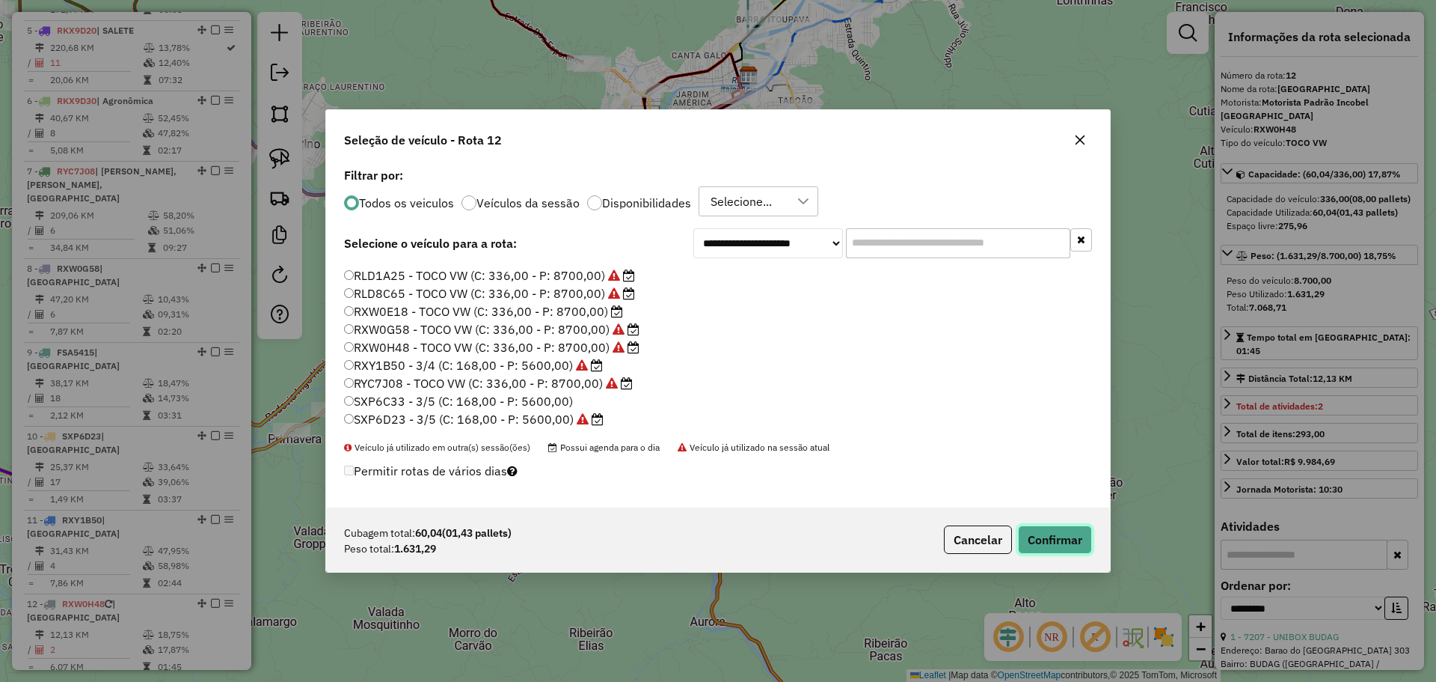
click at [1073, 547] on button "Confirmar" at bounding box center [1055, 539] width 74 height 28
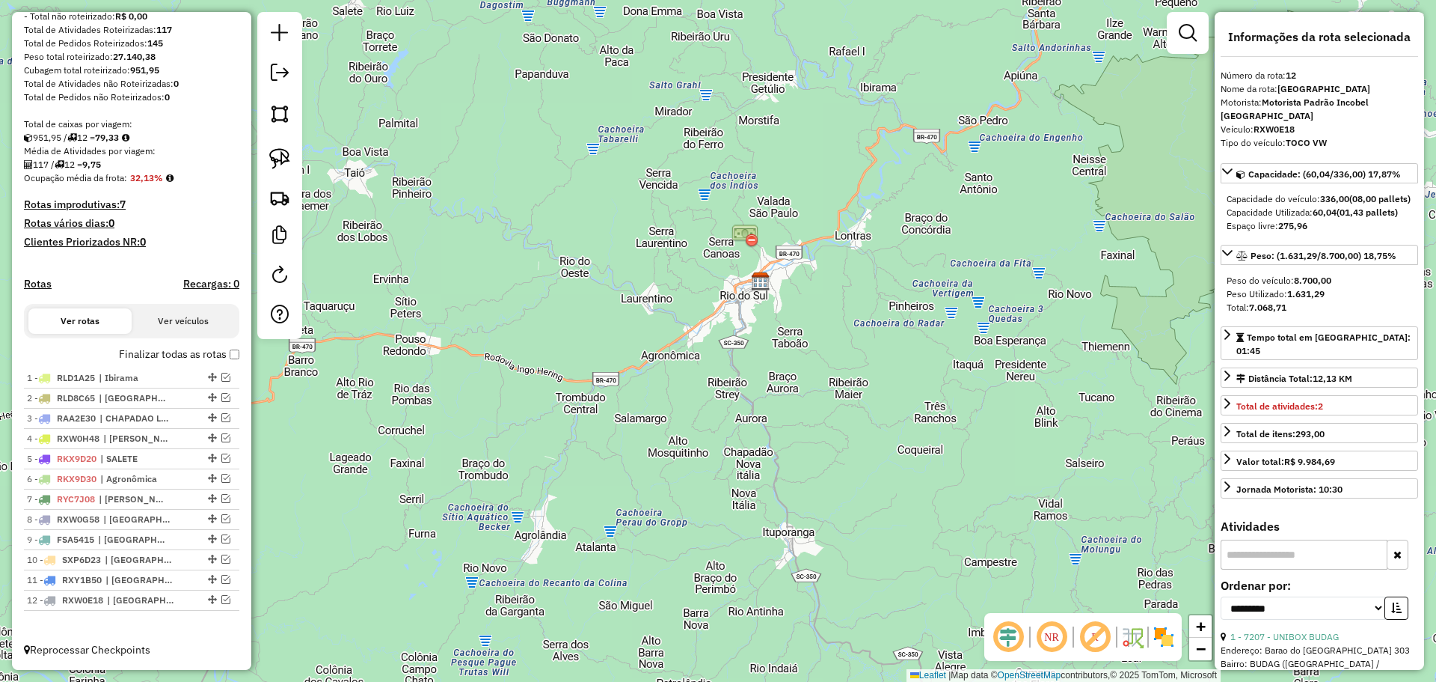
scroll to position [223, 0]
click at [221, 557] on em at bounding box center [225, 558] width 9 height 9
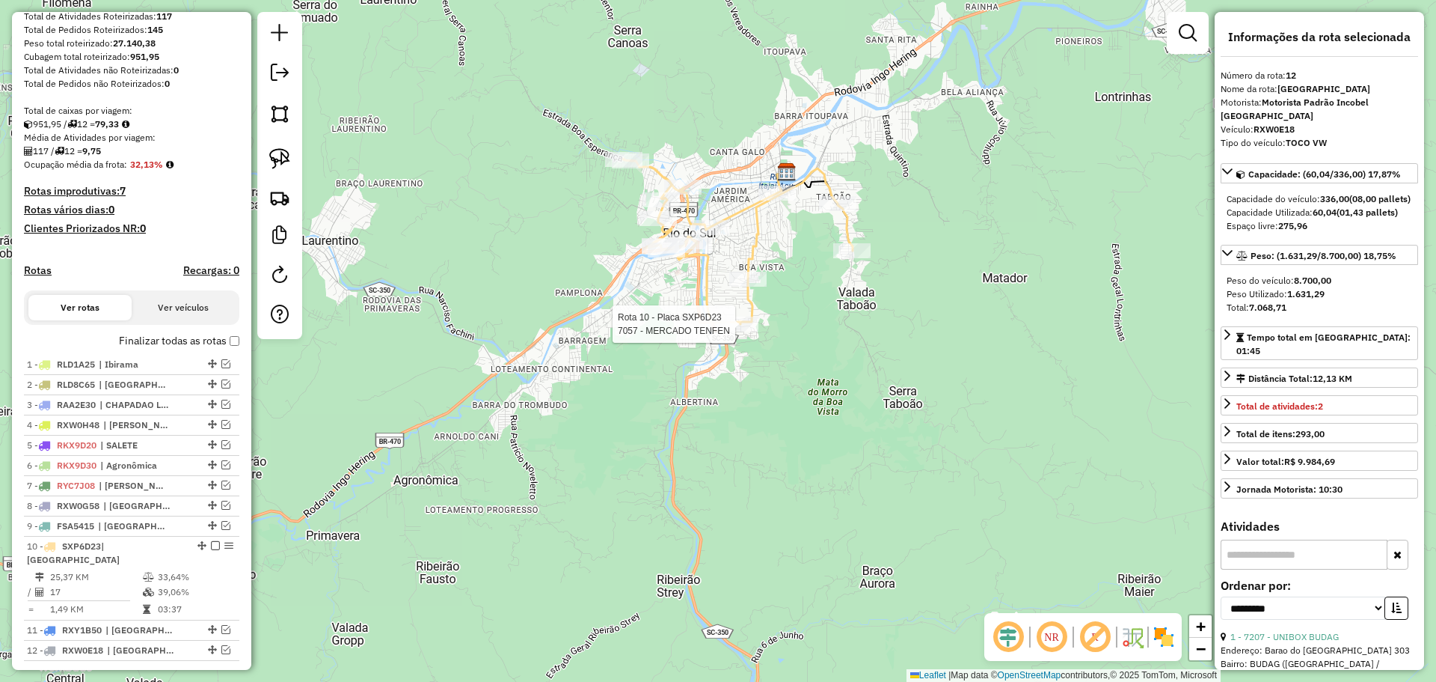
scroll to position [273, 0]
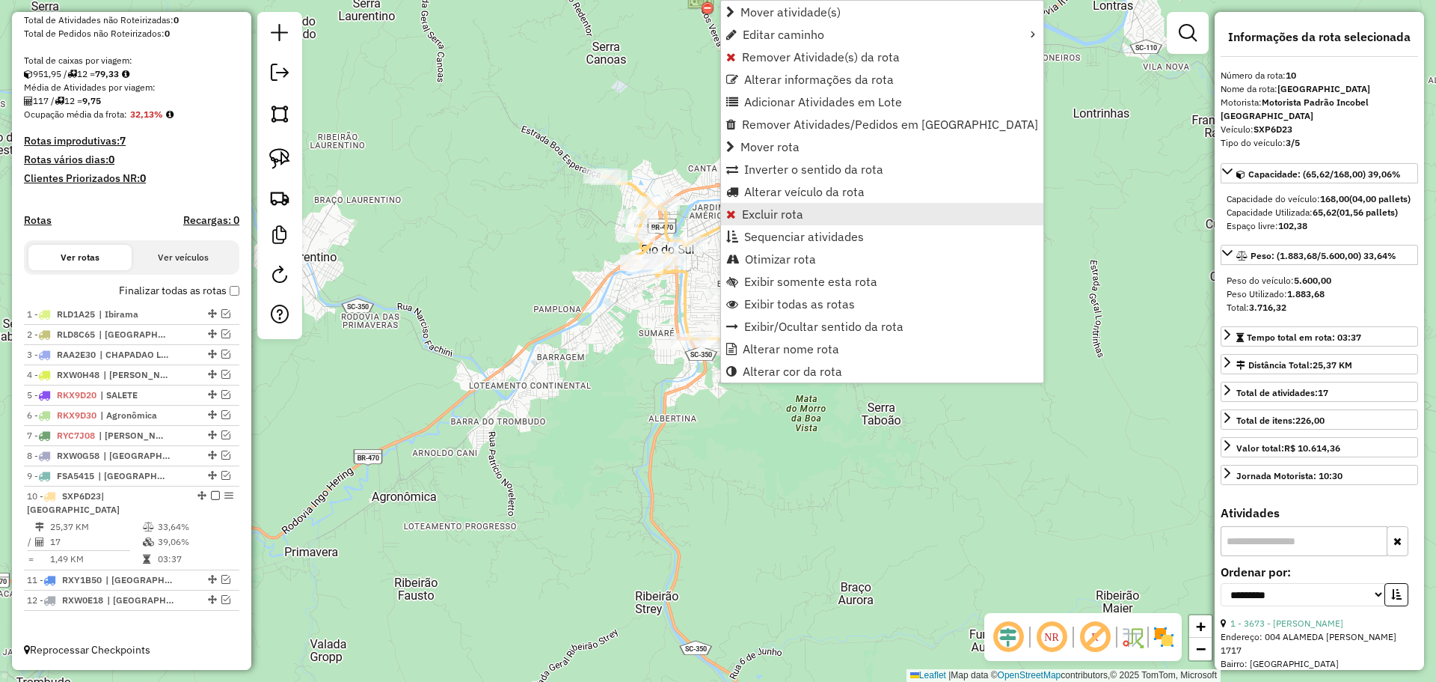
click at [783, 213] on span "Excluir rota" at bounding box center [772, 214] width 61 height 12
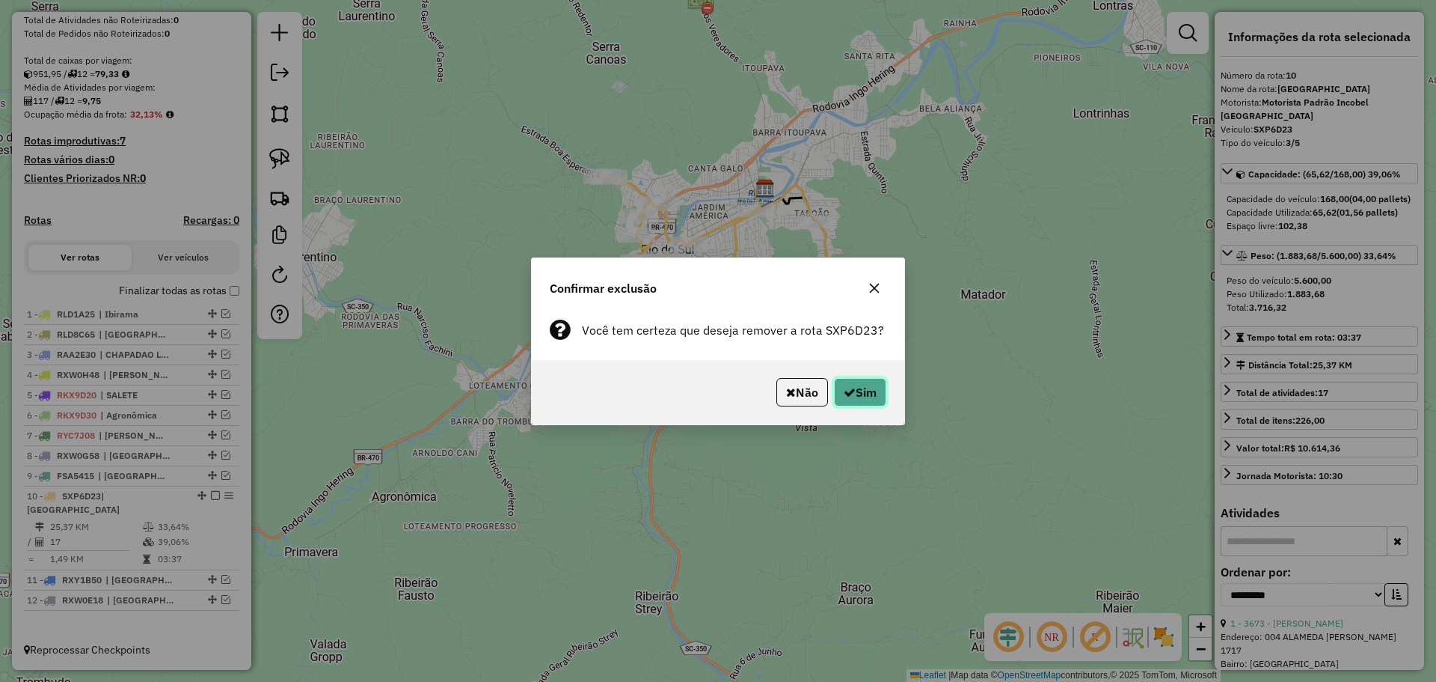
click at [859, 388] on button "Sim" at bounding box center [860, 392] width 52 height 28
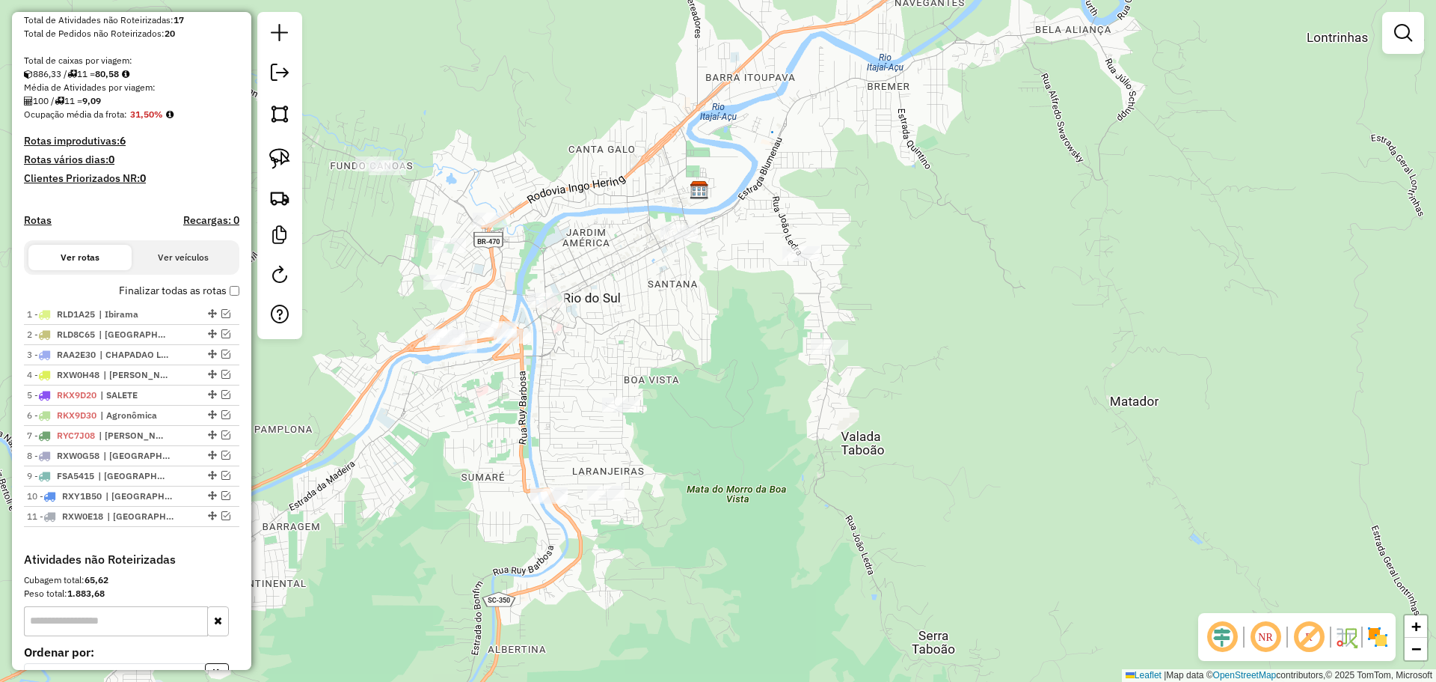
drag, startPoint x: 579, startPoint y: 322, endPoint x: 605, endPoint y: 374, distance: 58.6
click at [605, 374] on div "Janela de atendimento Grade de atendimento Capacidade Transportadoras Veículos …" at bounding box center [718, 341] width 1436 height 682
click at [277, 155] on img at bounding box center [279, 158] width 21 height 21
click at [221, 480] on em at bounding box center [225, 475] width 9 height 9
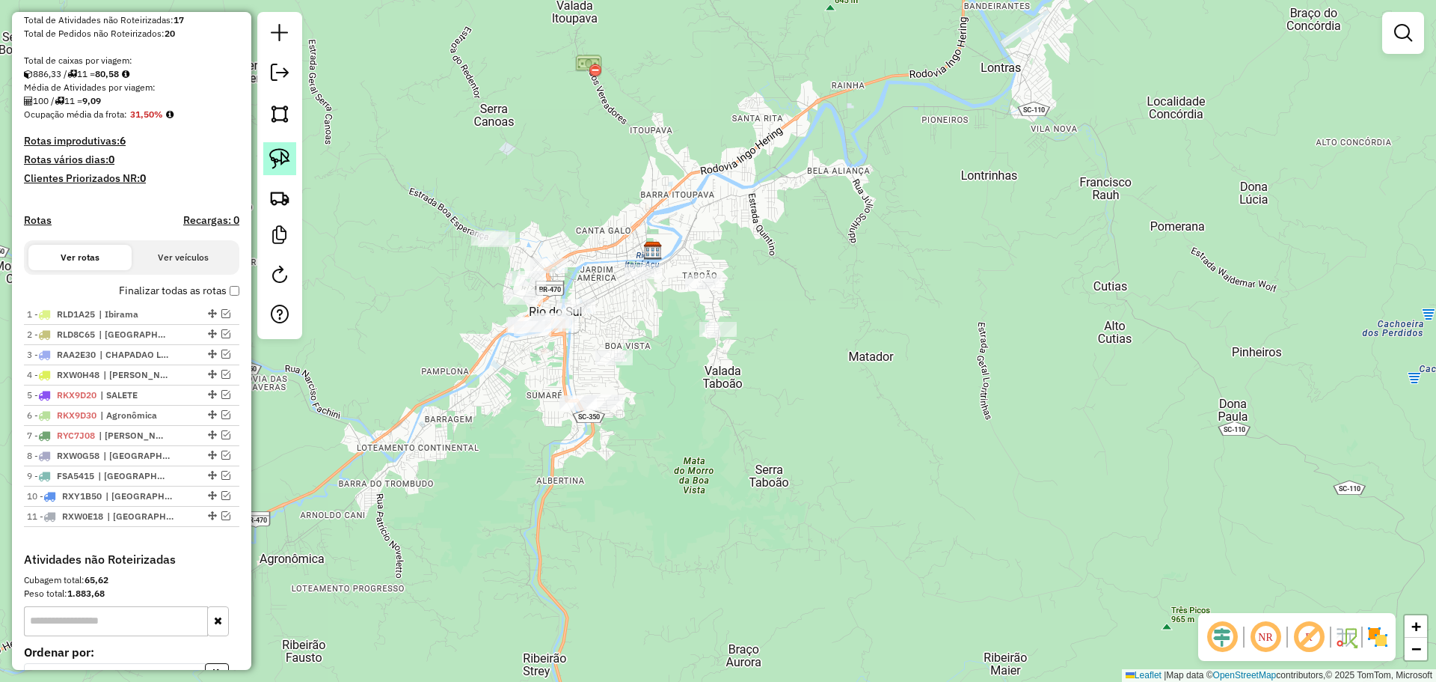
click at [278, 154] on img at bounding box center [279, 158] width 21 height 21
click at [225, 459] on em at bounding box center [225, 454] width 9 height 9
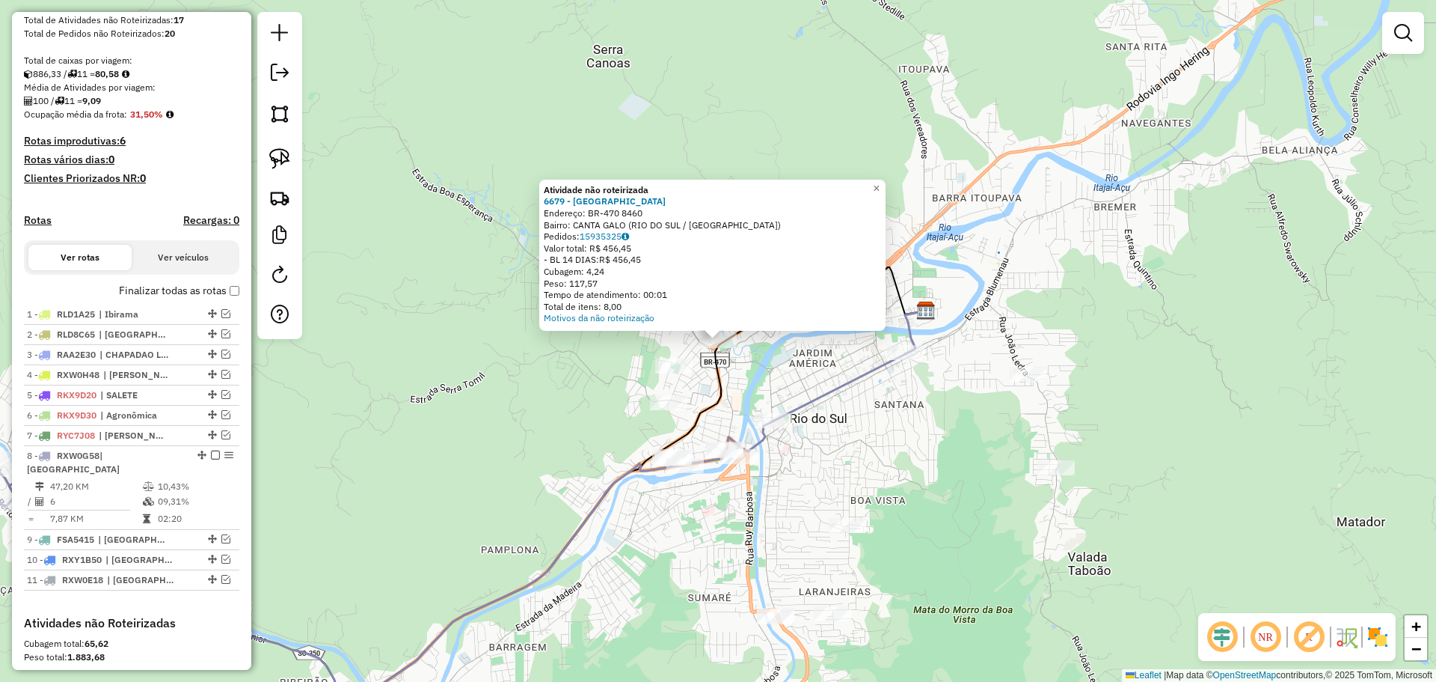
click at [862, 395] on div "Atividade não roteirizada 6679 - PORTO DEZ Endereço: BR-470 8460 Bairro: CANTA …" at bounding box center [718, 341] width 1436 height 682
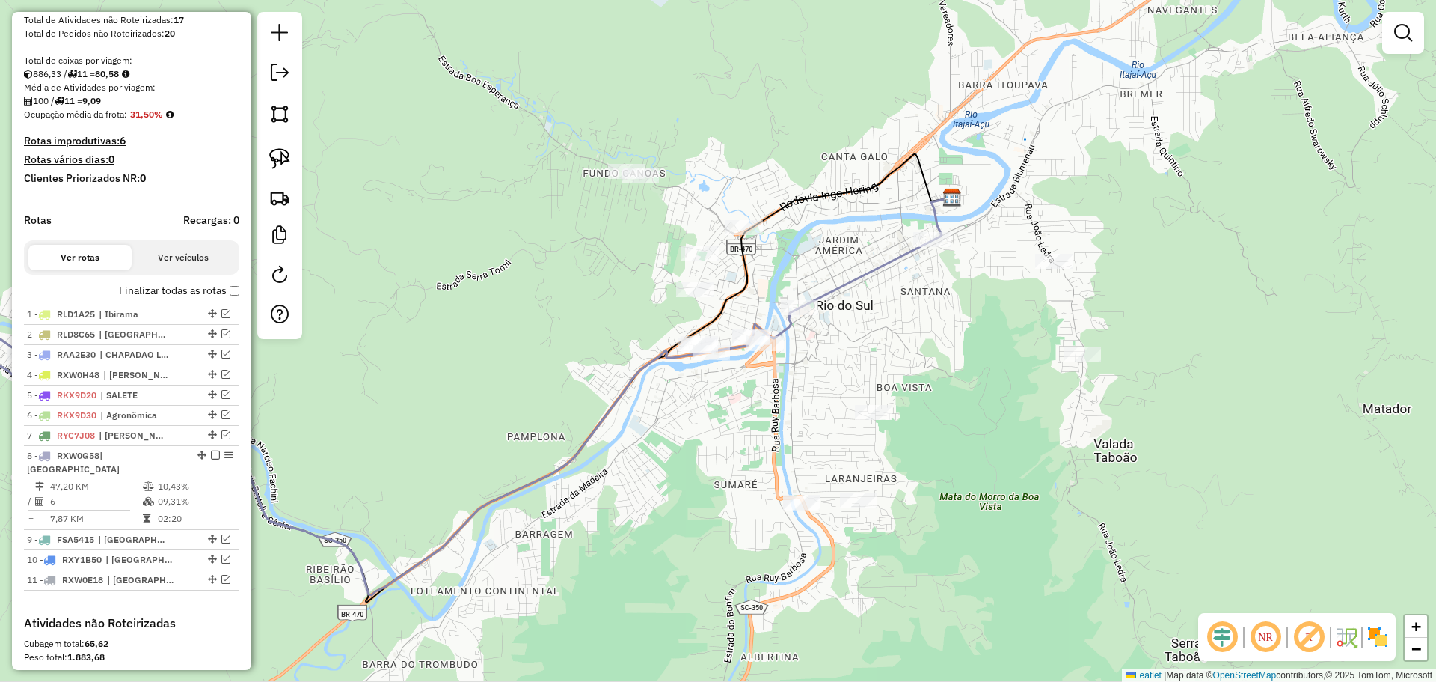
drag, startPoint x: 868, startPoint y: 468, endPoint x: 894, endPoint y: 355, distance: 116.0
click at [894, 355] on div "Janela de atendimento Grade de atendimento Capacidade Transportadoras Veículos …" at bounding box center [718, 341] width 1436 height 682
drag, startPoint x: 288, startPoint y: 162, endPoint x: 356, endPoint y: 185, distance: 71.7
click at [288, 162] on img at bounding box center [279, 158] width 21 height 21
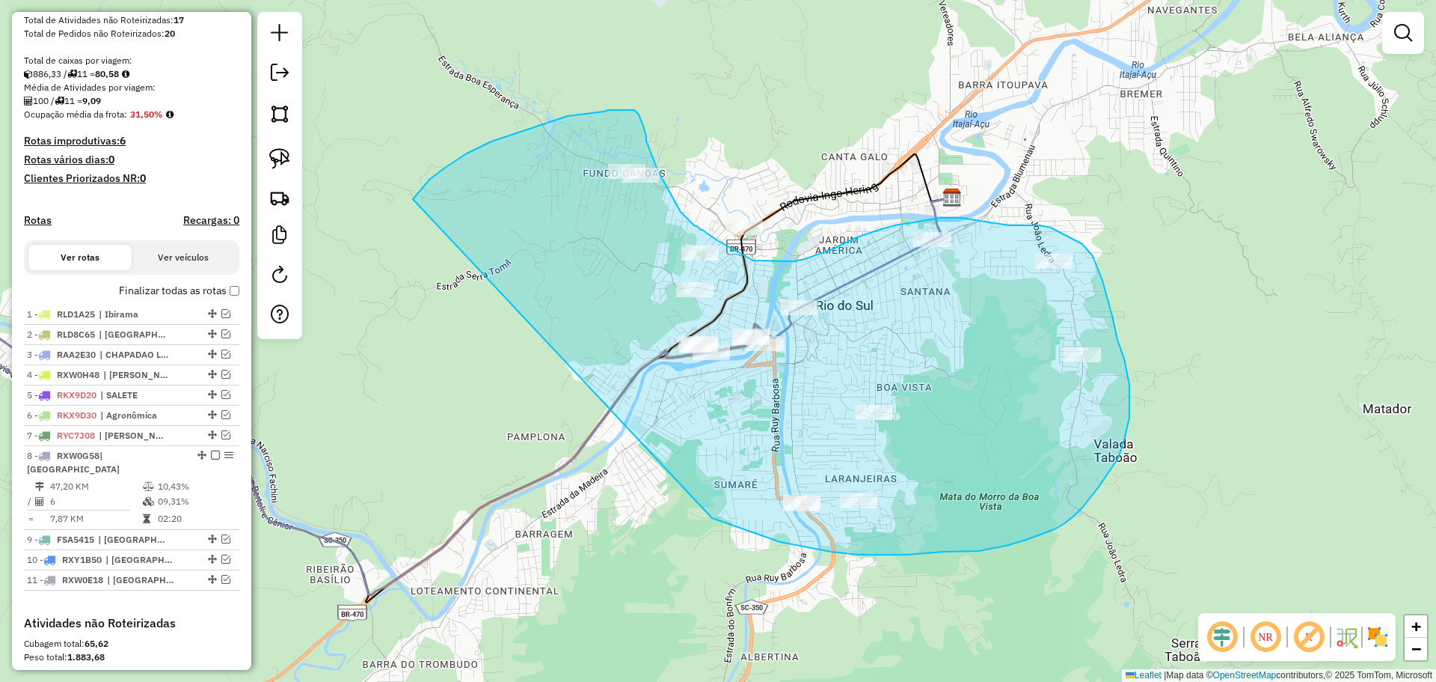
drag, startPoint x: 413, startPoint y: 199, endPoint x: 691, endPoint y: 487, distance: 400.5
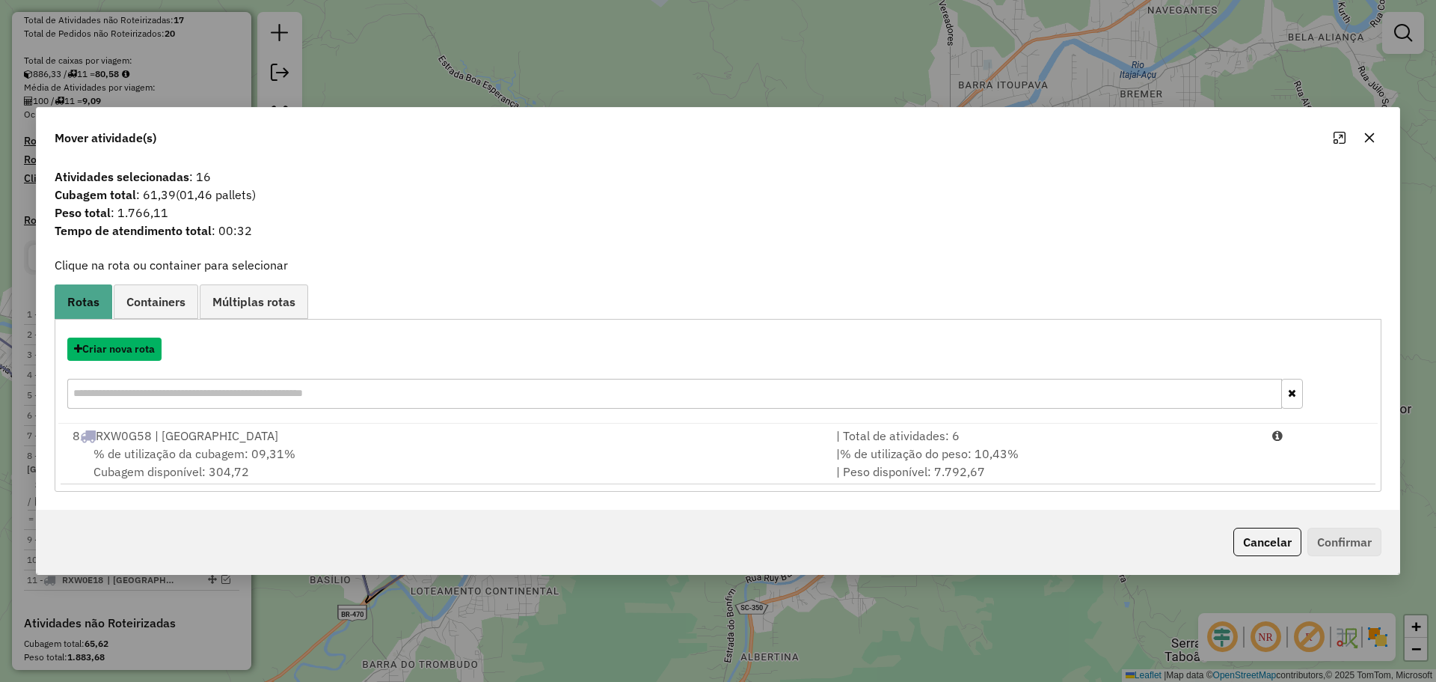
click at [126, 346] on button "Criar nova rota" at bounding box center [114, 348] width 94 height 23
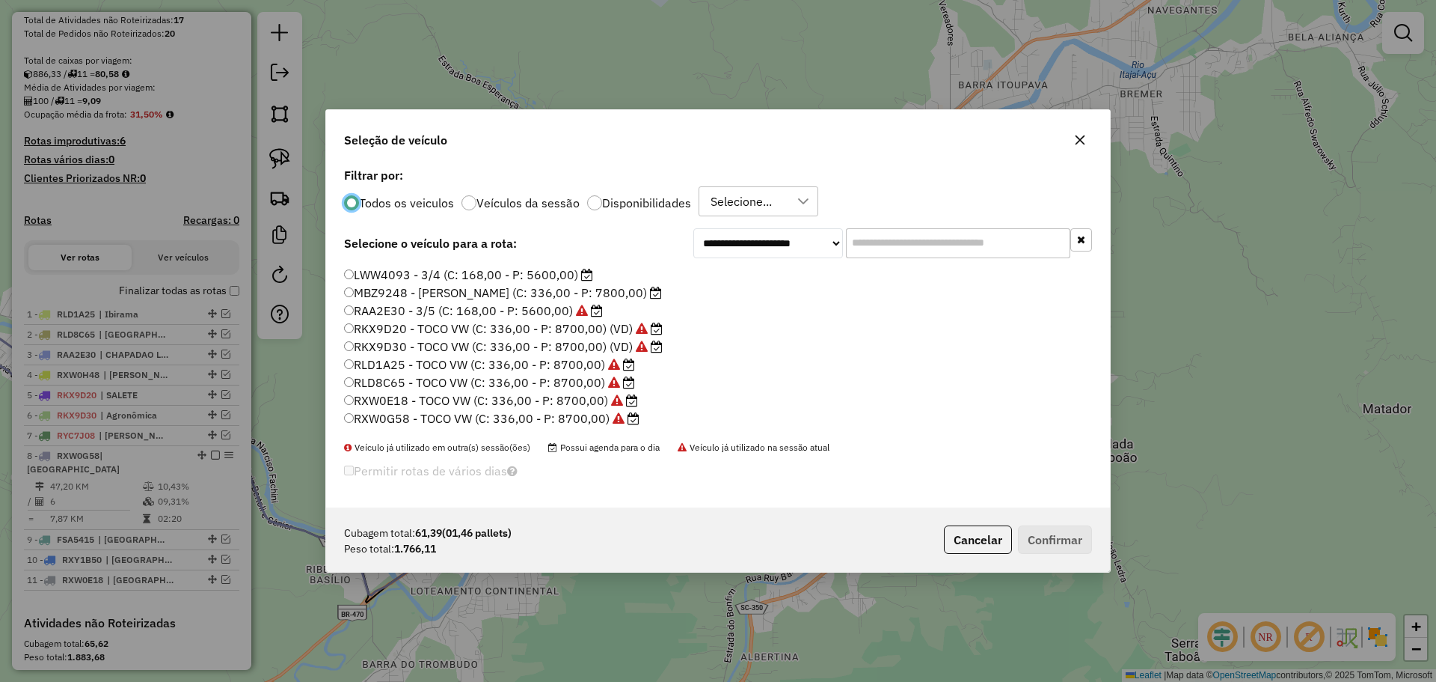
scroll to position [141, 0]
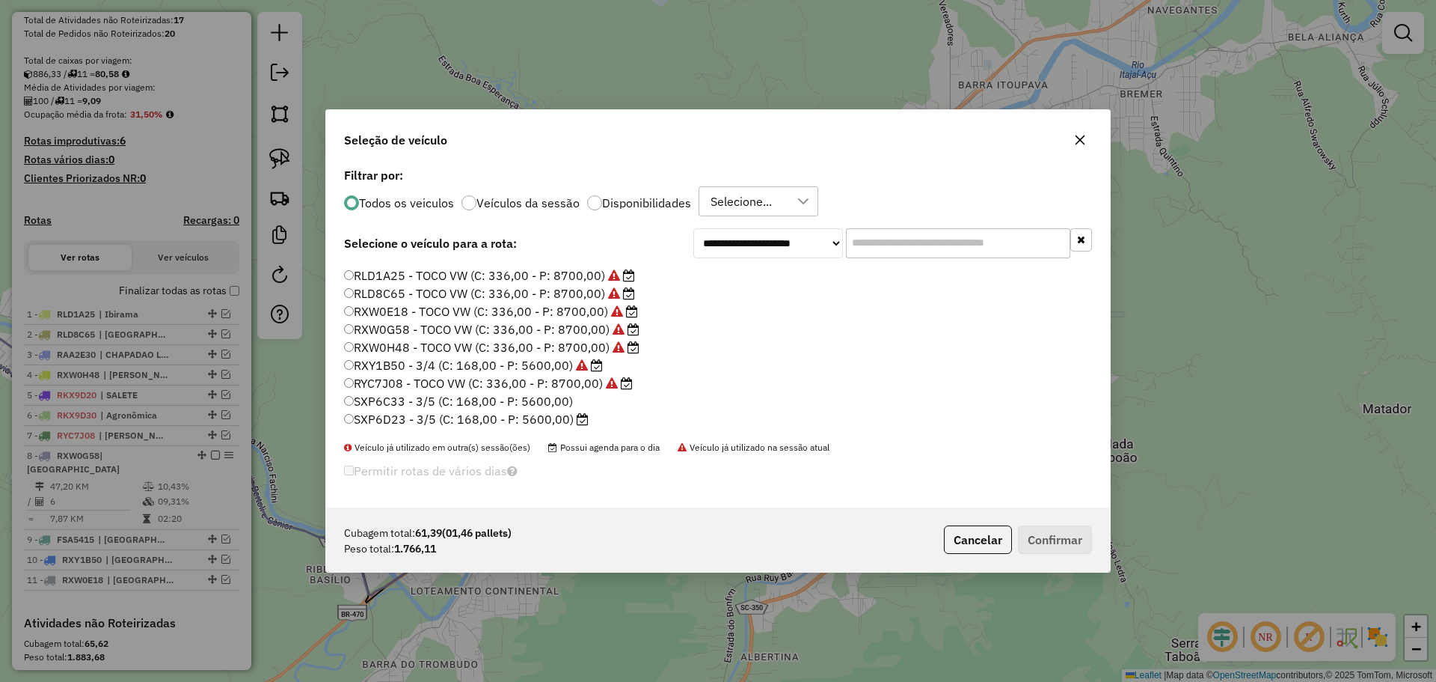
click at [407, 420] on label "SXP6D23 - 3/5 (C: 168,00 - P: 5600,00)" at bounding box center [466, 419] width 245 height 18
drag, startPoint x: 1062, startPoint y: 547, endPoint x: 1058, endPoint y: 537, distance: 10.7
click at [1062, 544] on button "Confirmar" at bounding box center [1055, 539] width 74 height 28
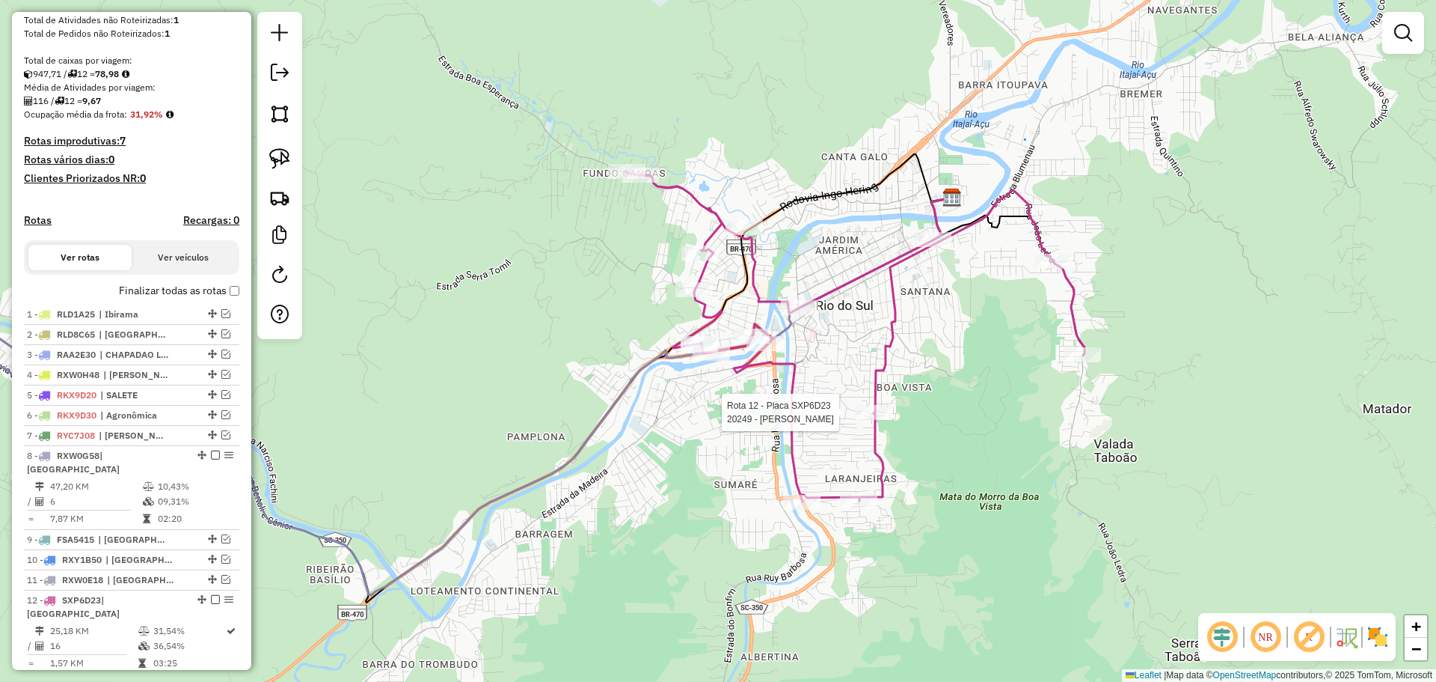
select select "**********"
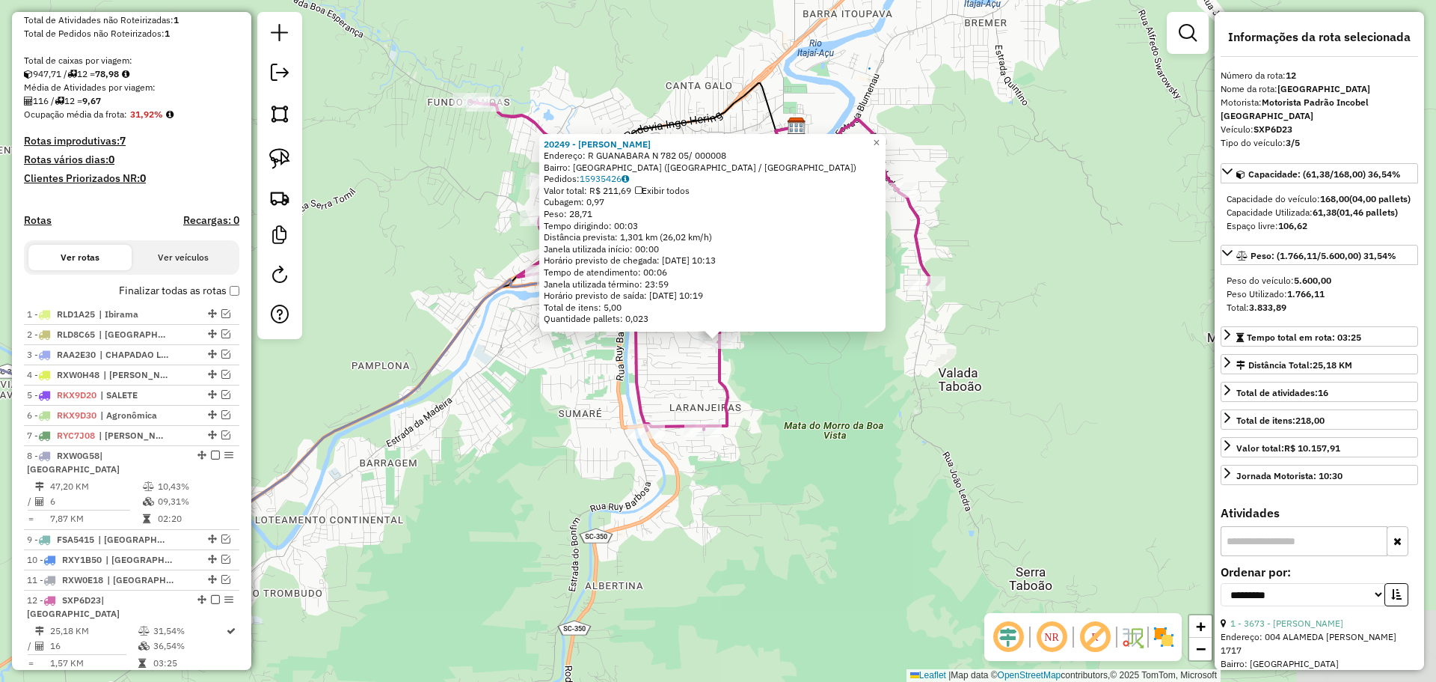
scroll to position [559, 0]
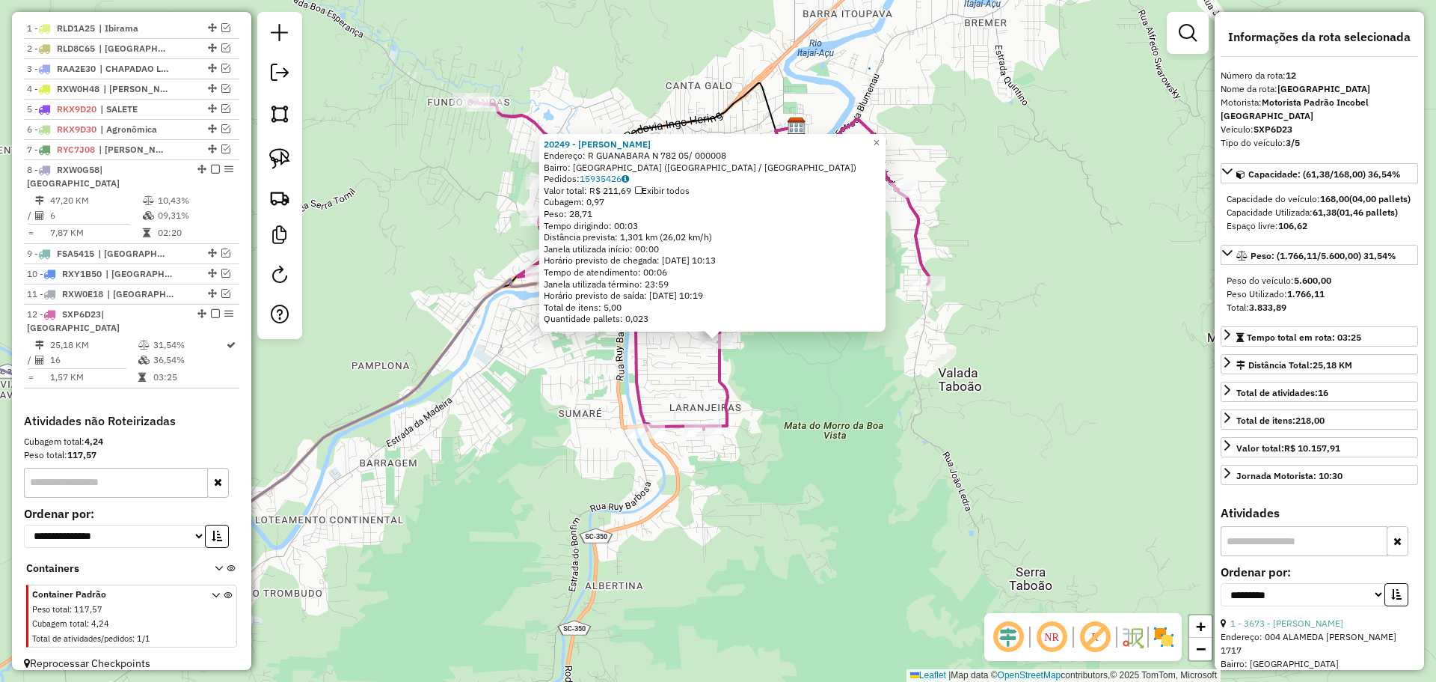
click at [830, 490] on div "20249 - [PERSON_NAME]: R GUANABARA N 782 05/ 000008 [GEOGRAPHIC_DATA]: [GEOGRAP…" at bounding box center [718, 341] width 1436 height 682
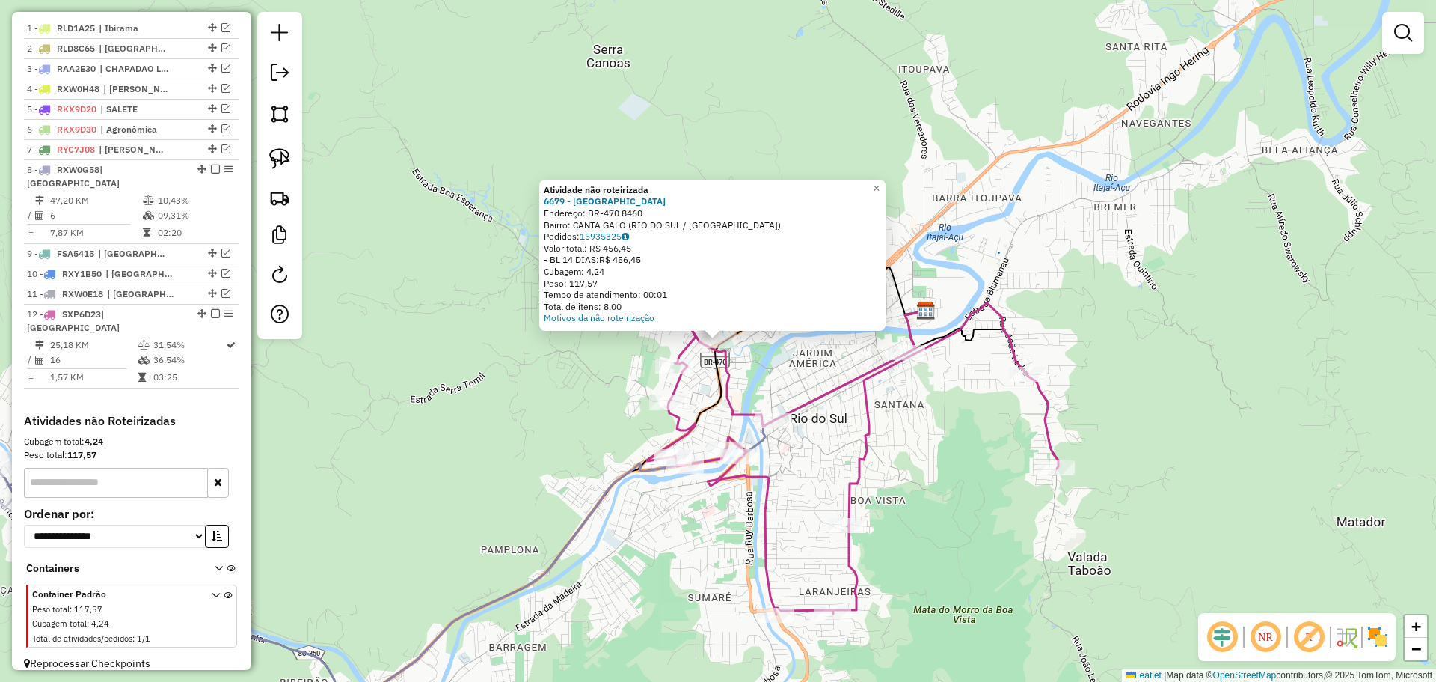
click at [429, 394] on div "Atividade não roteirizada 6679 - PORTO DEZ Endereço: BR-470 8460 Bairro: CANTA …" at bounding box center [718, 341] width 1436 height 682
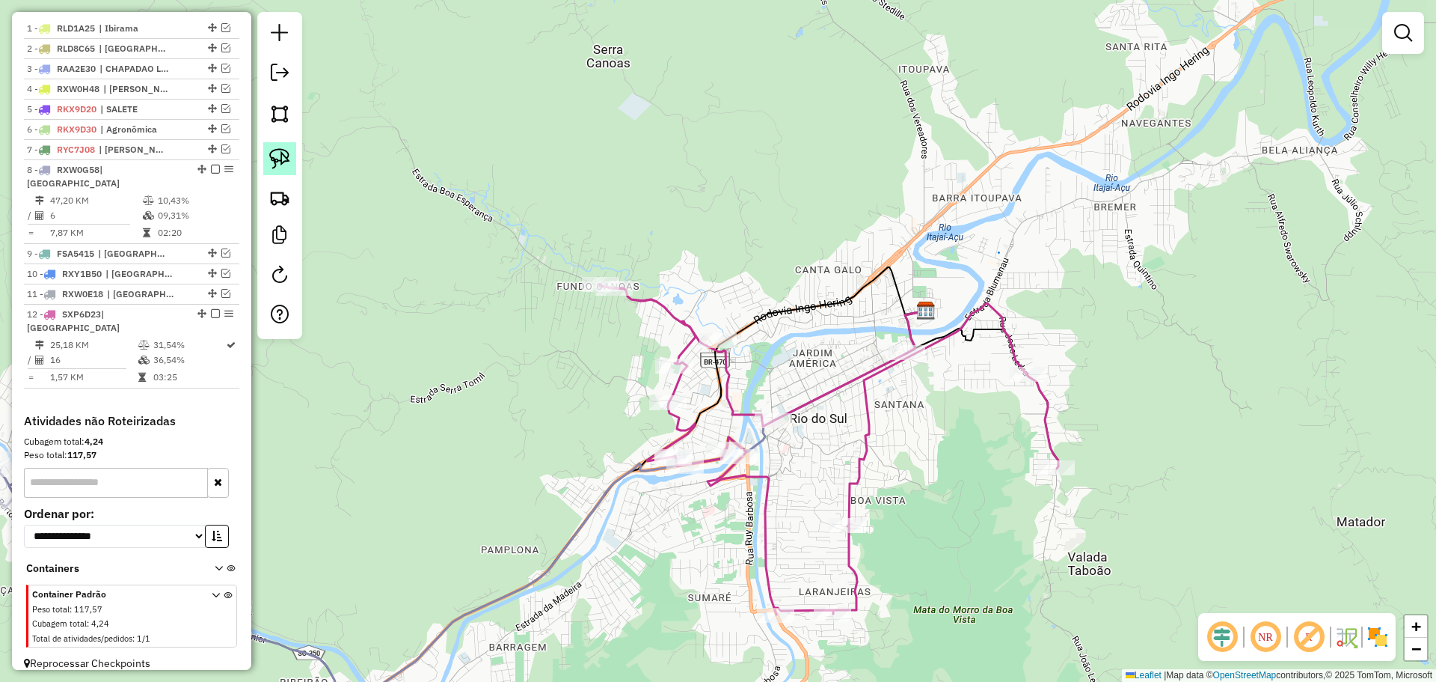
click at [268, 156] on link at bounding box center [279, 158] width 33 height 33
drag, startPoint x: 682, startPoint y: 310, endPoint x: 772, endPoint y: 337, distance: 94.5
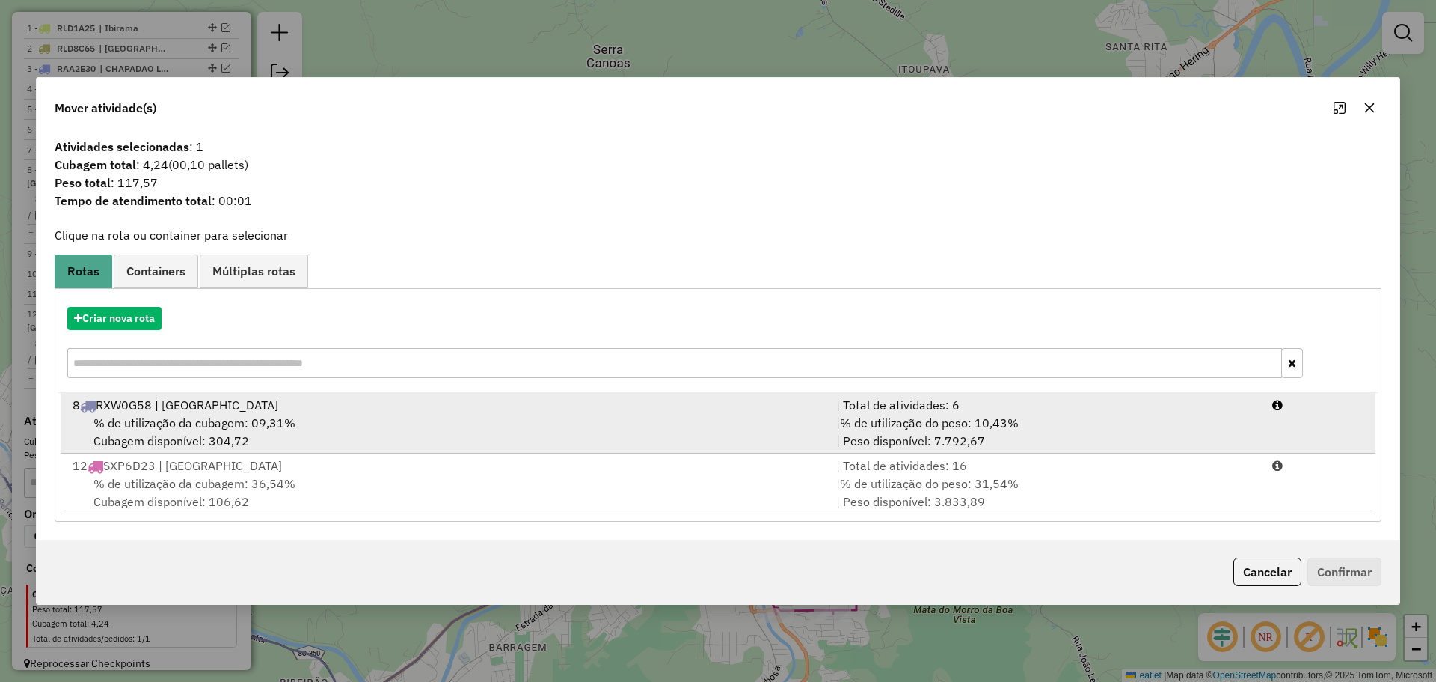
click at [259, 416] on span "% de utilização da cubagem: 09,31%" at bounding box center [195, 422] width 202 height 15
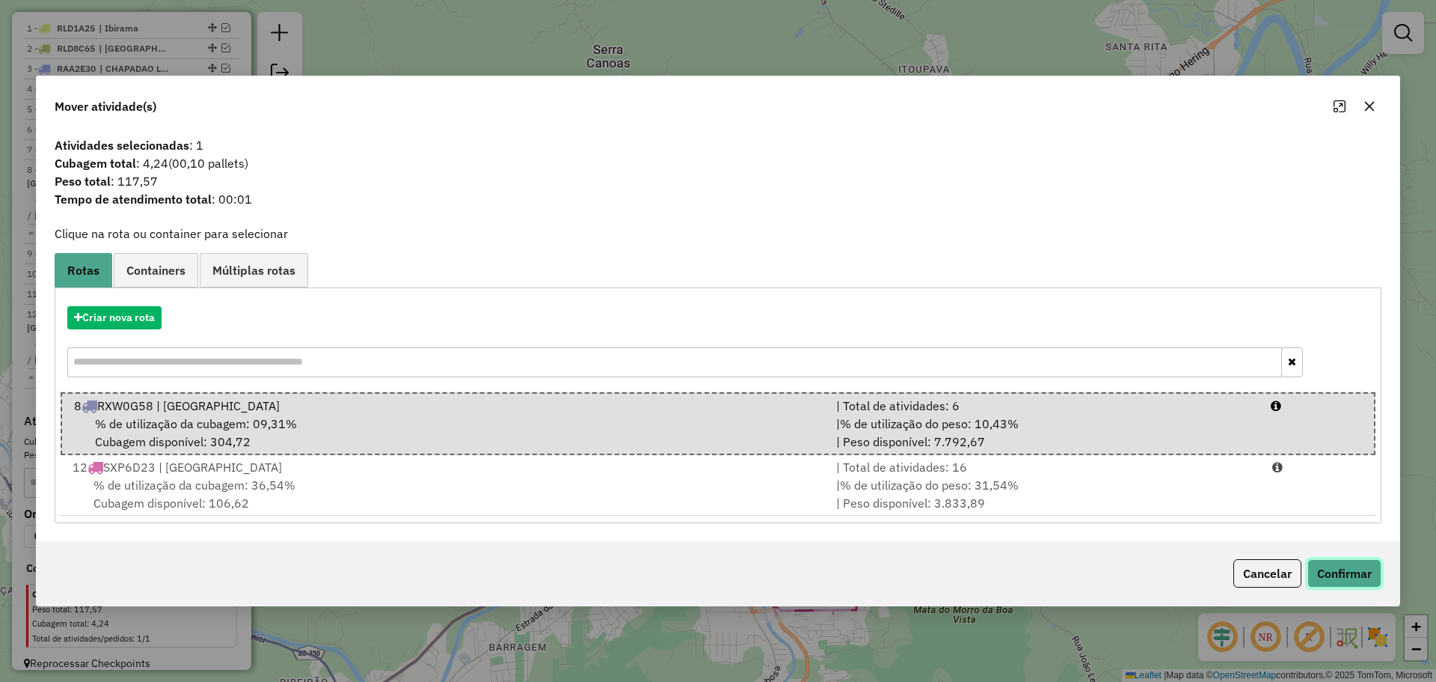
click at [1358, 575] on button "Confirmar" at bounding box center [1345, 573] width 74 height 28
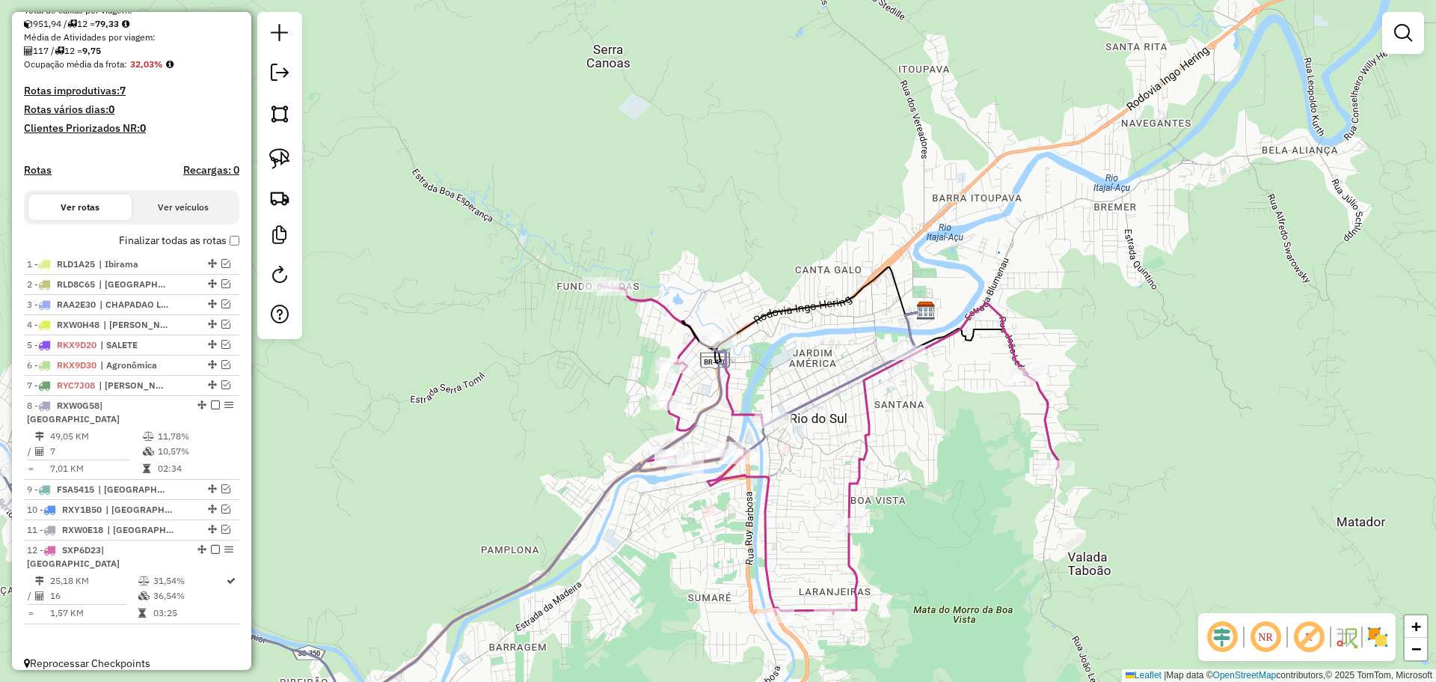
scroll to position [223, 0]
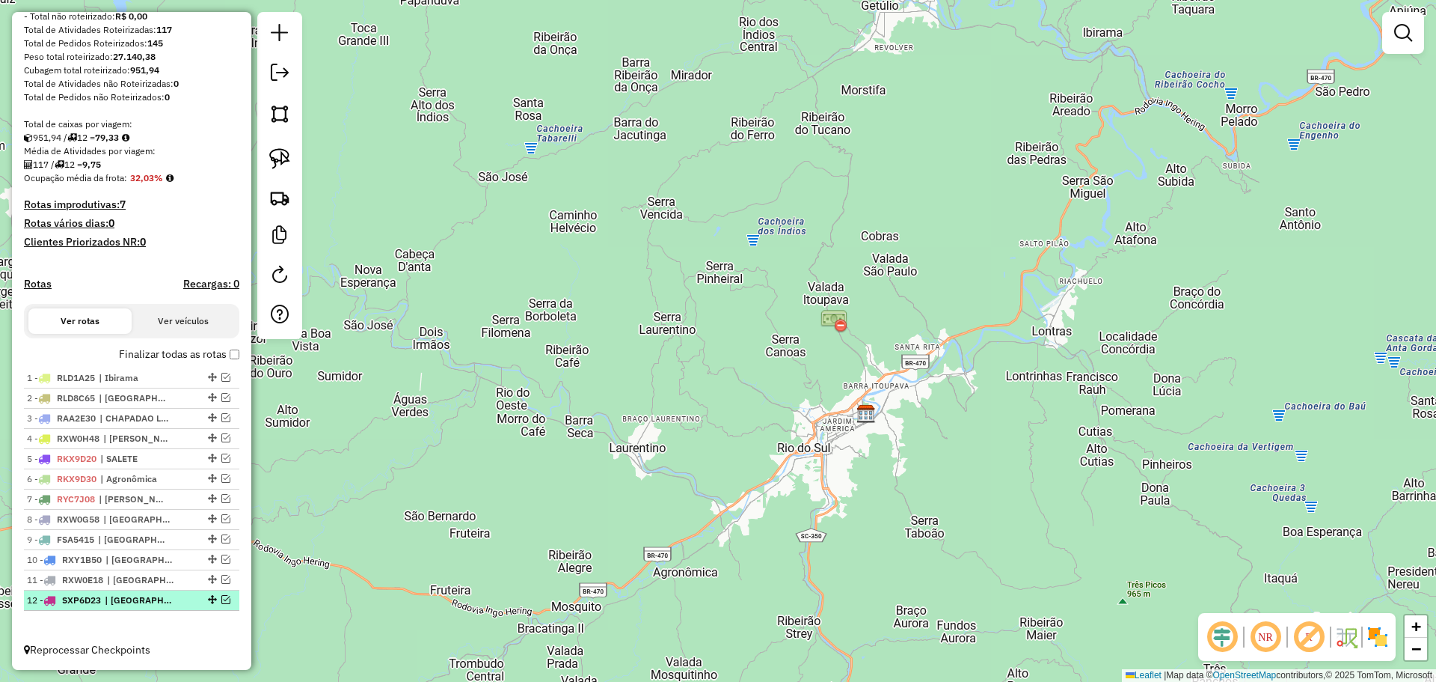
click at [221, 599] on em at bounding box center [225, 599] width 9 height 9
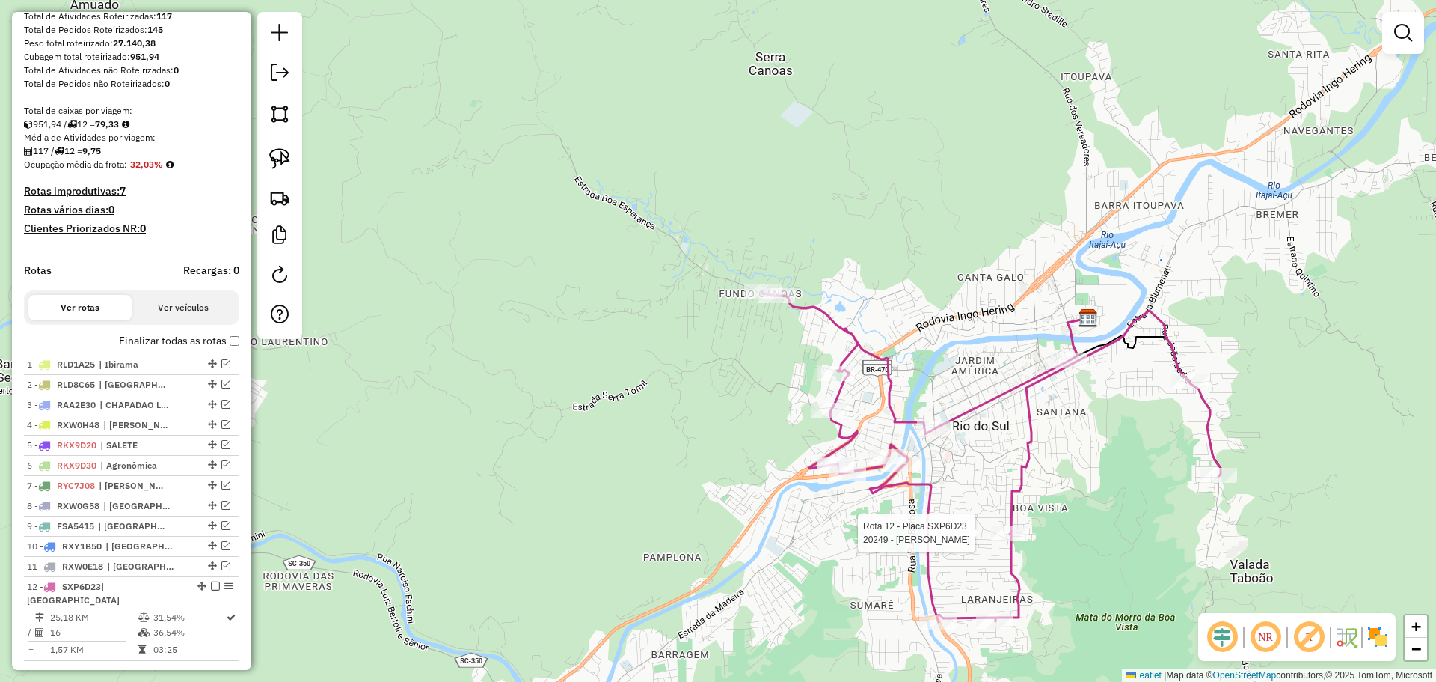
select select "**********"
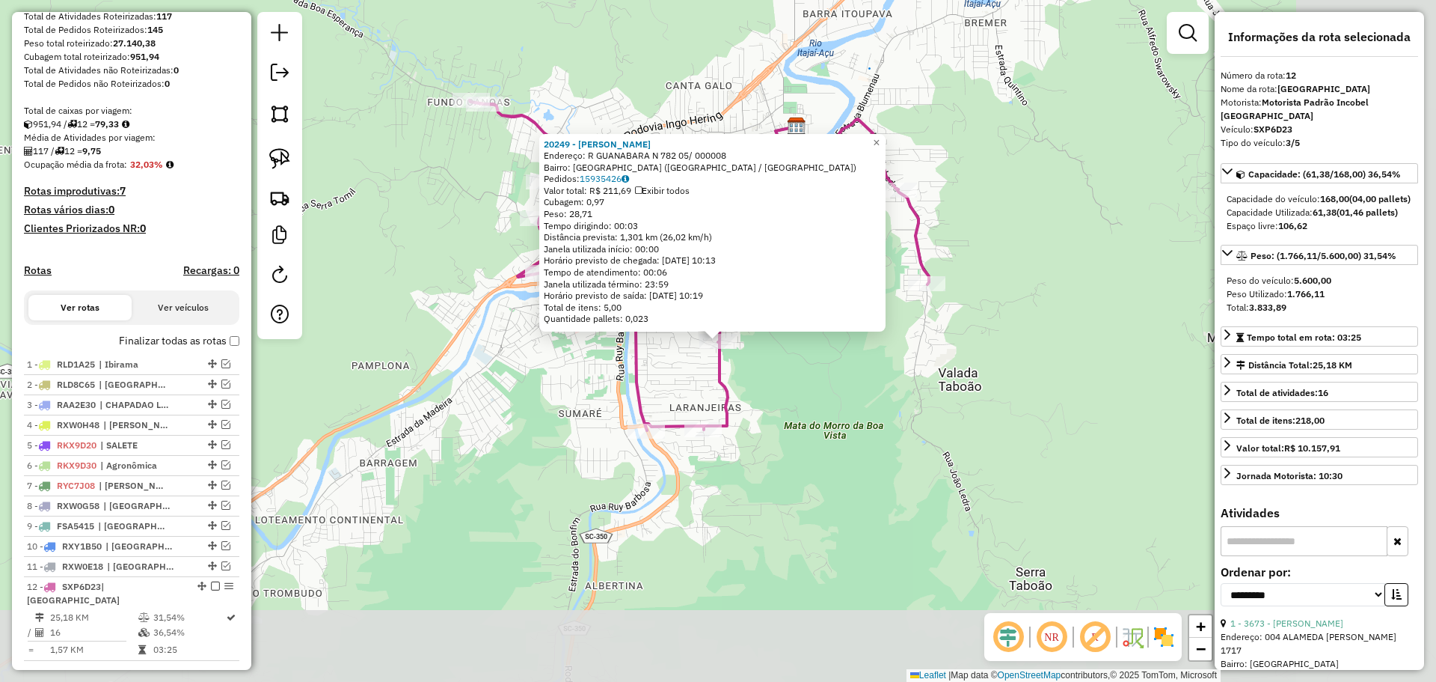
scroll to position [273, 0]
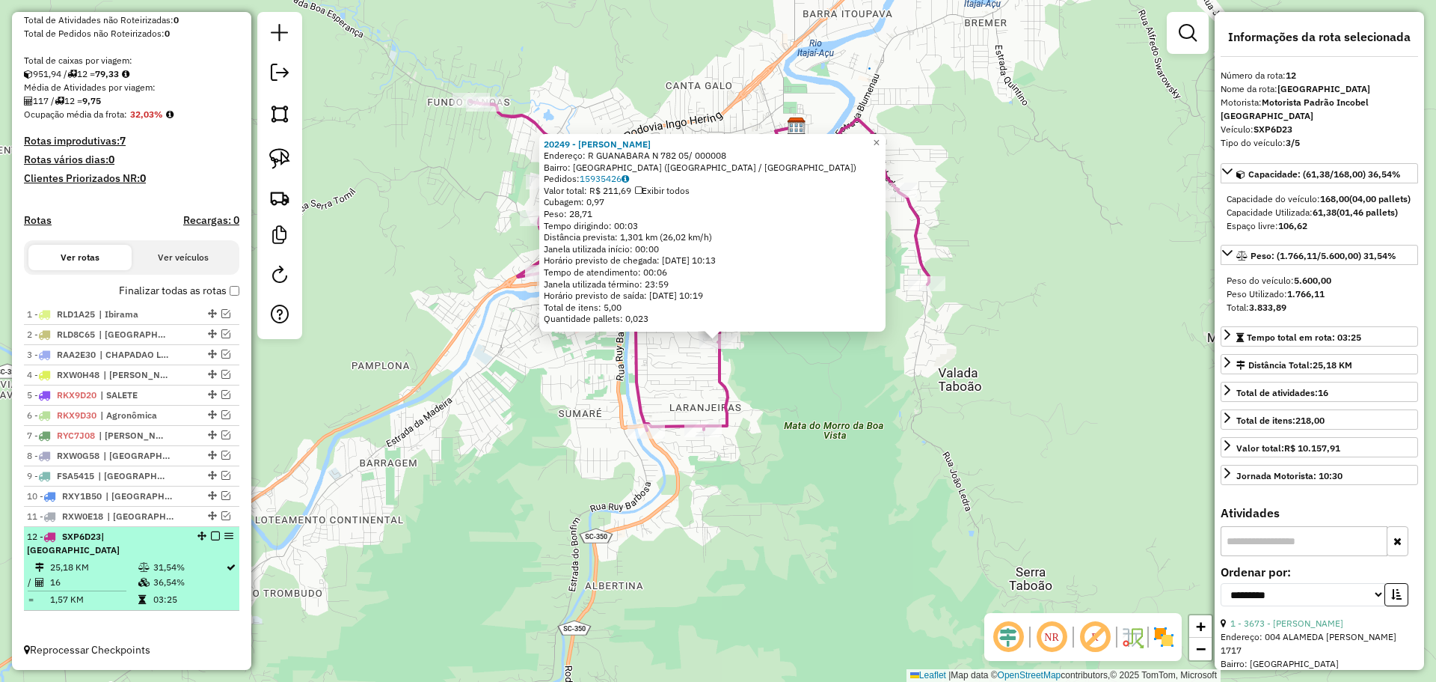
click at [211, 540] on em at bounding box center [215, 535] width 9 height 9
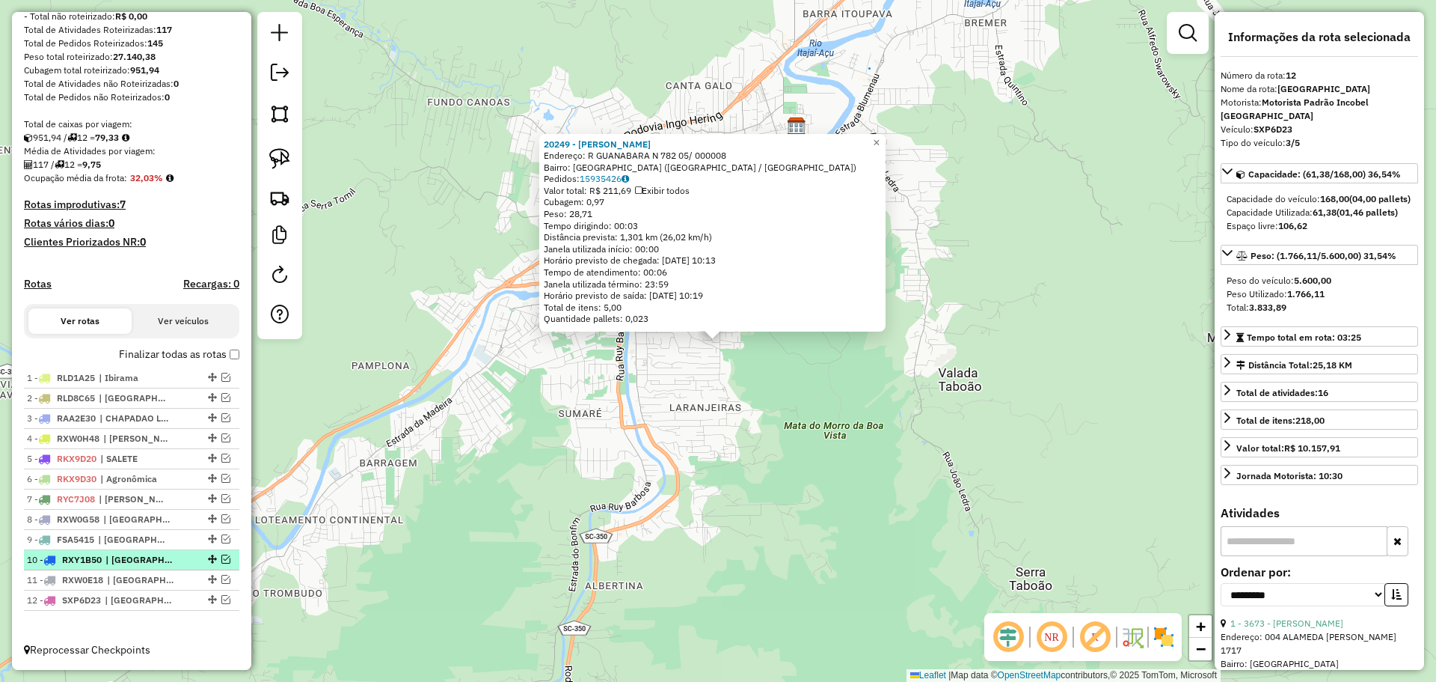
scroll to position [223, 0]
click at [222, 536] on em at bounding box center [225, 538] width 9 height 9
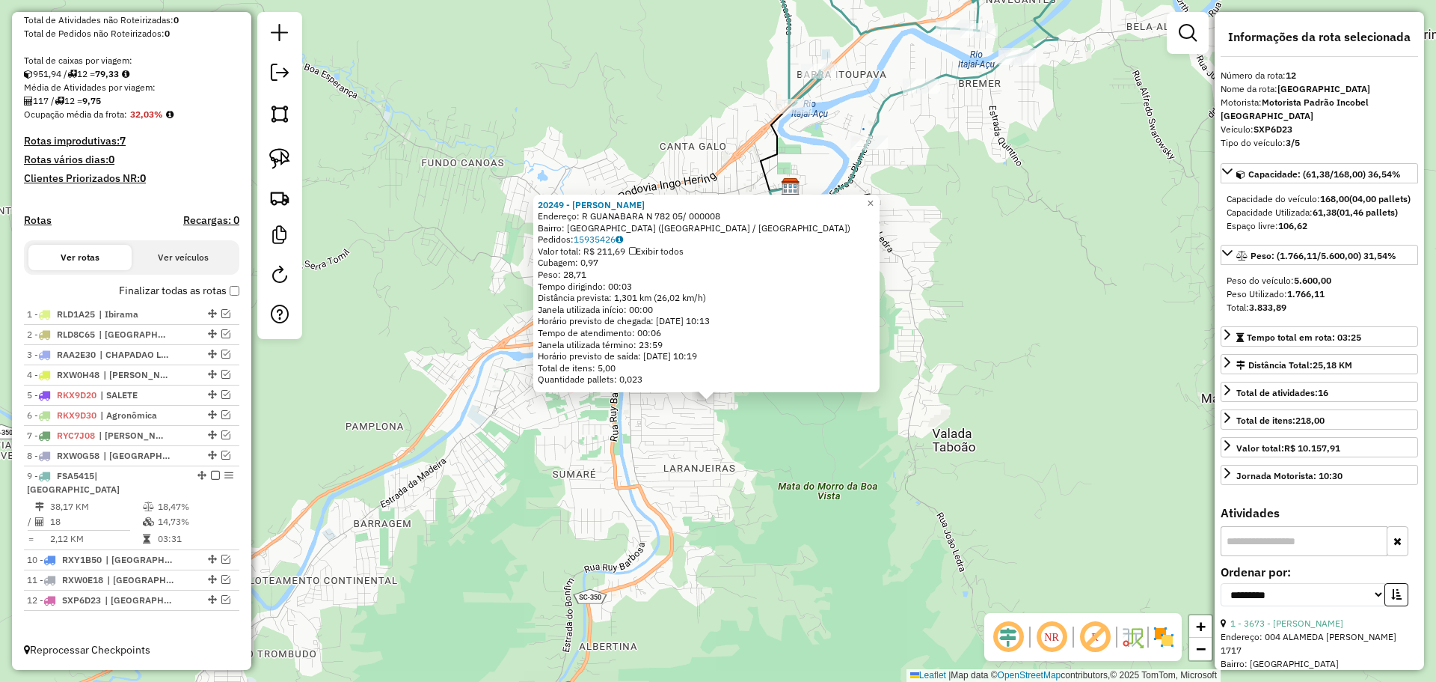
drag, startPoint x: 856, startPoint y: 436, endPoint x: 848, endPoint y: 502, distance: 66.3
click at [848, 502] on div "20249 - [PERSON_NAME]: R GUANABARA N 782 05/ 000008 [GEOGRAPHIC_DATA]: [GEOGRAP…" at bounding box center [718, 341] width 1436 height 682
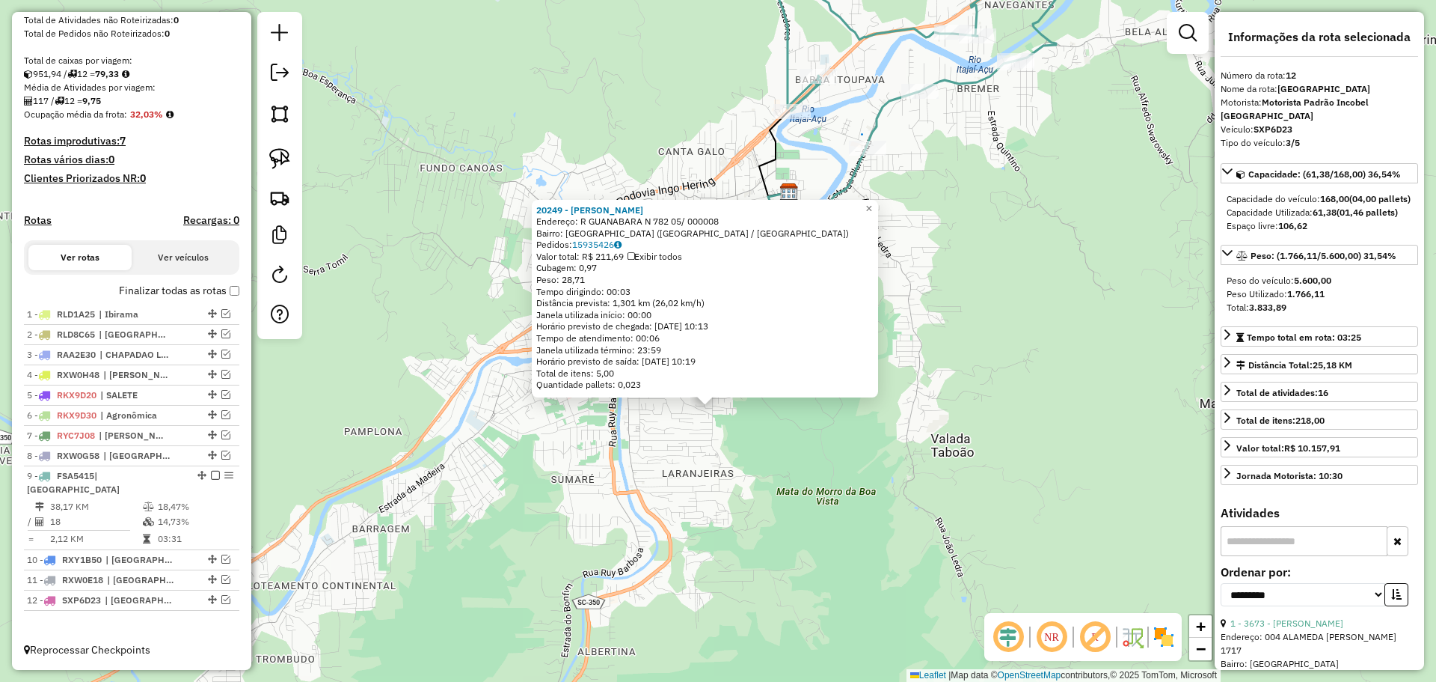
click at [850, 474] on div "20249 - [PERSON_NAME]: R GUANABARA N 782 05/ 000008 [GEOGRAPHIC_DATA]: [GEOGRAP…" at bounding box center [718, 341] width 1436 height 682
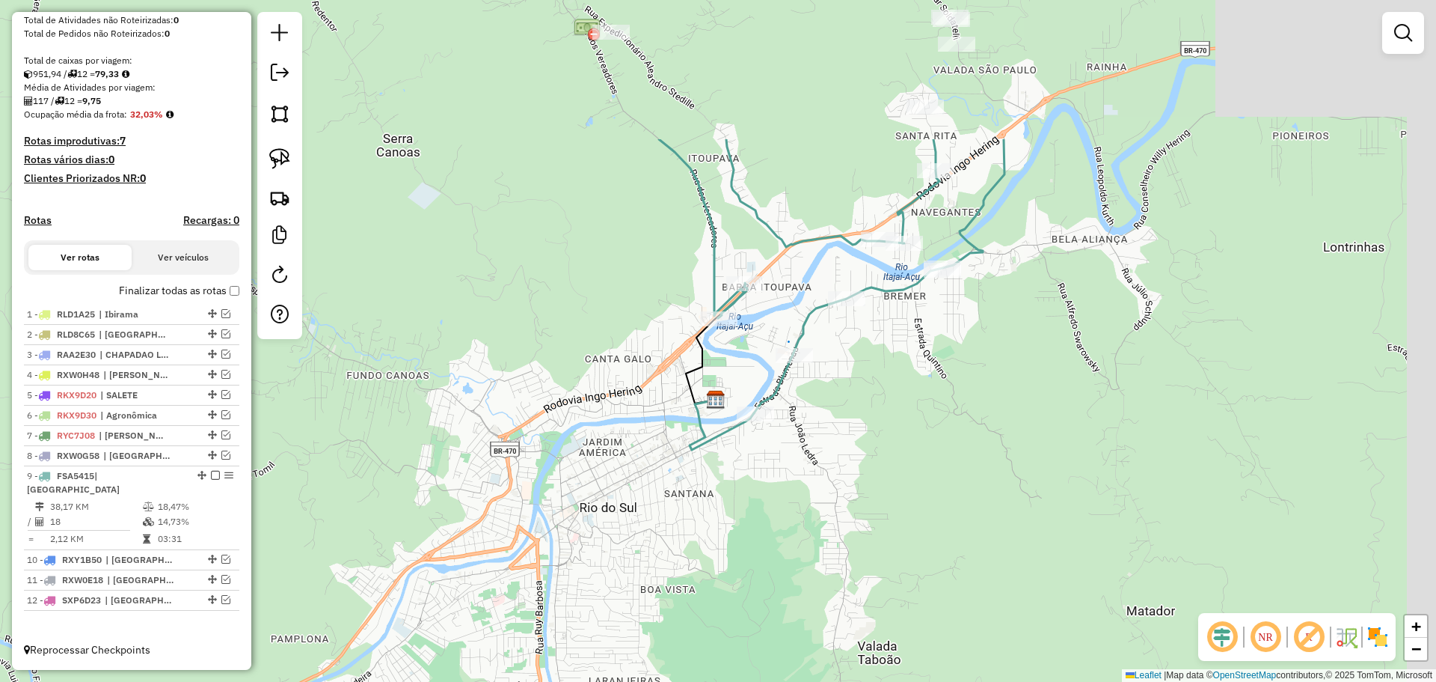
drag, startPoint x: 973, startPoint y: 209, endPoint x: 871, endPoint y: 480, distance: 290.3
click at [871, 480] on div "Janela de atendimento Grade de atendimento Capacidade Transportadoras Veículos …" at bounding box center [718, 341] width 1436 height 682
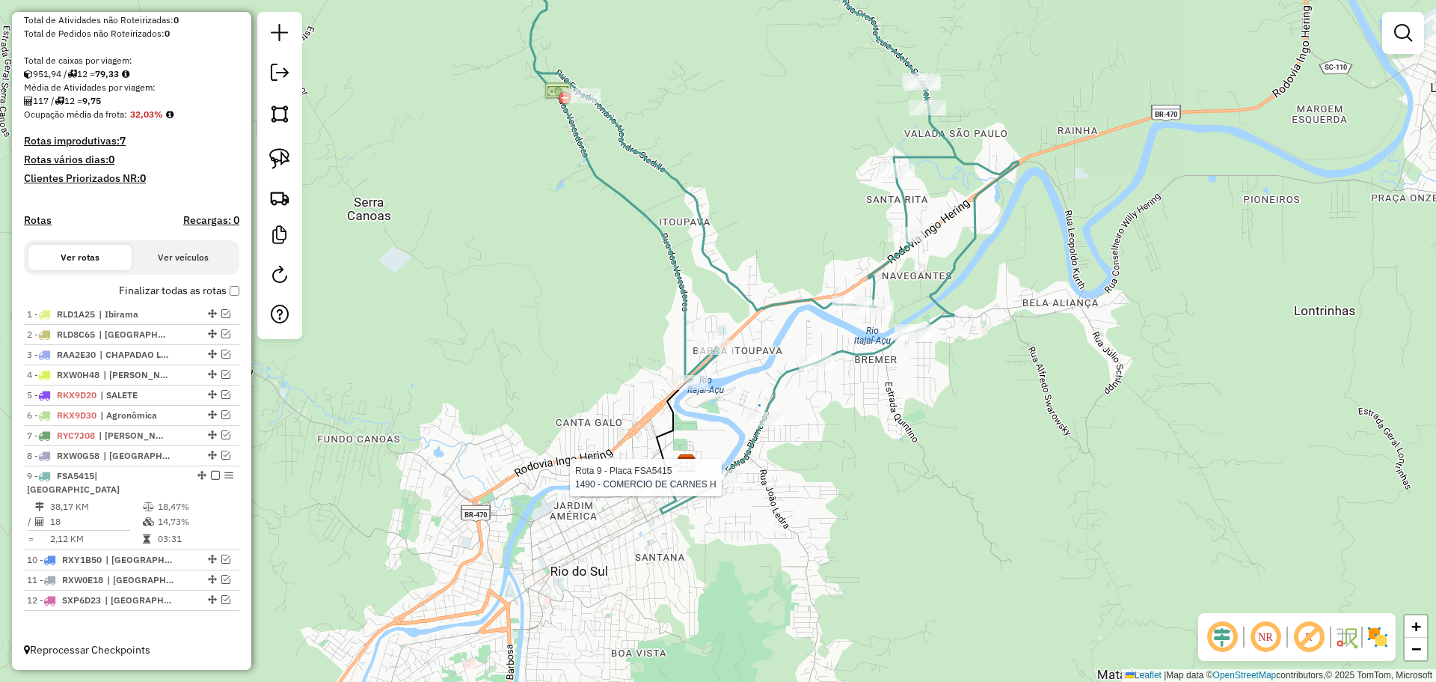
select select "**********"
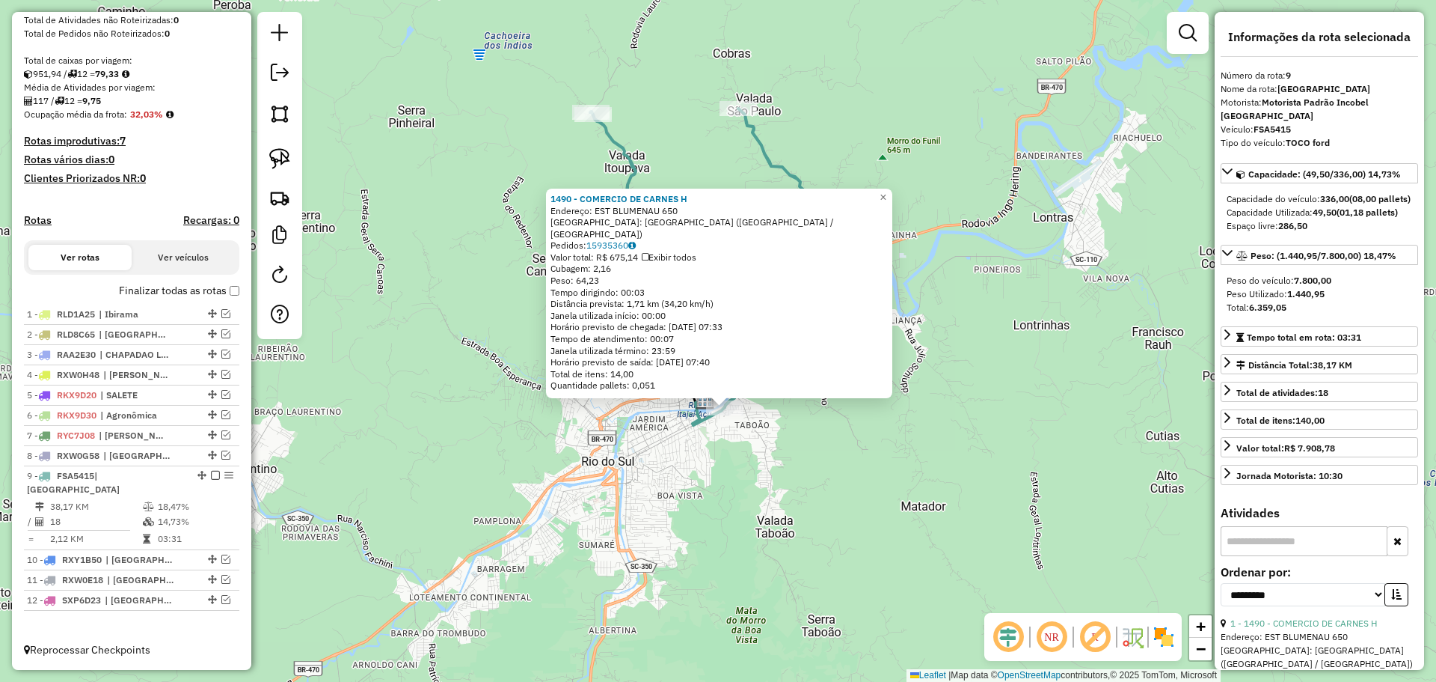
click at [782, 452] on div "1490 - COMERCIO DE CARNES H Endereço: EST BLUMENAU 650 Bairro: [GEOGRAPHIC_DATA…" at bounding box center [718, 341] width 1436 height 682
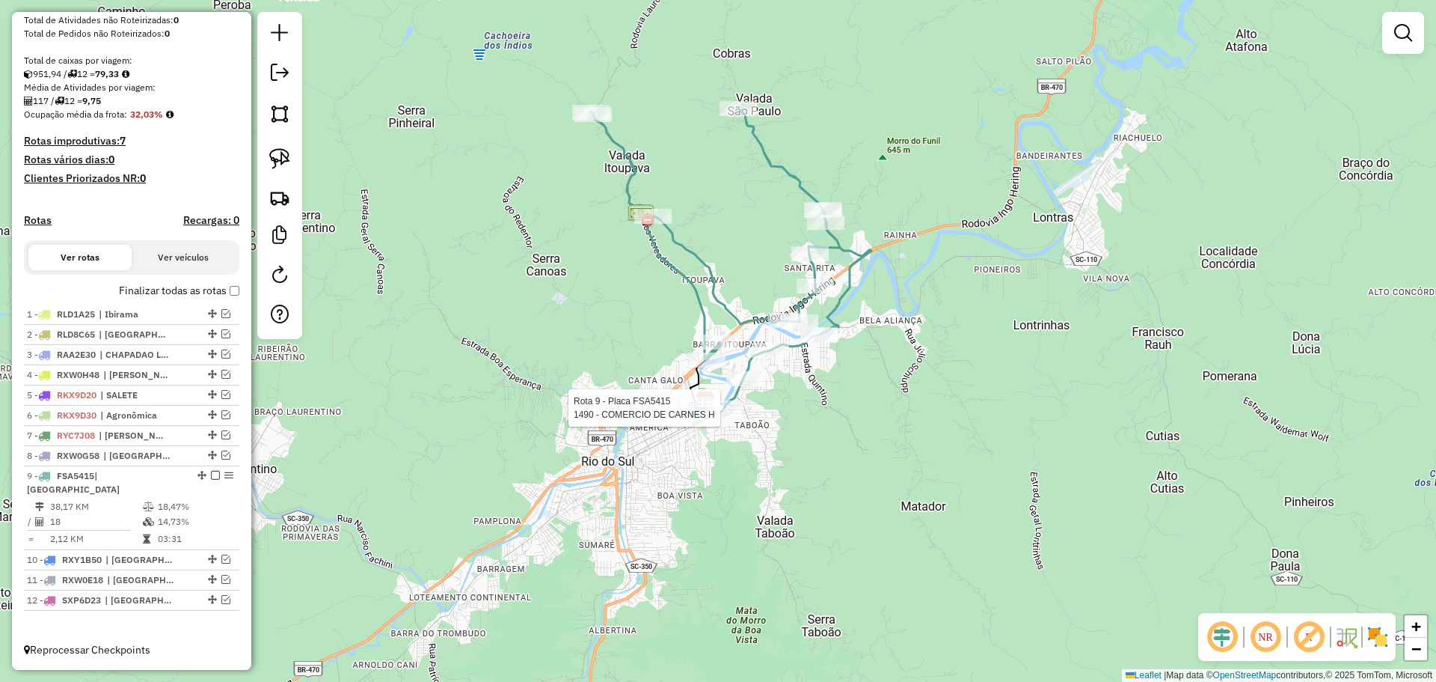
select select "**********"
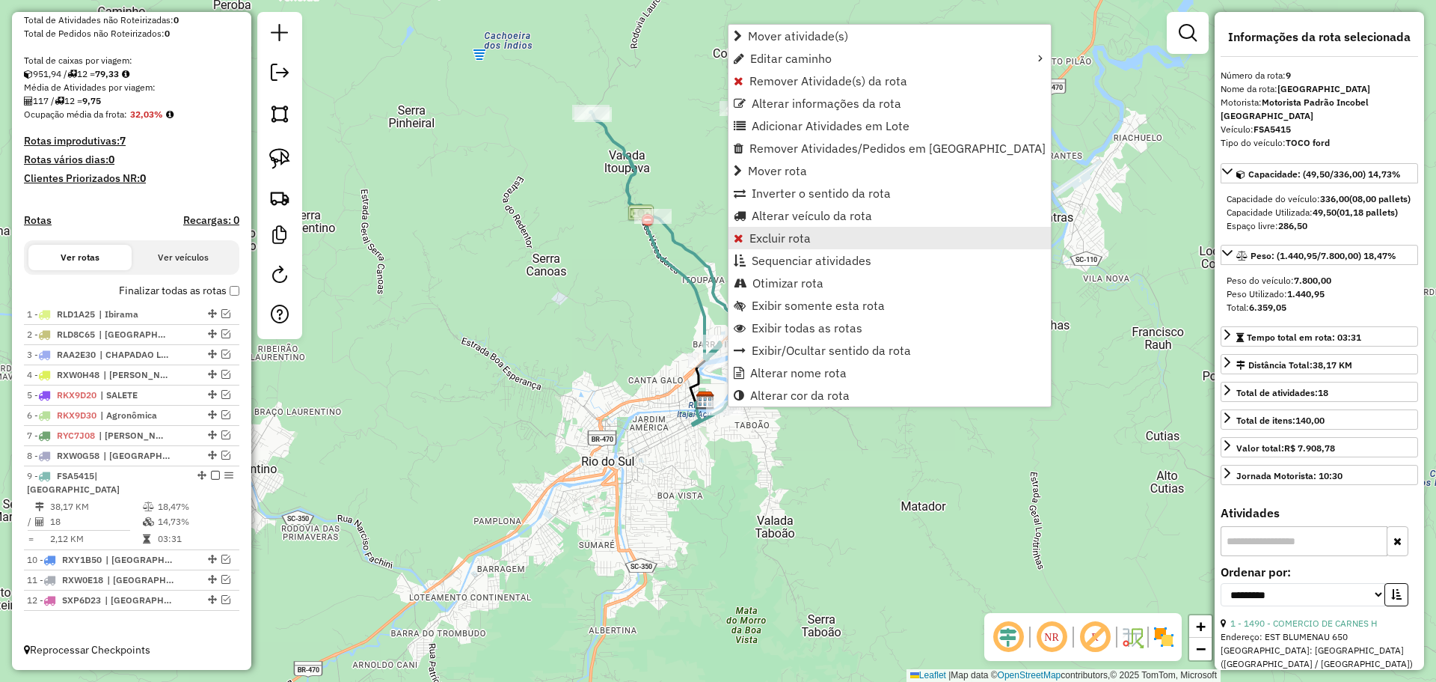
click at [761, 240] on span "Excluir rota" at bounding box center [780, 238] width 61 height 12
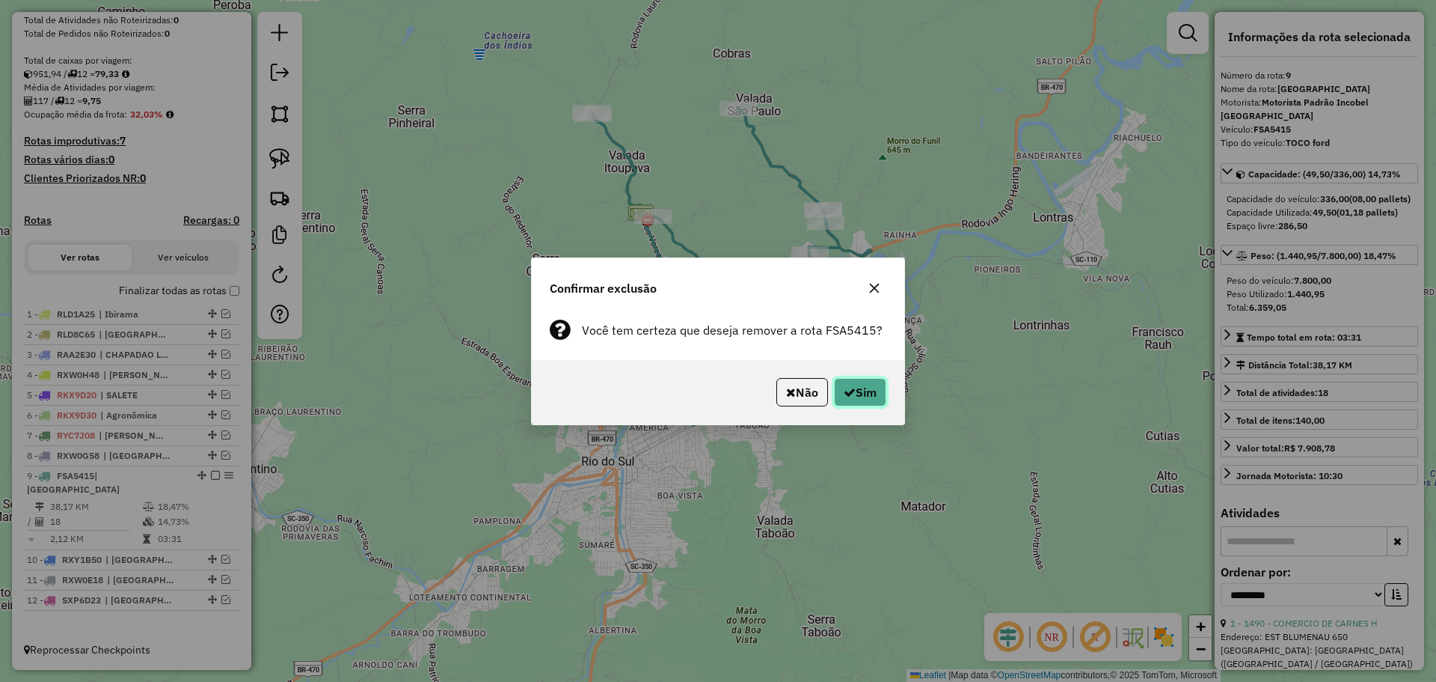
click at [874, 398] on button "Sim" at bounding box center [860, 392] width 52 height 28
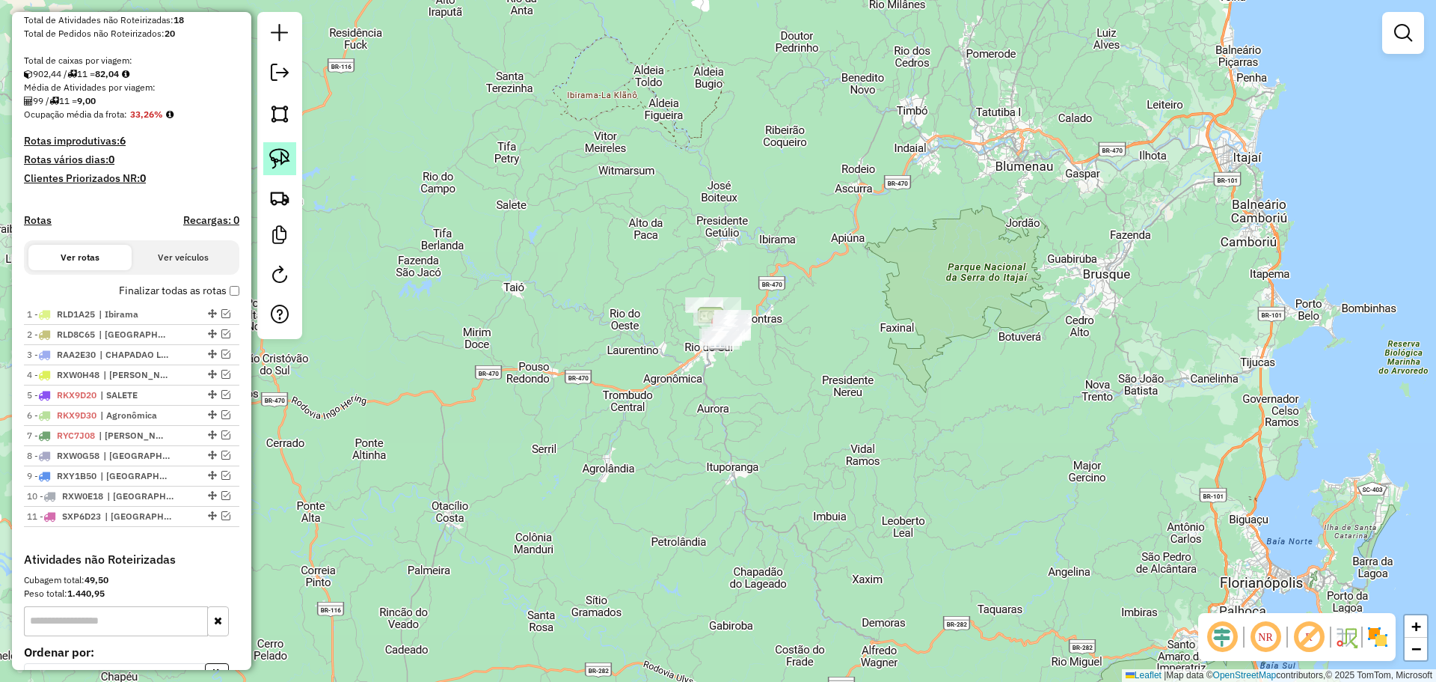
click at [275, 159] on img at bounding box center [279, 158] width 21 height 21
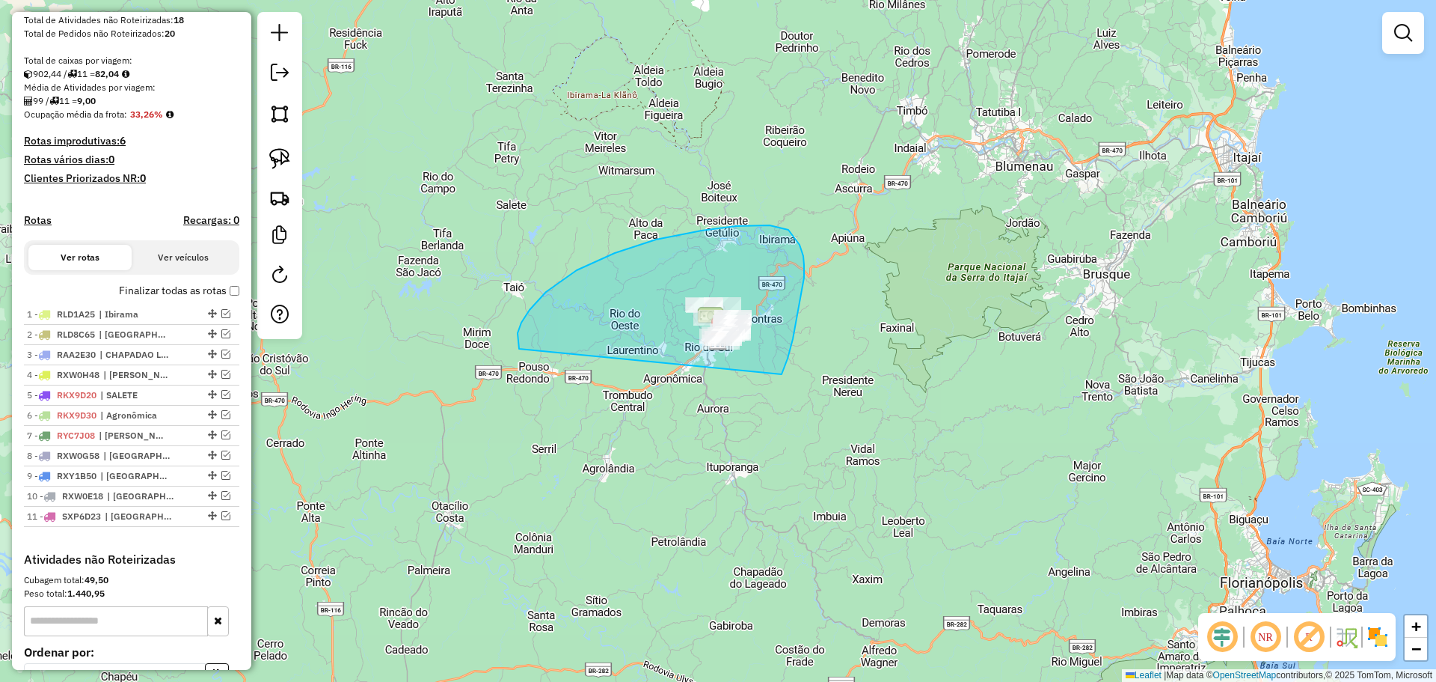
drag, startPoint x: 519, startPoint y: 349, endPoint x: 759, endPoint y: 398, distance: 245.2
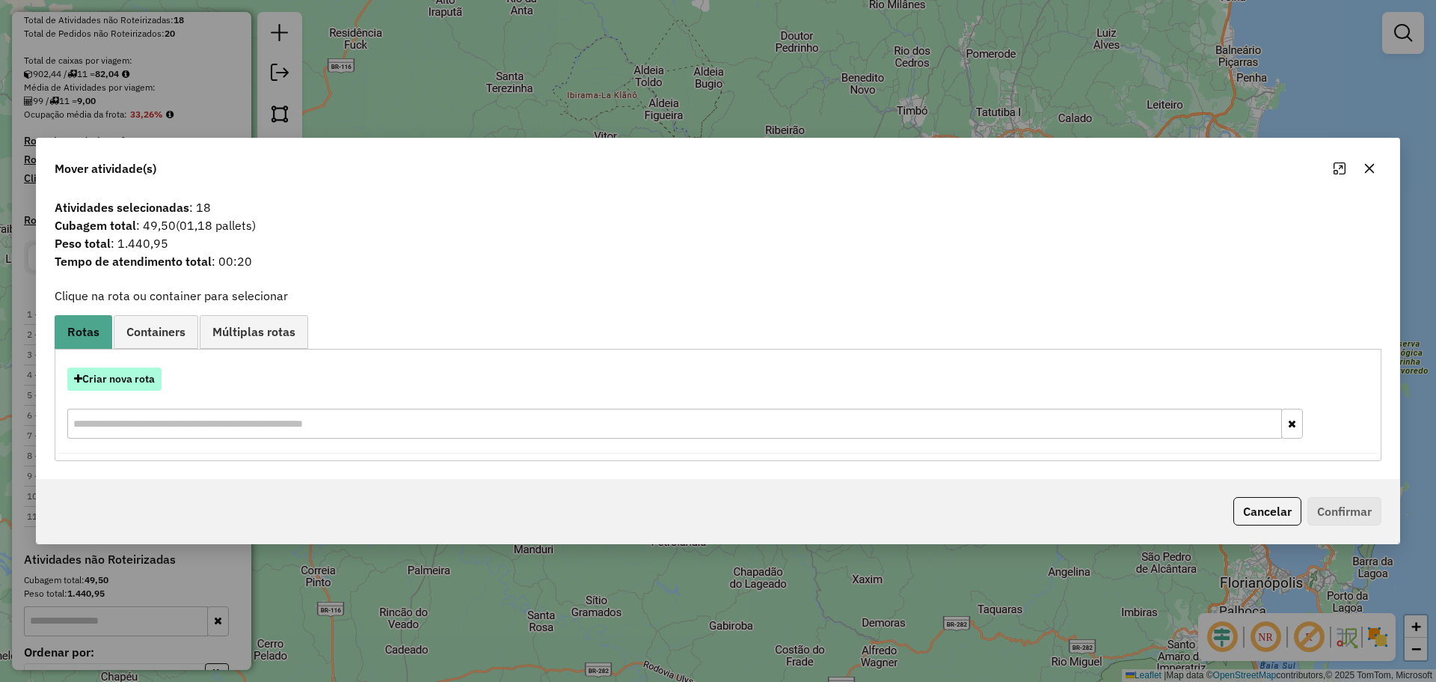
click at [147, 382] on button "Criar nova rota" at bounding box center [114, 378] width 94 height 23
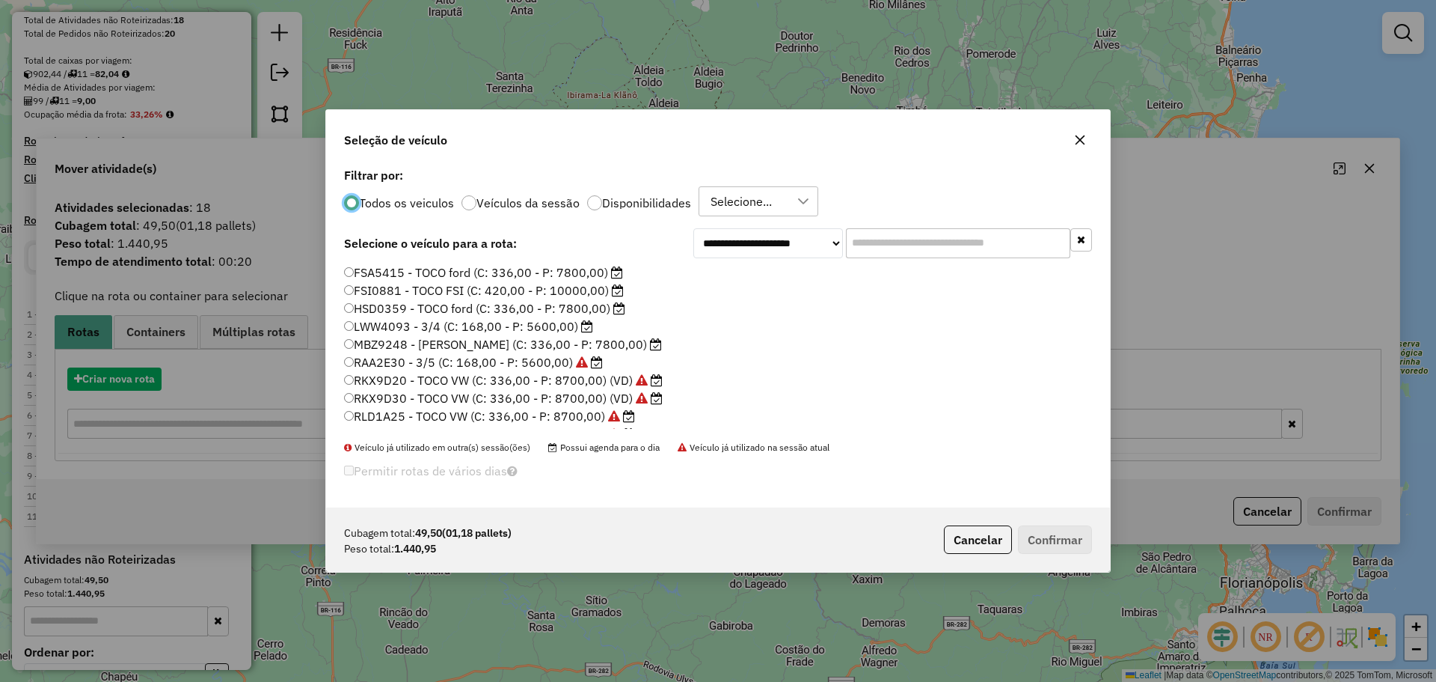
scroll to position [8, 4]
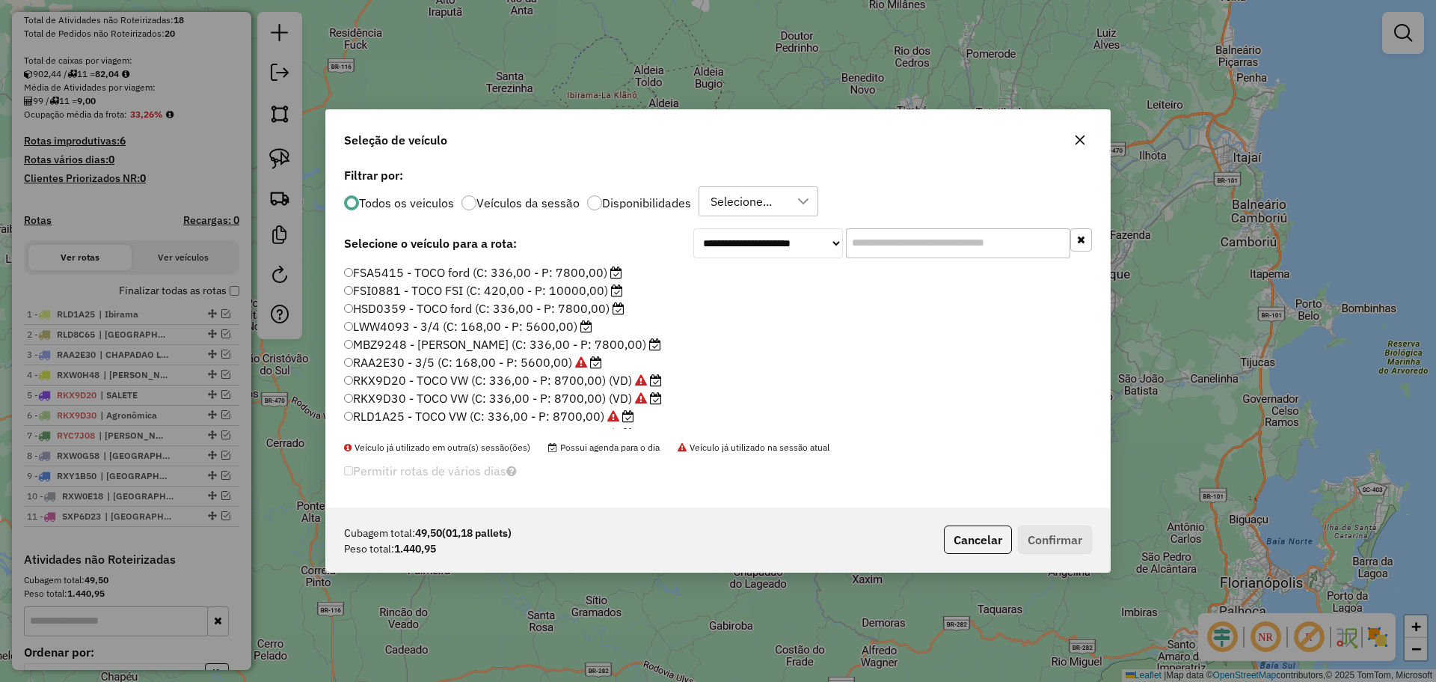
click at [375, 267] on label "FSA5415 - TOCO ford (C: 336,00 - P: 7800,00)" at bounding box center [483, 272] width 278 height 18
click at [1038, 539] on button "Confirmar" at bounding box center [1055, 539] width 74 height 28
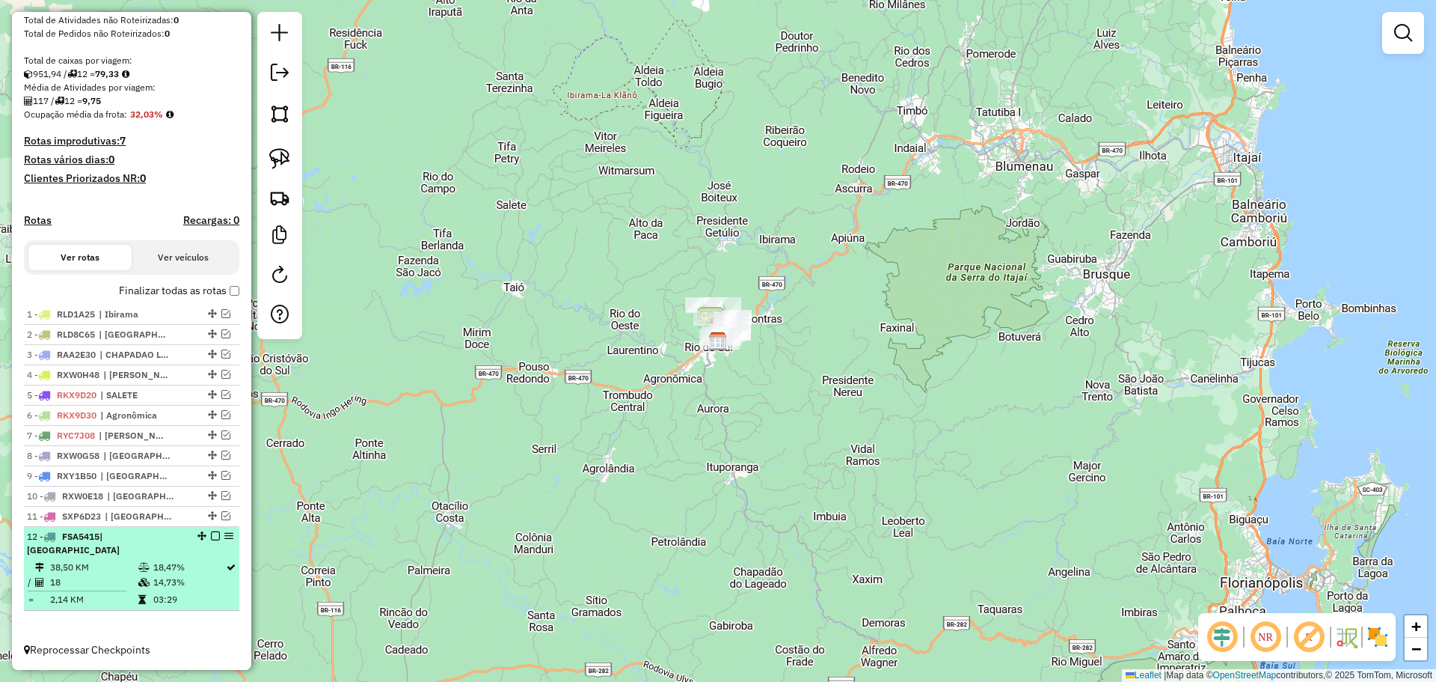
click at [212, 540] on em at bounding box center [215, 535] width 9 height 9
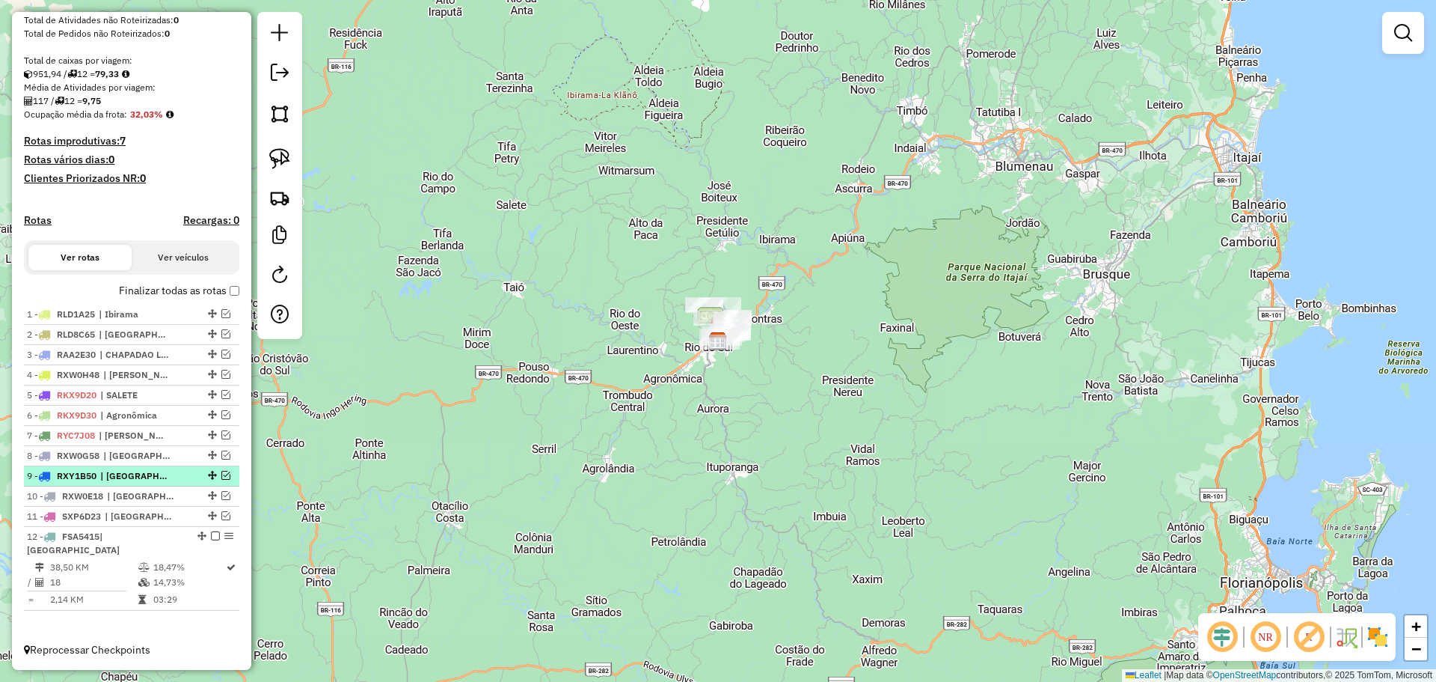
scroll to position [223, 0]
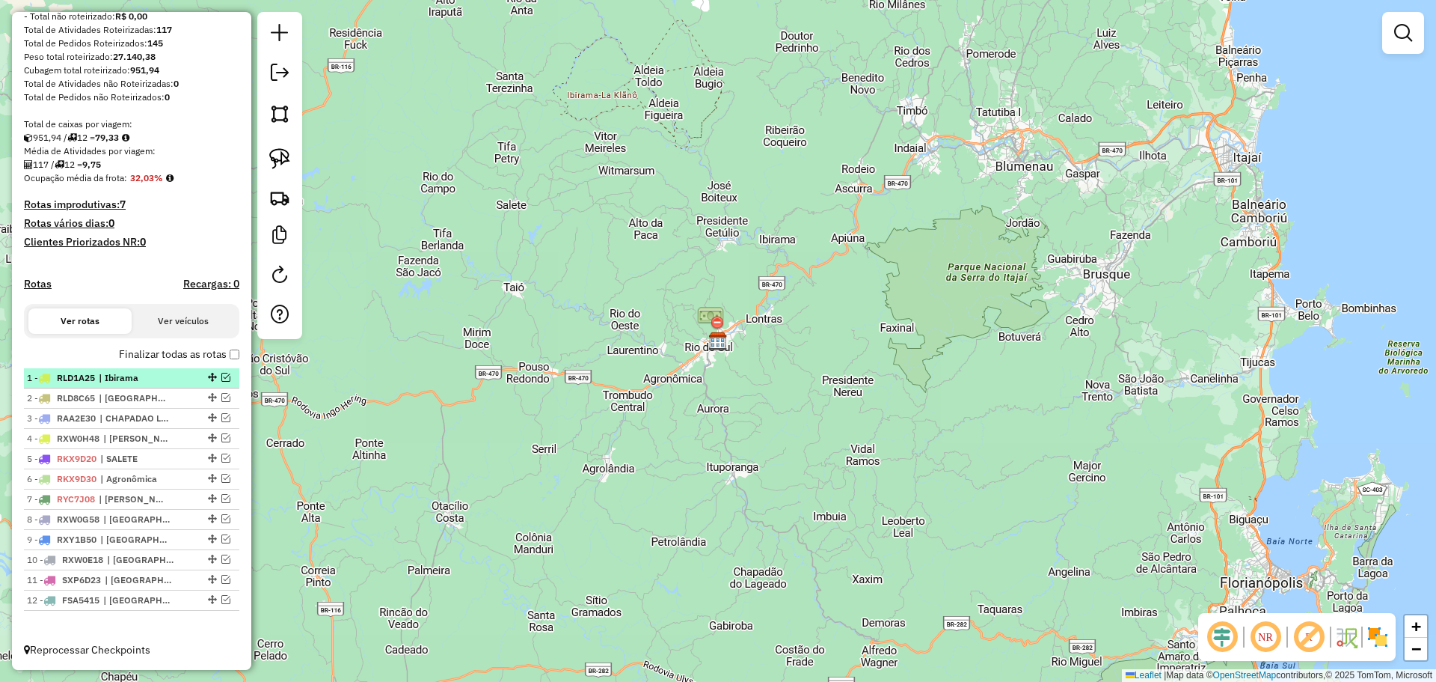
click at [221, 375] on em at bounding box center [225, 377] width 9 height 9
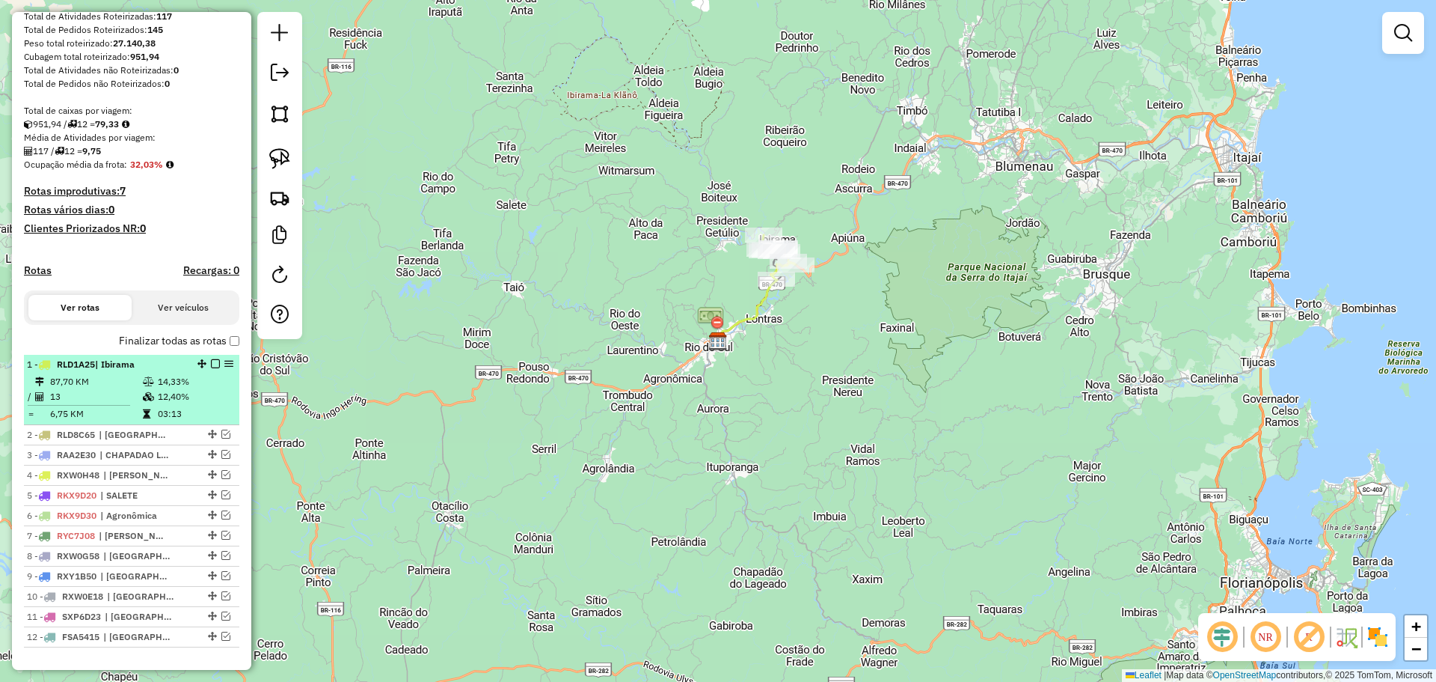
scroll to position [273, 0]
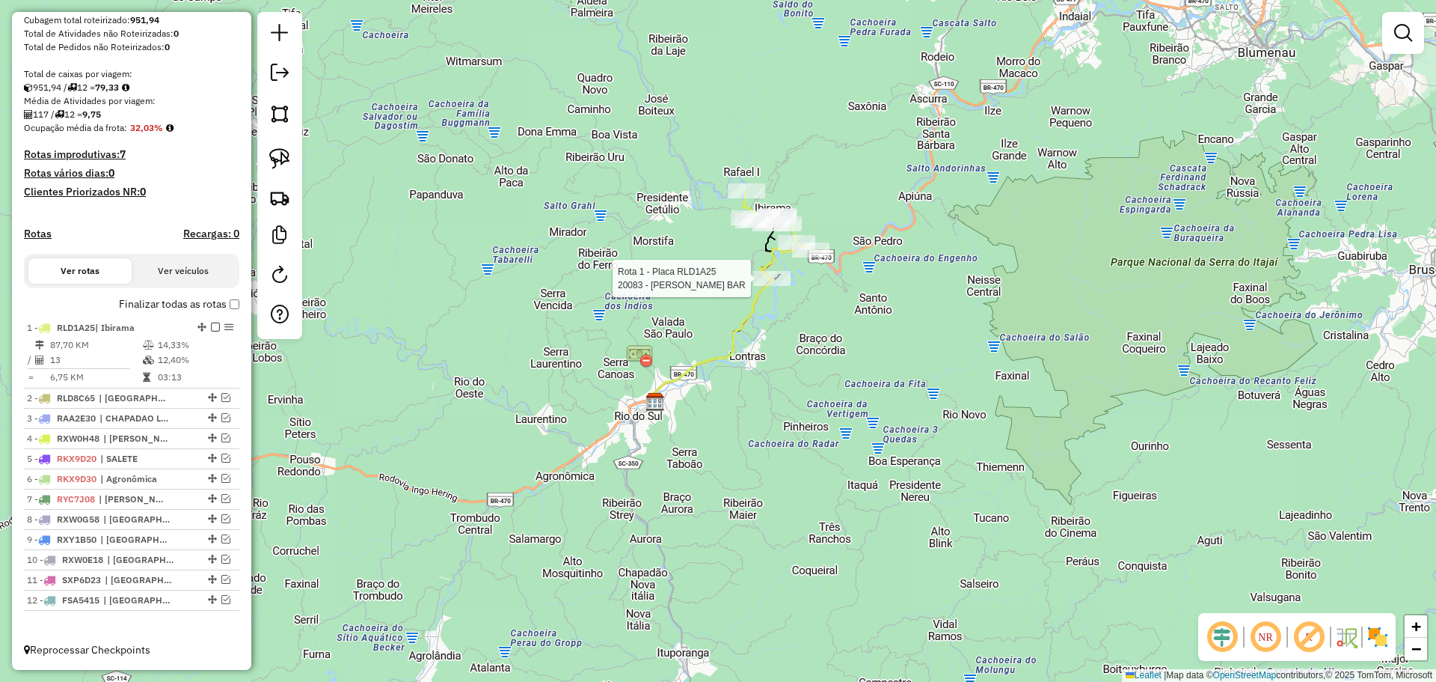
select select "**********"
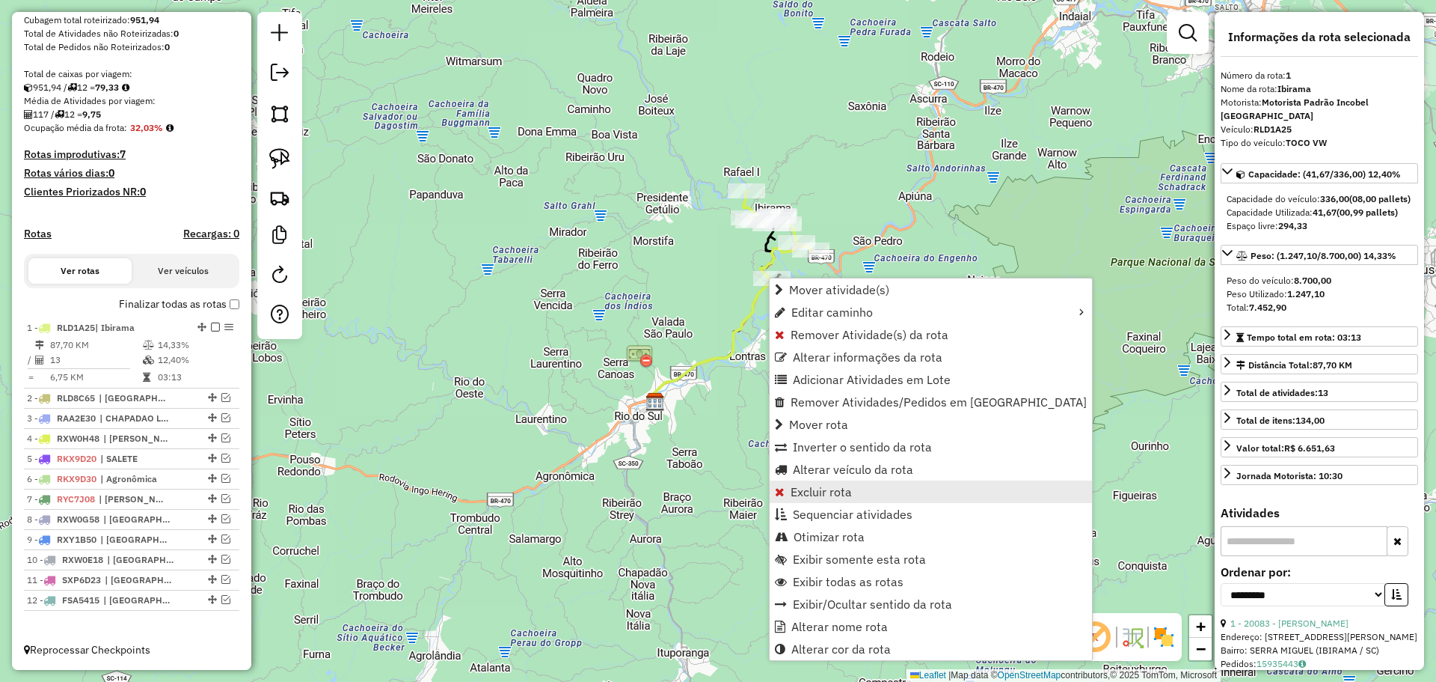
click at [818, 496] on span "Excluir rota" at bounding box center [821, 492] width 61 height 12
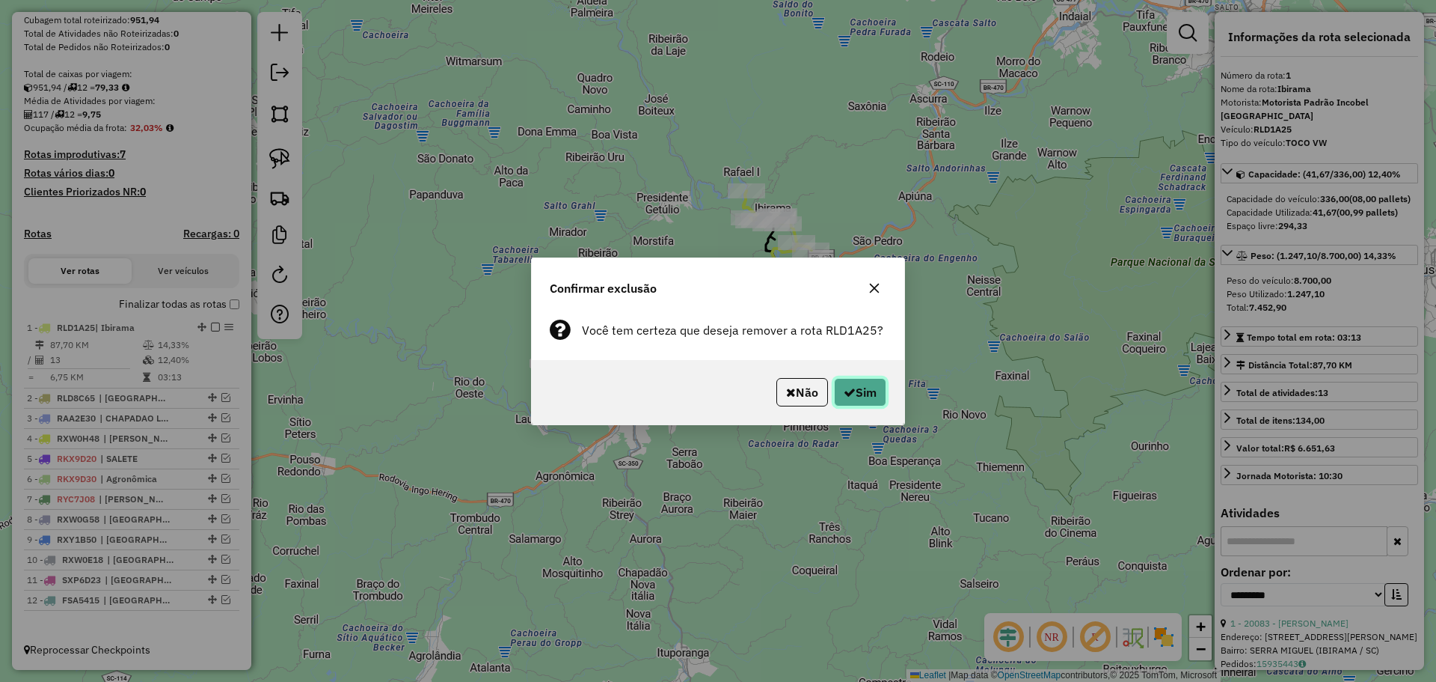
drag, startPoint x: 863, startPoint y: 400, endPoint x: 858, endPoint y: 391, distance: 9.4
click at [863, 399] on button "Sim" at bounding box center [860, 392] width 52 height 28
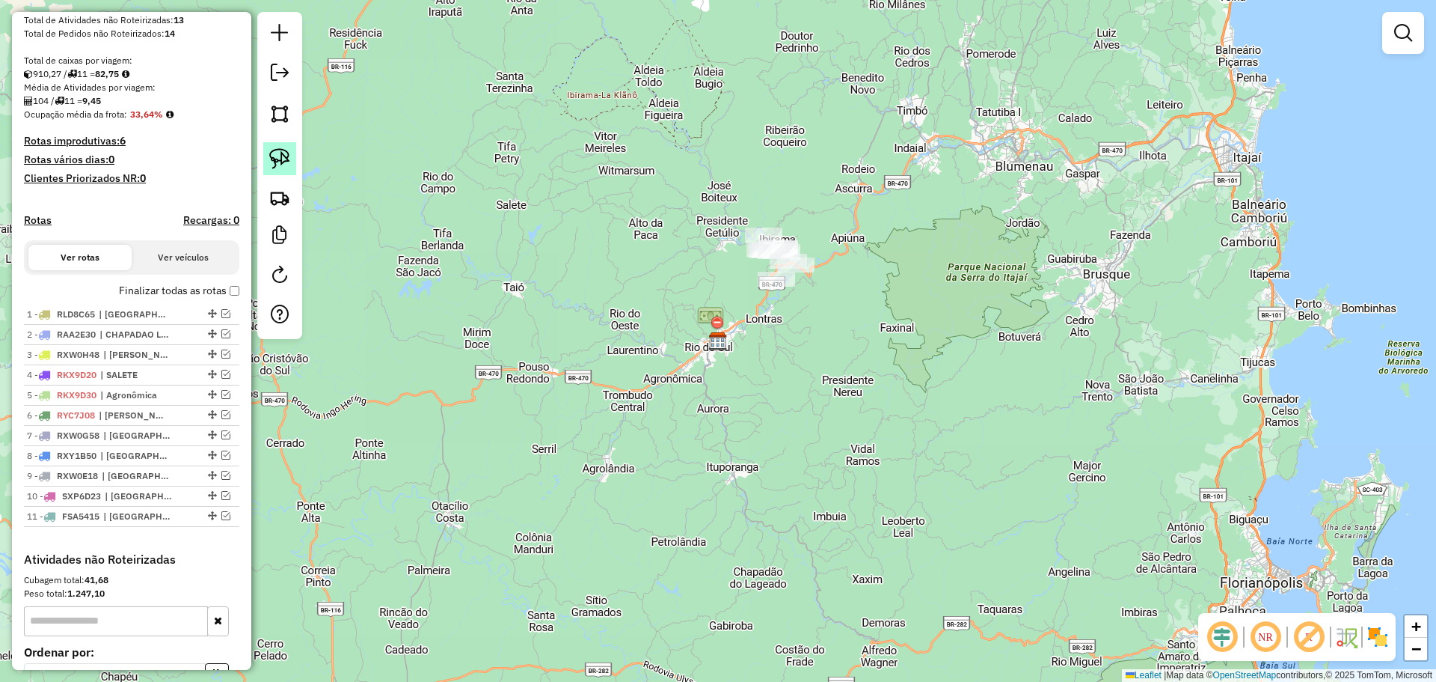
click at [286, 162] on img at bounding box center [279, 158] width 21 height 21
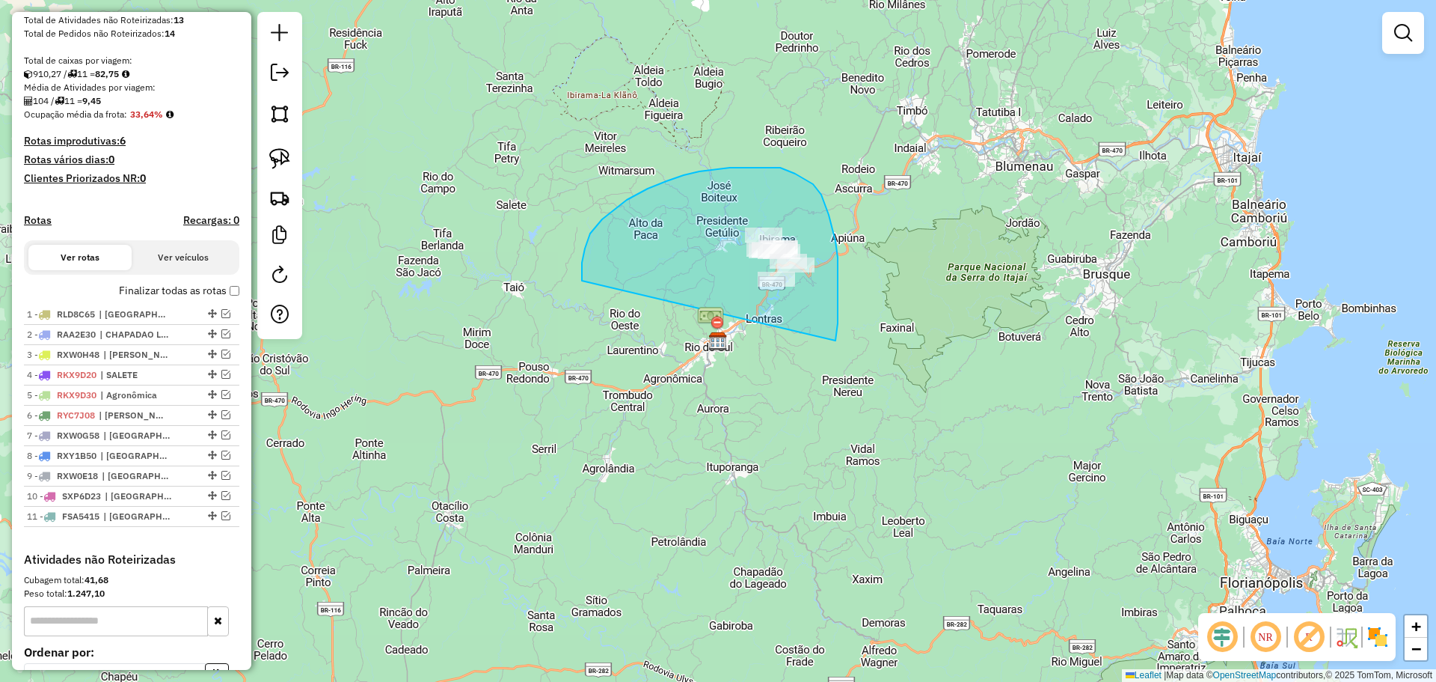
drag, startPoint x: 602, startPoint y: 219, endPoint x: 835, endPoint y: 342, distance: 263.1
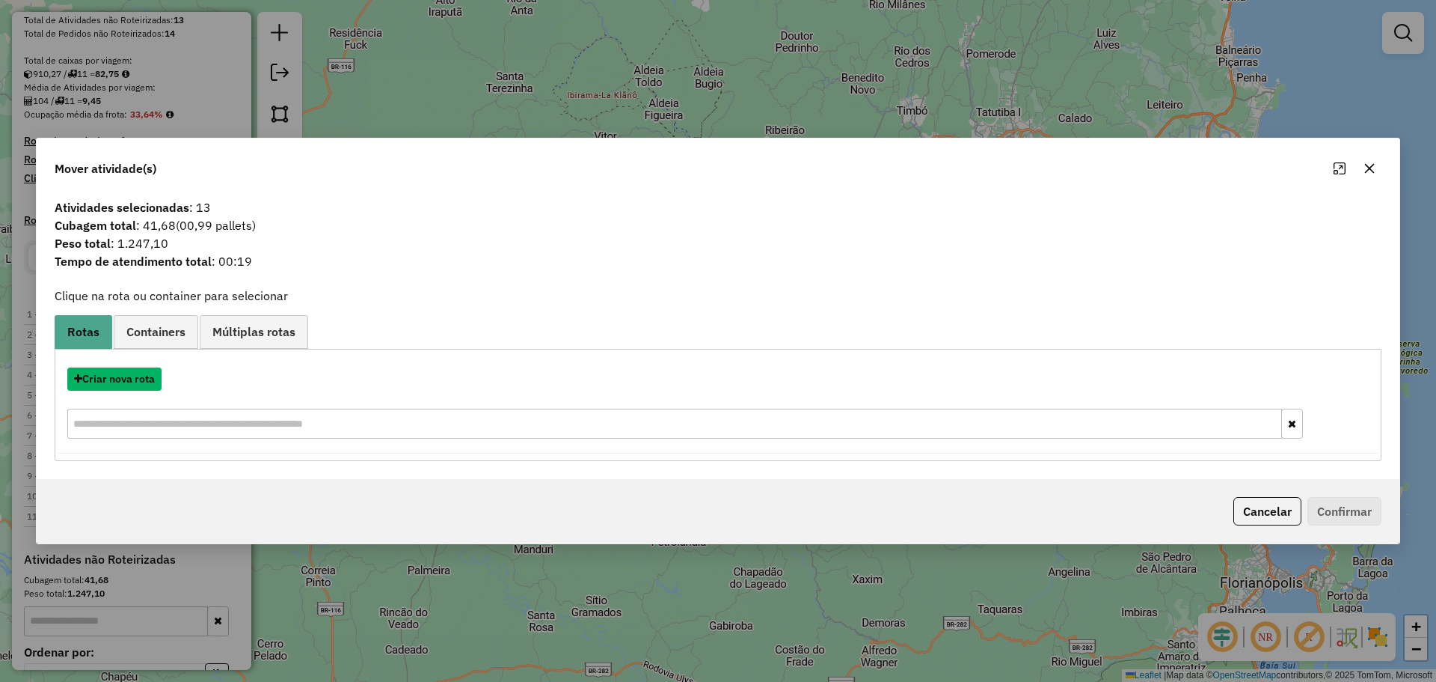
click at [138, 377] on button "Criar nova rota" at bounding box center [114, 378] width 94 height 23
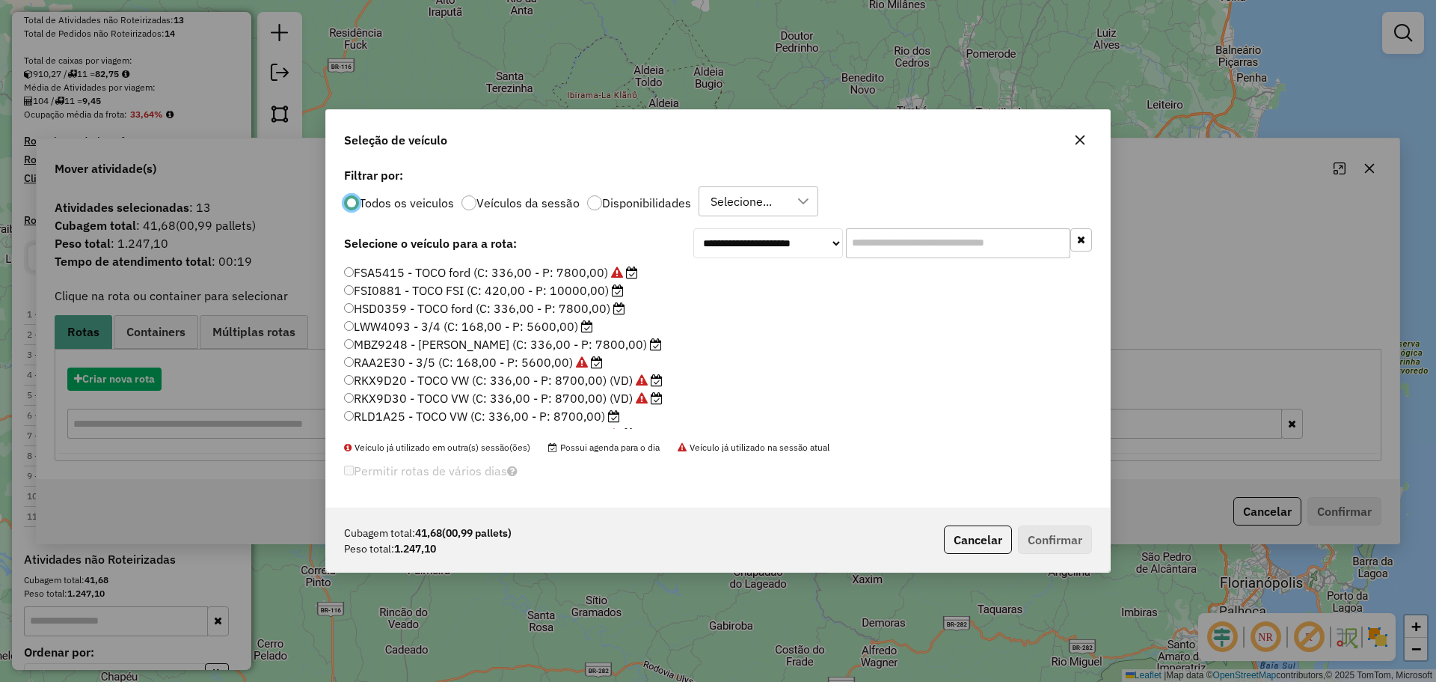
scroll to position [8, 4]
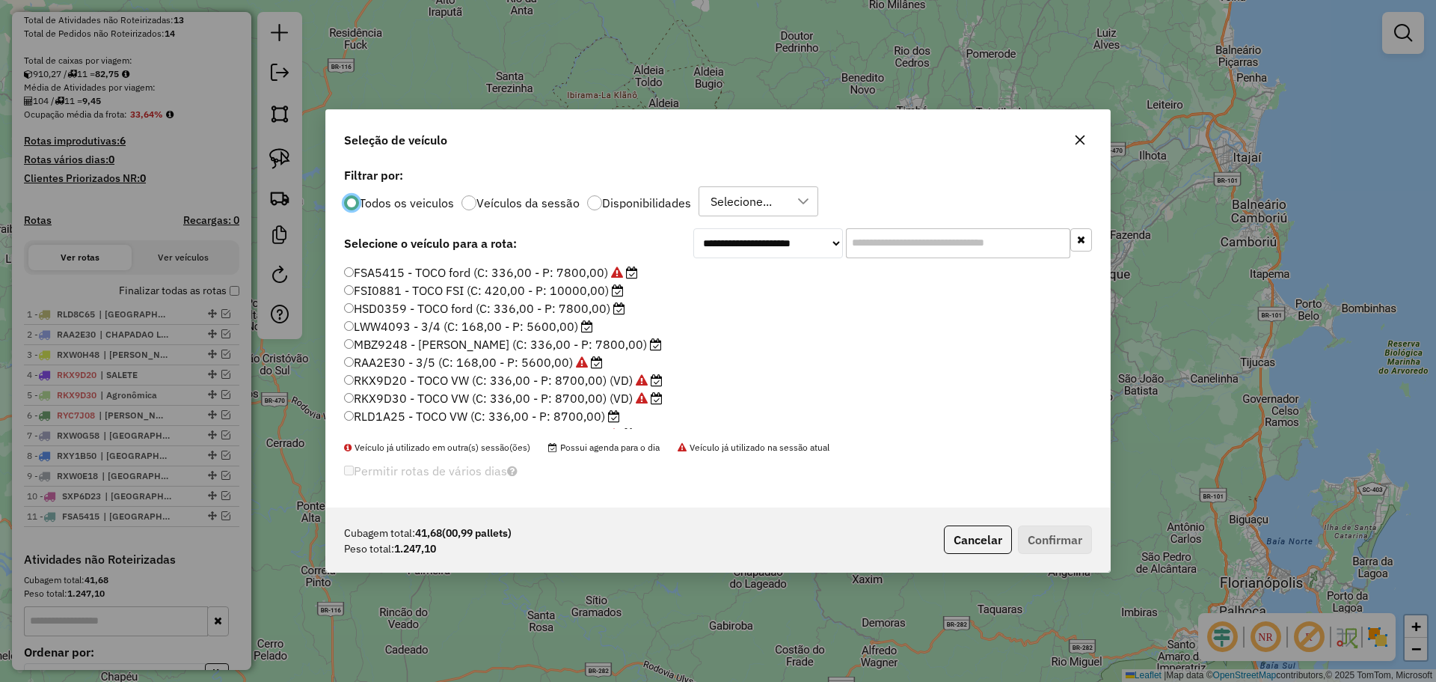
click at [394, 415] on label "RLD1A25 - TOCO VW (C: 336,00 - P: 8700,00)" at bounding box center [482, 416] width 276 height 18
click at [1058, 538] on button "Confirmar" at bounding box center [1055, 539] width 74 height 28
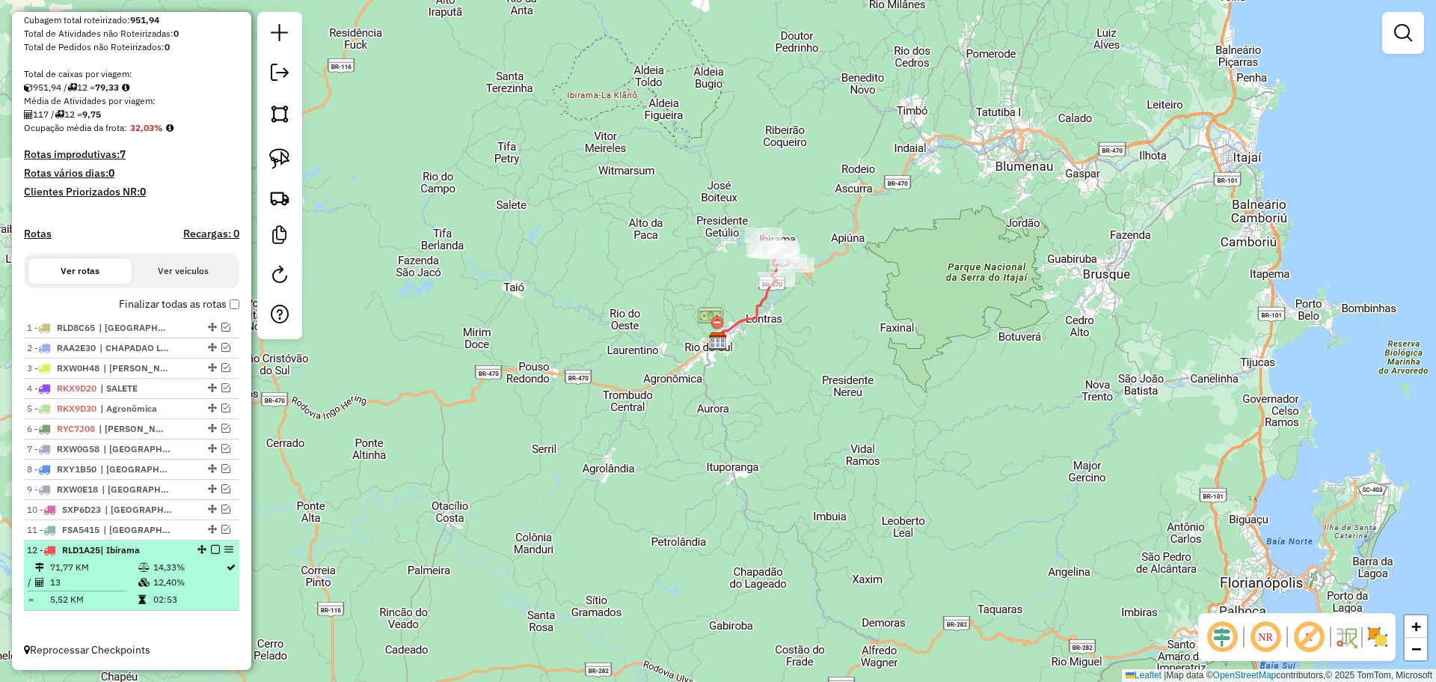
click at [213, 547] on em at bounding box center [215, 549] width 9 height 9
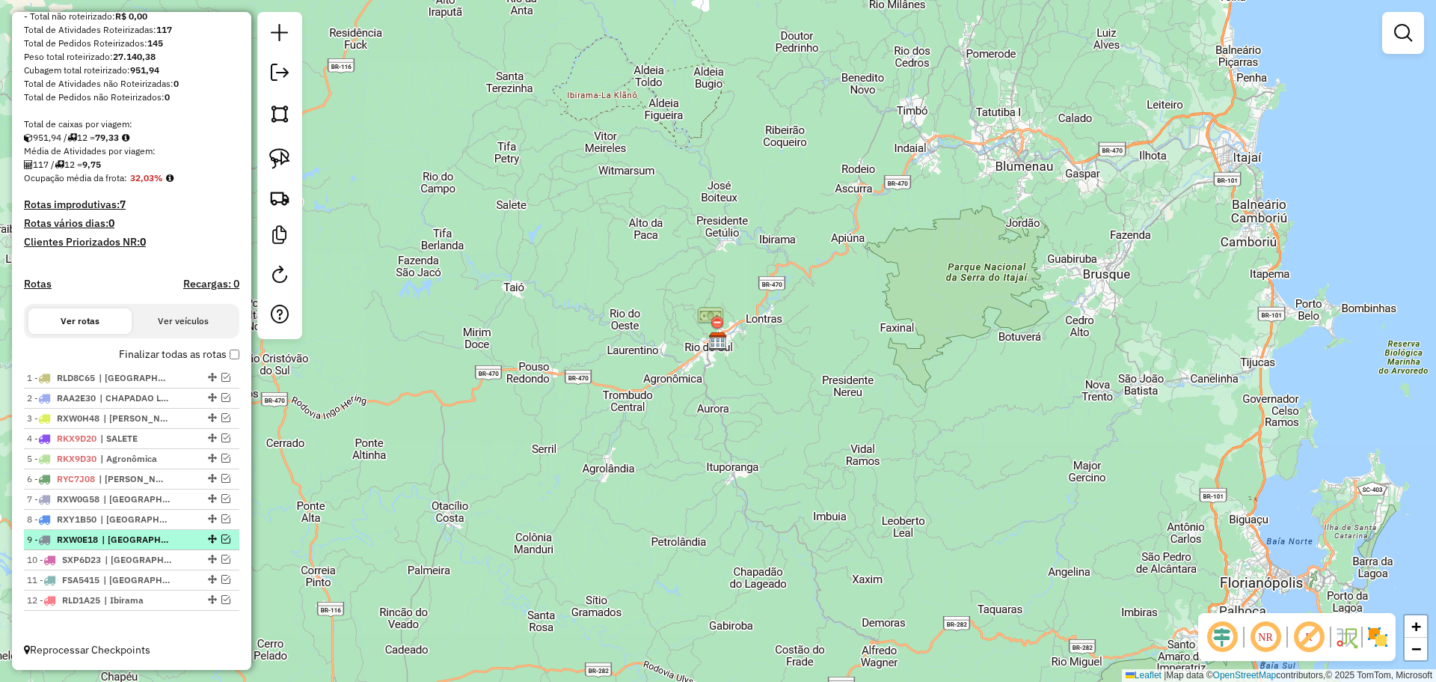
scroll to position [223, 0]
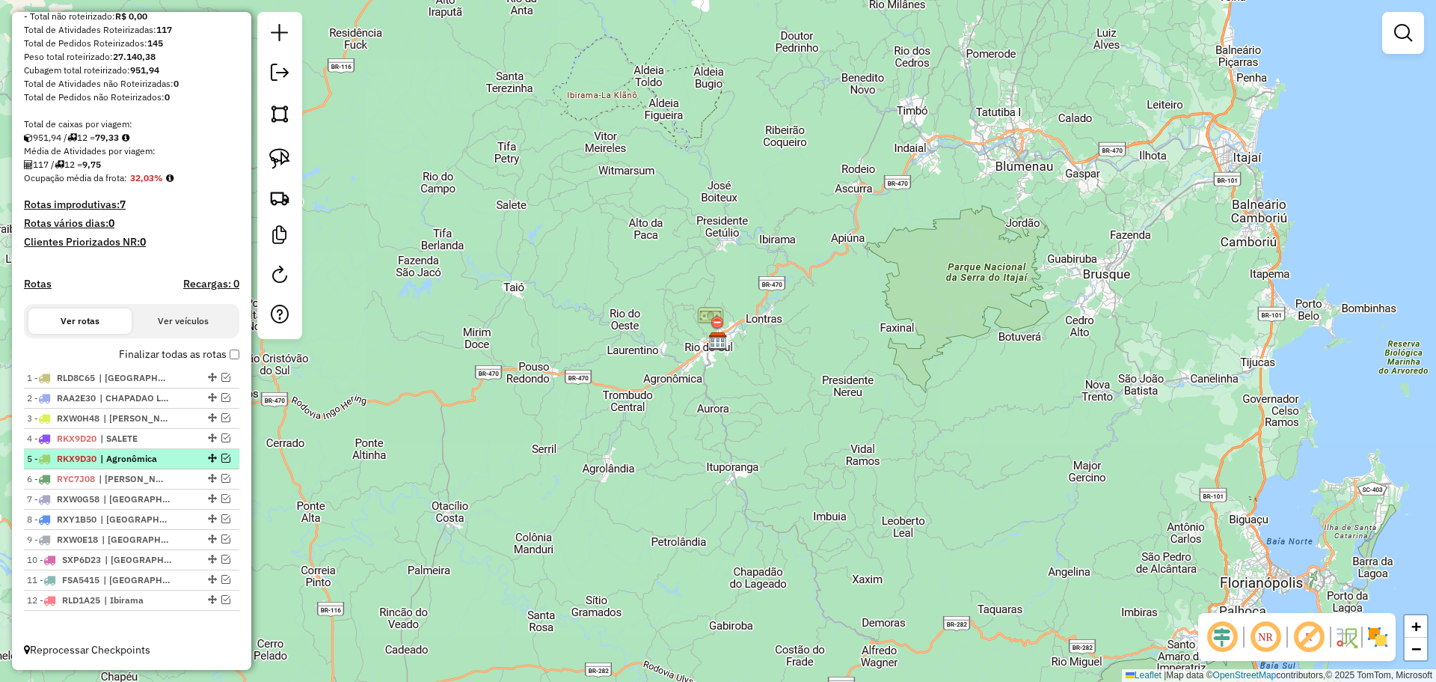
click at [223, 456] on em at bounding box center [225, 457] width 9 height 9
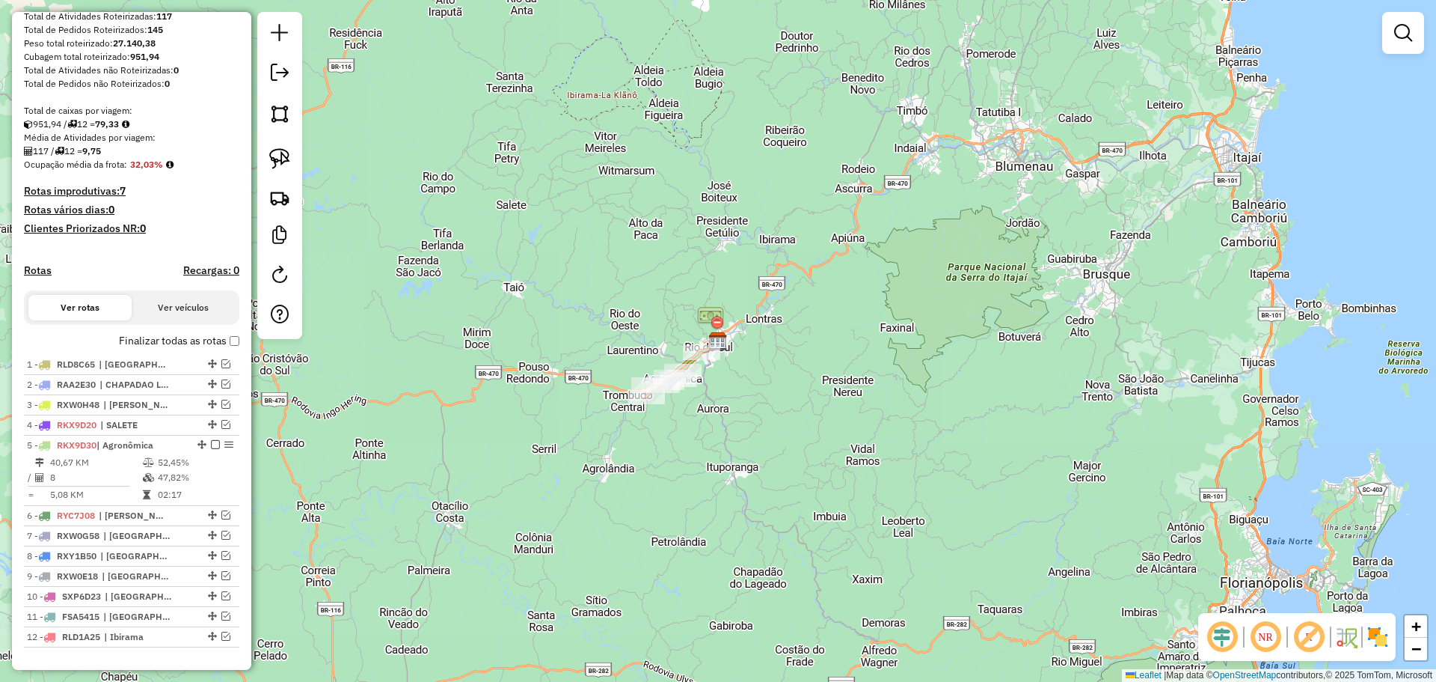
scroll to position [273, 0]
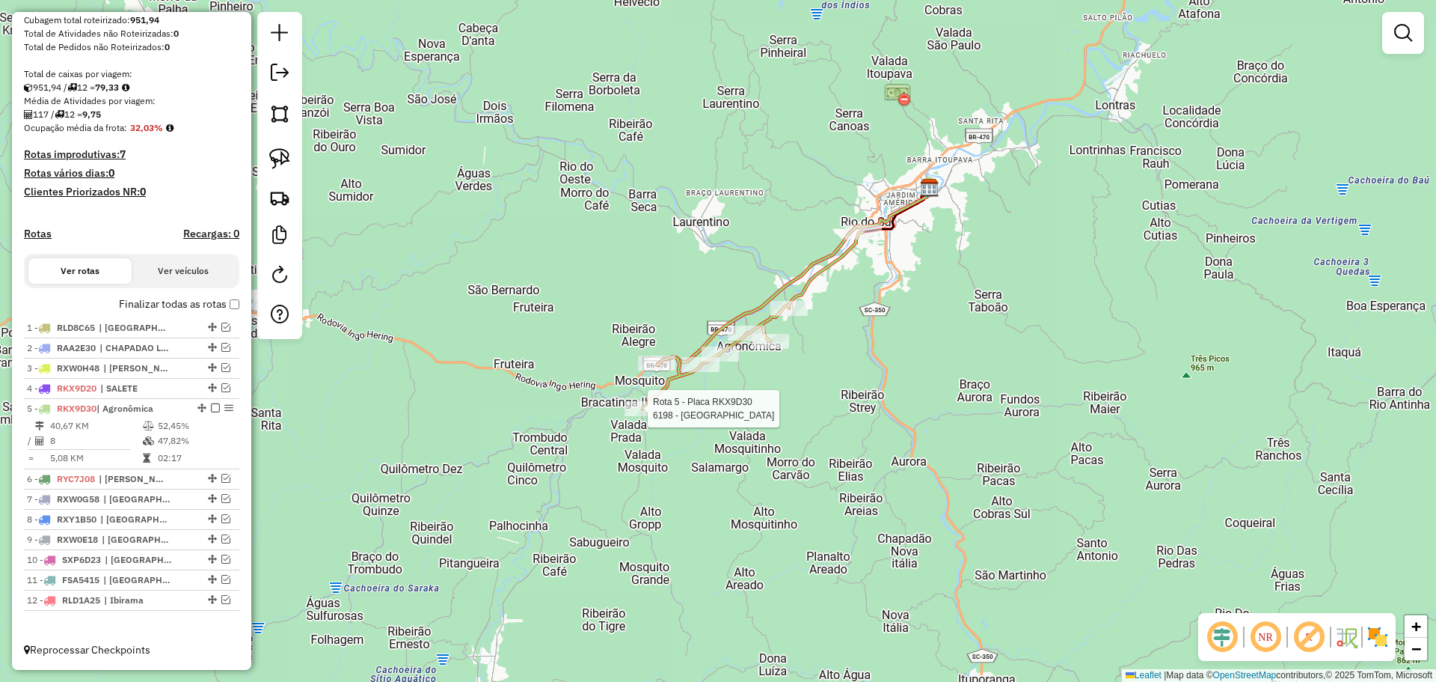
select select "**********"
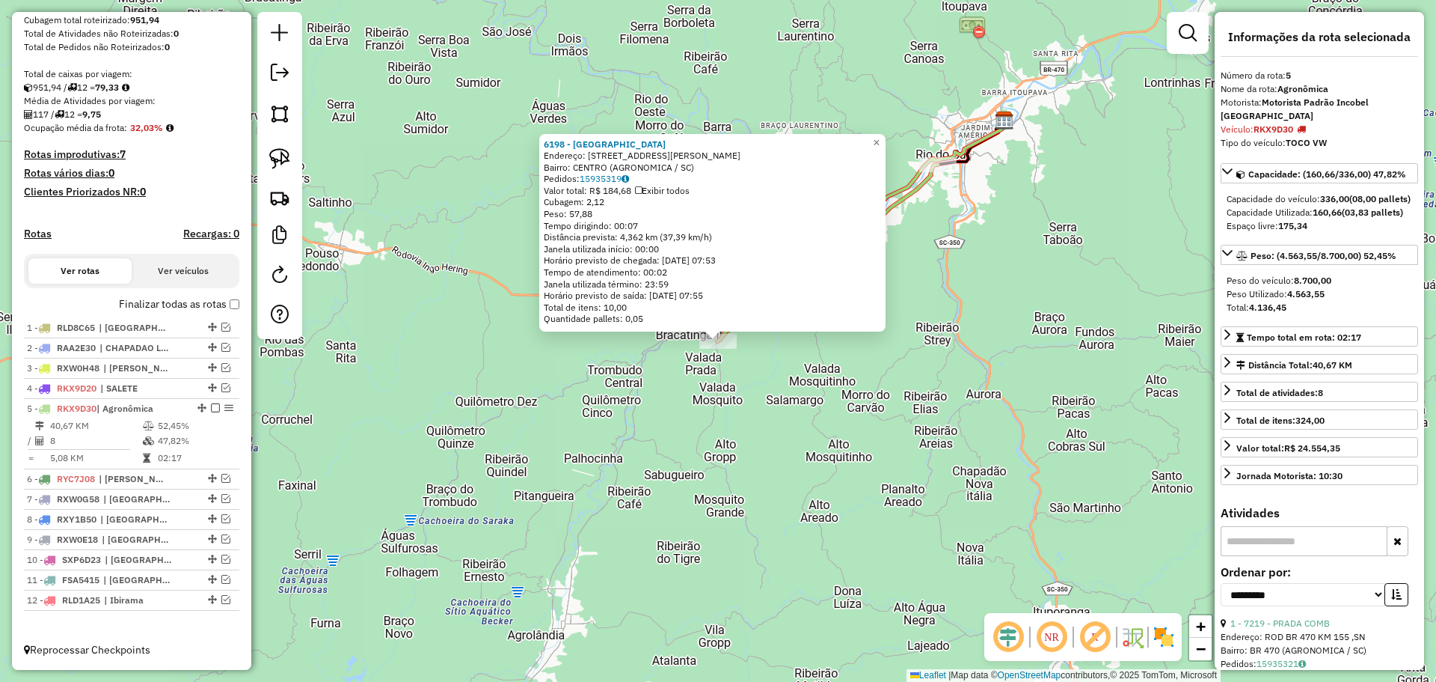
click at [657, 457] on div "6198 - [GEOGRAPHIC_DATA] Endereço: [STREET_ADDRESS][PERSON_NAME] Pedidos: 15935…" at bounding box center [718, 341] width 1436 height 682
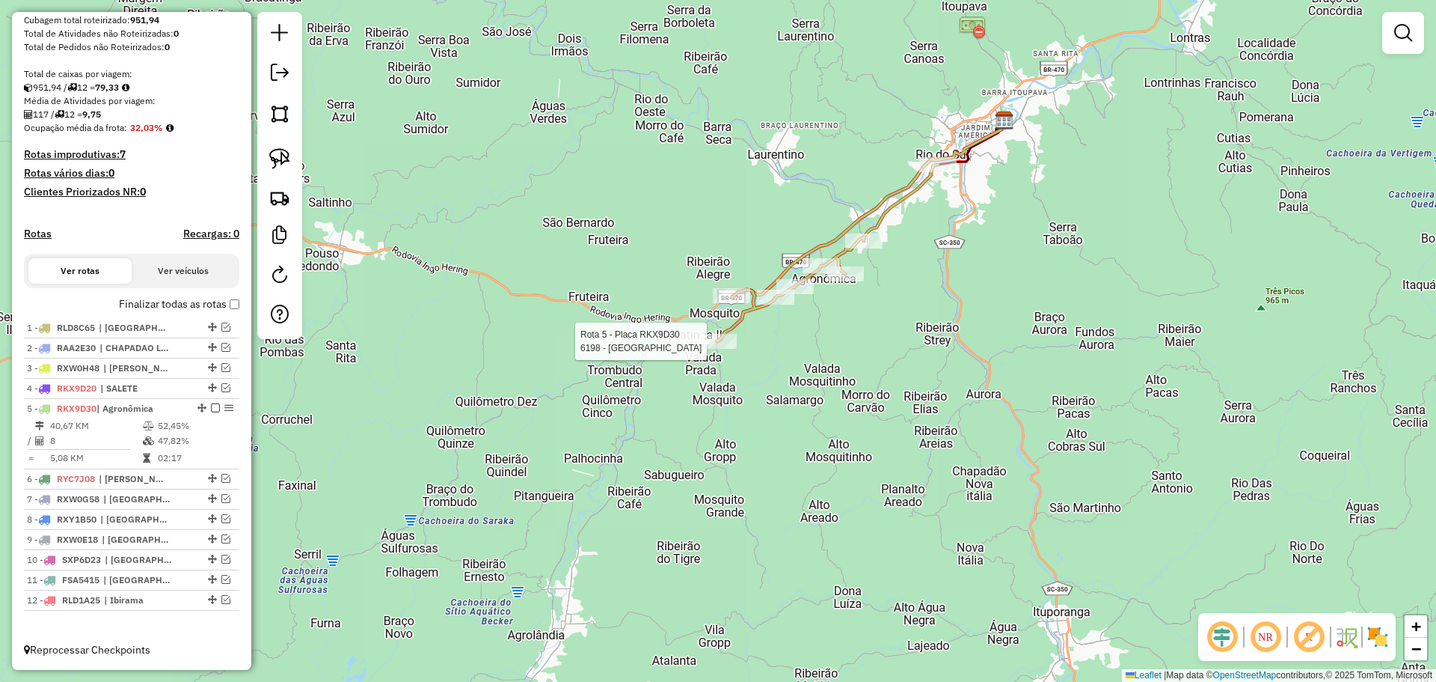
select select "**********"
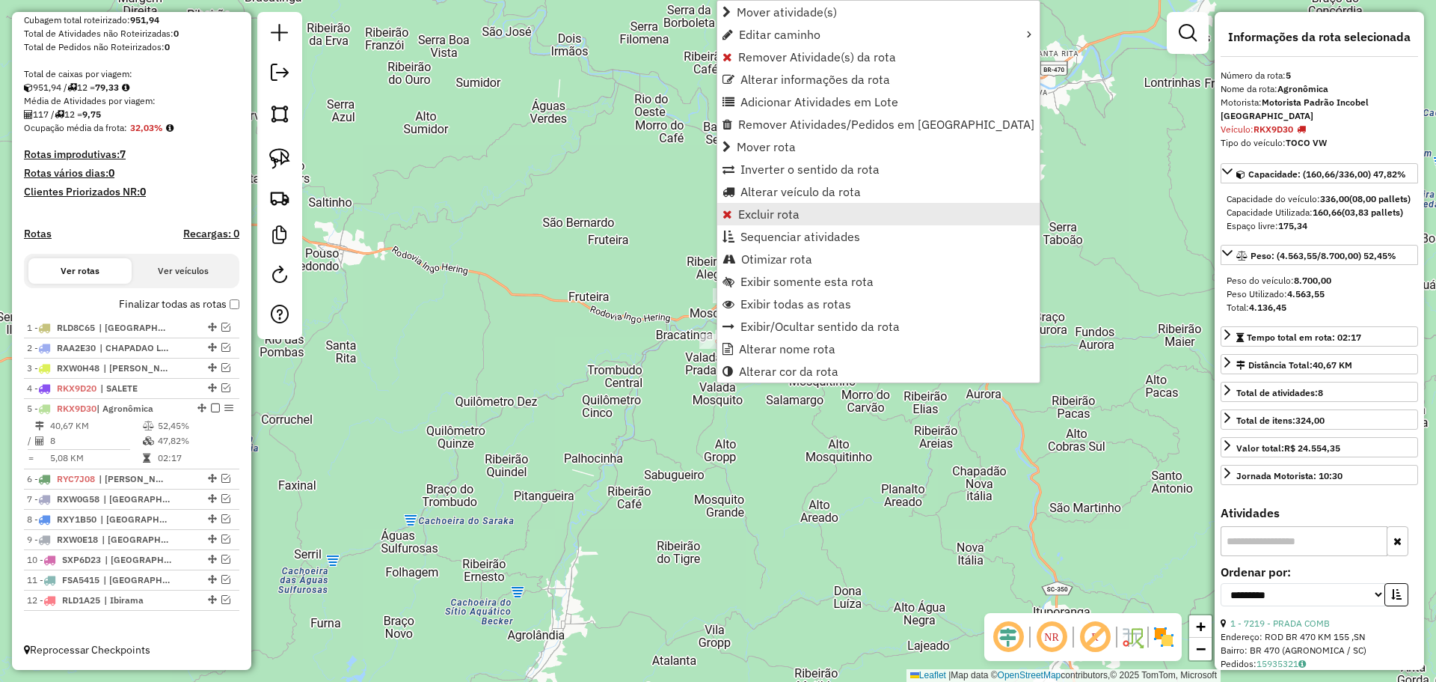
click at [767, 208] on span "Excluir rota" at bounding box center [768, 214] width 61 height 12
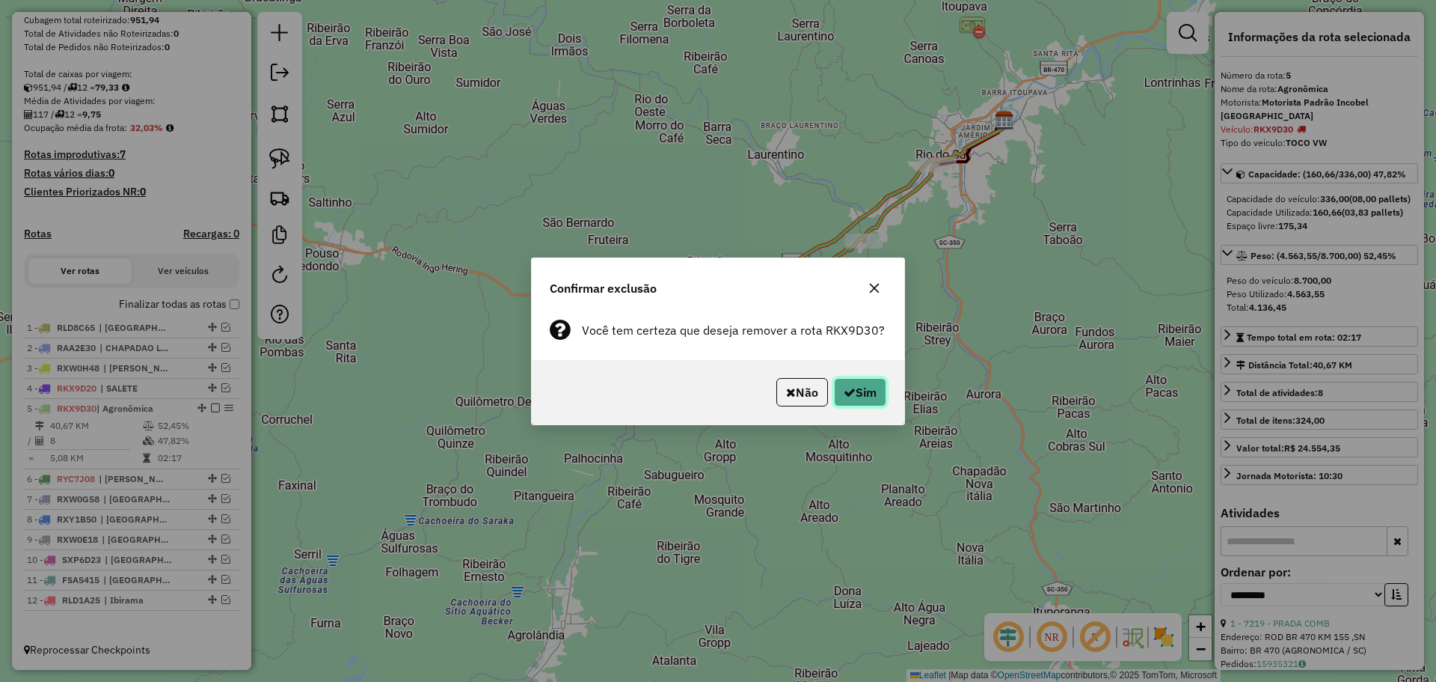
click at [872, 391] on button "Sim" at bounding box center [860, 392] width 52 height 28
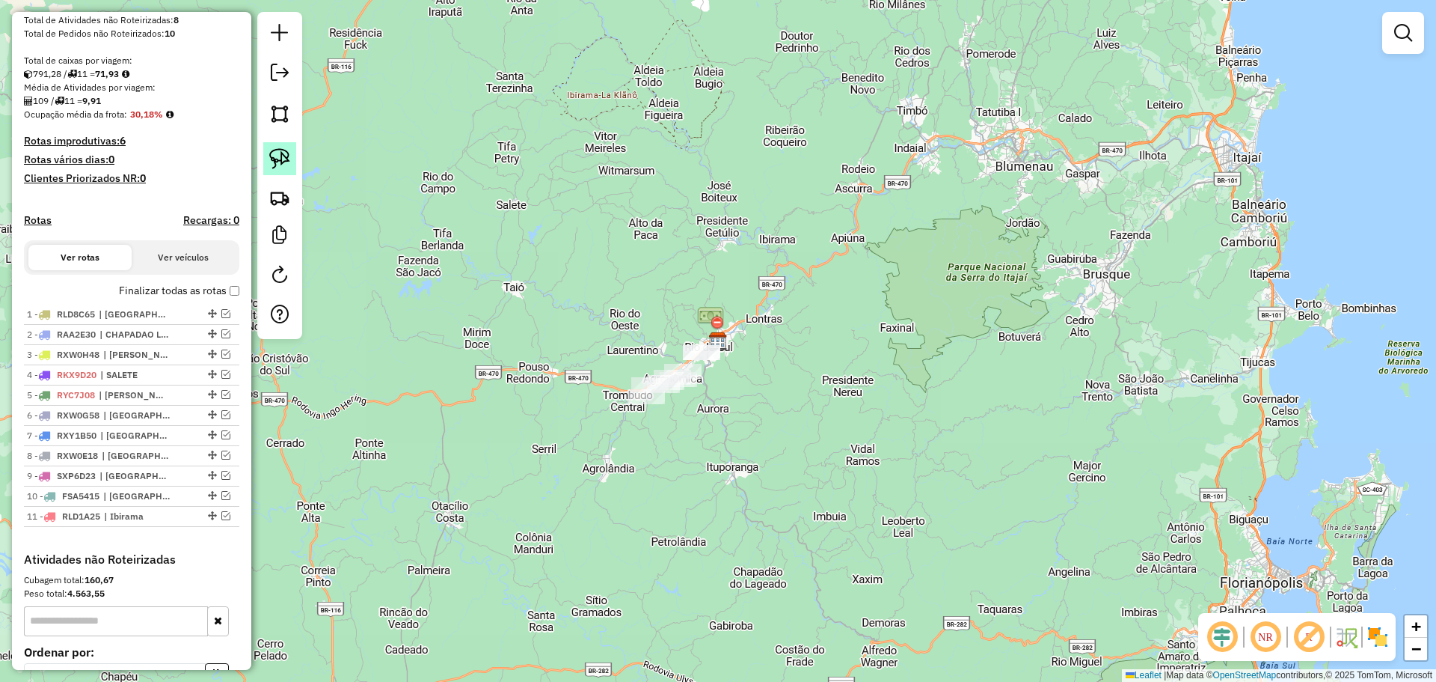
click at [289, 158] on img at bounding box center [279, 158] width 21 height 21
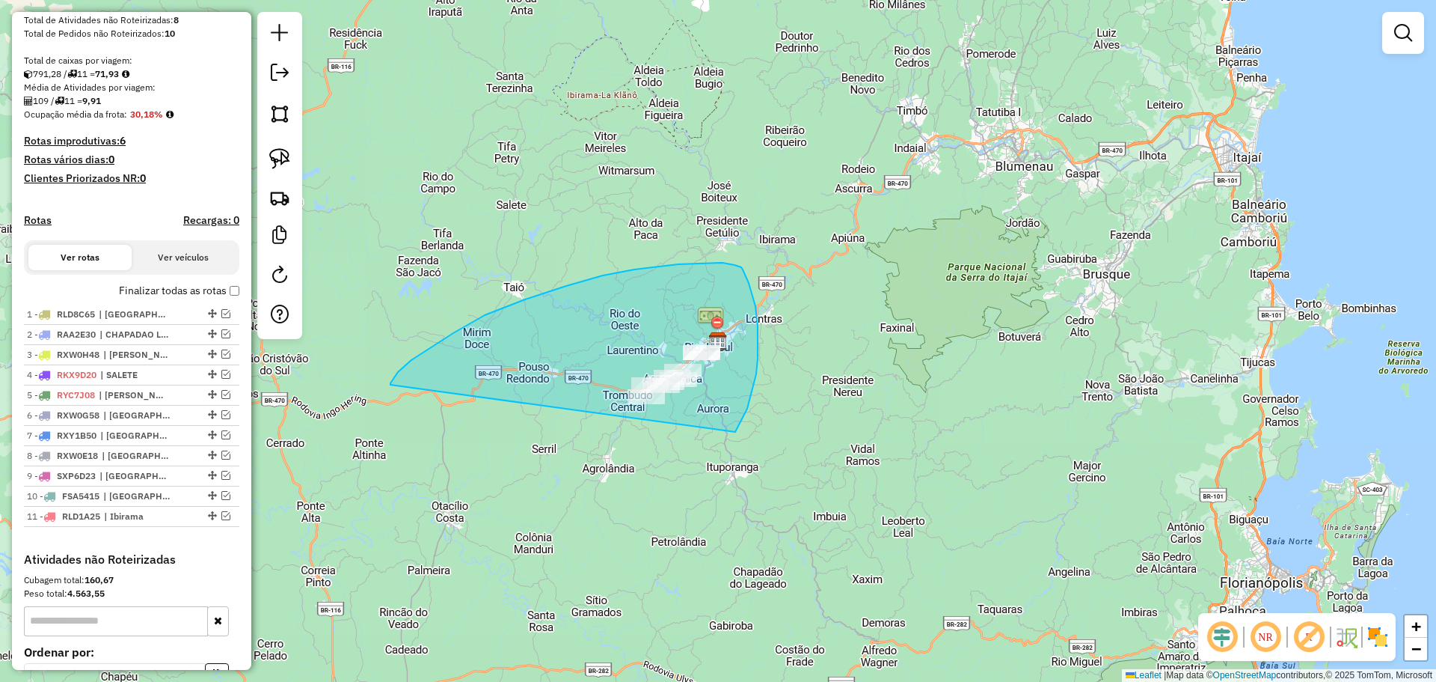
drag, startPoint x: 391, startPoint y: 385, endPoint x: 735, endPoint y: 432, distance: 348.1
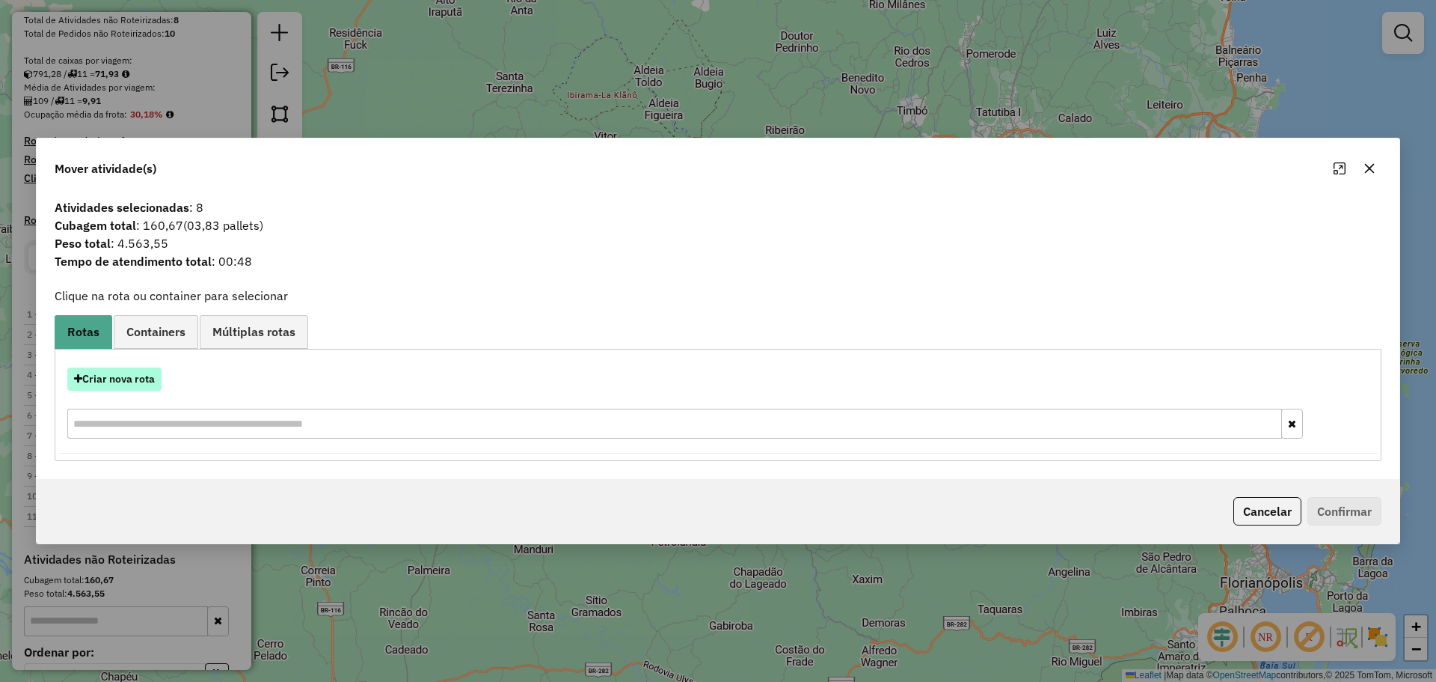
click at [143, 376] on button "Criar nova rota" at bounding box center [114, 378] width 94 height 23
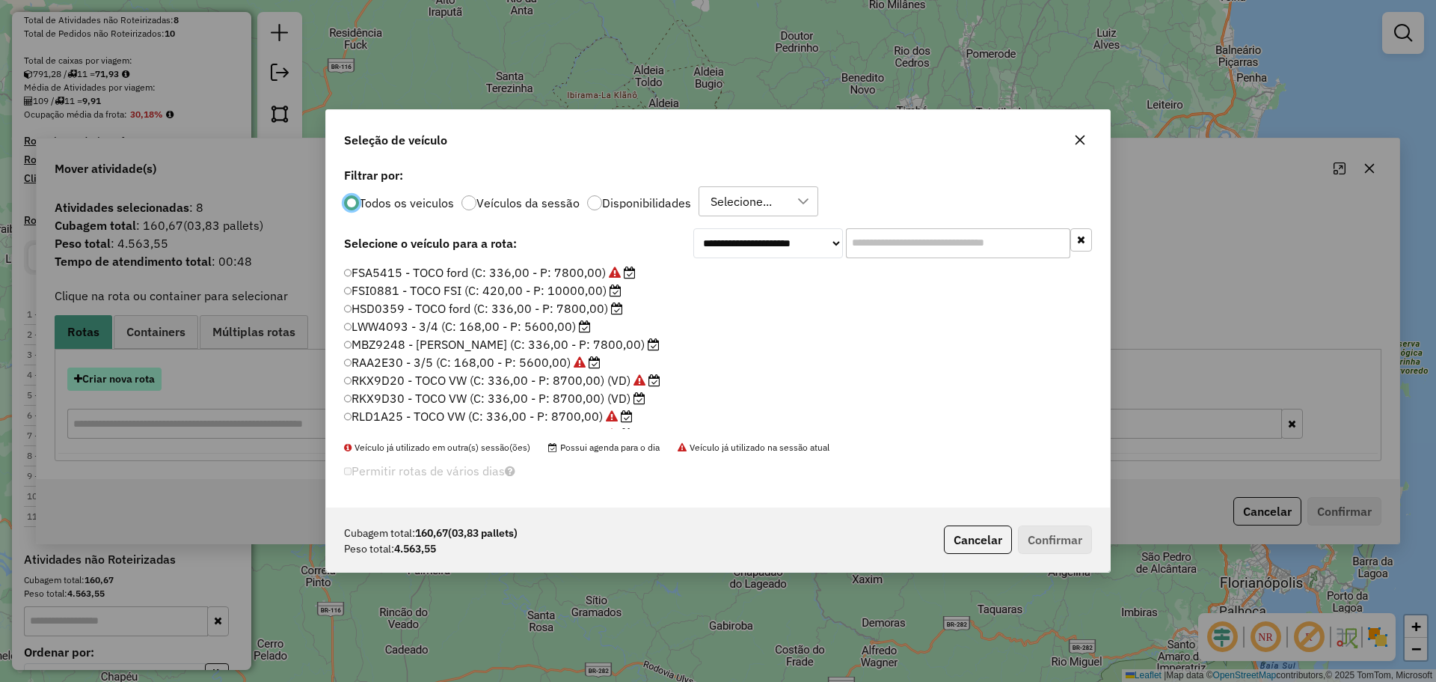
scroll to position [8, 4]
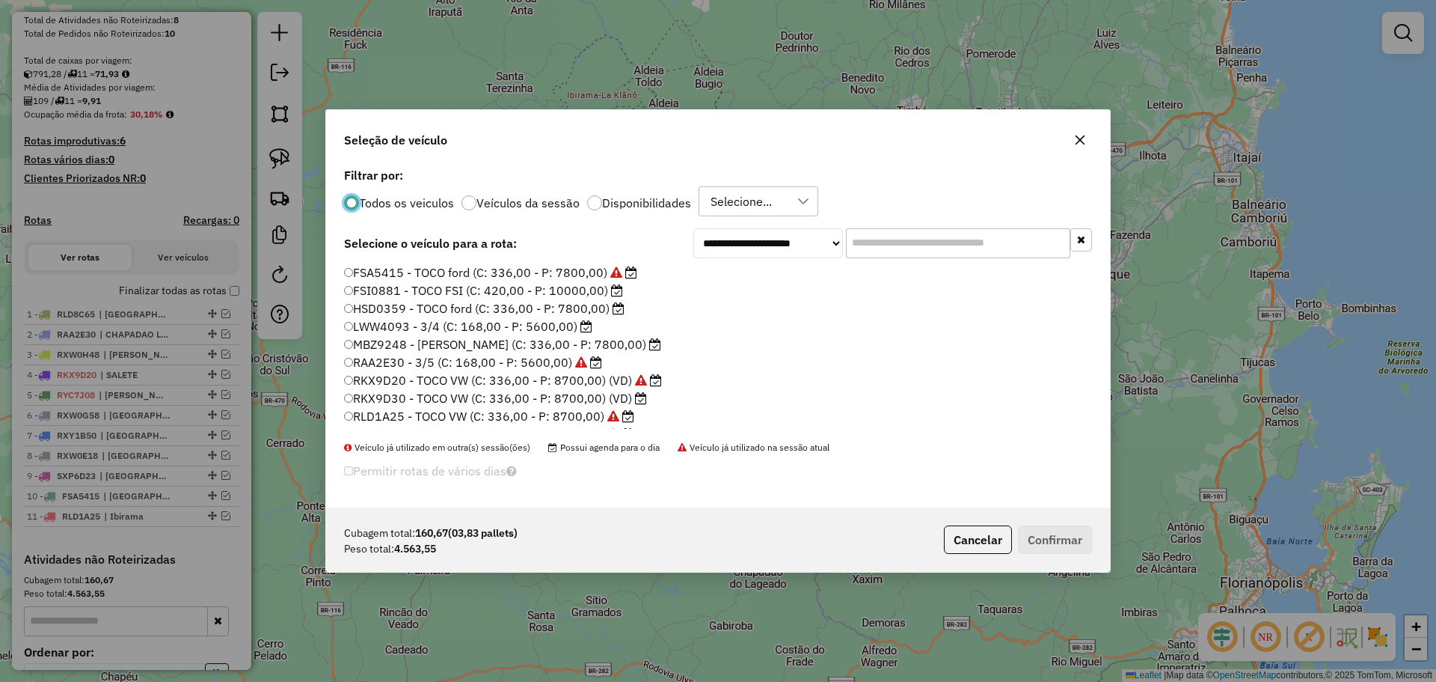
click at [417, 394] on label "RKX9D30 - TOCO VW (C: 336,00 - P: 8700,00) (VD)" at bounding box center [495, 398] width 303 height 18
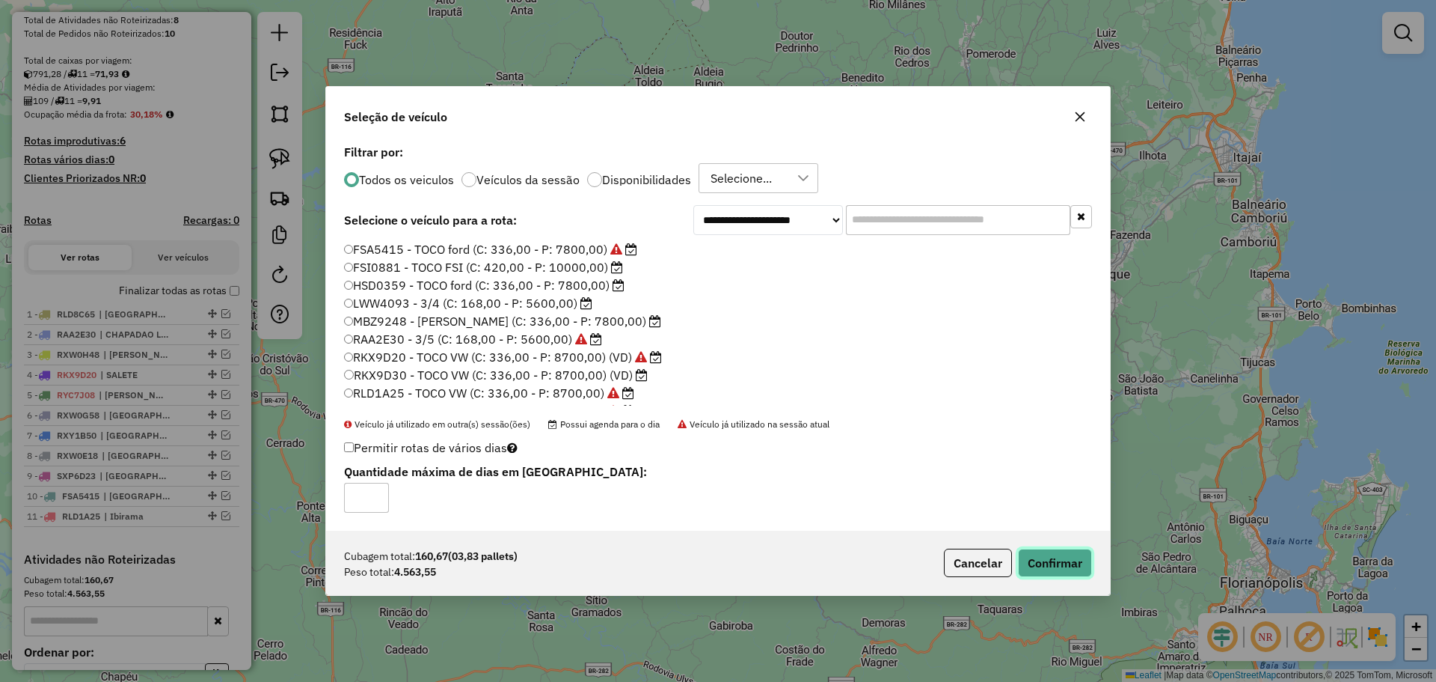
click at [1053, 556] on button "Confirmar" at bounding box center [1055, 562] width 74 height 28
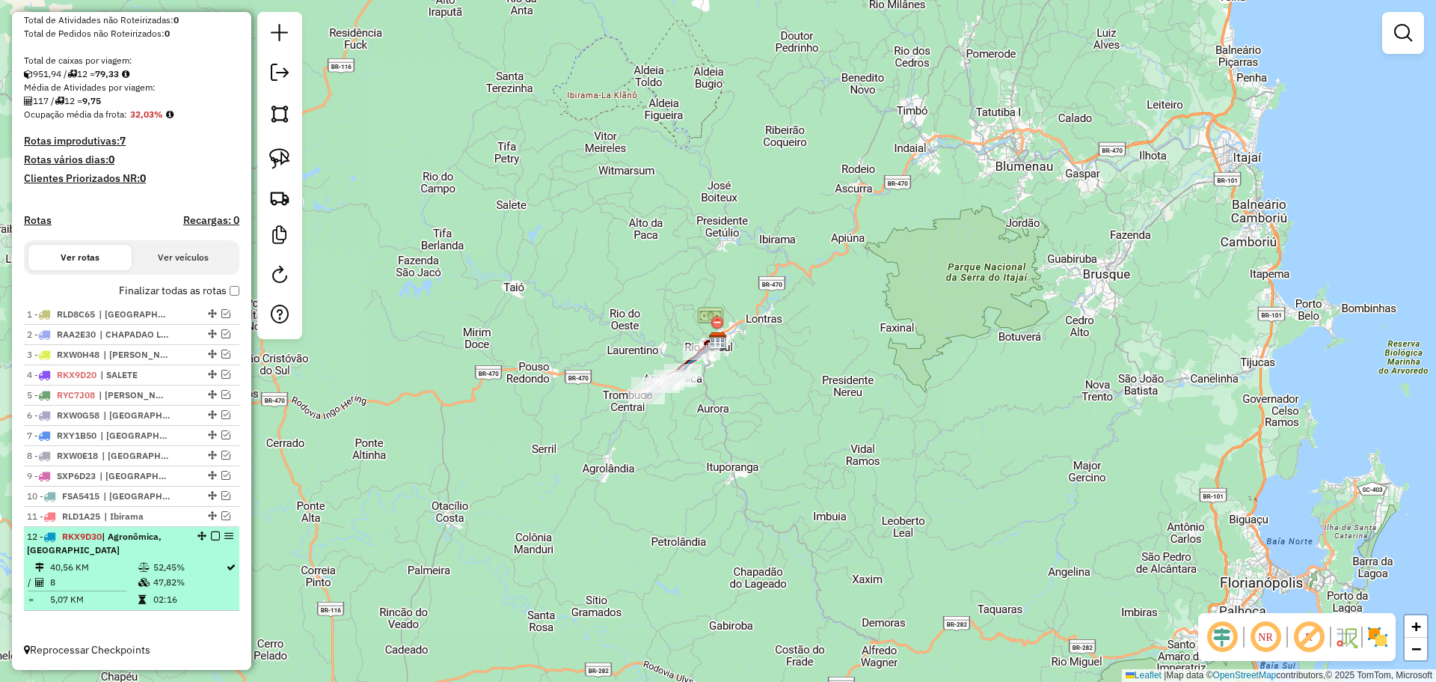
click at [211, 540] on em at bounding box center [215, 535] width 9 height 9
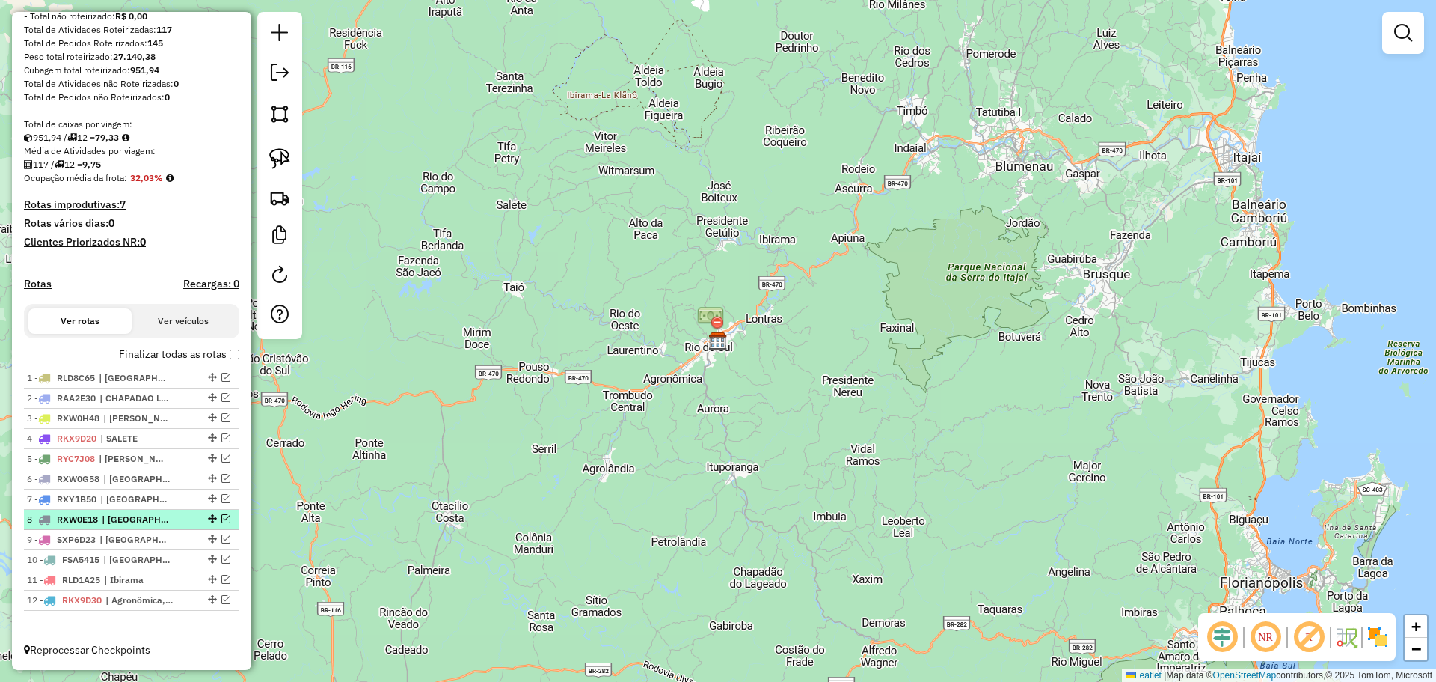
click at [222, 517] on em at bounding box center [225, 518] width 9 height 9
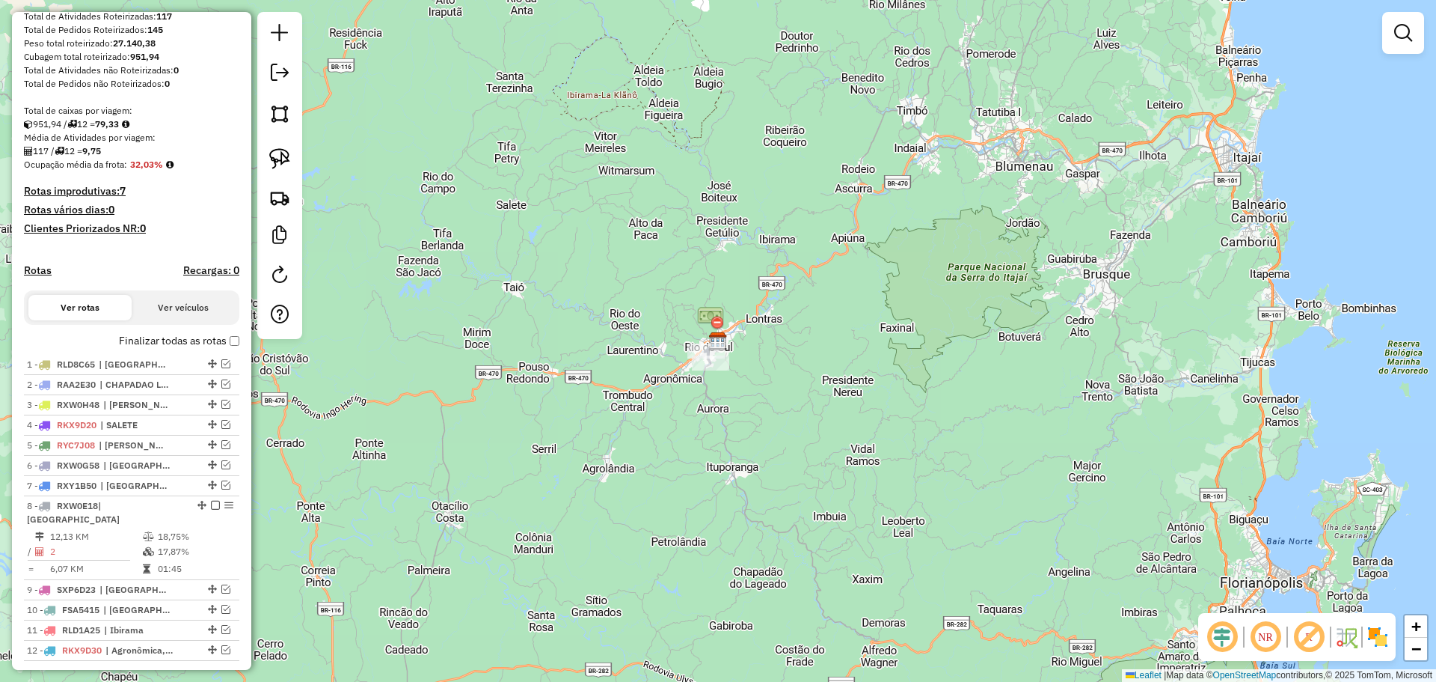
scroll to position [273, 0]
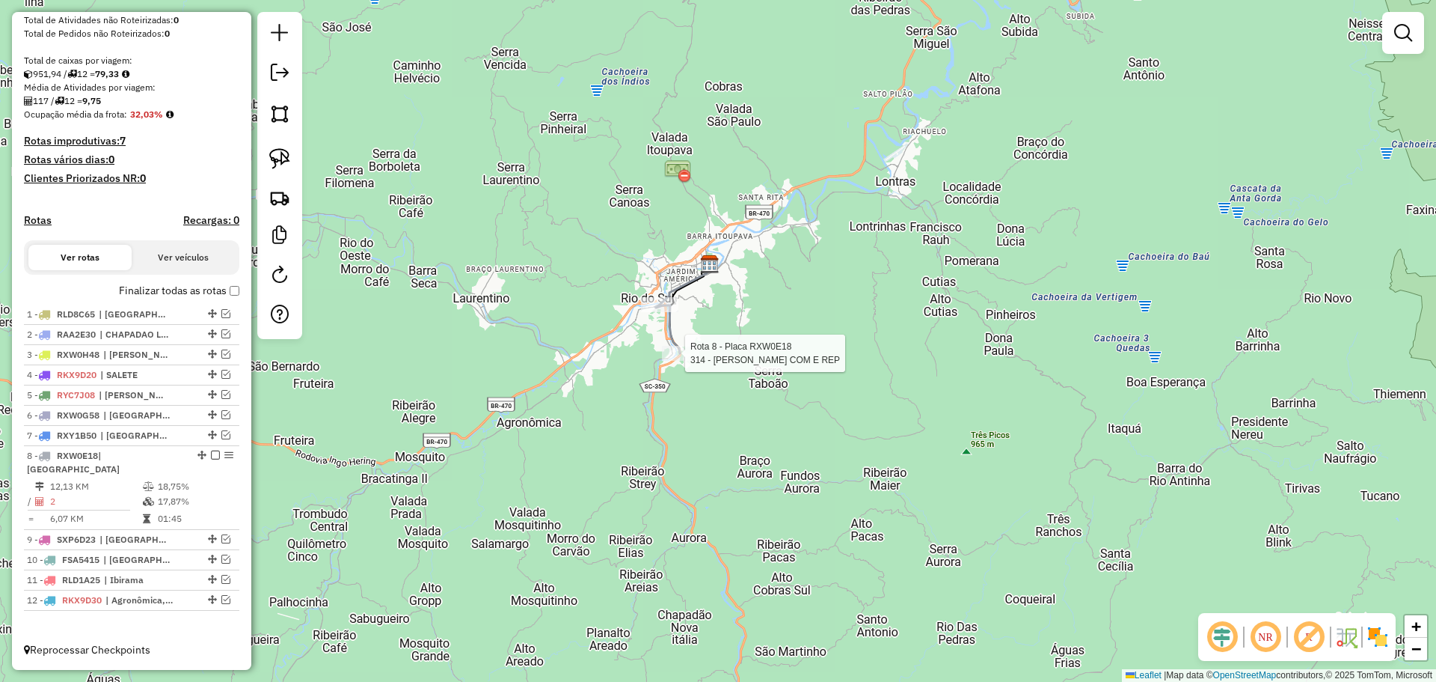
select select "**********"
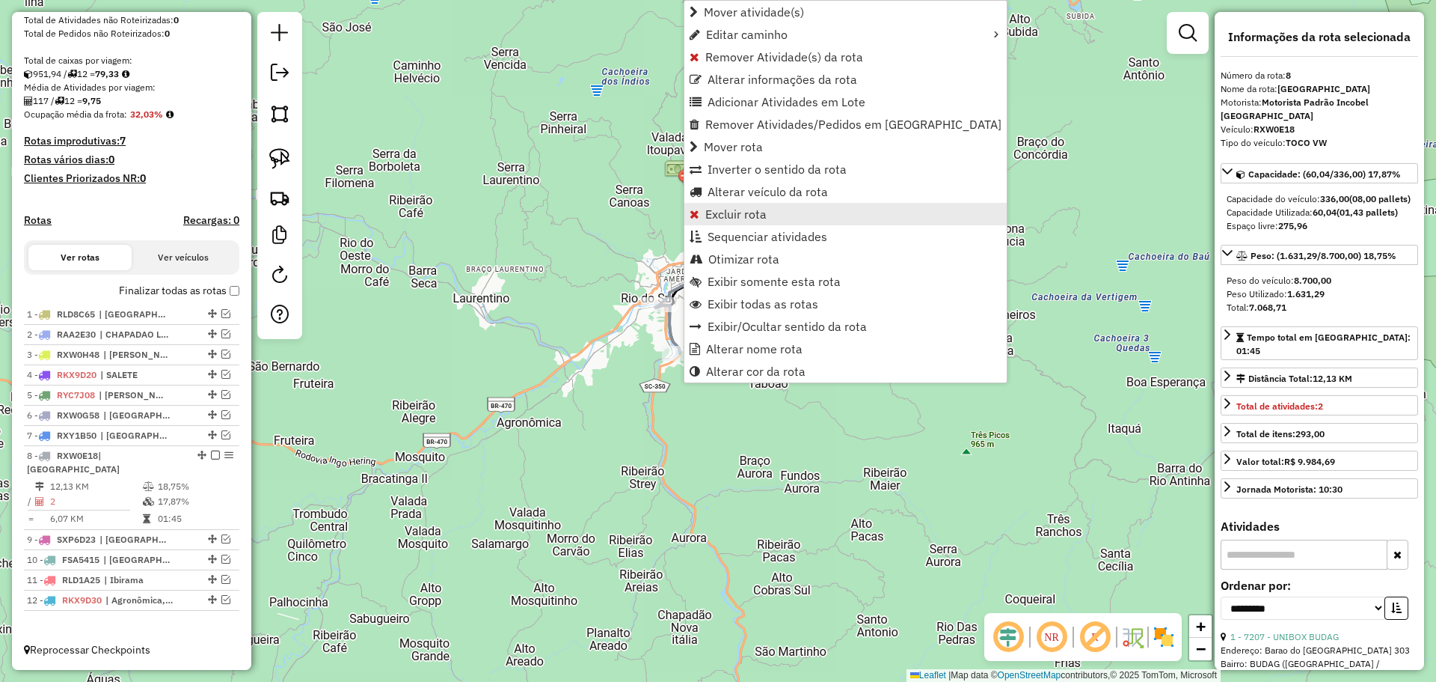
click at [739, 218] on span "Excluir rota" at bounding box center [736, 214] width 61 height 12
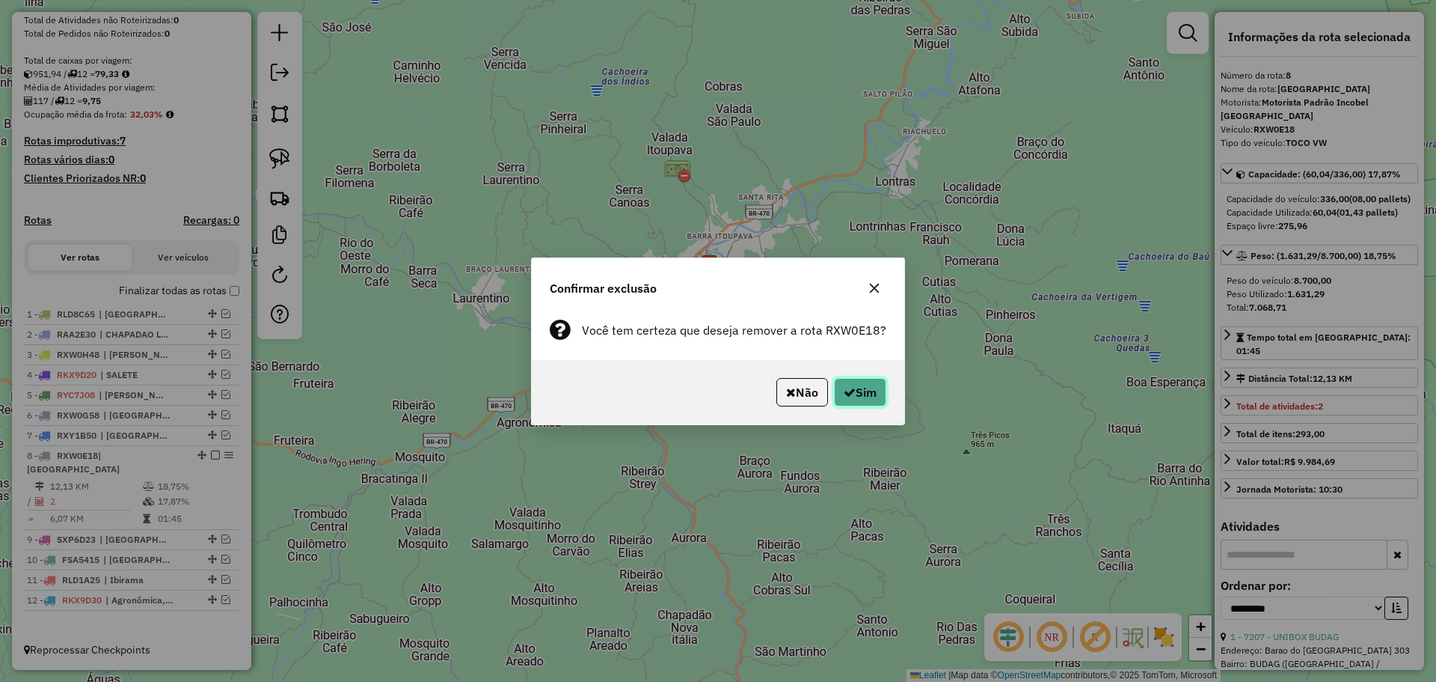
click at [865, 394] on button "Sim" at bounding box center [860, 392] width 52 height 28
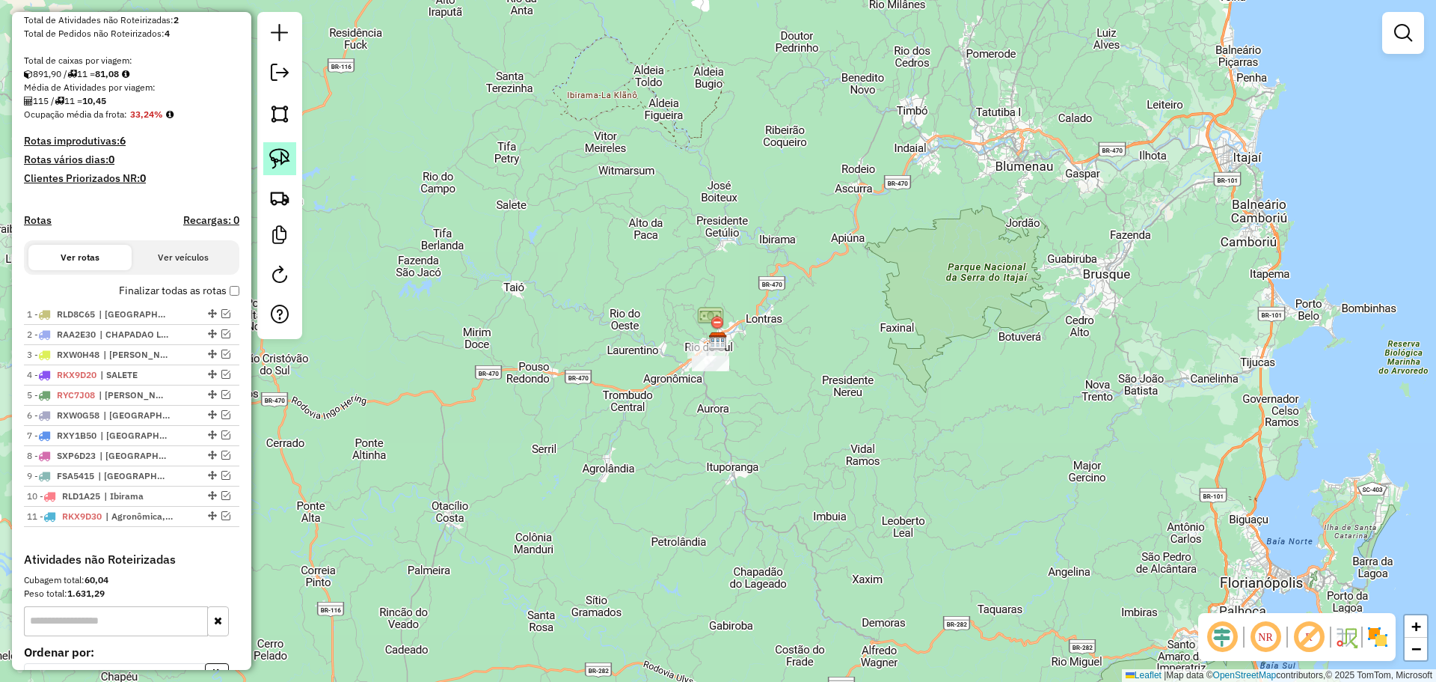
click at [281, 159] on img at bounding box center [279, 158] width 21 height 21
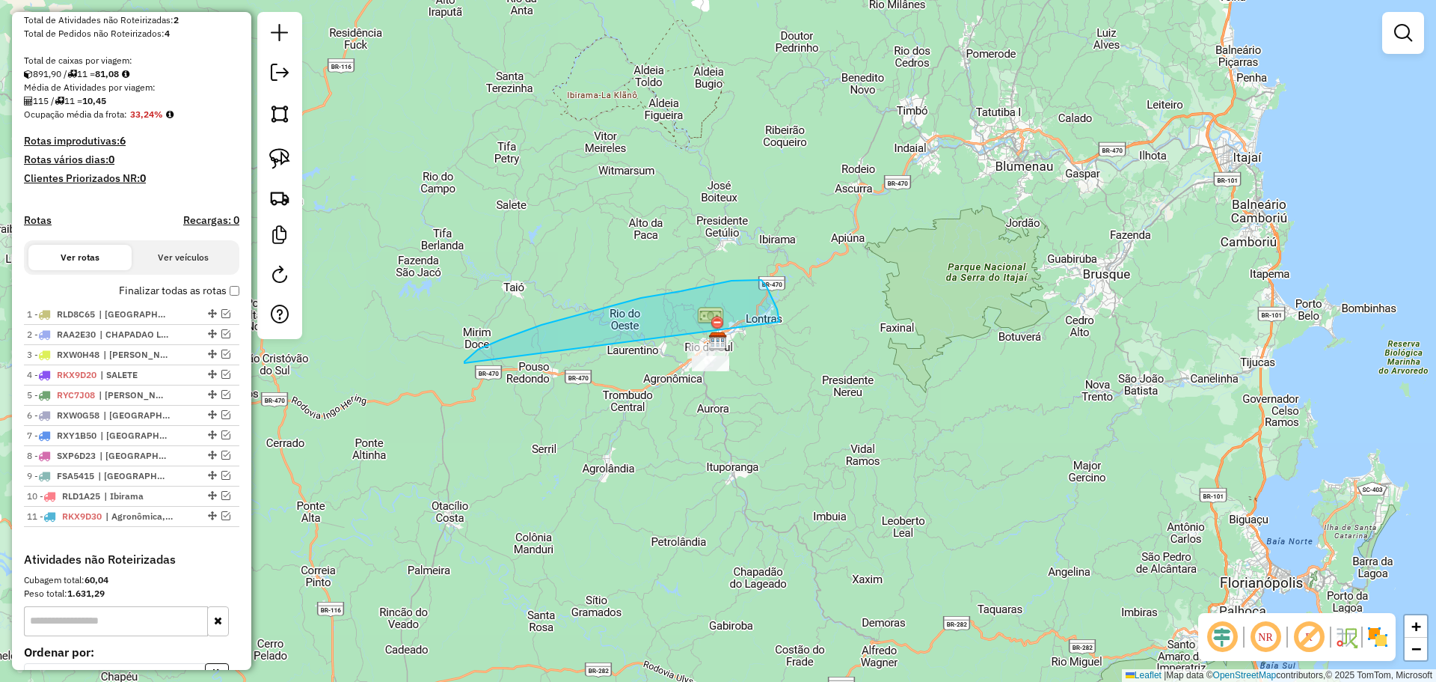
drag, startPoint x: 465, startPoint y: 363, endPoint x: 762, endPoint y: 440, distance: 306.9
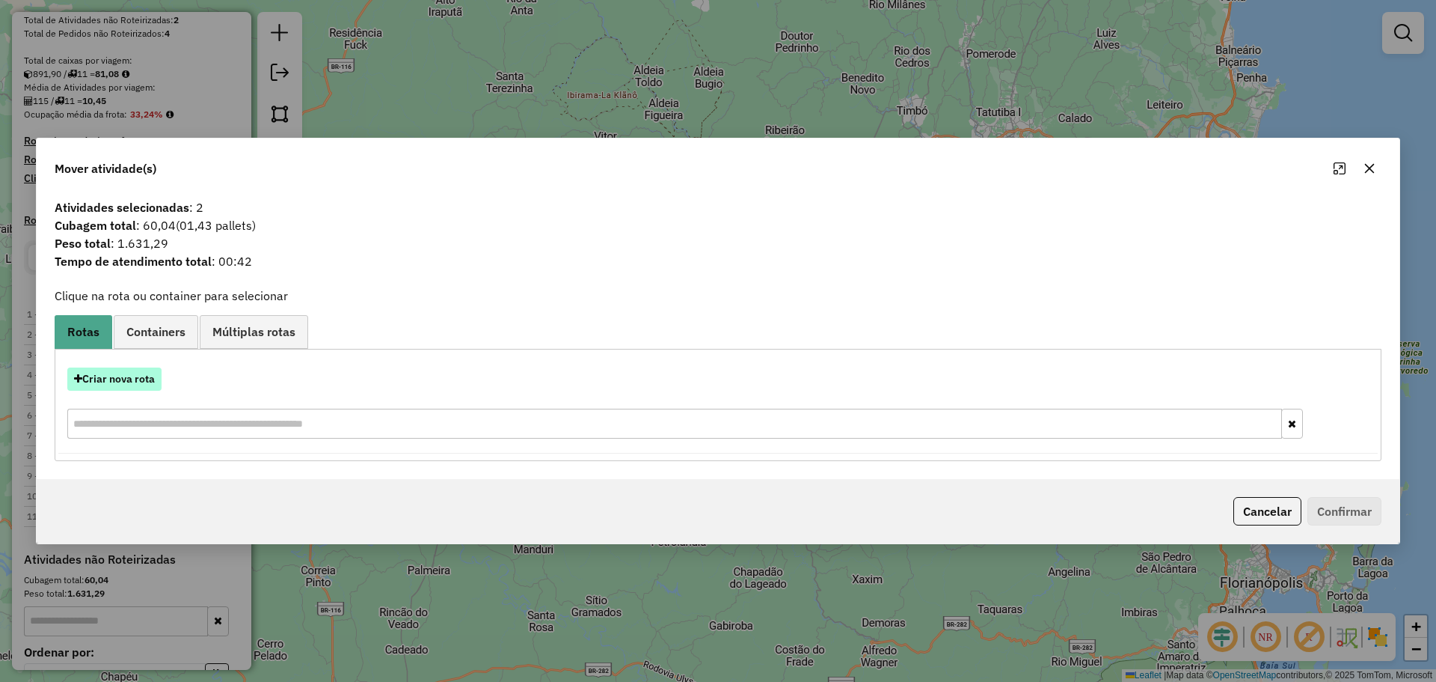
click at [143, 379] on button "Criar nova rota" at bounding box center [114, 378] width 94 height 23
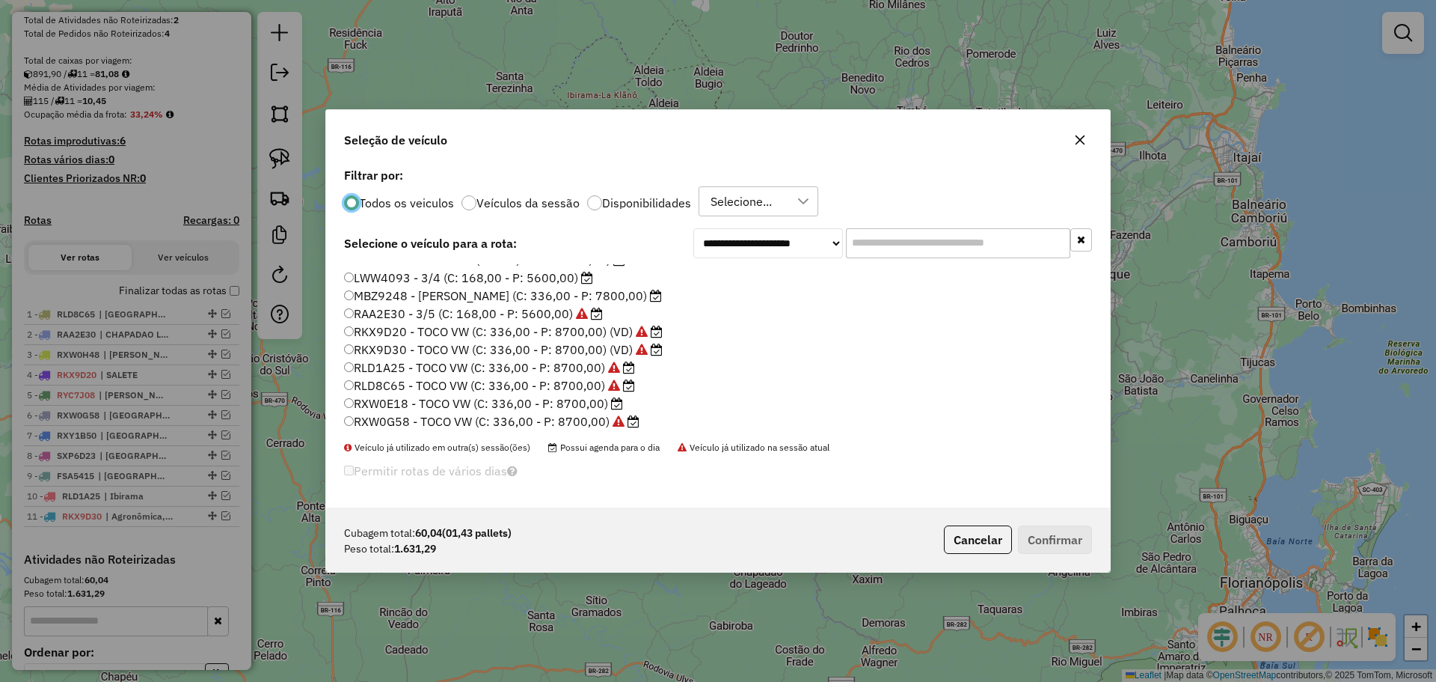
scroll to position [75, 0]
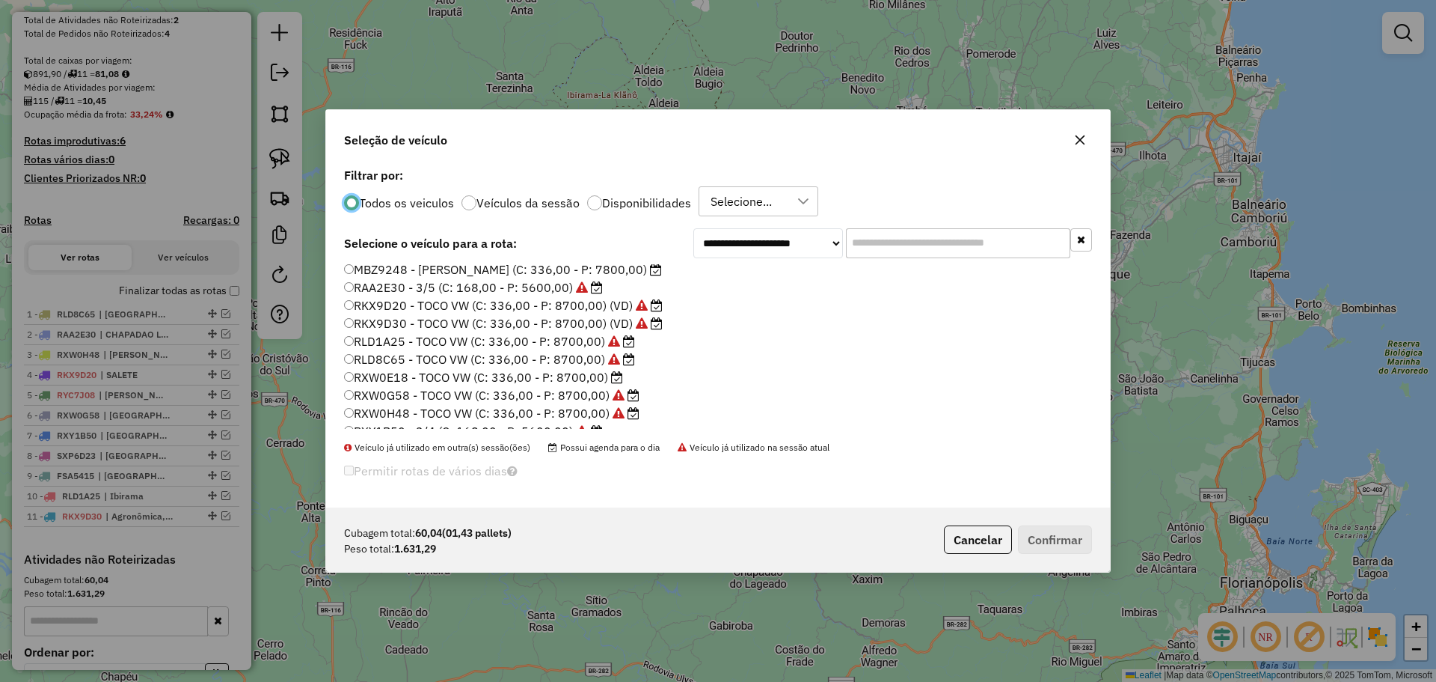
click at [400, 379] on label "RXW0E18 - TOCO VW (C: 336,00 - P: 8700,00)" at bounding box center [483, 377] width 279 height 18
click at [1045, 532] on button "Confirmar" at bounding box center [1055, 539] width 74 height 28
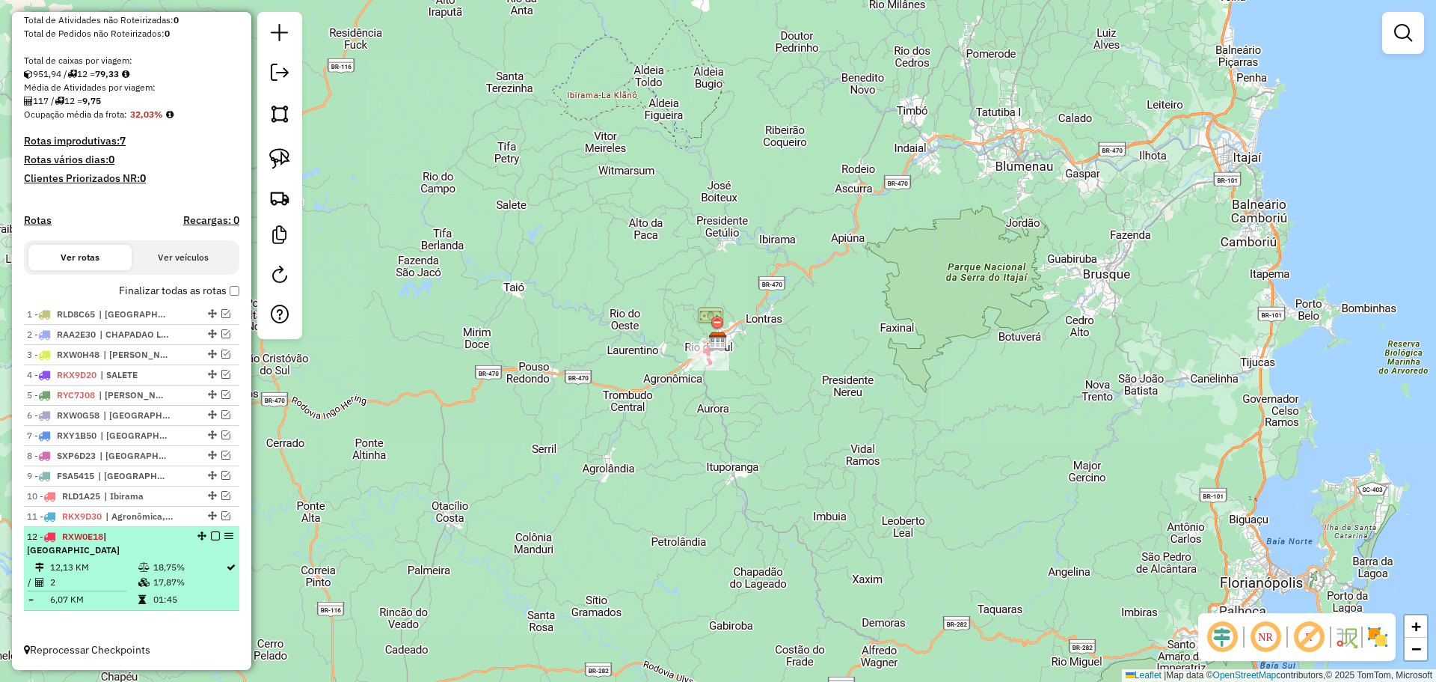
click at [211, 540] on em at bounding box center [215, 535] width 9 height 9
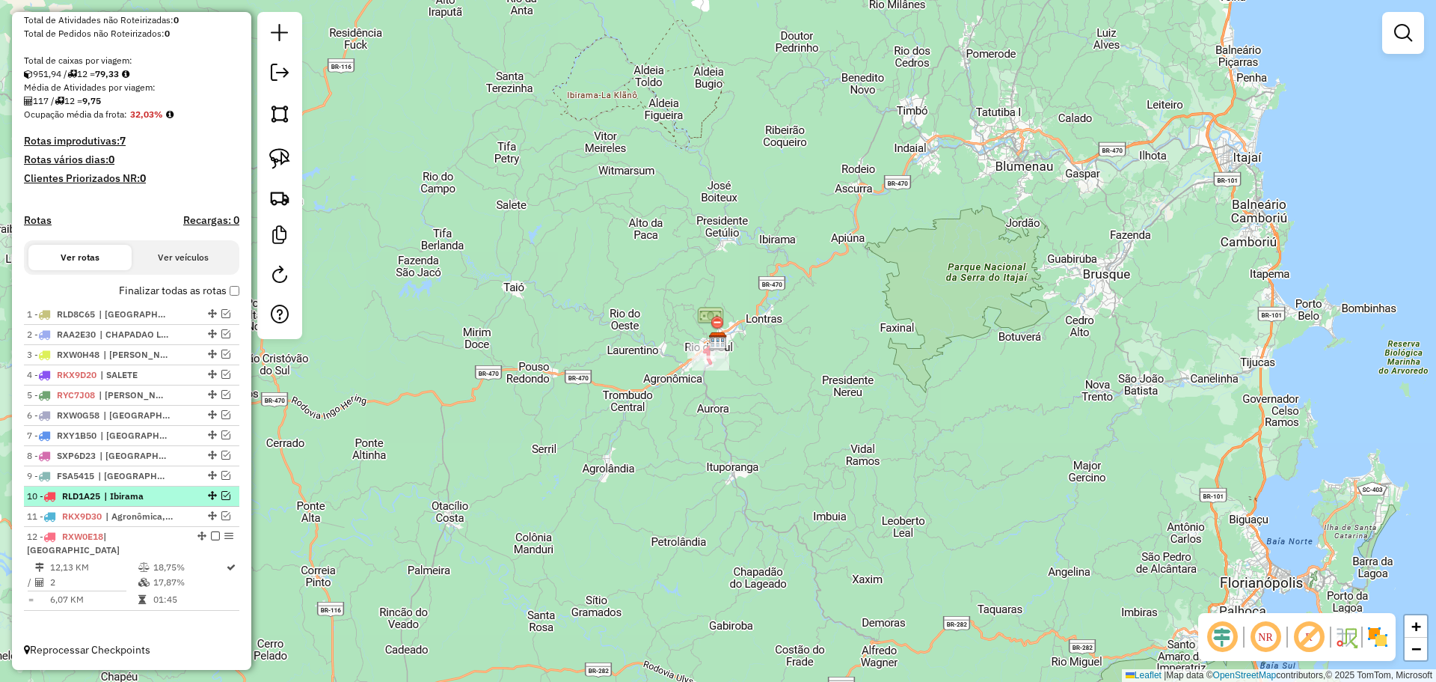
scroll to position [223, 0]
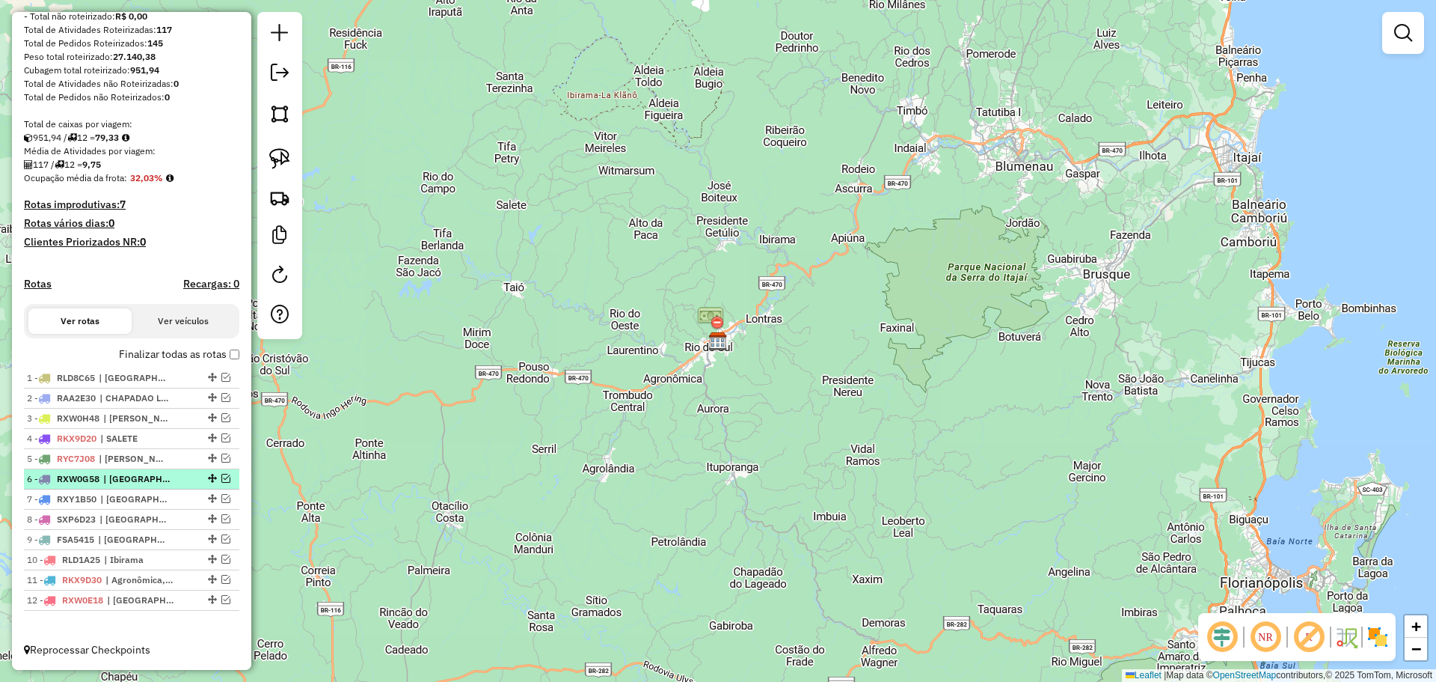
click at [221, 477] on em at bounding box center [225, 478] width 9 height 9
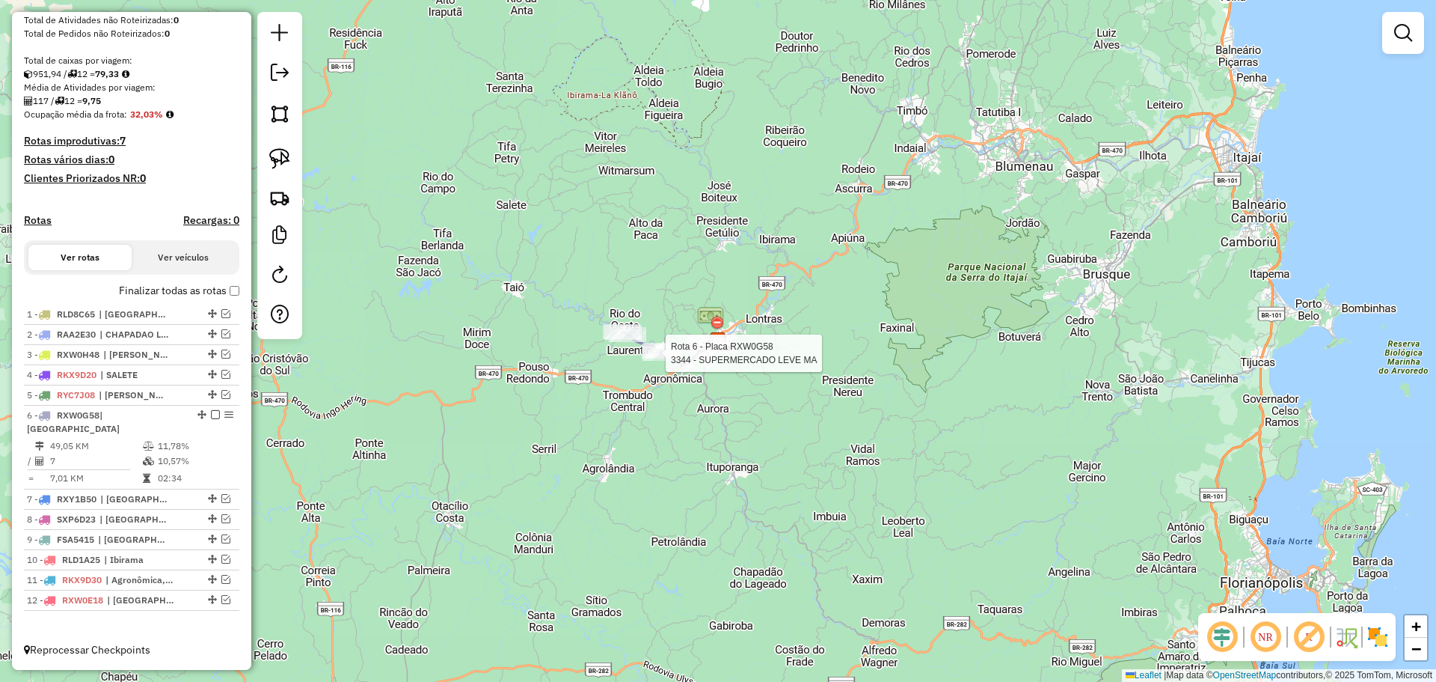
select select "**********"
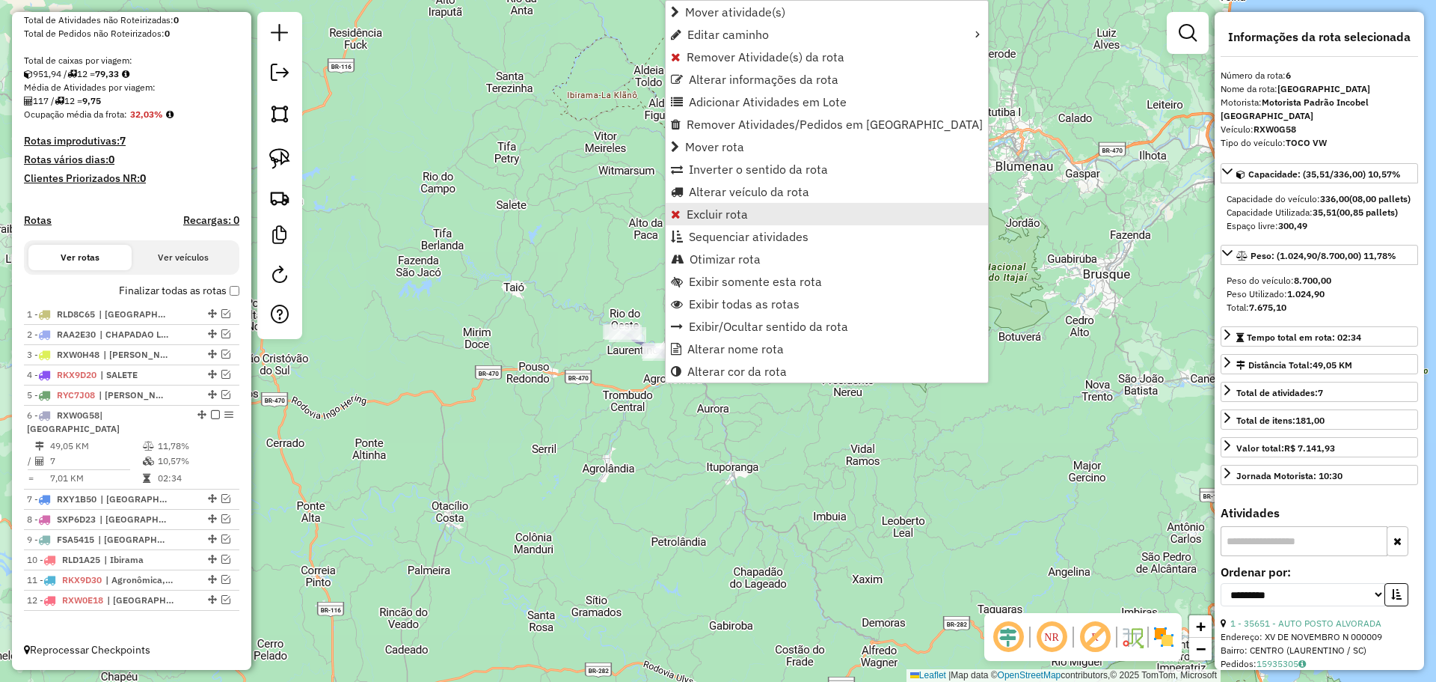
click at [714, 212] on span "Excluir rota" at bounding box center [717, 214] width 61 height 12
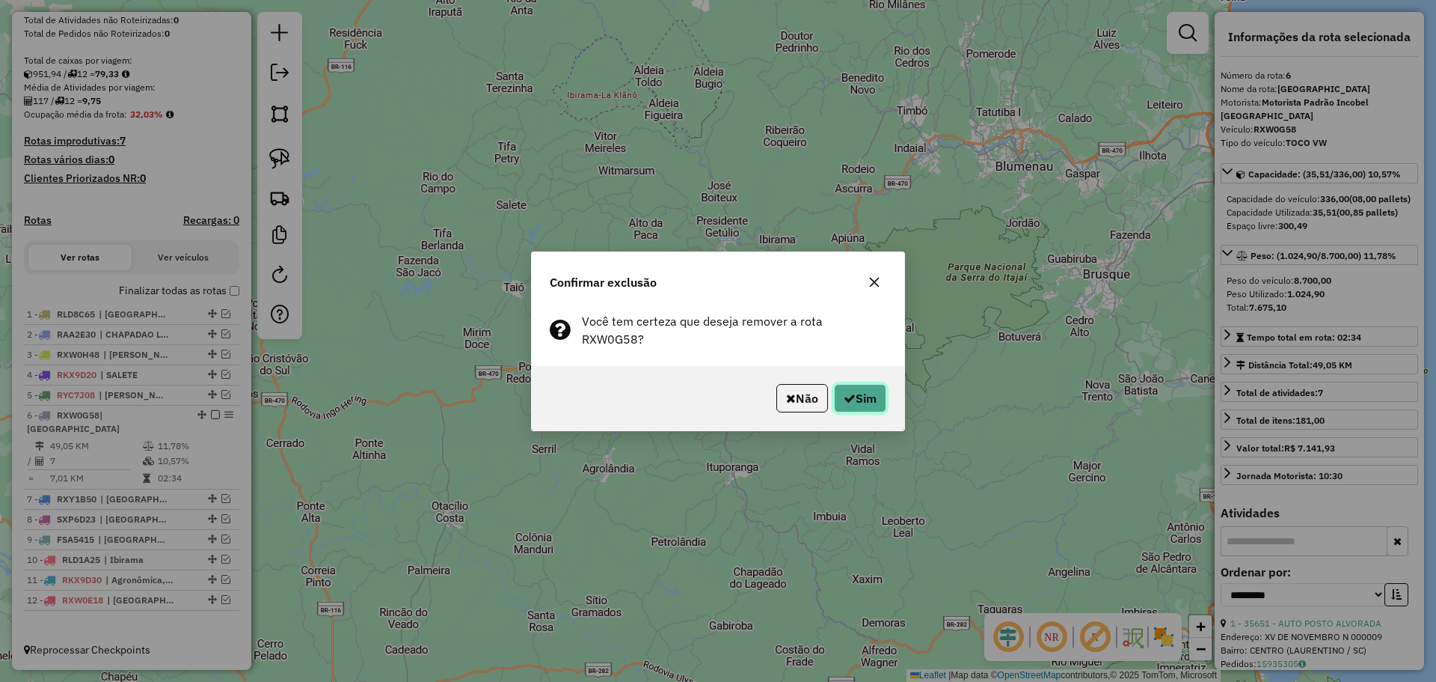
click at [867, 396] on button "Sim" at bounding box center [860, 398] width 52 height 28
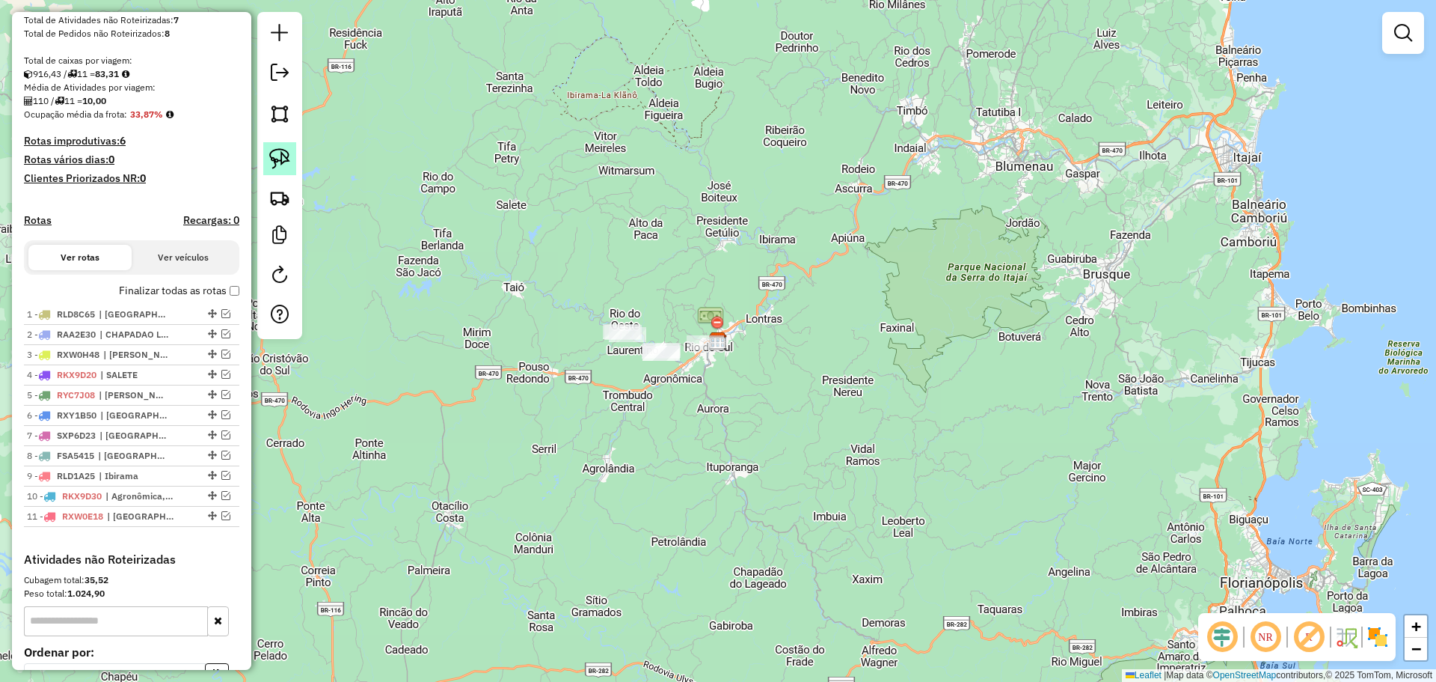
click at [274, 147] on link at bounding box center [279, 158] width 33 height 33
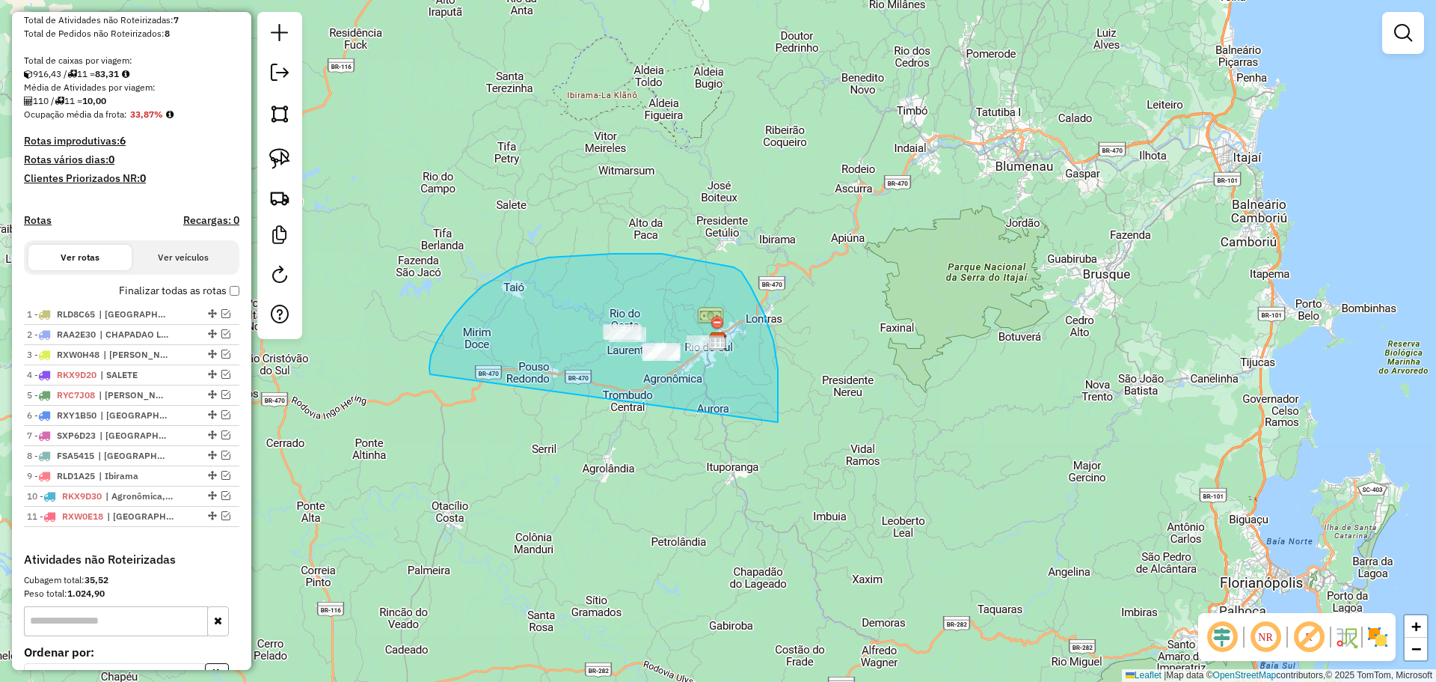
drag, startPoint x: 497, startPoint y: 277, endPoint x: 778, endPoint y: 422, distance: 316.6
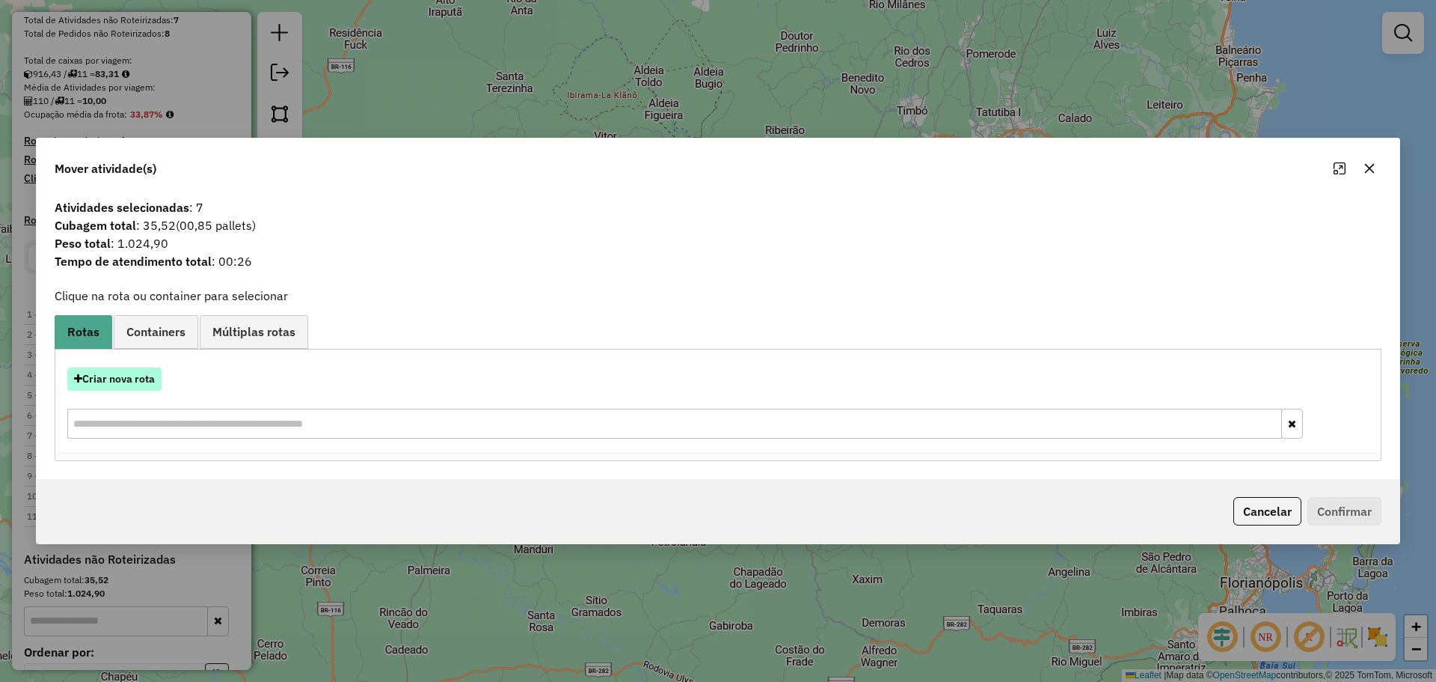
click at [144, 378] on button "Criar nova rota" at bounding box center [114, 378] width 94 height 23
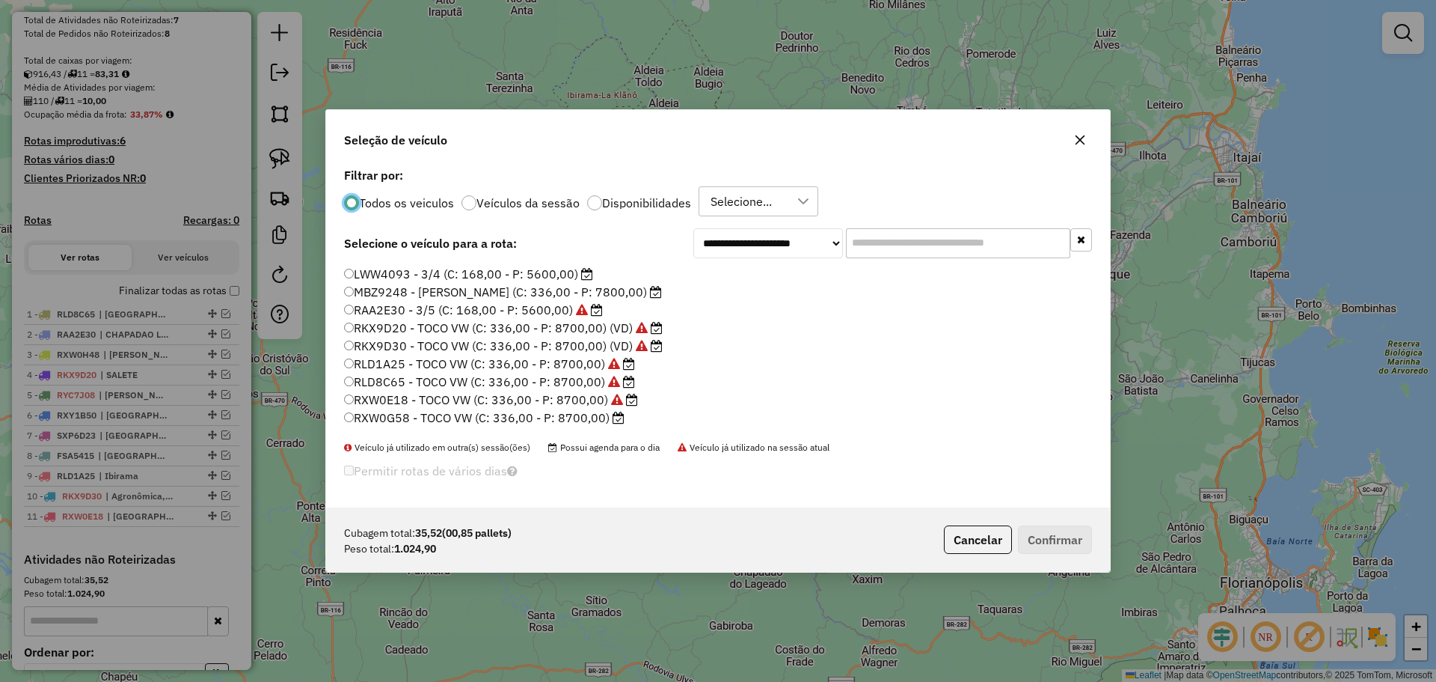
scroll to position [75, 0]
click at [414, 395] on label "RXW0G58 - TOCO VW (C: 336,00 - P: 8700,00)" at bounding box center [484, 395] width 281 height 18
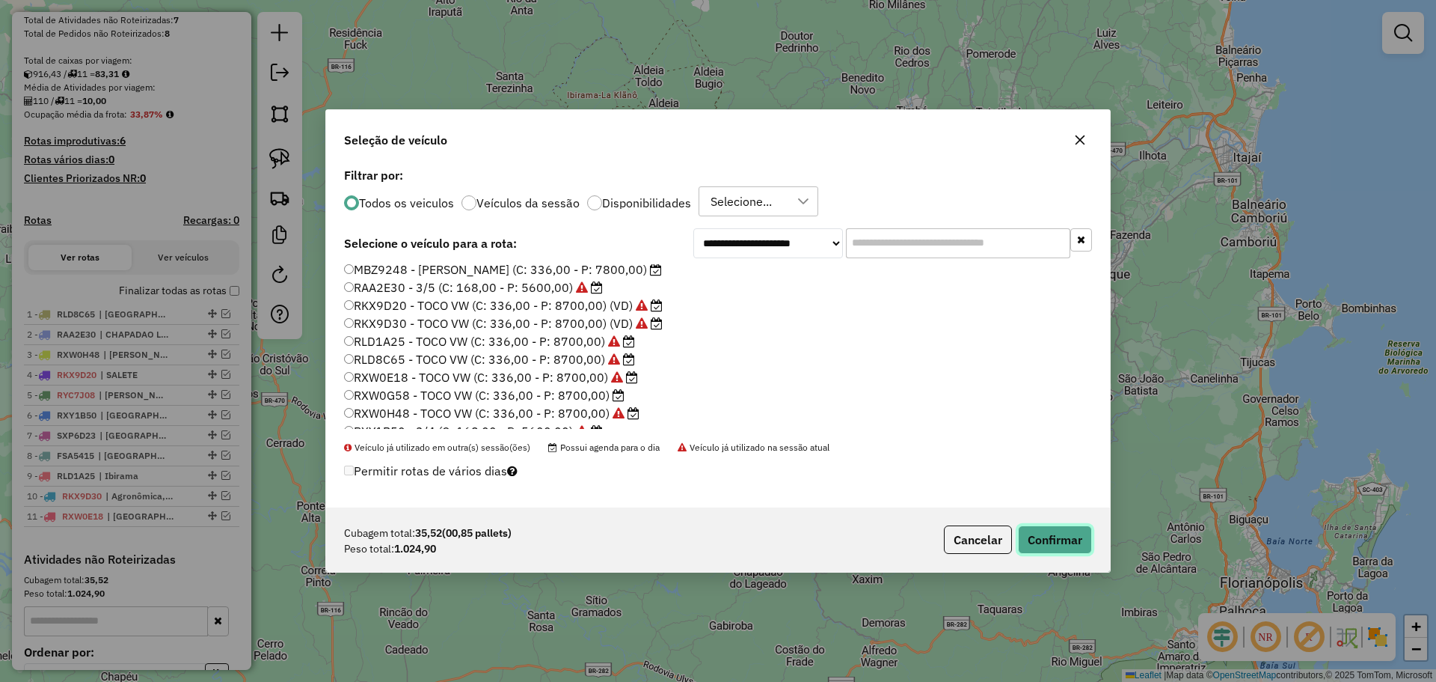
click at [1070, 536] on button "Confirmar" at bounding box center [1055, 539] width 74 height 28
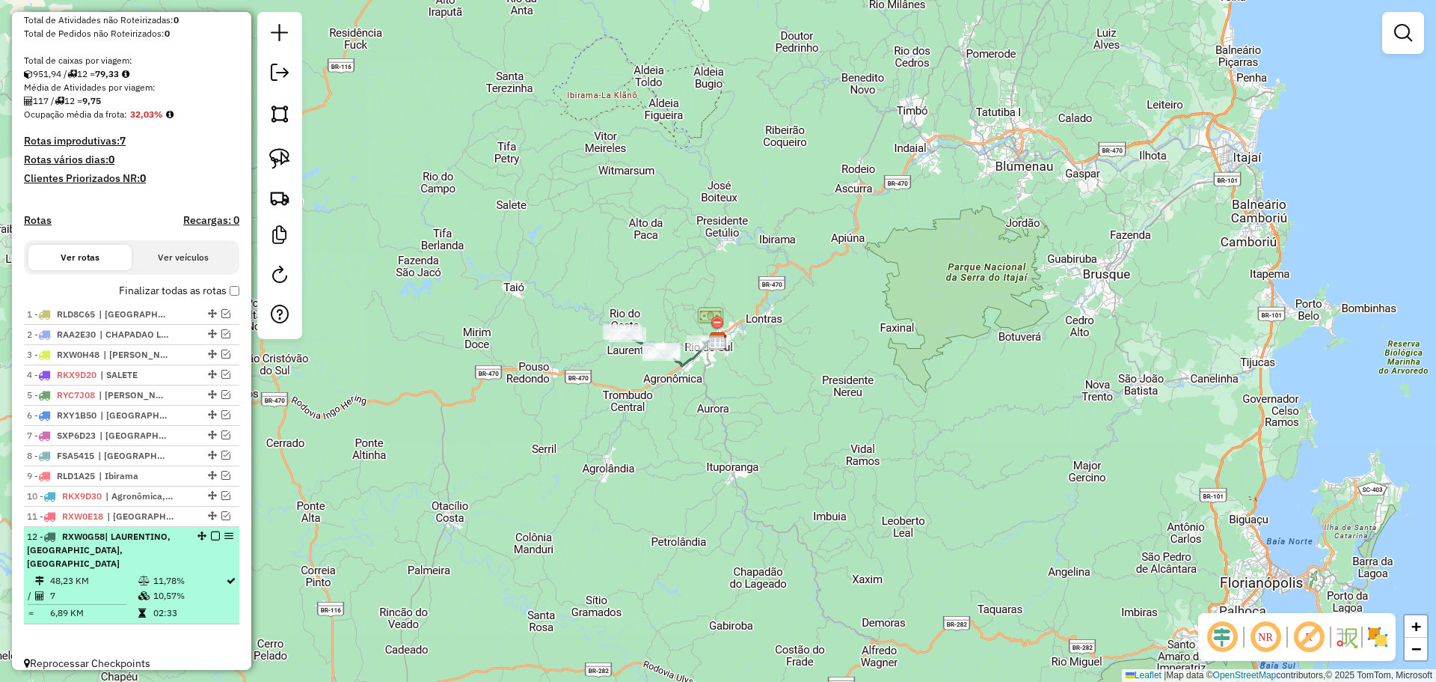
click at [211, 540] on em at bounding box center [215, 535] width 9 height 9
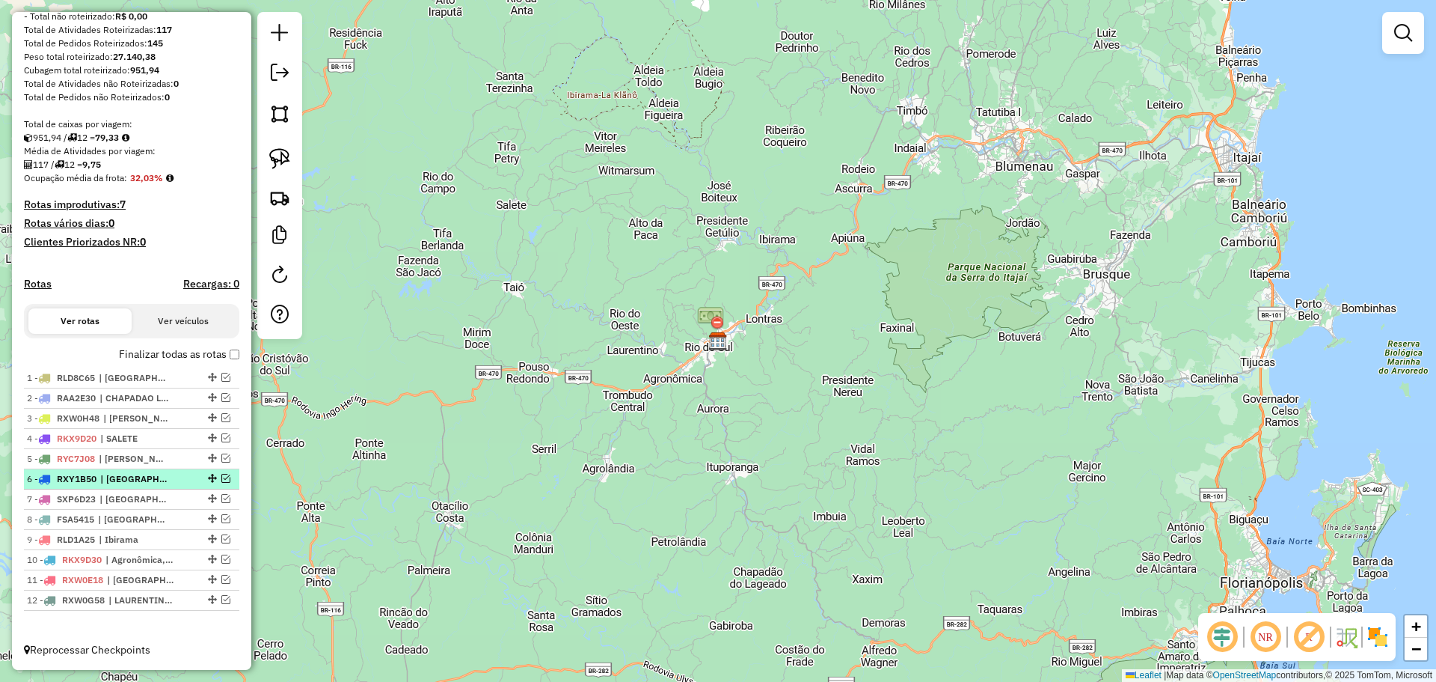
click at [221, 477] on em at bounding box center [225, 478] width 9 height 9
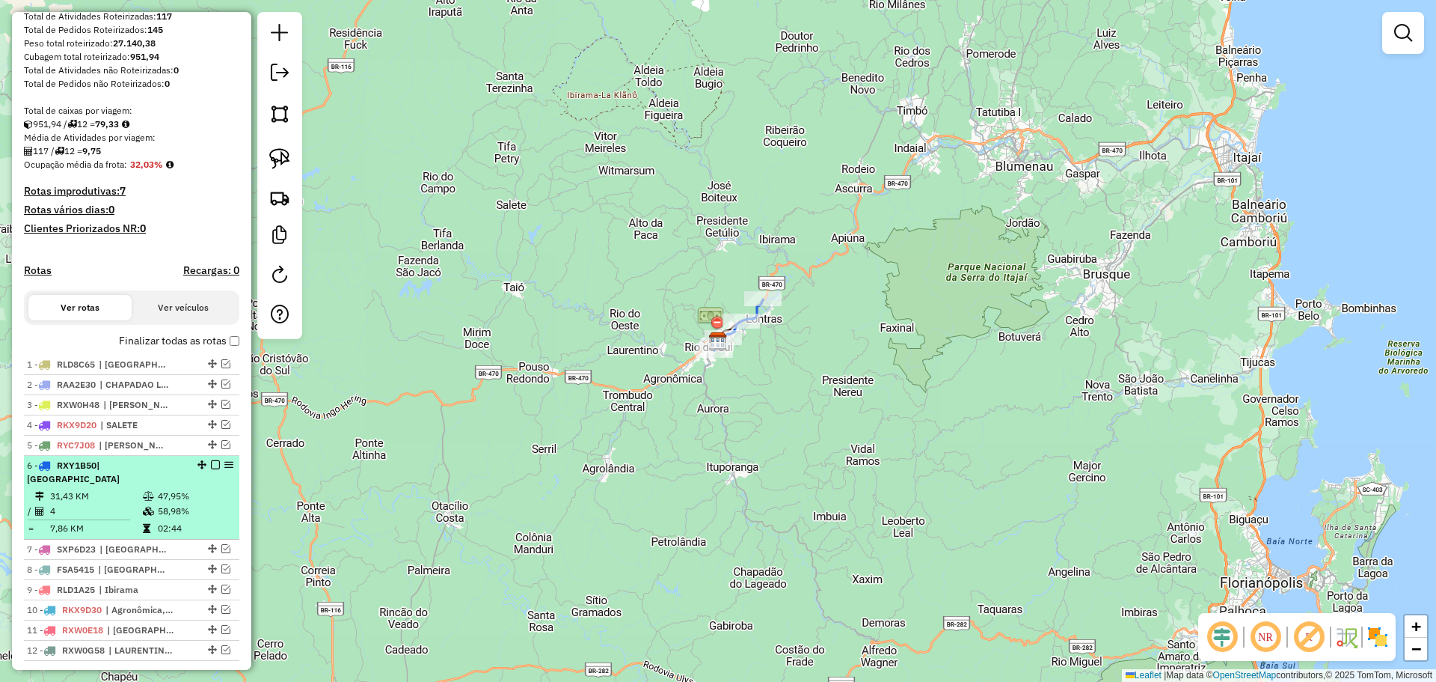
scroll to position [273, 0]
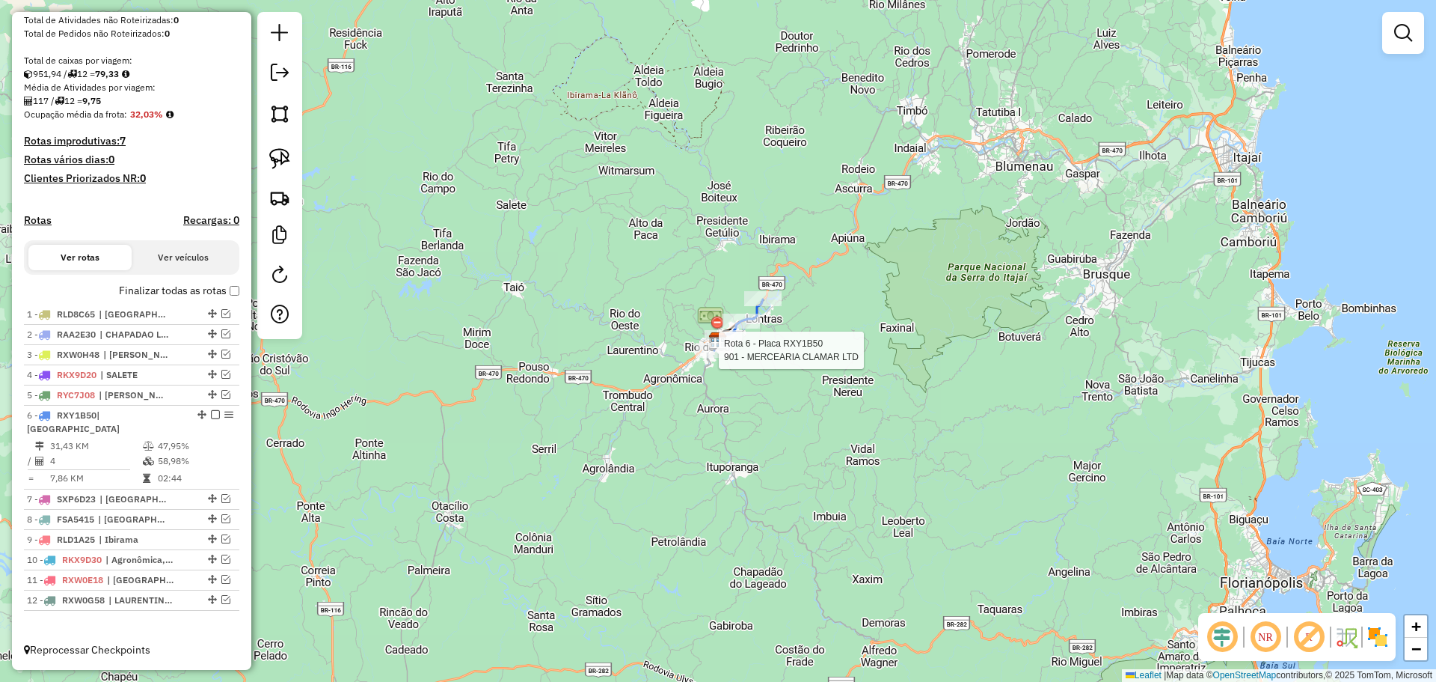
select select "**********"
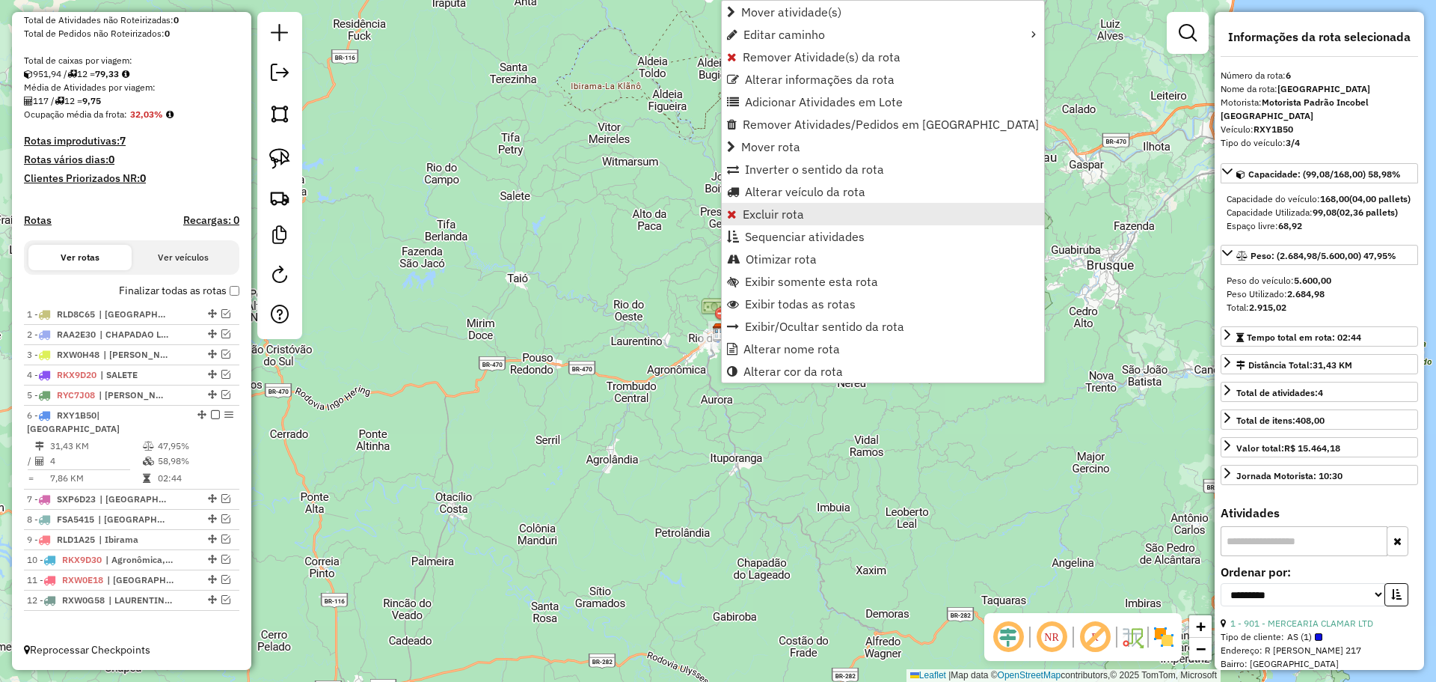
click at [759, 211] on span "Excluir rota" at bounding box center [773, 214] width 61 height 12
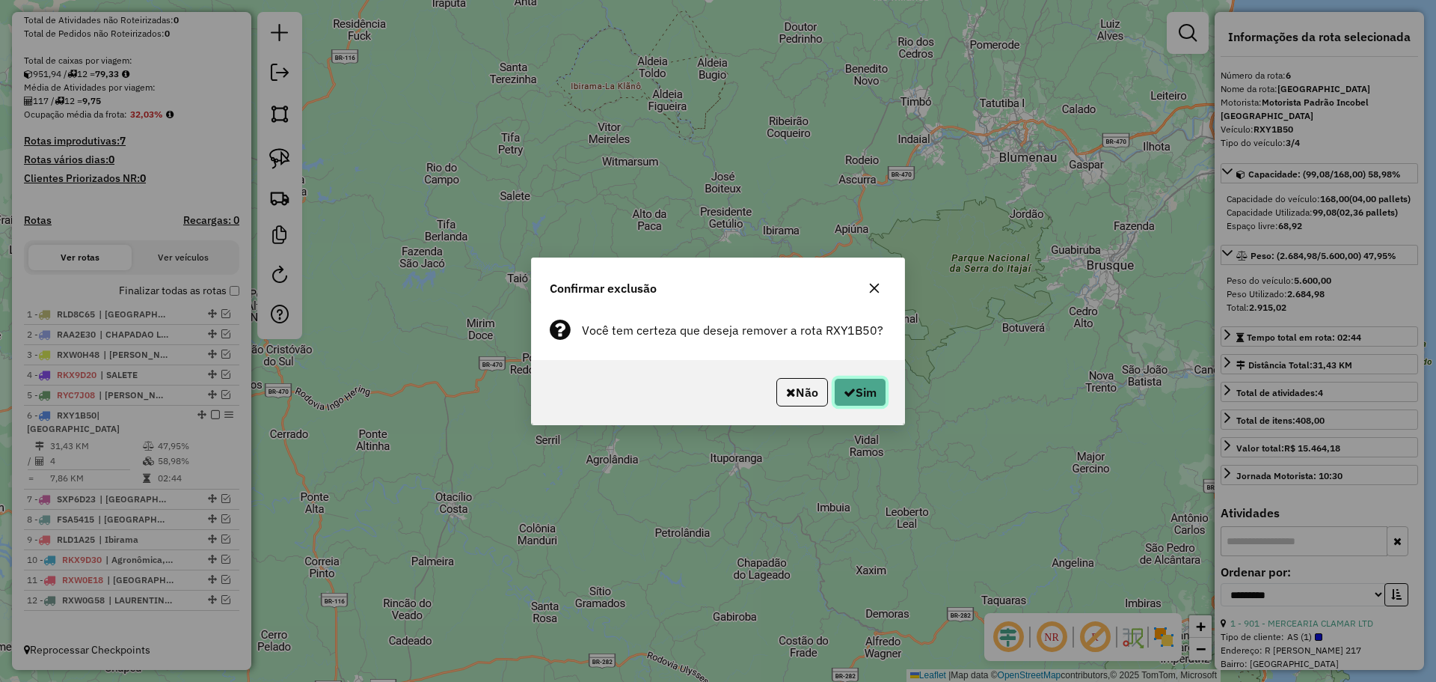
click at [868, 401] on button "Sim" at bounding box center [860, 392] width 52 height 28
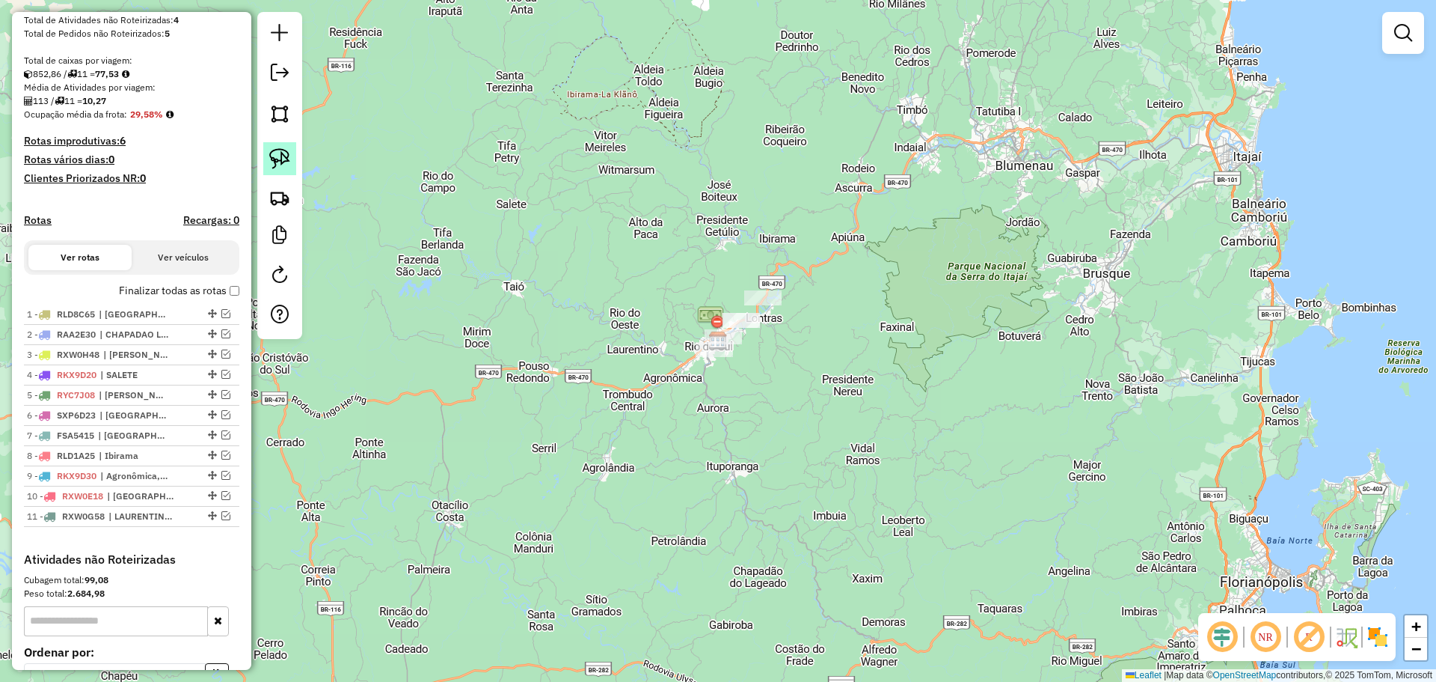
click at [274, 151] on img at bounding box center [279, 158] width 21 height 21
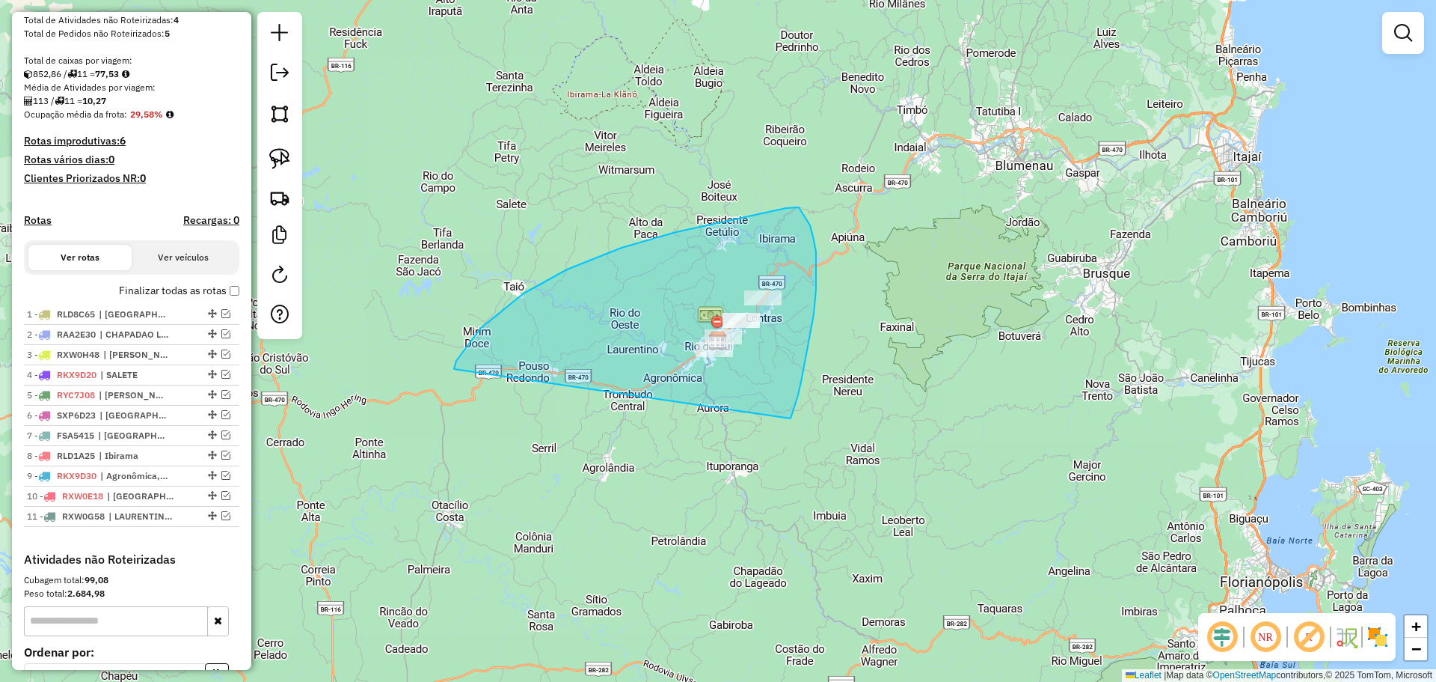
drag, startPoint x: 454, startPoint y: 369, endPoint x: 786, endPoint y: 431, distance: 337.9
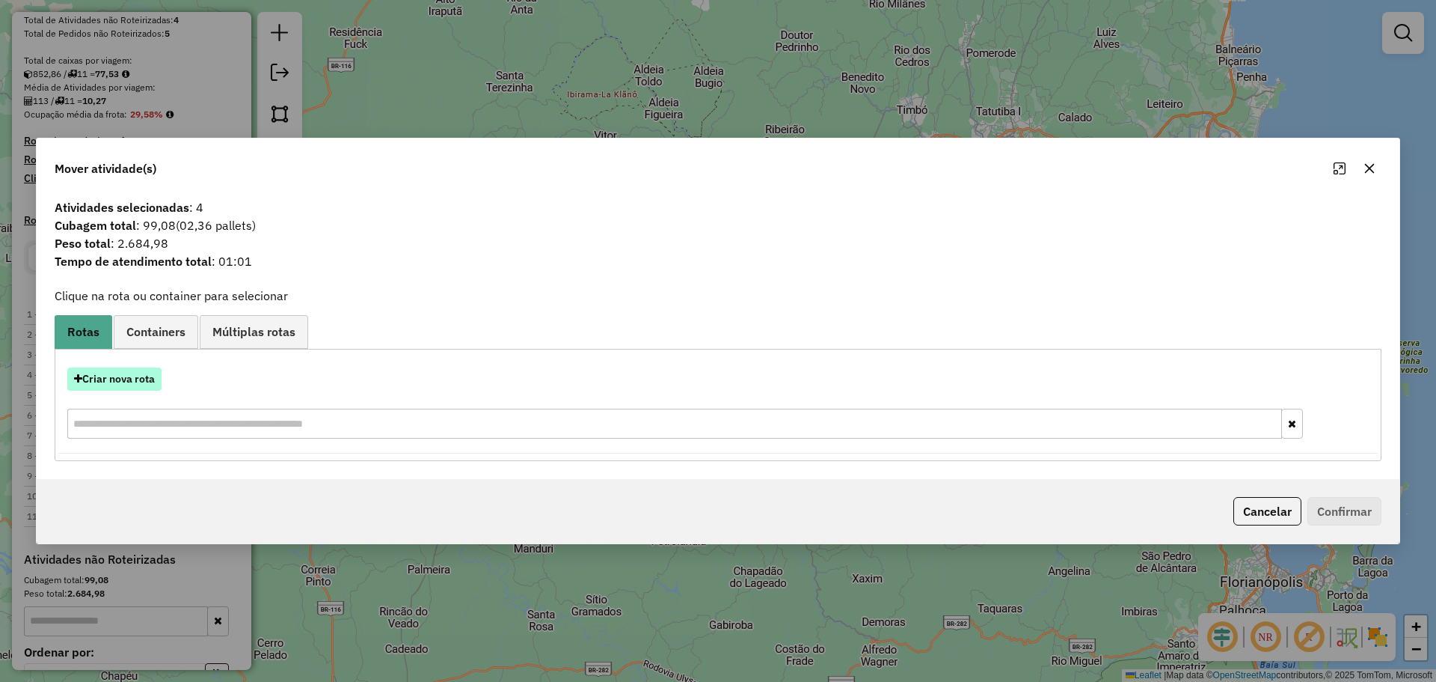
click at [131, 373] on button "Criar nova rota" at bounding box center [114, 378] width 94 height 23
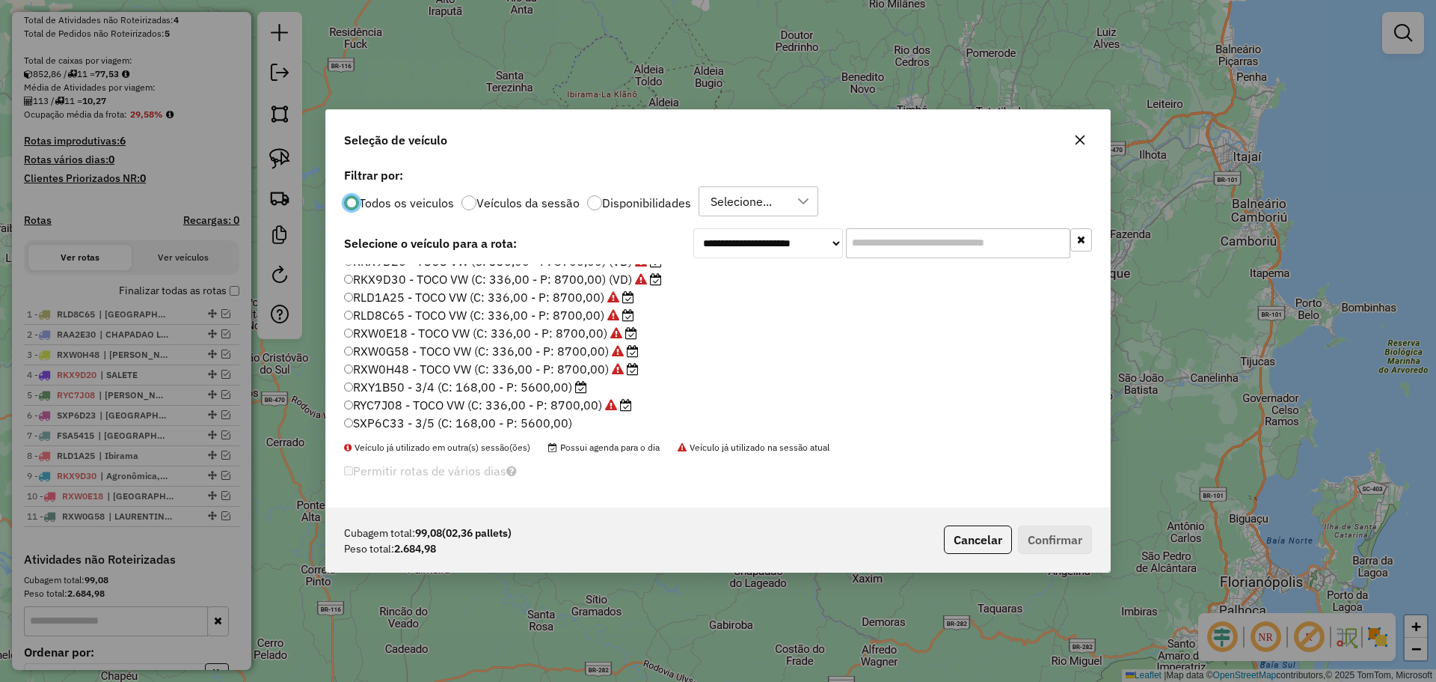
scroll to position [141, 0]
click at [403, 367] on label "RXY1B50 - 3/4 (C: 168,00 - P: 5600,00)" at bounding box center [465, 365] width 243 height 18
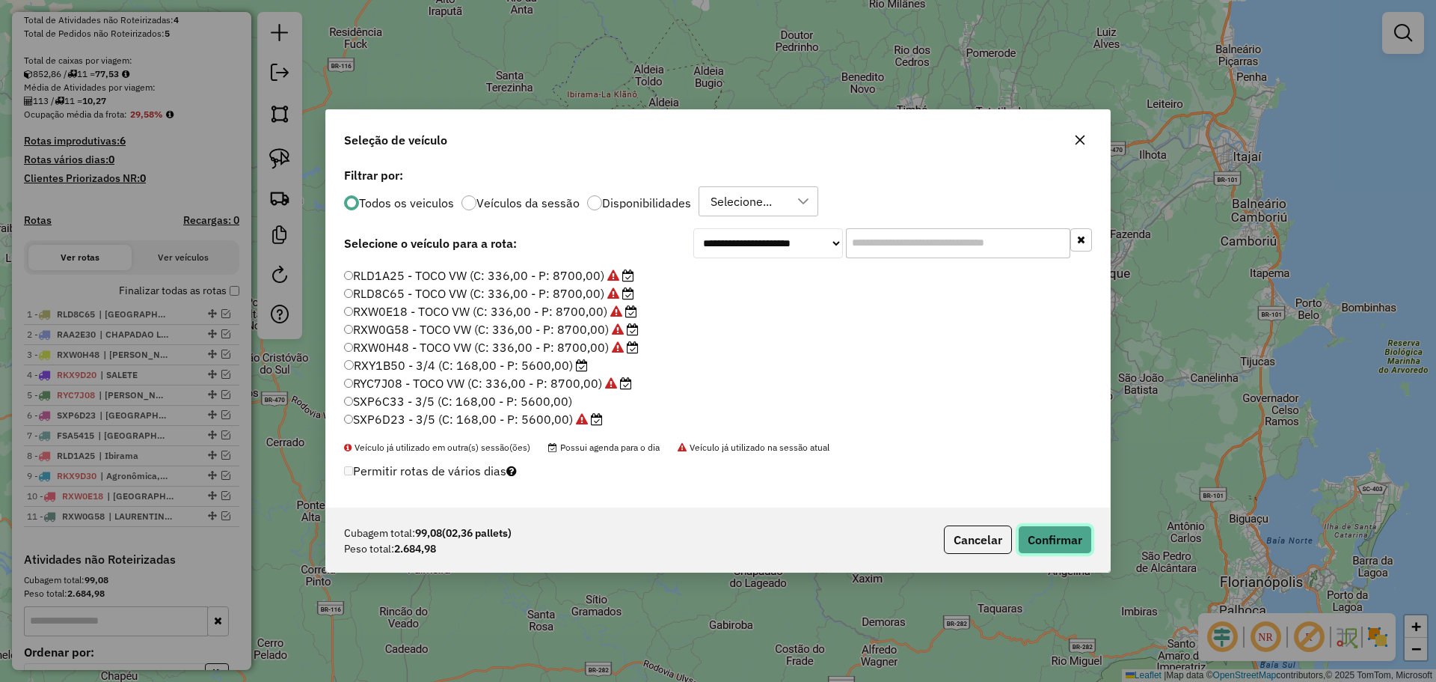
click at [1056, 530] on button "Confirmar" at bounding box center [1055, 539] width 74 height 28
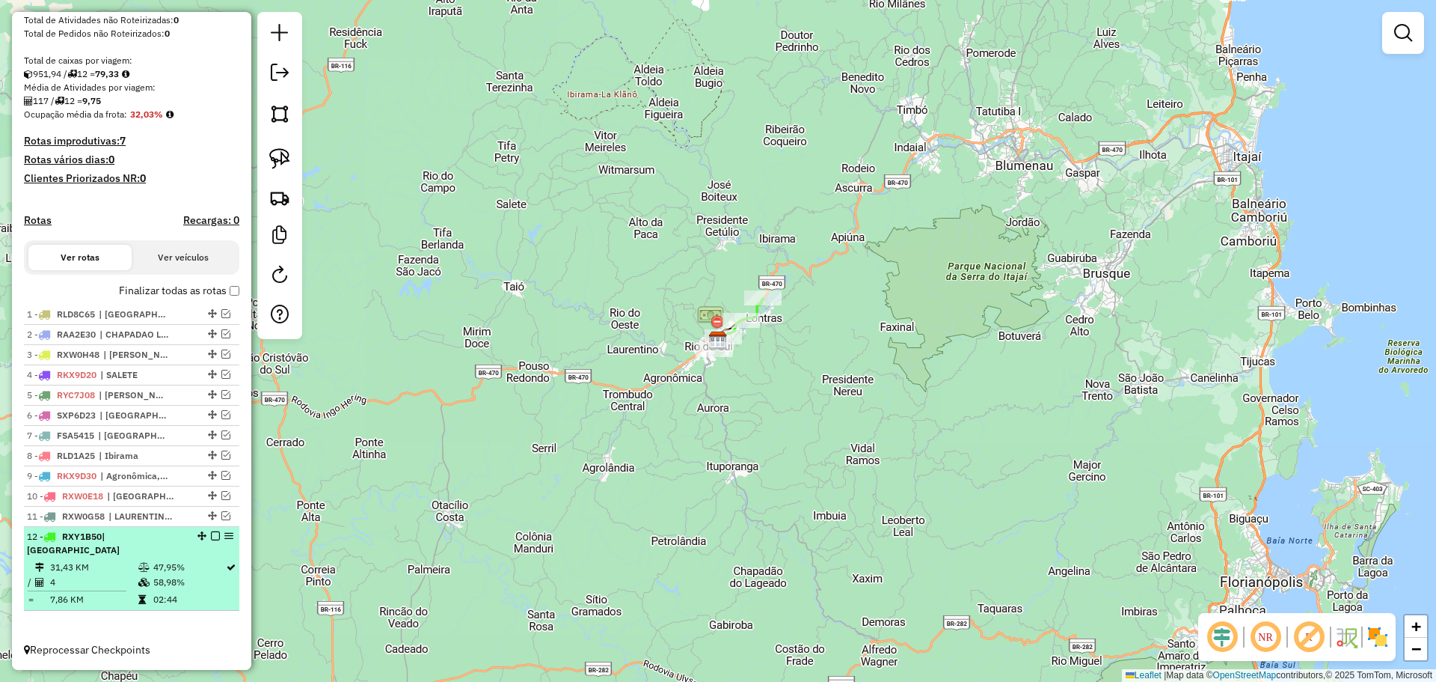
click at [211, 540] on em at bounding box center [215, 535] width 9 height 9
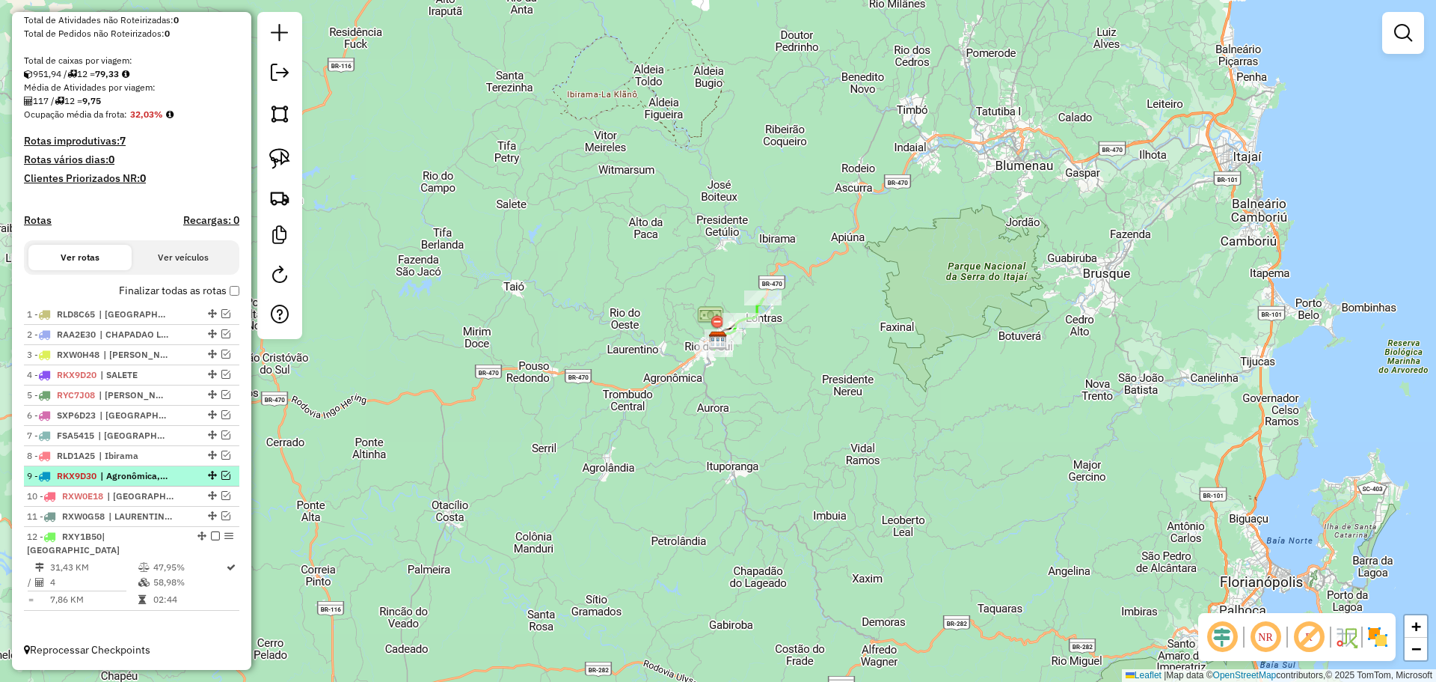
scroll to position [223, 0]
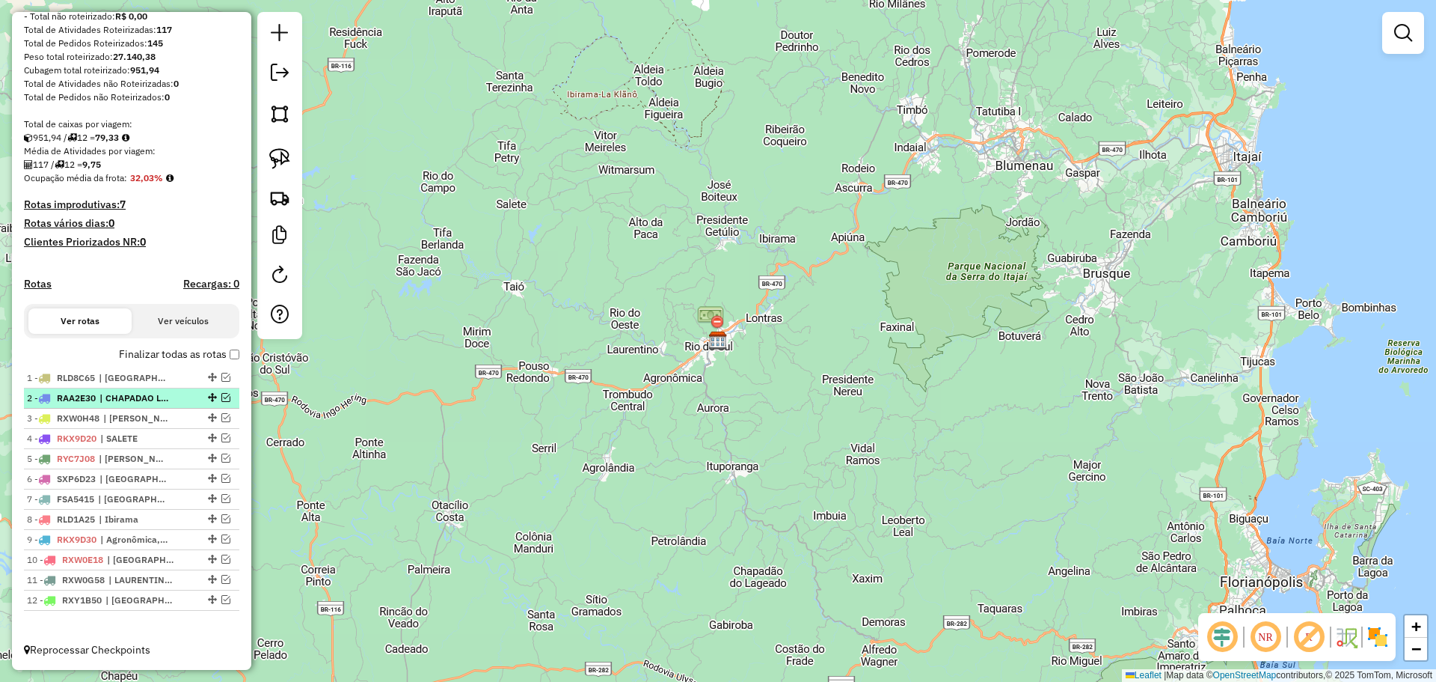
click at [223, 398] on em at bounding box center [225, 397] width 9 height 9
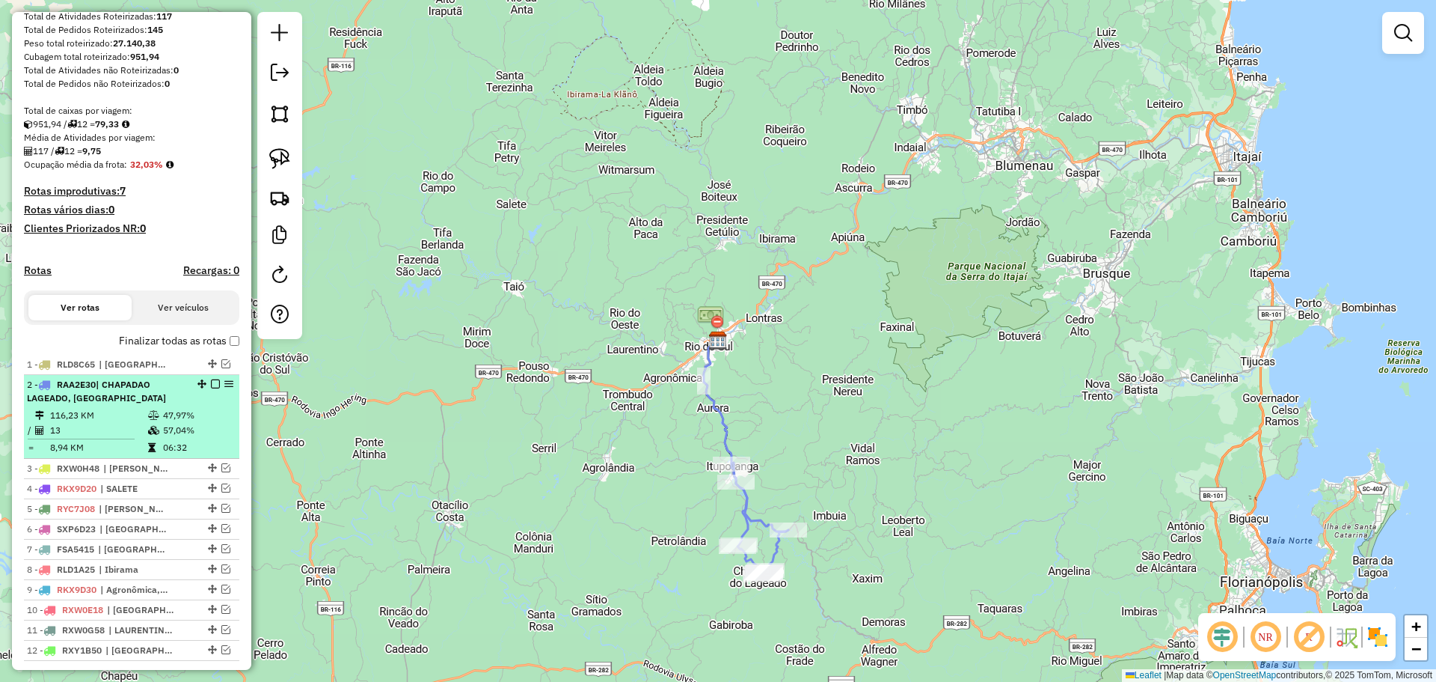
scroll to position [273, 0]
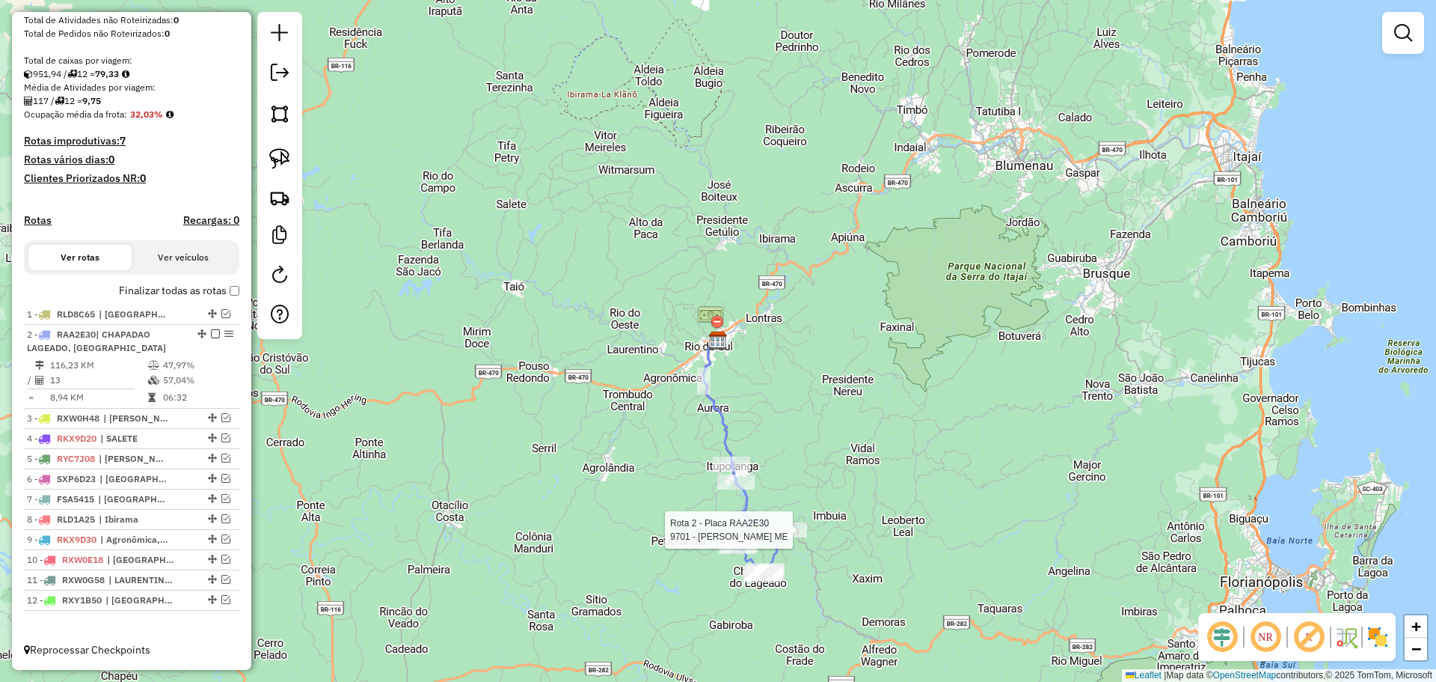
select select "**********"
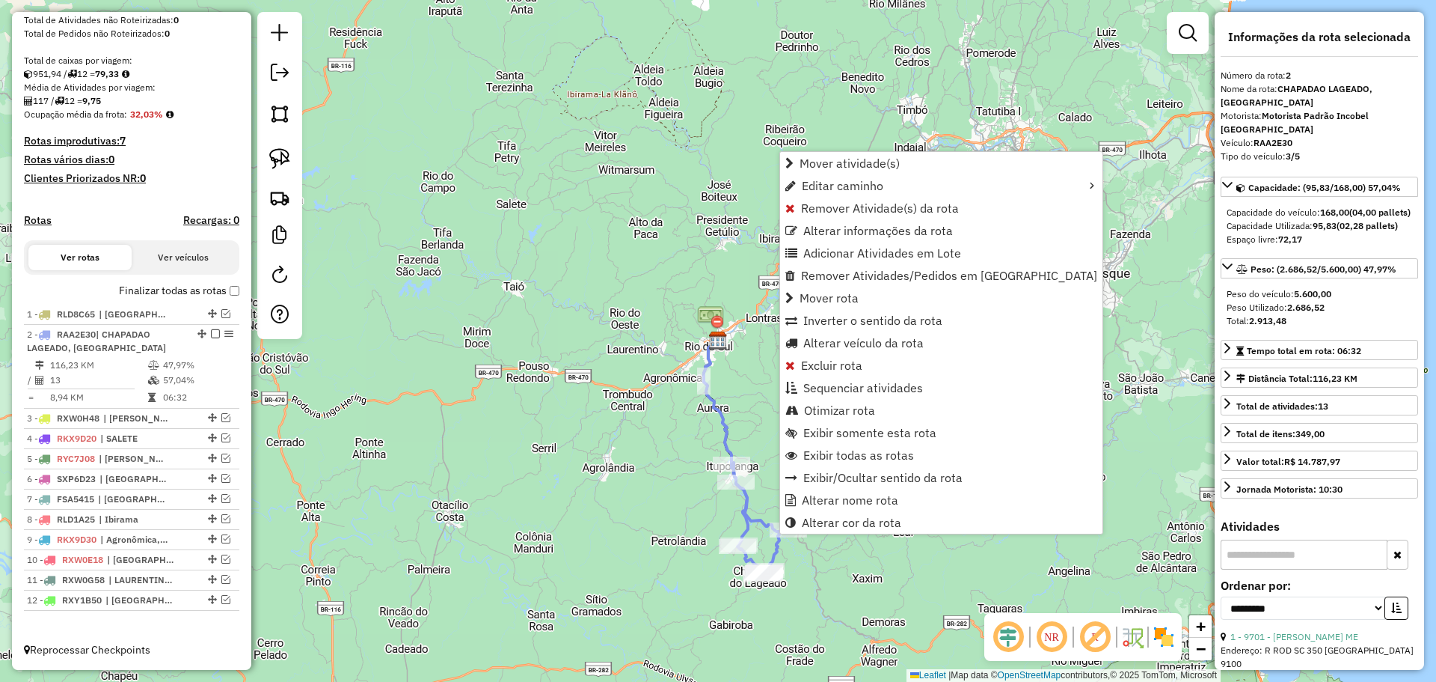
scroll to position [287, 0]
click at [822, 368] on span "Excluir rota" at bounding box center [831, 365] width 61 height 12
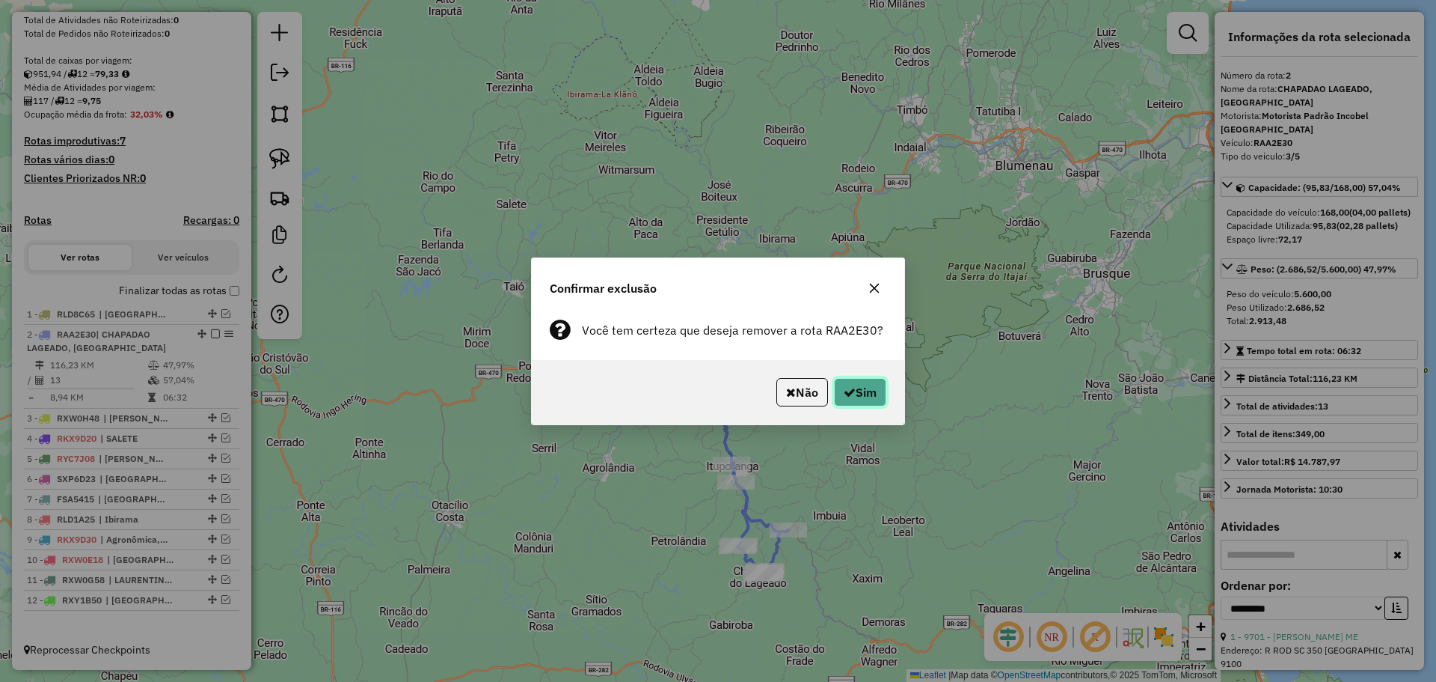
click at [860, 391] on button "Sim" at bounding box center [860, 392] width 52 height 28
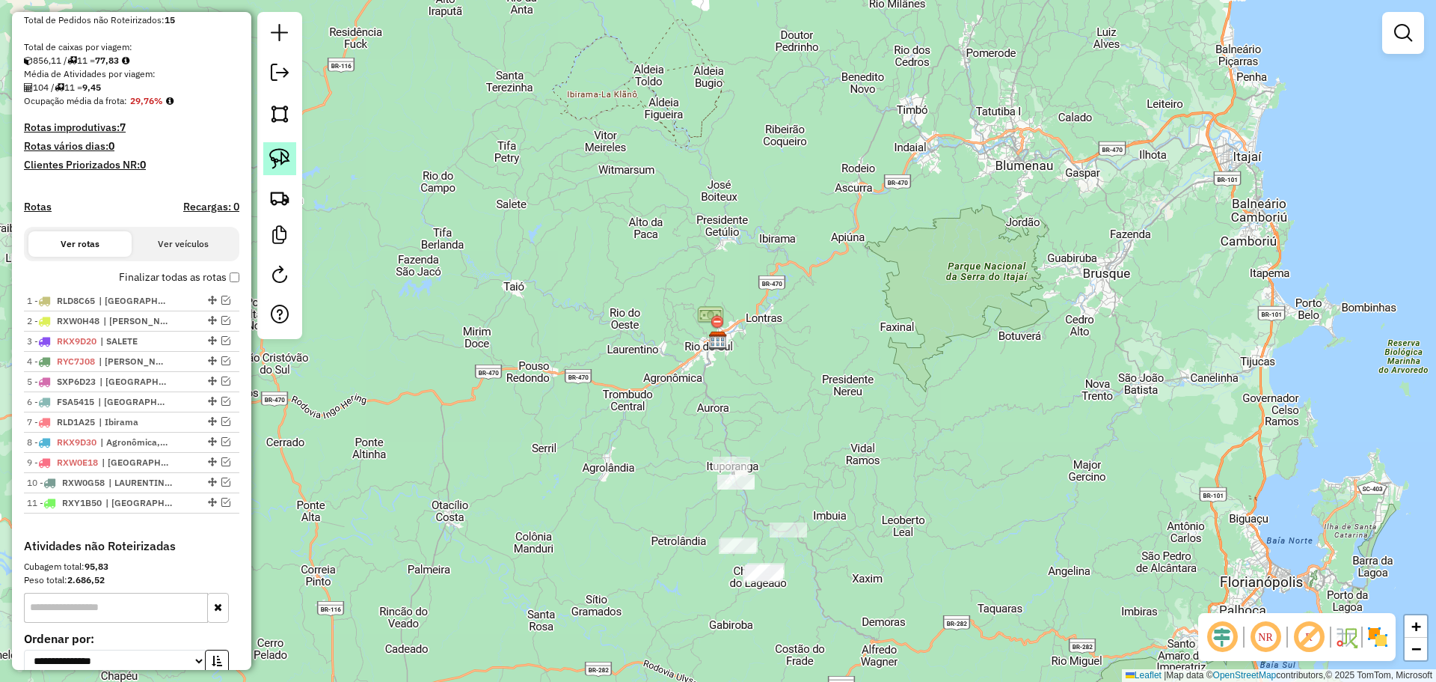
click at [278, 159] on img at bounding box center [279, 158] width 21 height 21
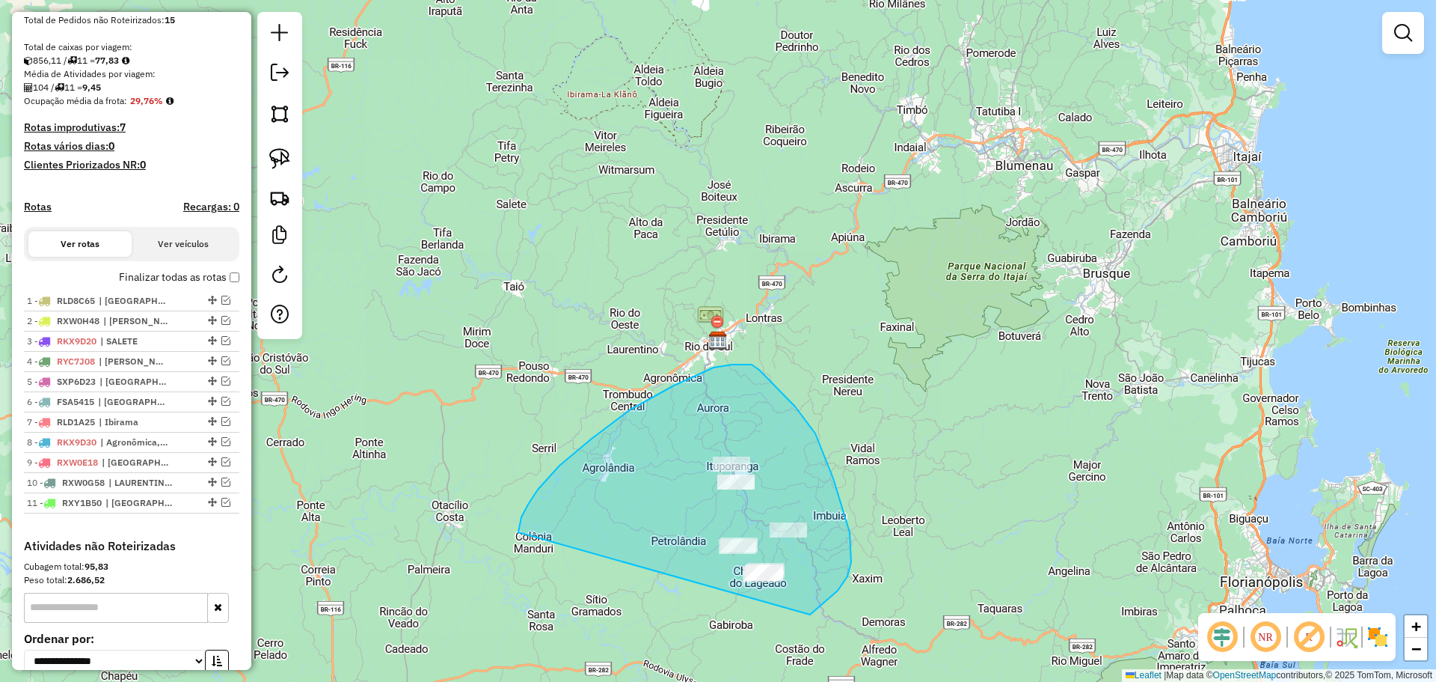
drag, startPoint x: 518, startPoint y: 528, endPoint x: 810, endPoint y: 615, distance: 303.7
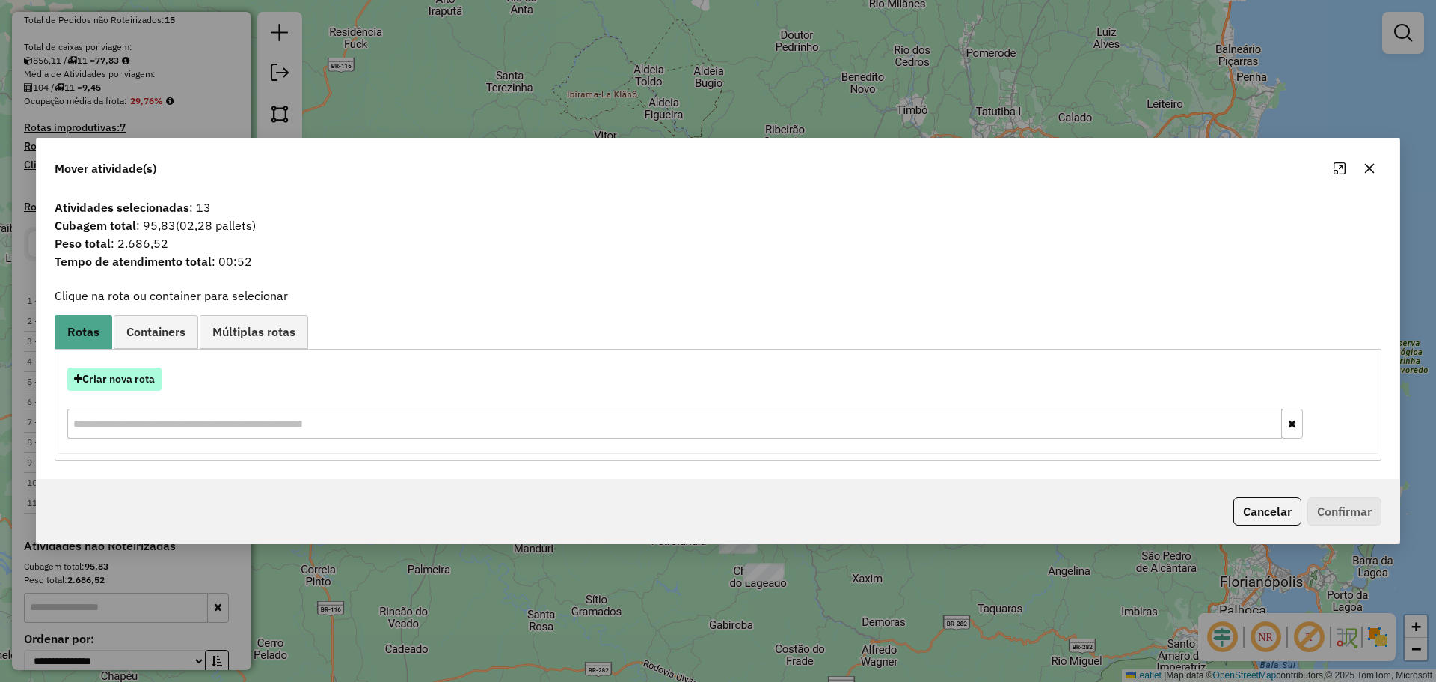
click at [140, 379] on button "Criar nova rota" at bounding box center [114, 378] width 94 height 23
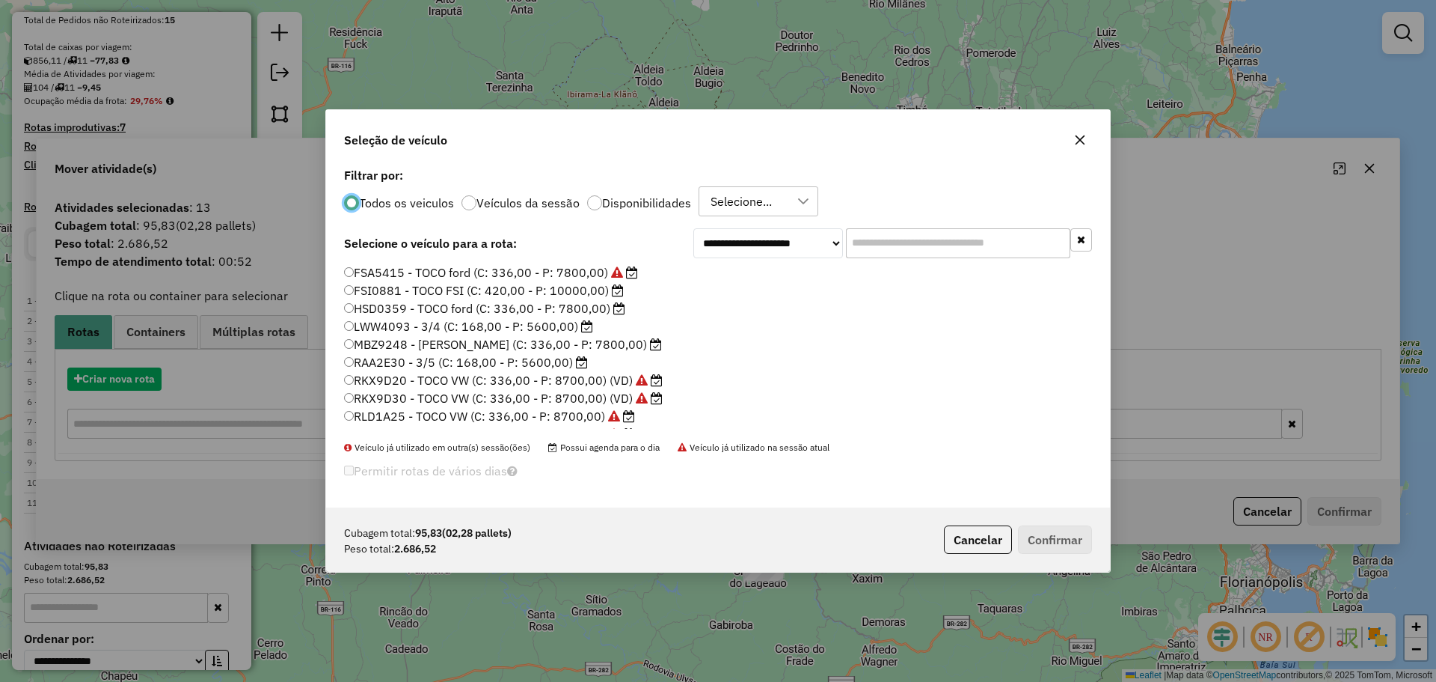
scroll to position [8, 4]
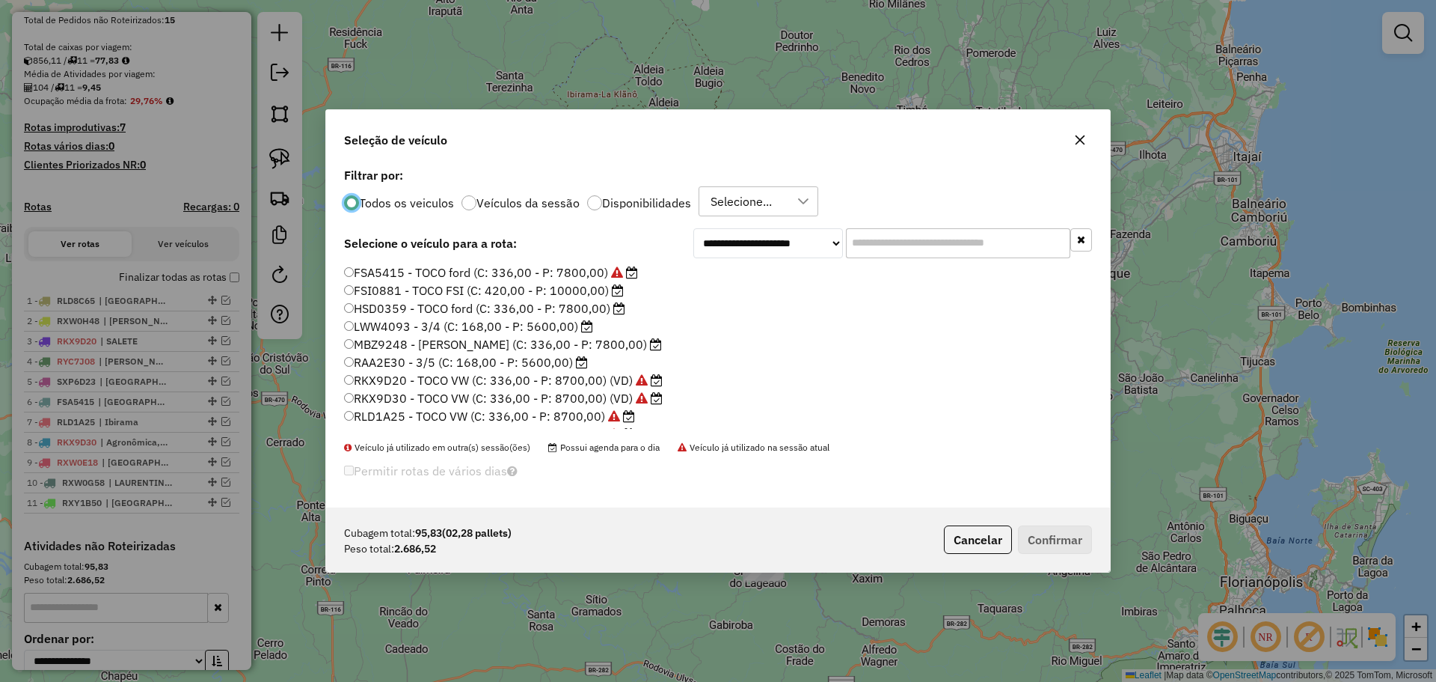
click at [355, 362] on label "RAA2E30 - 3/5 (C: 168,00 - P: 5600,00)" at bounding box center [466, 362] width 244 height 18
click at [1052, 535] on button "Confirmar" at bounding box center [1055, 539] width 74 height 28
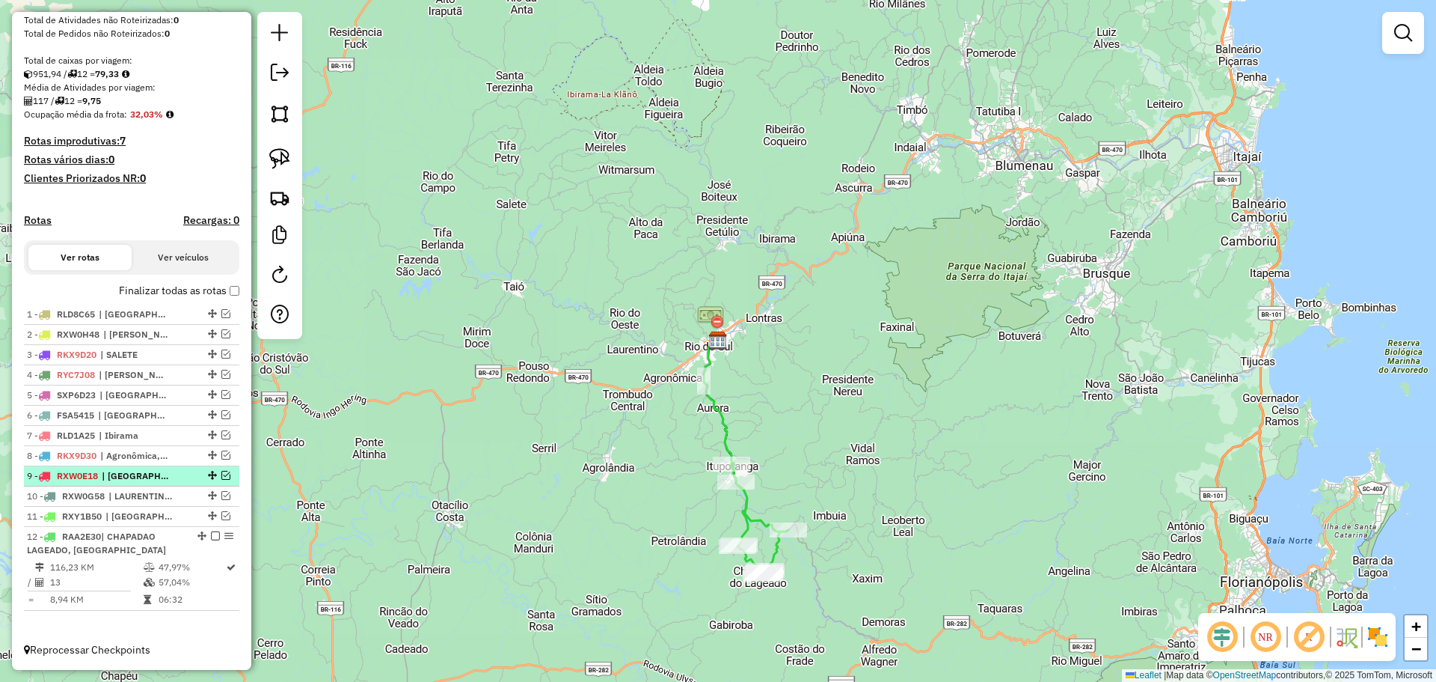
click at [211, 533] on em at bounding box center [215, 535] width 9 height 9
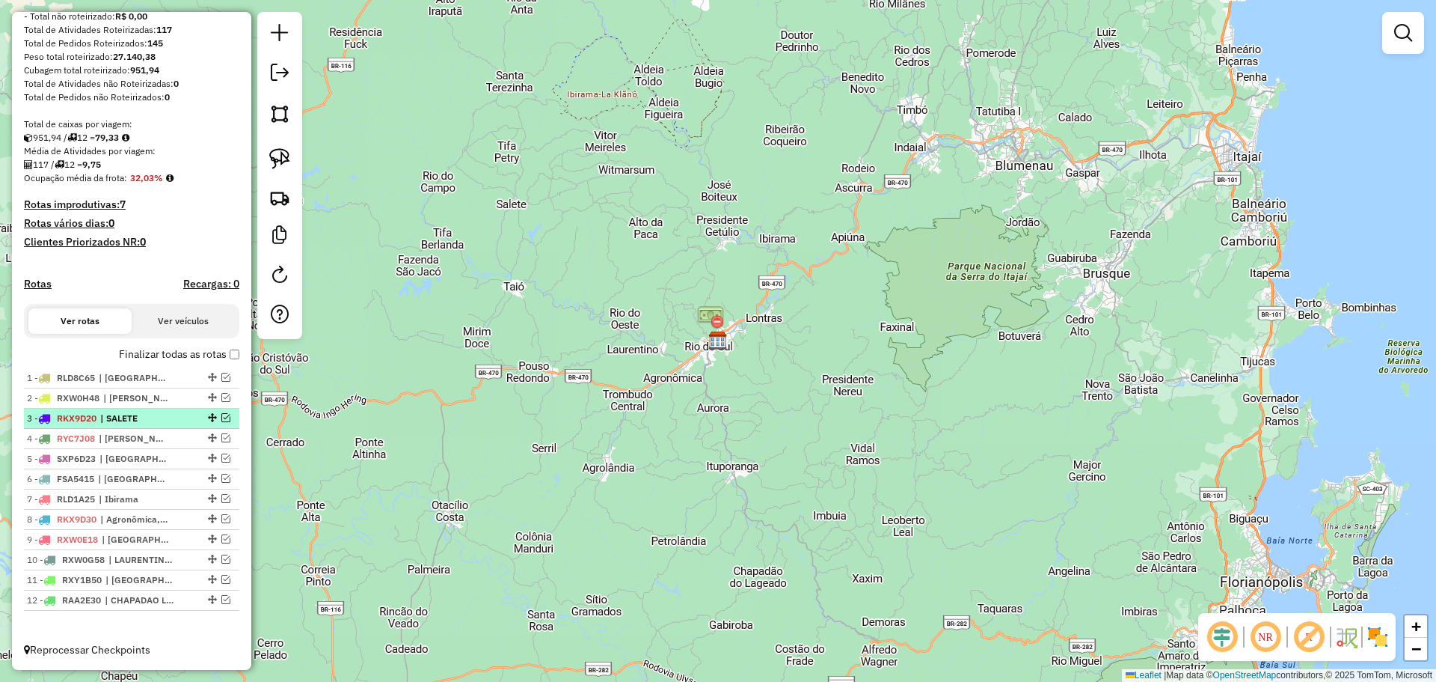
click at [221, 415] on em at bounding box center [225, 417] width 9 height 9
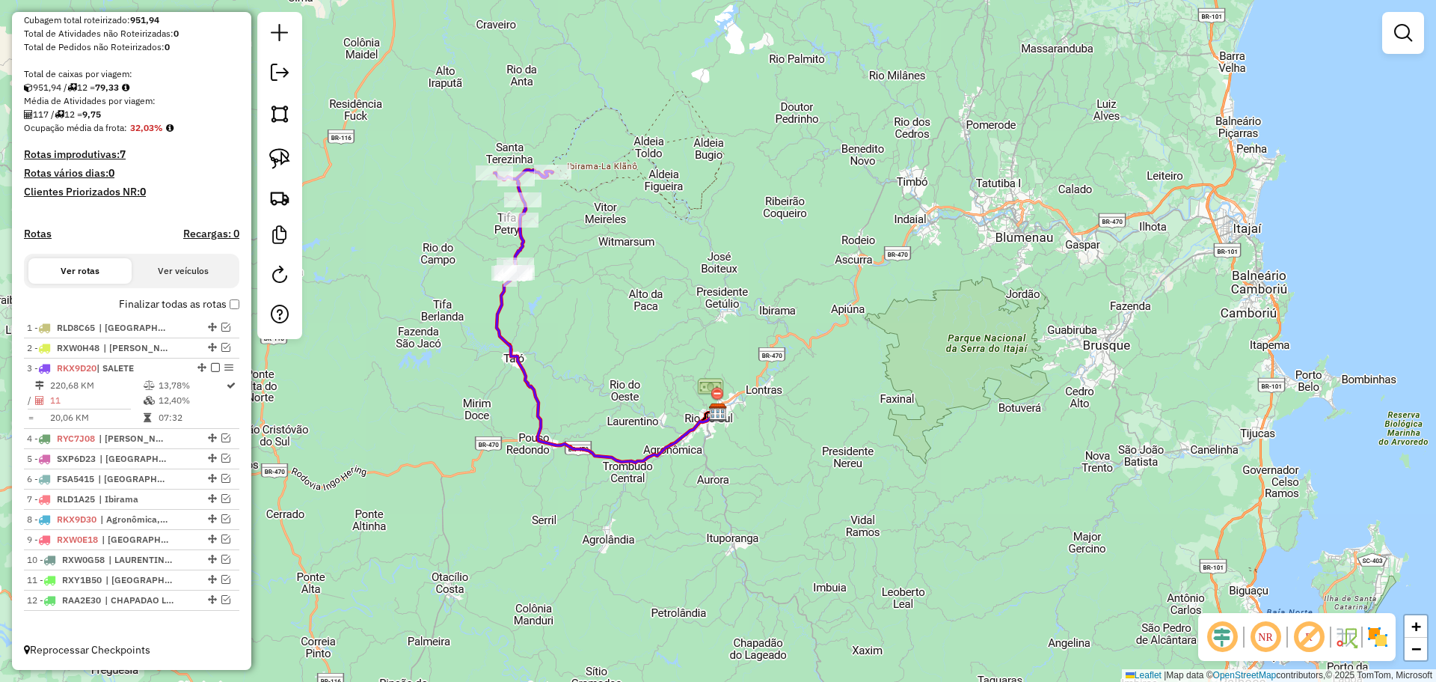
drag, startPoint x: 546, startPoint y: 318, endPoint x: 550, endPoint y: 415, distance: 97.3
click at [549, 414] on div "Janela de atendimento Grade de atendimento Capacidade Transportadoras Veículos …" at bounding box center [718, 341] width 1436 height 682
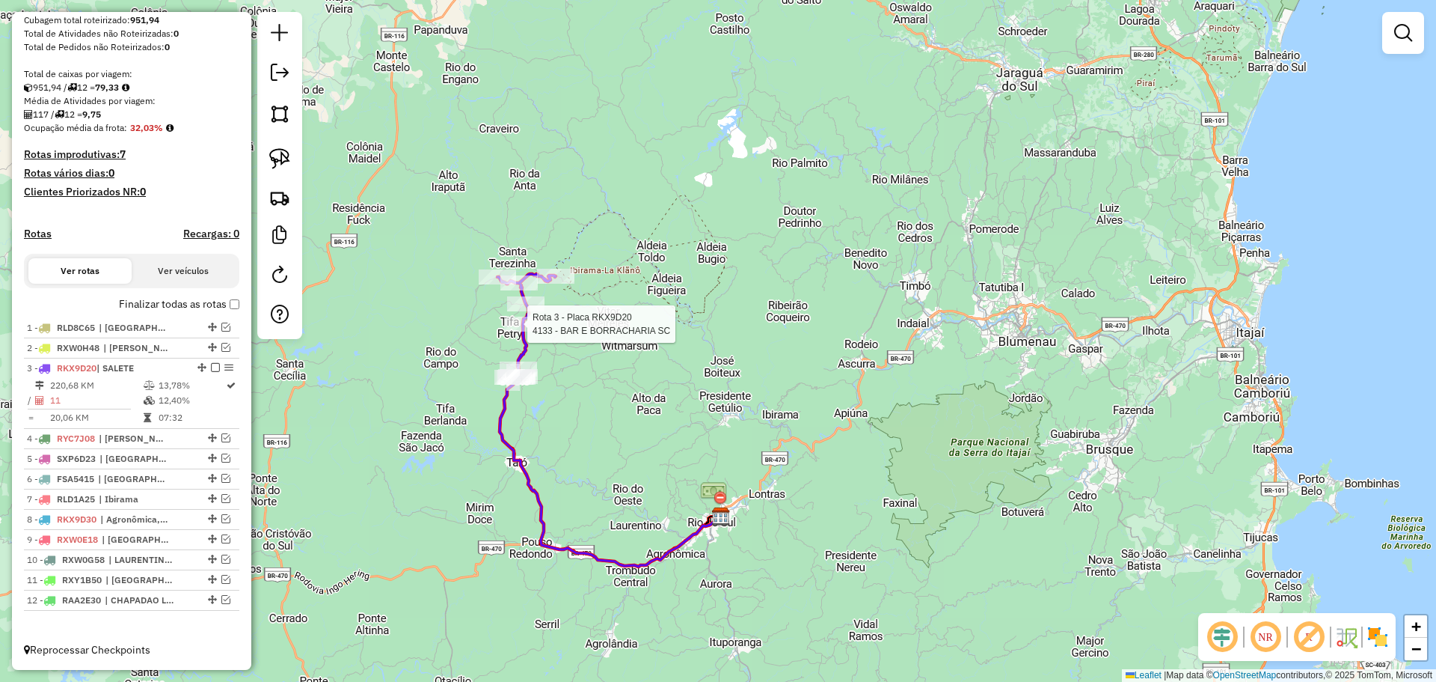
select select "**********"
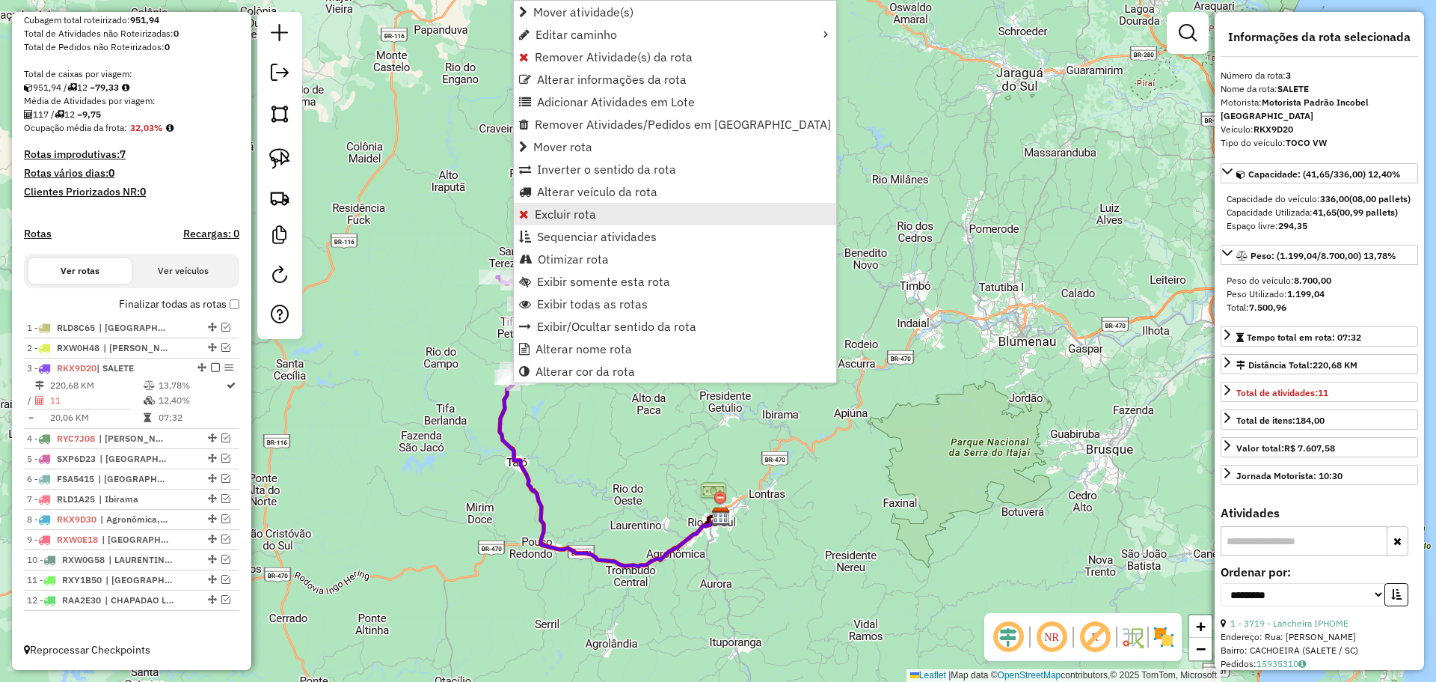
click at [575, 218] on span "Excluir rota" at bounding box center [565, 214] width 61 height 12
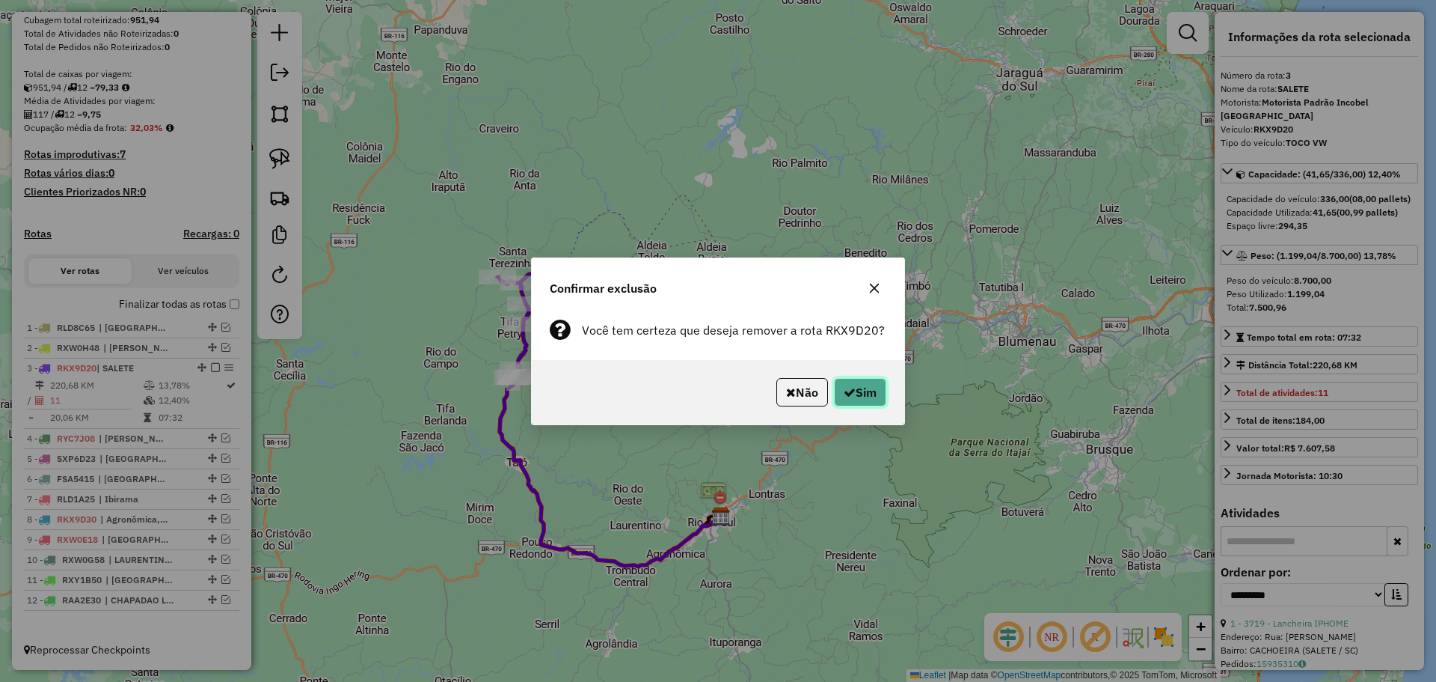
click at [853, 382] on button "Sim" at bounding box center [860, 392] width 52 height 28
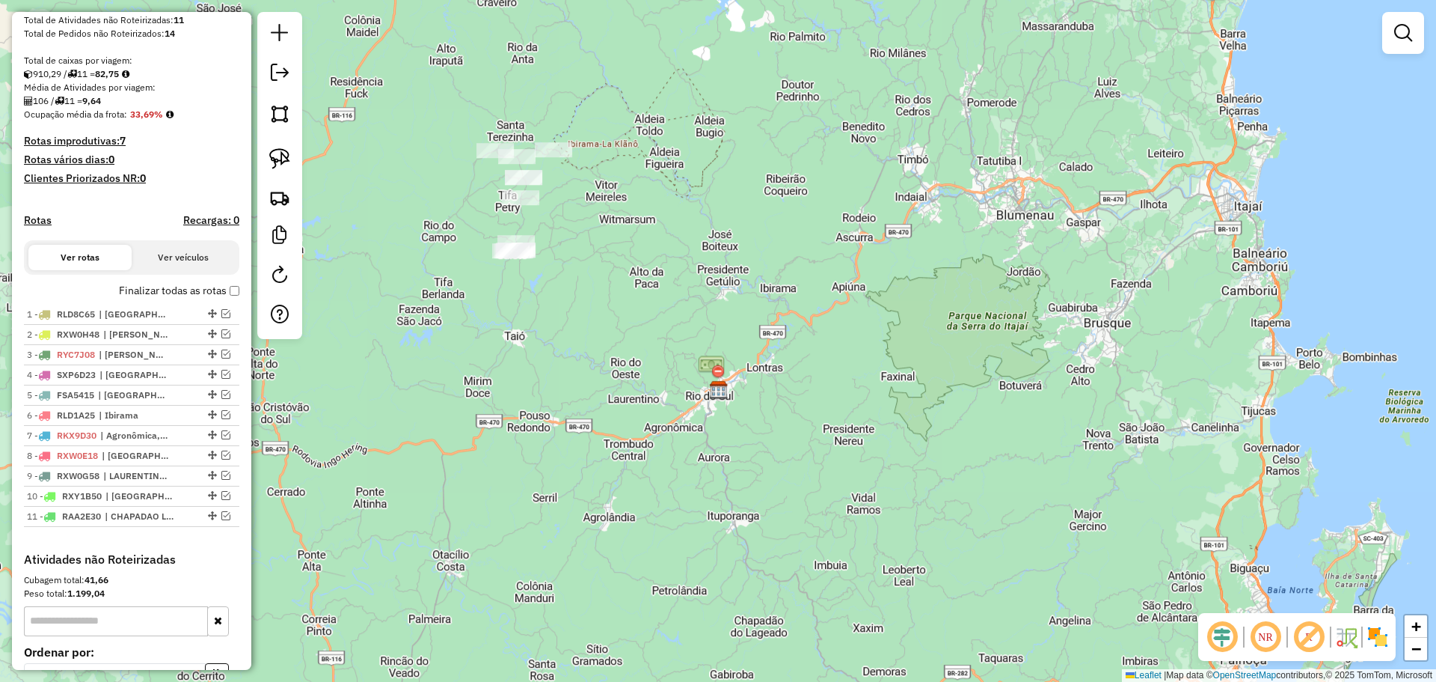
scroll to position [287, 0]
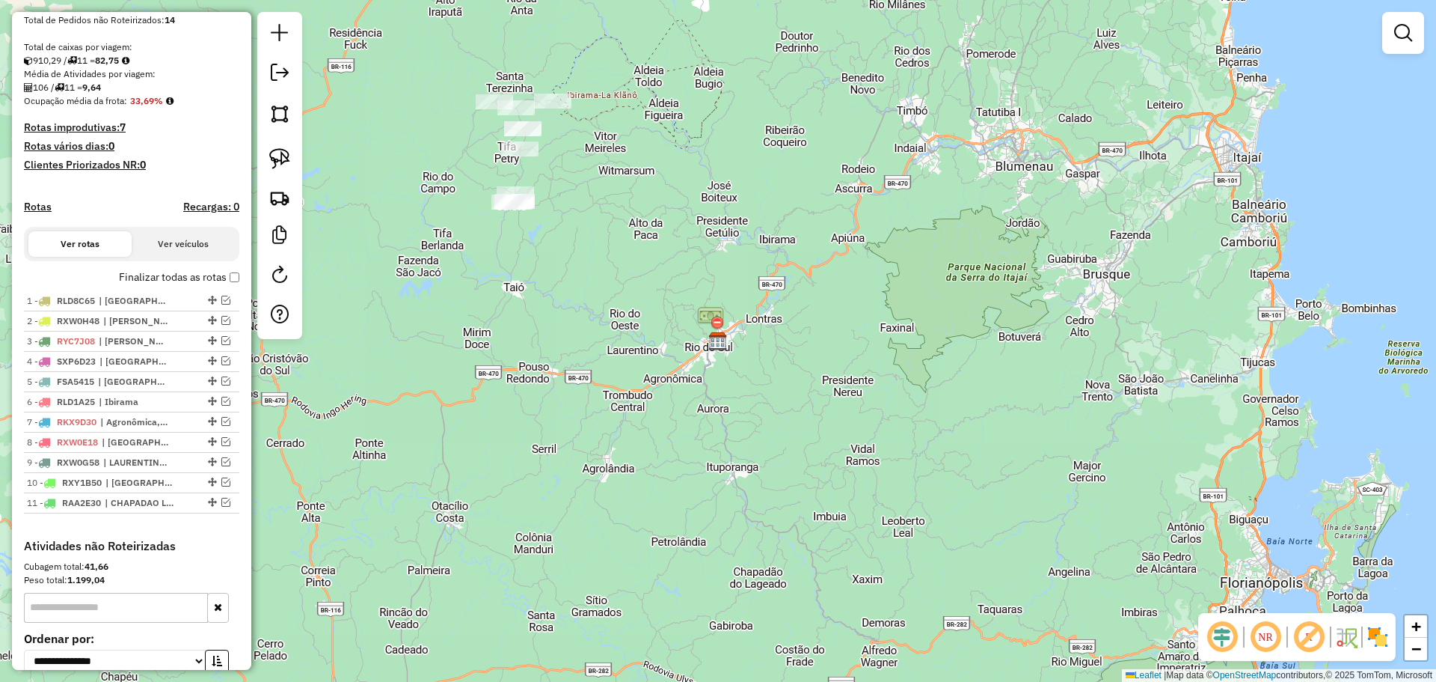
drag, startPoint x: 279, startPoint y: 158, endPoint x: 299, endPoint y: 157, distance: 19.5
click at [279, 158] on img at bounding box center [279, 158] width 21 height 21
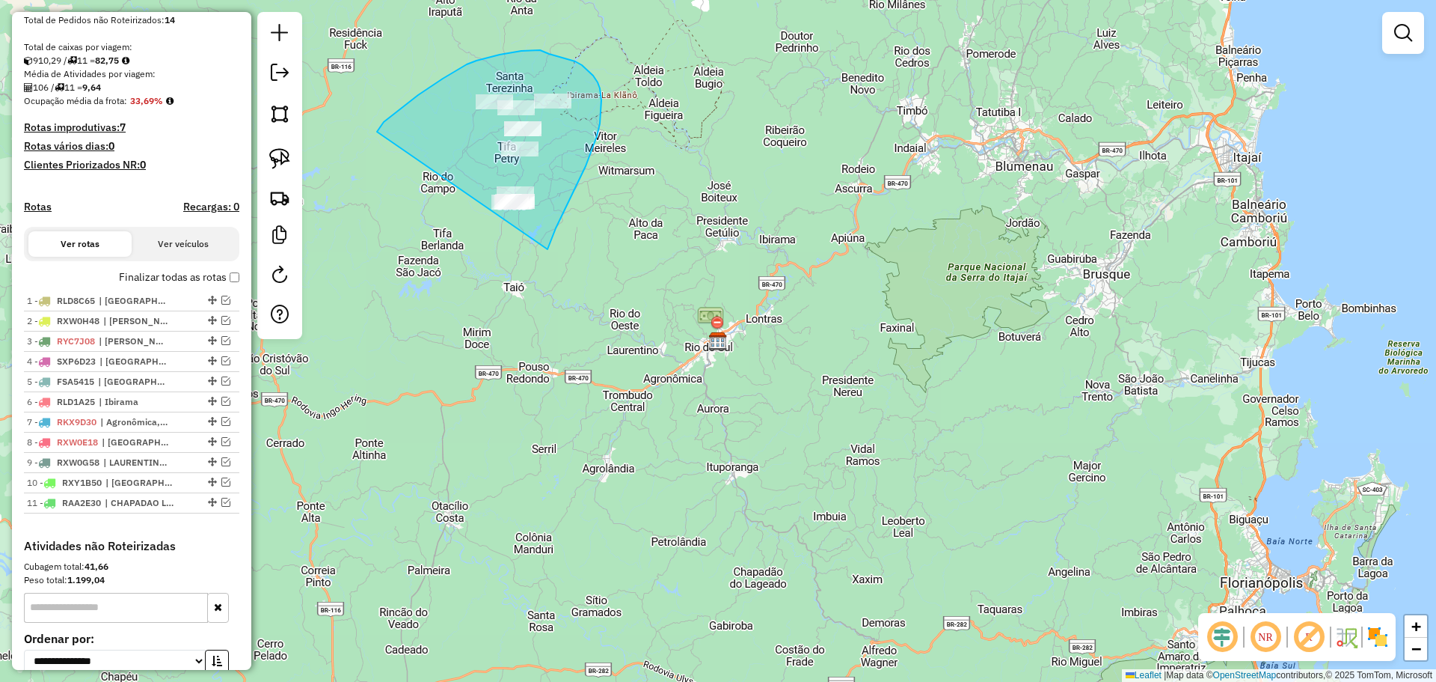
drag, startPoint x: 457, startPoint y: 70, endPoint x: 548, endPoint y: 249, distance: 200.4
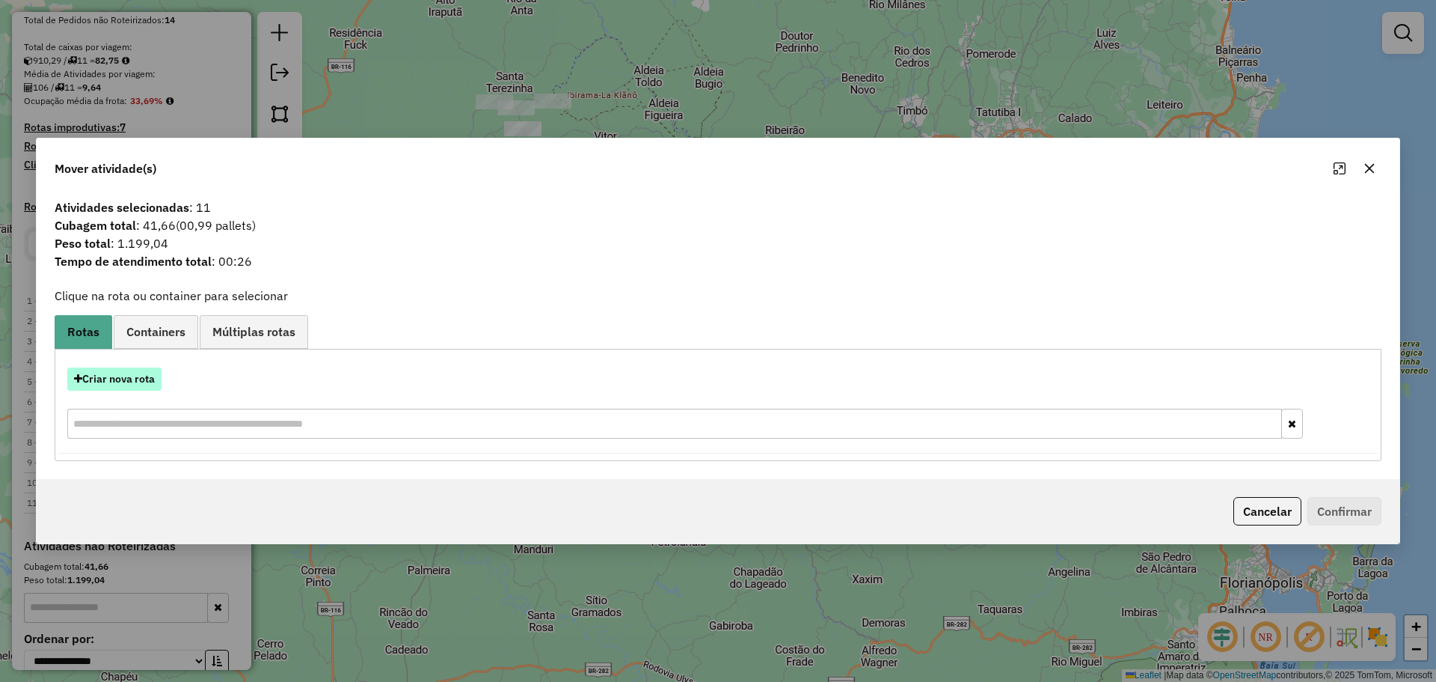
click at [132, 377] on button "Criar nova rota" at bounding box center [114, 378] width 94 height 23
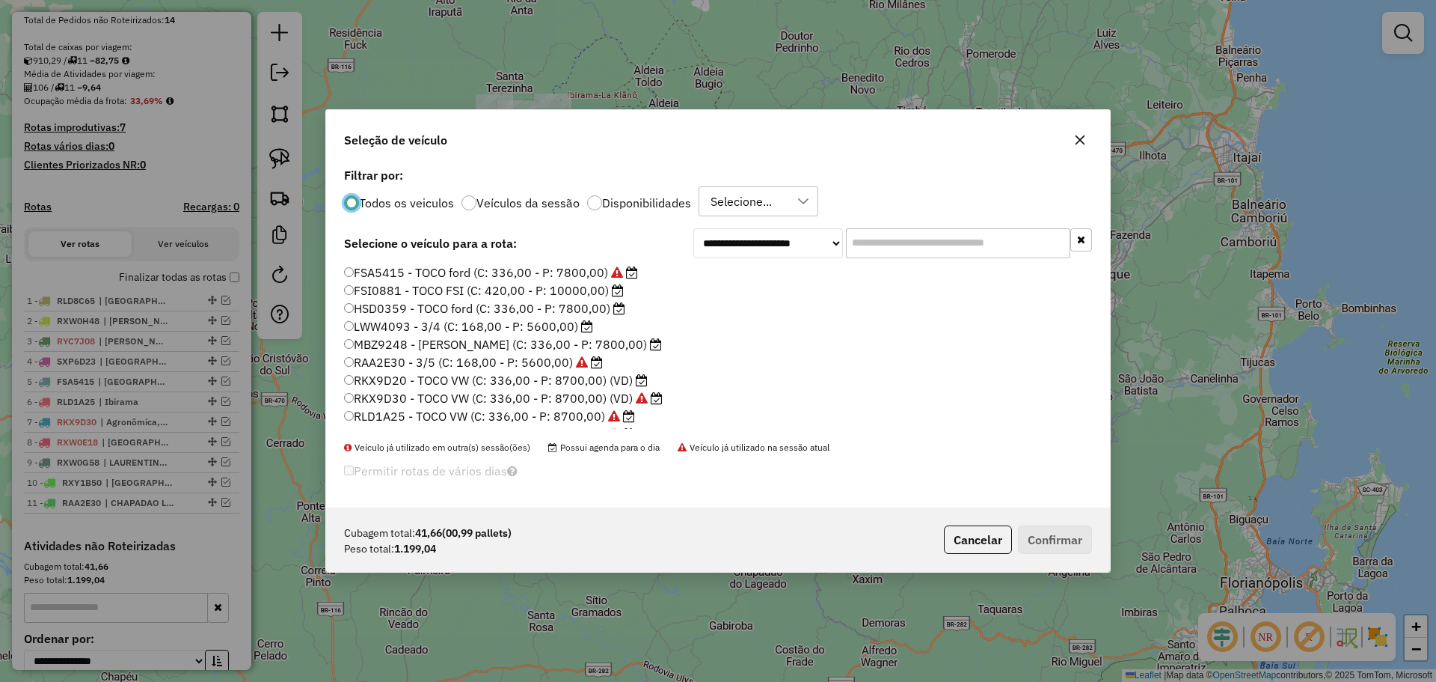
scroll to position [8, 4]
click at [413, 379] on label "RKX9D20 - TOCO VW (C: 336,00 - P: 8700,00) (VD)" at bounding box center [496, 380] width 304 height 18
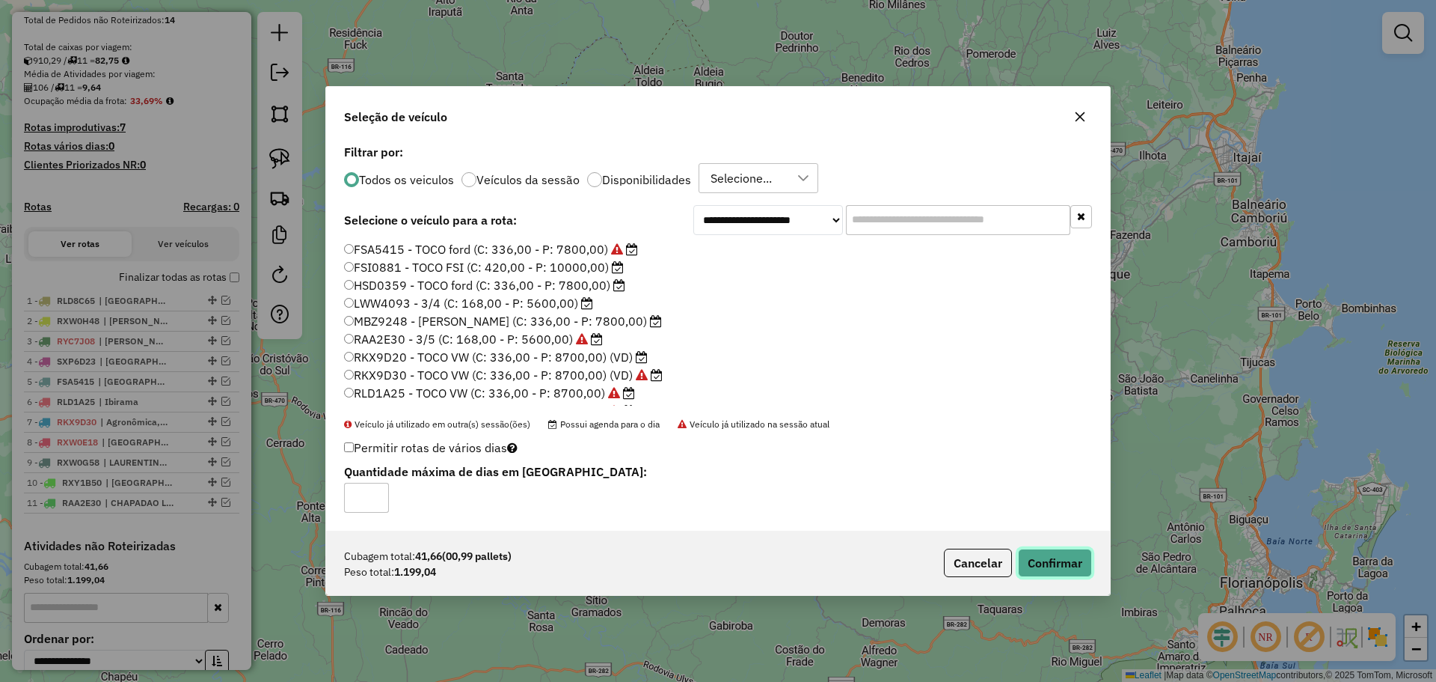
click at [1065, 558] on button "Confirmar" at bounding box center [1055, 562] width 74 height 28
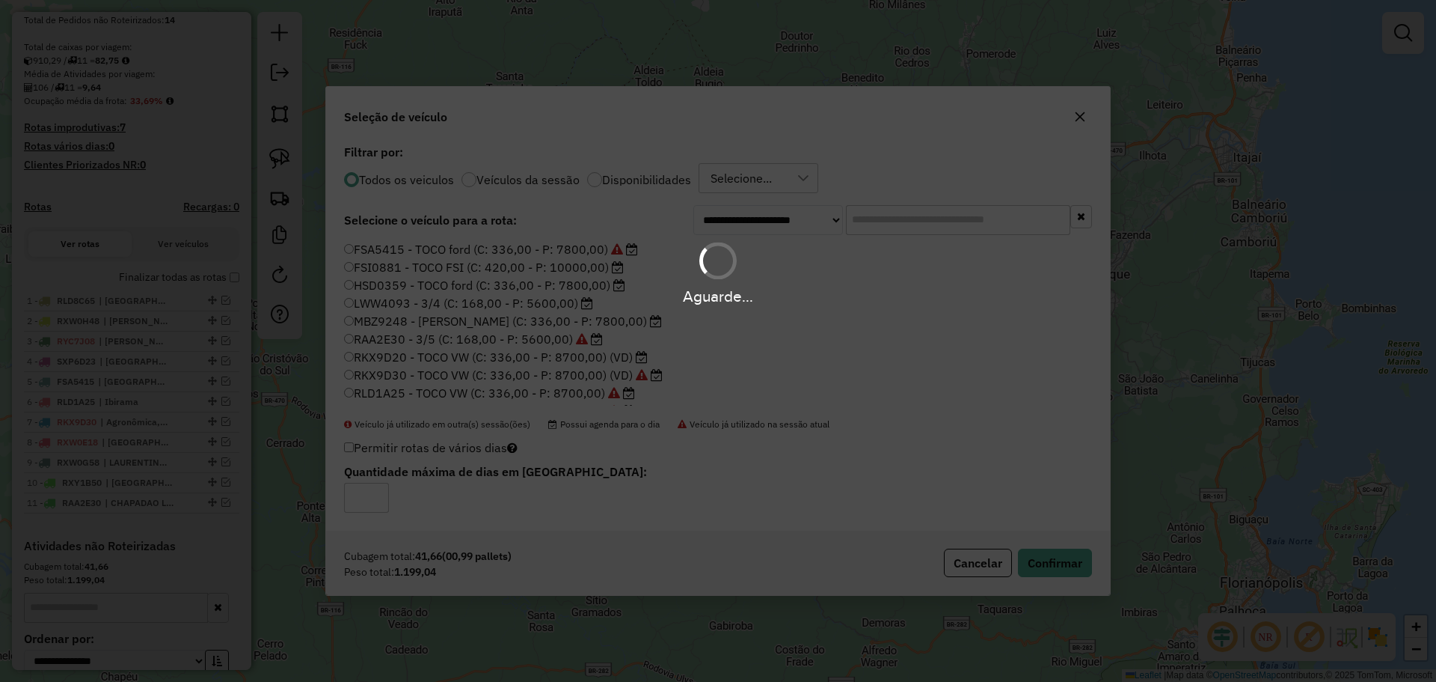
scroll to position [273, 0]
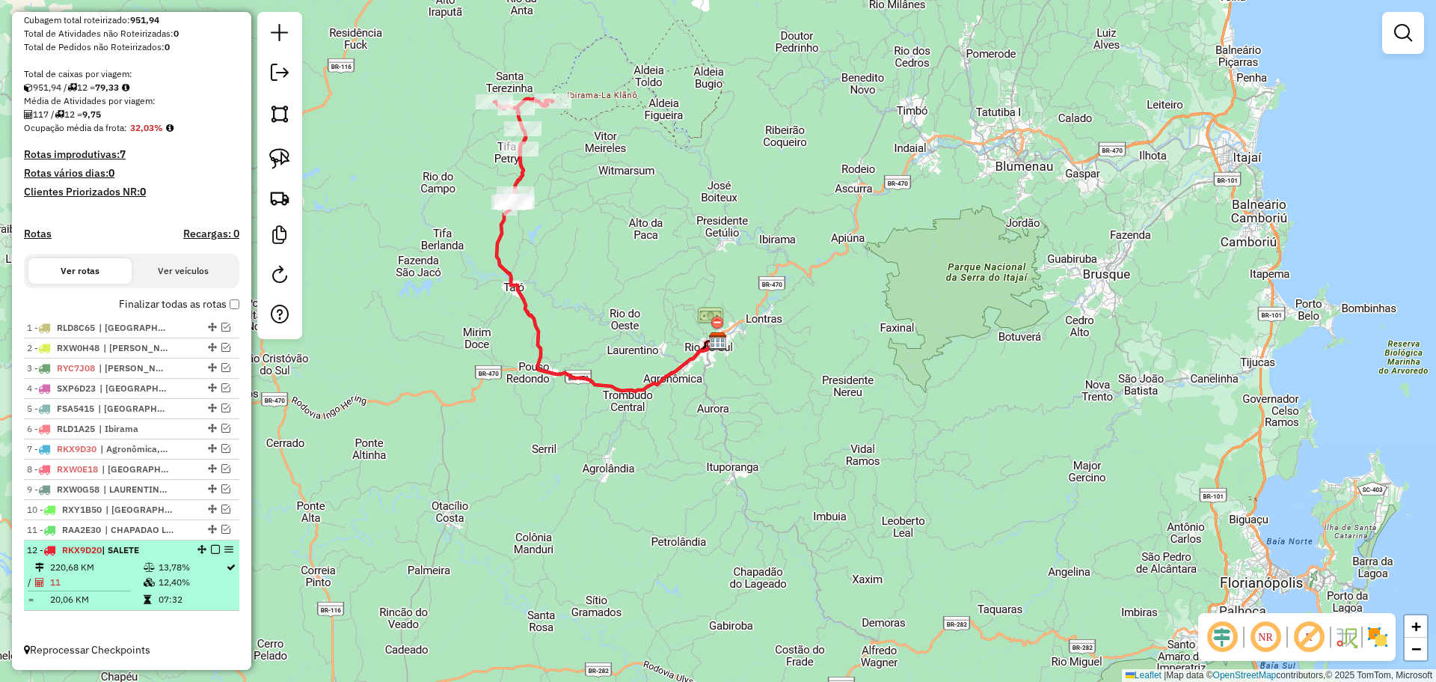
click at [211, 548] on em at bounding box center [215, 549] width 9 height 9
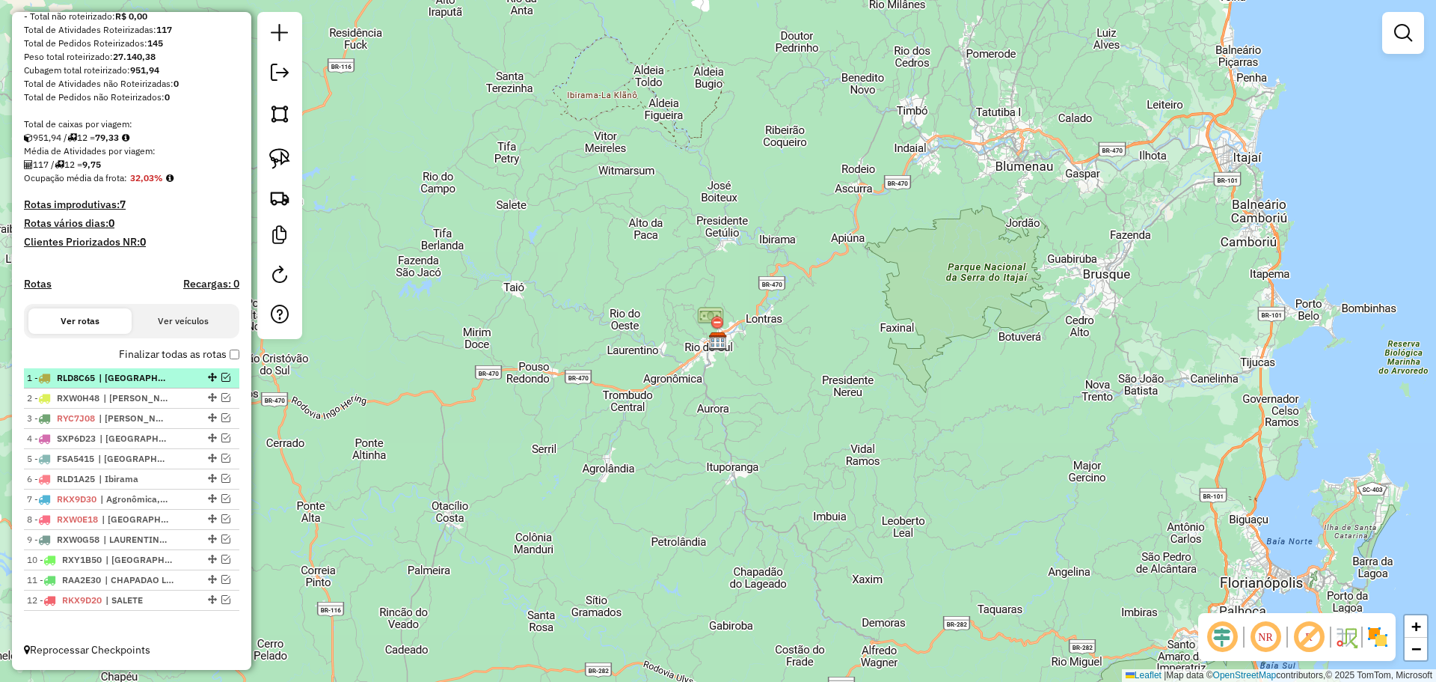
click at [221, 376] on em at bounding box center [225, 377] width 9 height 9
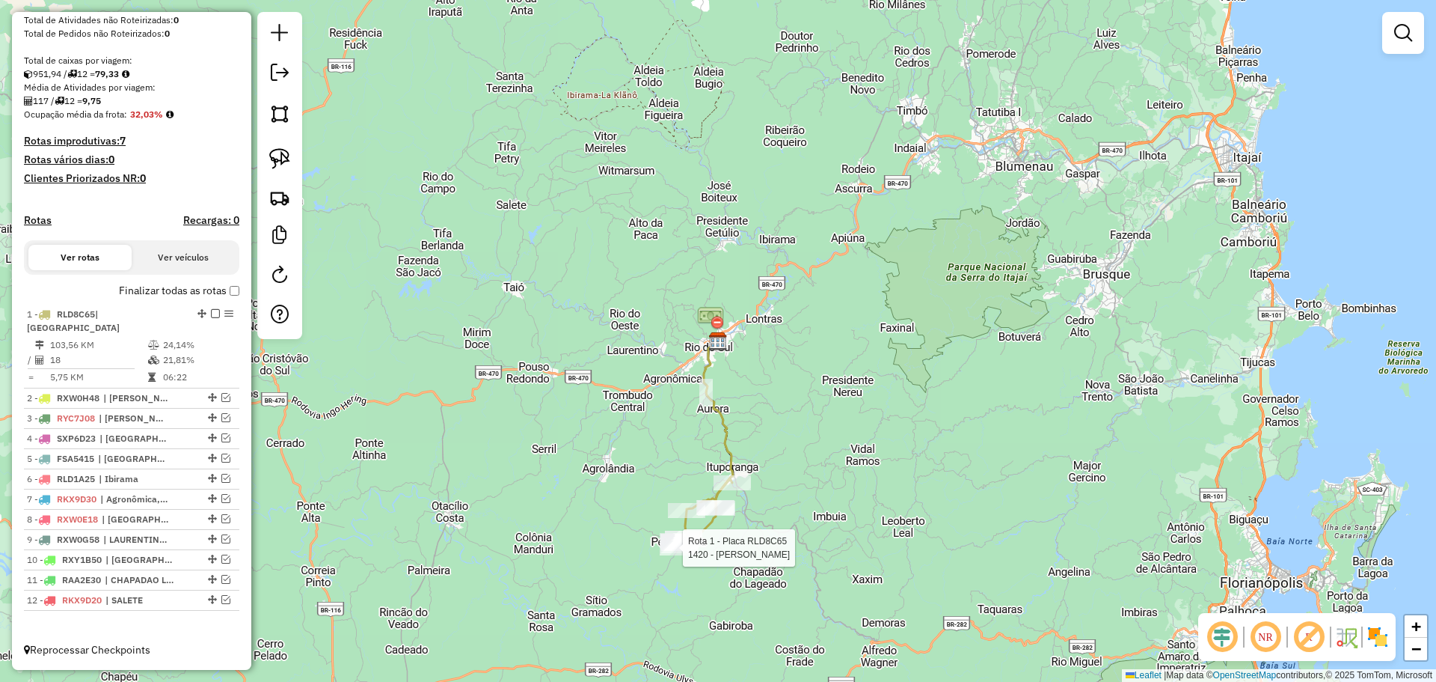
select select "**********"
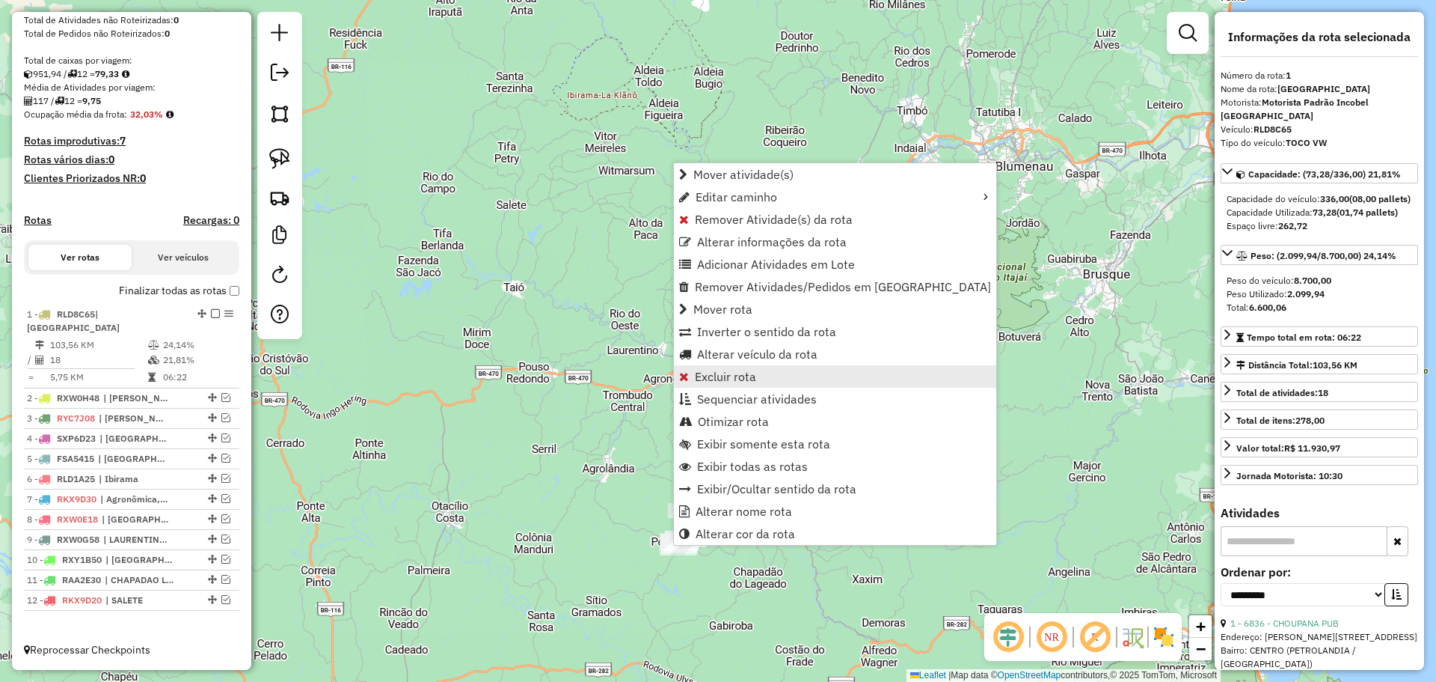
click at [718, 375] on span "Excluir rota" at bounding box center [725, 376] width 61 height 12
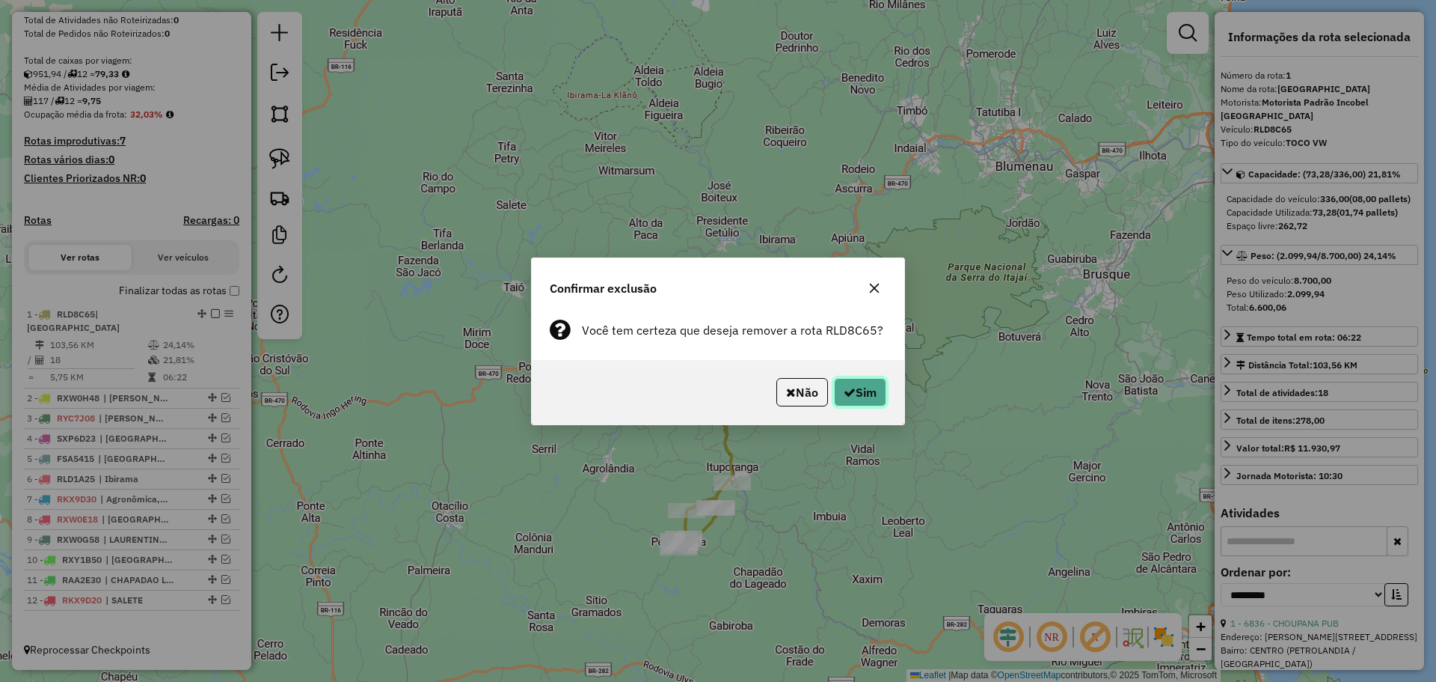
click at [859, 390] on button "Sim" at bounding box center [860, 392] width 52 height 28
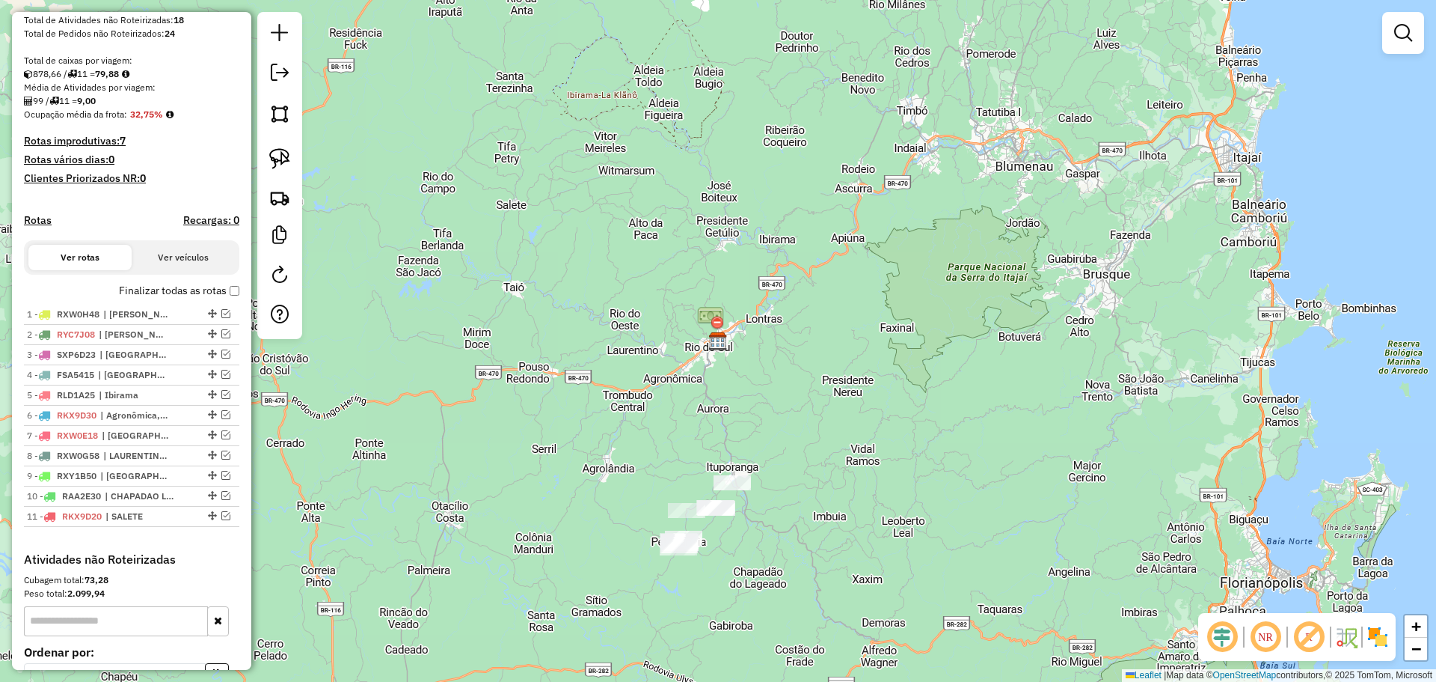
scroll to position [287, 0]
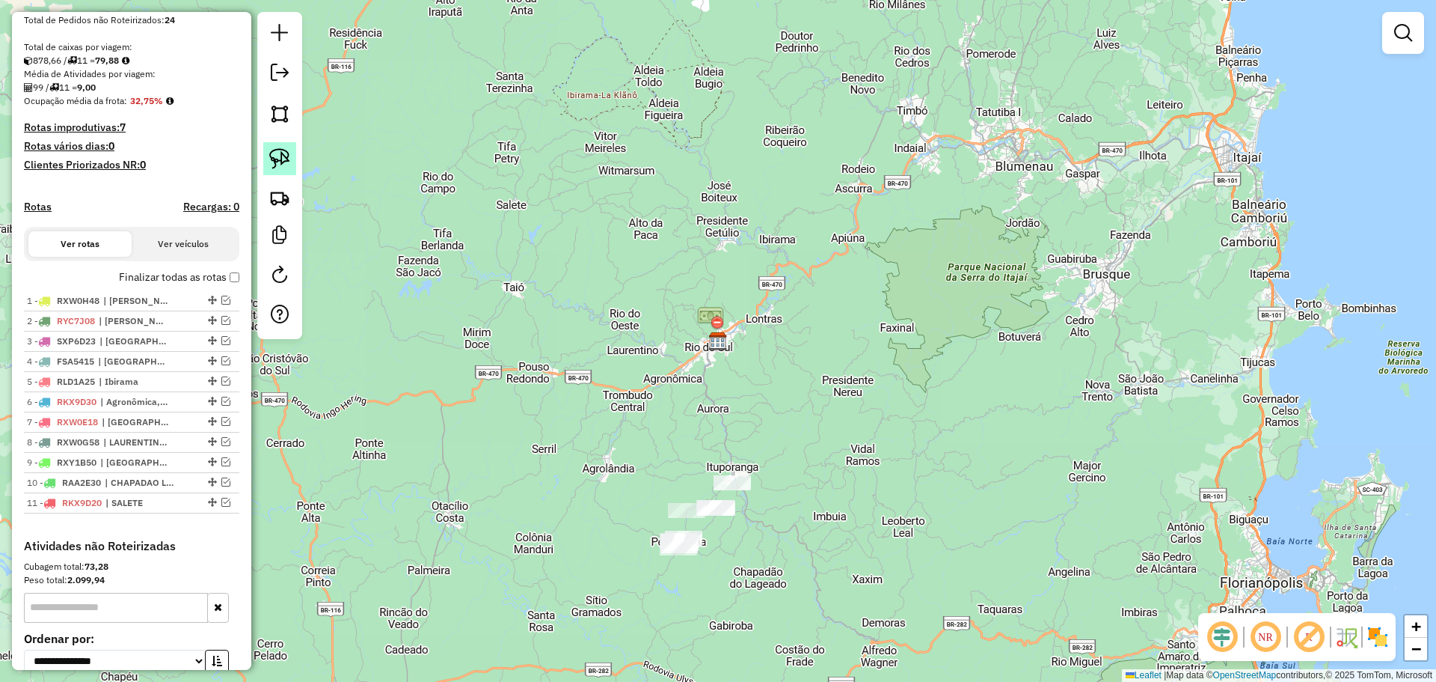
click at [282, 146] on link at bounding box center [279, 158] width 33 height 33
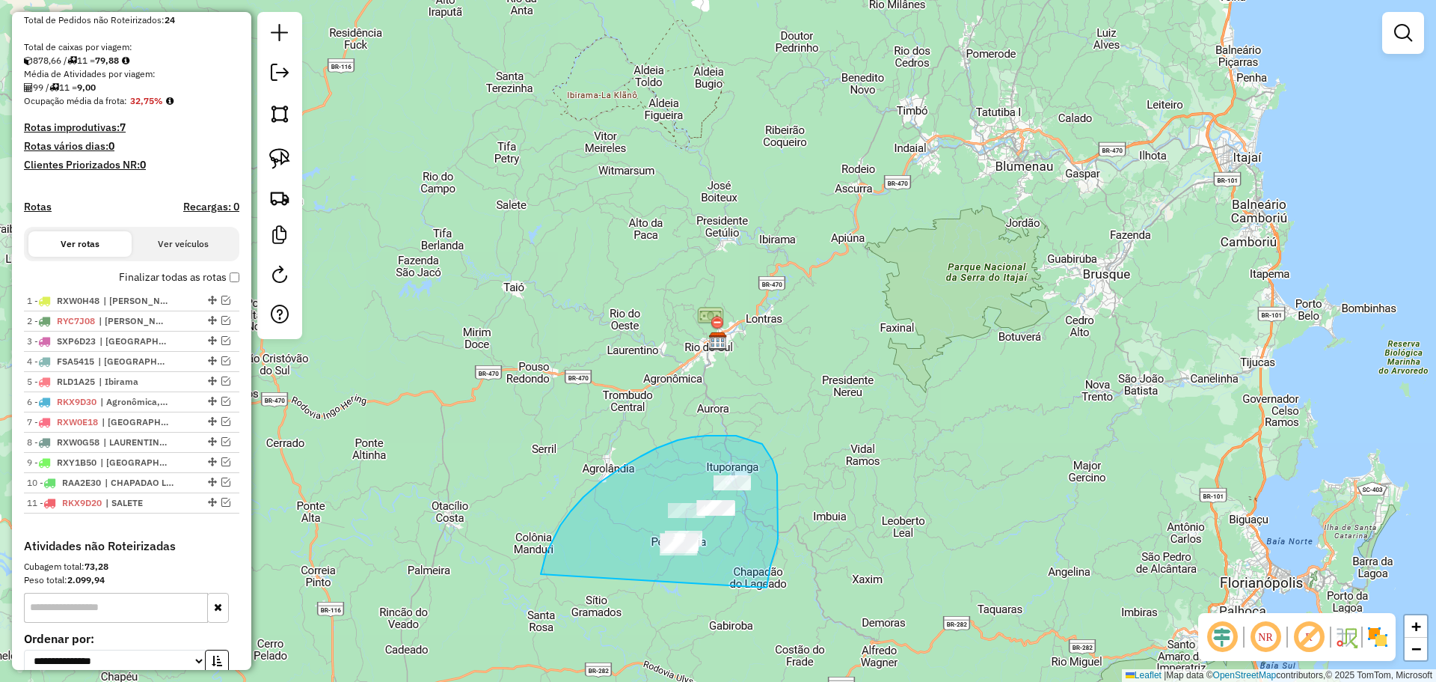
drag, startPoint x: 553, startPoint y: 539, endPoint x: 767, endPoint y: 587, distance: 219.4
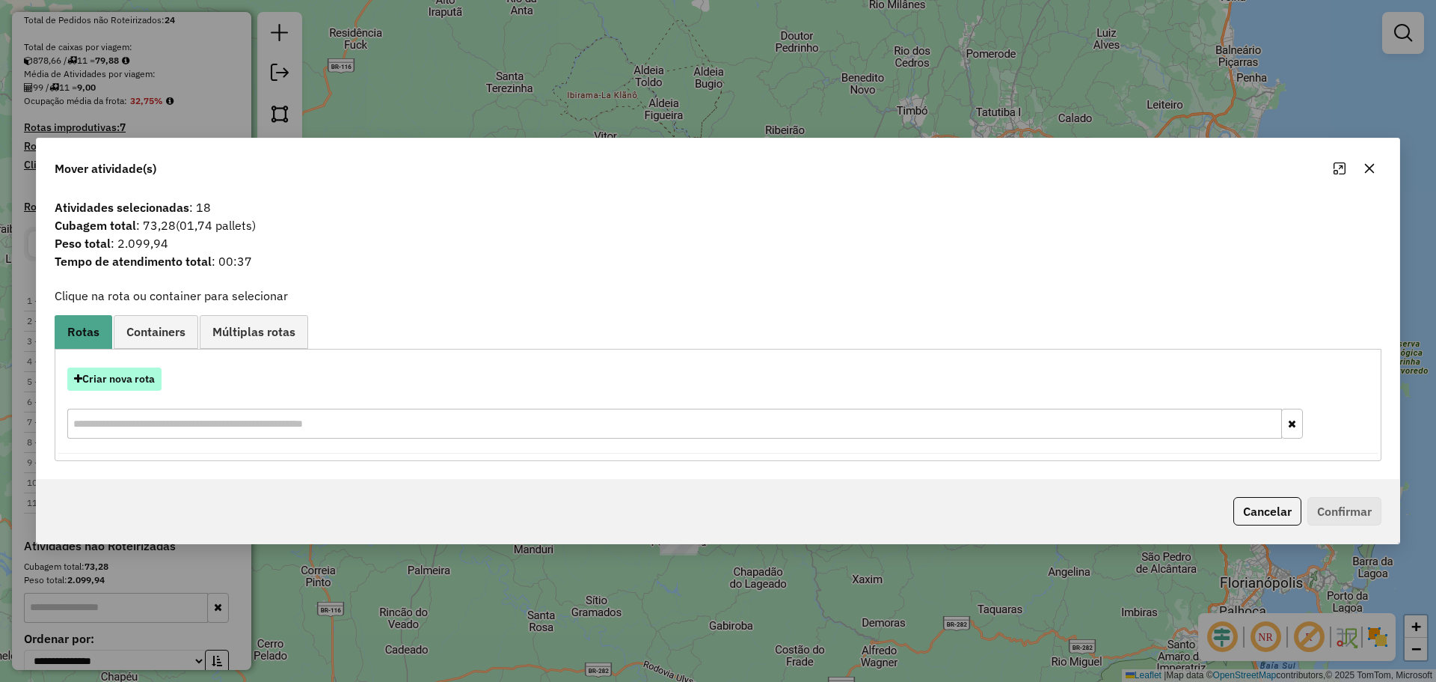
click at [135, 379] on button "Criar nova rota" at bounding box center [114, 378] width 94 height 23
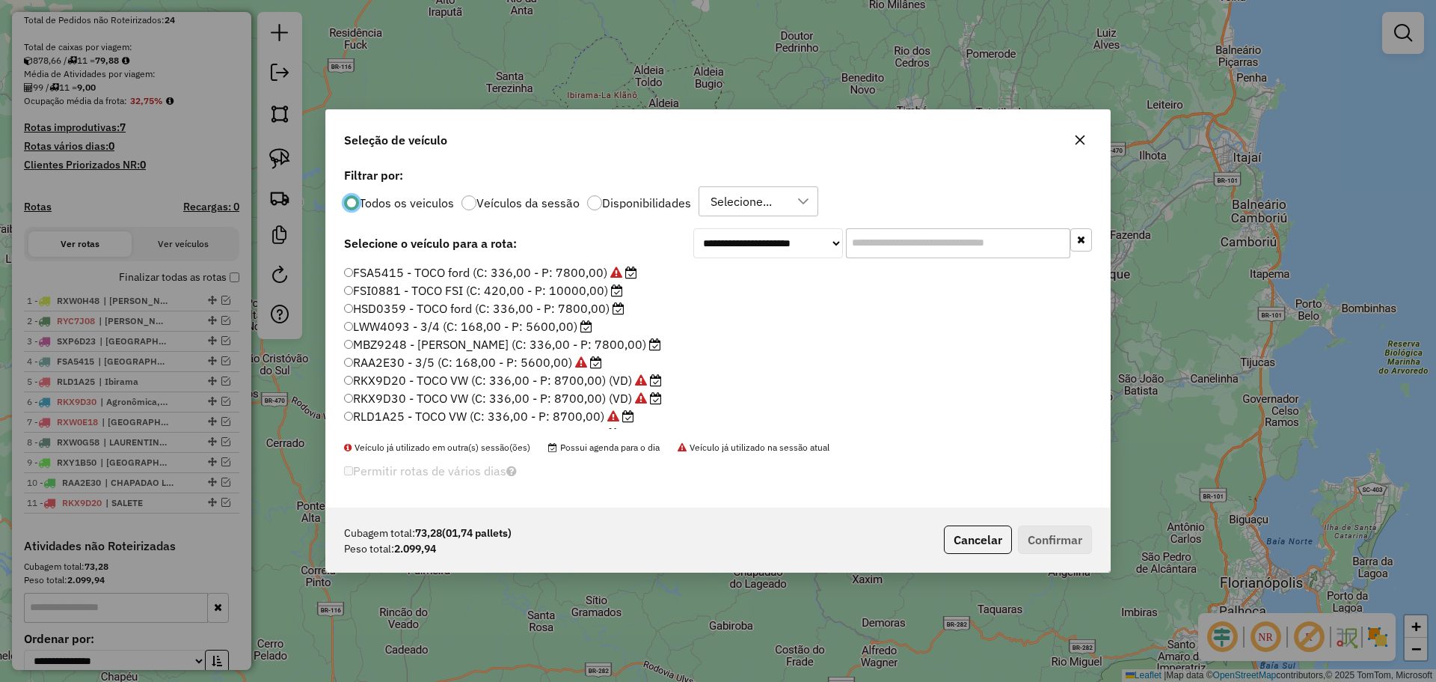
scroll to position [75, 0]
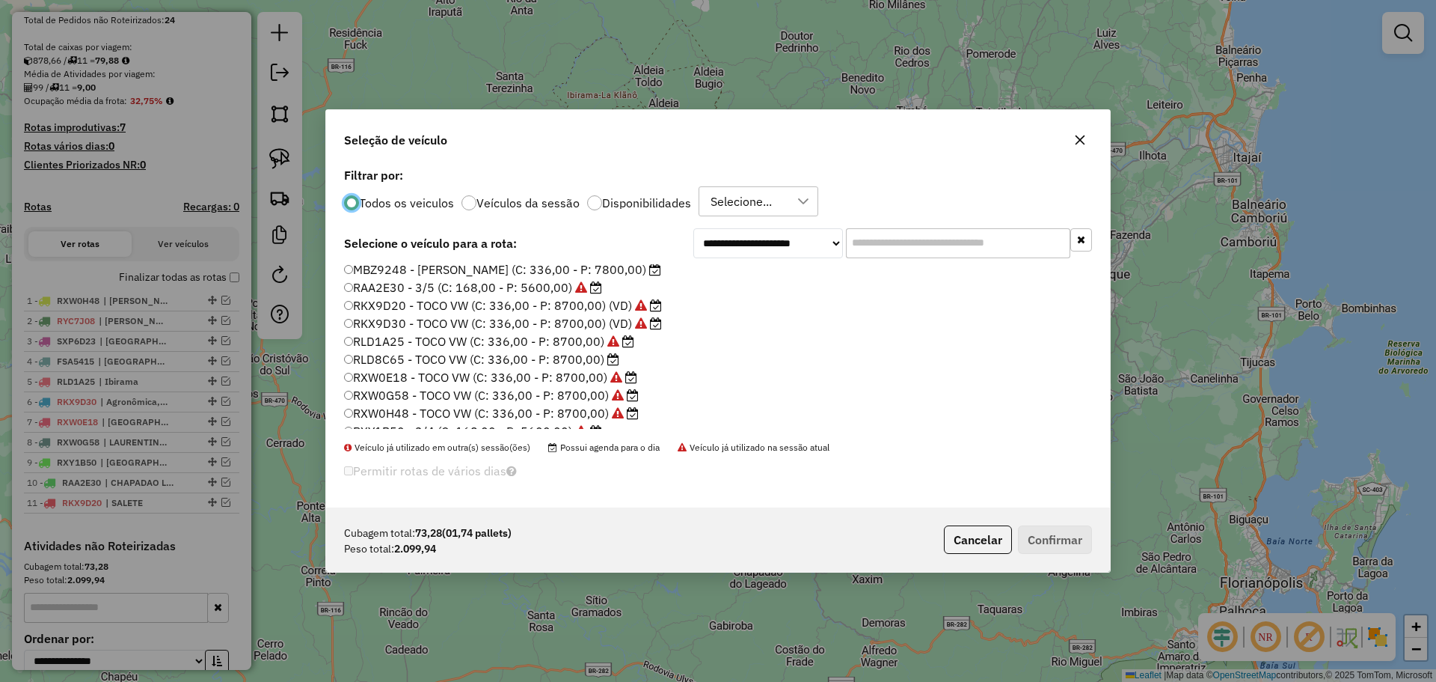
click at [386, 359] on label "RLD8C65 - TOCO VW (C: 336,00 - P: 8700,00)" at bounding box center [481, 359] width 275 height 18
click at [1050, 538] on button "Confirmar" at bounding box center [1055, 539] width 74 height 28
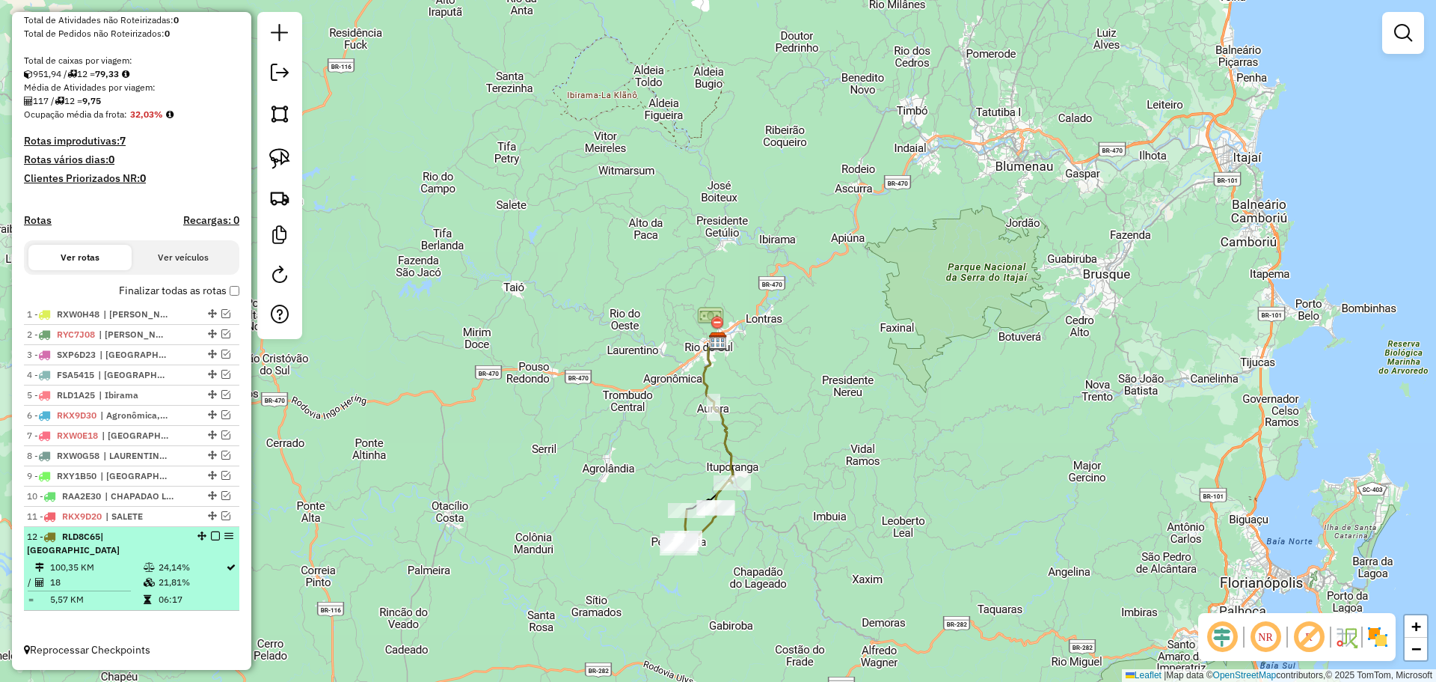
click at [211, 540] on em at bounding box center [215, 535] width 9 height 9
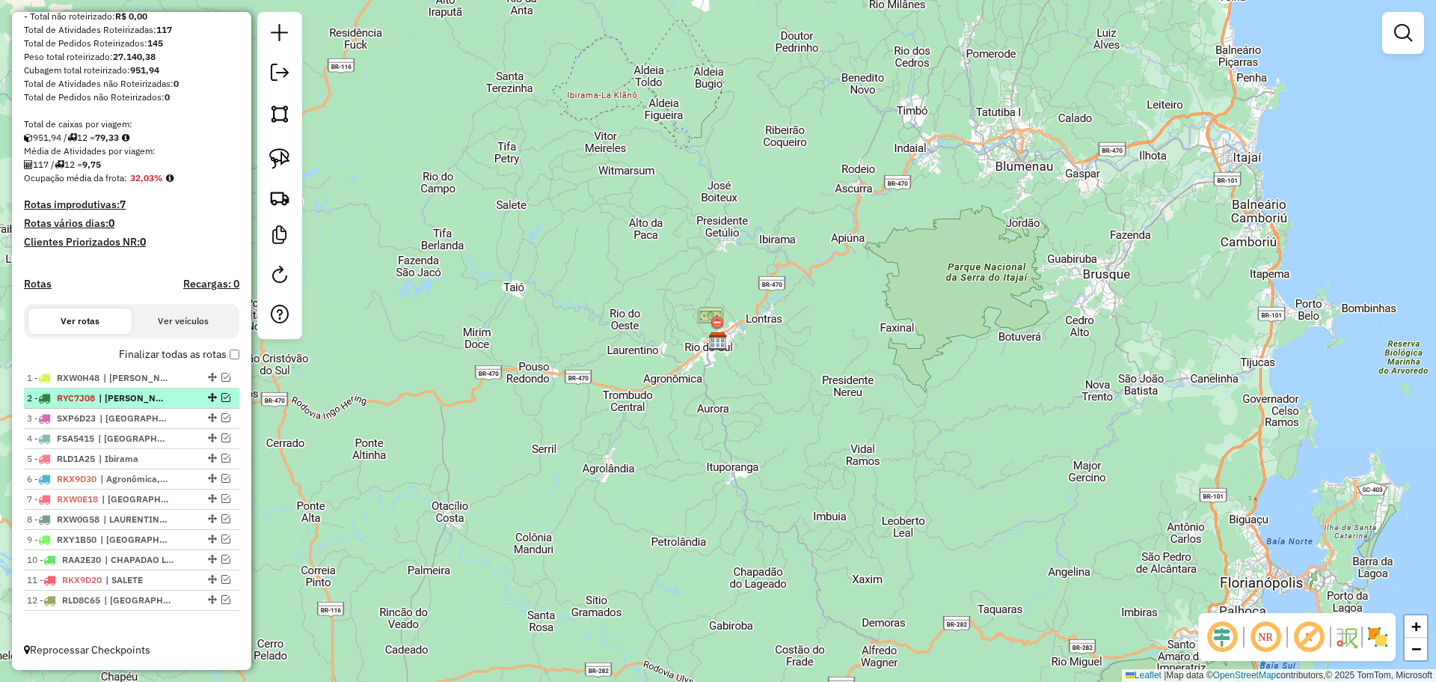
click at [221, 397] on em at bounding box center [225, 397] width 9 height 9
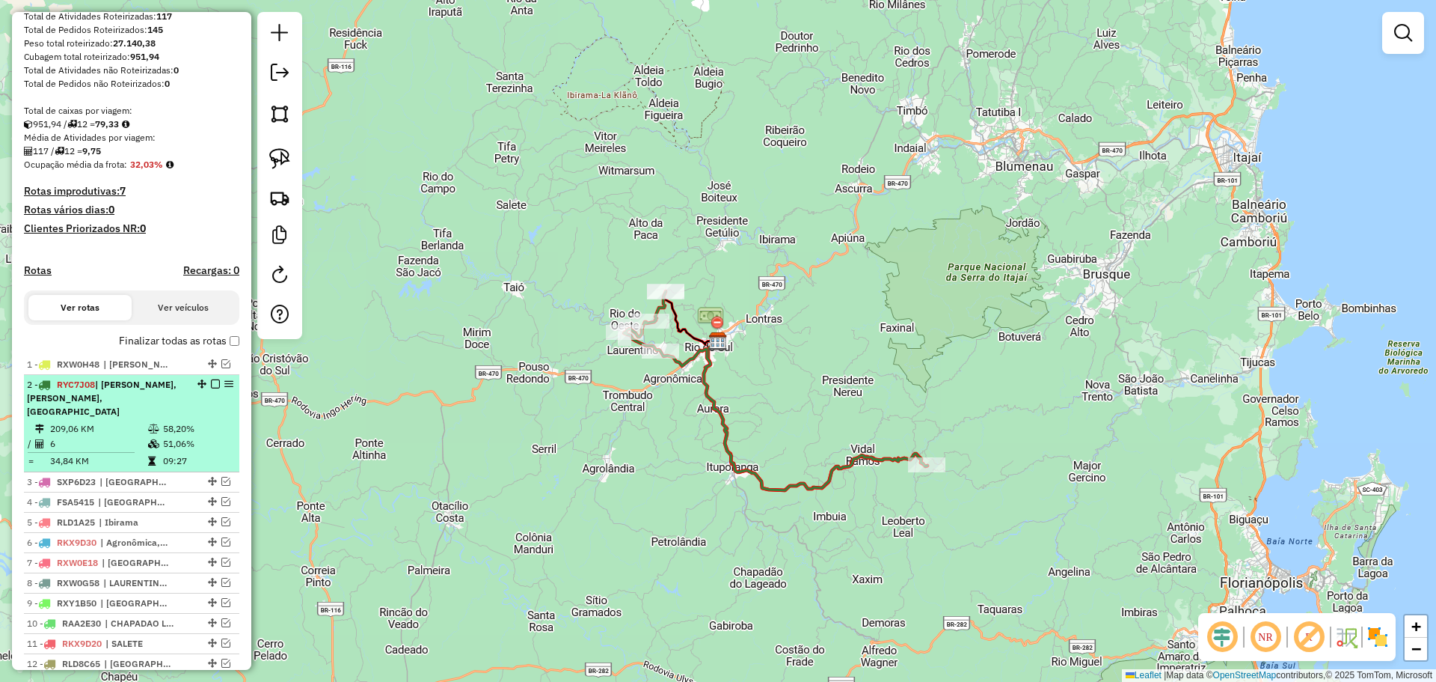
scroll to position [287, 0]
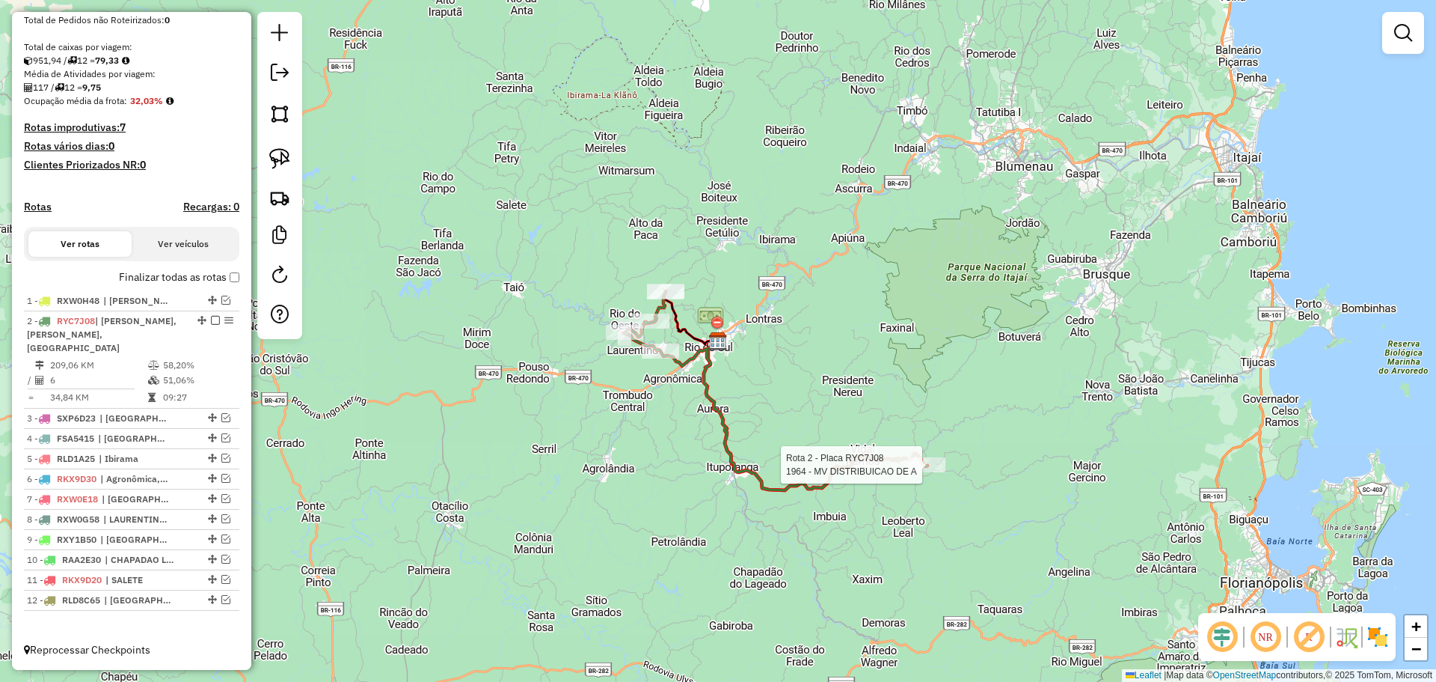
select select "**********"
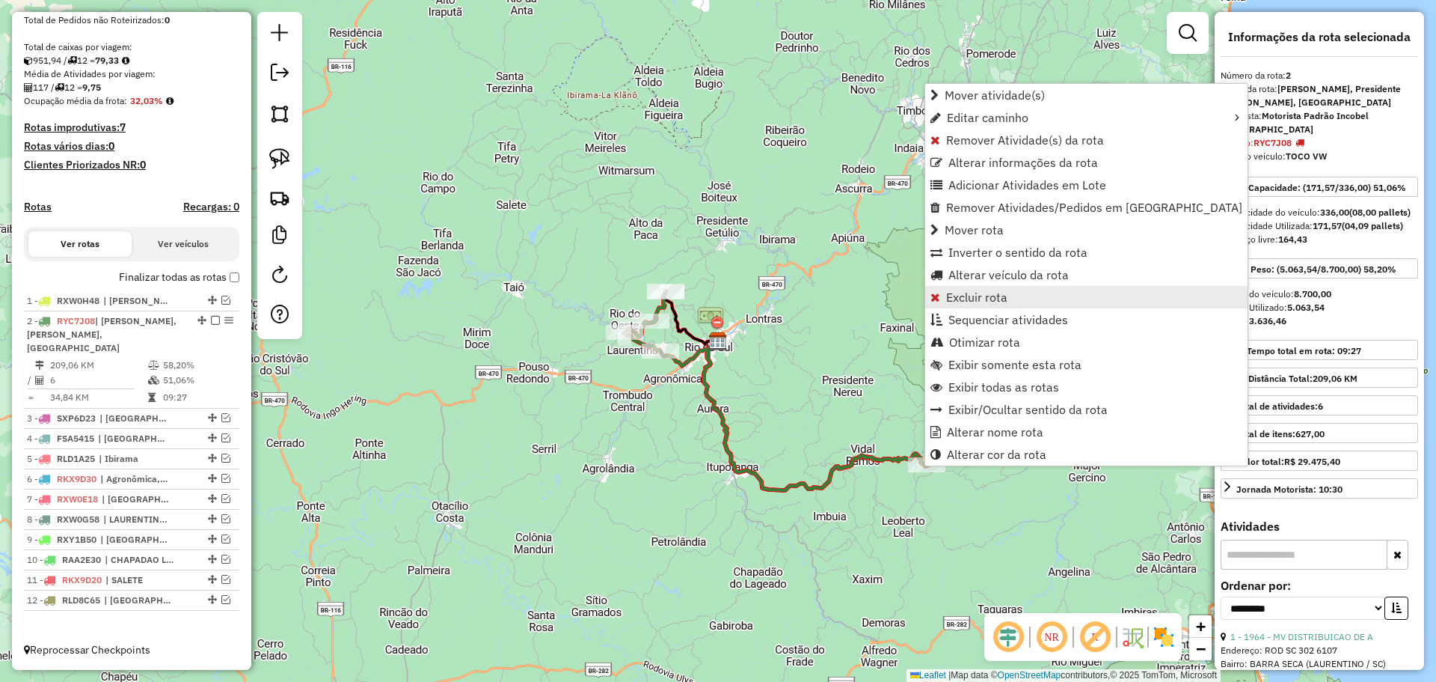
click at [973, 296] on span "Excluir rota" at bounding box center [976, 297] width 61 height 12
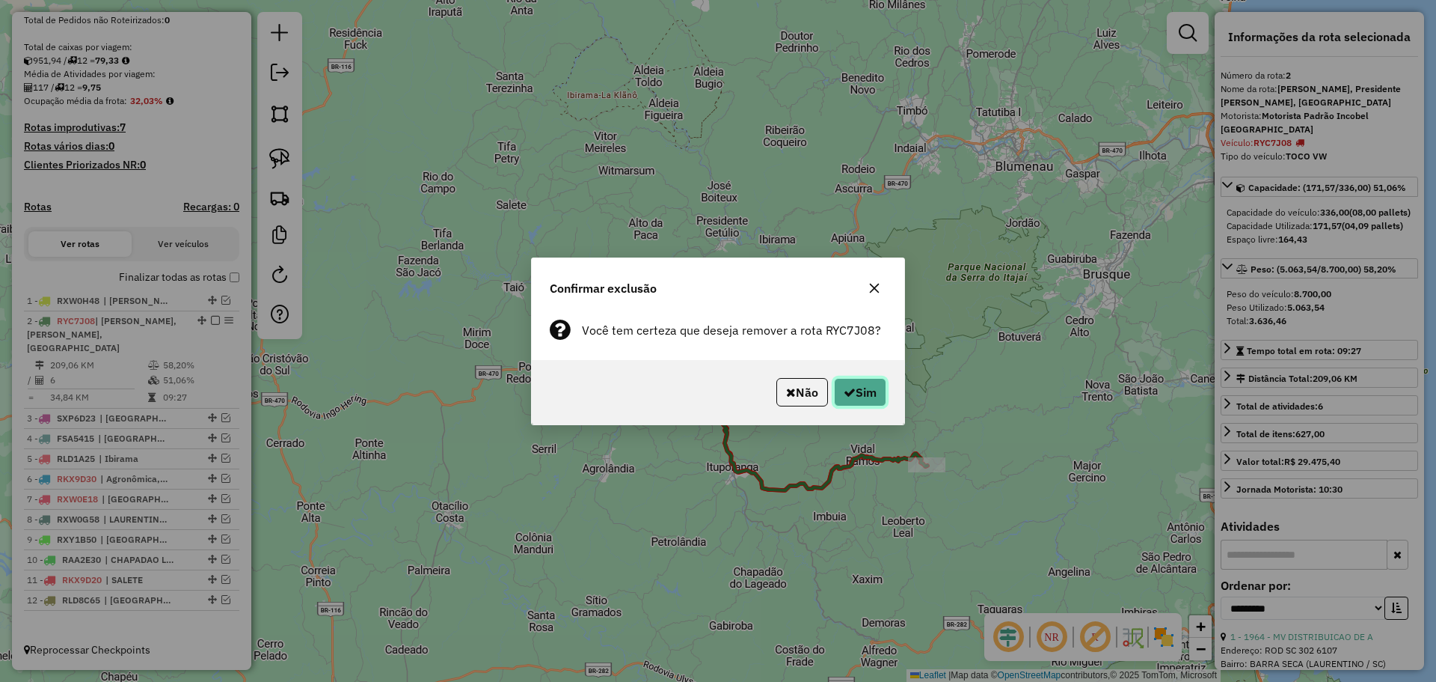
click at [880, 387] on button "Sim" at bounding box center [860, 392] width 52 height 28
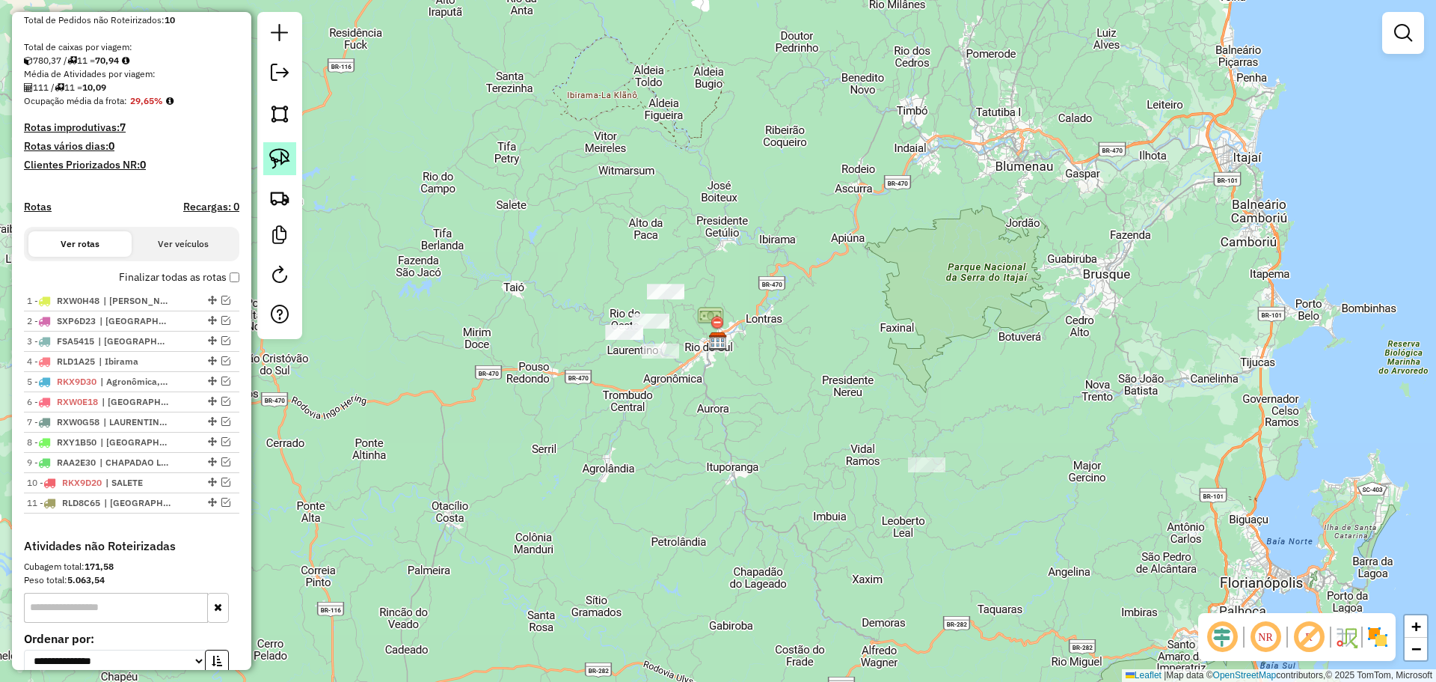
click at [278, 161] on img at bounding box center [279, 158] width 21 height 21
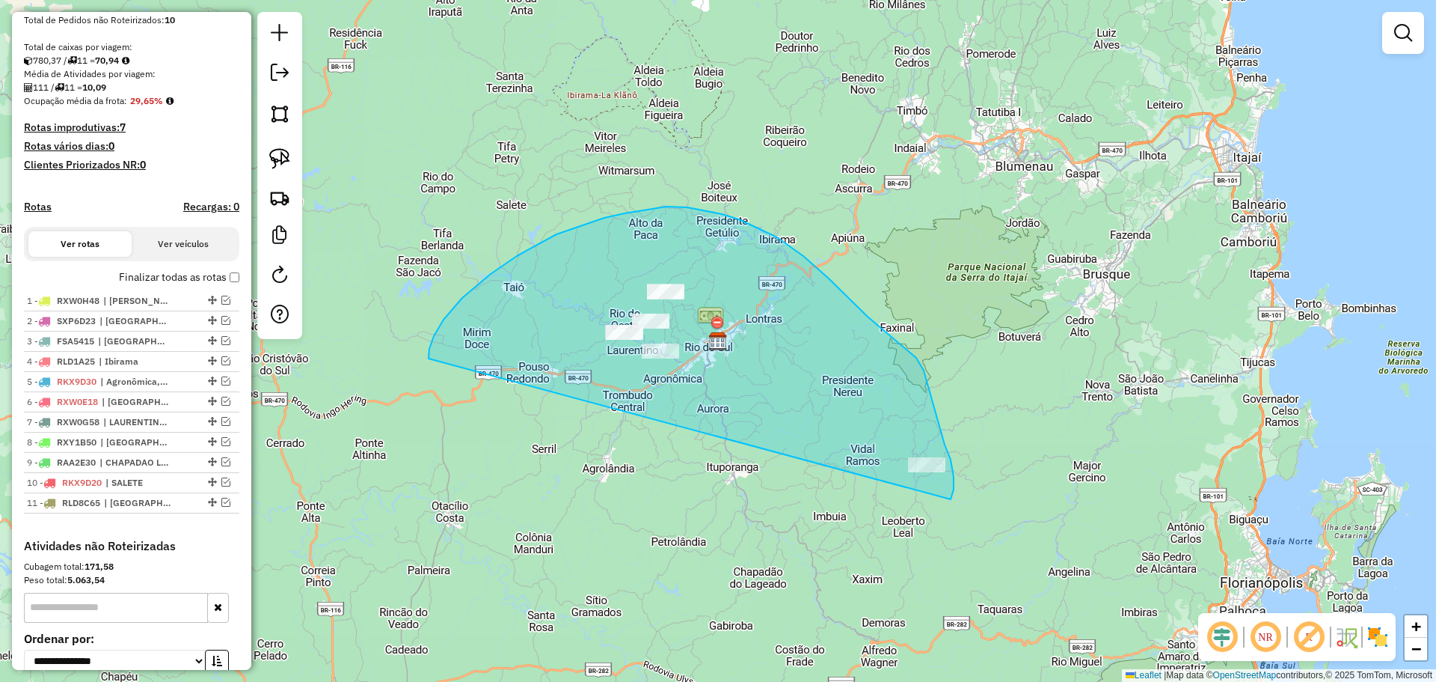
drag, startPoint x: 434, startPoint y: 336, endPoint x: 949, endPoint y: 506, distance: 542.0
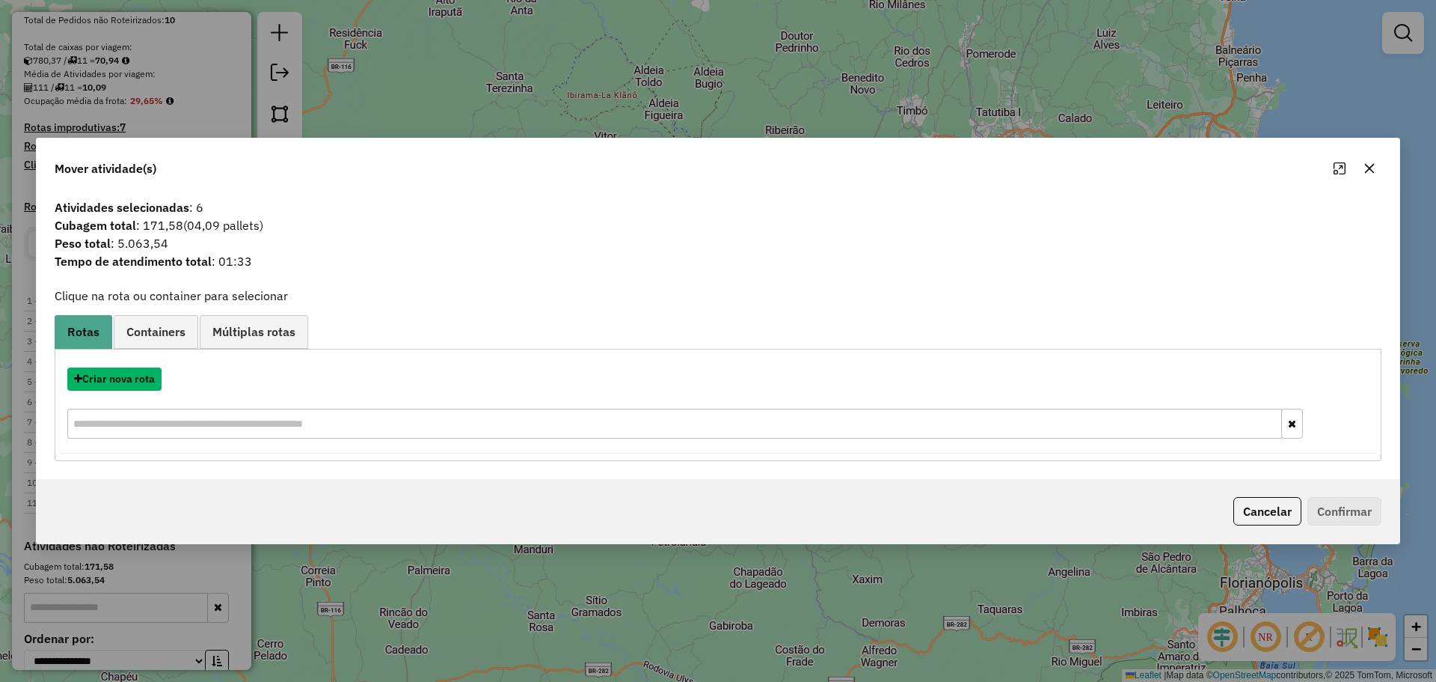
click at [137, 378] on button "Criar nova rota" at bounding box center [114, 378] width 94 height 23
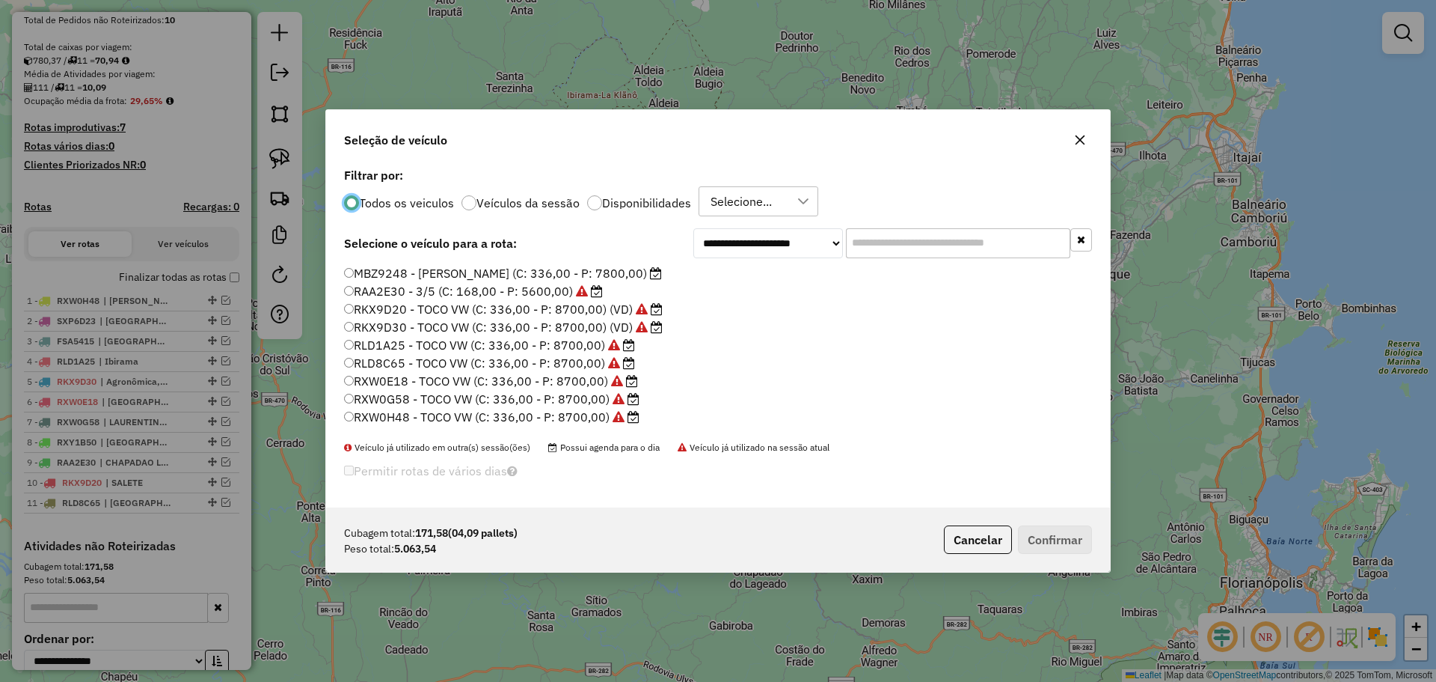
scroll to position [141, 0]
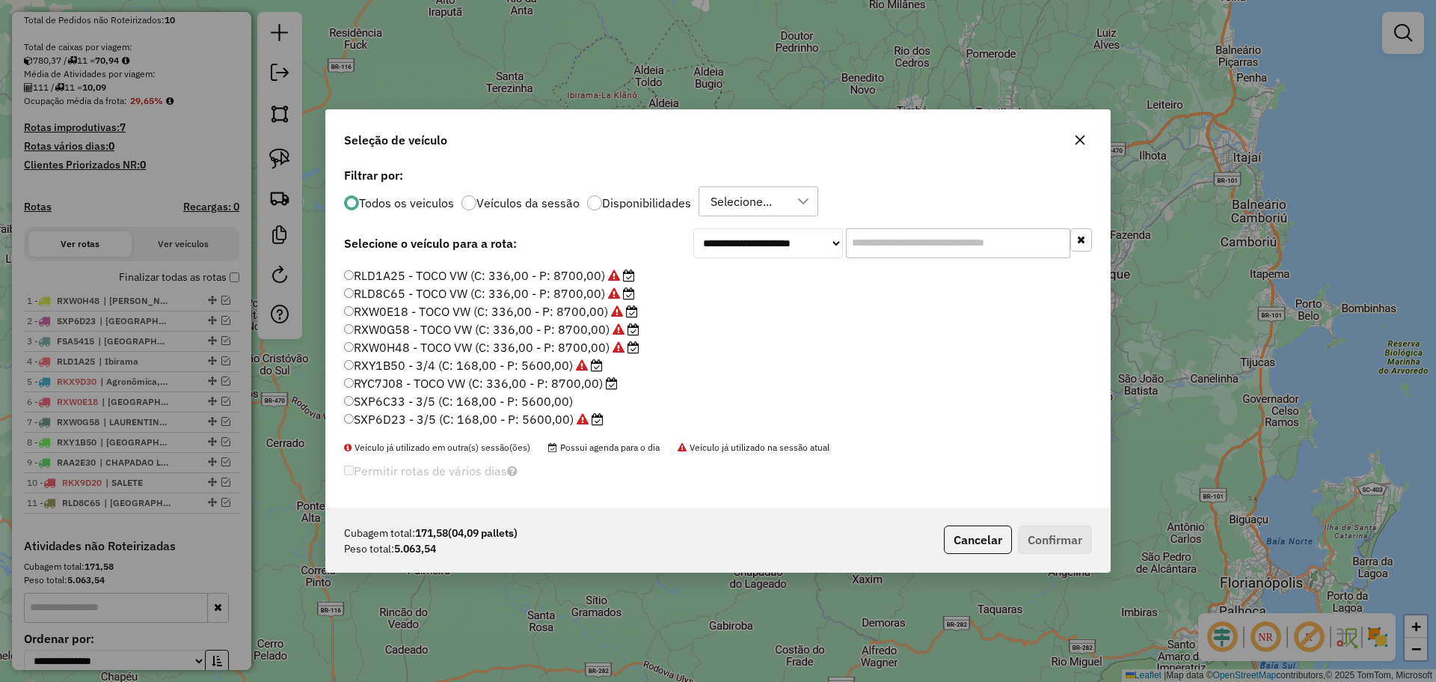
click at [420, 381] on label "RYC7J08 - TOCO VW (C: 336,00 - P: 8700,00)" at bounding box center [481, 383] width 274 height 18
click at [1035, 540] on button "Confirmar" at bounding box center [1055, 539] width 74 height 28
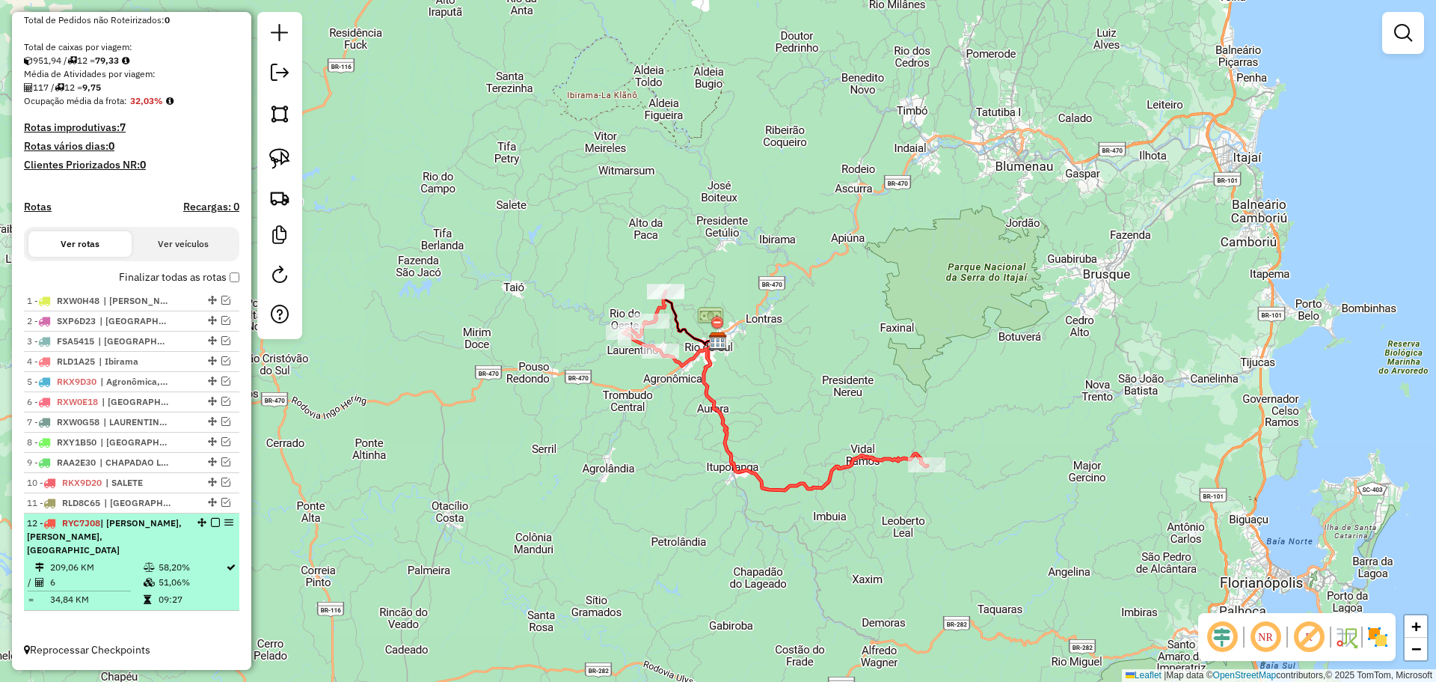
click at [211, 527] on em at bounding box center [215, 522] width 9 height 9
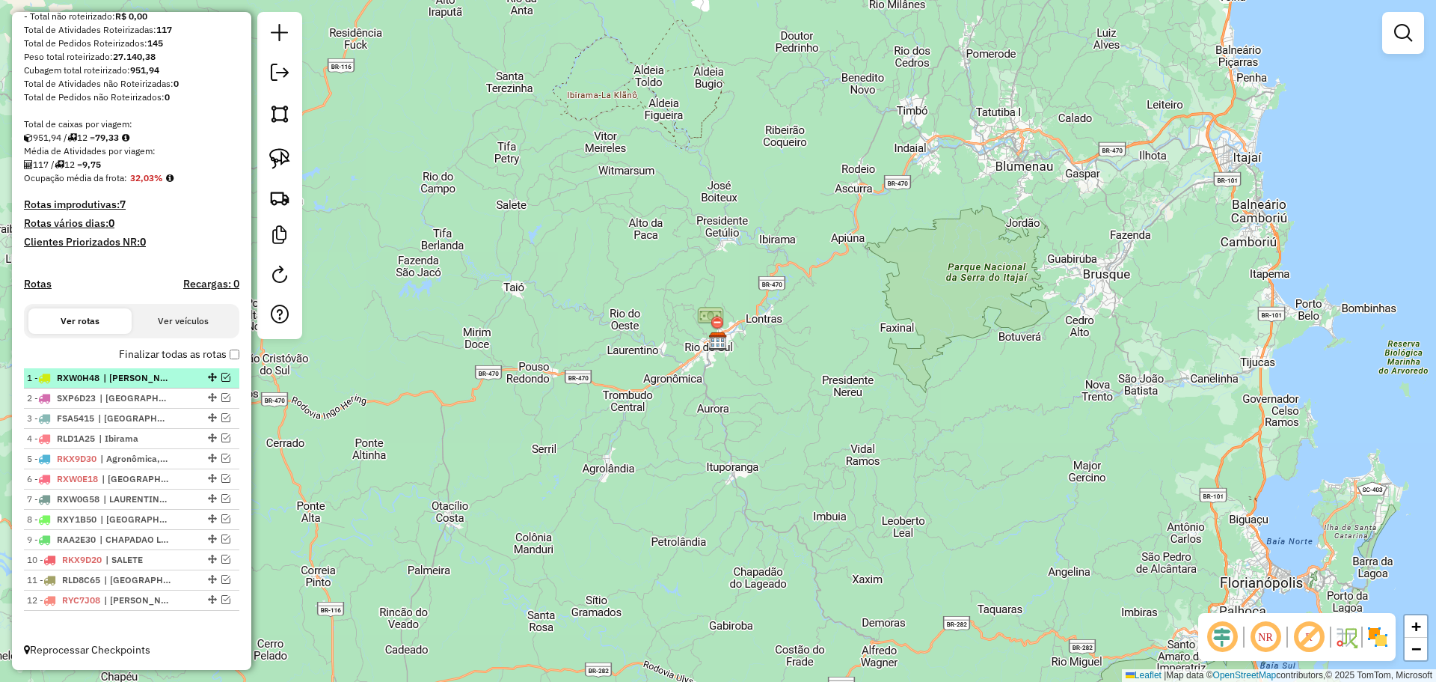
click at [221, 377] on em at bounding box center [225, 377] width 9 height 9
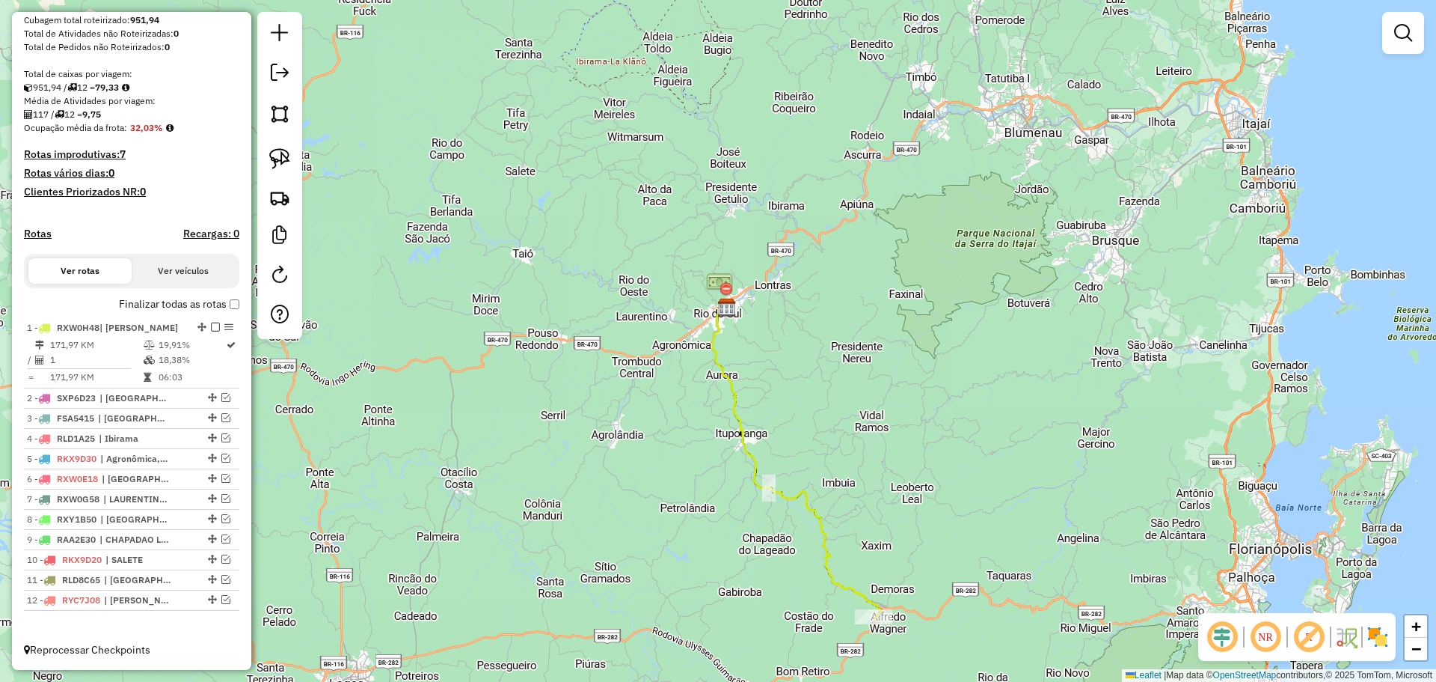
drag, startPoint x: 845, startPoint y: 528, endPoint x: 860, endPoint y: 427, distance: 102.0
click at [859, 430] on div "Janela de atendimento Grade de atendimento Capacidade Transportadoras Veículos …" at bounding box center [718, 341] width 1436 height 682
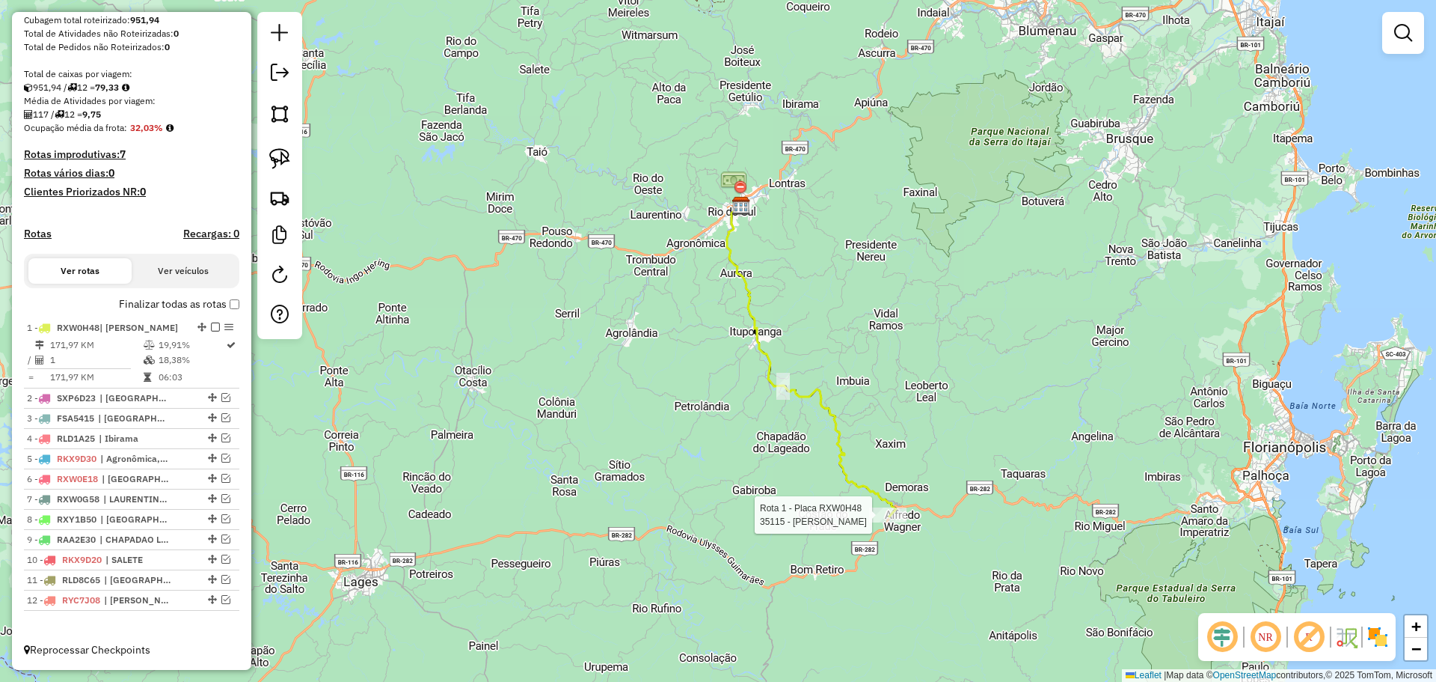
select select "**********"
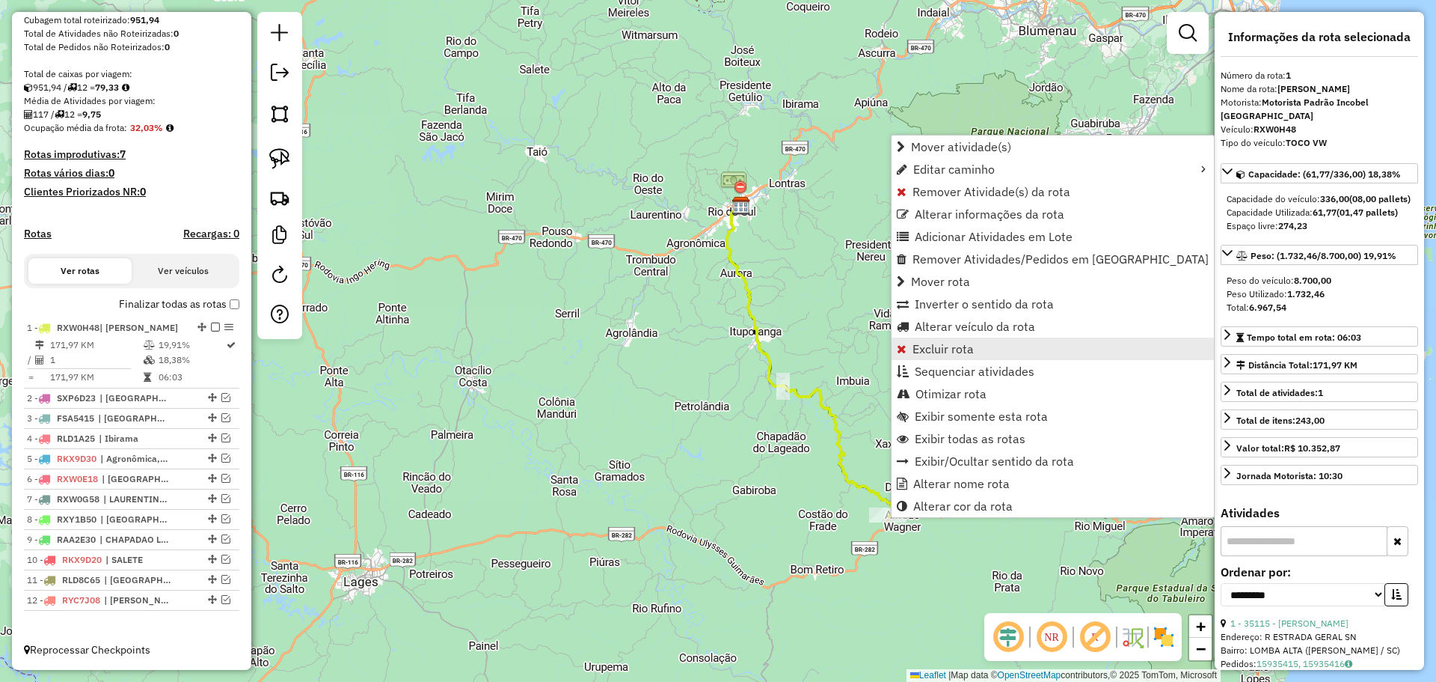
click at [955, 347] on span "Excluir rota" at bounding box center [943, 349] width 61 height 12
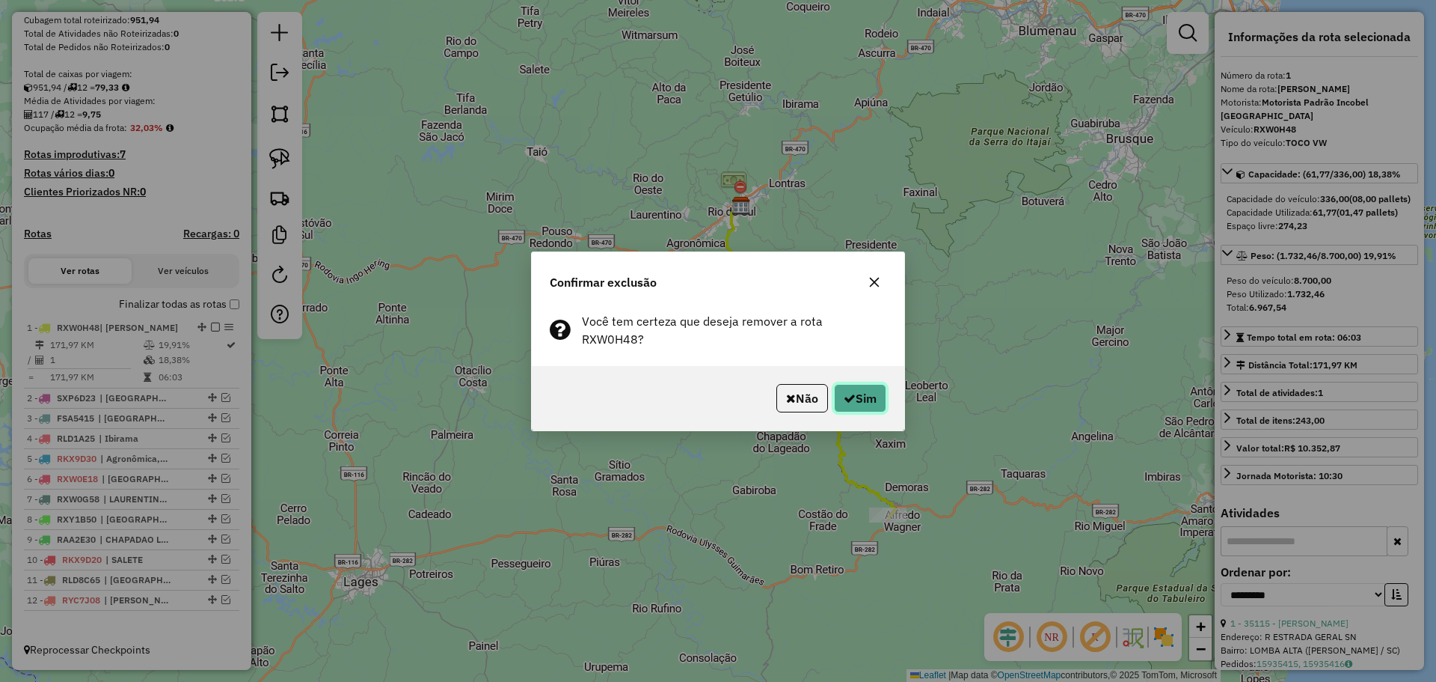
click at [867, 393] on button "Sim" at bounding box center [860, 398] width 52 height 28
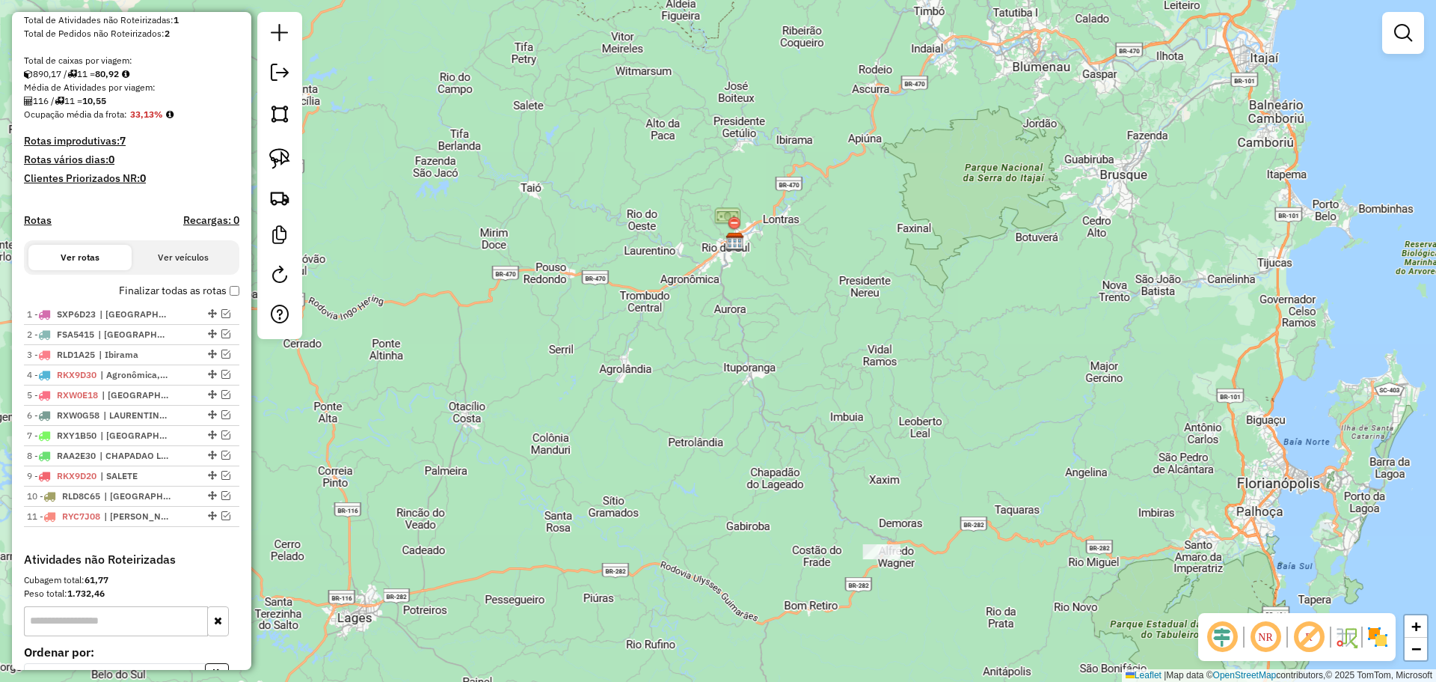
scroll to position [287, 0]
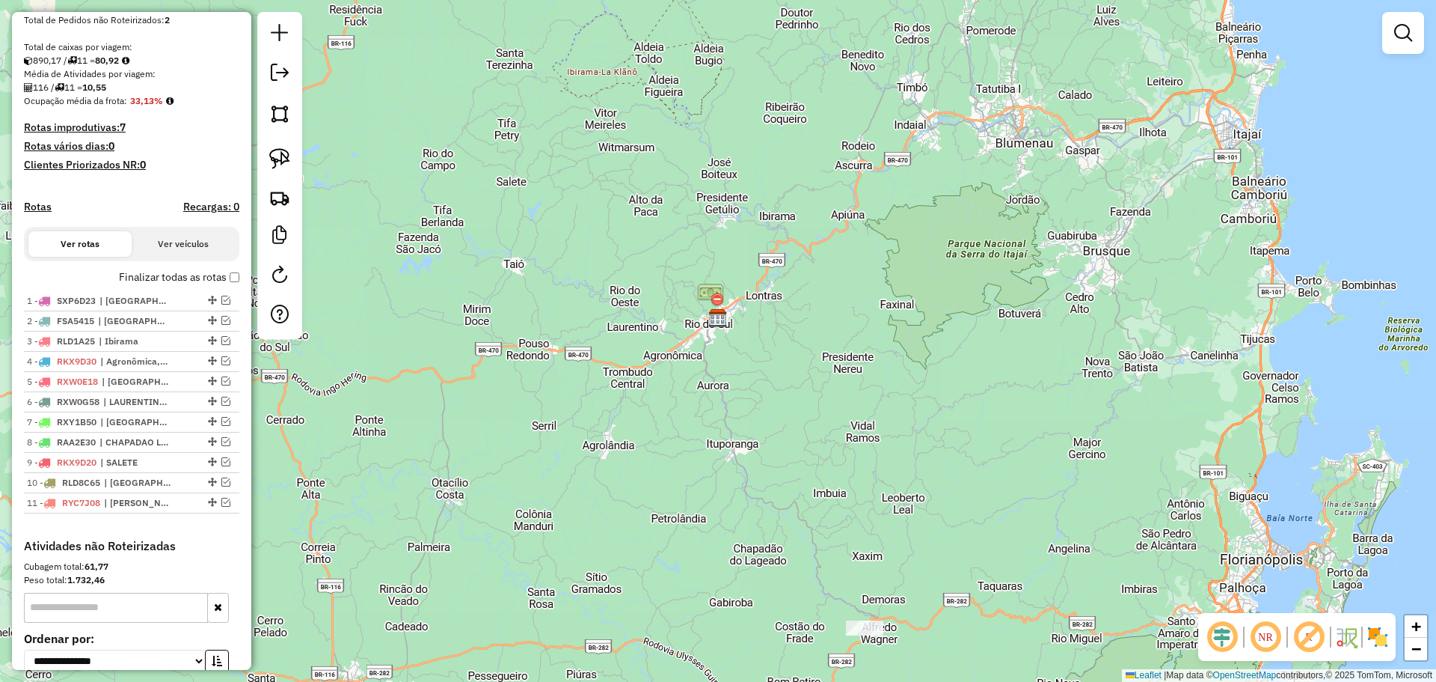
drag, startPoint x: 768, startPoint y: 541, endPoint x: 776, endPoint y: 242, distance: 299.4
click at [776, 245] on div "Janela de atendimento Grade de atendimento Capacidade Transportadoras Veículos …" at bounding box center [718, 341] width 1436 height 682
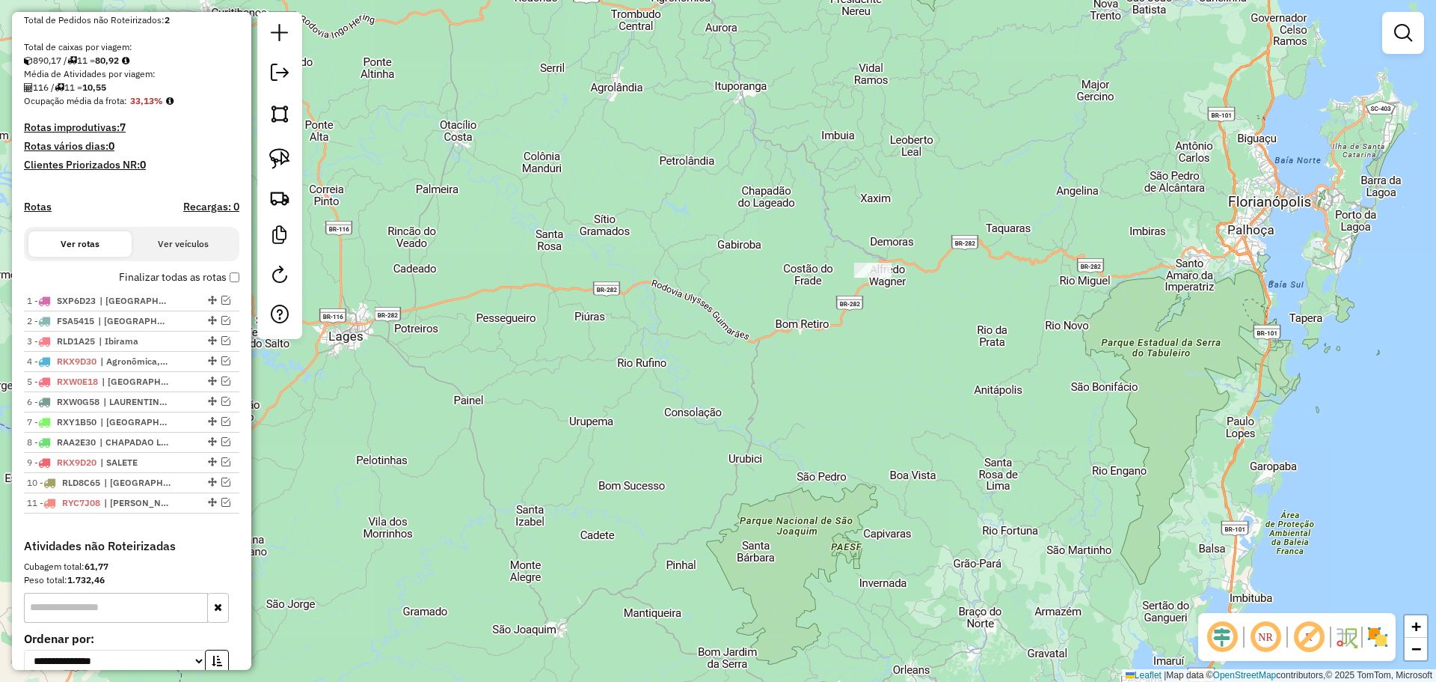
drag, startPoint x: 284, startPoint y: 162, endPoint x: 426, endPoint y: 228, distance: 157.0
click at [284, 162] on img at bounding box center [279, 158] width 21 height 21
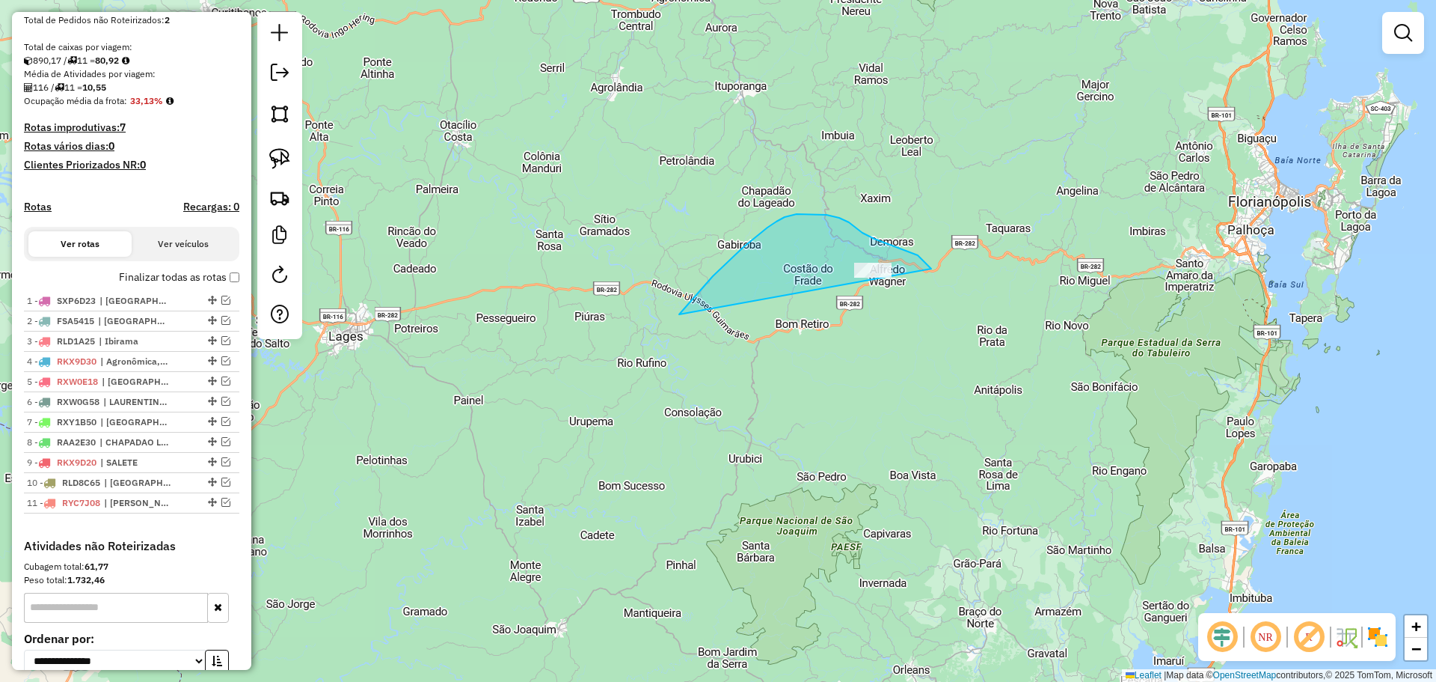
drag, startPoint x: 679, startPoint y: 314, endPoint x: 934, endPoint y: 300, distance: 255.5
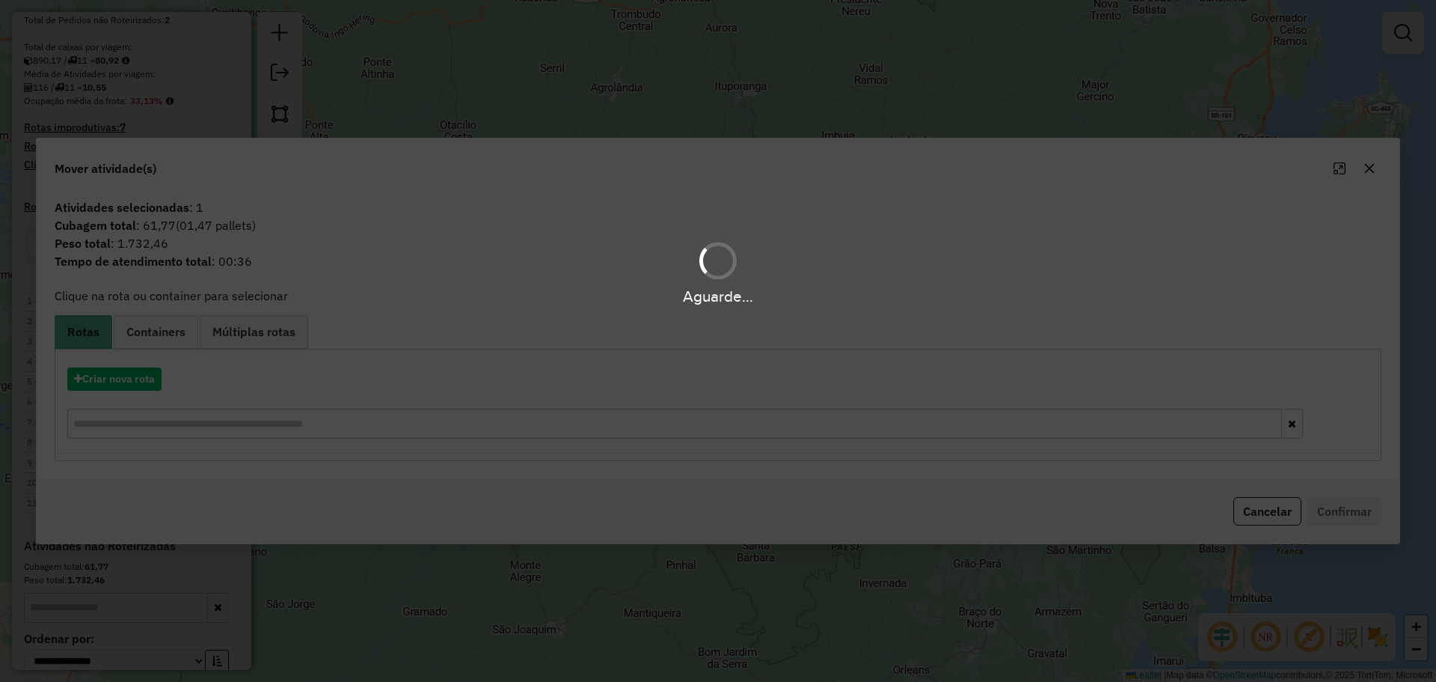
click at [121, 381] on div "Aguarde..." at bounding box center [718, 341] width 1436 height 682
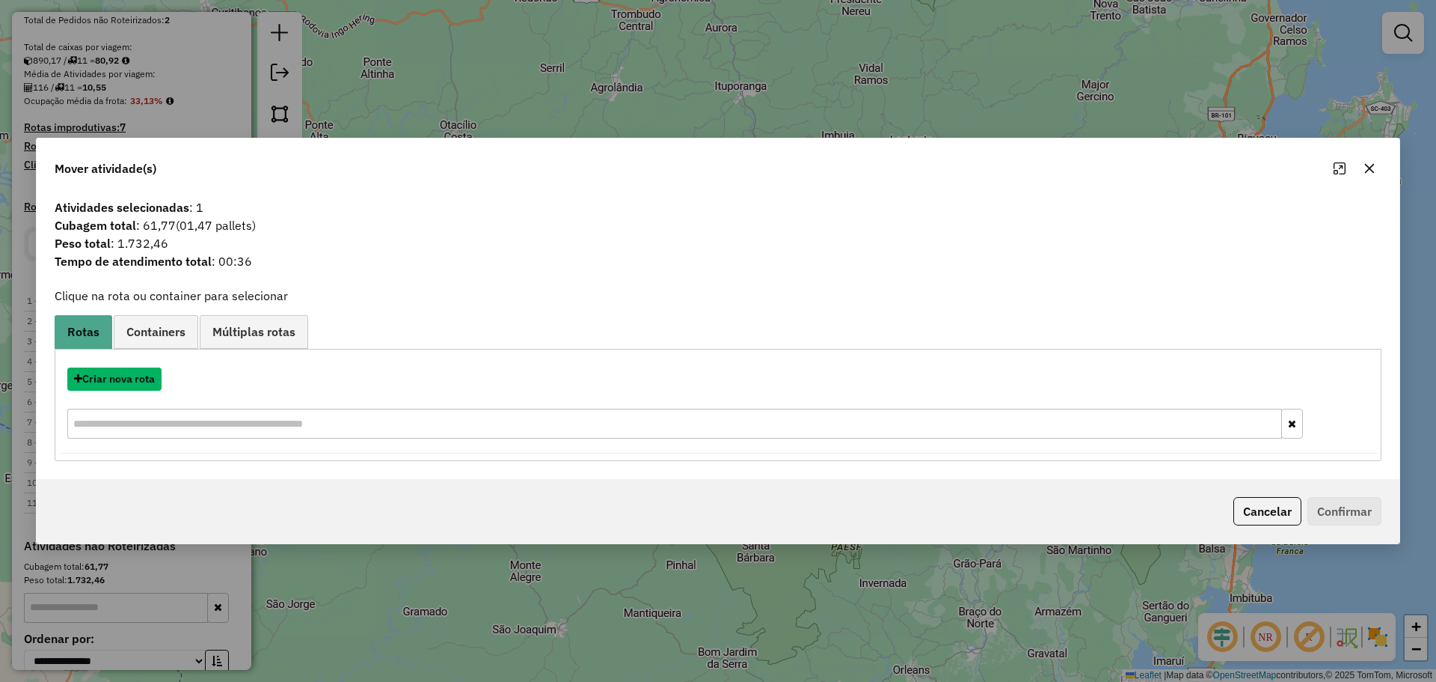
click at [121, 381] on button "Criar nova rota" at bounding box center [114, 378] width 94 height 23
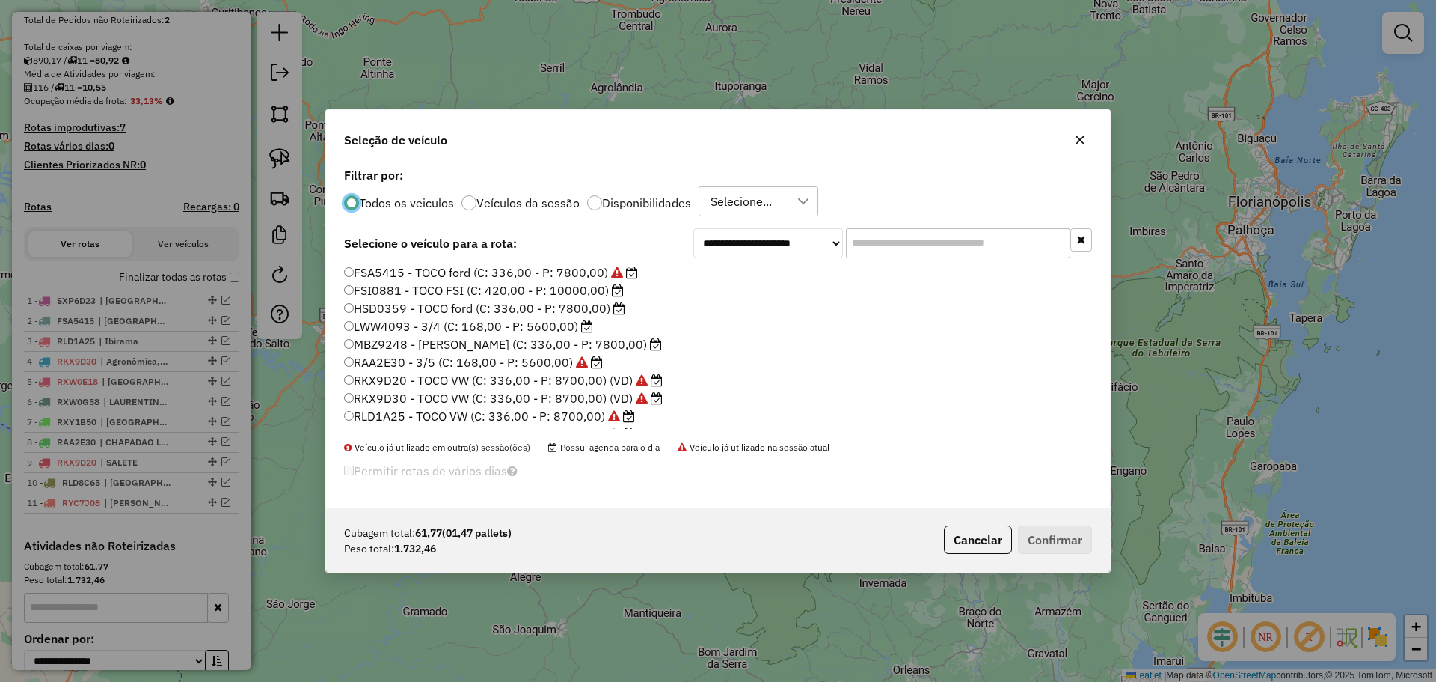
scroll to position [141, 0]
click at [402, 352] on label "RXW0H48 - TOCO VW (C: 336,00 - P: 8700,00)" at bounding box center [484, 347] width 281 height 18
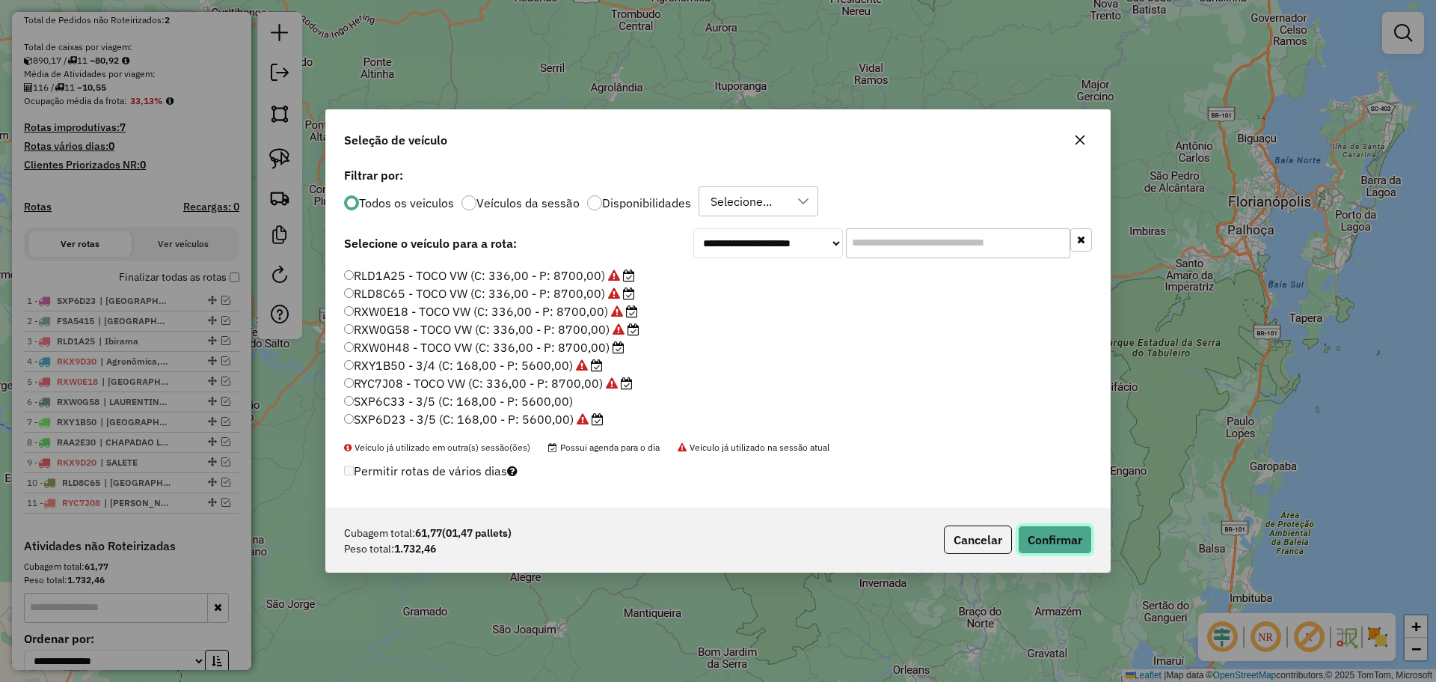
click at [1039, 536] on button "Confirmar" at bounding box center [1055, 539] width 74 height 28
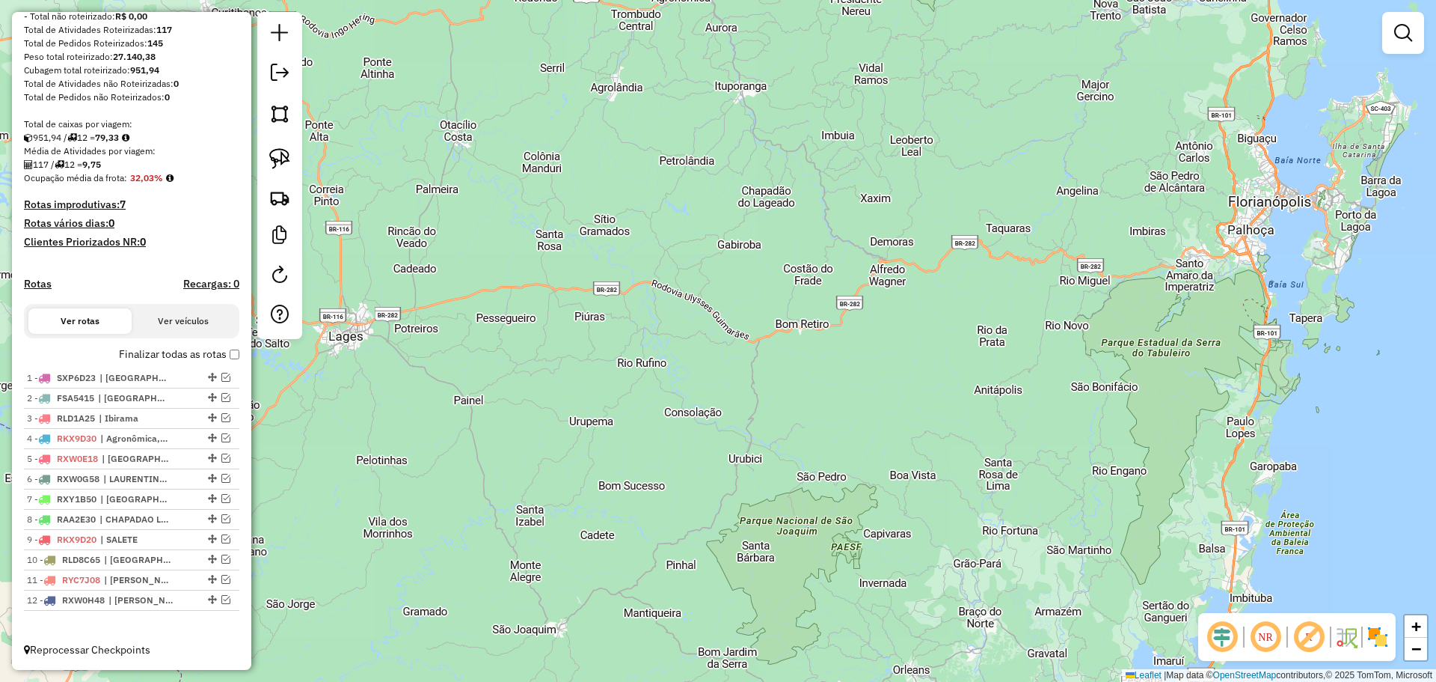
scroll to position [223, 0]
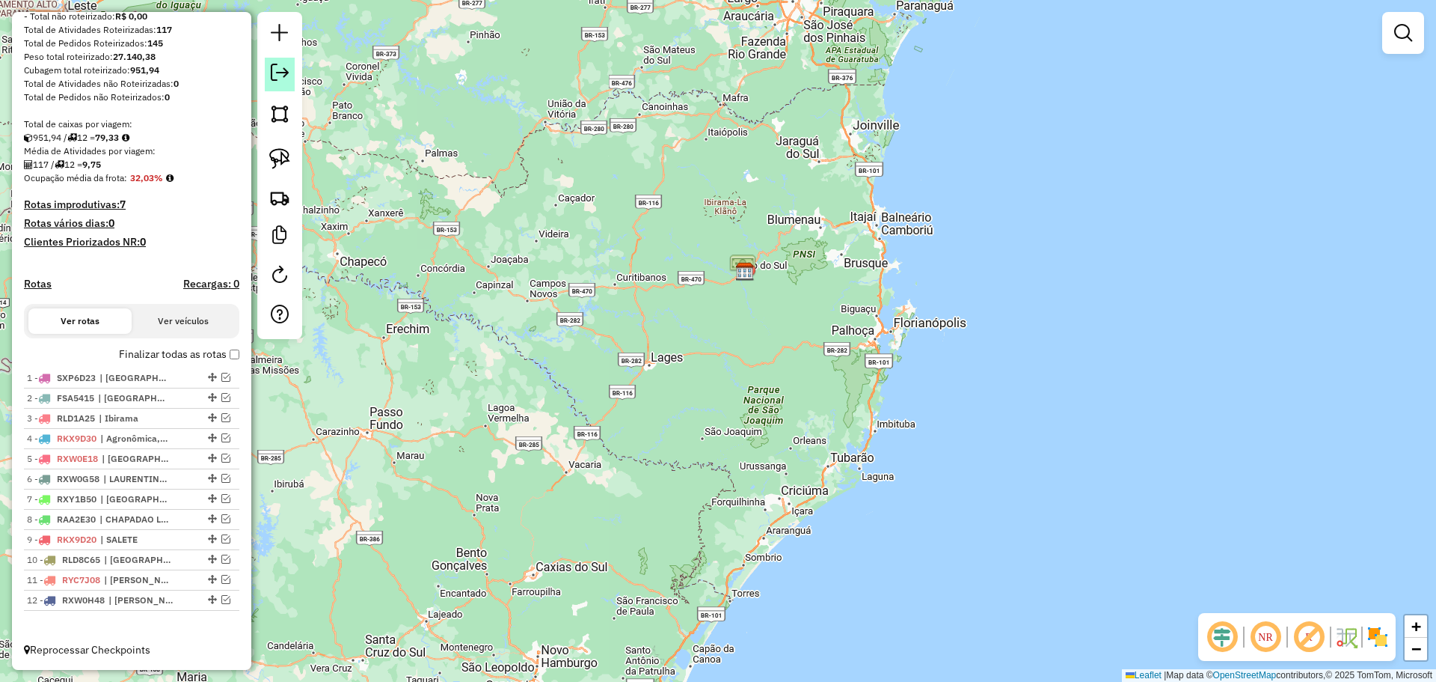
click at [283, 68] on em at bounding box center [280, 73] width 18 height 18
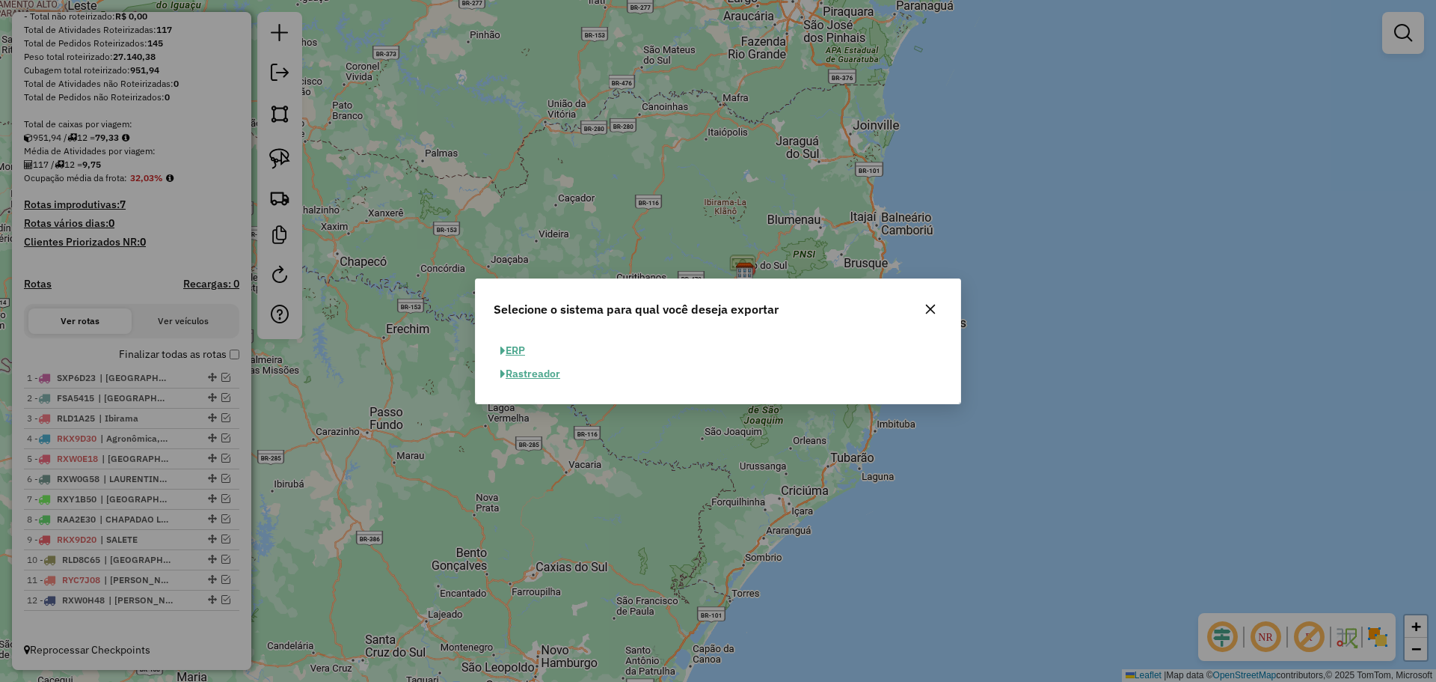
click at [513, 346] on button "ERP" at bounding box center [513, 350] width 38 height 23
select select "**"
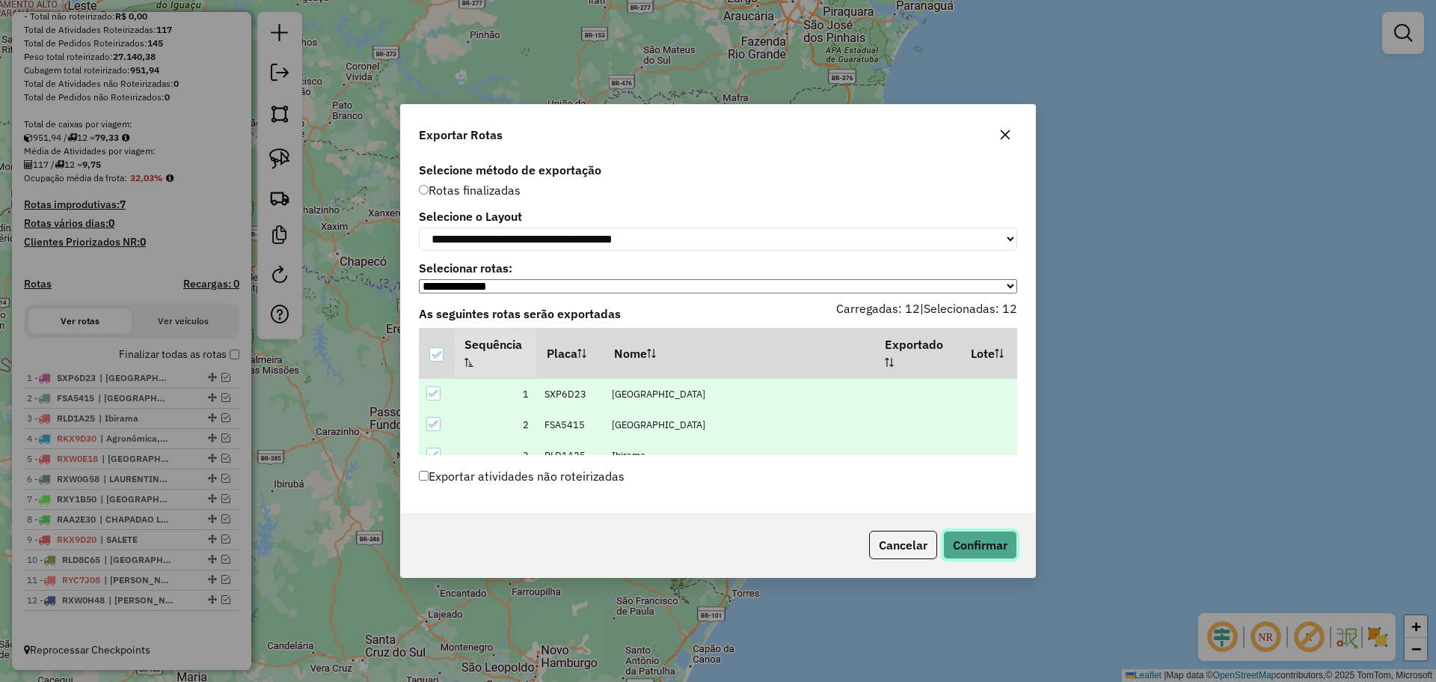
click at [996, 537] on button "Confirmar" at bounding box center [980, 544] width 74 height 28
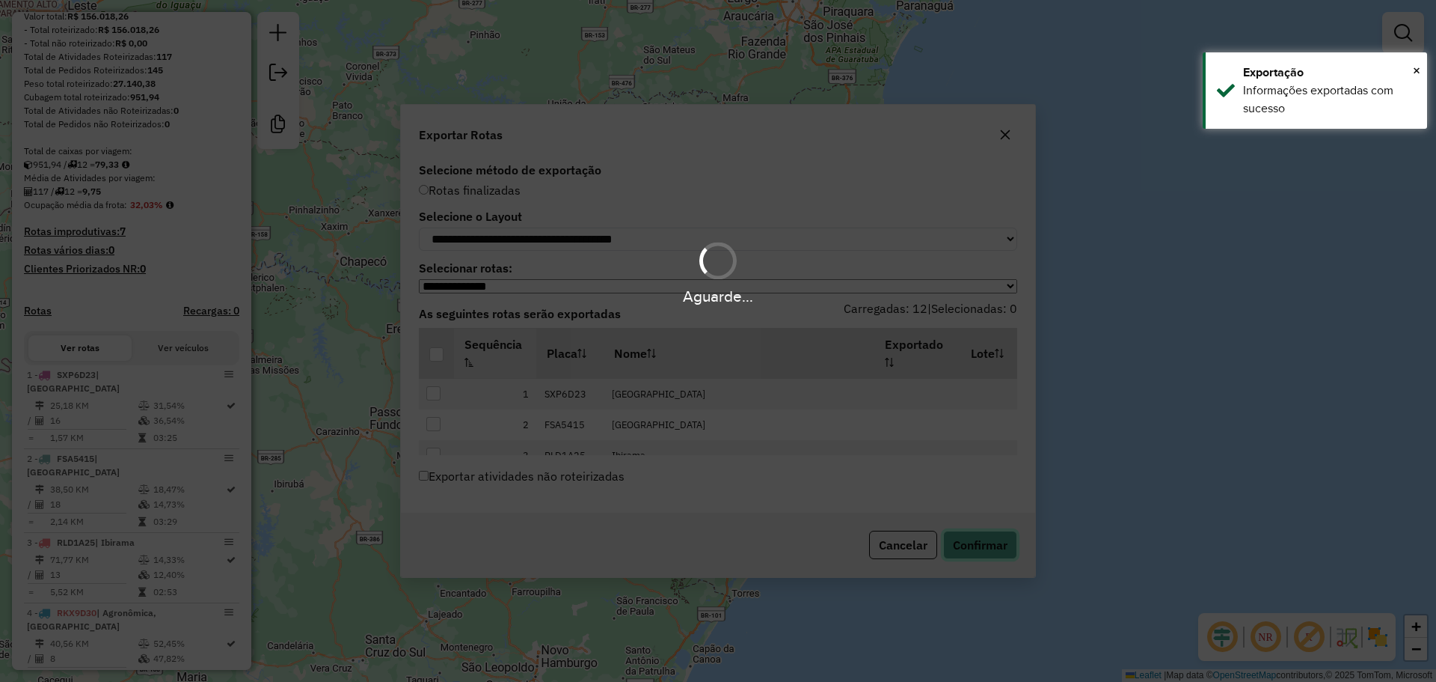
scroll to position [263, 0]
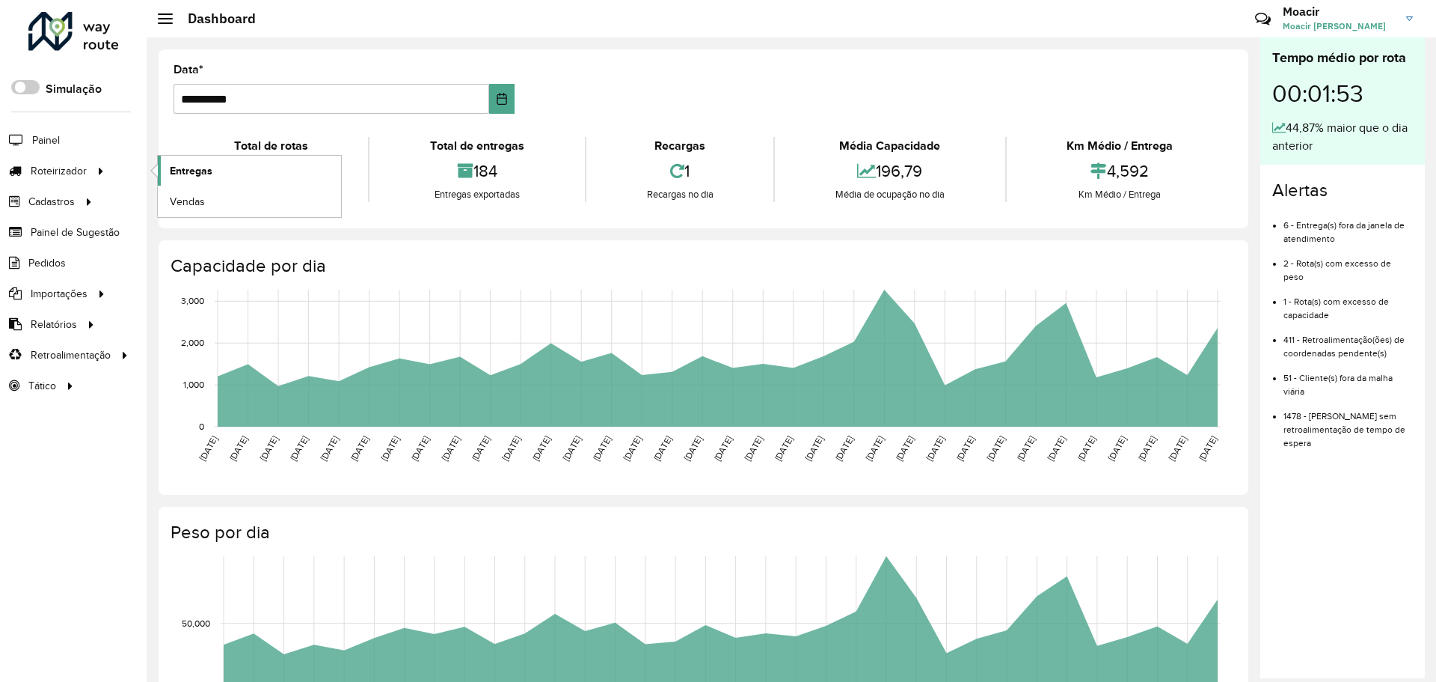
click at [198, 170] on span "Entregas" at bounding box center [191, 171] width 43 height 16
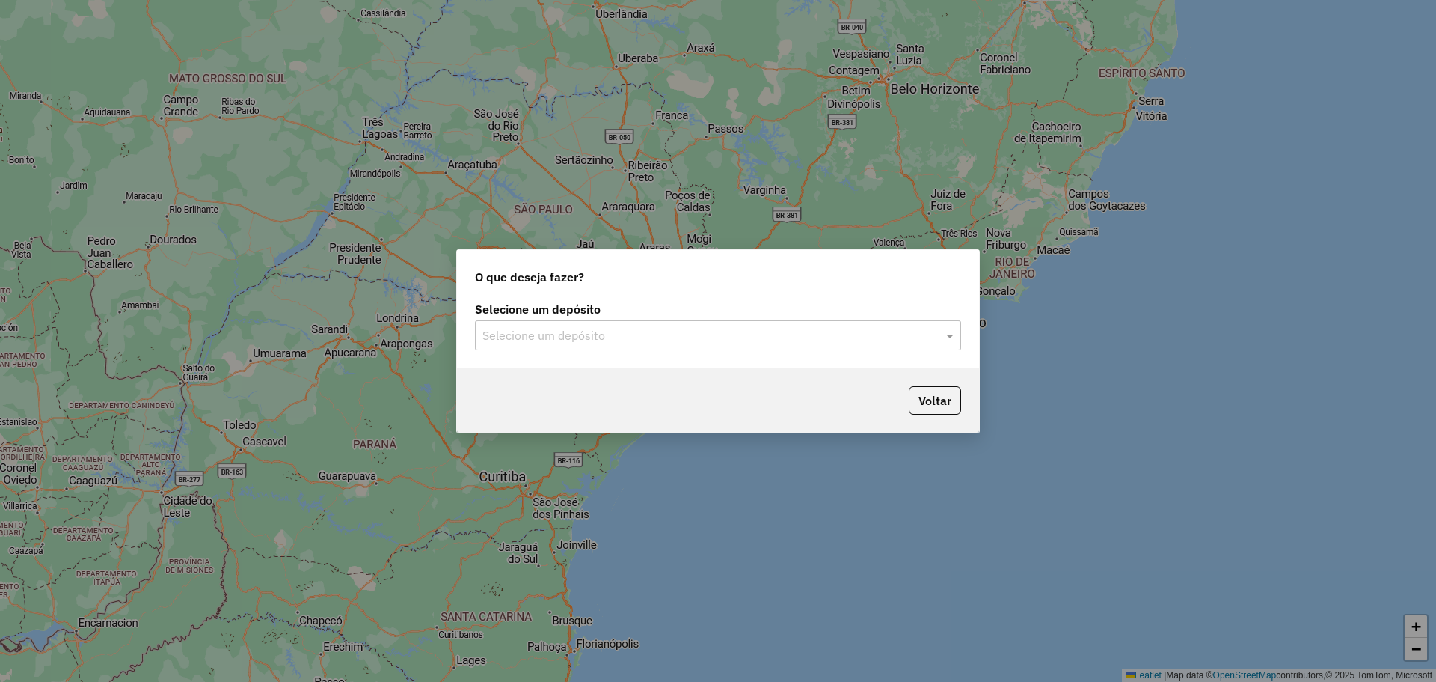
click at [595, 338] on input "text" at bounding box center [703, 336] width 441 height 18
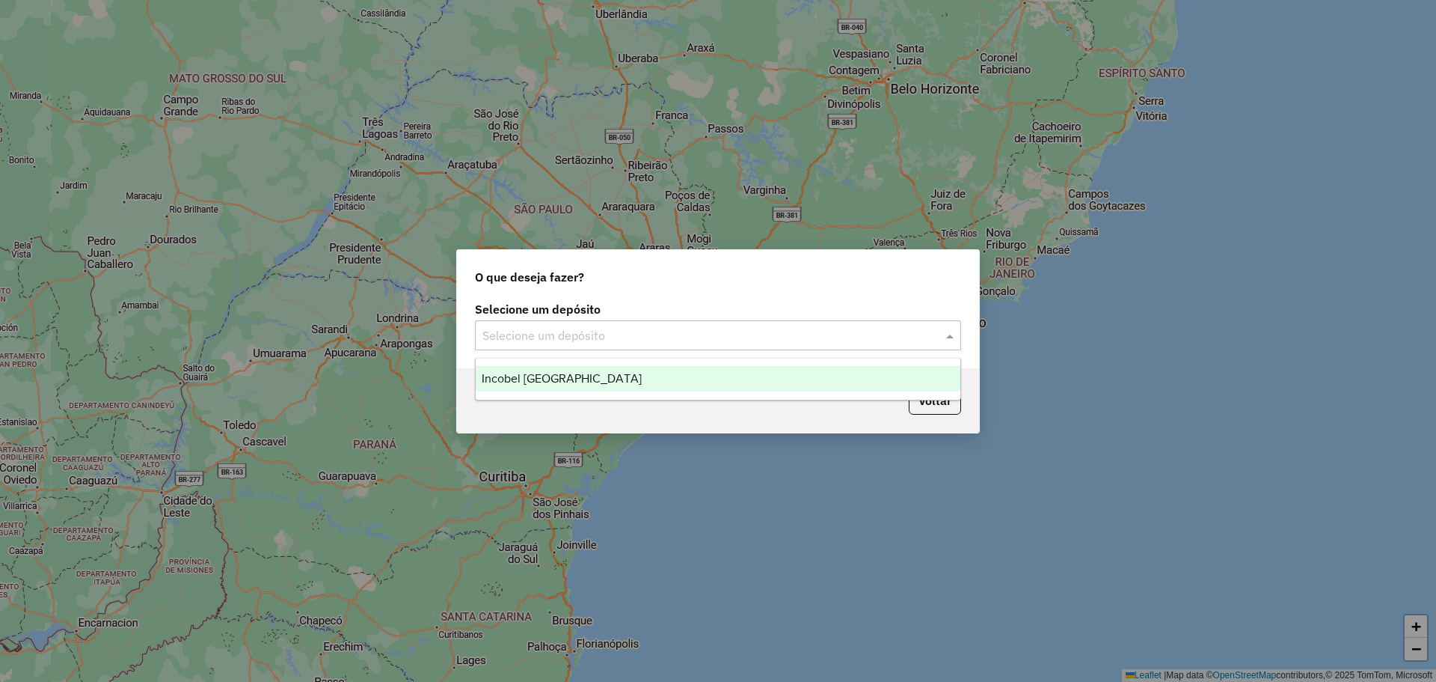
click at [567, 370] on div "Incobel [GEOGRAPHIC_DATA]" at bounding box center [718, 378] width 485 height 25
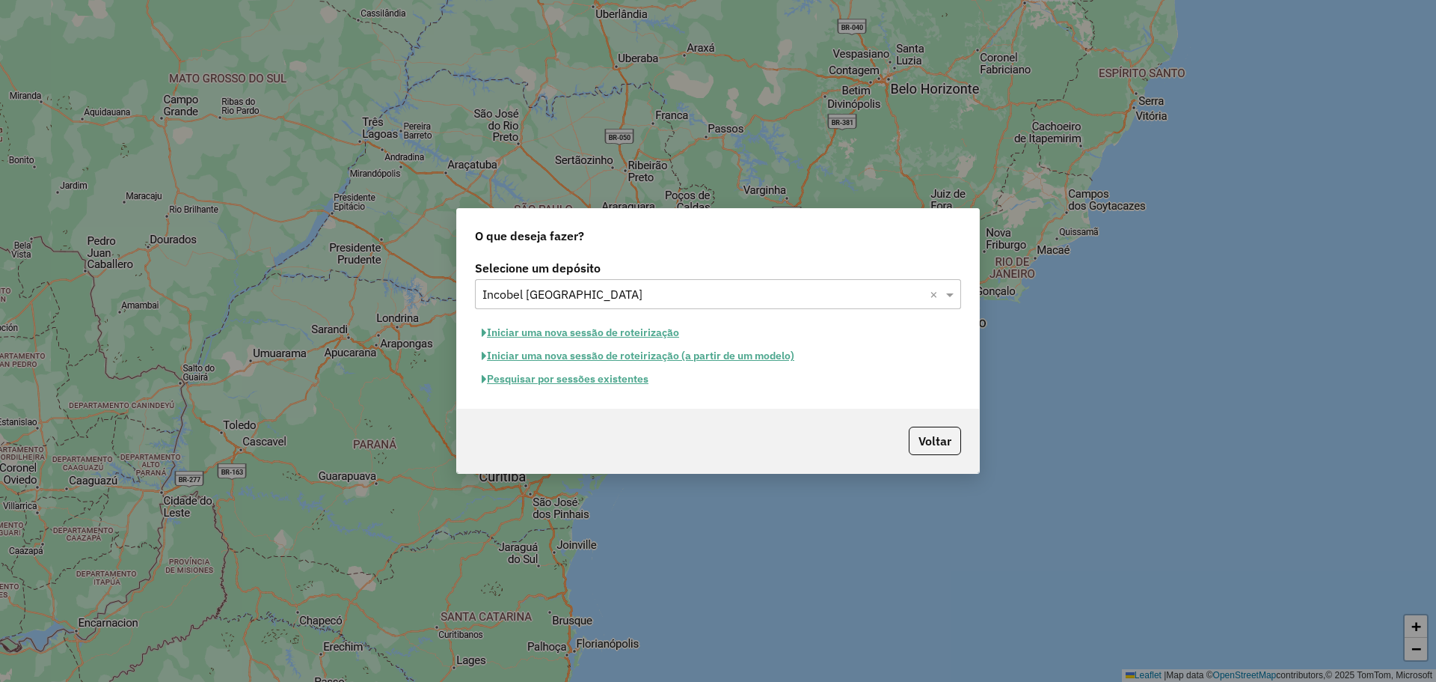
click at [564, 376] on button "Pesquisar por sessões existentes" at bounding box center [565, 378] width 180 height 23
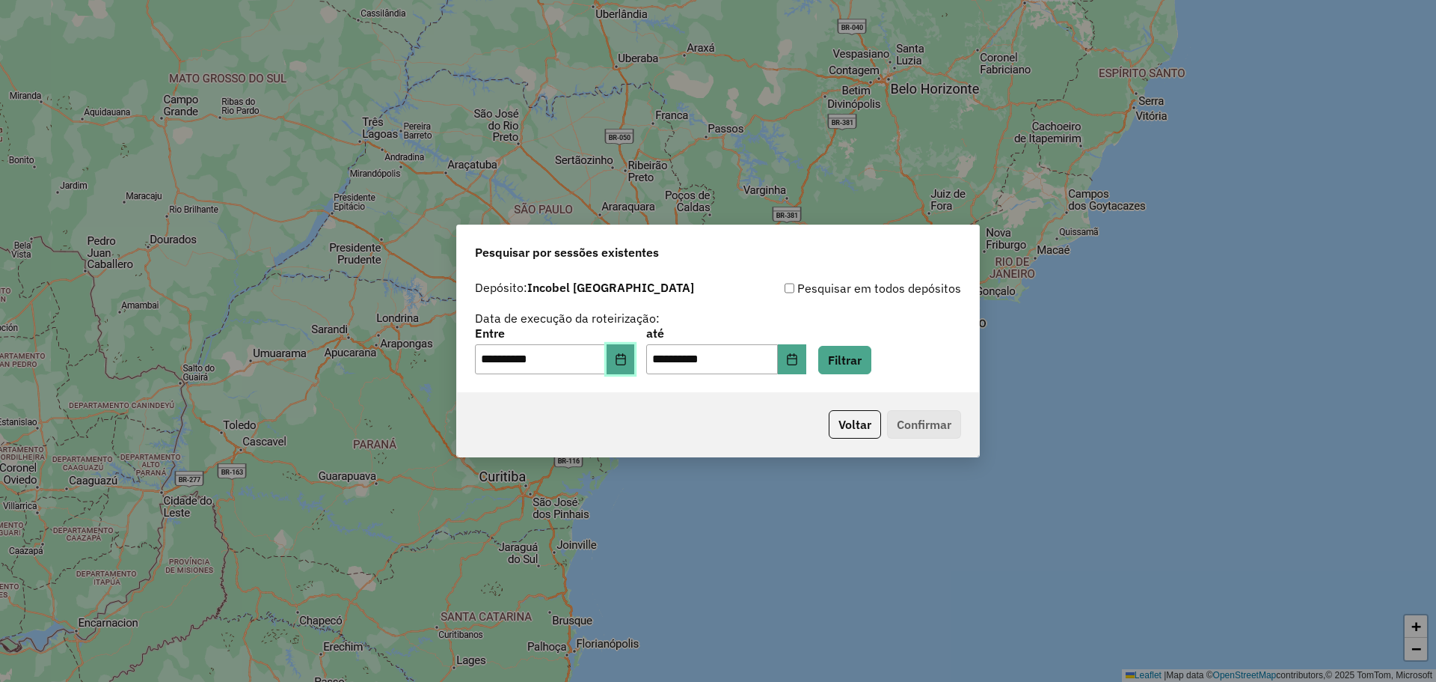
click at [635, 362] on button "Choose Date" at bounding box center [621, 359] width 28 height 30
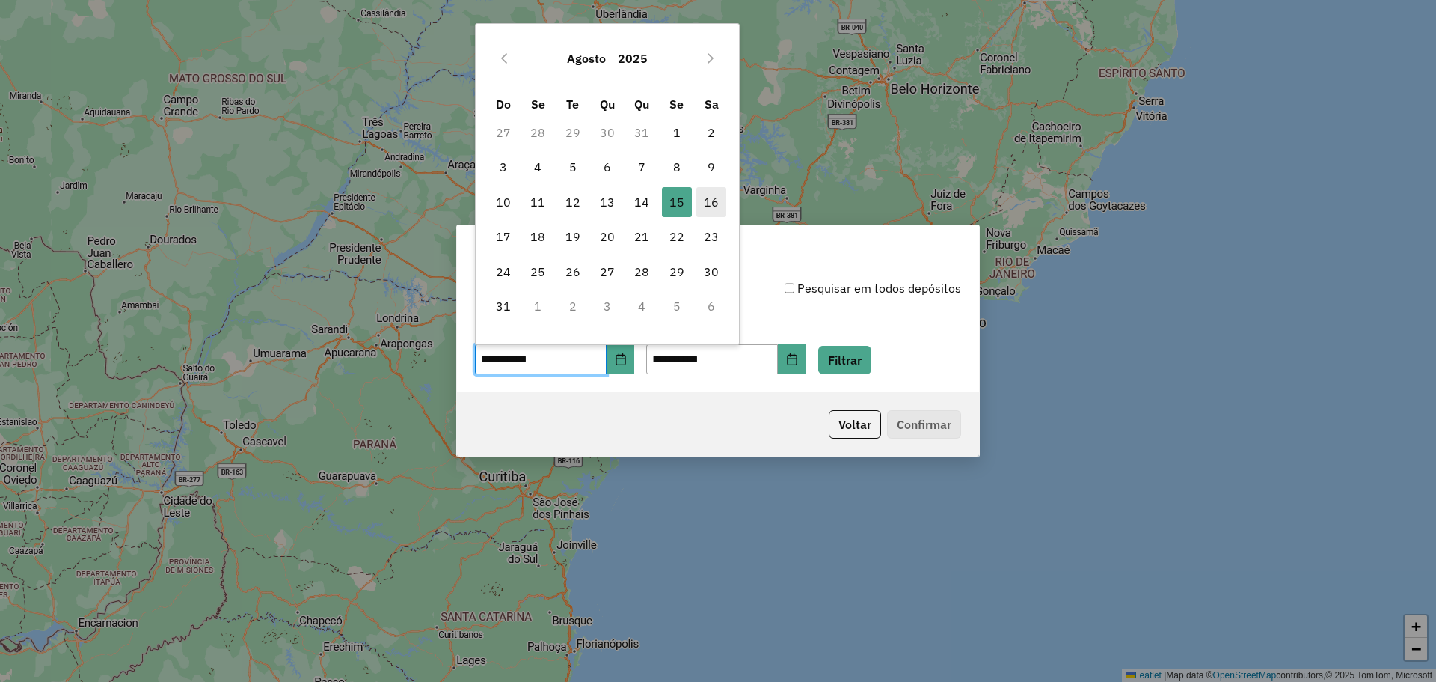
click at [707, 209] on span "16" at bounding box center [712, 202] width 30 height 30
type input "**********"
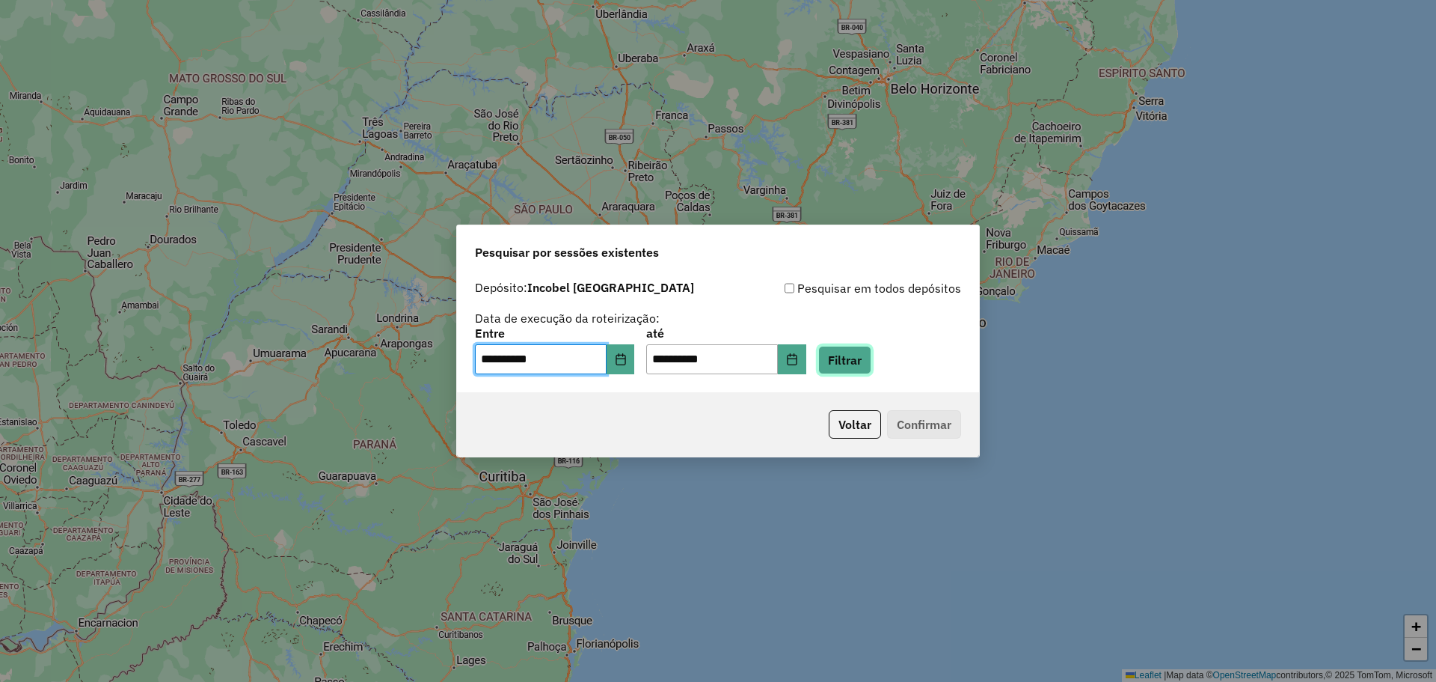
click at [860, 370] on button "Filtrar" at bounding box center [845, 360] width 53 height 28
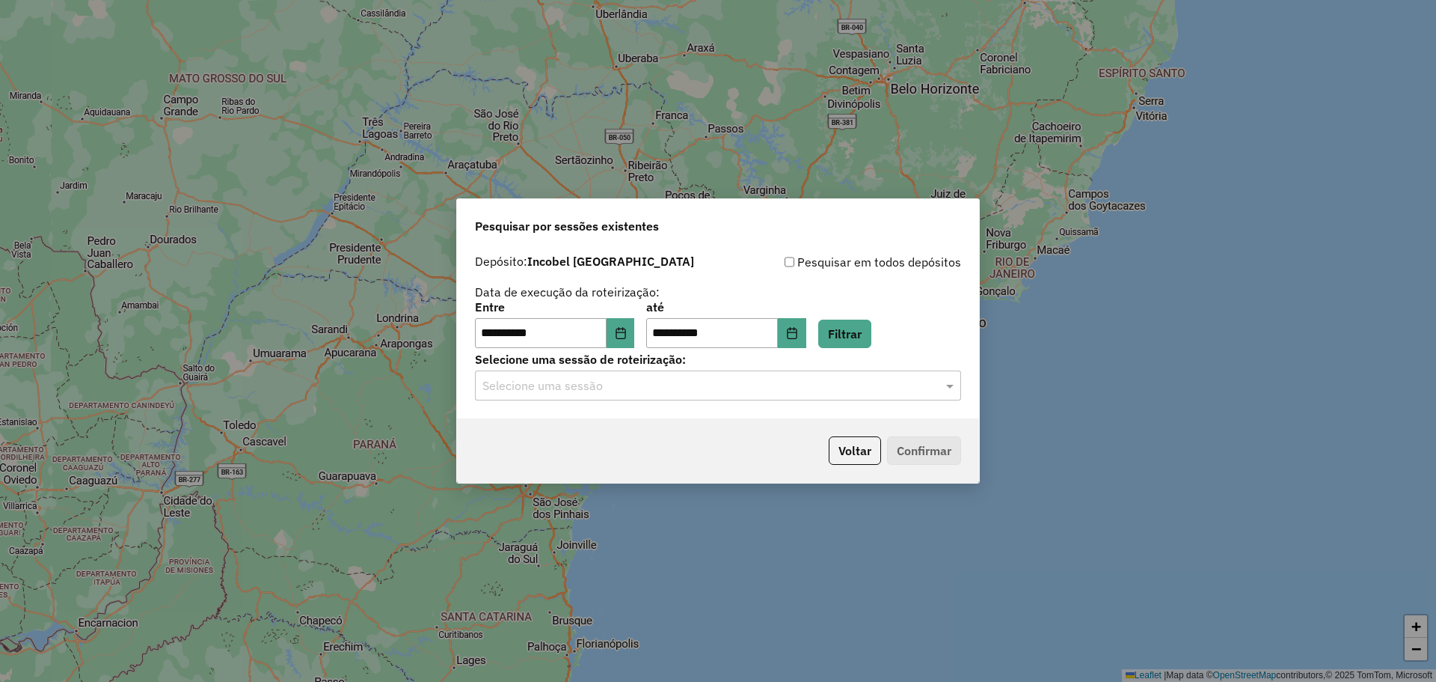
click at [830, 385] on input "text" at bounding box center [703, 386] width 441 height 18
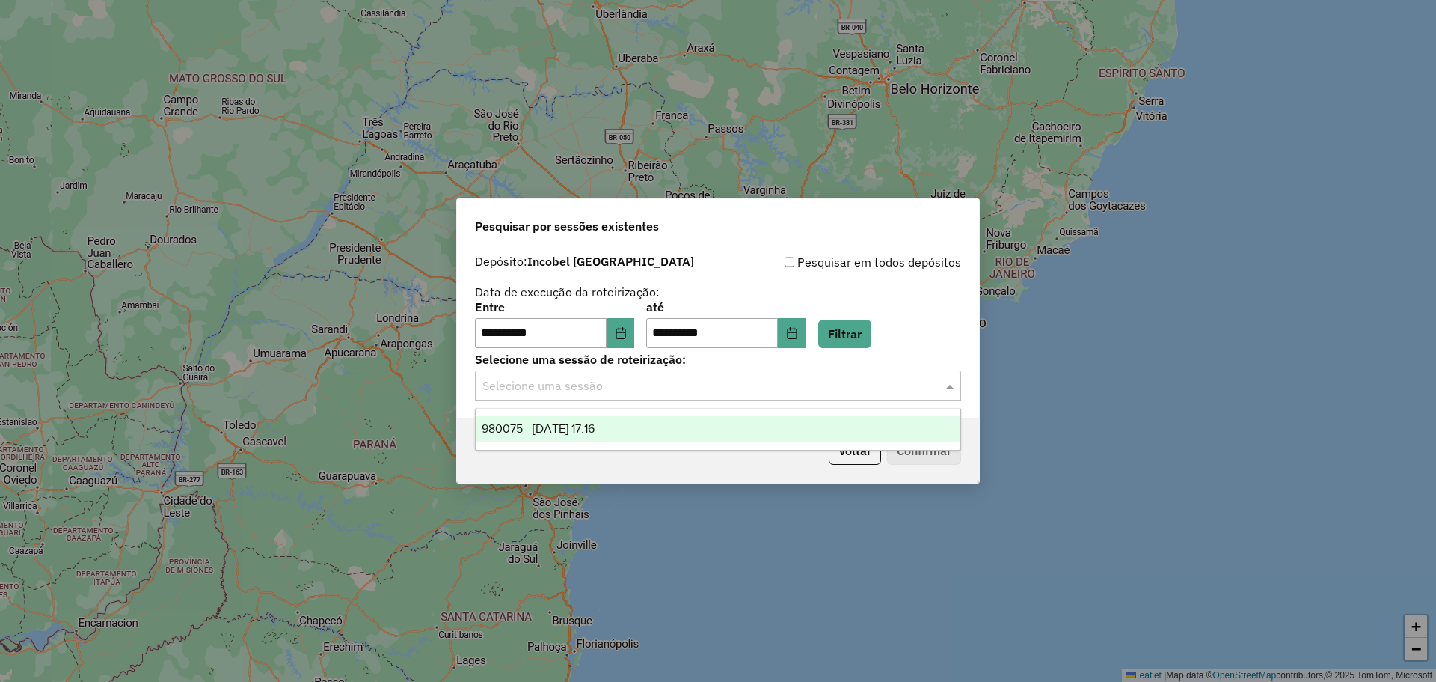
click at [653, 426] on div "980075 - 16/08/2025 17:16" at bounding box center [718, 428] width 485 height 25
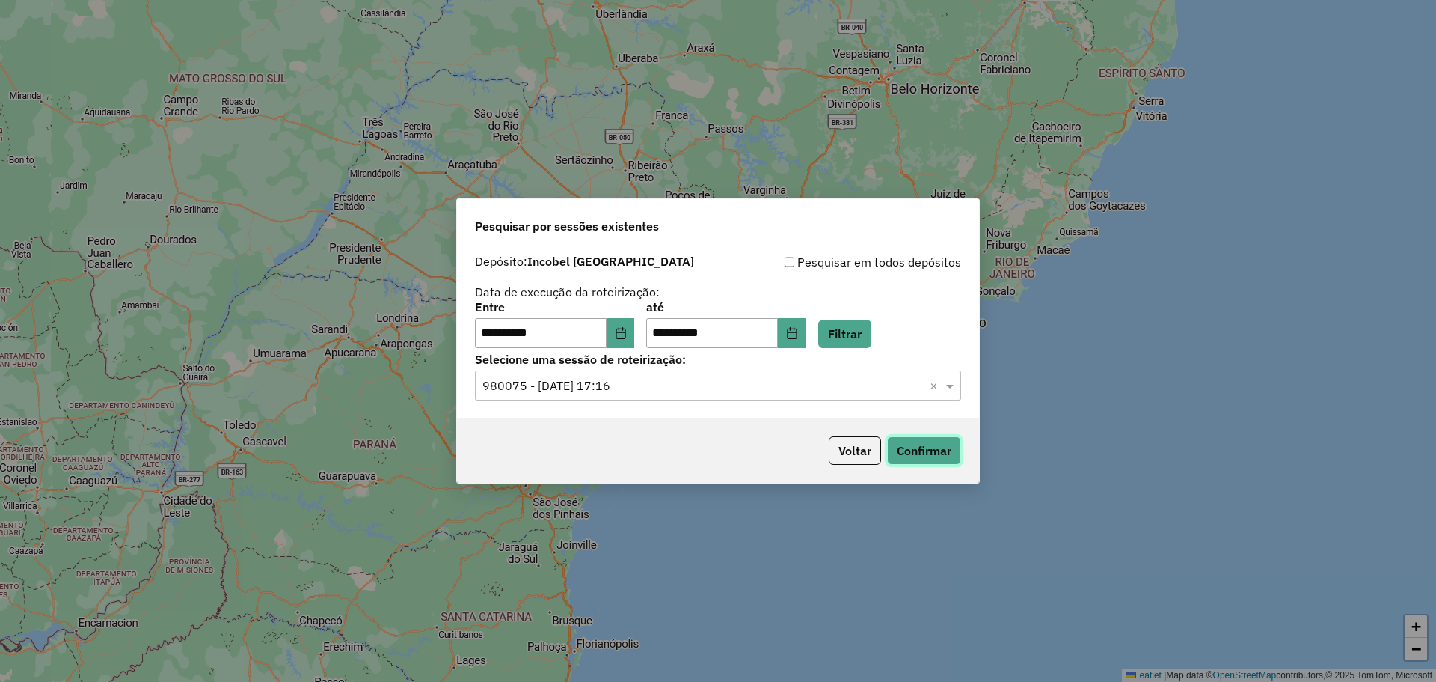
click at [909, 451] on button "Confirmar" at bounding box center [924, 450] width 74 height 28
